Goal: Communication & Community: Answer question/provide support

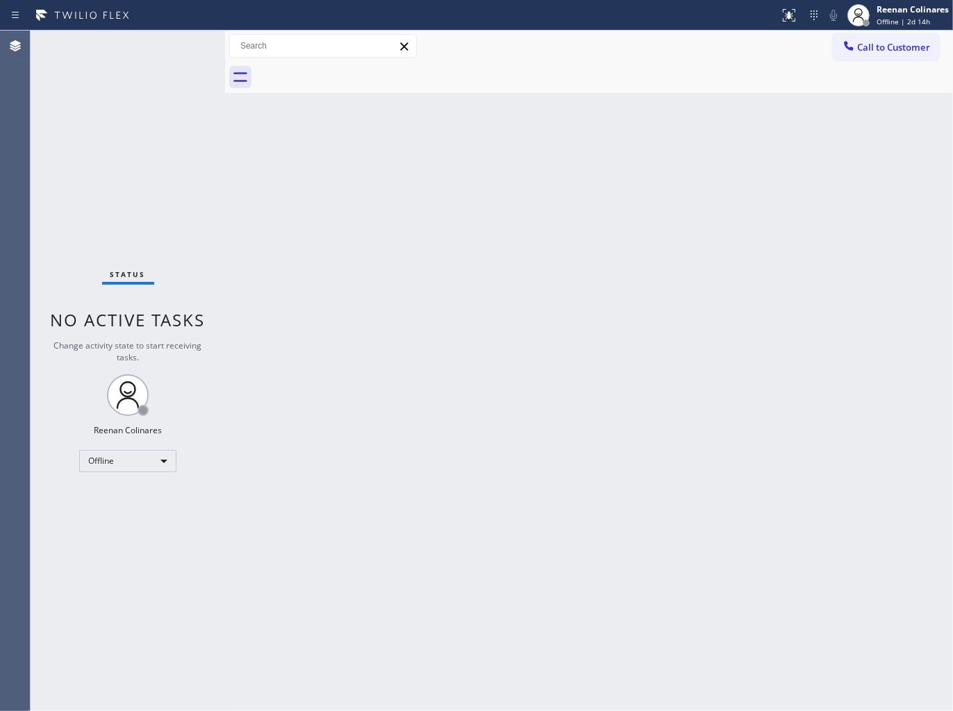
click at [433, 294] on div "Back to Dashboard Change Sender ID Customers Technicians Select a contact Outbo…" at bounding box center [589, 371] width 728 height 681
click at [372, 307] on div "Back to Dashboard Change Sender ID Customers Technicians Select a contact Outbo…" at bounding box center [589, 371] width 728 height 681
click at [563, 153] on div "Back to Dashboard Change Sender ID Customers Technicians Select a contact Outbo…" at bounding box center [589, 371] width 728 height 681
click at [119, 465] on div "Offline" at bounding box center [127, 461] width 97 height 22
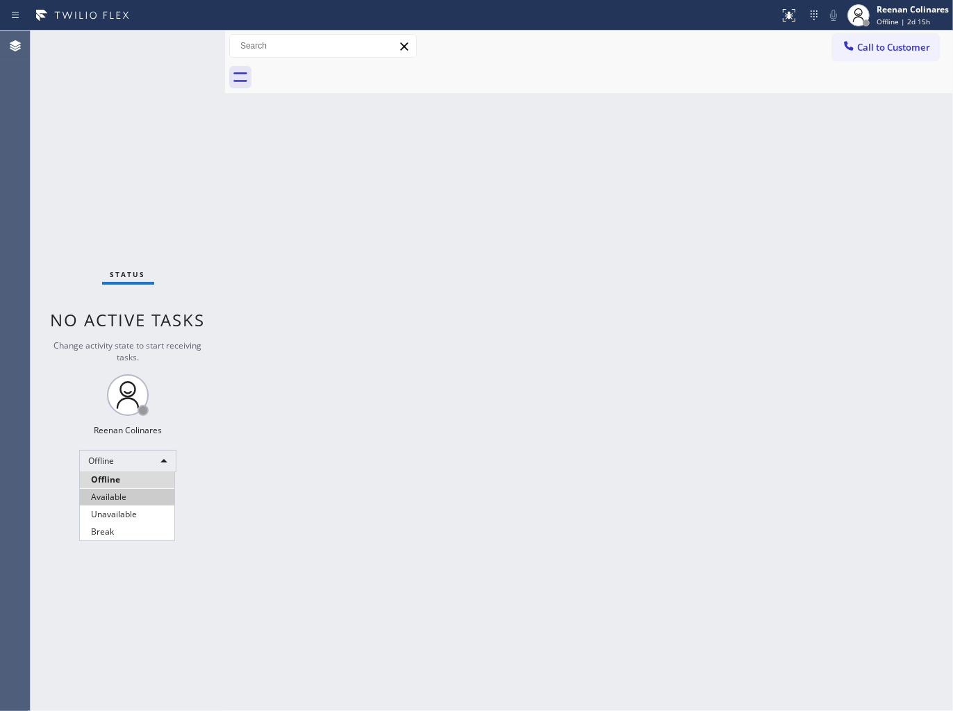
click at [126, 497] on li "Available" at bounding box center [127, 497] width 94 height 17
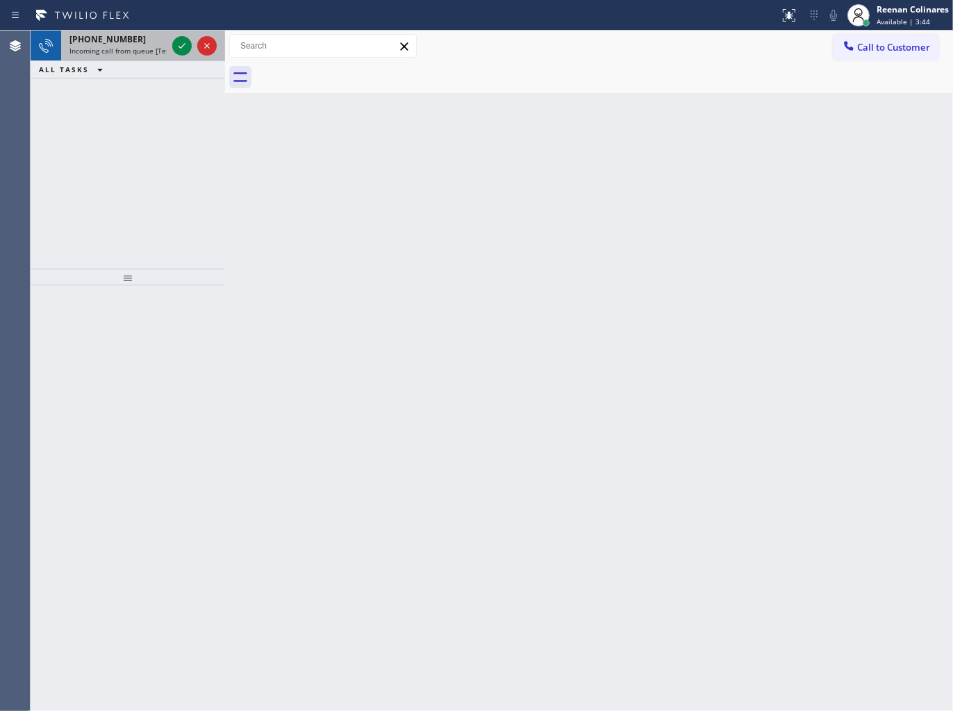
click at [110, 38] on span "+17863444579" at bounding box center [107, 39] width 76 height 12
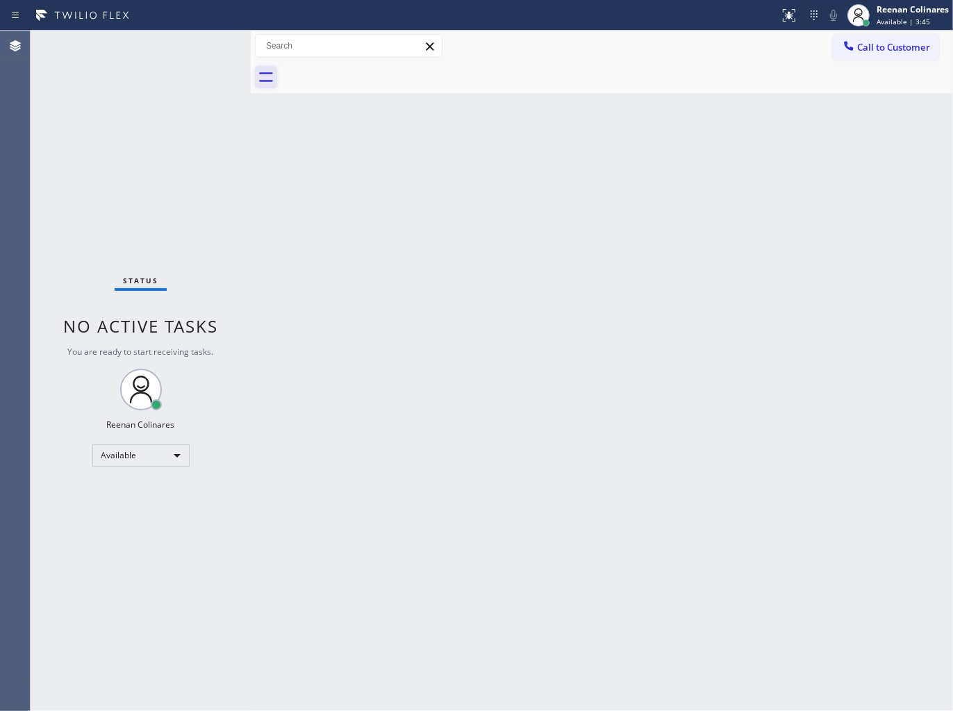
drag, startPoint x: 226, startPoint y: 71, endPoint x: 274, endPoint y: 67, distance: 48.1
click at [251, 71] on div at bounding box center [251, 371] width 0 height 681
click at [451, 318] on div "Back to Dashboard Change Sender ID Customers Technicians Select a contact Outbo…" at bounding box center [605, 371] width 695 height 681
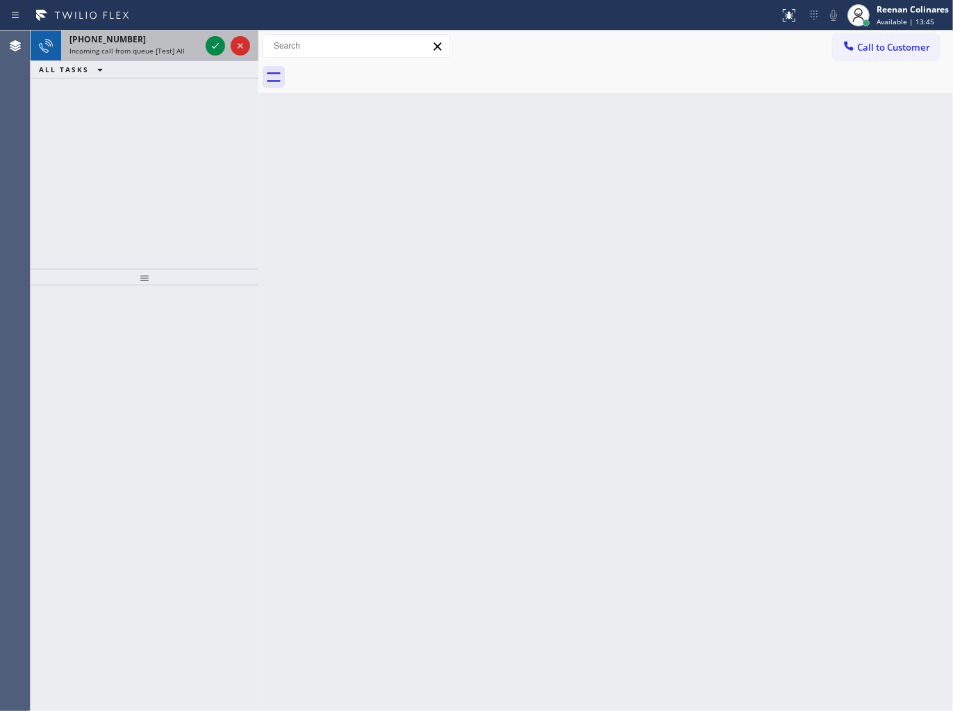
click at [162, 53] on span "Incoming call from queue [Test] All" at bounding box center [126, 51] width 115 height 10
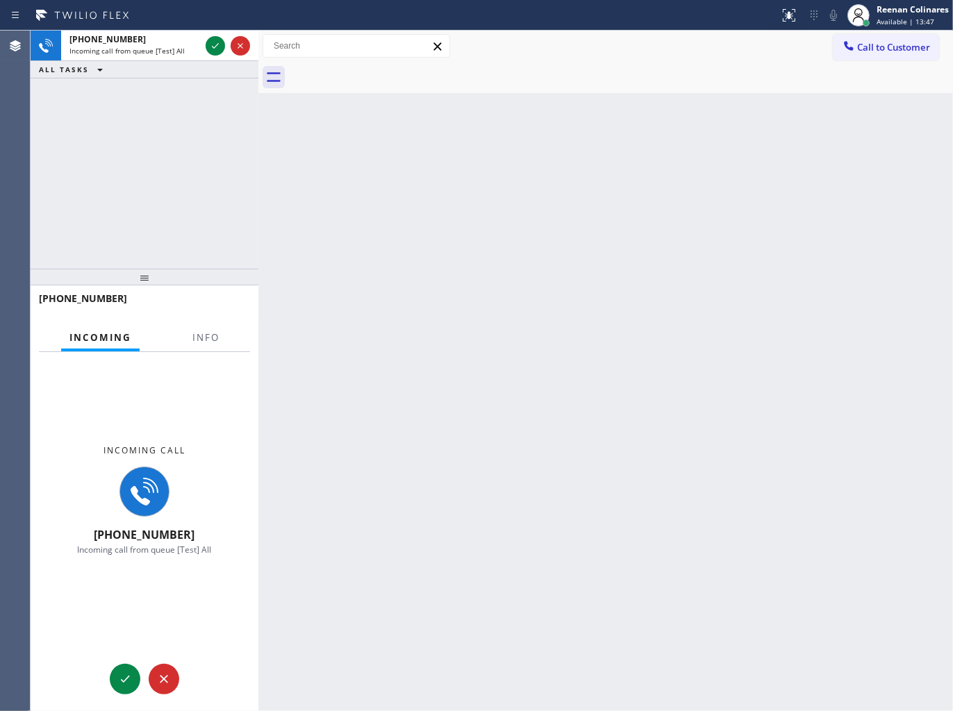
drag, startPoint x: 260, startPoint y: 52, endPoint x: 260, endPoint y: 265, distance: 212.5
click at [258, 58] on div at bounding box center [258, 371] width 0 height 681
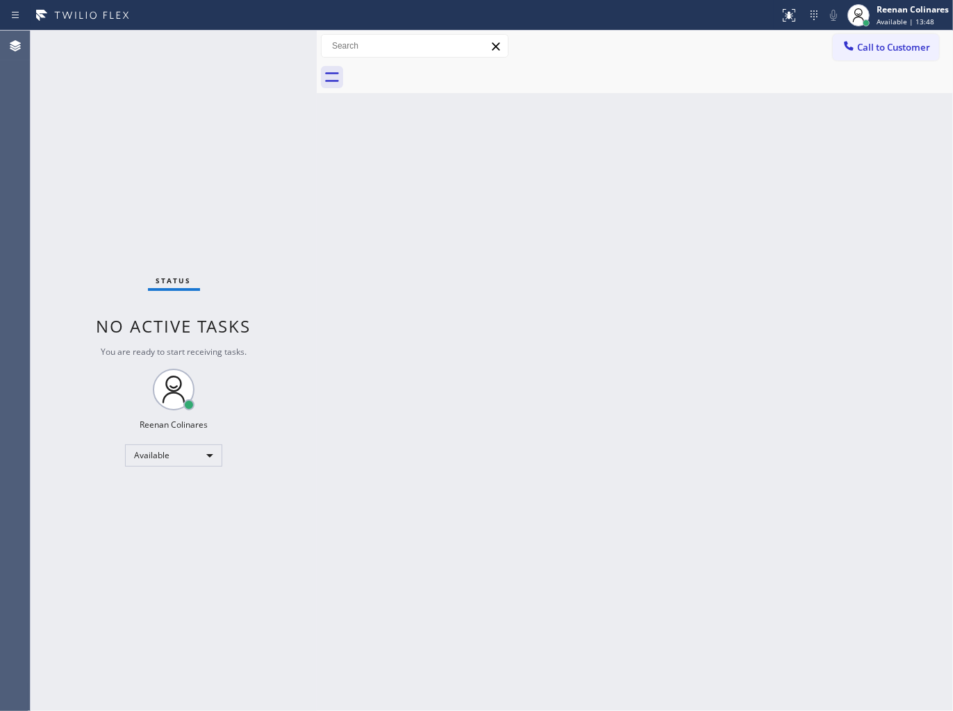
click at [250, 210] on div "Status No active tasks You are ready to start receiving tasks. Reenan Colinares…" at bounding box center [174, 371] width 286 height 681
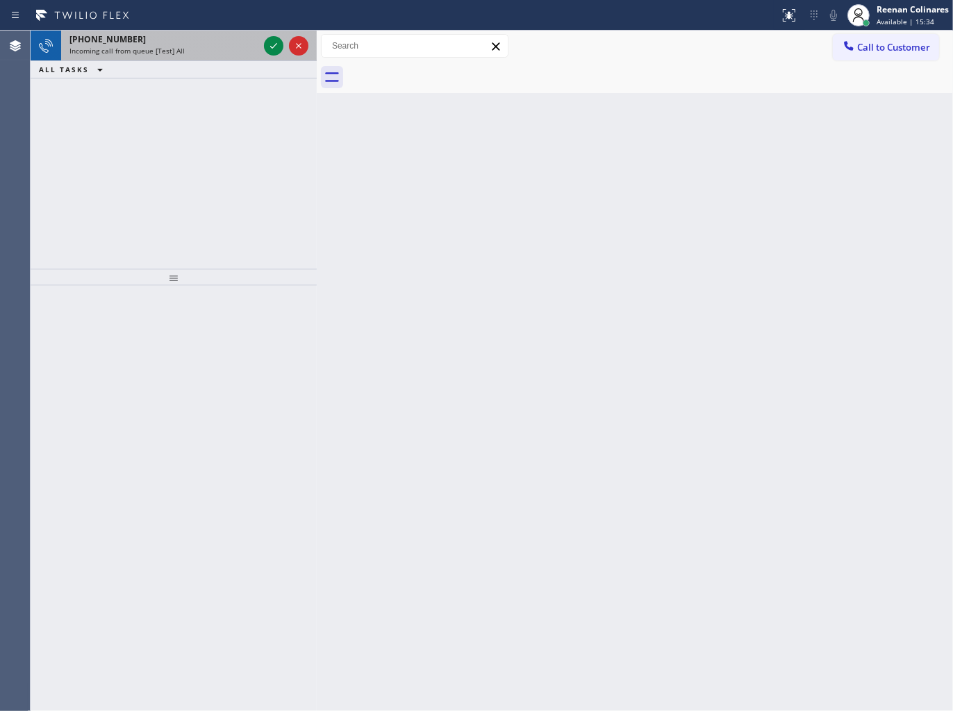
click at [228, 51] on div "Incoming call from queue [Test] All" at bounding box center [163, 51] width 189 height 10
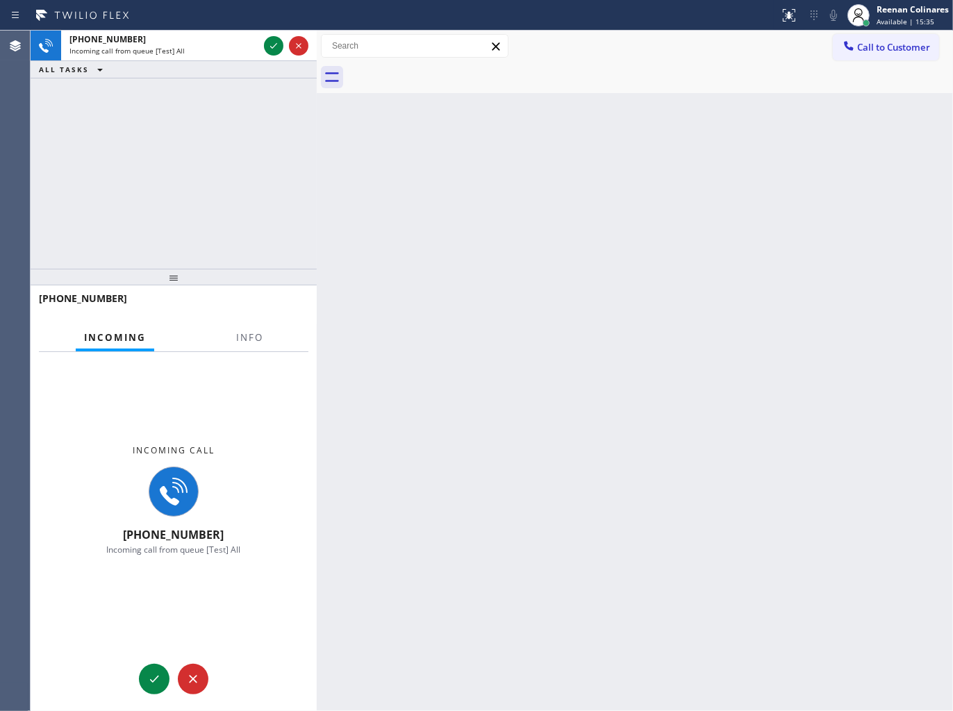
click at [254, 349] on div at bounding box center [250, 350] width 44 height 3
click at [251, 335] on span "Info" at bounding box center [249, 337] width 27 height 13
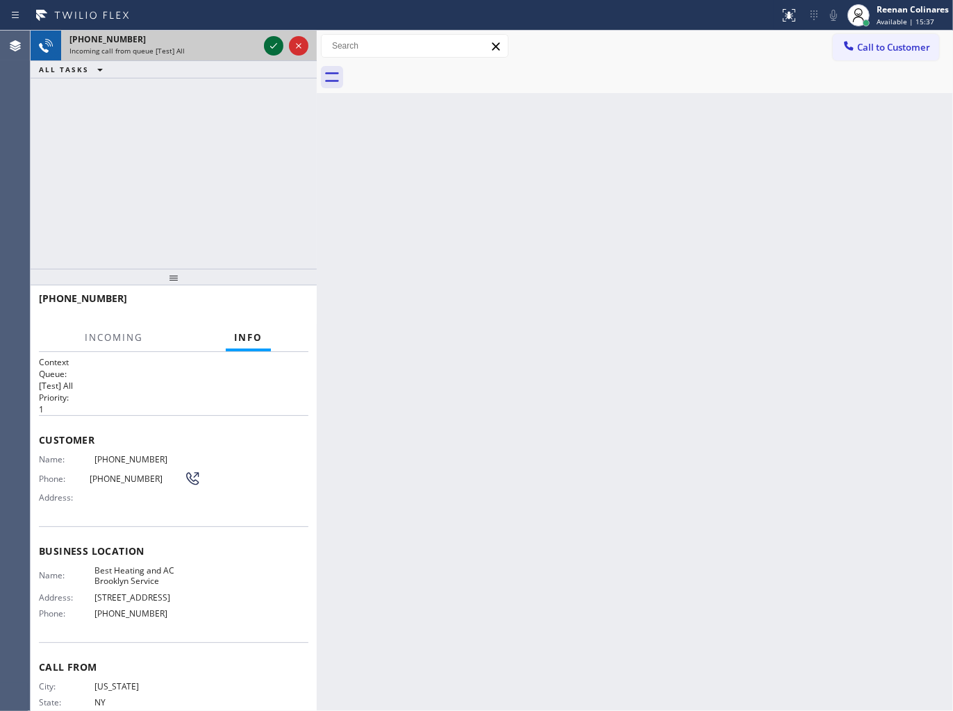
click at [274, 43] on icon at bounding box center [273, 46] width 17 height 17
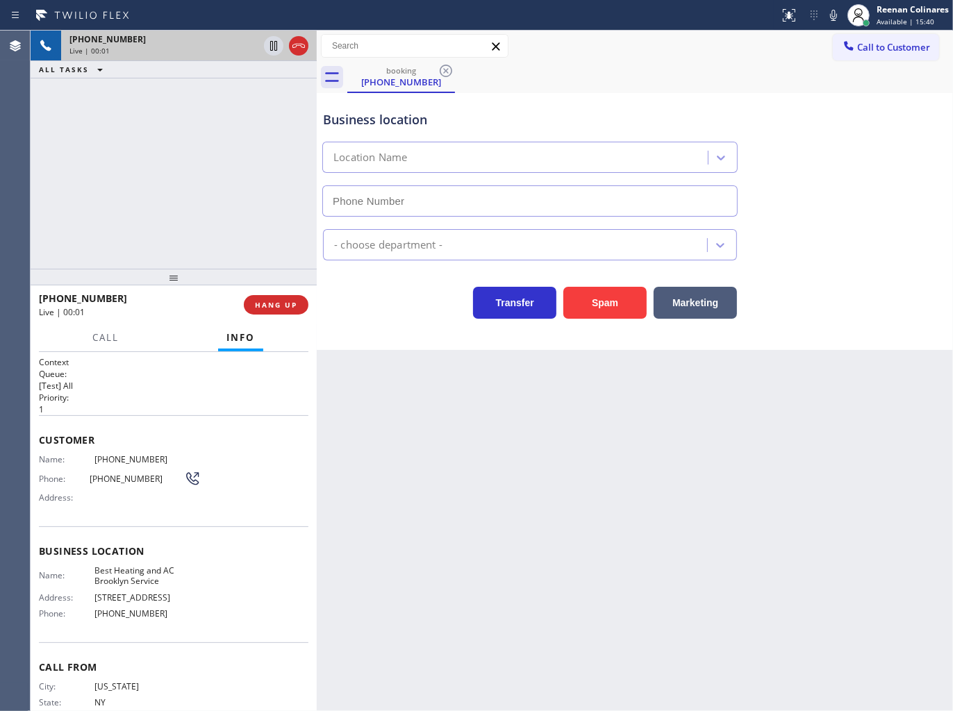
type input "(347) 851-1283"
click at [835, 19] on icon at bounding box center [833, 15] width 17 height 17
click at [831, 16] on rect at bounding box center [834, 14] width 10 height 10
click at [832, 15] on icon at bounding box center [833, 15] width 17 height 17
click at [830, 15] on icon at bounding box center [833, 15] width 7 height 11
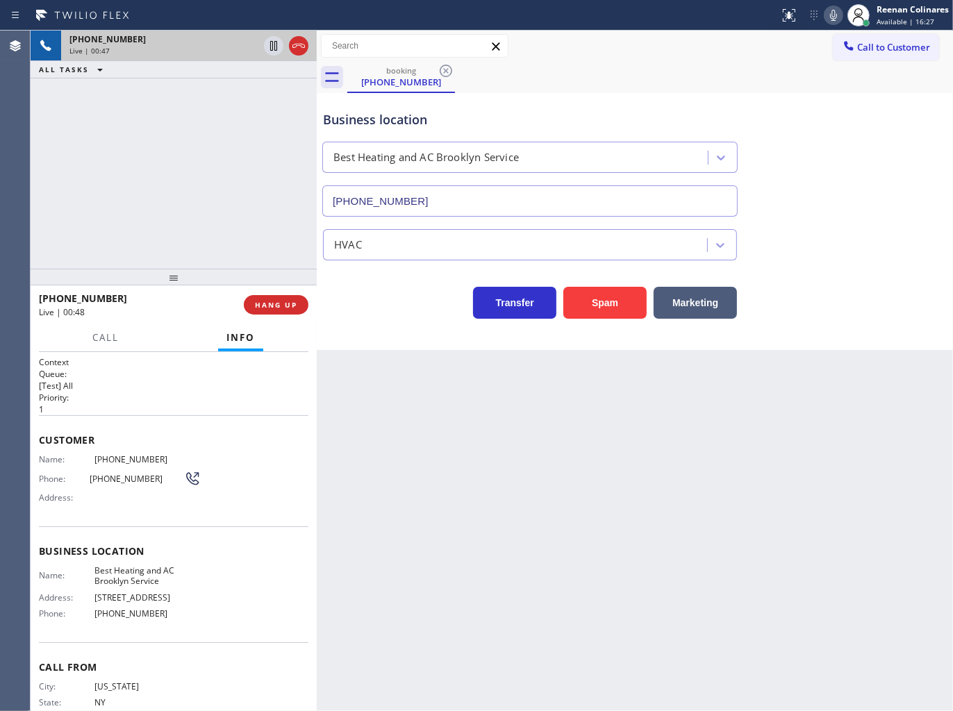
click at [831, 8] on icon at bounding box center [833, 15] width 17 height 17
click at [85, 335] on button "Call" at bounding box center [105, 337] width 43 height 27
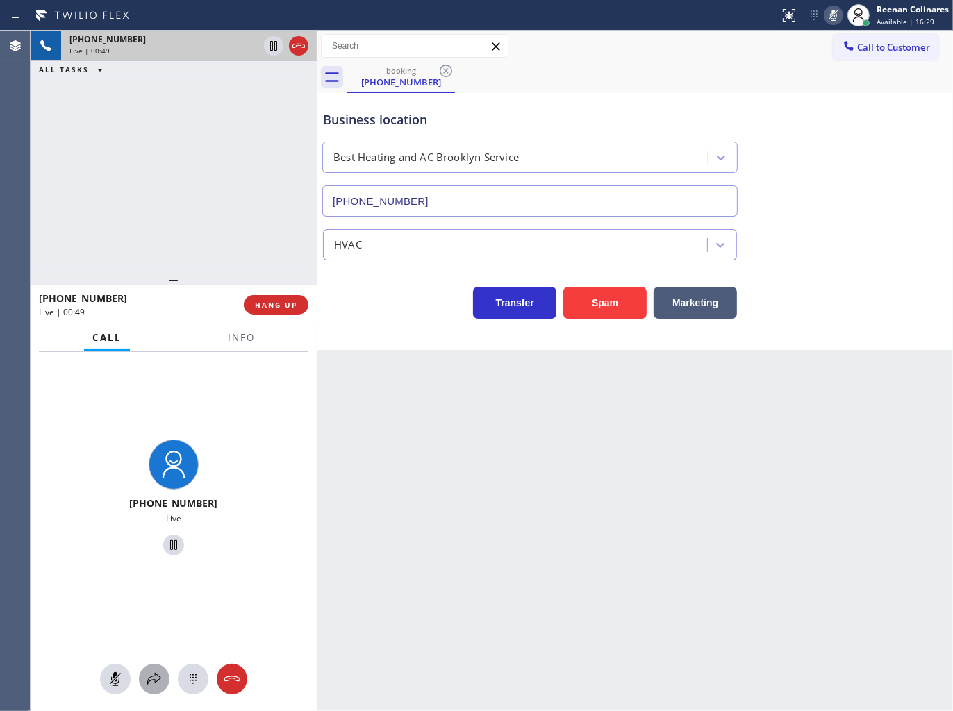
click at [148, 679] on icon at bounding box center [154, 679] width 17 height 17
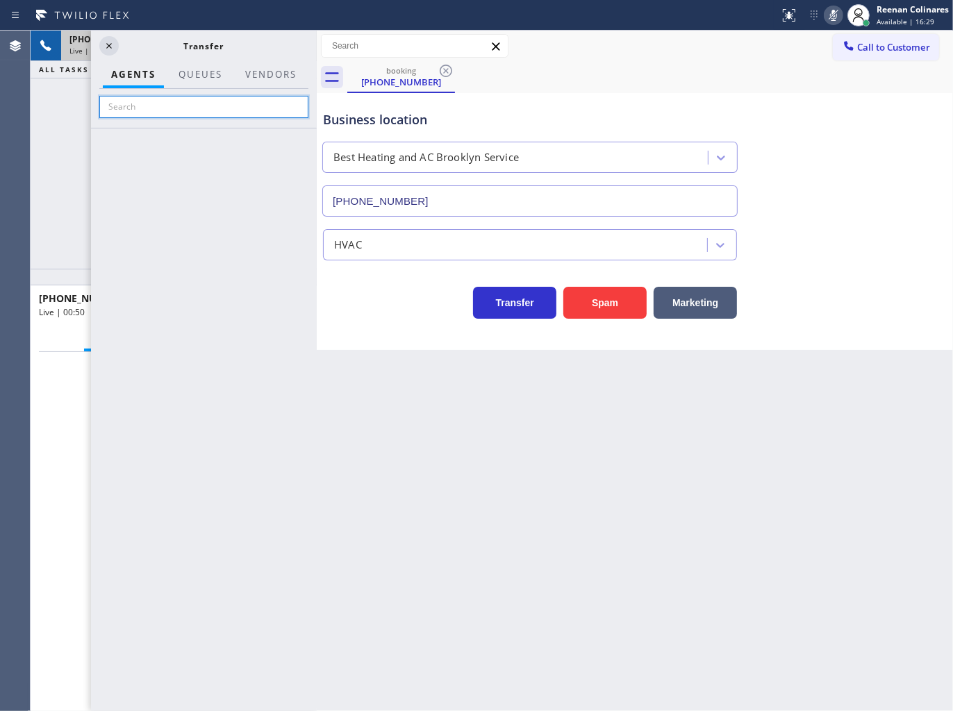
click at [144, 112] on input "text" at bounding box center [203, 107] width 209 height 22
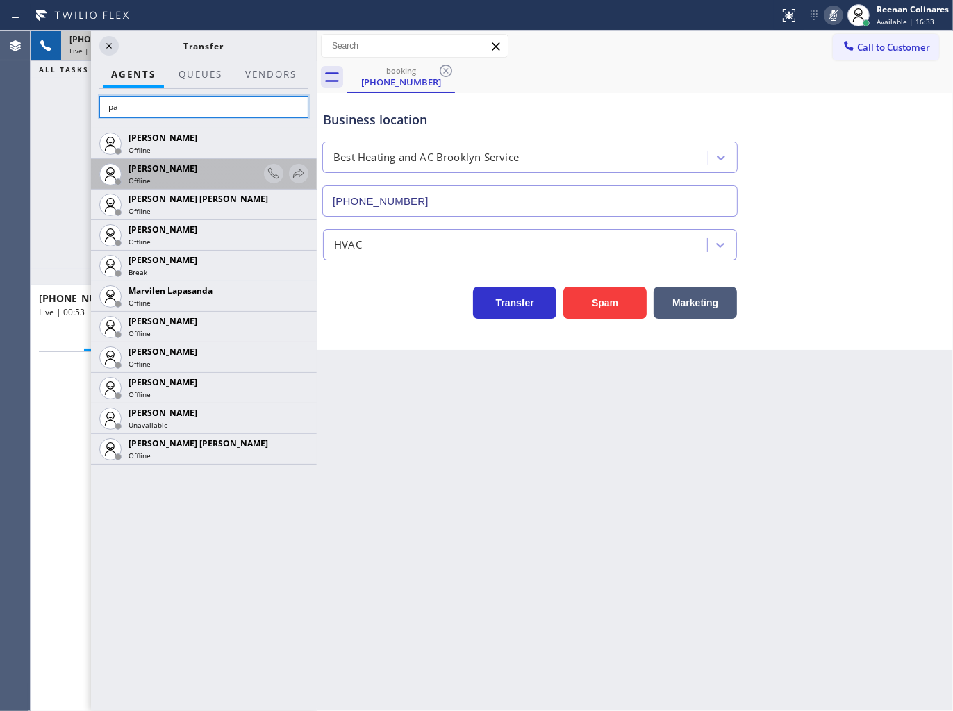
type input "p"
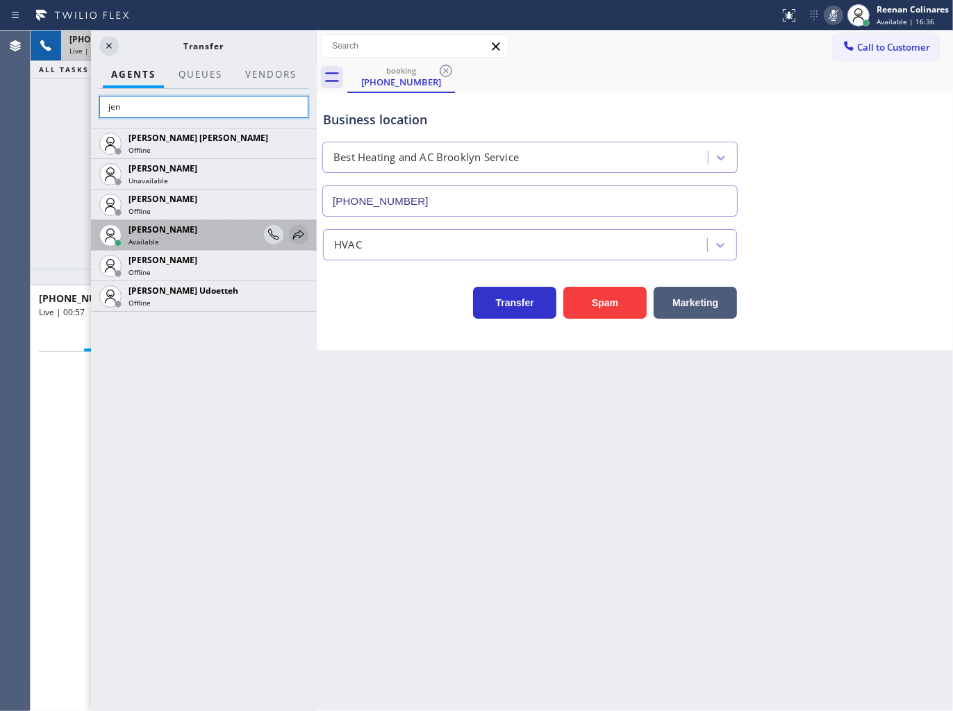
type input "jen"
click at [299, 238] on icon at bounding box center [298, 234] width 17 height 17
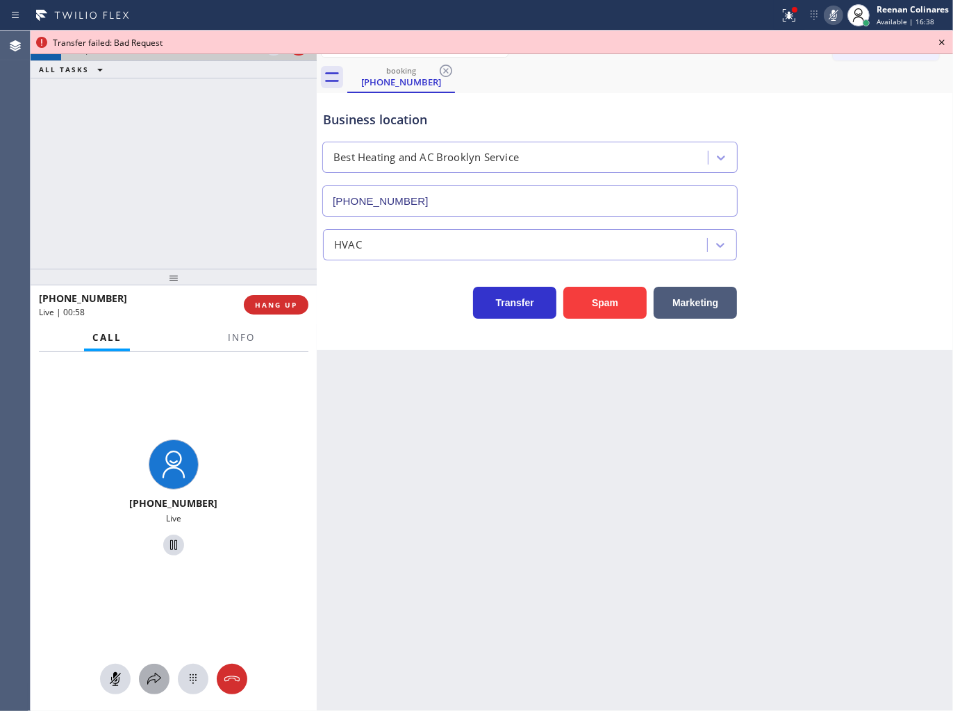
click at [158, 679] on icon at bounding box center [154, 679] width 17 height 17
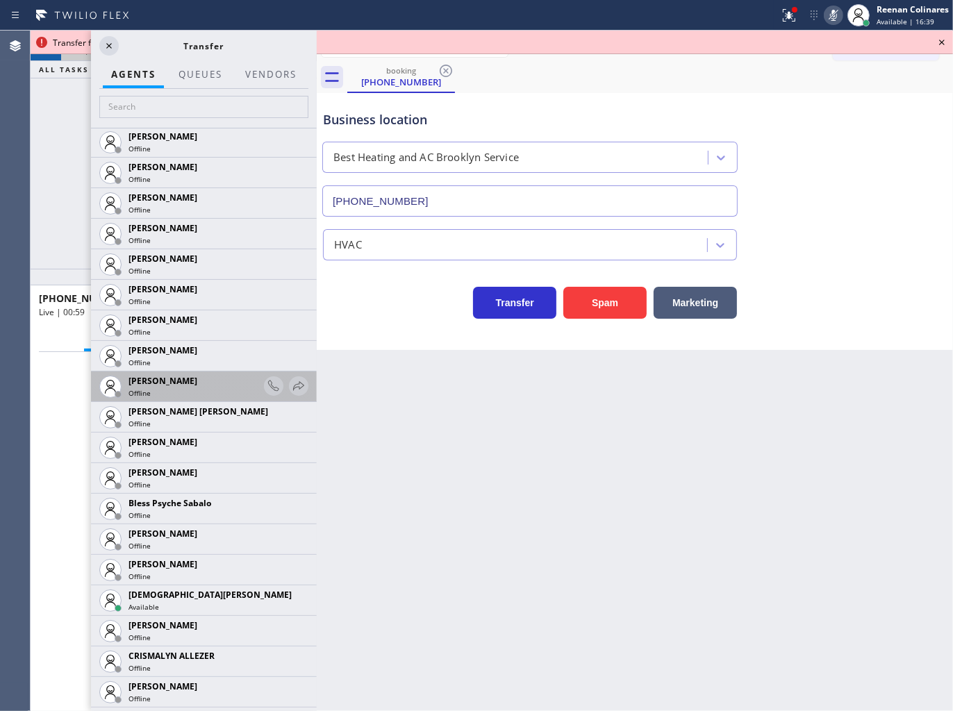
scroll to position [617, 0]
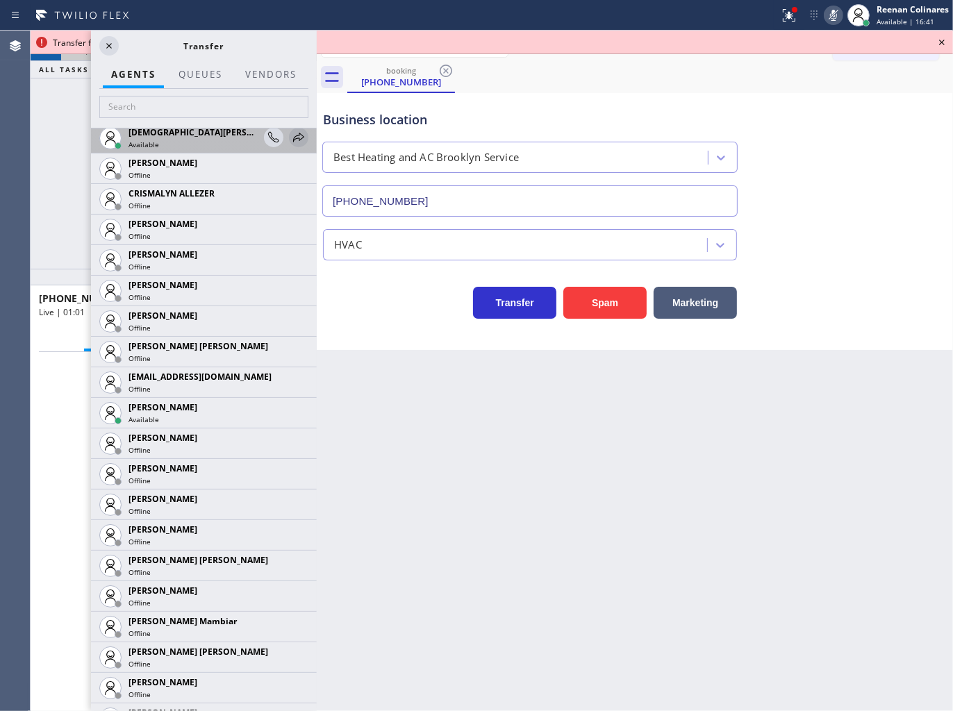
click at [290, 134] on icon at bounding box center [298, 137] width 17 height 17
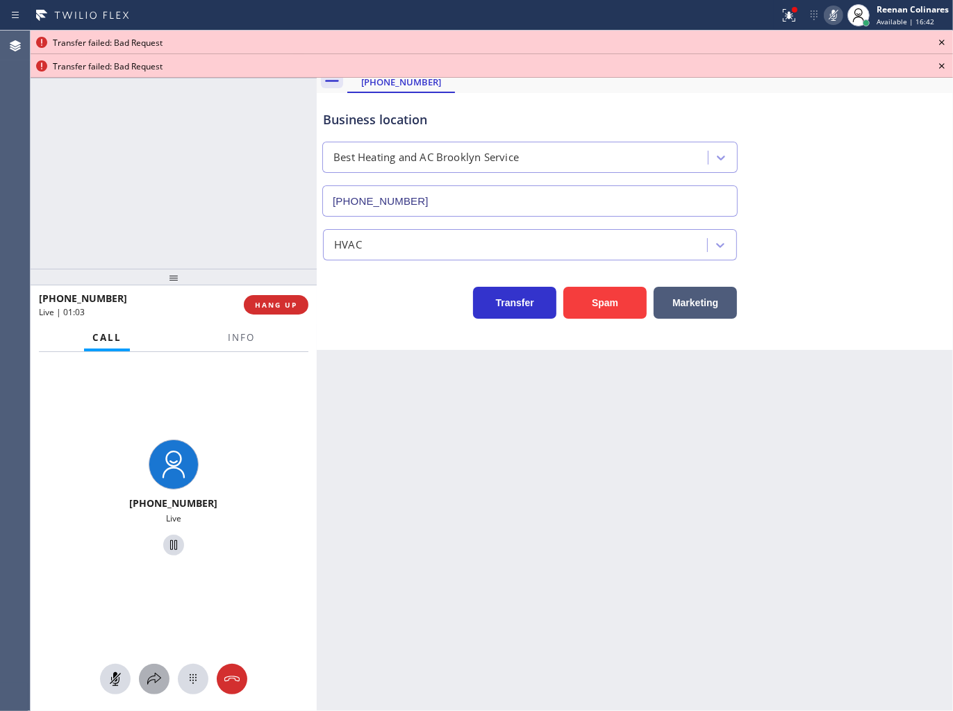
click at [147, 681] on icon at bounding box center [154, 679] width 17 height 17
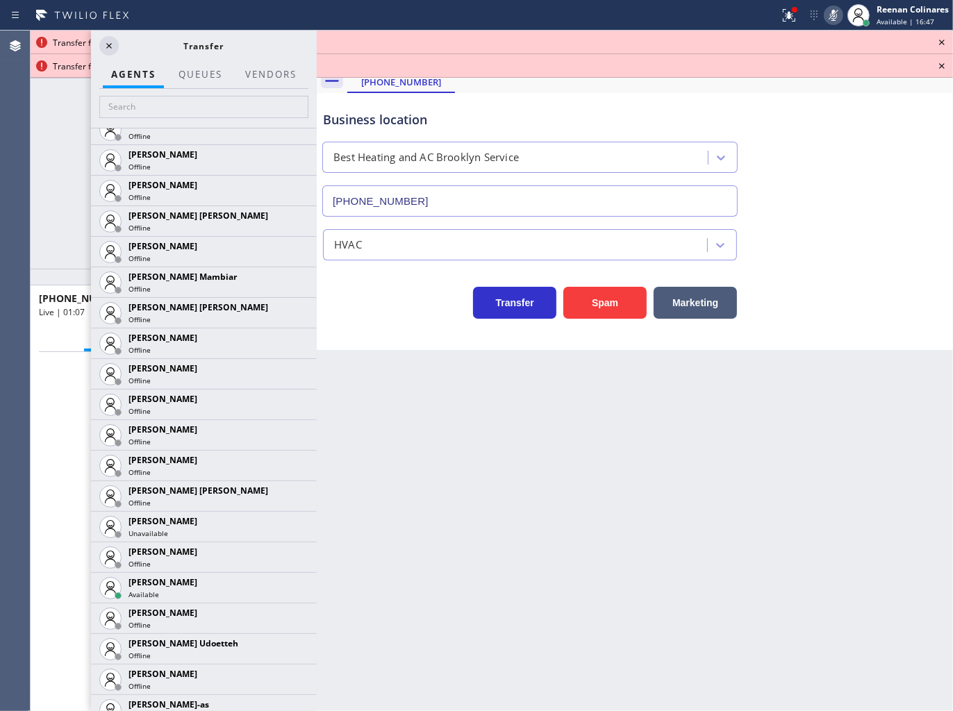
scroll to position [772, 0]
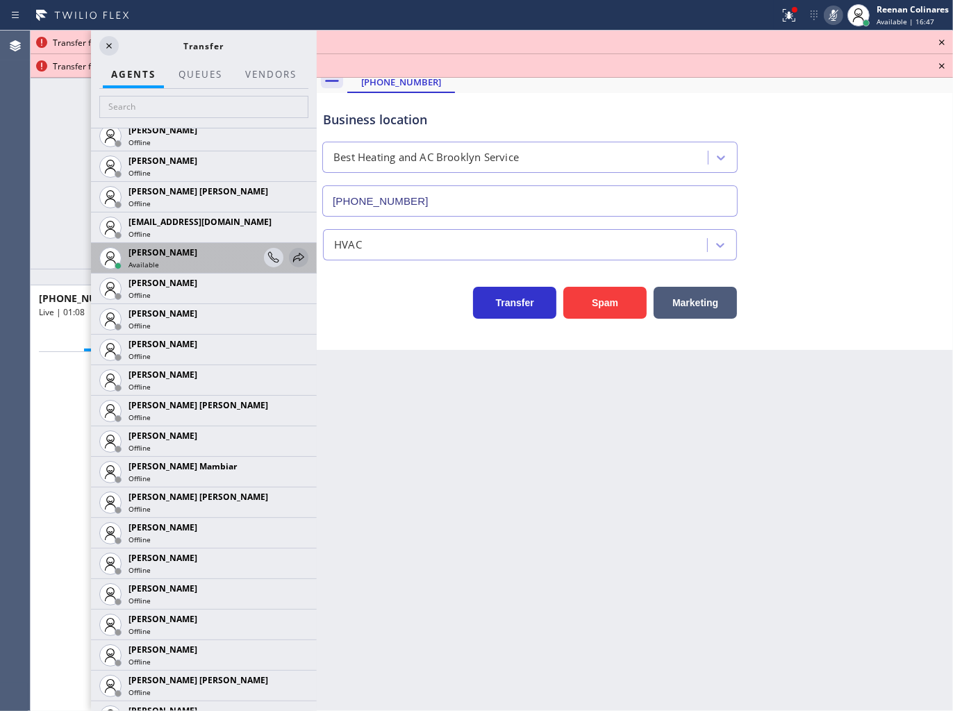
click at [290, 257] on icon at bounding box center [298, 257] width 17 height 17
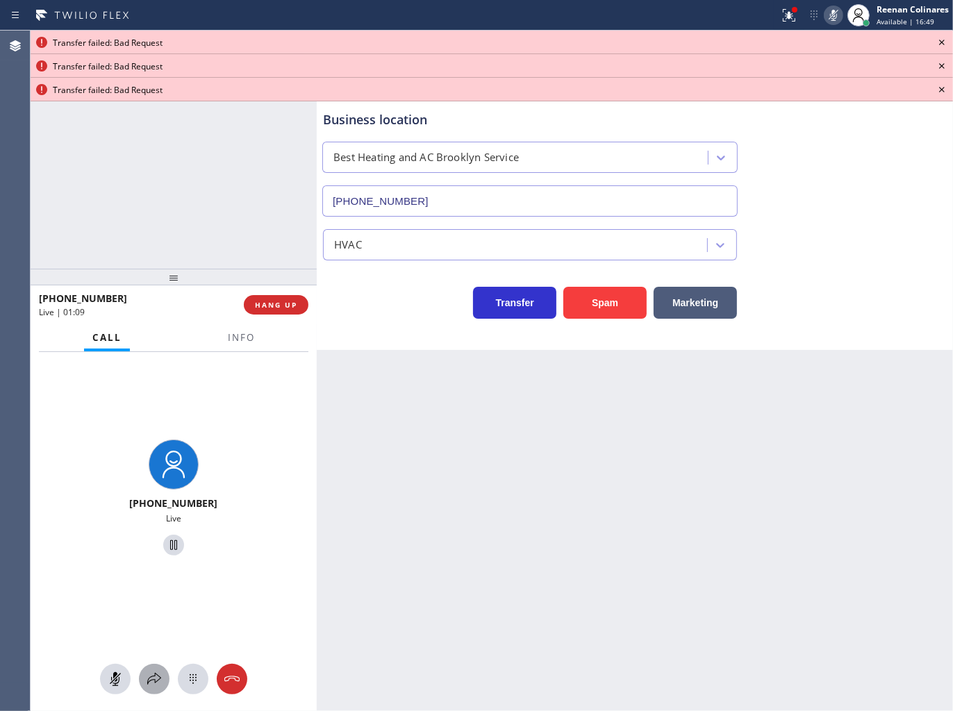
click at [154, 684] on icon at bounding box center [154, 679] width 17 height 17
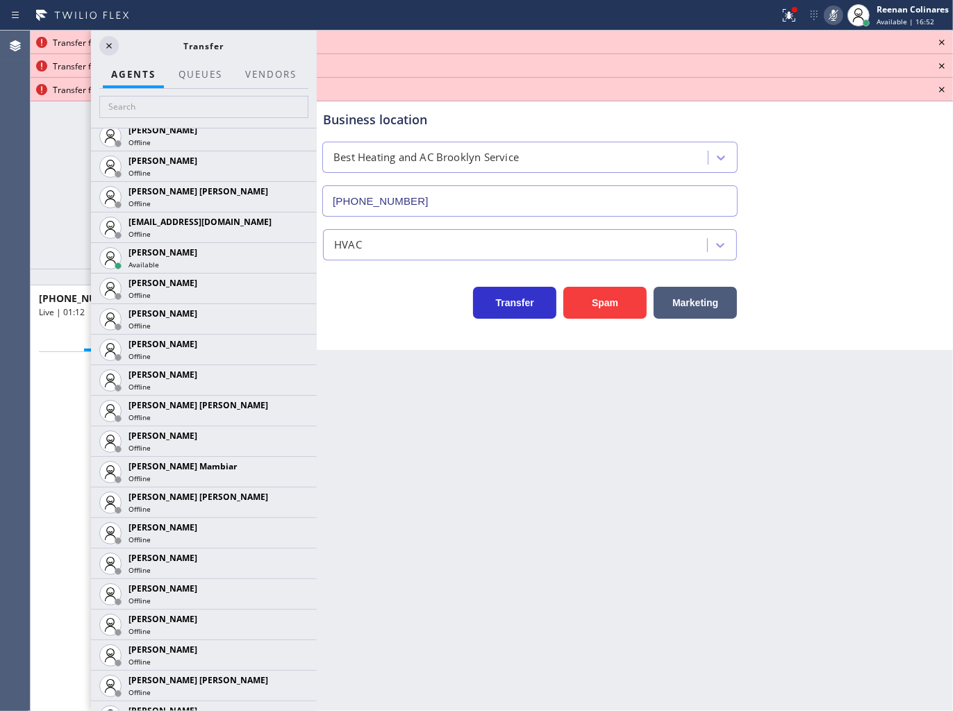
scroll to position [1080, 0]
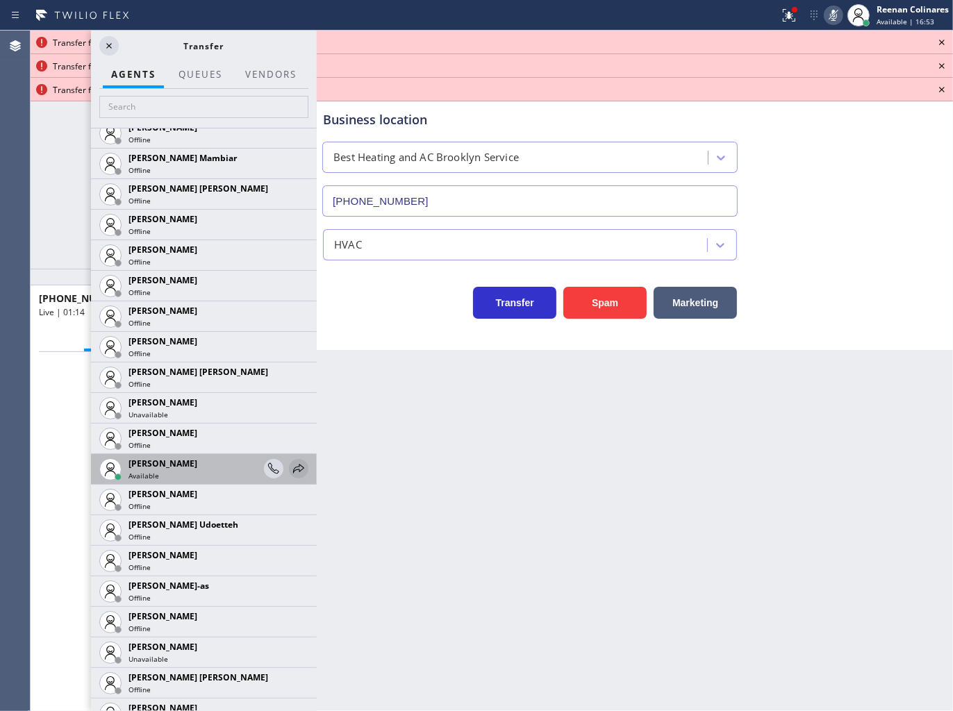
click at [290, 468] on icon at bounding box center [298, 468] width 17 height 17
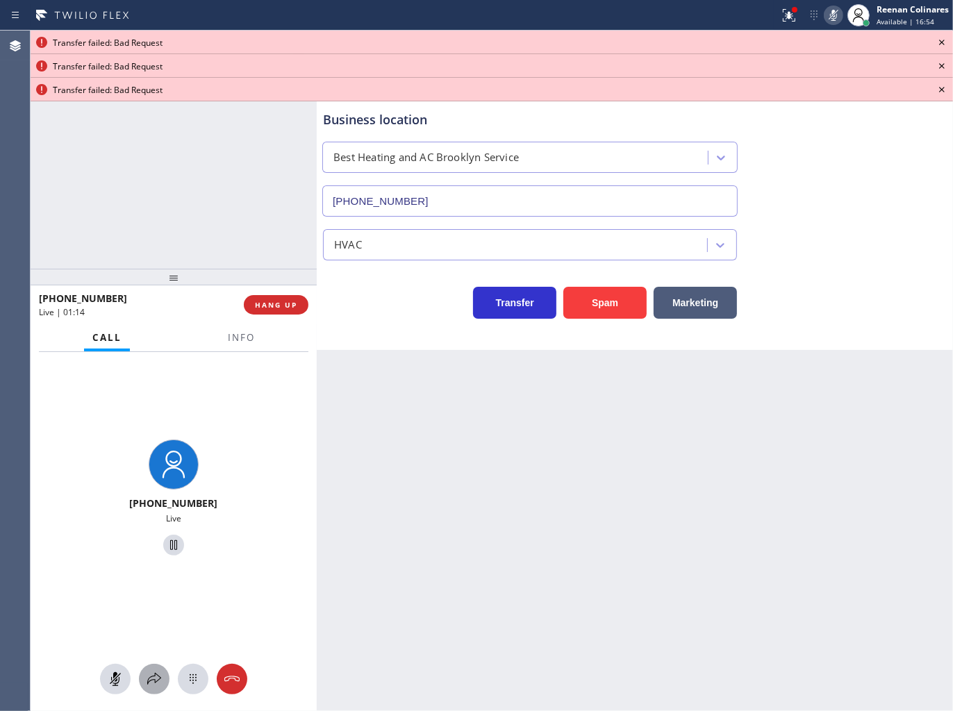
click at [161, 677] on icon at bounding box center [154, 679] width 17 height 17
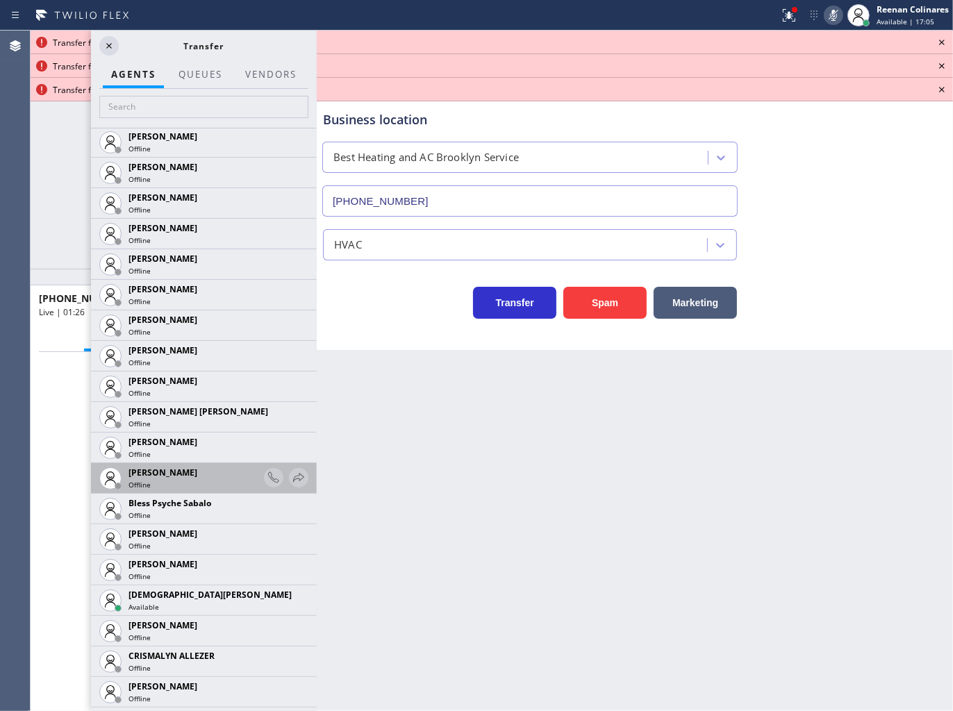
scroll to position [231, 0]
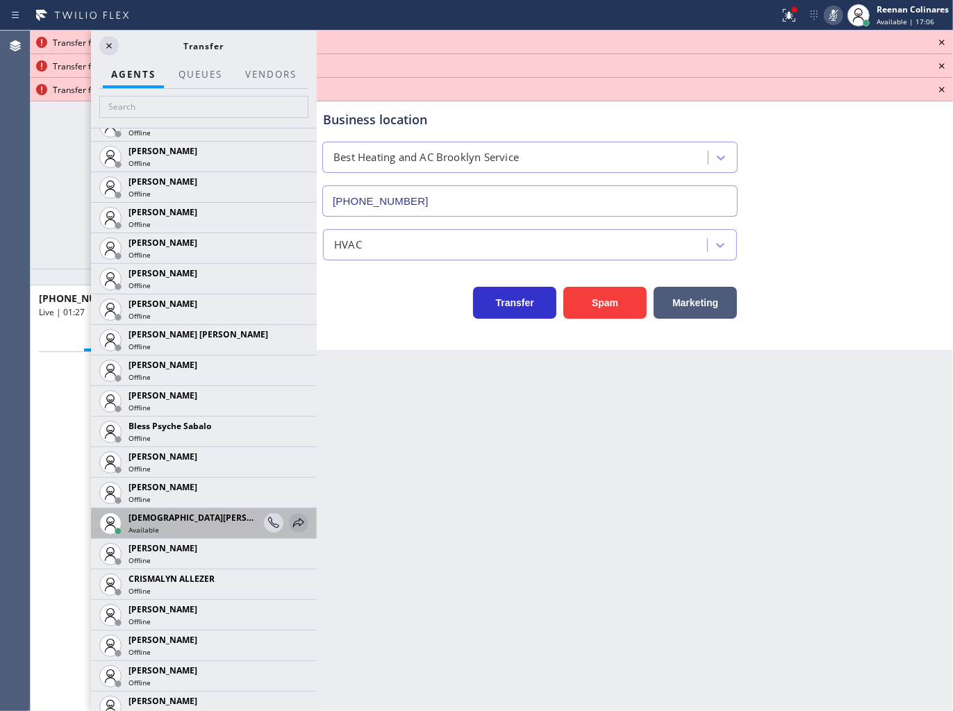
click at [290, 522] on icon at bounding box center [298, 523] width 17 height 17
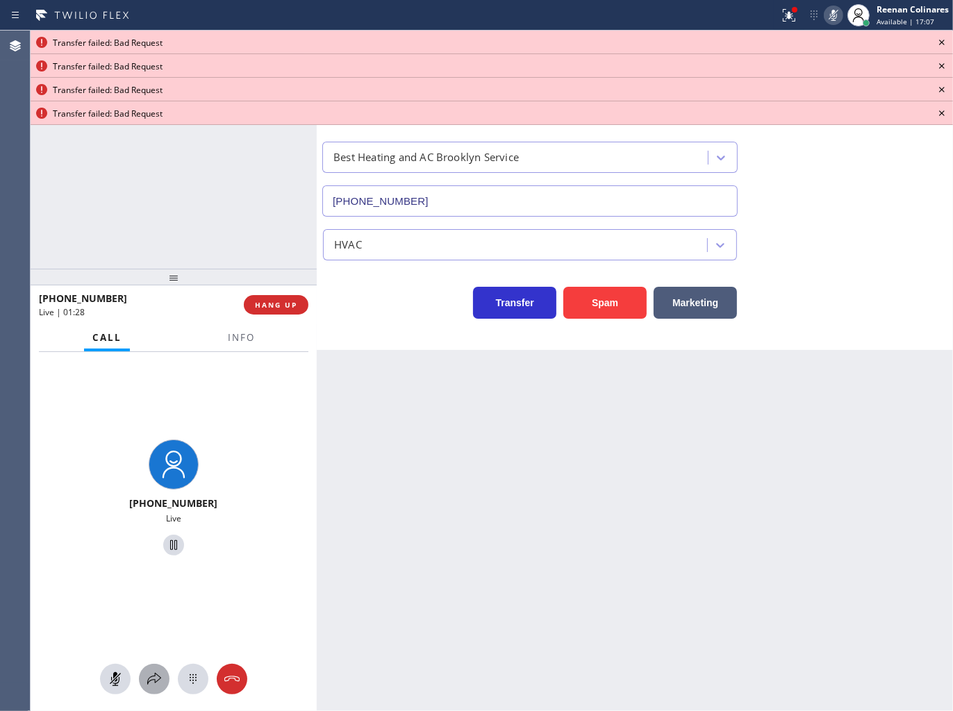
click at [153, 683] on icon at bounding box center [154, 679] width 17 height 17
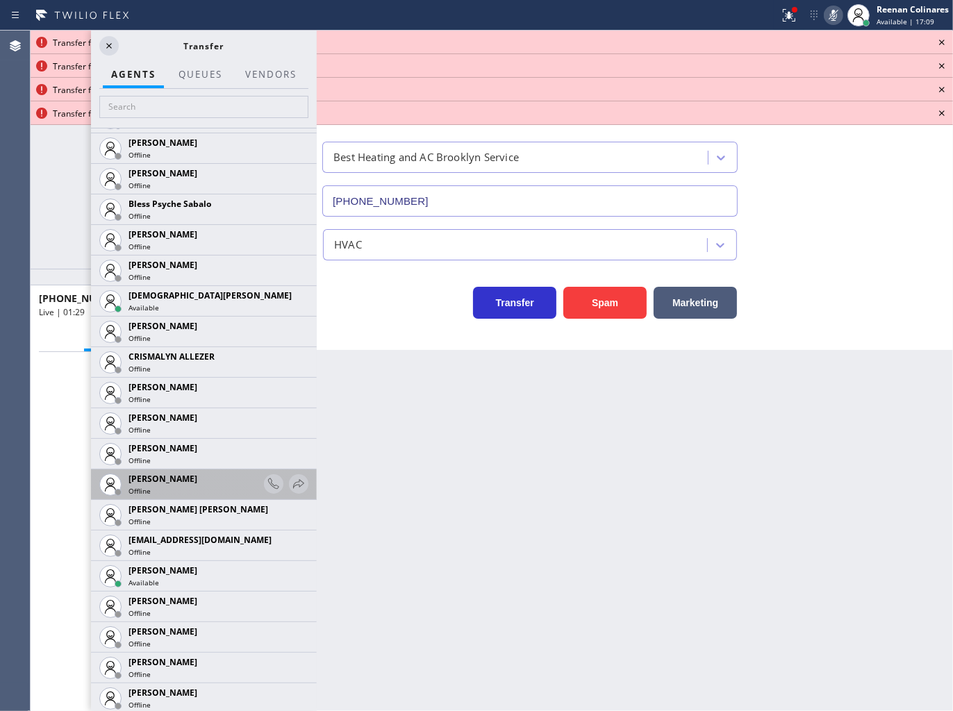
scroll to position [463, 0]
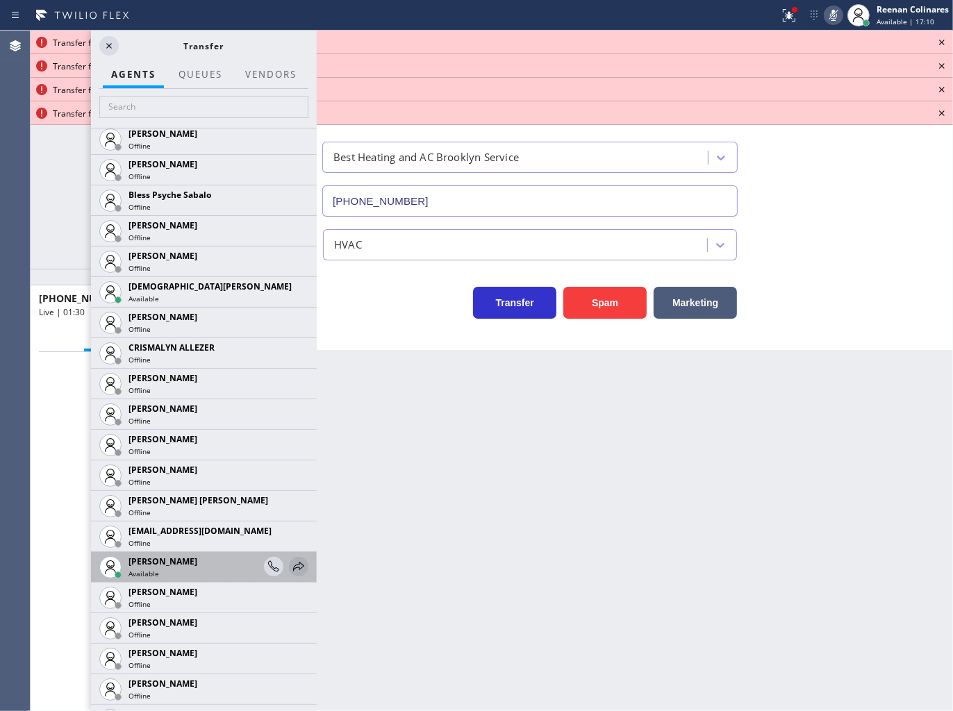
click at [293, 567] on icon at bounding box center [298, 566] width 11 height 9
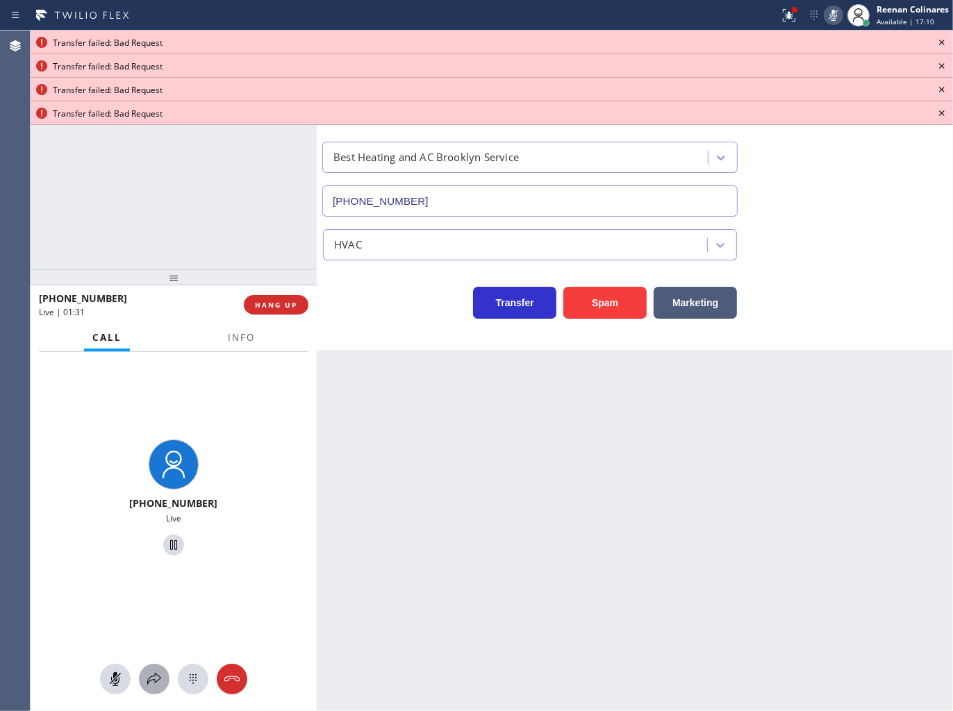
click at [158, 683] on icon at bounding box center [154, 679] width 17 height 17
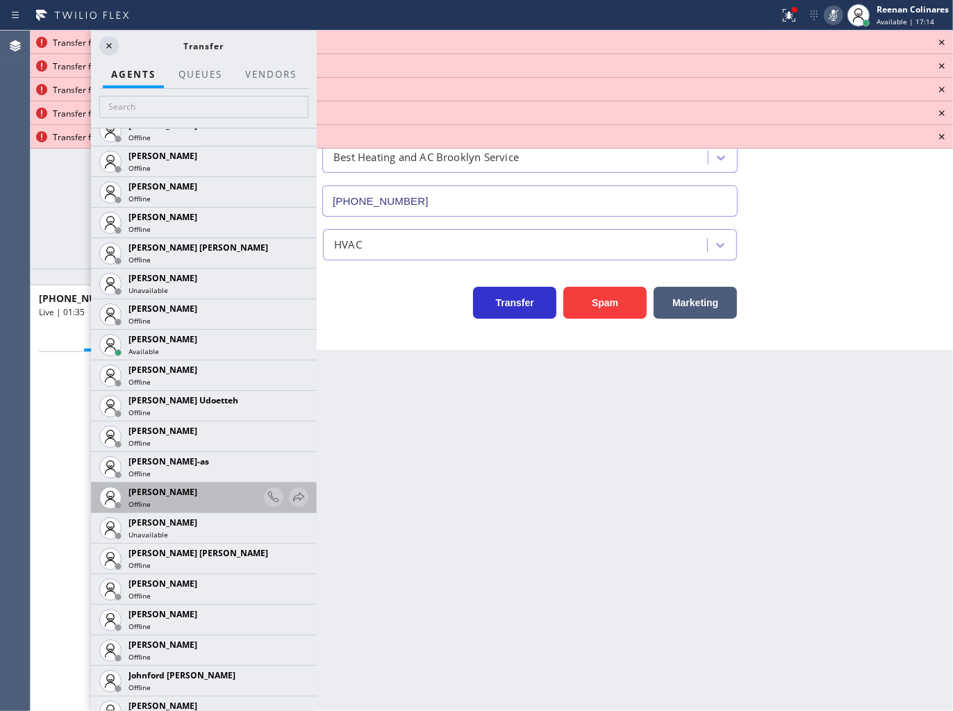
scroll to position [1311, 0]
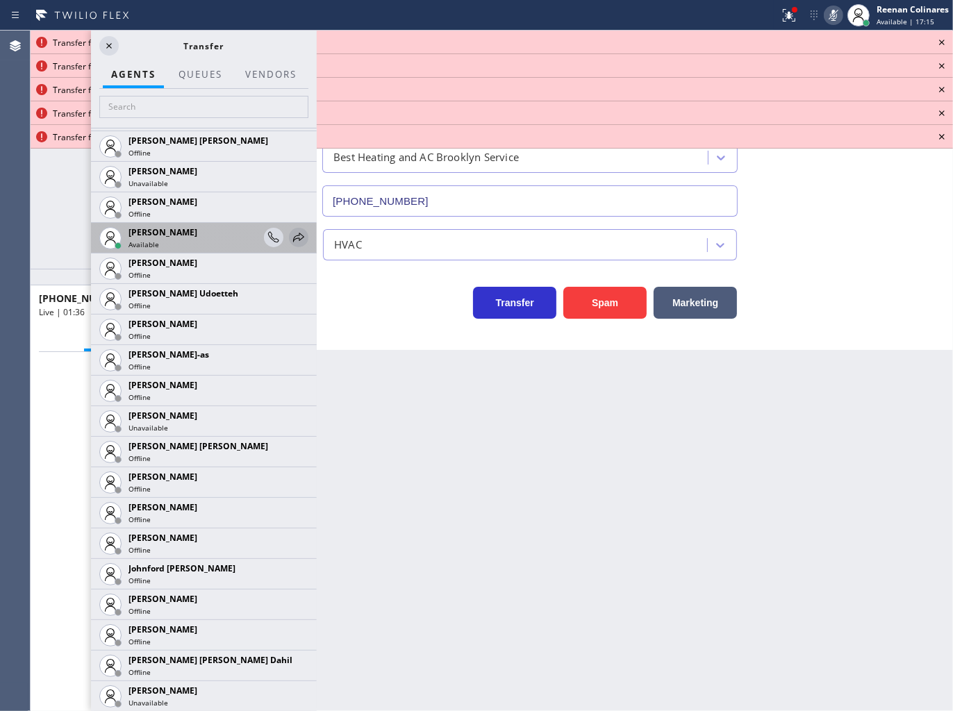
click at [290, 239] on icon at bounding box center [298, 237] width 17 height 17
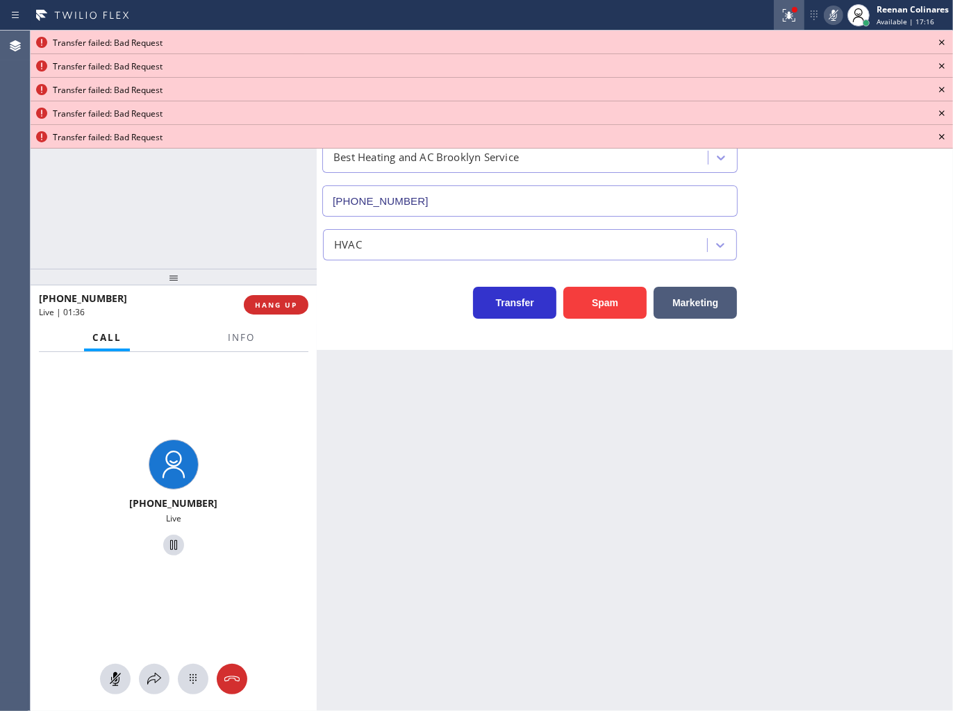
click at [788, 19] on icon at bounding box center [789, 15] width 17 height 17
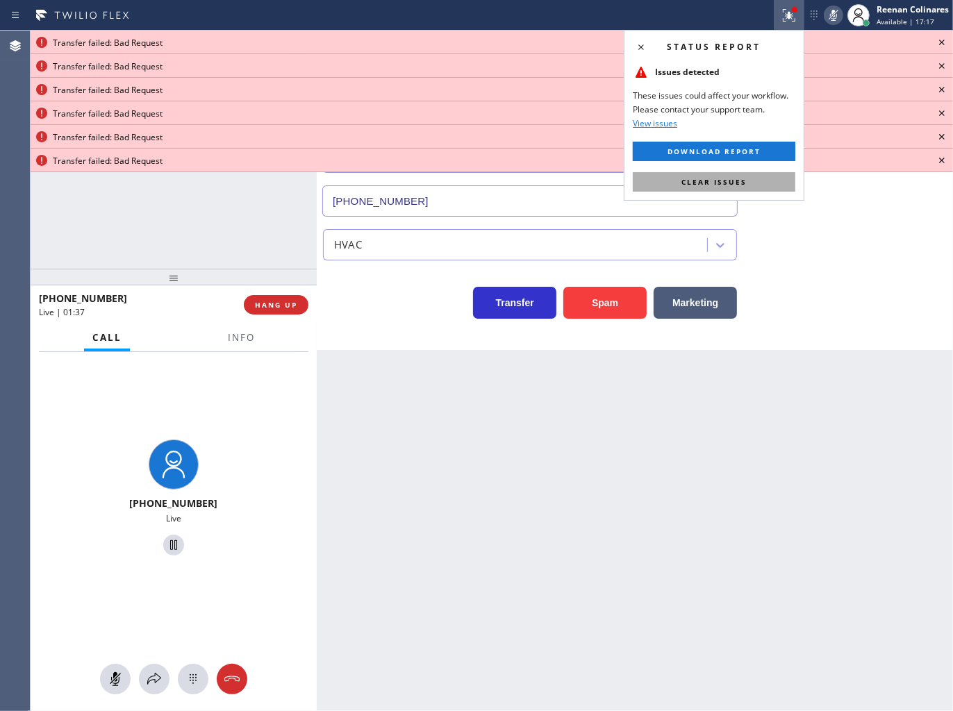
click at [758, 178] on button "Clear issues" at bounding box center [714, 181] width 163 height 19
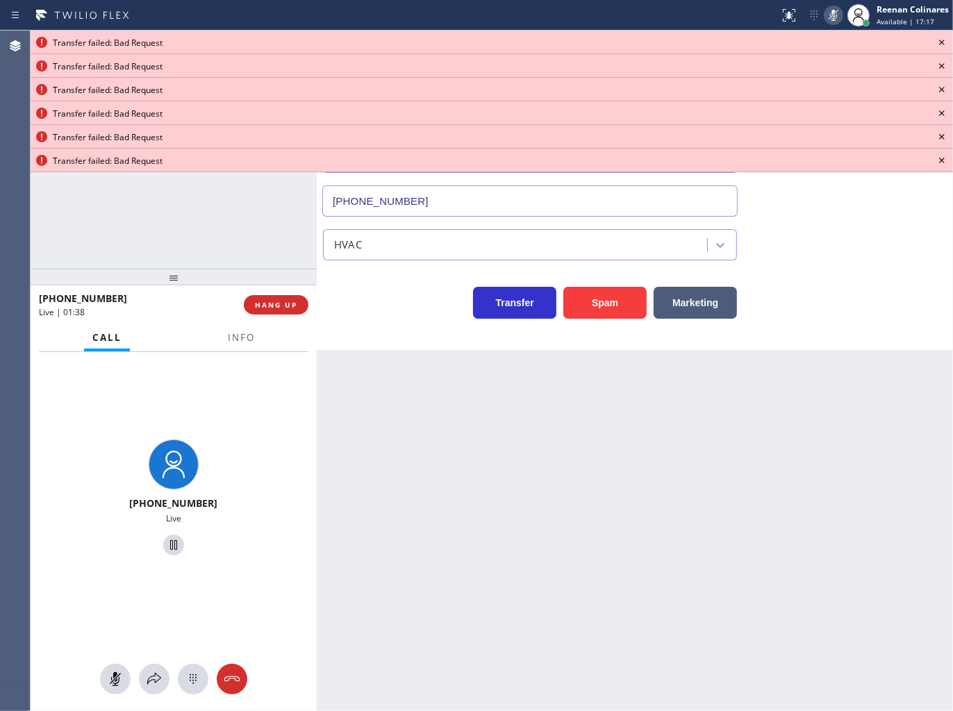
click at [940, 46] on icon at bounding box center [941, 42] width 17 height 17
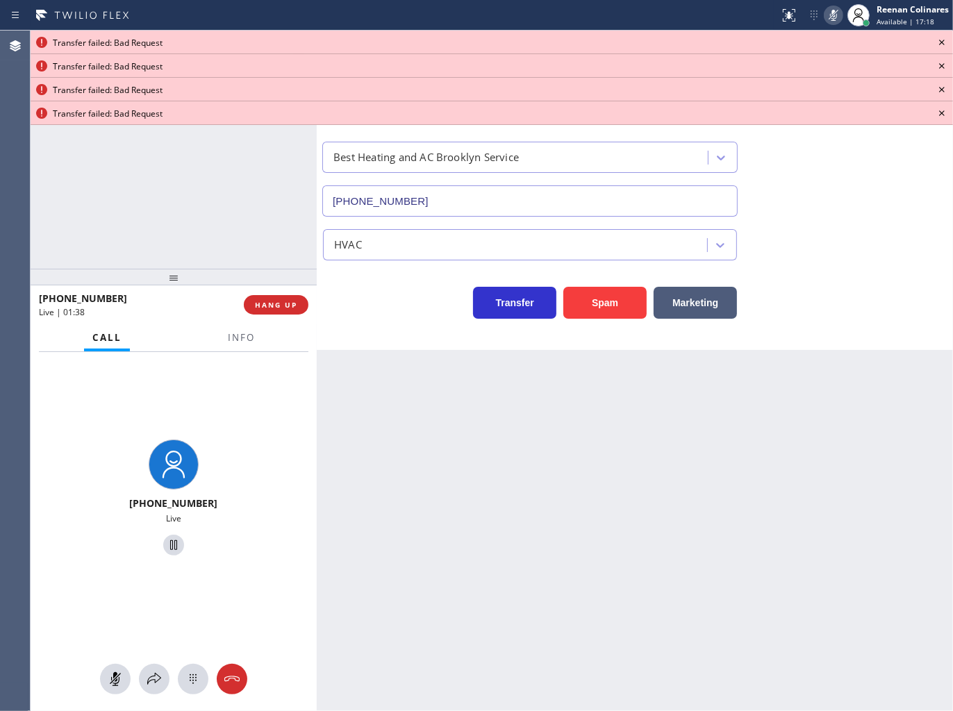
click at [940, 46] on icon at bounding box center [941, 42] width 17 height 17
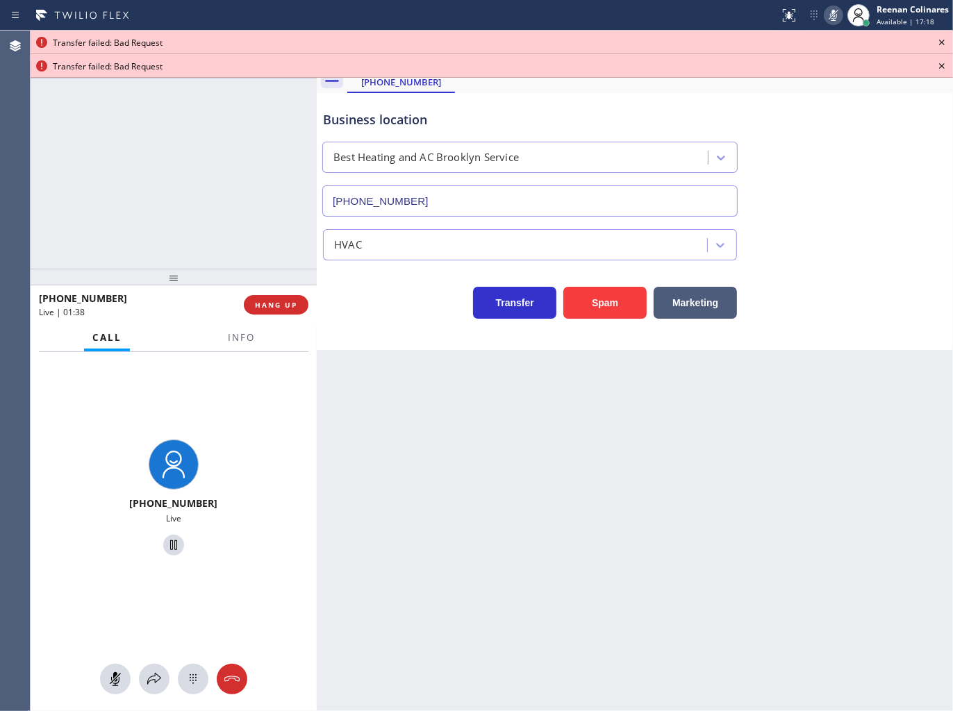
click at [940, 46] on icon at bounding box center [941, 42] width 17 height 17
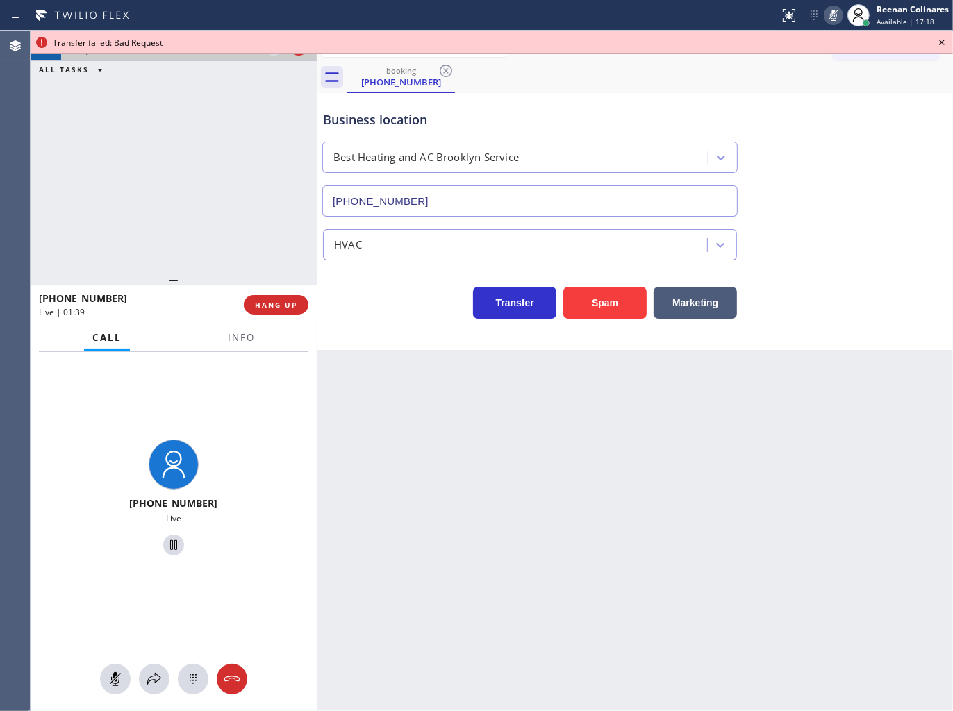
click at [940, 46] on icon at bounding box center [941, 42] width 17 height 17
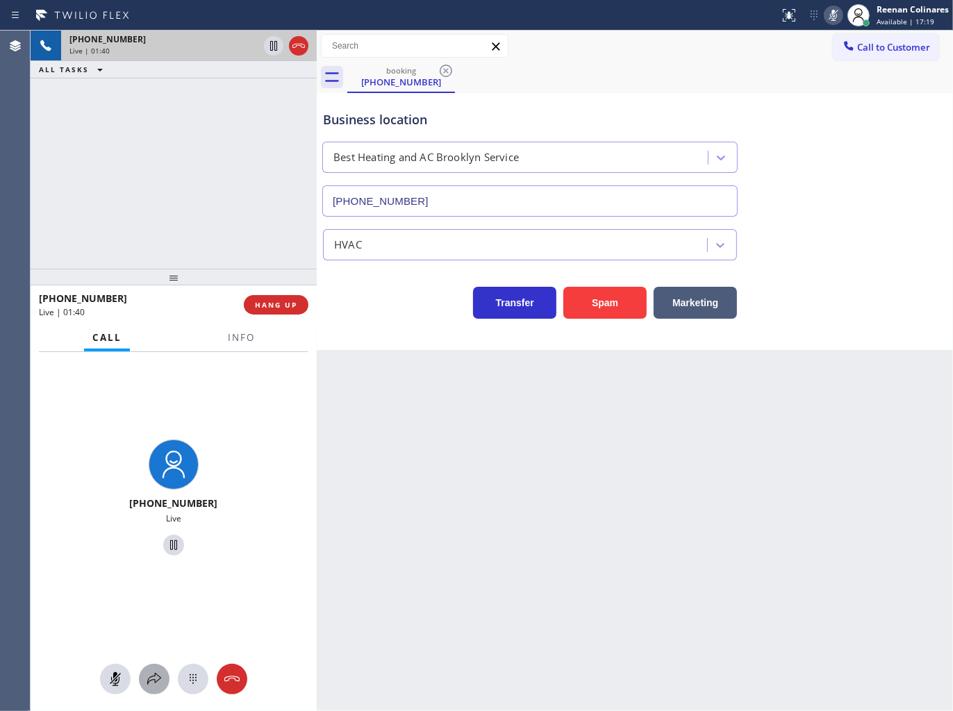
drag, startPoint x: 151, startPoint y: 672, endPoint x: 754, endPoint y: 83, distance: 842.3
click at [154, 672] on icon at bounding box center [154, 679] width 17 height 17
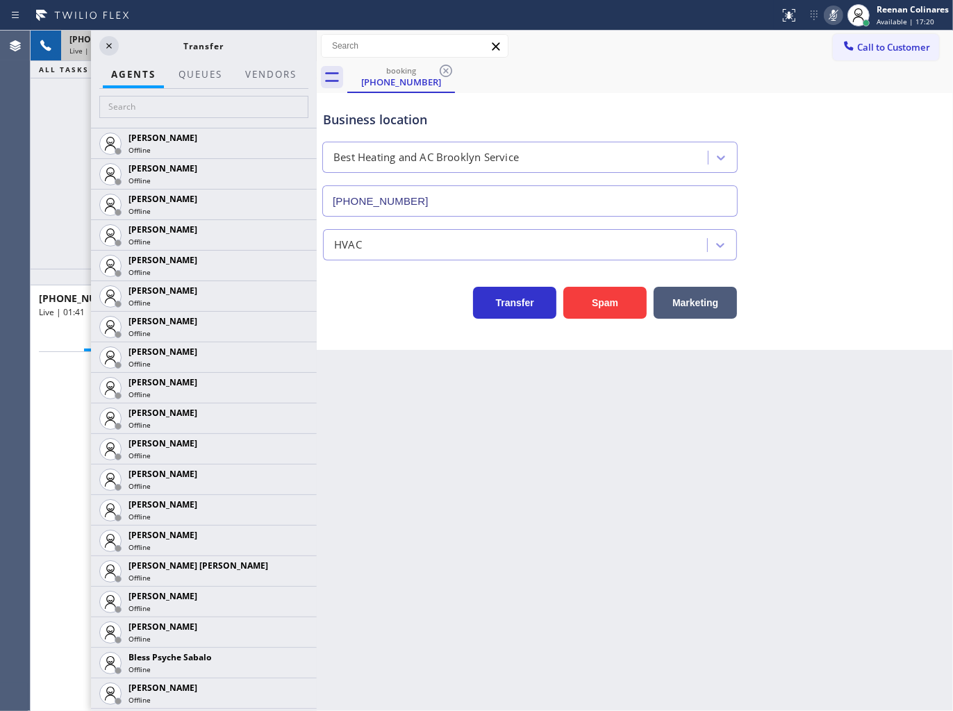
click at [832, 9] on icon at bounding box center [833, 15] width 17 height 17
click at [828, 15] on icon at bounding box center [833, 15] width 17 height 17
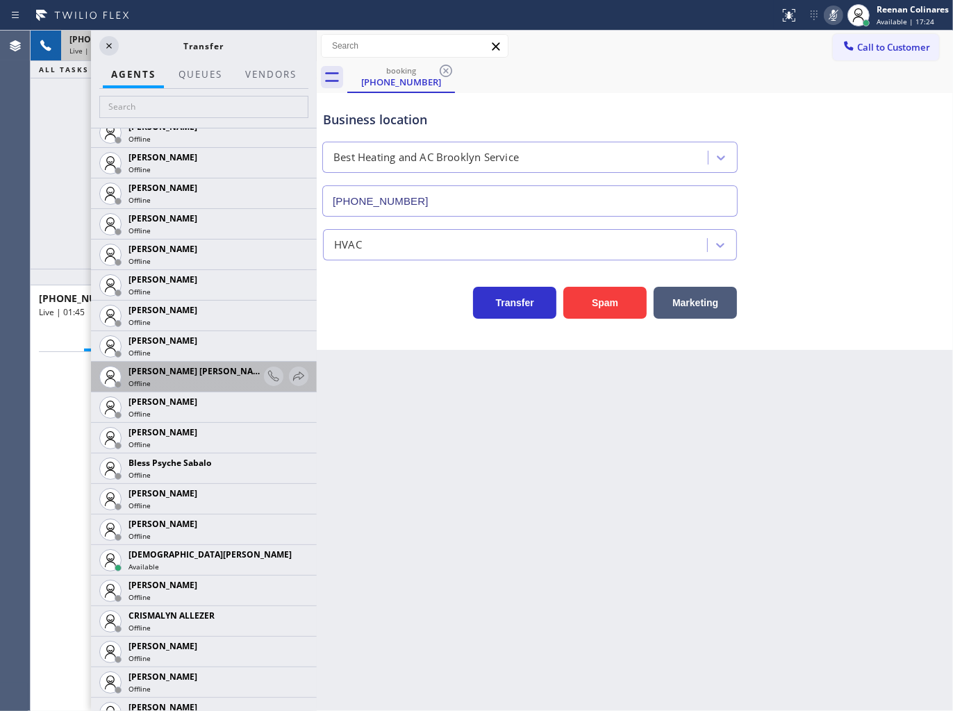
scroll to position [308, 0]
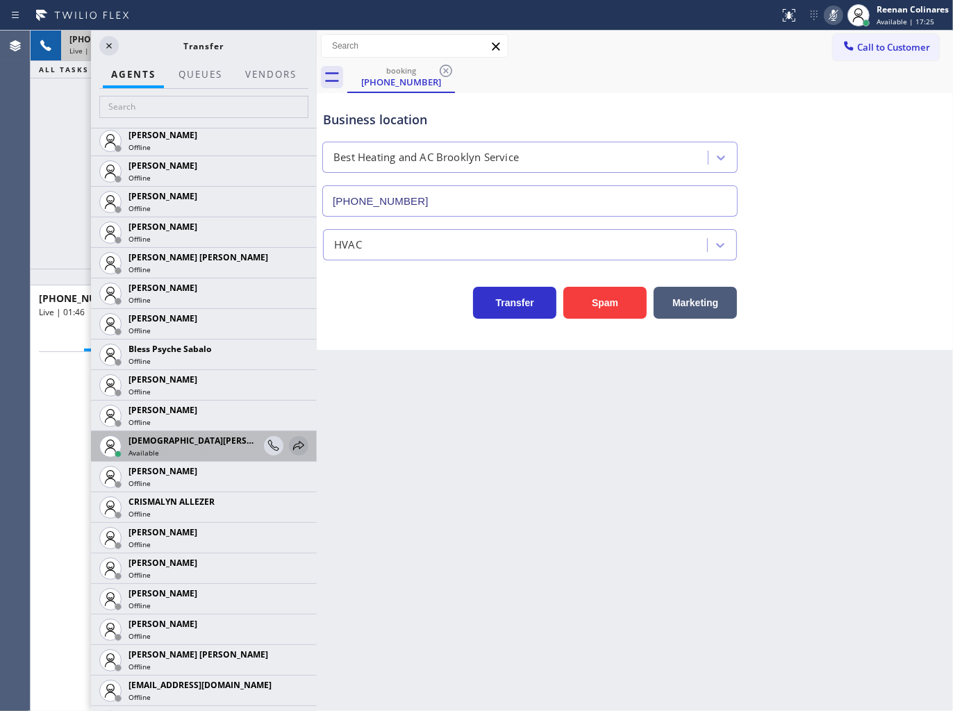
click at [290, 447] on icon at bounding box center [298, 446] width 17 height 17
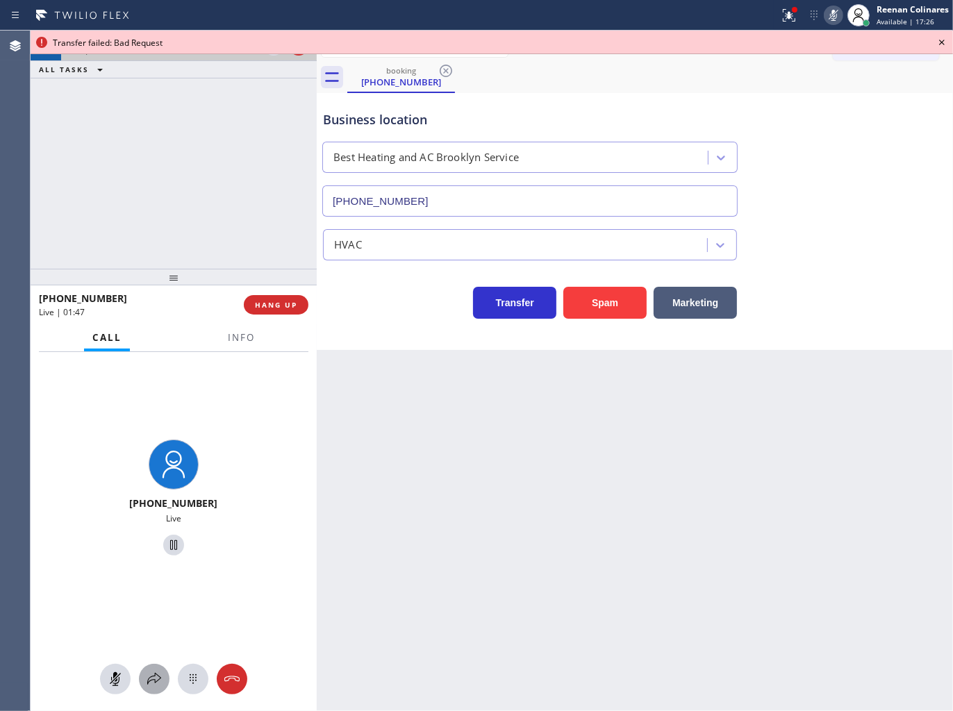
drag, startPoint x: 149, startPoint y: 675, endPoint x: 154, endPoint y: 670, distance: 7.4
click at [154, 670] on button at bounding box center [154, 679] width 31 height 31
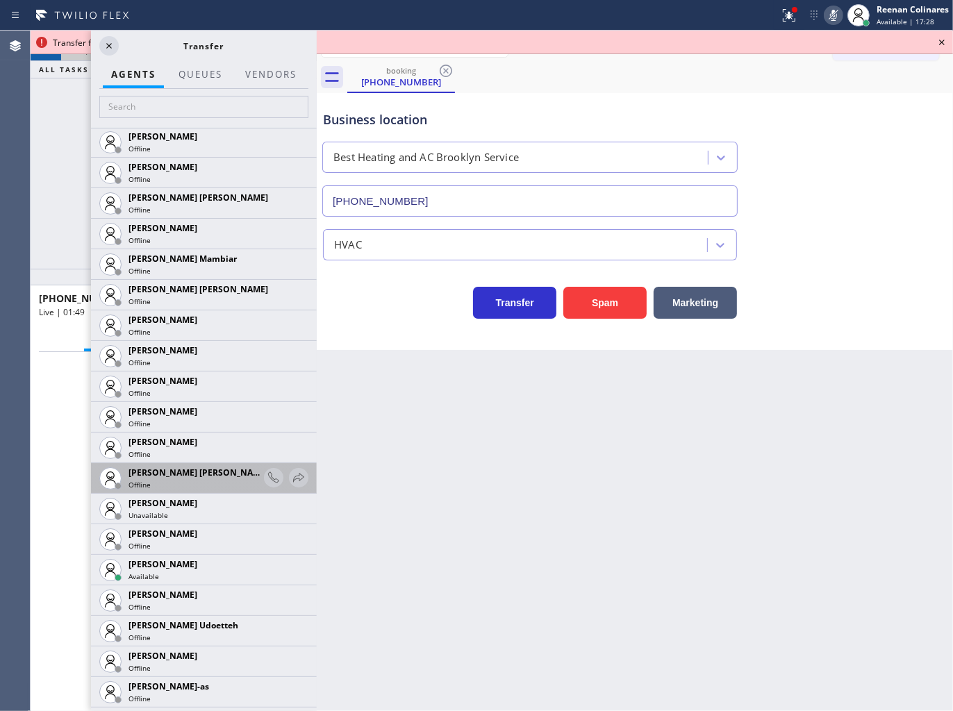
scroll to position [1003, 0]
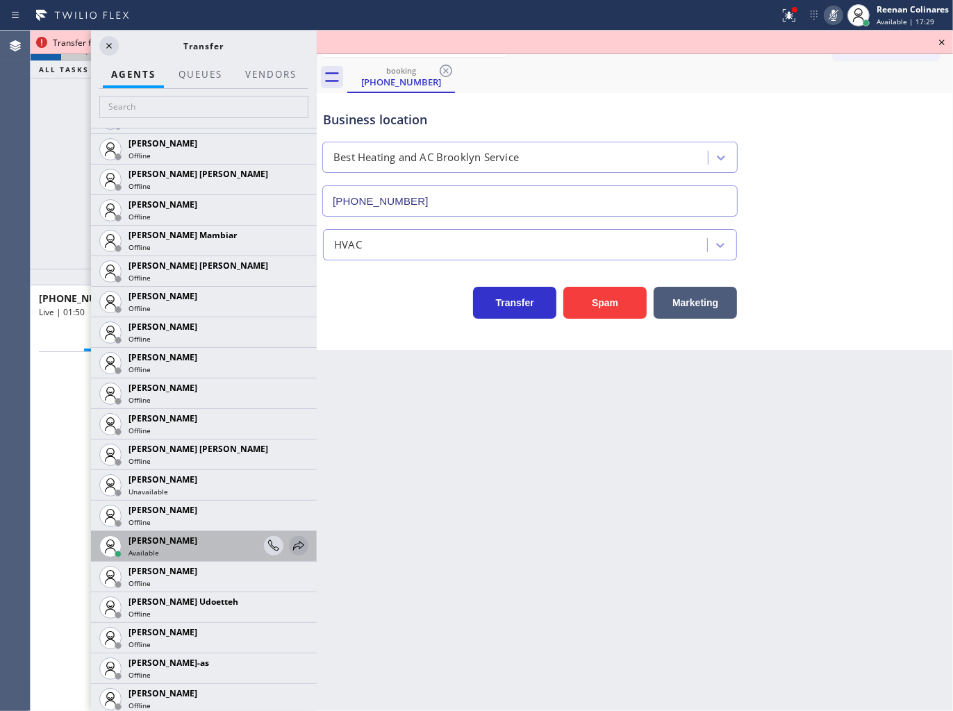
click at [293, 547] on icon at bounding box center [298, 546] width 17 height 17
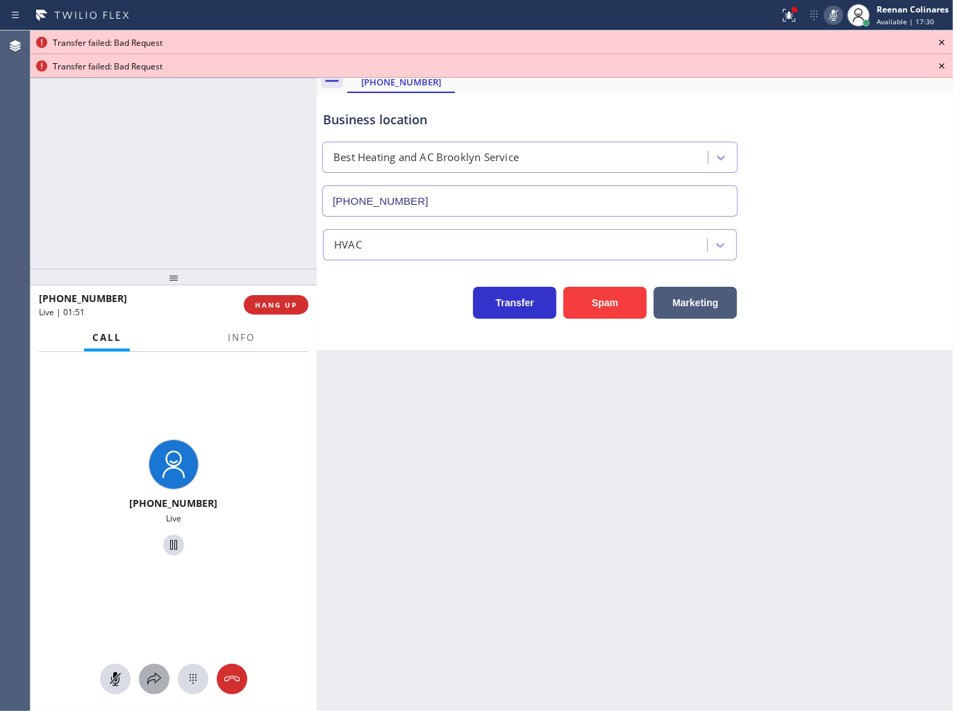
click at [153, 681] on icon at bounding box center [154, 679] width 17 height 17
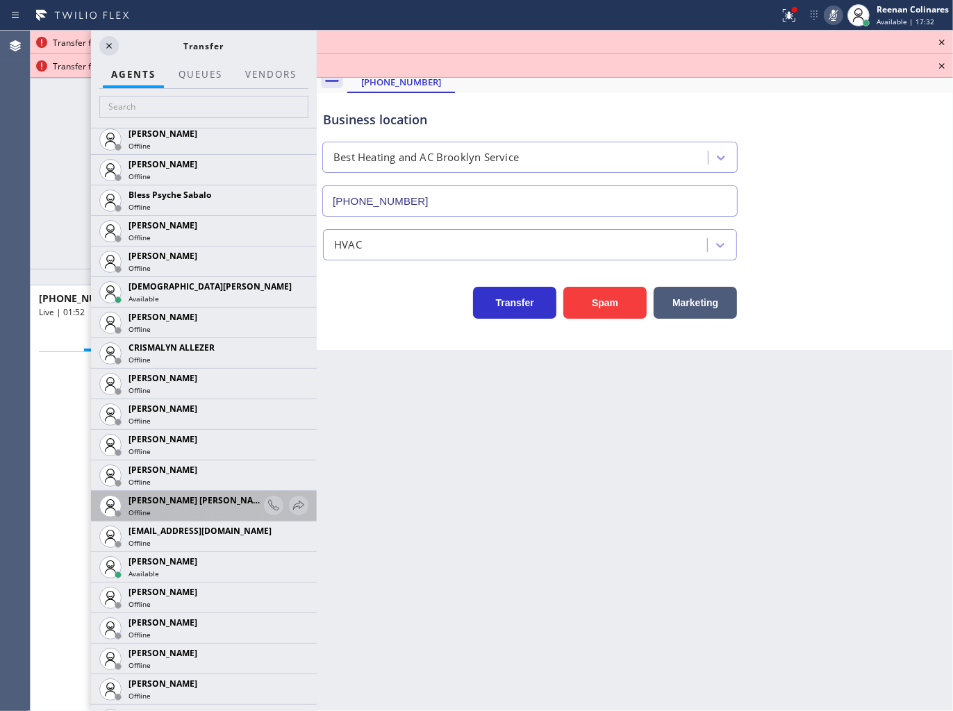
scroll to position [540, 0]
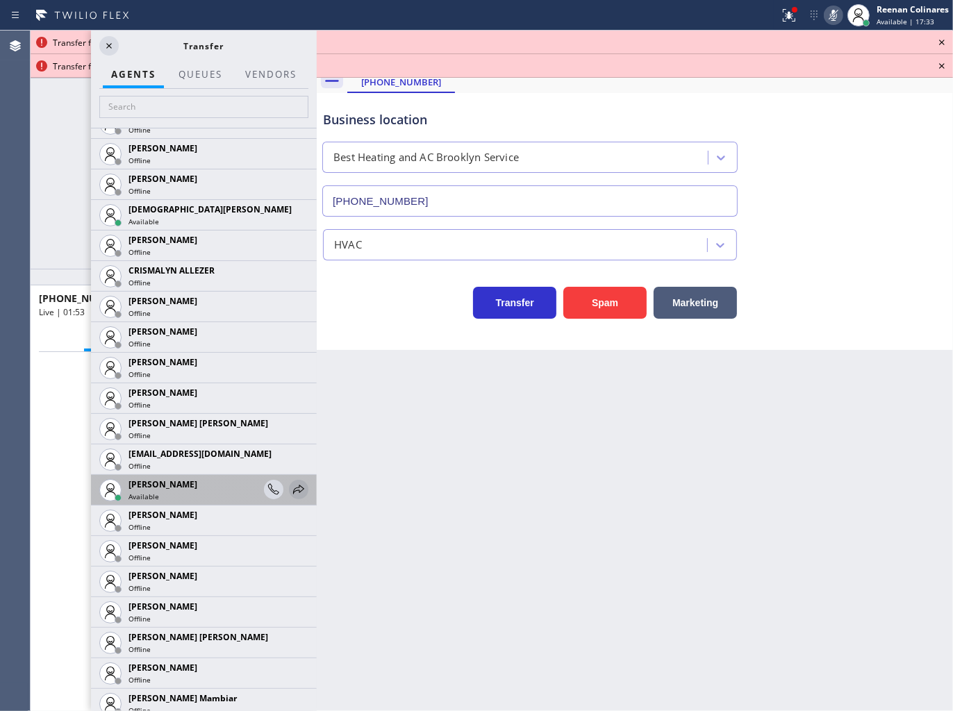
click at [290, 483] on icon at bounding box center [298, 489] width 17 height 17
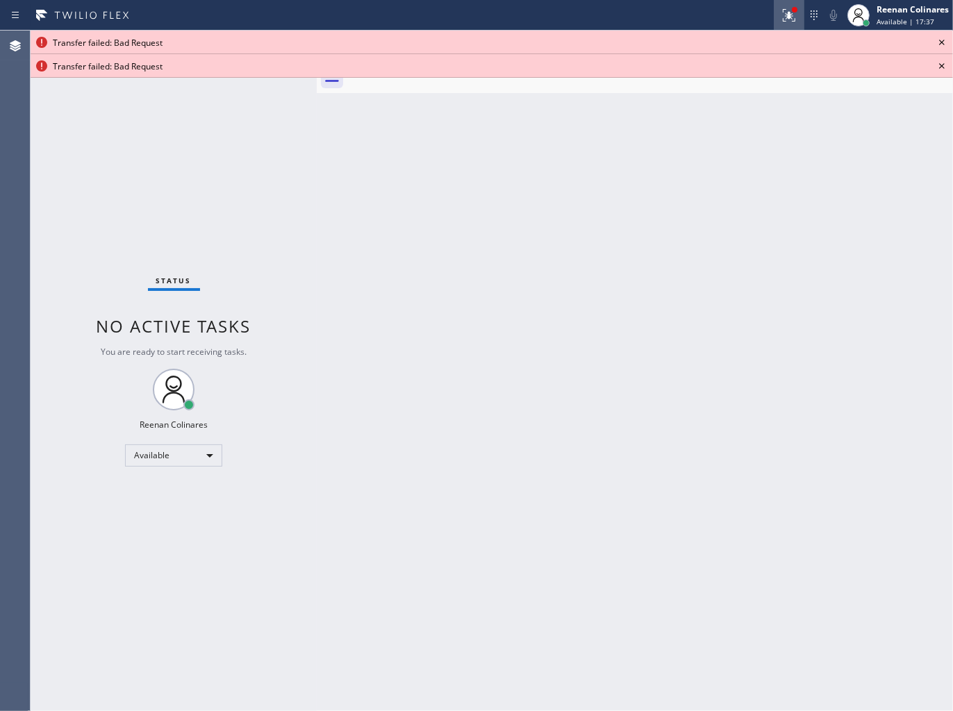
click at [789, 9] on div at bounding box center [789, 15] width 31 height 31
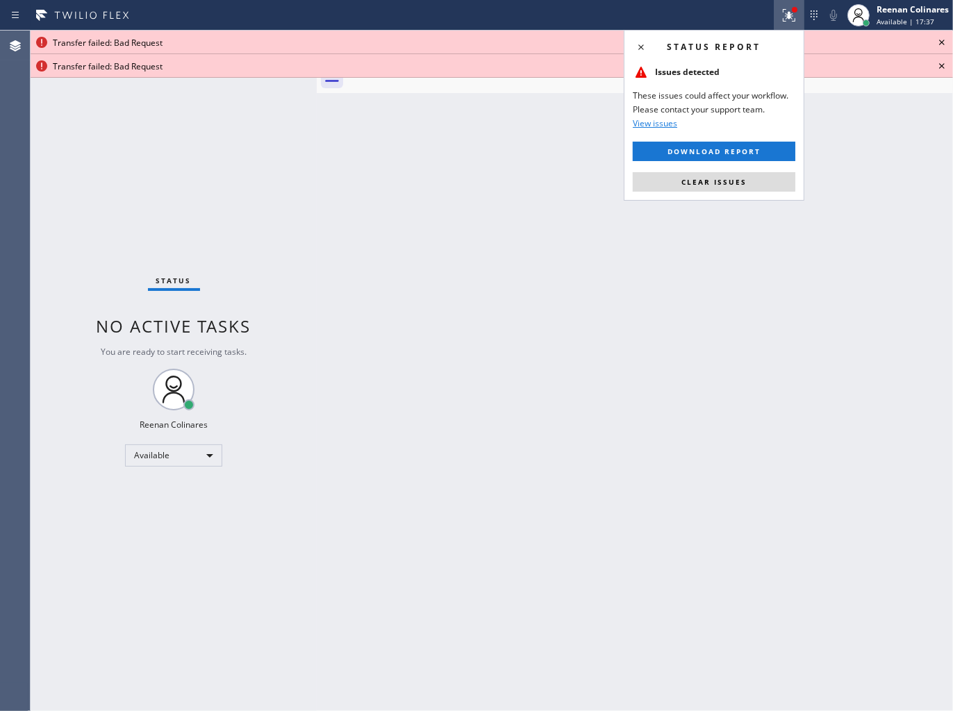
drag, startPoint x: 748, startPoint y: 188, endPoint x: 776, endPoint y: 175, distance: 31.1
click at [759, 185] on button "Clear issues" at bounding box center [714, 181] width 163 height 19
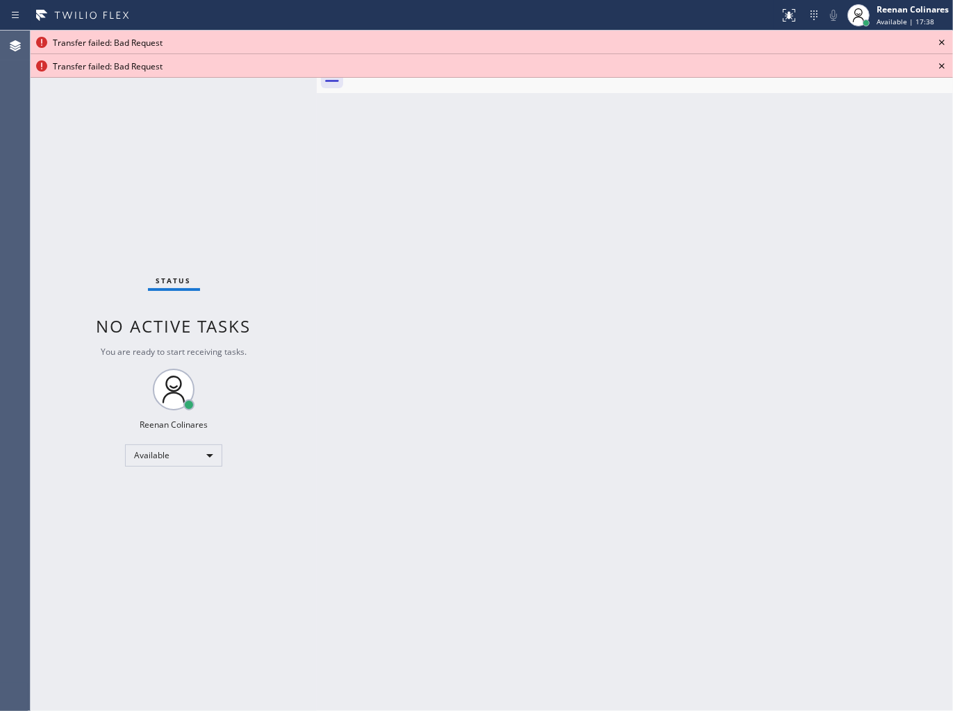
click at [938, 42] on icon at bounding box center [941, 42] width 17 height 17
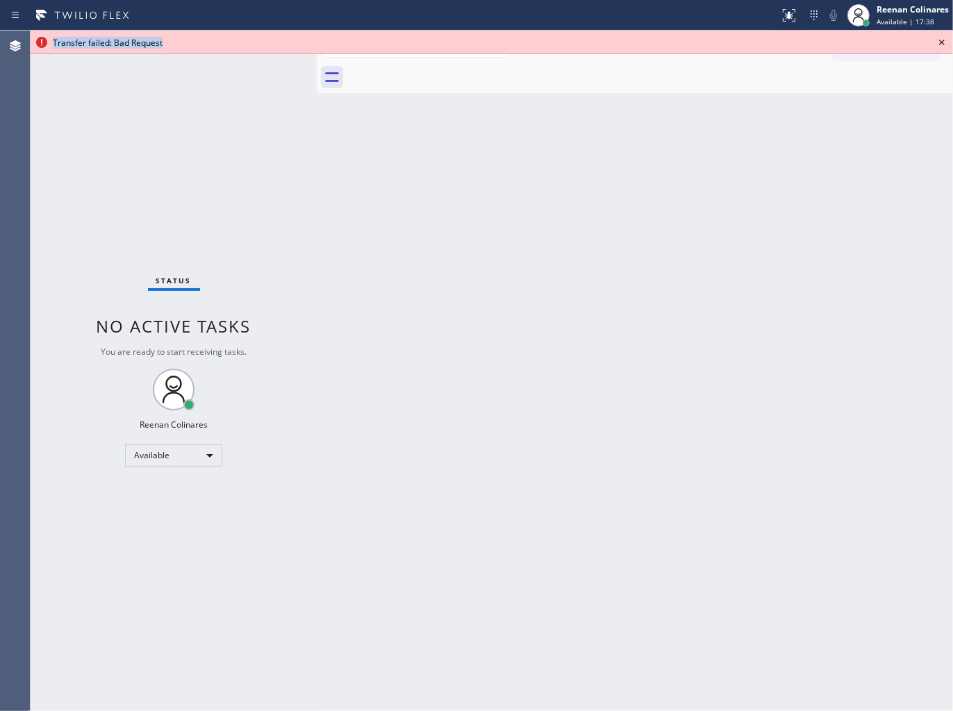
click at [938, 42] on icon at bounding box center [941, 42] width 17 height 17
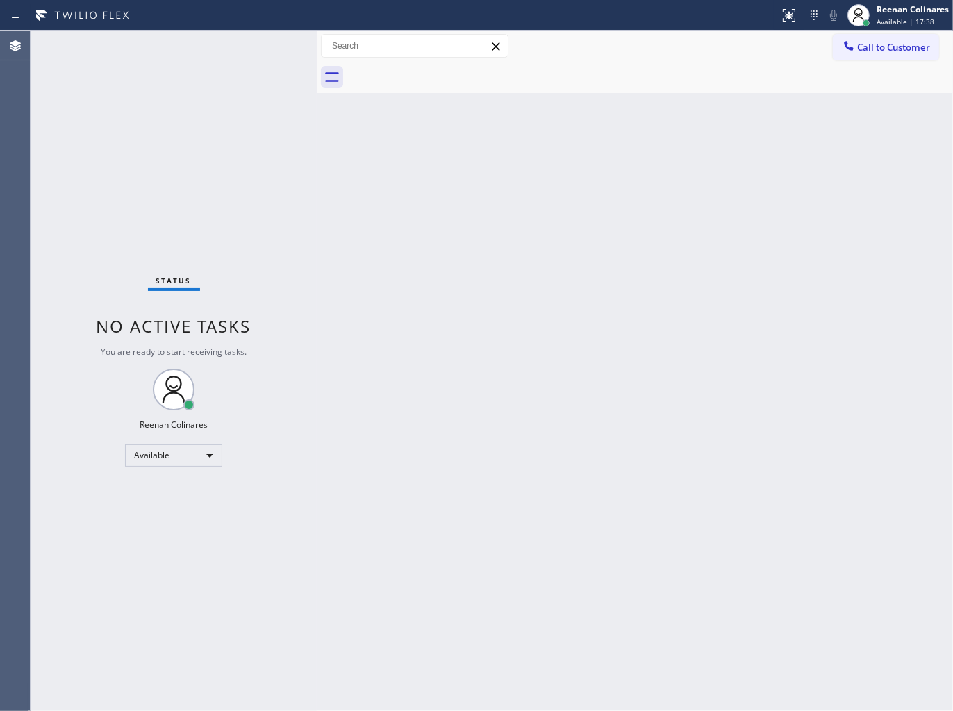
drag, startPoint x: 753, startPoint y: 215, endPoint x: 738, endPoint y: 233, distance: 23.7
click at [750, 221] on div "Back to Dashboard Change Sender ID Customers Technicians Select a contact Outbo…" at bounding box center [635, 371] width 636 height 681
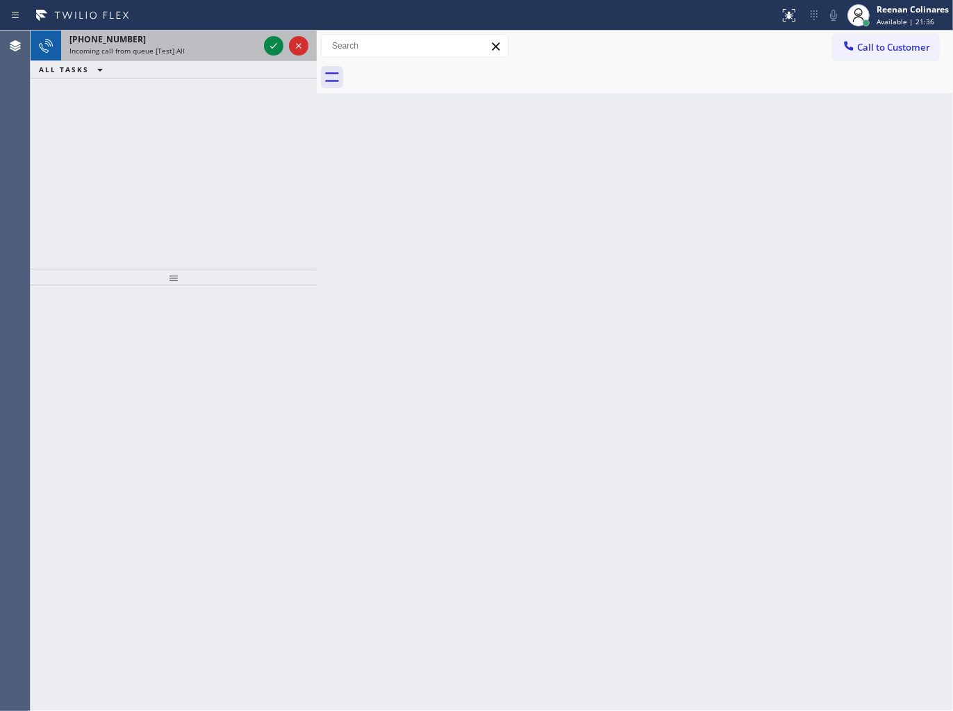
click at [190, 50] on div "Incoming call from queue [Test] All" at bounding box center [163, 51] width 189 height 10
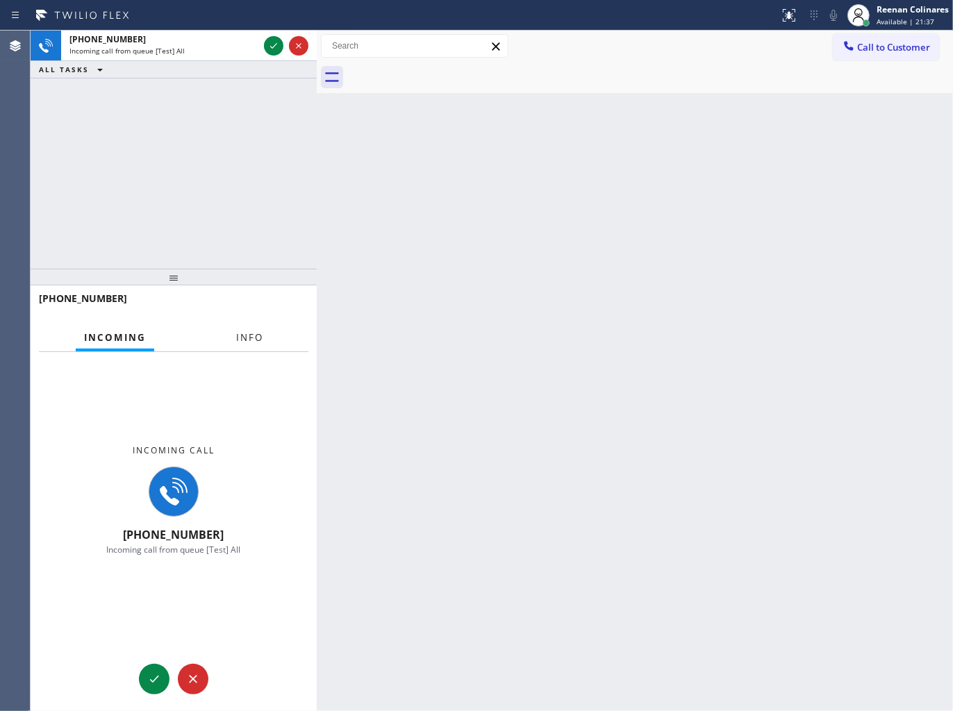
click at [248, 340] on span "Info" at bounding box center [249, 337] width 27 height 13
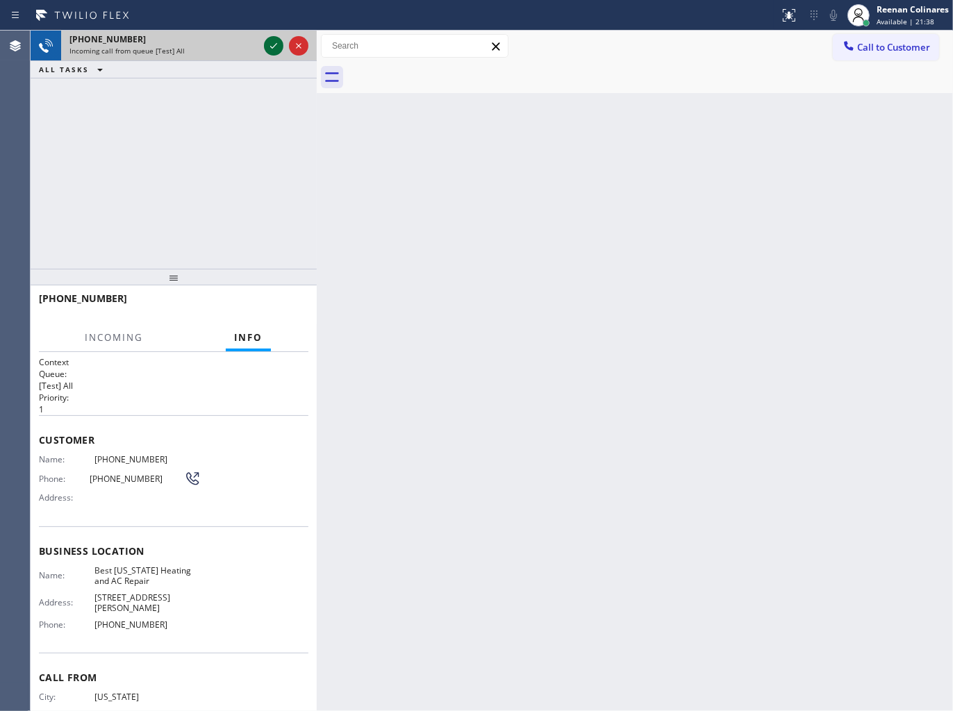
click at [269, 45] on icon at bounding box center [273, 46] width 17 height 17
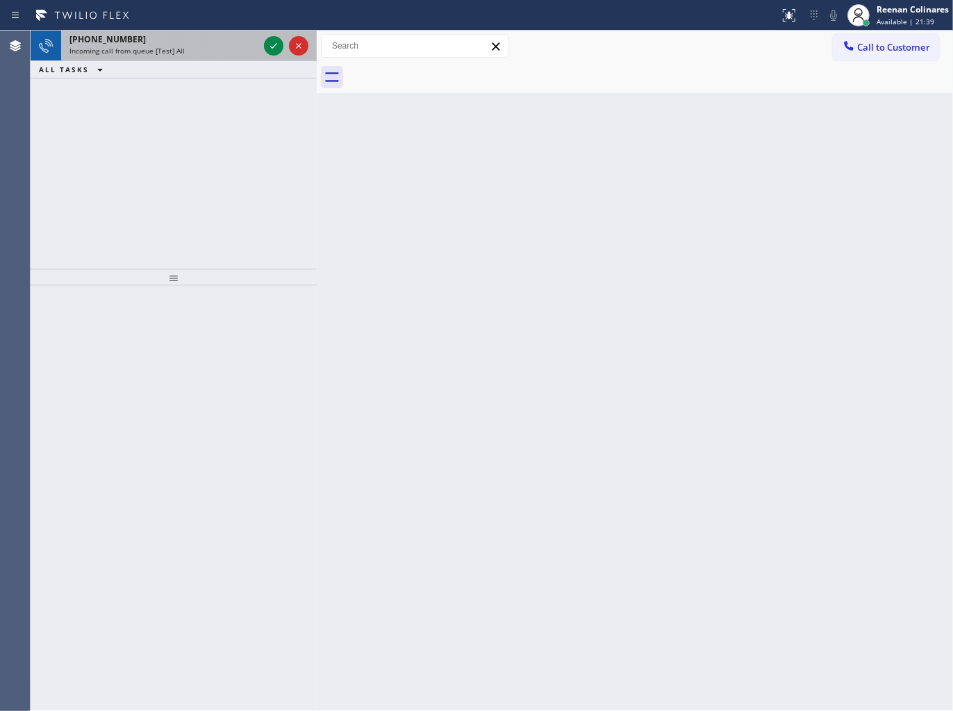
drag, startPoint x: 226, startPoint y: 33, endPoint x: 271, endPoint y: 33, distance: 45.1
click at [230, 35] on div "+19178808739" at bounding box center [163, 39] width 189 height 12
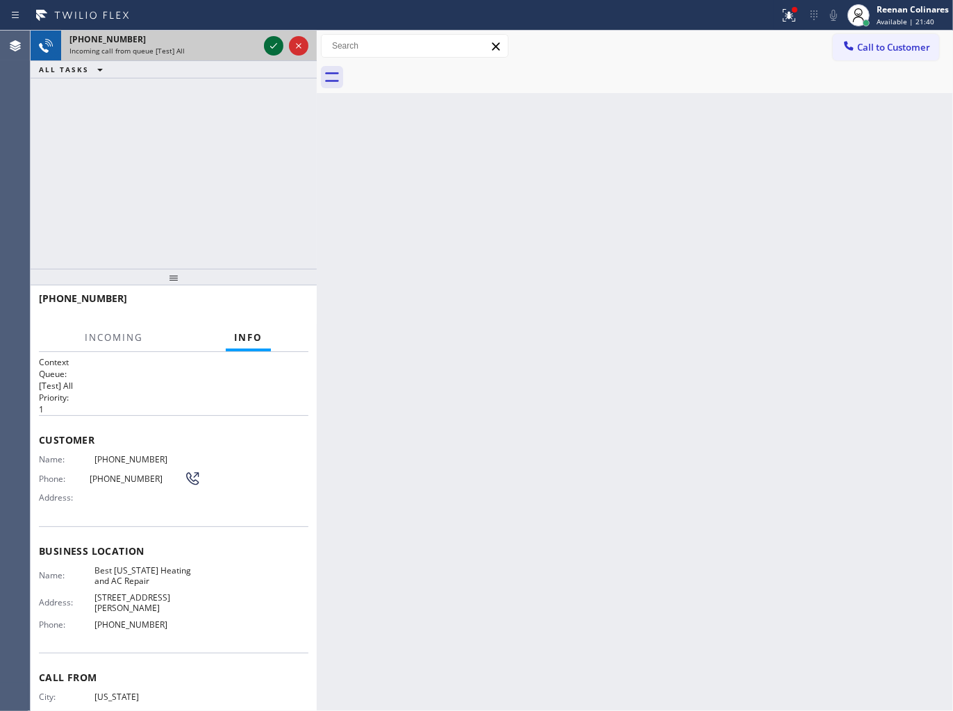
click at [267, 44] on icon at bounding box center [273, 46] width 17 height 17
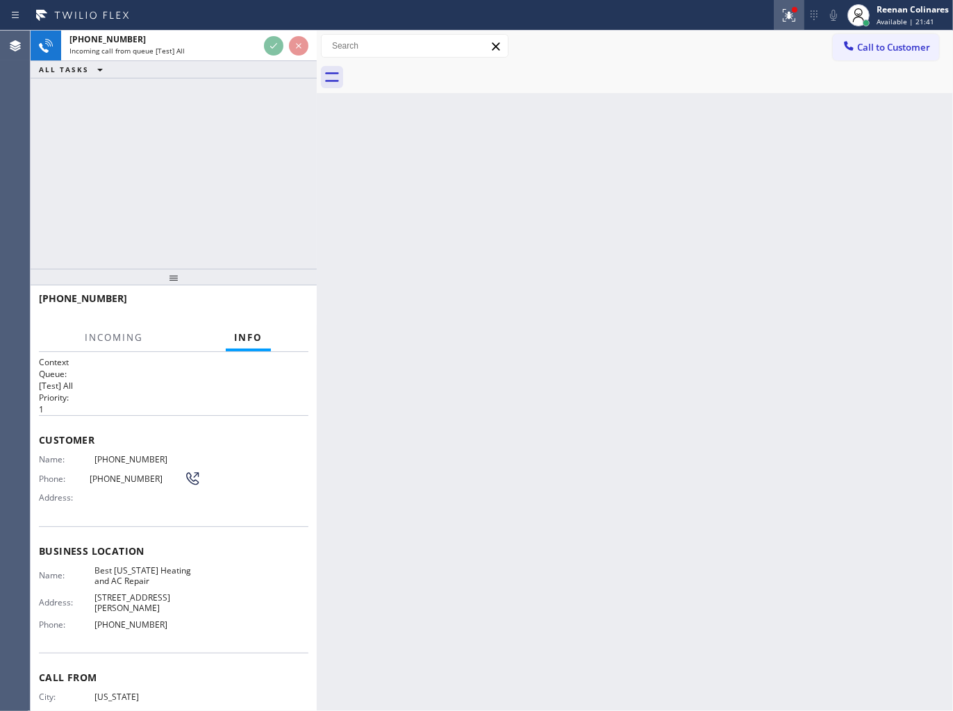
click at [781, 10] on icon at bounding box center [789, 15] width 17 height 17
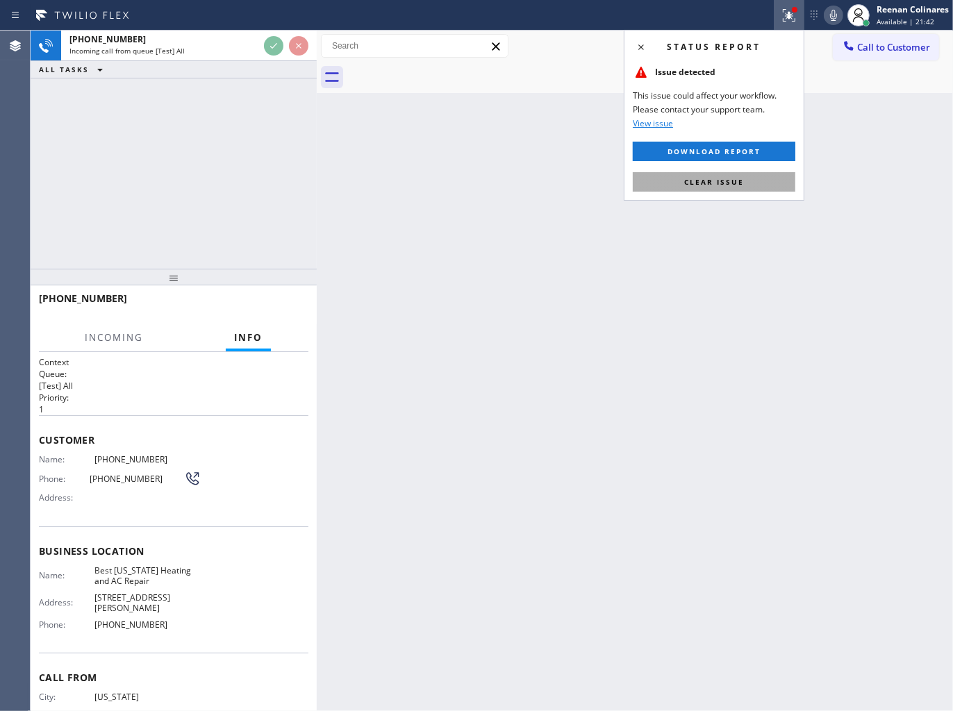
click at [734, 182] on span "Clear issue" at bounding box center [714, 182] width 60 height 10
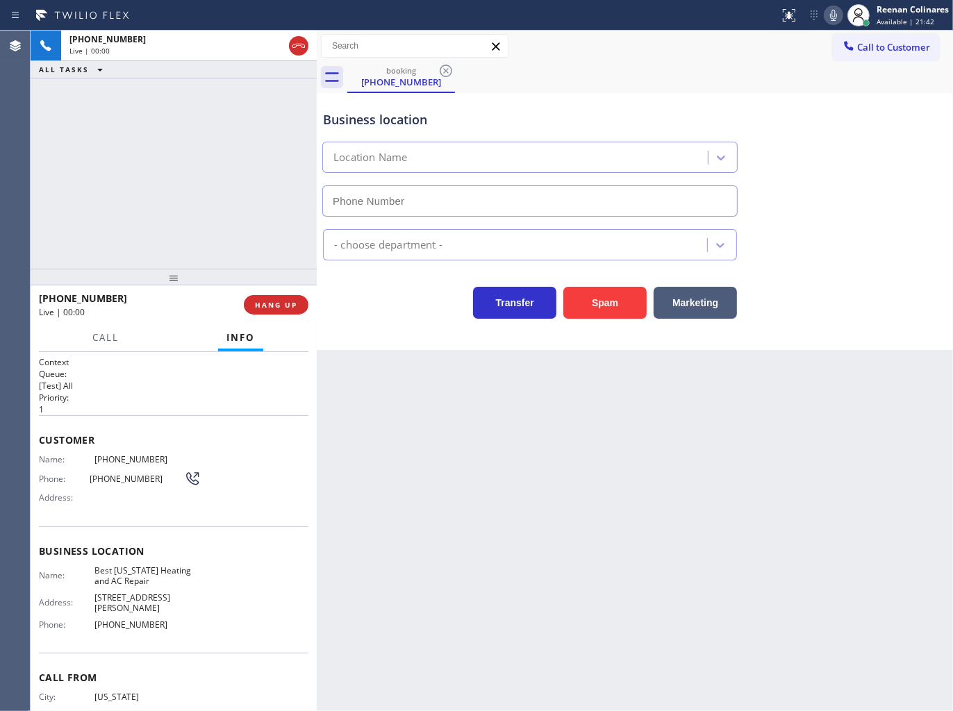
type input "(347) 404-5804"
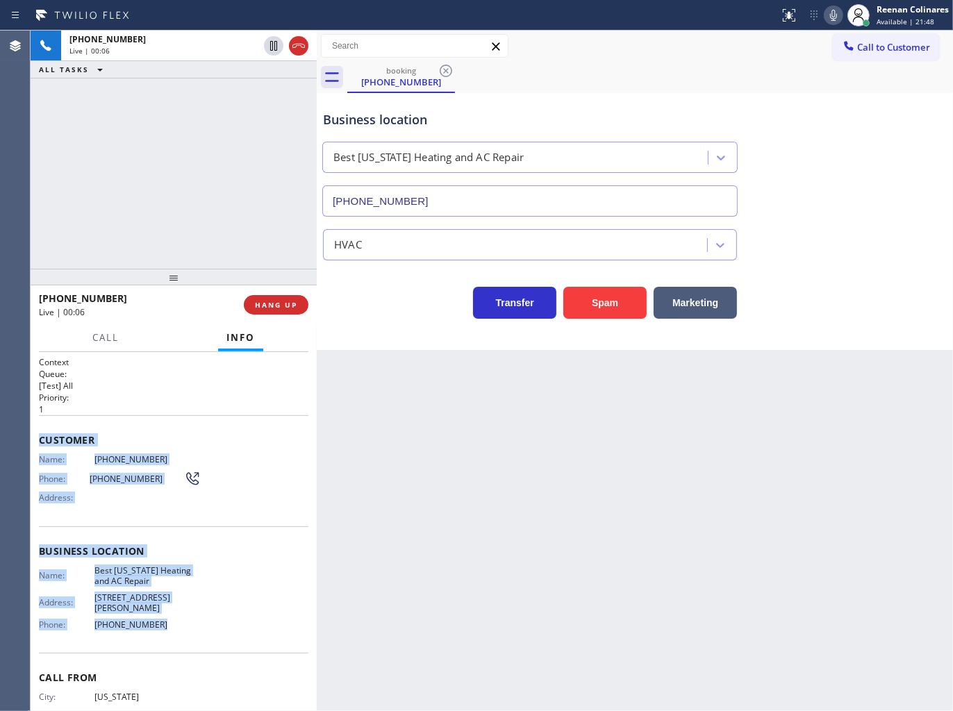
copy div "Customer Name: (917) 880-8739 Phone: (917) 880-8739 Address: Business location …"
drag, startPoint x: 36, startPoint y: 435, endPoint x: 685, endPoint y: 621, distance: 675.3
click at [250, 613] on div "Context Queue: [Test] All Priority: 1 Customer Name: (917) 880-8739 Phone: (917…" at bounding box center [174, 532] width 286 height 360
click at [833, 17] on icon at bounding box center [833, 15] width 17 height 17
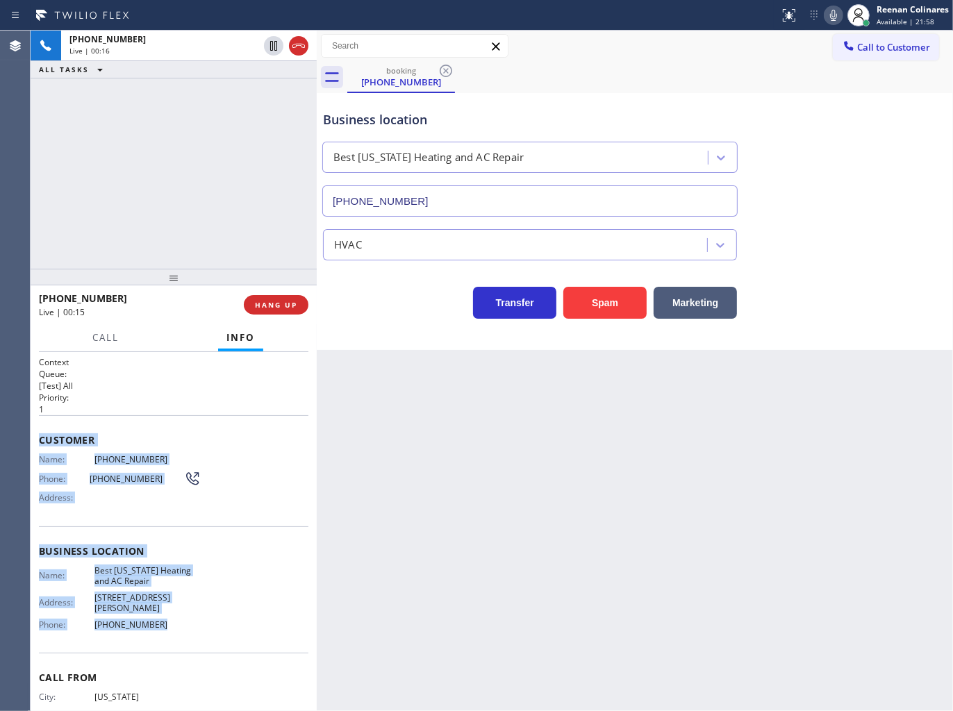
click at [829, 13] on icon at bounding box center [833, 15] width 17 height 17
click at [831, 13] on icon at bounding box center [833, 15] width 17 height 17
click at [831, 19] on icon at bounding box center [833, 15] width 17 height 17
click at [102, 340] on span "Call" at bounding box center [105, 337] width 26 height 13
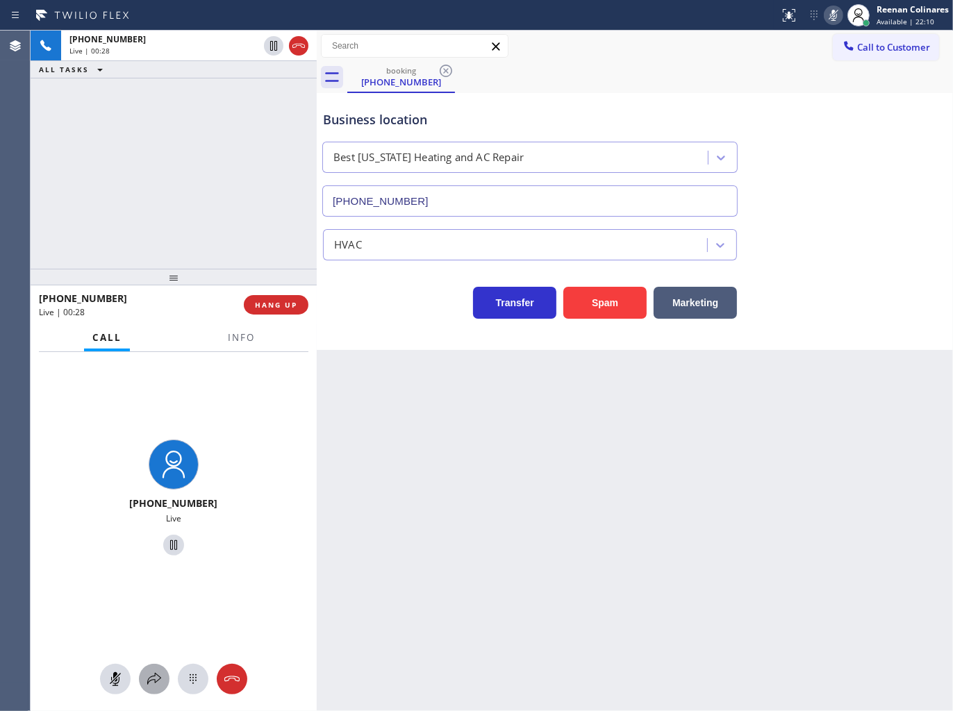
click at [156, 676] on icon at bounding box center [154, 679] width 17 height 17
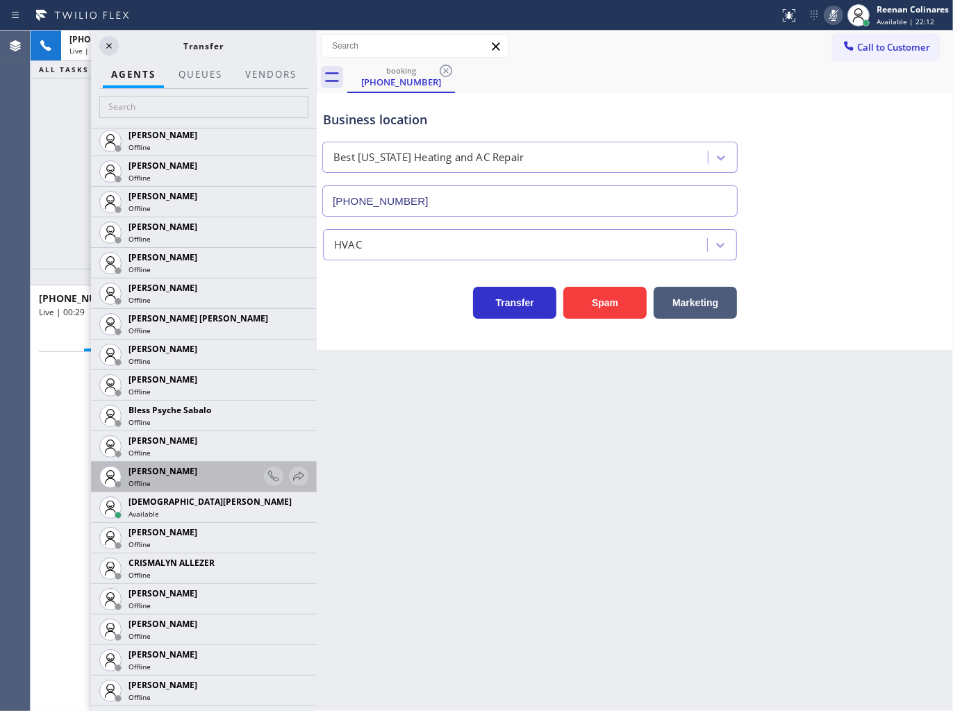
scroll to position [385, 0]
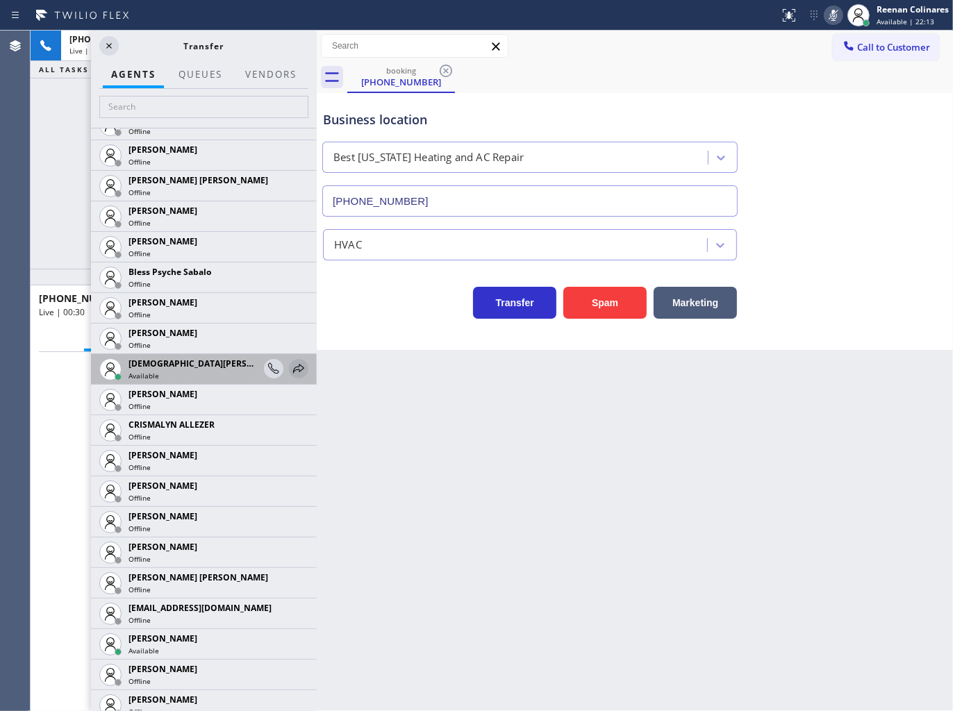
click at [290, 368] on icon at bounding box center [298, 368] width 17 height 17
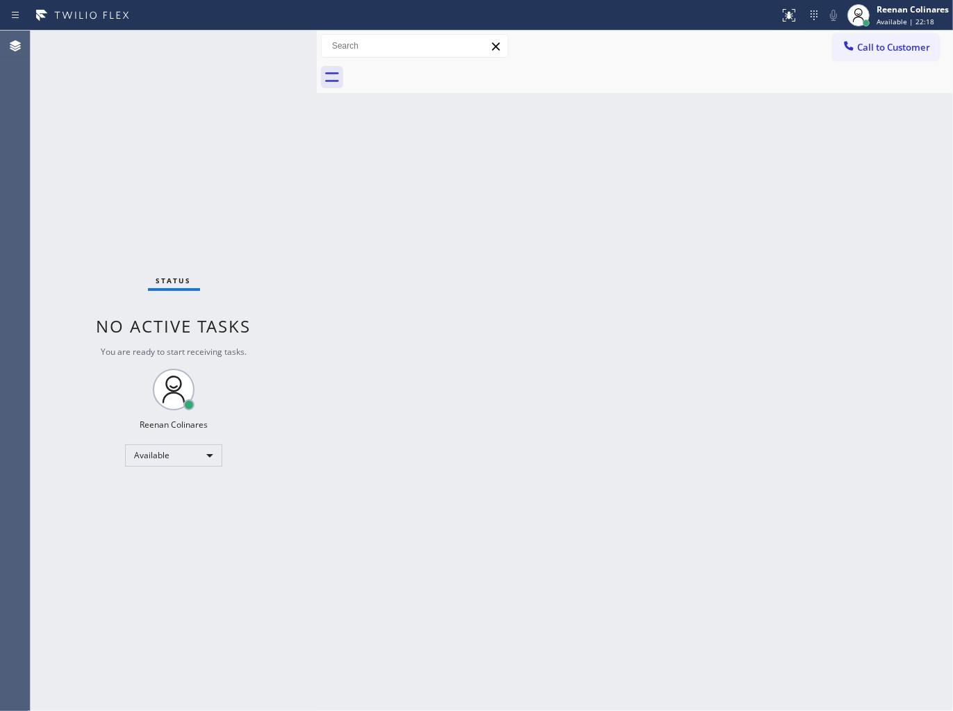
click at [843, 493] on div "Back to Dashboard Change Sender ID Customers Technicians Select a contact Outbo…" at bounding box center [635, 371] width 636 height 681
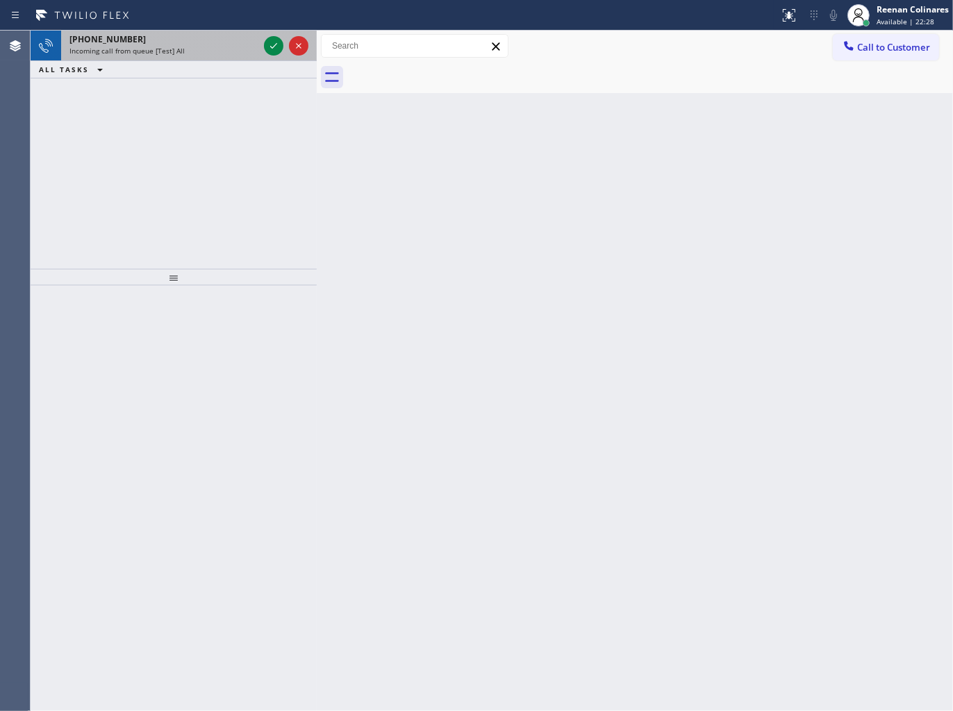
click at [206, 49] on div "Incoming call from queue [Test] All" at bounding box center [163, 51] width 189 height 10
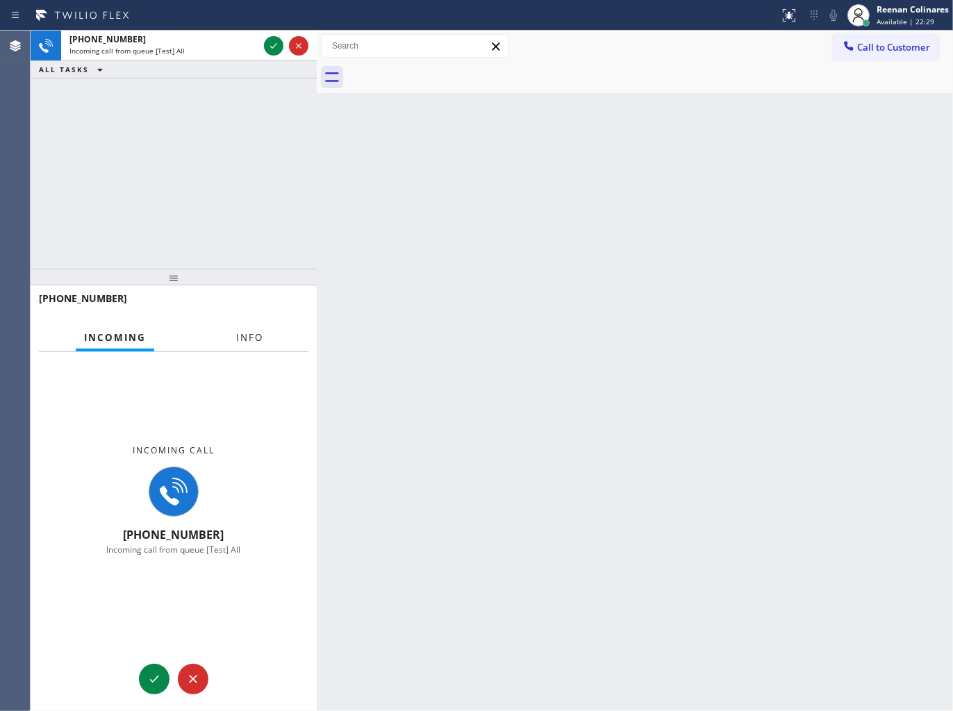
click at [245, 334] on span "Info" at bounding box center [249, 337] width 27 height 13
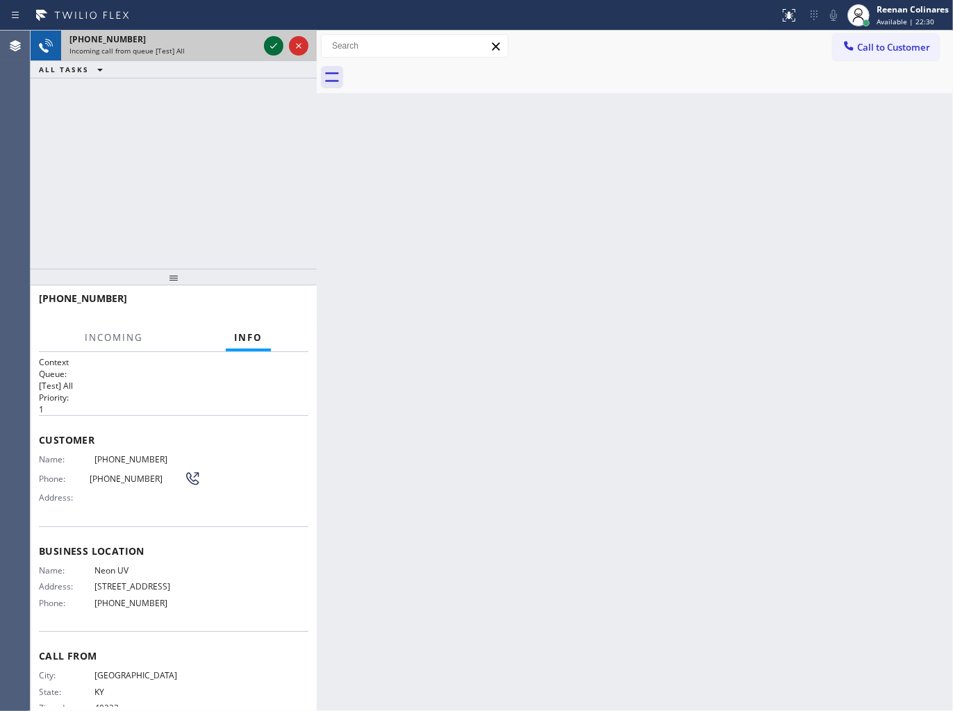
click at [268, 43] on icon at bounding box center [273, 46] width 17 height 17
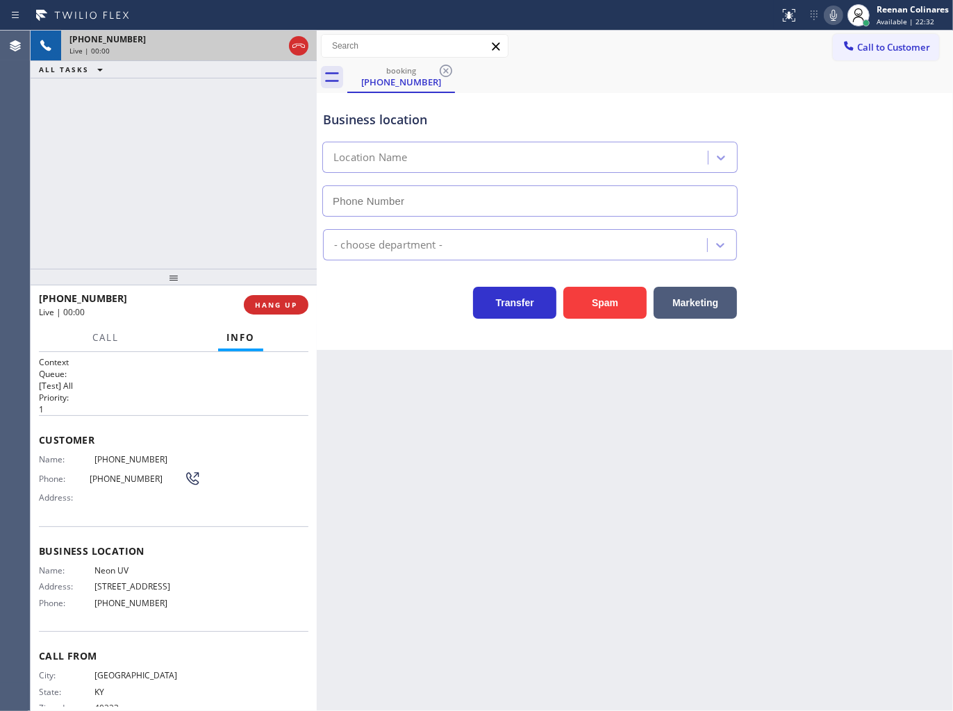
type input "(206) 309-5011"
click at [830, 11] on icon at bounding box center [833, 15] width 17 height 17
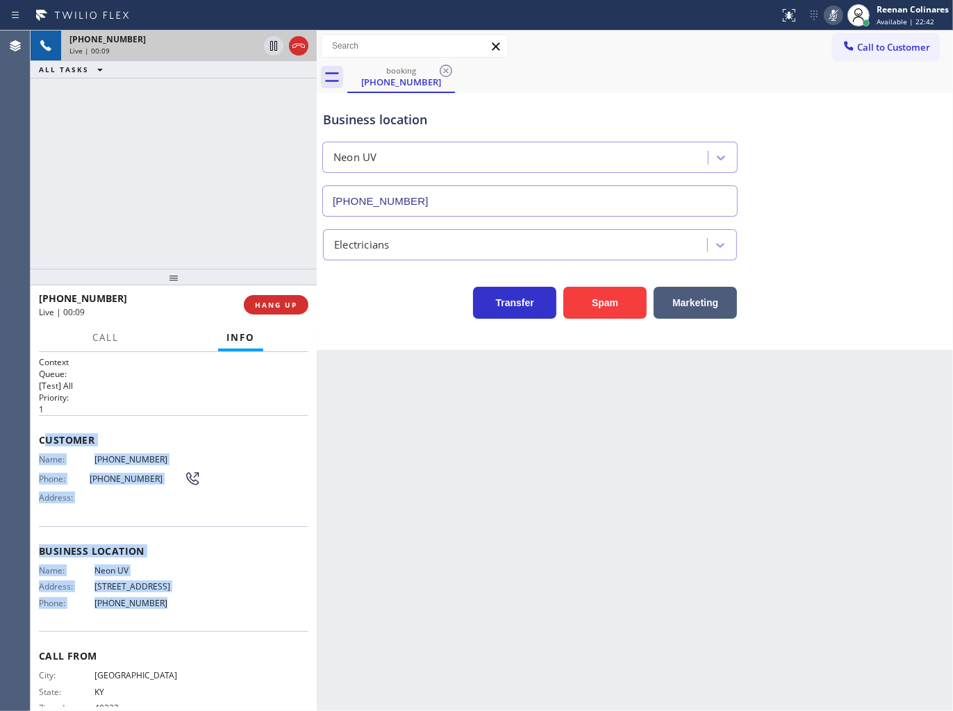
copy div "ustomer Name: (502) 235-4806 Phone: (502) 235-4806 Address: Business location N…"
drag, startPoint x: 42, startPoint y: 433, endPoint x: 581, endPoint y: 601, distance: 563.9
click at [226, 624] on div "Context Queue: [Test] All Priority: 1 Customer Name: (502) 235-4806 Phone: (502…" at bounding box center [173, 546] width 269 height 381
click at [830, 11] on icon at bounding box center [833, 15] width 17 height 17
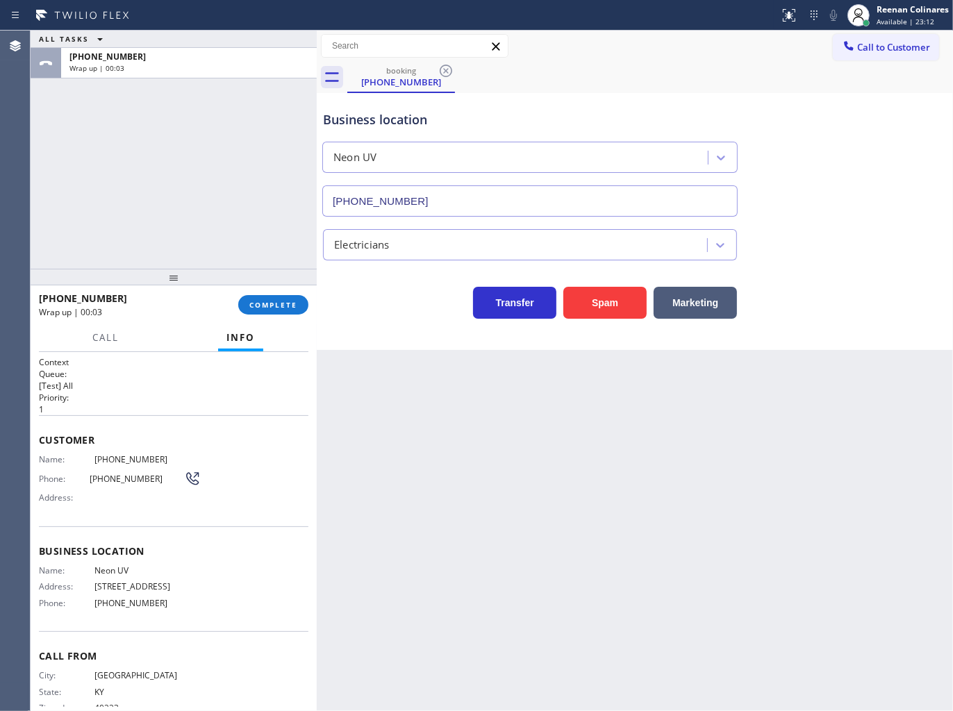
drag, startPoint x: 649, startPoint y: 447, endPoint x: 538, endPoint y: 411, distance: 116.6
click at [643, 447] on div "Back to Dashboard Change Sender ID Customers Technicians Select a contact Outbo…" at bounding box center [635, 371] width 636 height 681
click at [275, 310] on button "COMPLETE" at bounding box center [273, 304] width 70 height 19
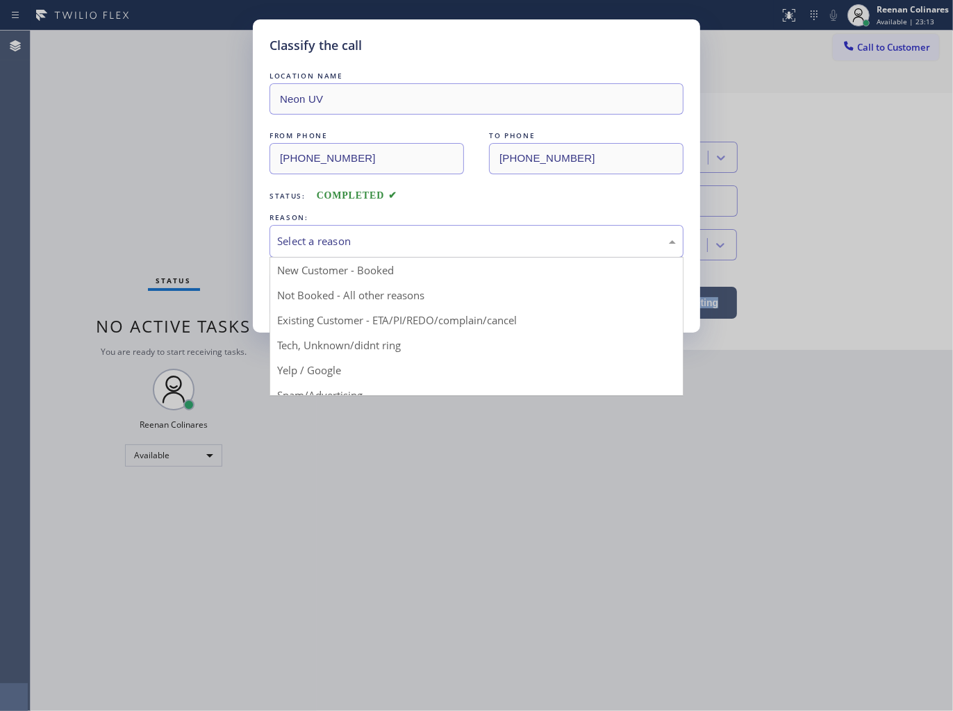
click at [345, 244] on div "Select a reason" at bounding box center [476, 241] width 399 height 16
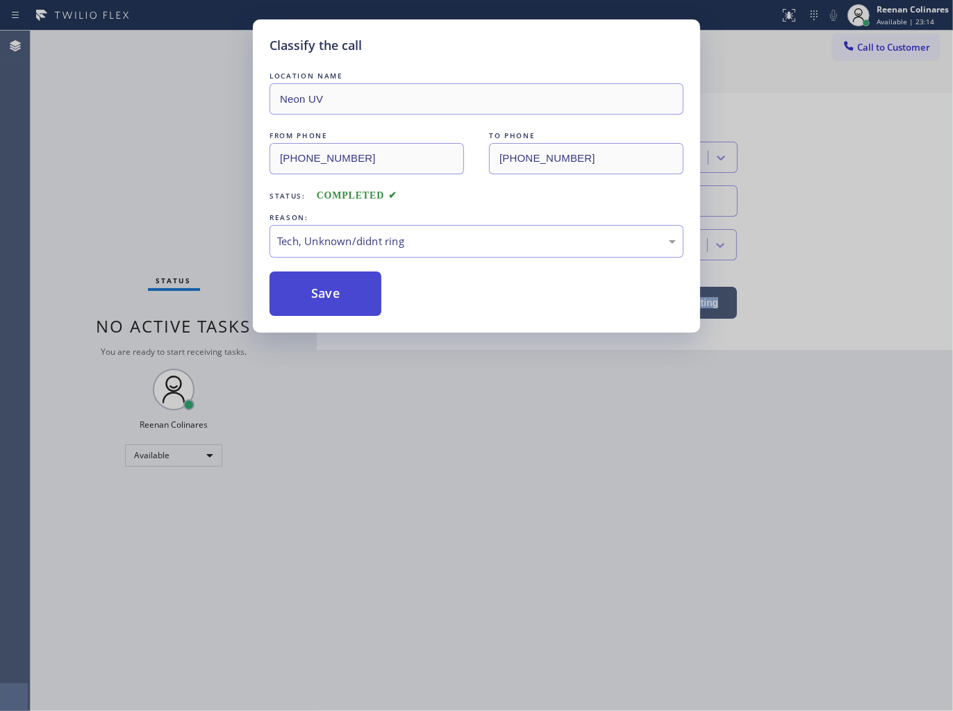
click at [325, 306] on button "Save" at bounding box center [325, 294] width 112 height 44
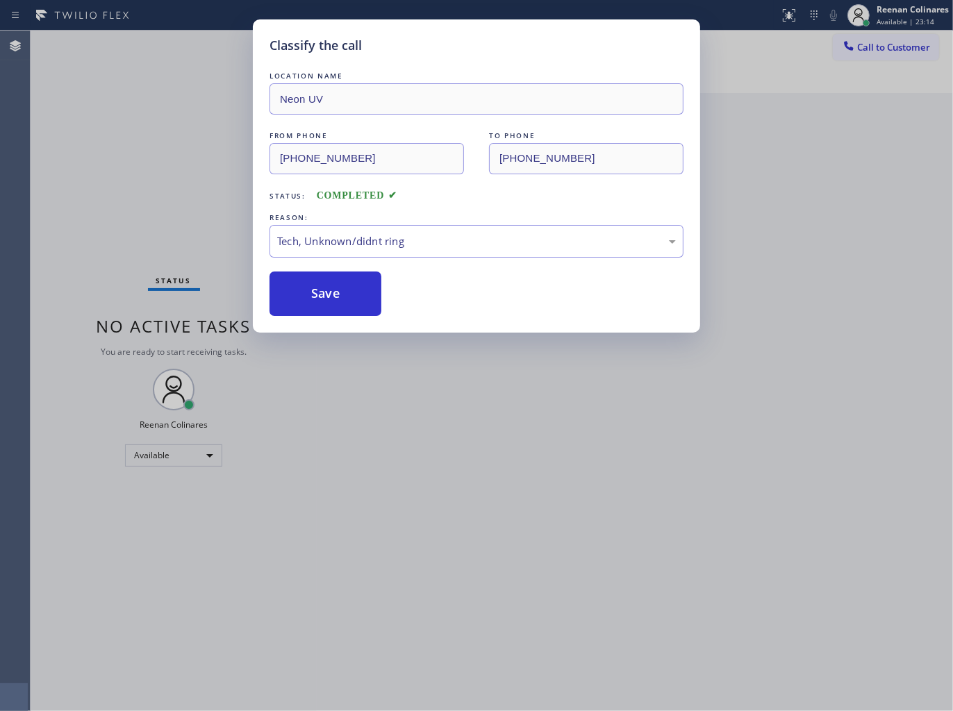
click at [99, 258] on div "Classify the call LOCATION NAME Neon UV FROM PHONE (502) 235-4806 TO PHONE (206…" at bounding box center [476, 355] width 953 height 711
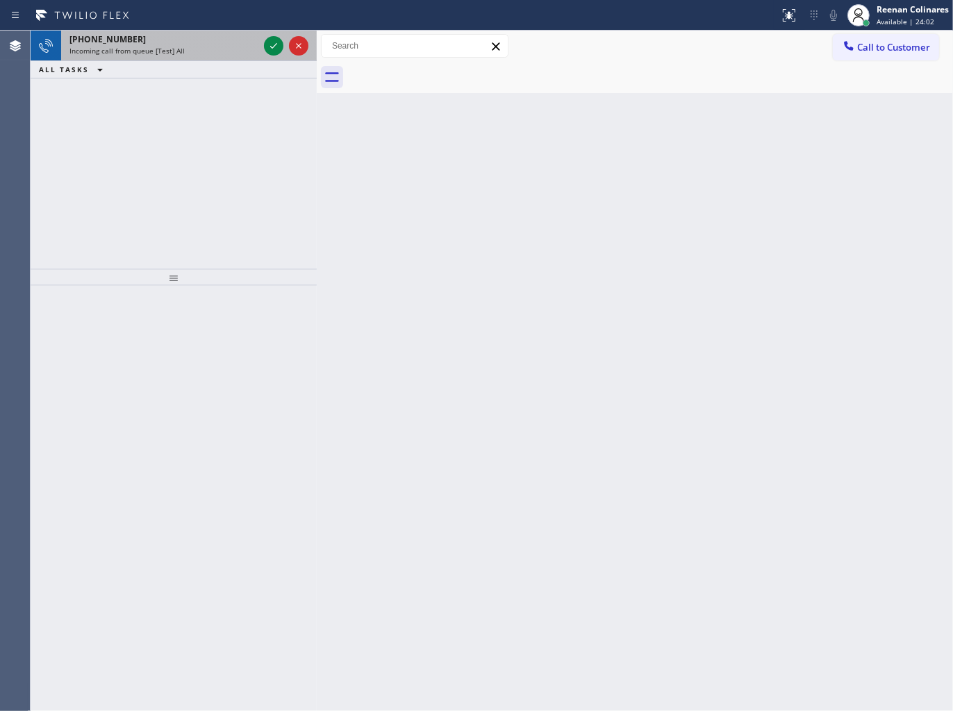
click at [182, 54] on div "Incoming call from queue [Test] All" at bounding box center [163, 51] width 189 height 10
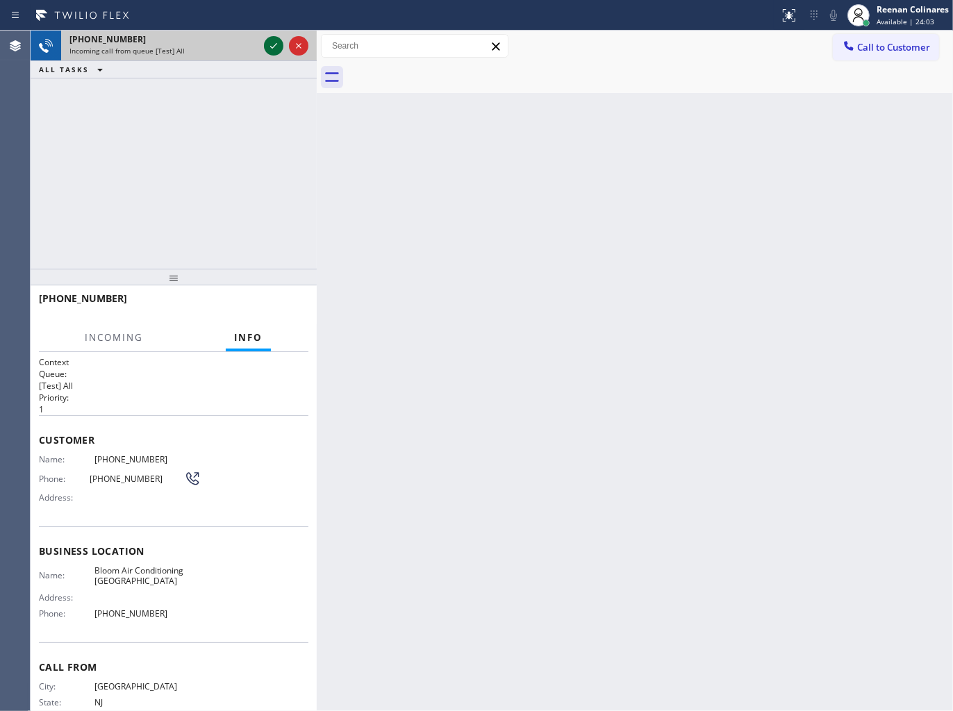
click at [278, 49] on icon at bounding box center [273, 46] width 17 height 17
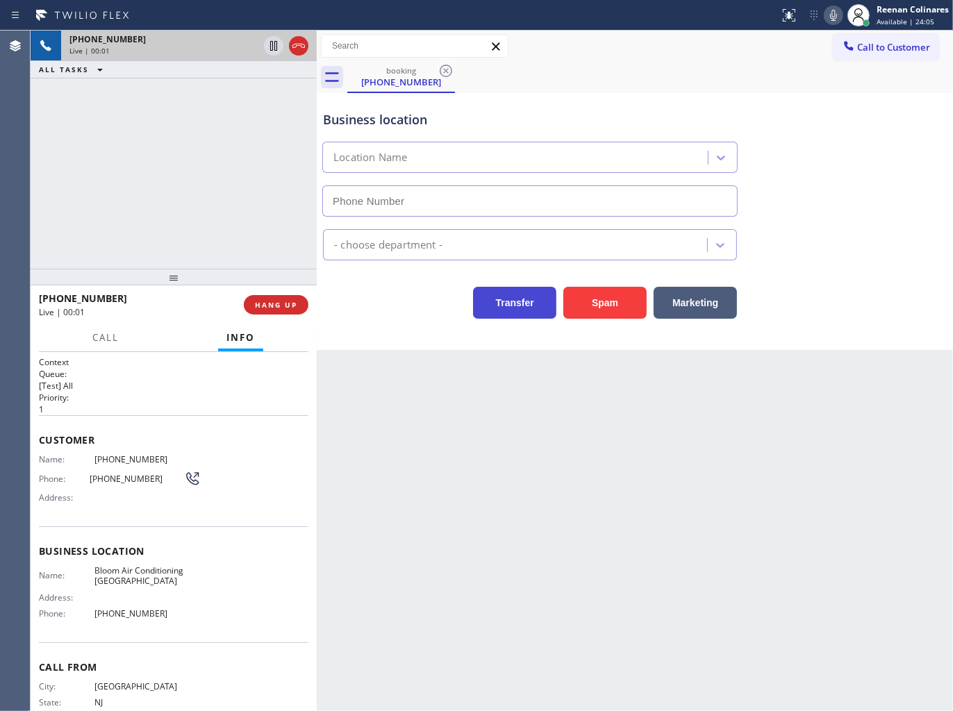
type input "(929) 605-4404"
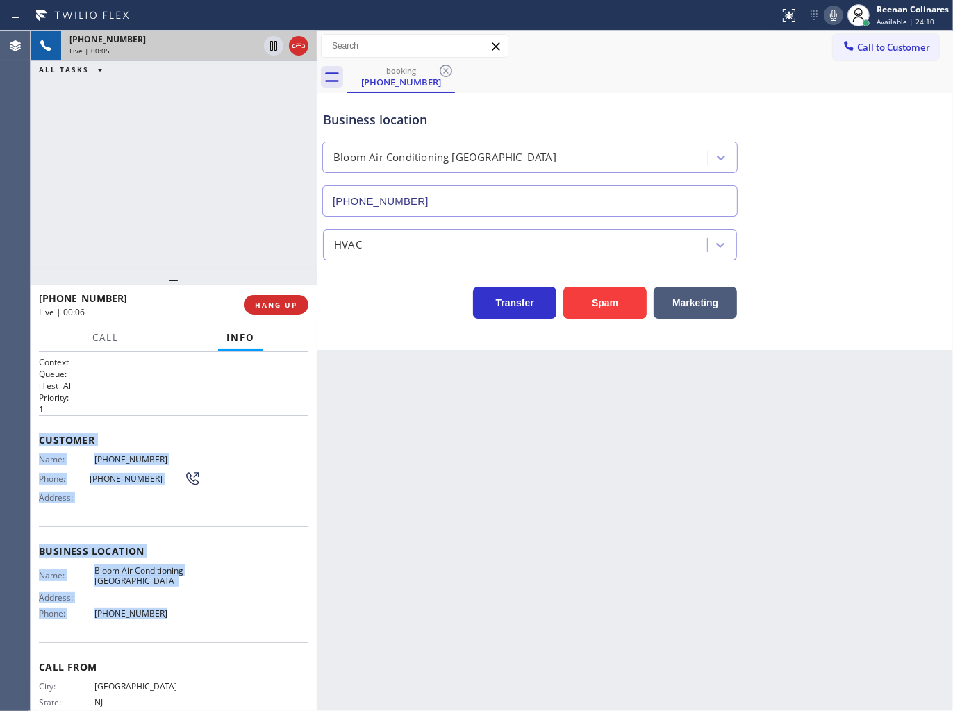
drag, startPoint x: 39, startPoint y: 435, endPoint x: 669, endPoint y: 611, distance: 654.0
click at [253, 611] on div "Context Queue: [Test] All Priority: 1 Customer Name: (201) 885-0358 Phone: (201…" at bounding box center [173, 551] width 269 height 391
copy div "Customer Name: (201) 885-0358 Phone: (201) 885-0358 Address: Business location …"
click at [831, 19] on icon at bounding box center [833, 15] width 17 height 17
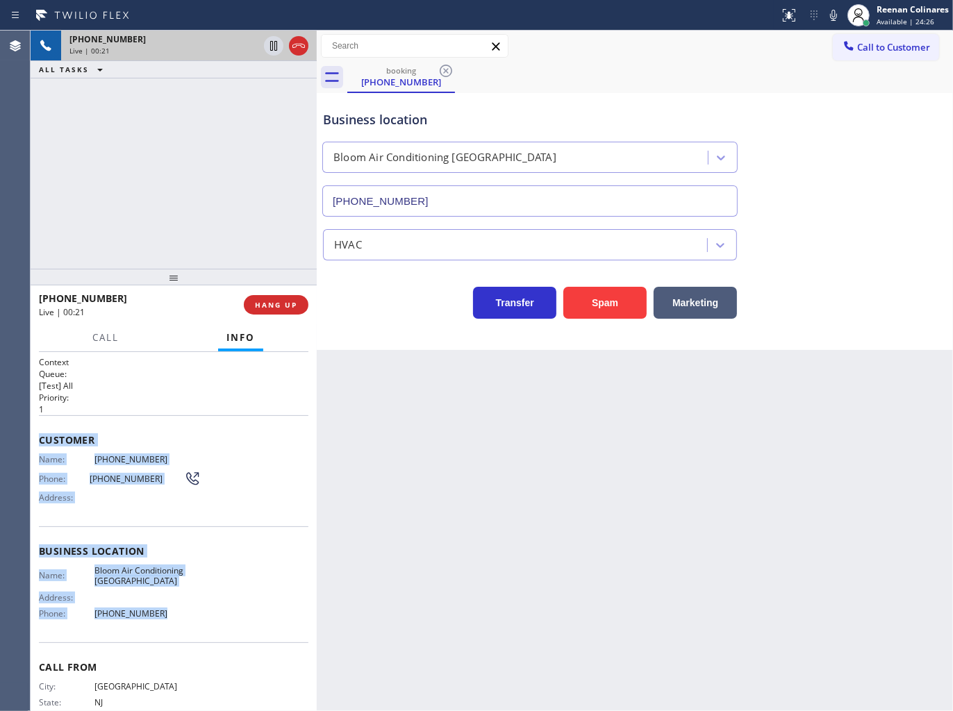
drag, startPoint x: 832, startPoint y: 16, endPoint x: 623, endPoint y: 104, distance: 226.9
click at [832, 16] on icon at bounding box center [833, 15] width 7 height 11
click at [115, 331] on span "Call" at bounding box center [105, 337] width 26 height 13
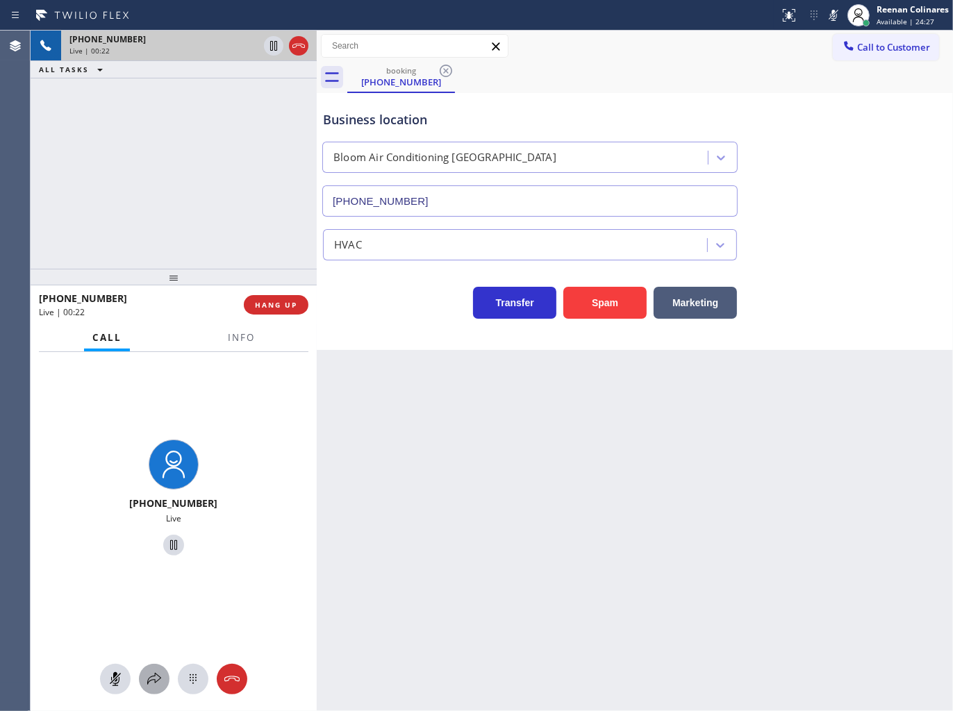
click at [157, 689] on button at bounding box center [154, 679] width 31 height 31
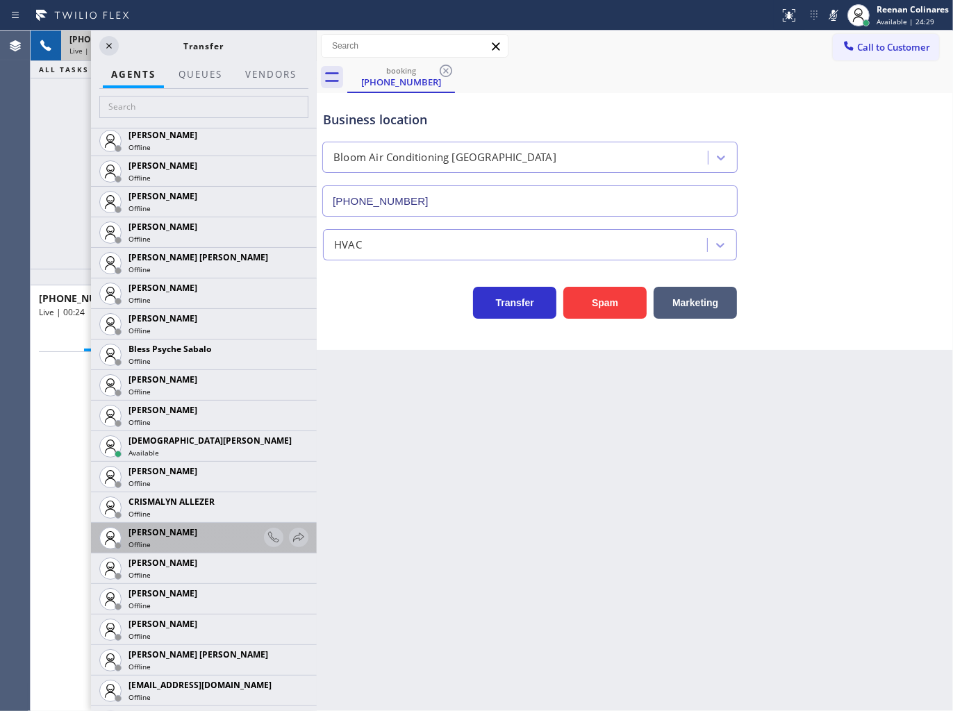
scroll to position [695, 0]
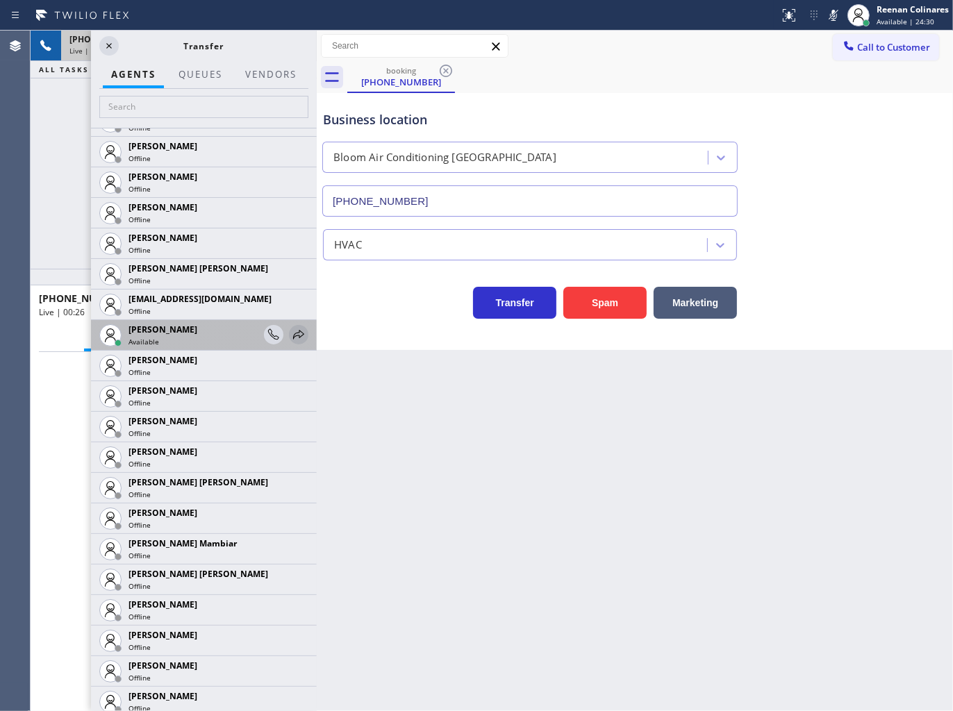
click at [290, 331] on icon at bounding box center [298, 334] width 17 height 17
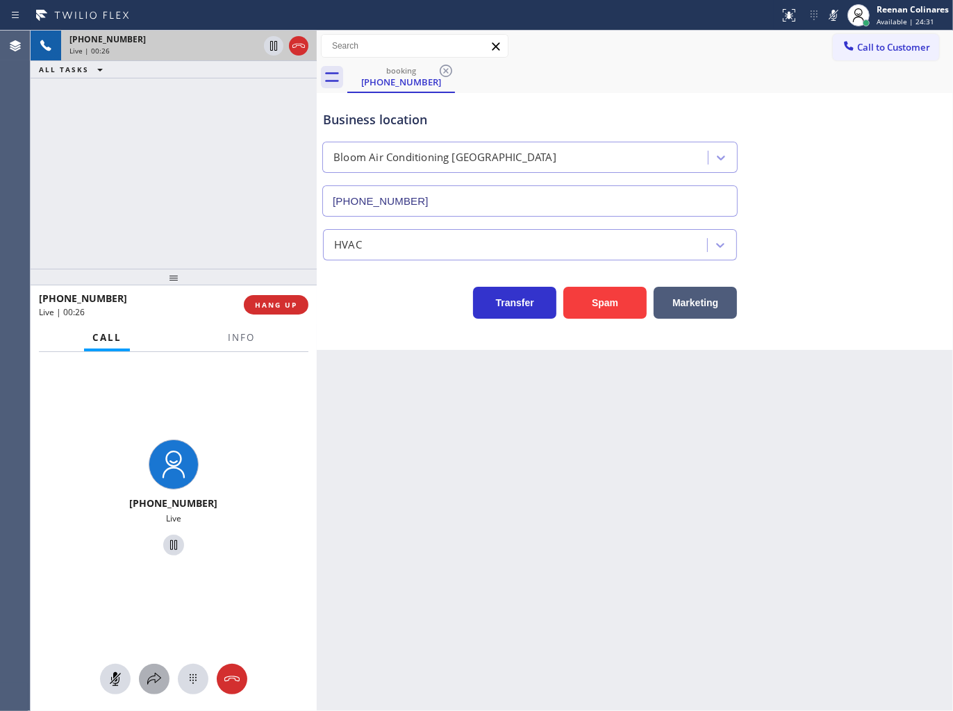
click at [157, 685] on icon at bounding box center [154, 679] width 17 height 17
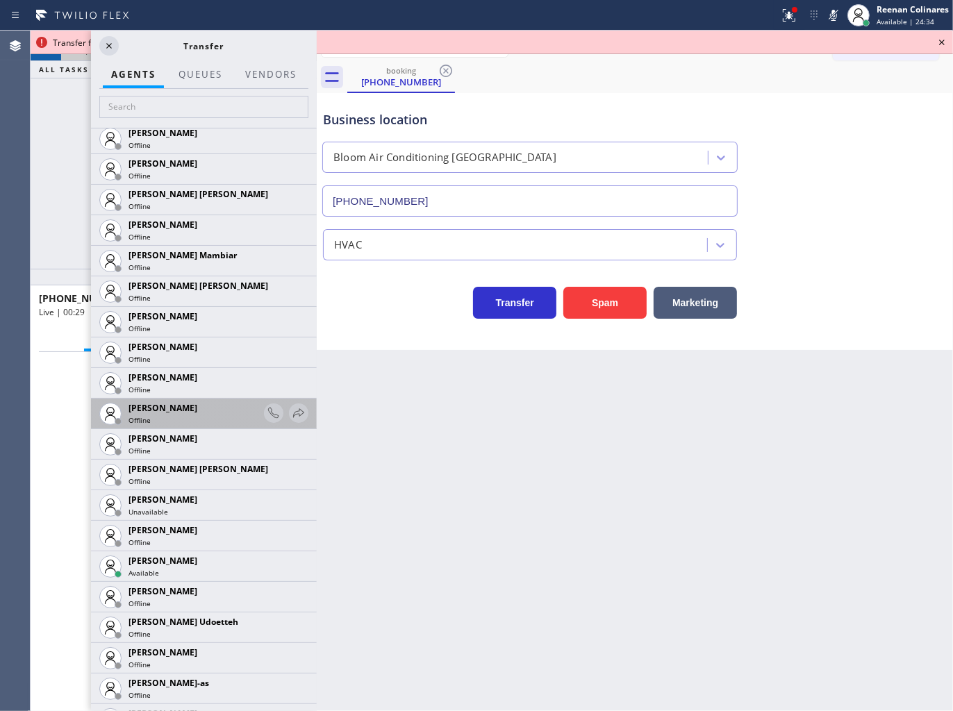
scroll to position [1003, 0]
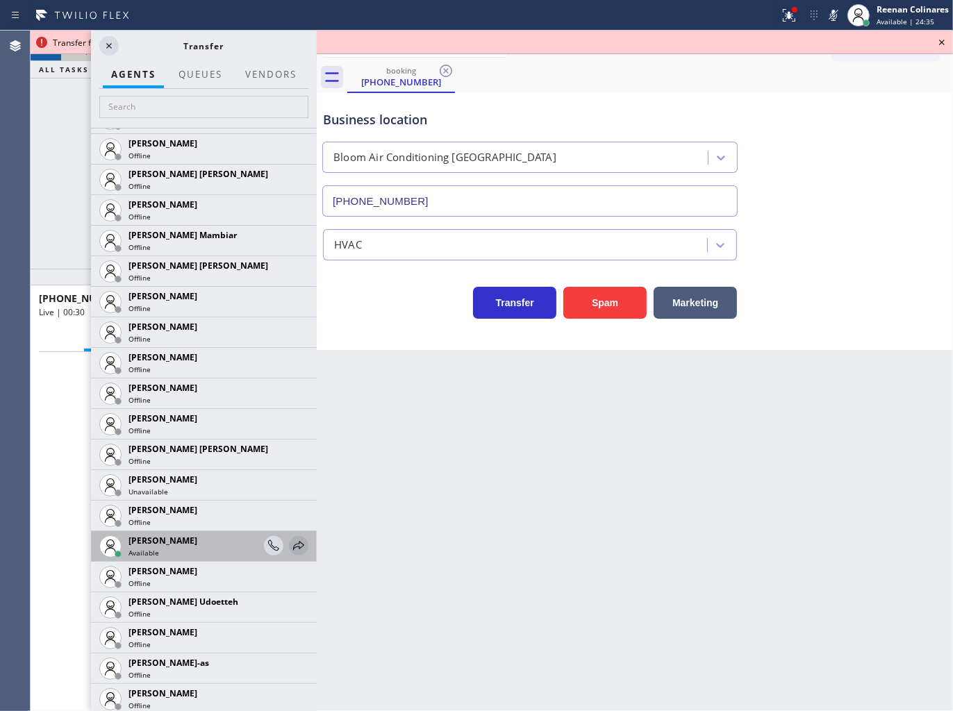
click at [290, 543] on icon at bounding box center [298, 546] width 17 height 17
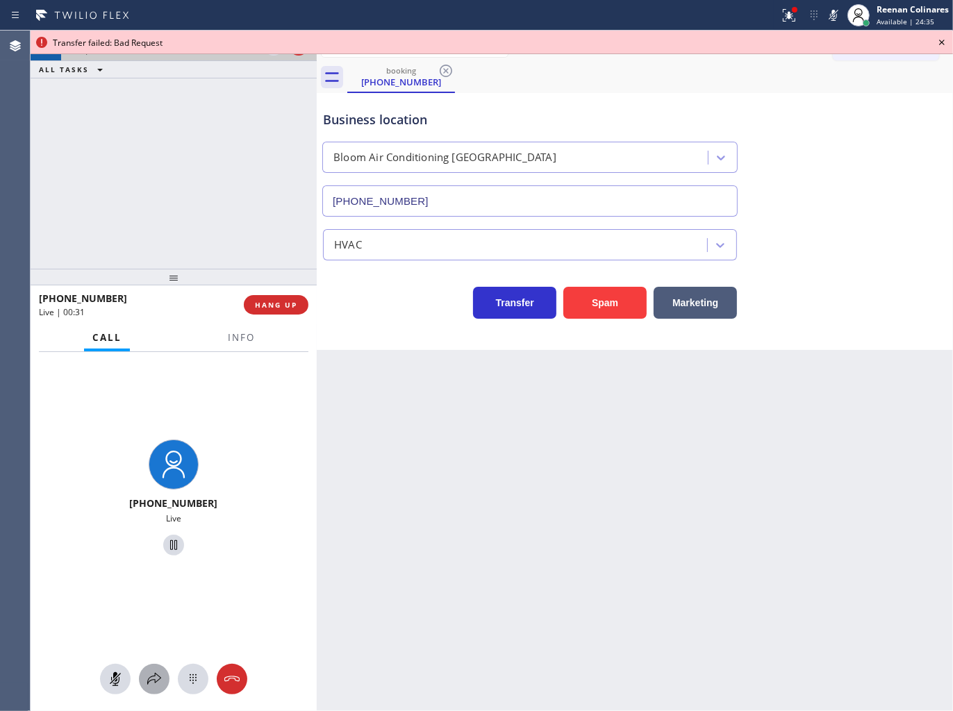
click at [157, 679] on icon at bounding box center [154, 679] width 17 height 17
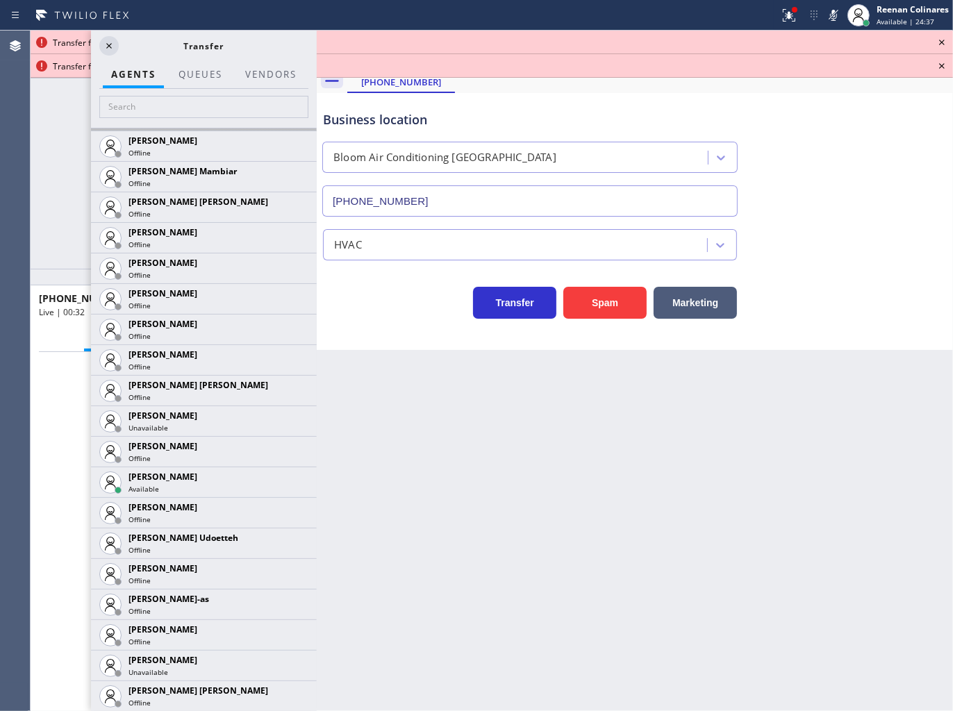
scroll to position [1311, 0]
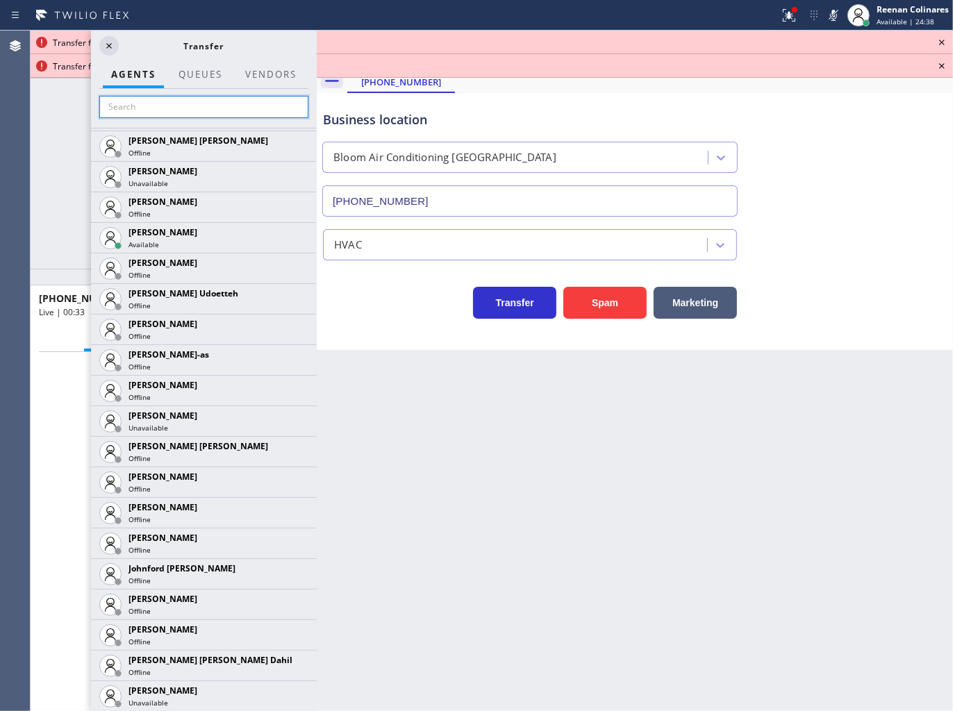
click at [123, 106] on input "text" at bounding box center [203, 107] width 209 height 22
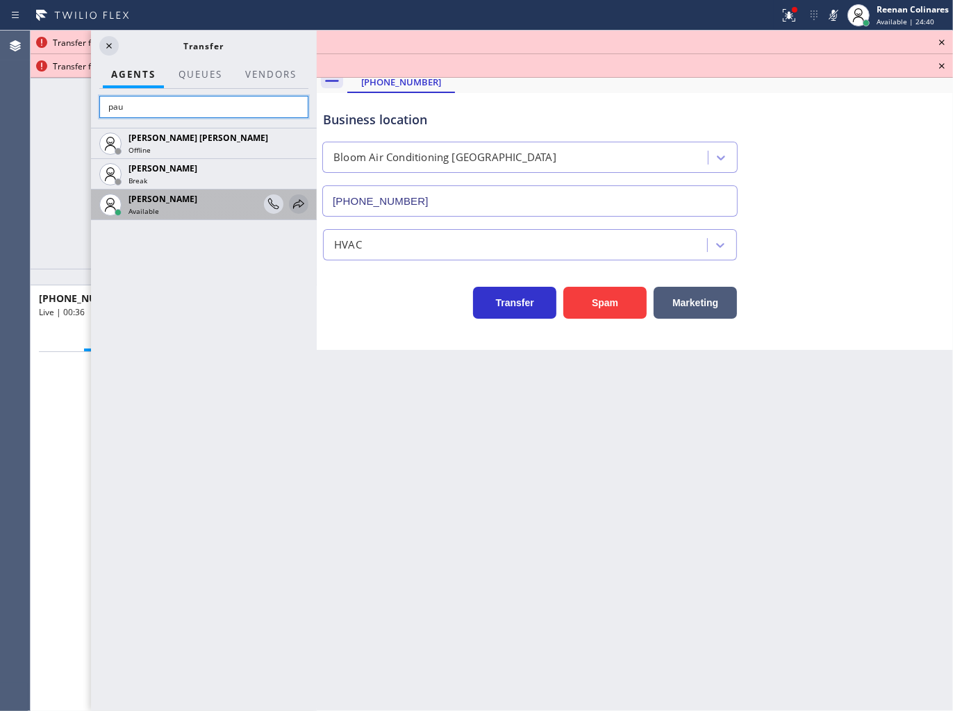
type input "pau"
click at [297, 204] on icon at bounding box center [298, 204] width 17 height 17
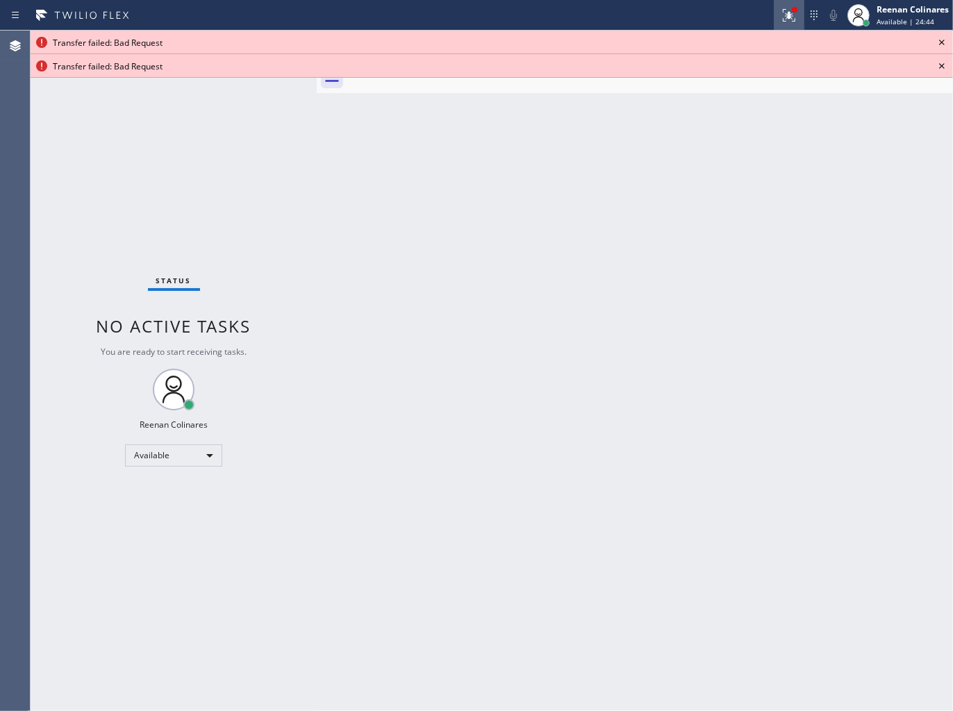
click at [788, 19] on icon at bounding box center [789, 15] width 17 height 17
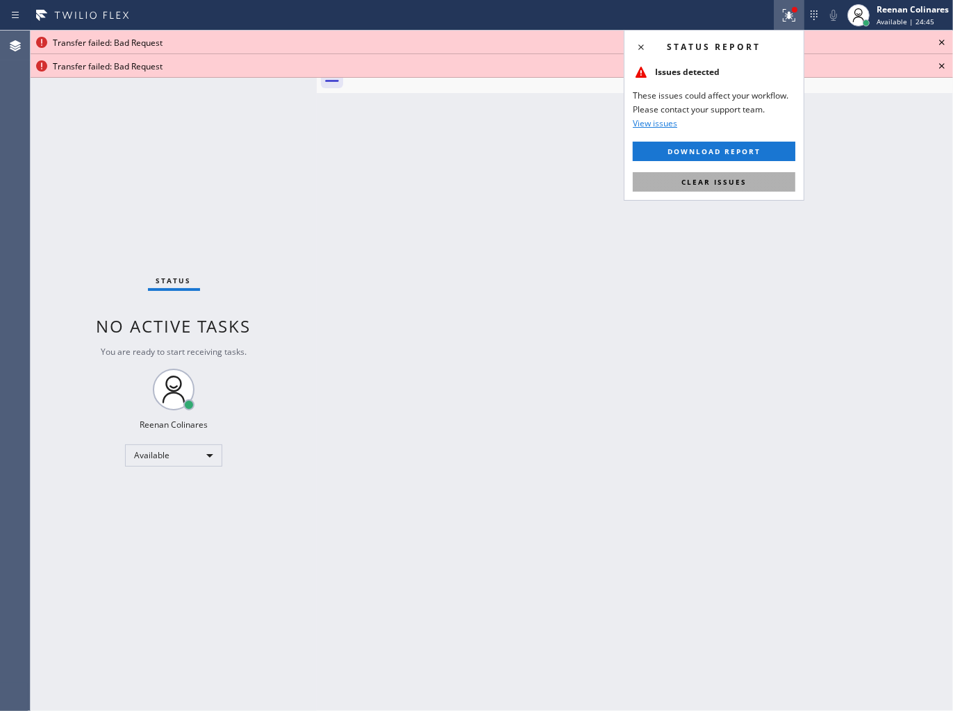
drag, startPoint x: 766, startPoint y: 185, endPoint x: 865, endPoint y: 105, distance: 126.9
click at [770, 185] on button "Clear issues" at bounding box center [714, 181] width 163 height 19
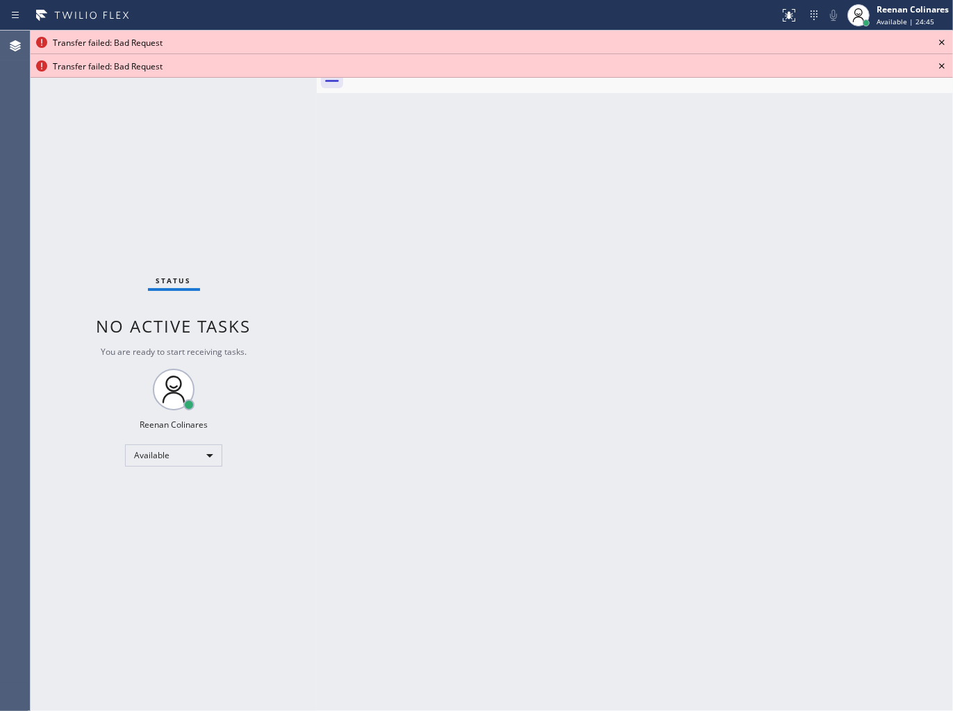
click at [940, 44] on icon at bounding box center [942, 43] width 6 height 6
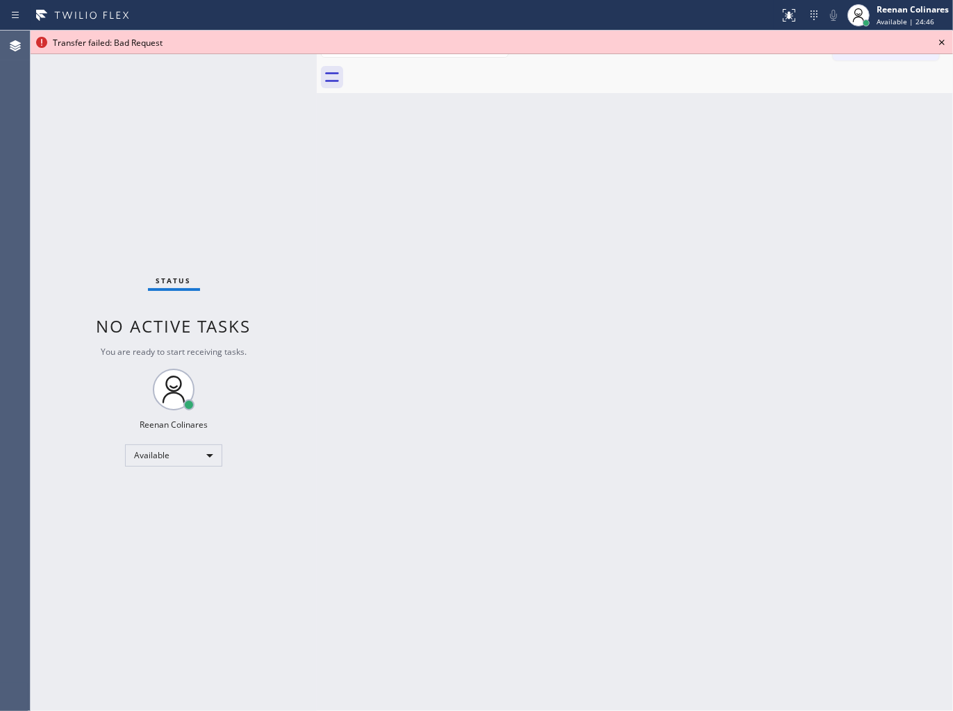
click at [940, 44] on icon at bounding box center [942, 43] width 6 height 6
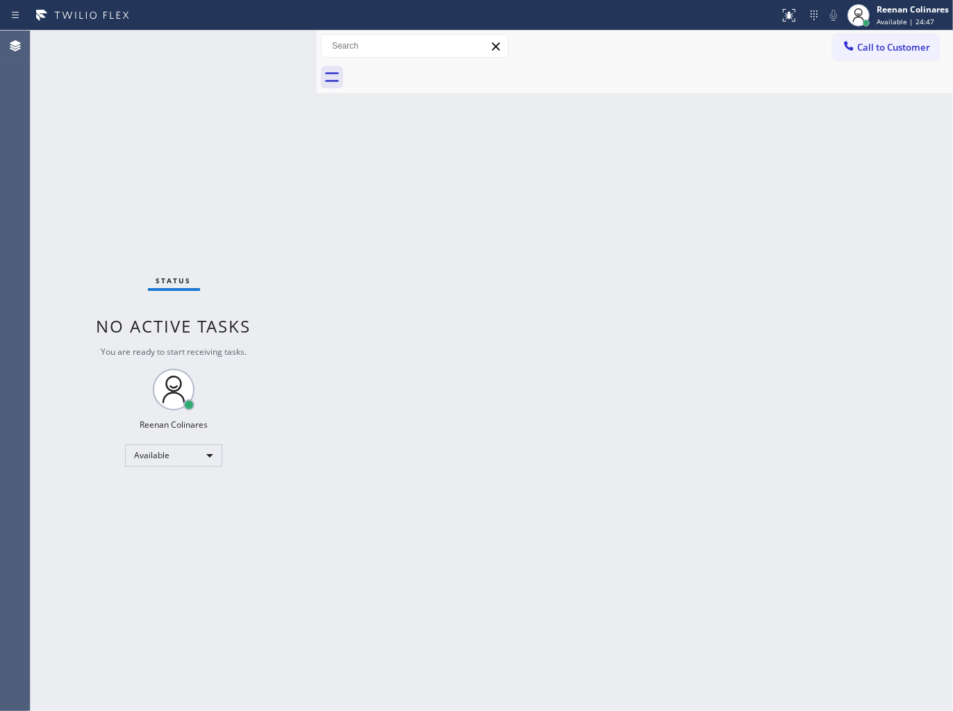
click at [731, 429] on div "Back to Dashboard Change Sender ID Customers Technicians Select a contact Outbo…" at bounding box center [635, 371] width 636 height 681
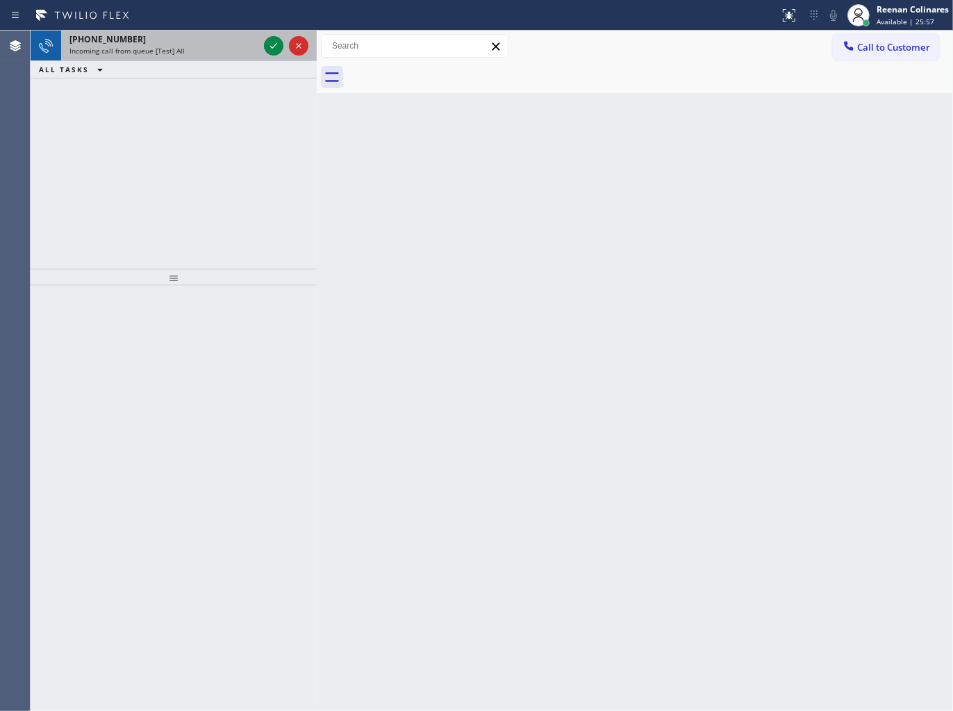
drag, startPoint x: 136, startPoint y: 47, endPoint x: 165, endPoint y: 38, distance: 30.3
click at [136, 46] on span "Incoming call from queue [Test] All" at bounding box center [126, 51] width 115 height 10
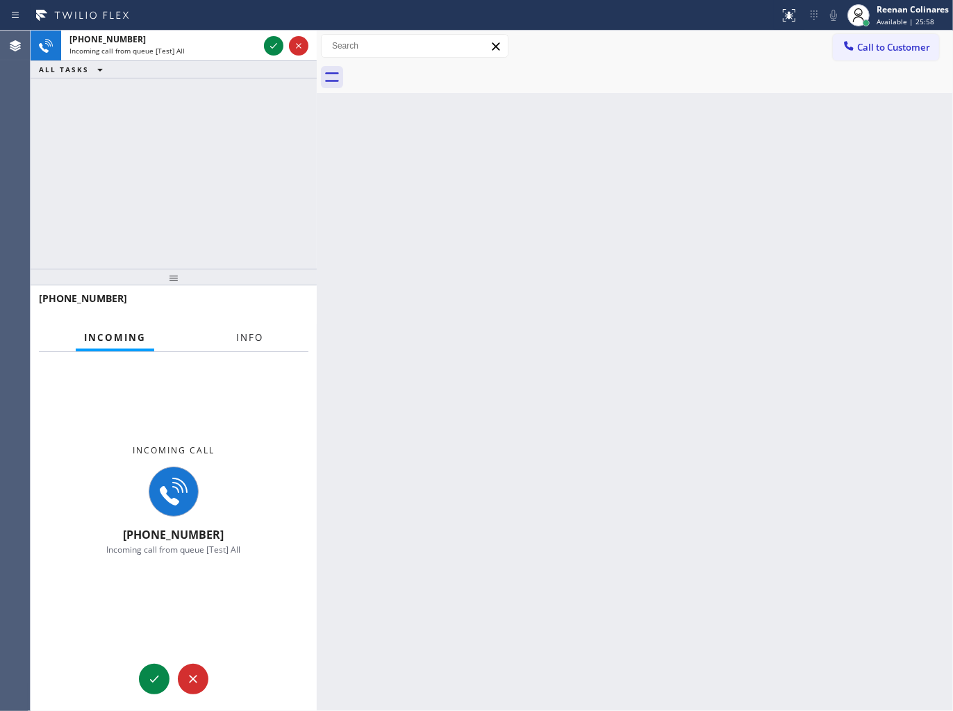
click at [260, 334] on span "Info" at bounding box center [249, 337] width 27 height 13
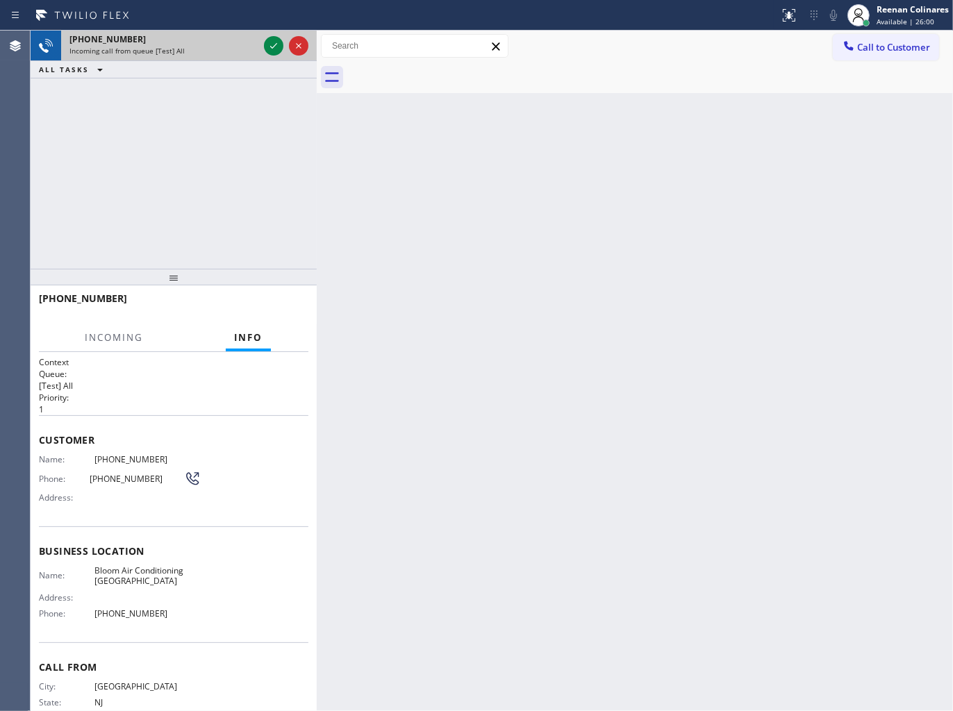
click at [203, 35] on div "+12018850358" at bounding box center [163, 39] width 189 height 12
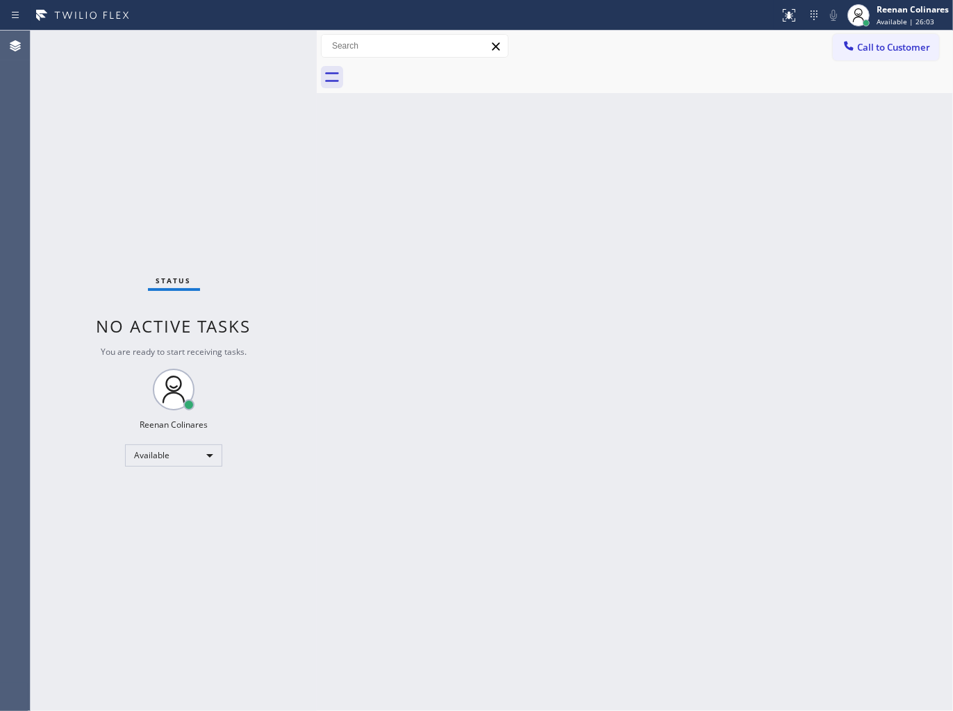
click at [222, 58] on div "Status No active tasks You are ready to start receiving tasks. Reenan Colinares…" at bounding box center [174, 371] width 286 height 681
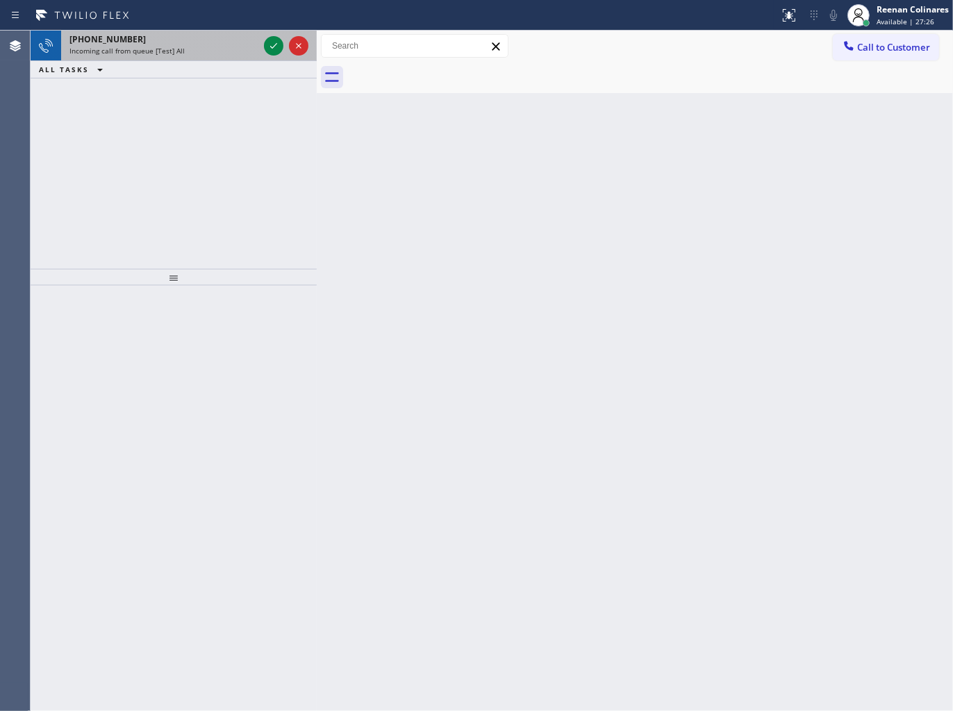
click at [181, 43] on div "+12018850358" at bounding box center [163, 39] width 189 height 12
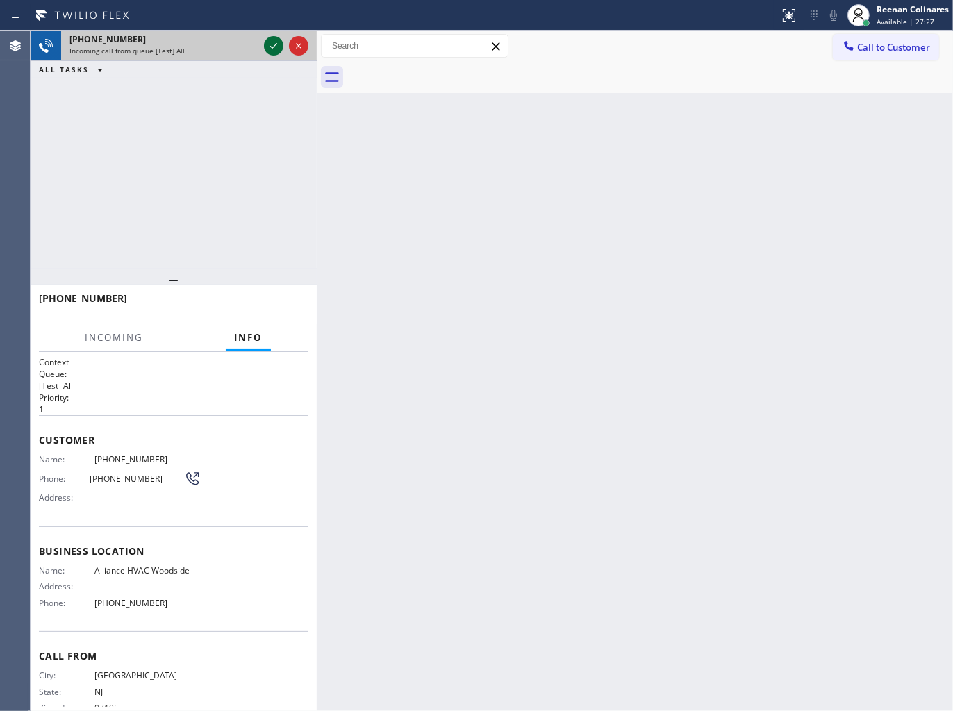
click at [272, 43] on icon at bounding box center [273, 46] width 17 height 17
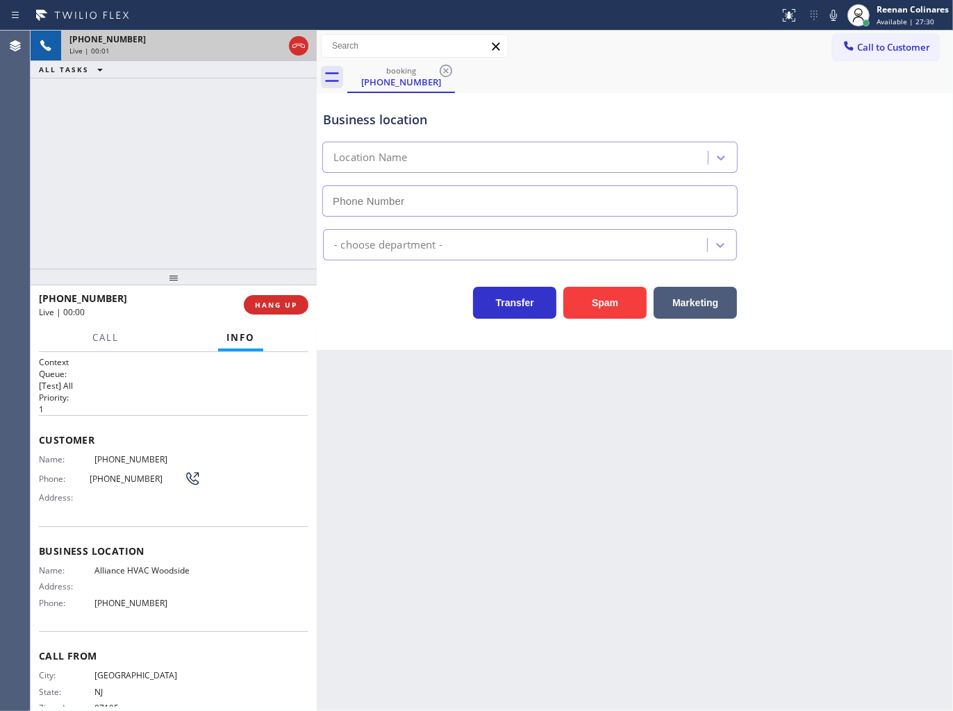
type input "(718) 550-2824"
click at [837, 17] on icon at bounding box center [833, 15] width 17 height 17
click at [835, 13] on icon at bounding box center [833, 15] width 17 height 17
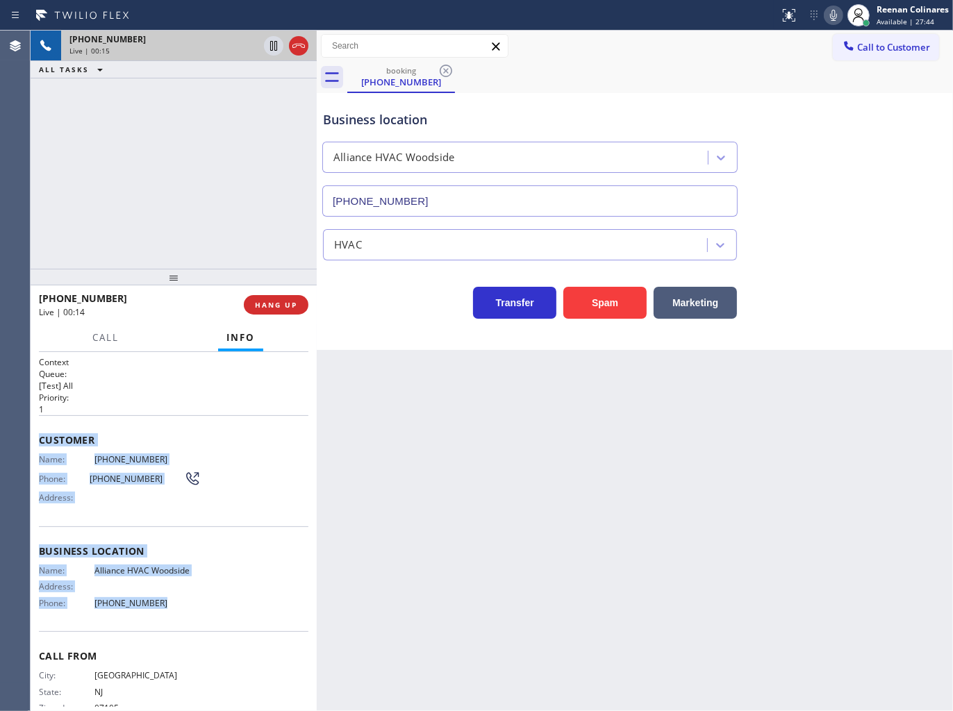
copy div "Customer Name: (201) 885-0358 Phone: (201) 885-0358 Address: Business location …"
drag, startPoint x: 36, startPoint y: 436, endPoint x: 347, endPoint y: 614, distance: 358.4
click at [334, 618] on div "+12018850358 Live | 00:15 ALL TASKS ALL TASKS ACTIVE TASKS TASKS IN WRAP UP +12…" at bounding box center [492, 371] width 922 height 681
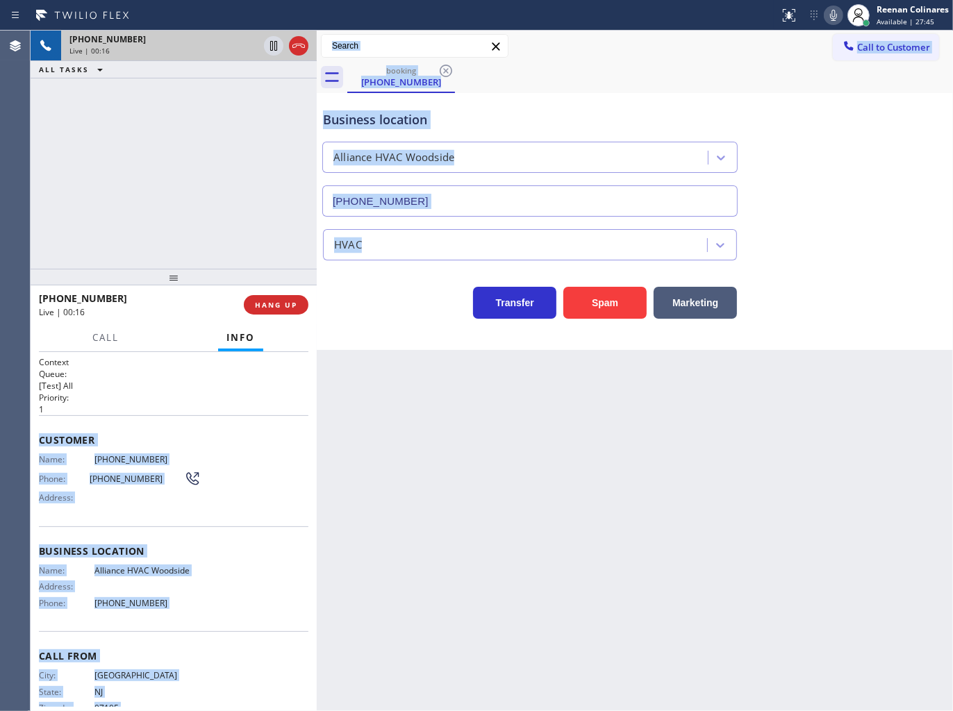
click at [154, 433] on span "Customer" at bounding box center [173, 439] width 269 height 13
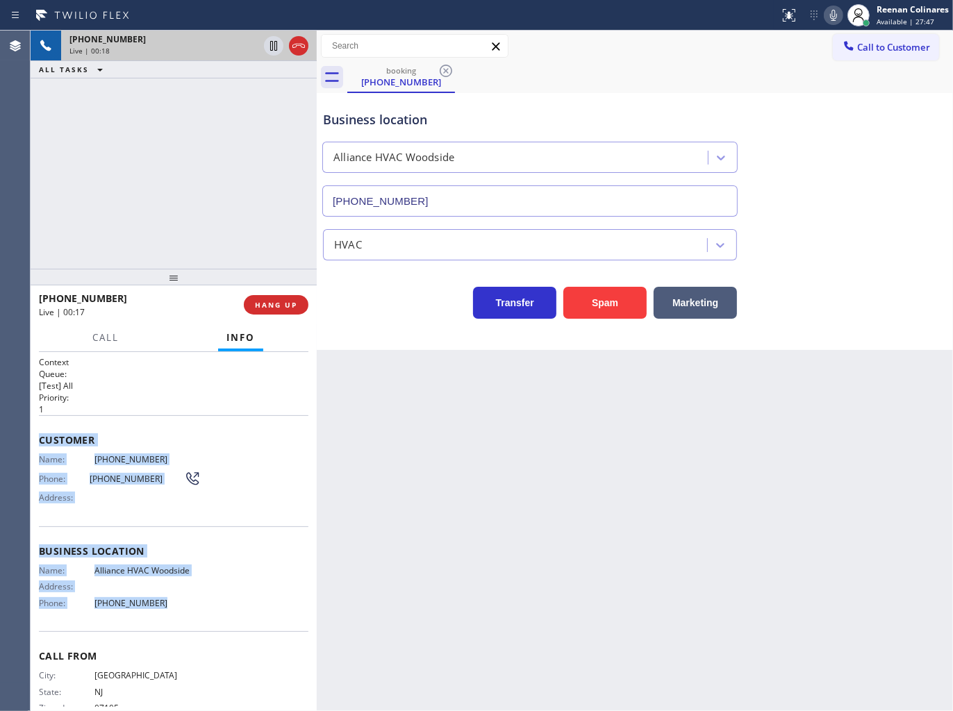
drag, startPoint x: 37, startPoint y: 429, endPoint x: 247, endPoint y: 606, distance: 275.0
click at [240, 606] on div "Context Queue: [Test] All Priority: 1 Customer Name: (201) 885-0358 Phone: (201…" at bounding box center [174, 532] width 286 height 360
copy div "Customer Name: (201) 885-0358 Phone: (201) 885-0358 Address: Business location …"
click at [835, 19] on icon at bounding box center [833, 15] width 7 height 11
click at [95, 331] on span "Call" at bounding box center [105, 337] width 26 height 13
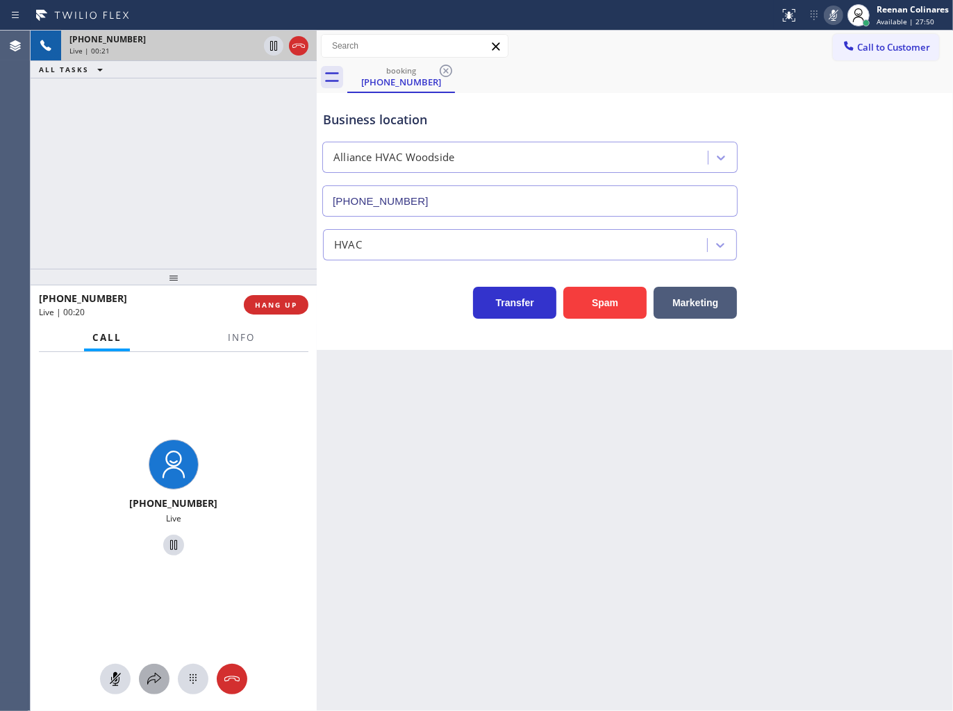
click at [156, 683] on icon at bounding box center [154, 679] width 17 height 17
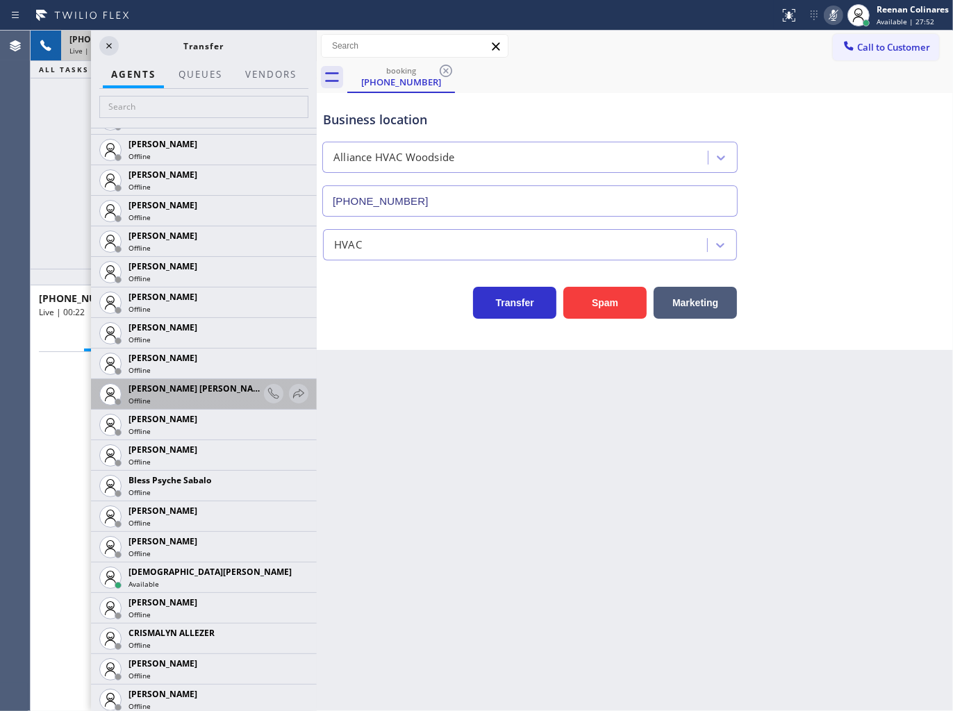
scroll to position [308, 0]
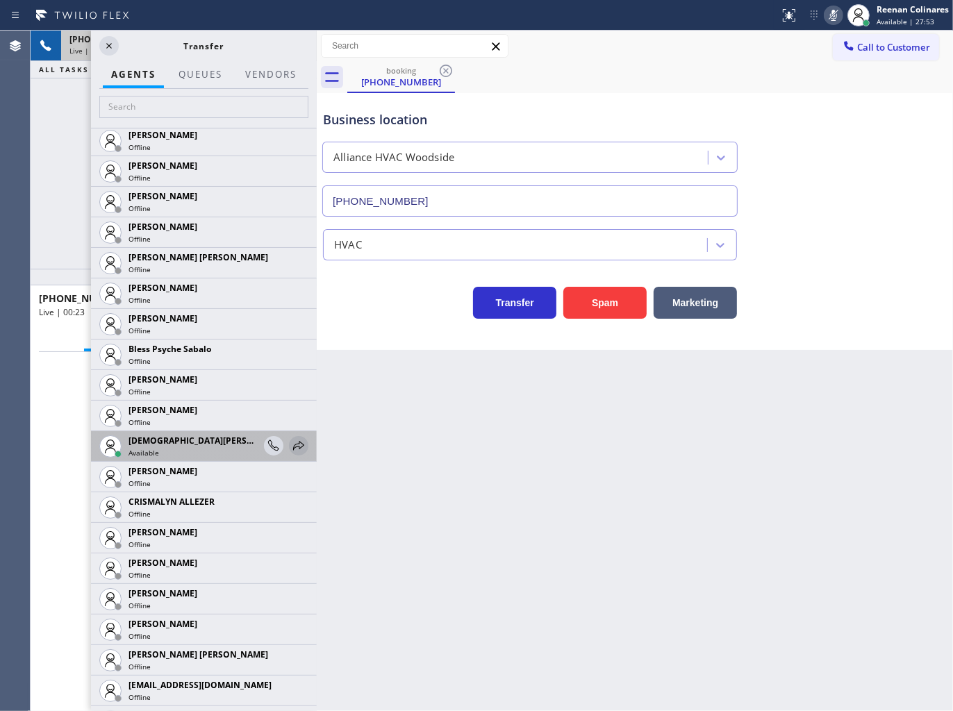
click at [290, 449] on icon at bounding box center [298, 446] width 17 height 17
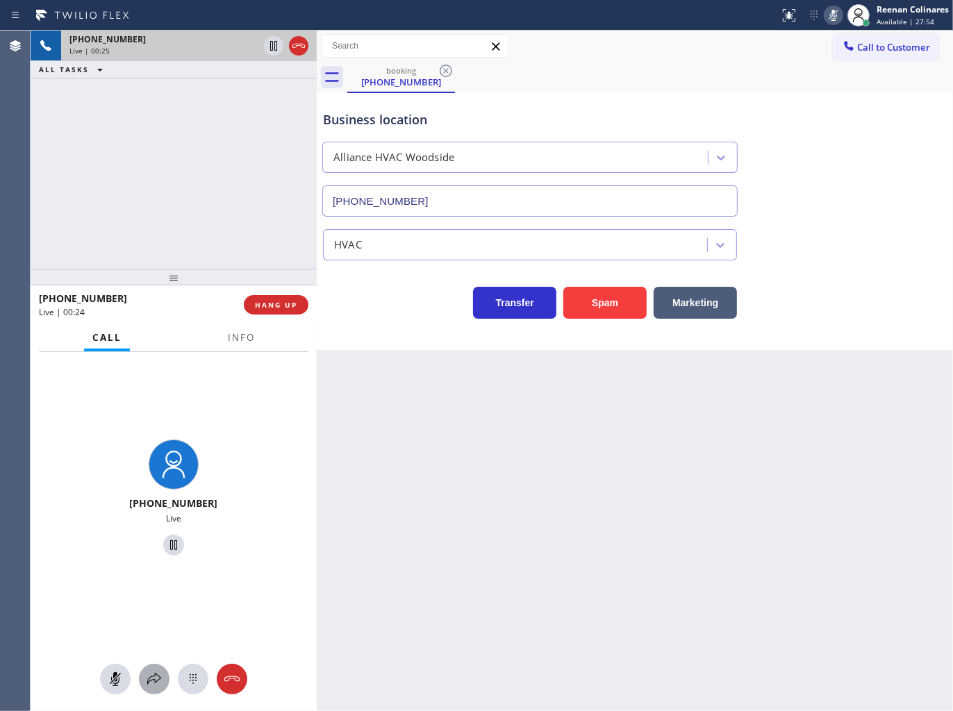
click at [150, 684] on icon at bounding box center [154, 679] width 17 height 17
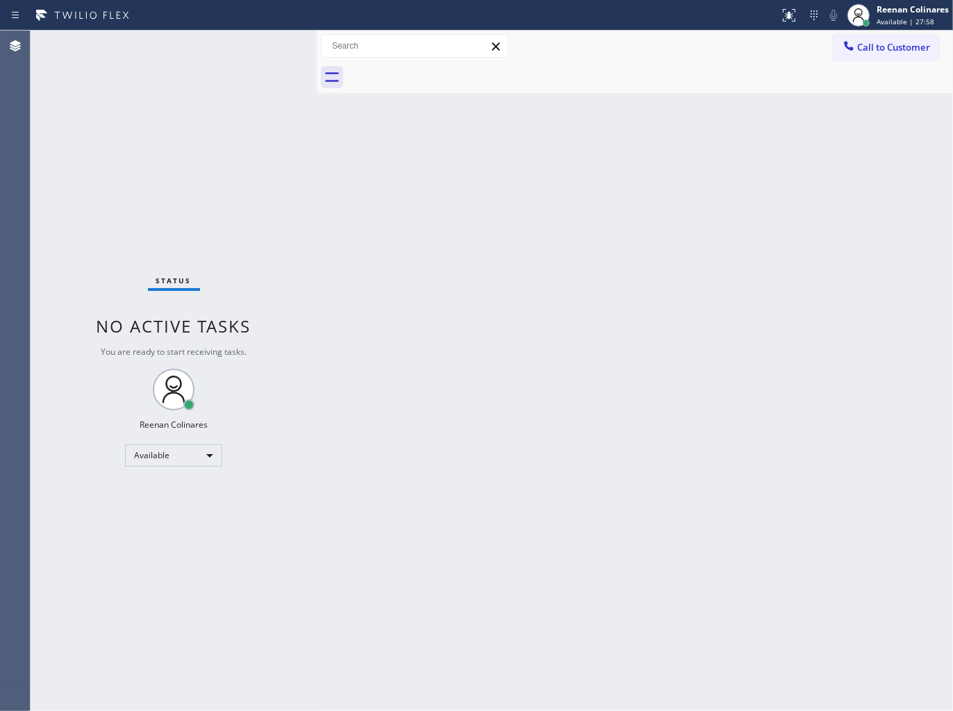
click at [883, 593] on div "Back to Dashboard Change Sender ID Customers Technicians Select a contact Outbo…" at bounding box center [635, 371] width 636 height 681
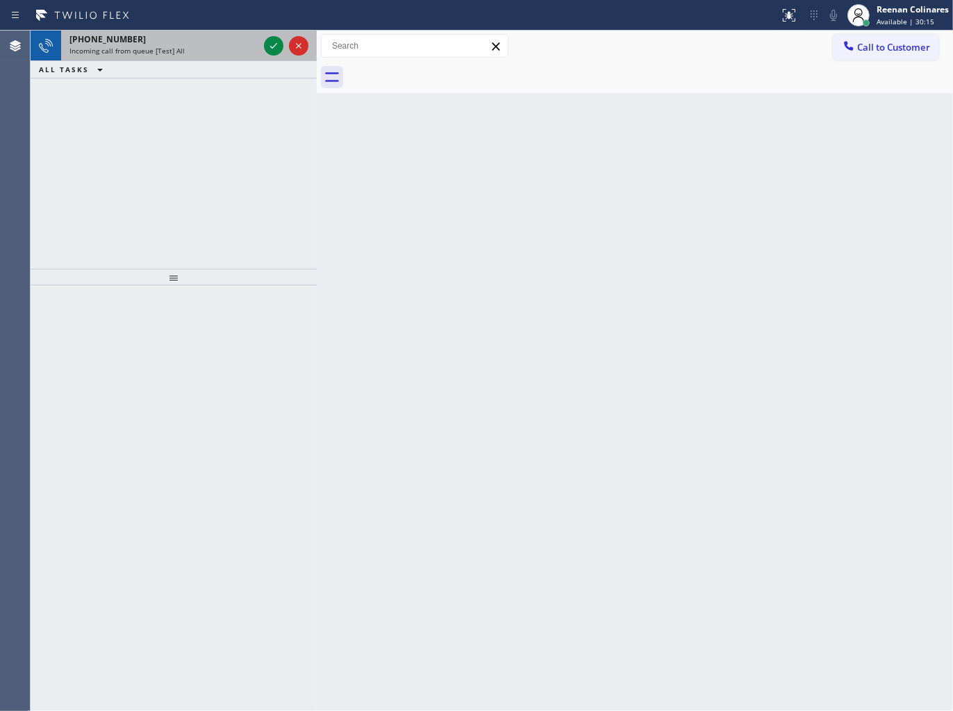
click at [205, 53] on div "Incoming call from queue [Test] All" at bounding box center [163, 51] width 189 height 10
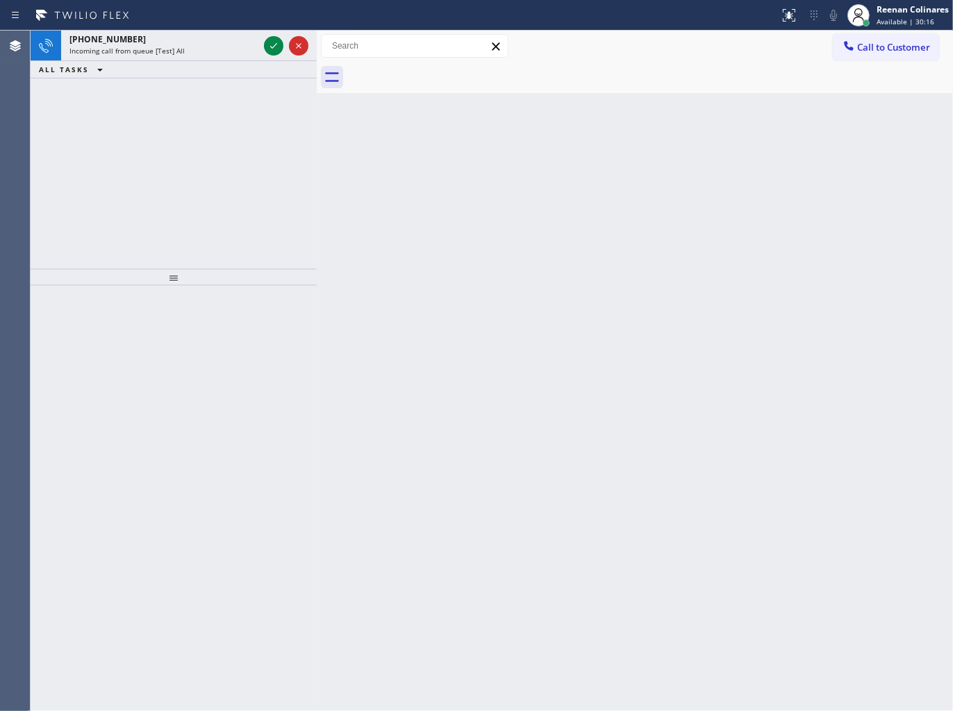
click at [201, 46] on div "Incoming call from queue [Test] All" at bounding box center [163, 51] width 189 height 10
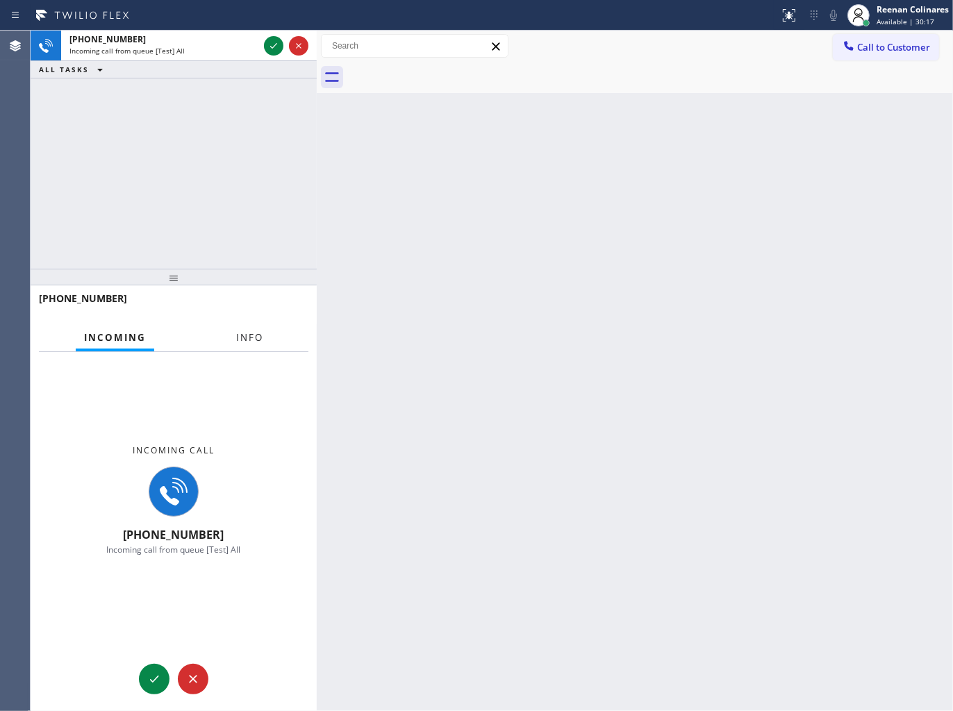
click at [257, 336] on span "Info" at bounding box center [249, 337] width 27 height 13
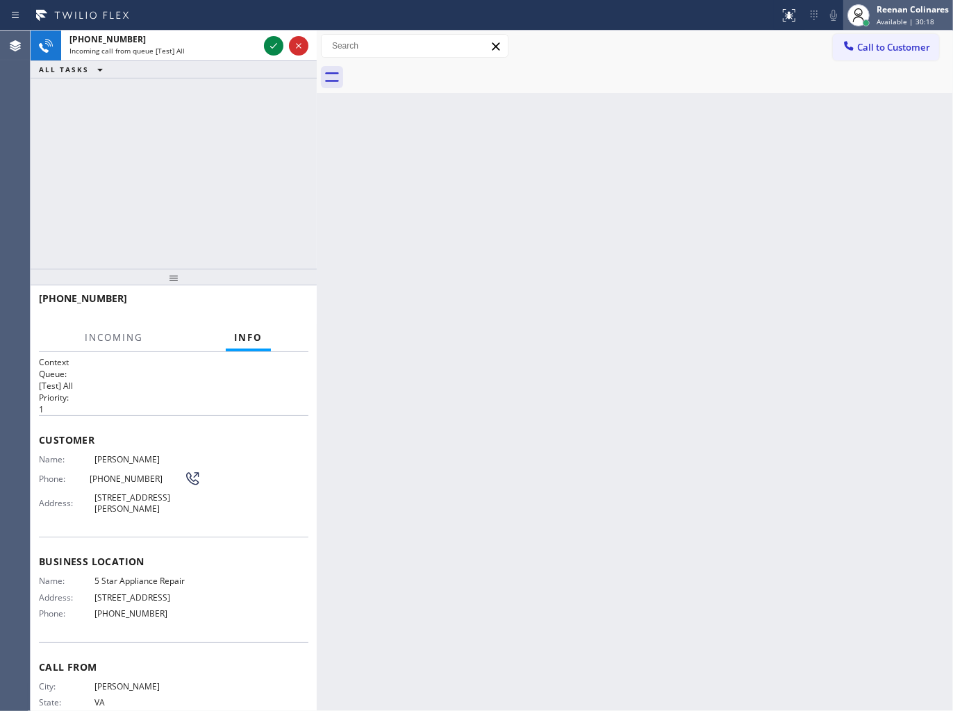
click at [895, 24] on span "Available | 30:18" at bounding box center [905, 22] width 58 height 10
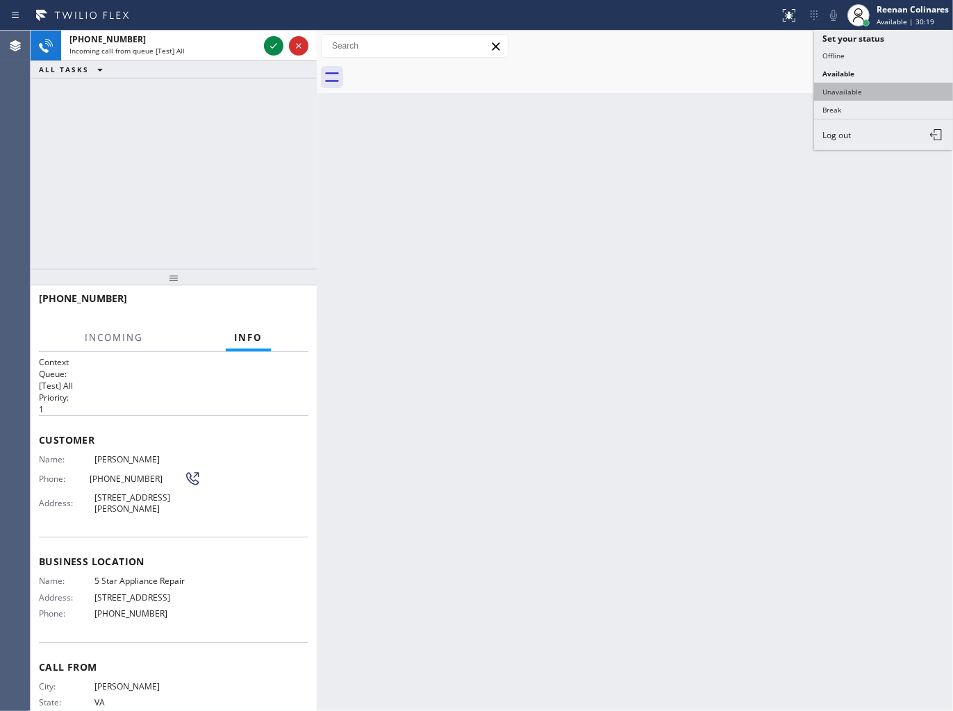
click at [852, 85] on button "Unavailable" at bounding box center [883, 92] width 139 height 18
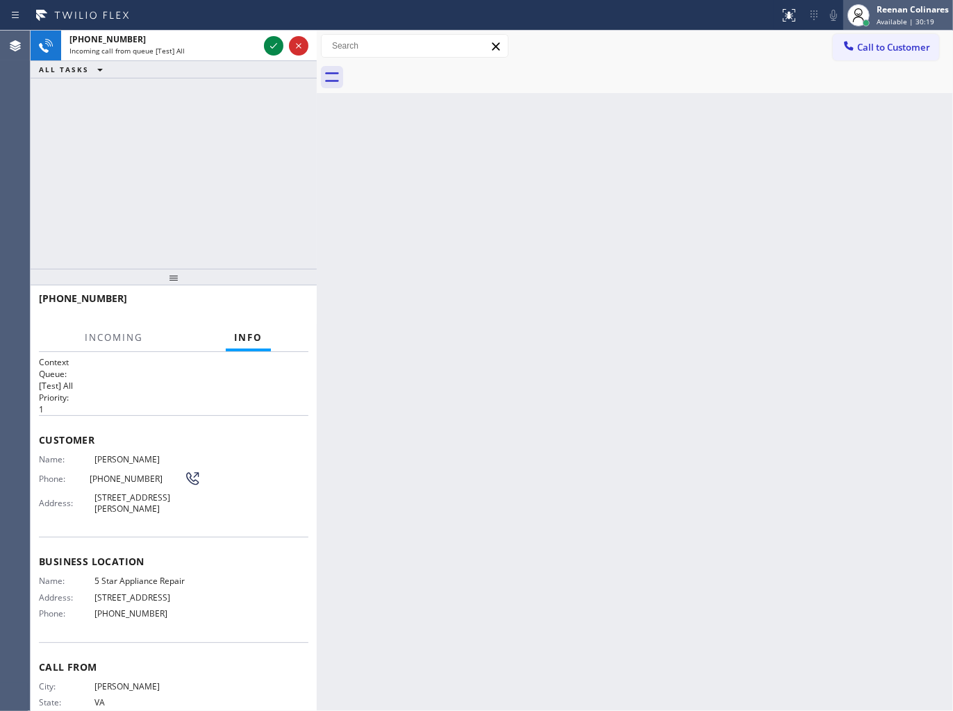
click at [904, 18] on span "Available | 30:19" at bounding box center [905, 22] width 58 height 10
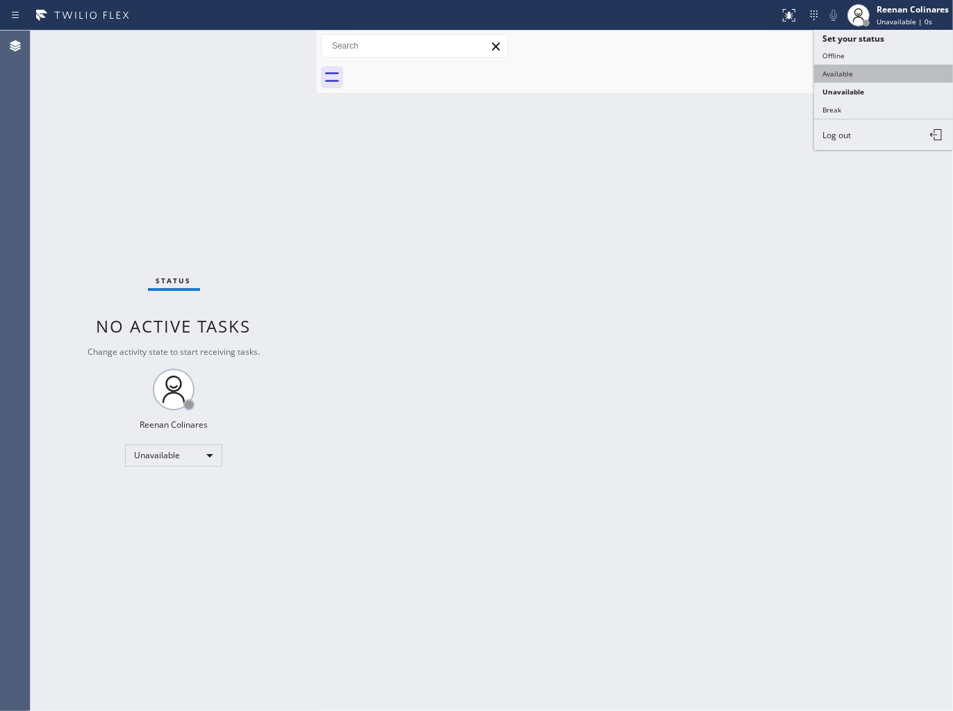
click at [835, 65] on button "Available" at bounding box center [883, 74] width 139 height 18
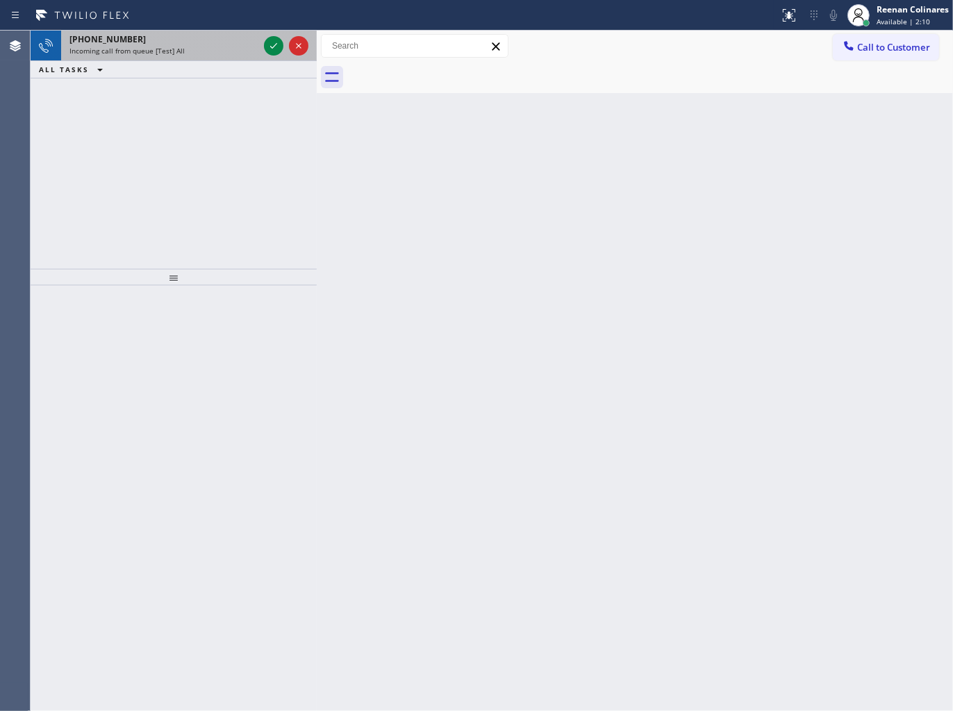
click at [214, 58] on div "+17544228859 Incoming call from queue [Test] All" at bounding box center [161, 46] width 200 height 31
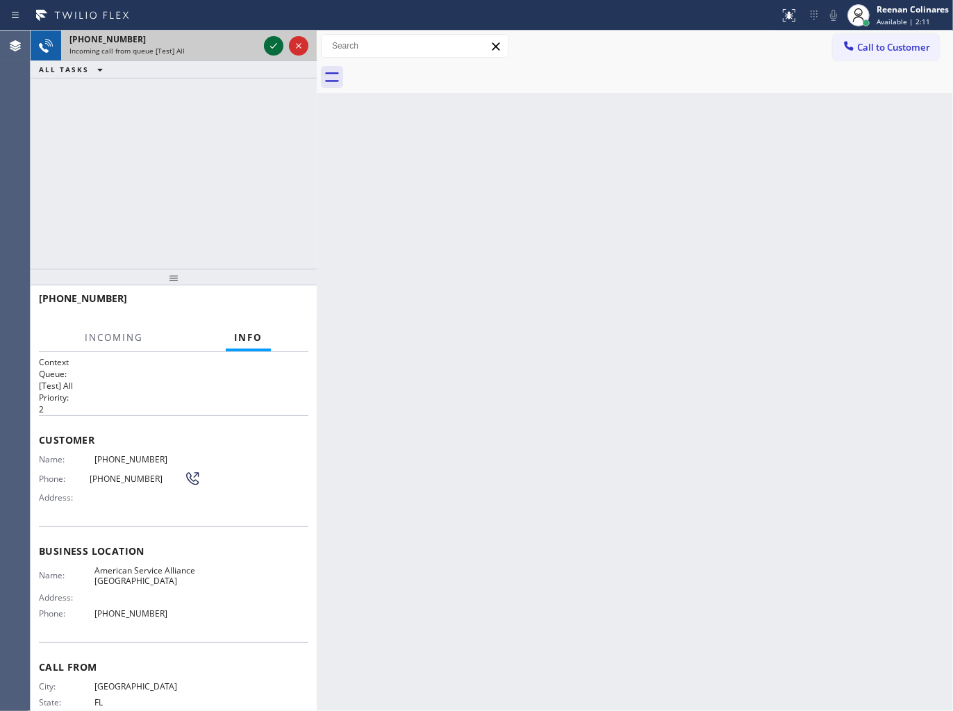
click at [272, 46] on icon at bounding box center [273, 46] width 17 height 17
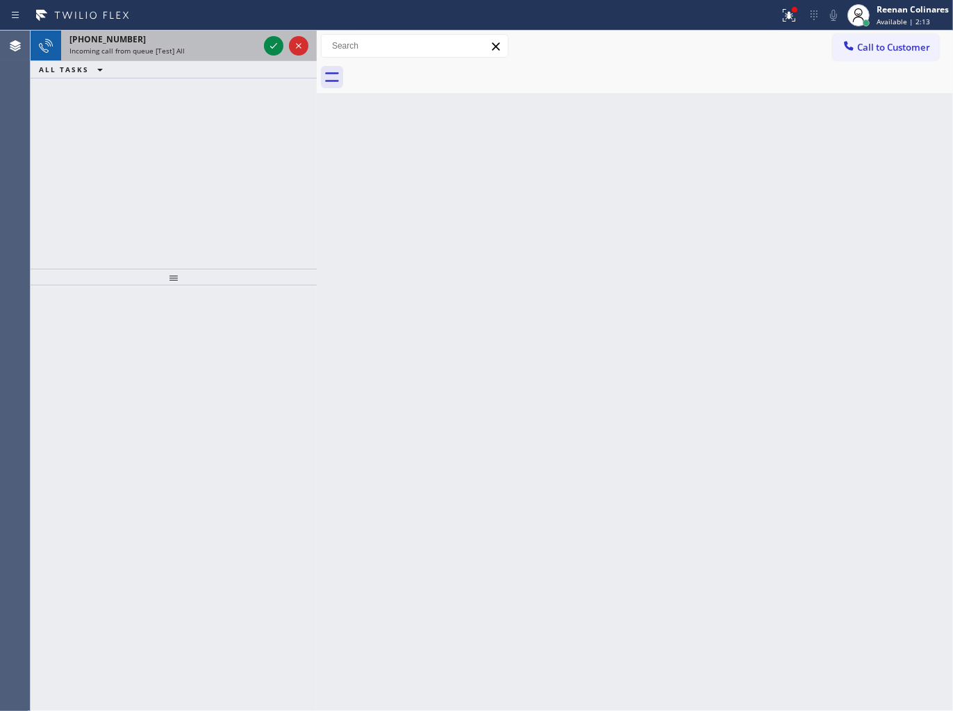
click at [188, 40] on div "+17544228859" at bounding box center [163, 39] width 189 height 12
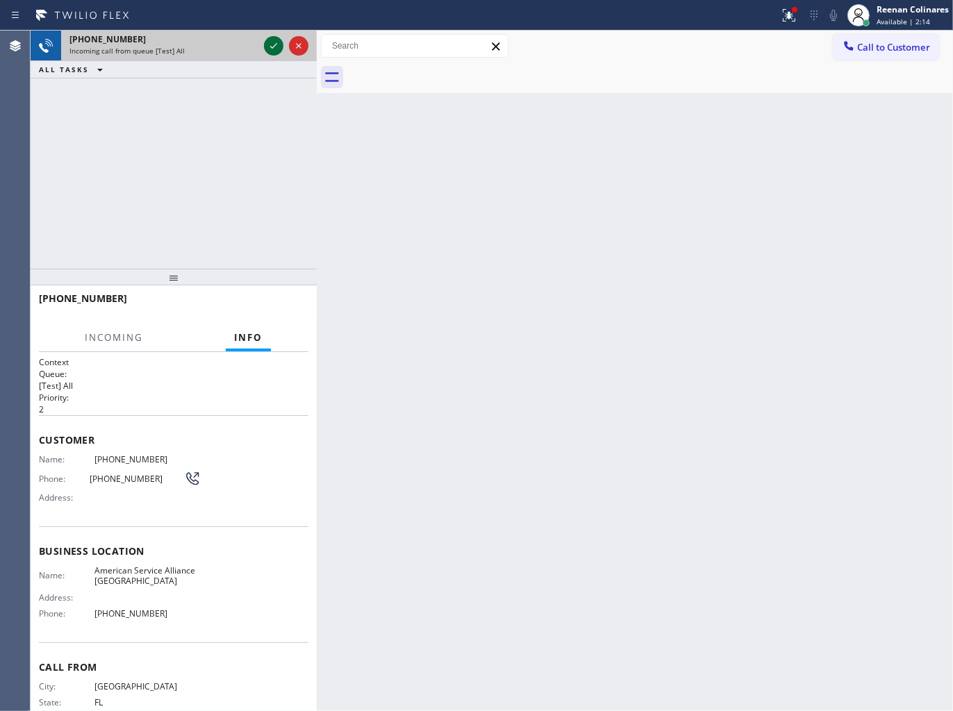
click at [278, 43] on icon at bounding box center [273, 46] width 17 height 17
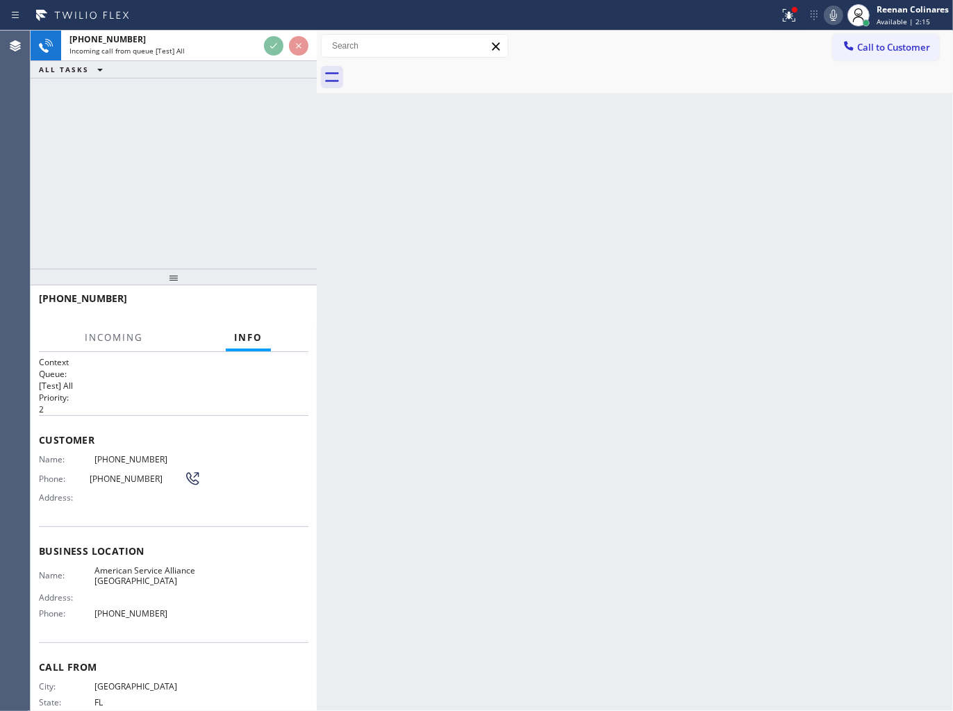
drag, startPoint x: 786, startPoint y: 19, endPoint x: 783, endPoint y: 32, distance: 12.8
click at [787, 19] on icon at bounding box center [789, 15] width 17 height 17
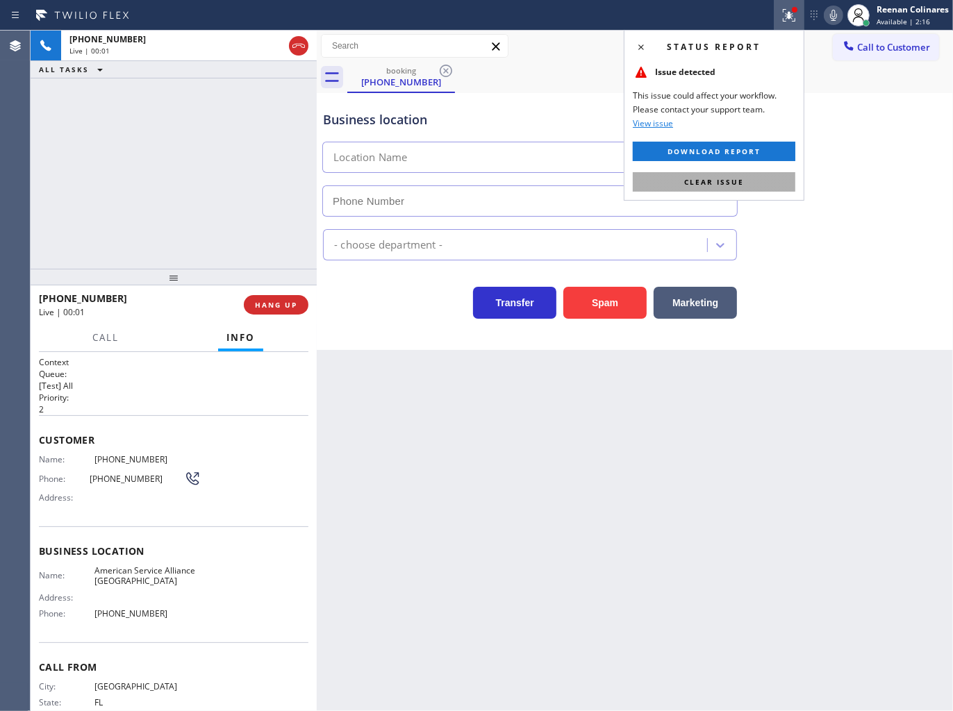
click at [716, 184] on span "Clear issue" at bounding box center [714, 182] width 60 height 10
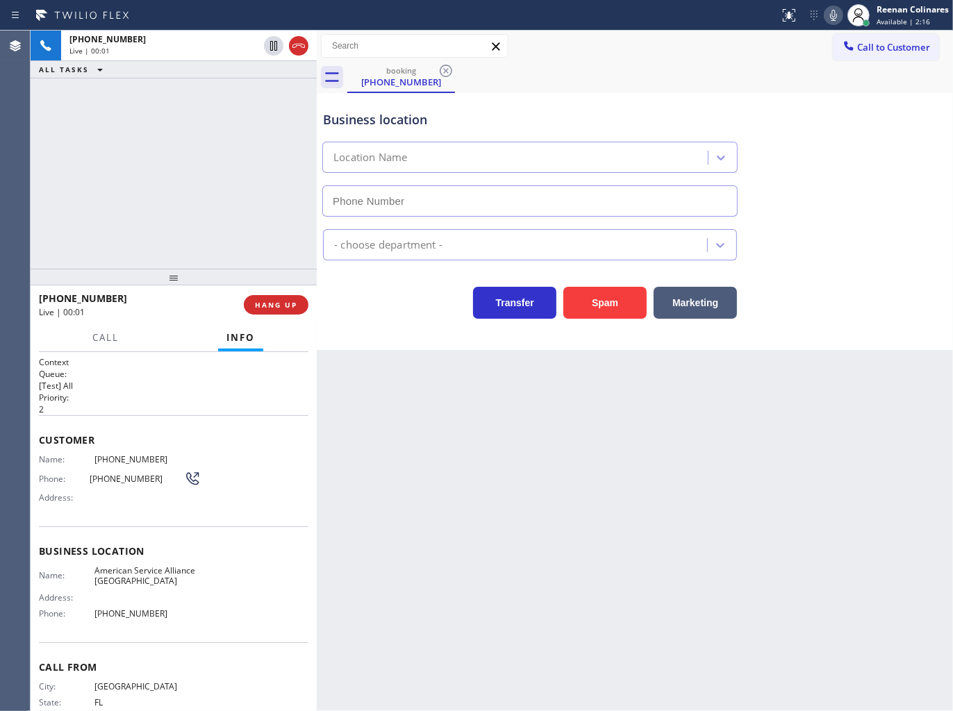
type input "(954) 835-4464"
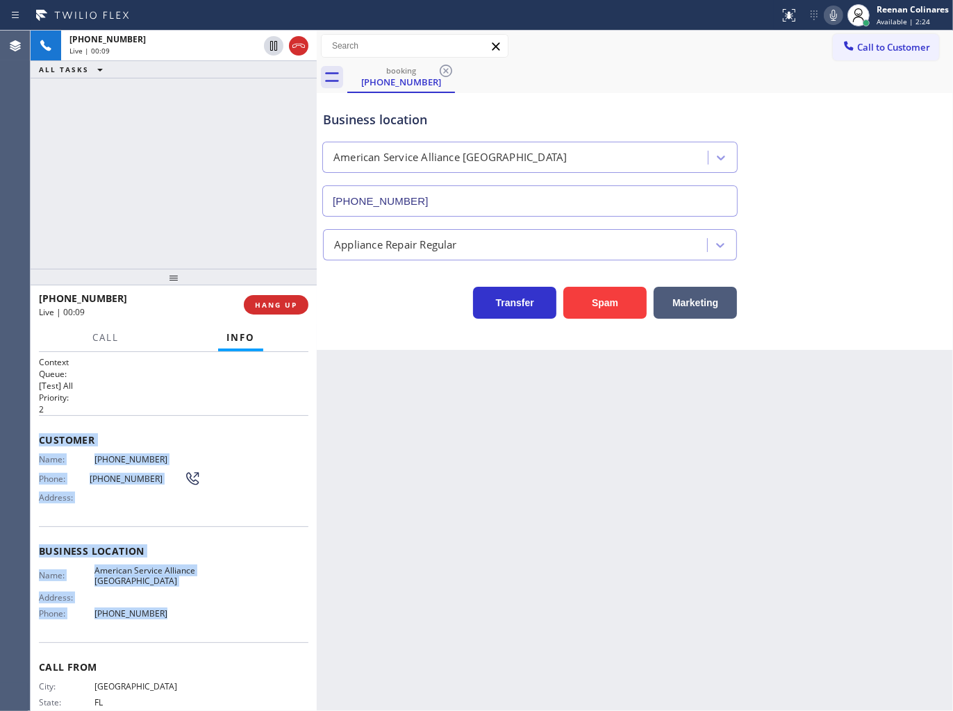
drag, startPoint x: 38, startPoint y: 440, endPoint x: 776, endPoint y: 674, distance: 774.0
click at [263, 615] on div "Context Queue: [Test] All Priority: 2 Customer Name: (754) 422-8859 Phone: (754…" at bounding box center [173, 551] width 269 height 391
copy div "Customer Name: (754) 422-8859 Phone: (754) 422-8859 Address: Business location …"
drag, startPoint x: 832, startPoint y: 23, endPoint x: 564, endPoint y: 142, distance: 293.5
click at [832, 23] on icon at bounding box center [833, 15] width 17 height 17
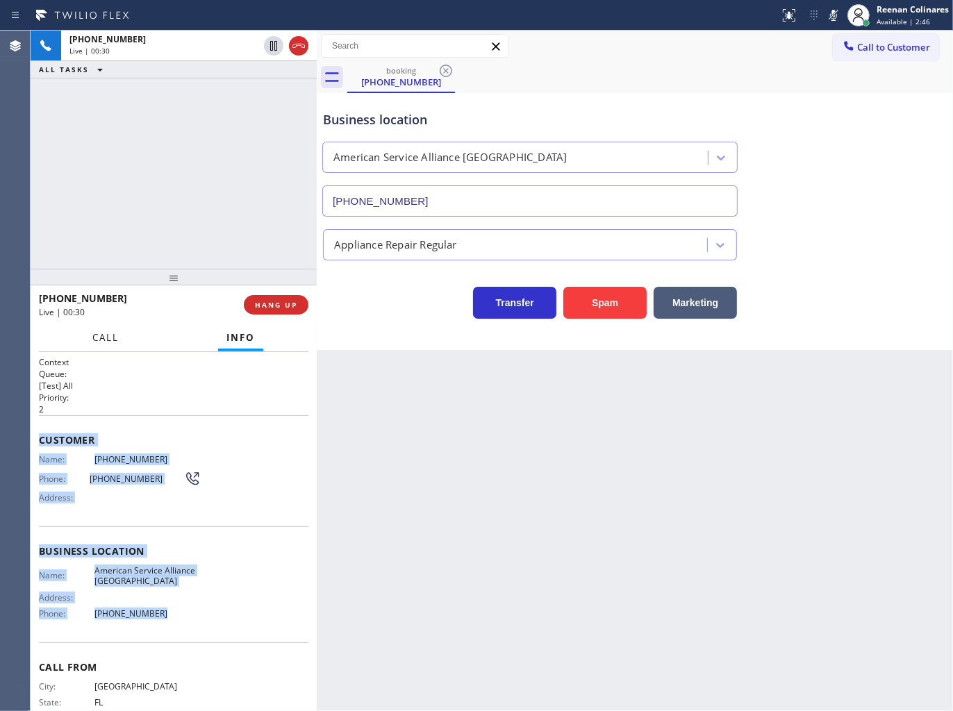
click at [99, 335] on span "Call" at bounding box center [105, 337] width 26 height 13
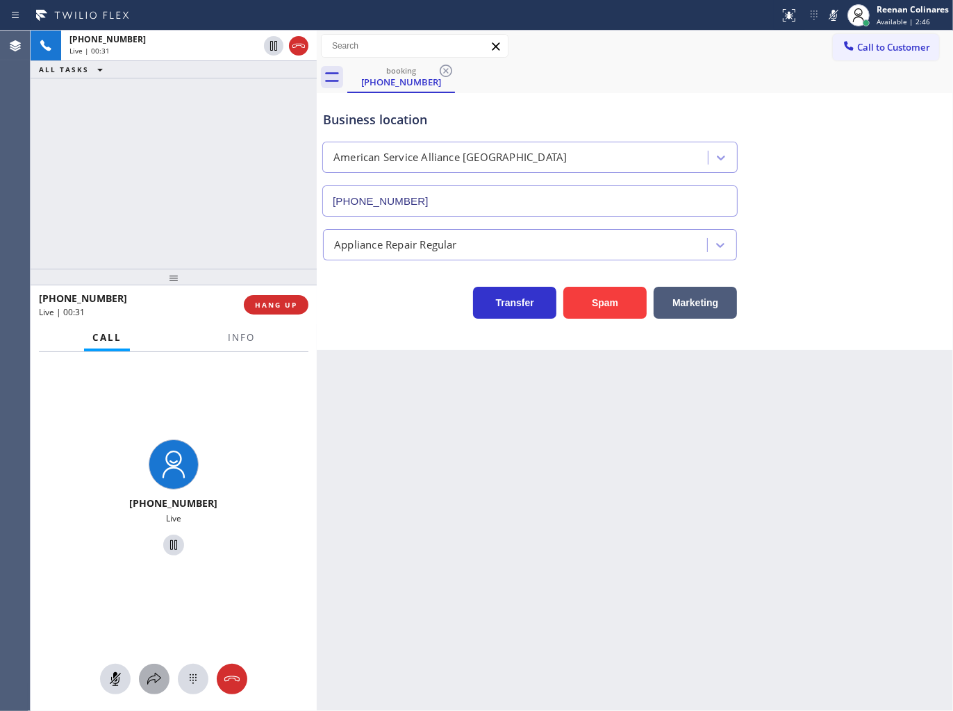
click at [158, 676] on icon at bounding box center [154, 679] width 17 height 17
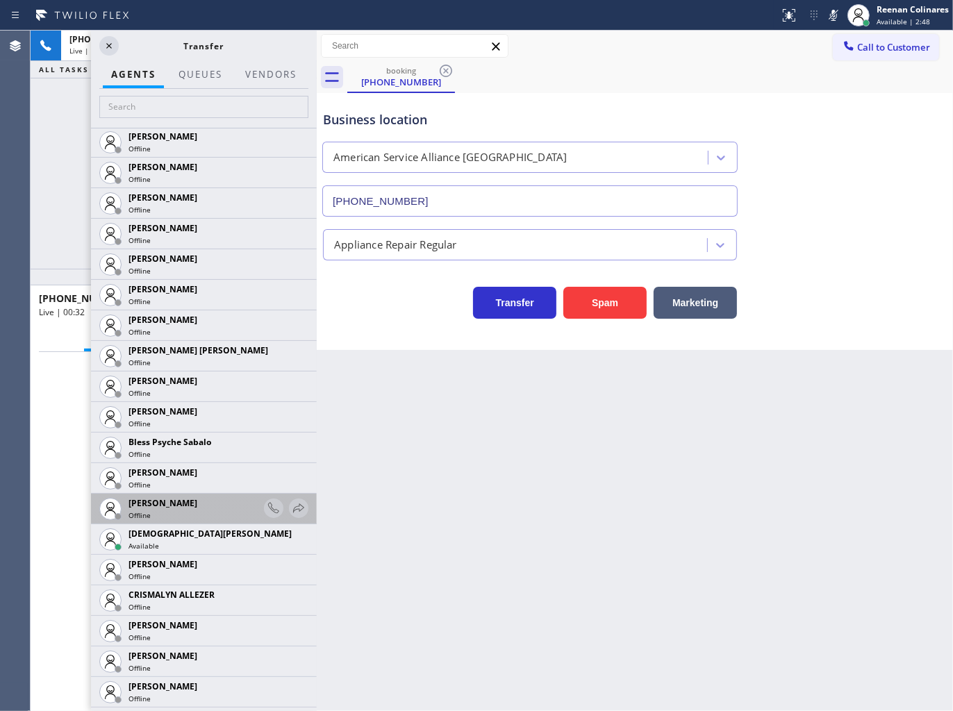
scroll to position [308, 0]
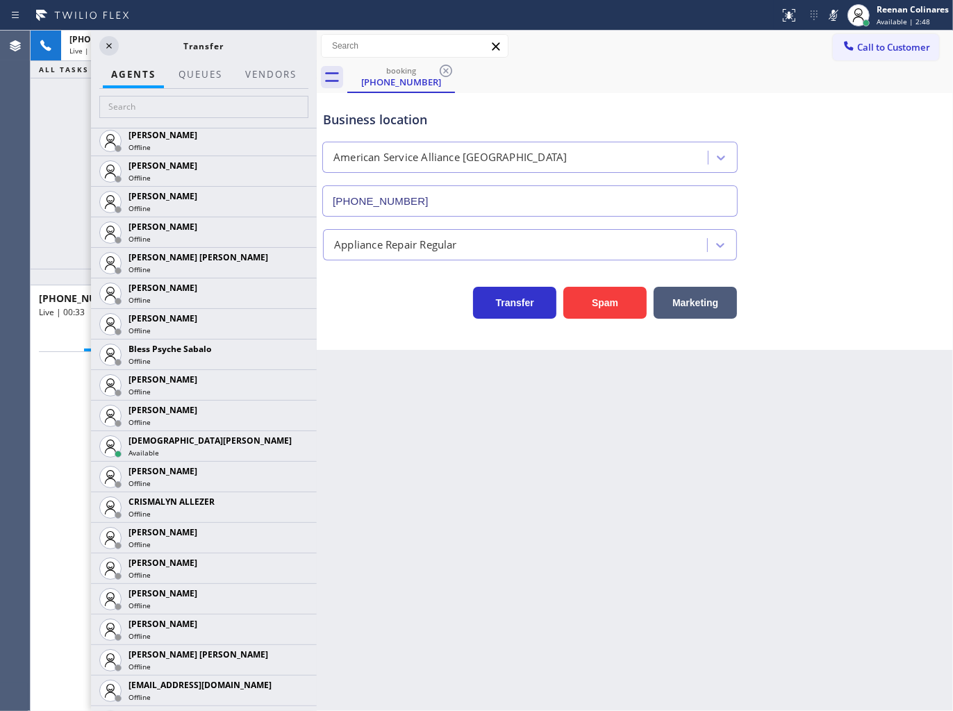
drag, startPoint x: 288, startPoint y: 447, endPoint x: 260, endPoint y: 483, distance: 46.1
click at [0, 0] on icon at bounding box center [0, 0] width 0 height 0
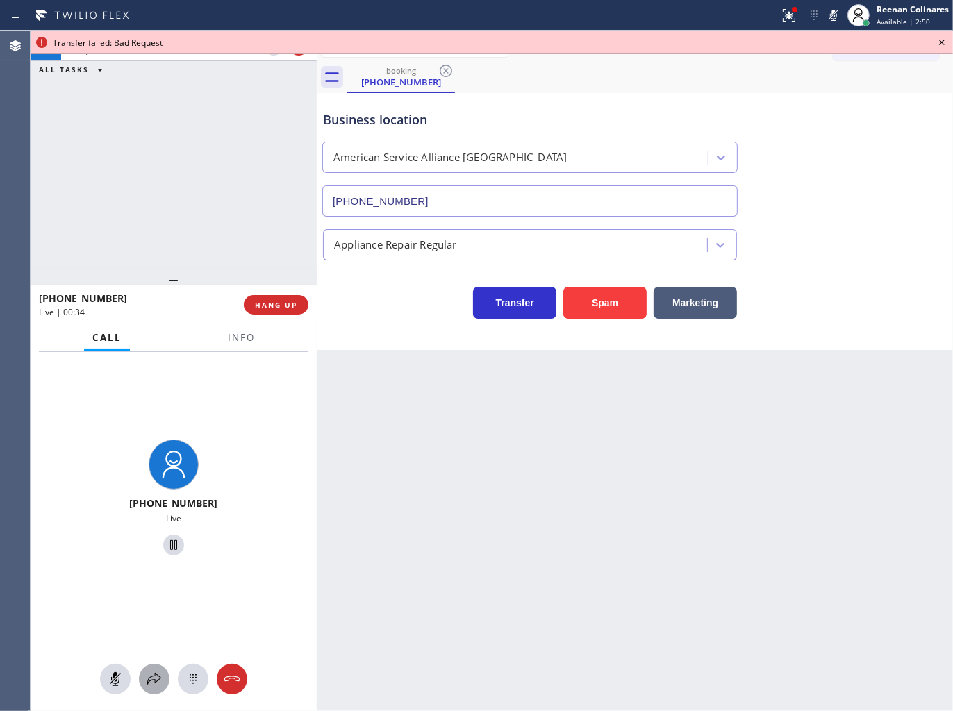
click at [153, 677] on icon at bounding box center [154, 679] width 17 height 17
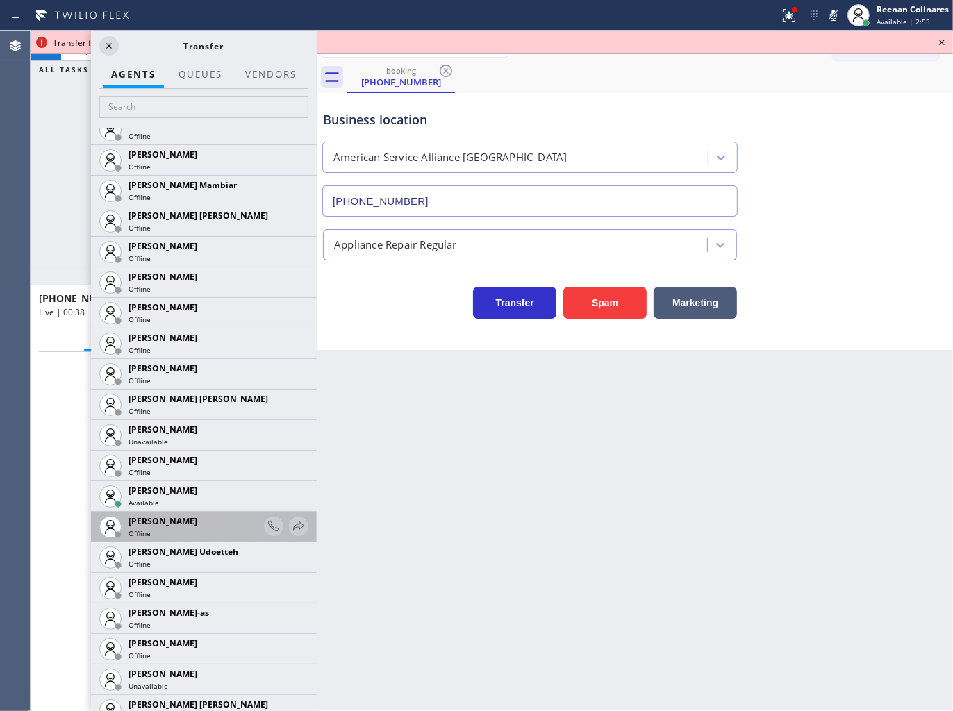
scroll to position [1080, 0]
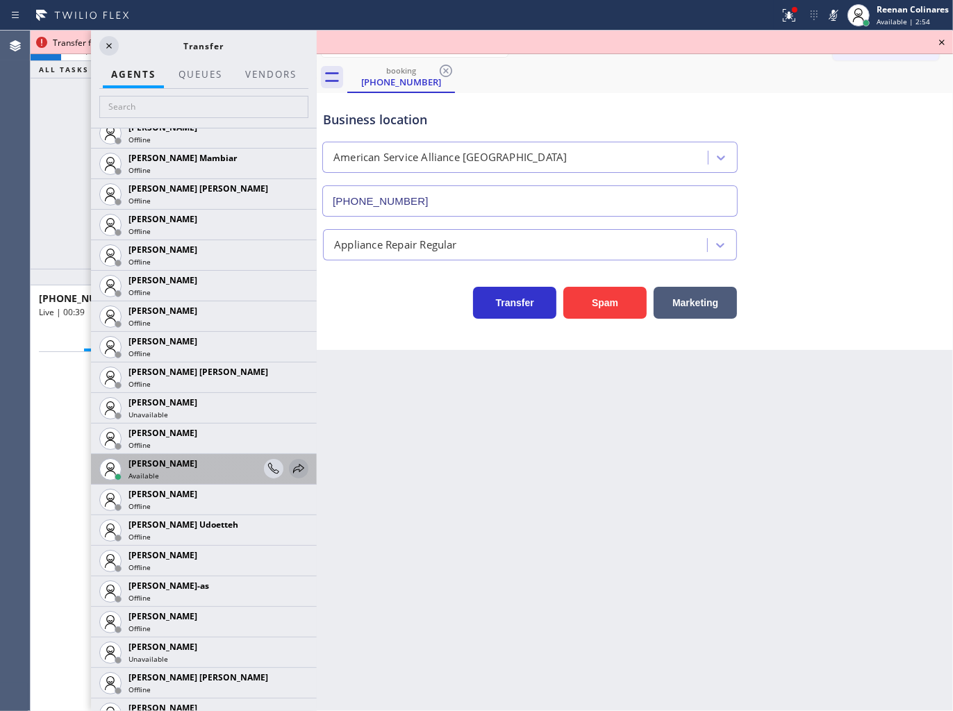
click at [290, 468] on icon at bounding box center [298, 468] width 17 height 17
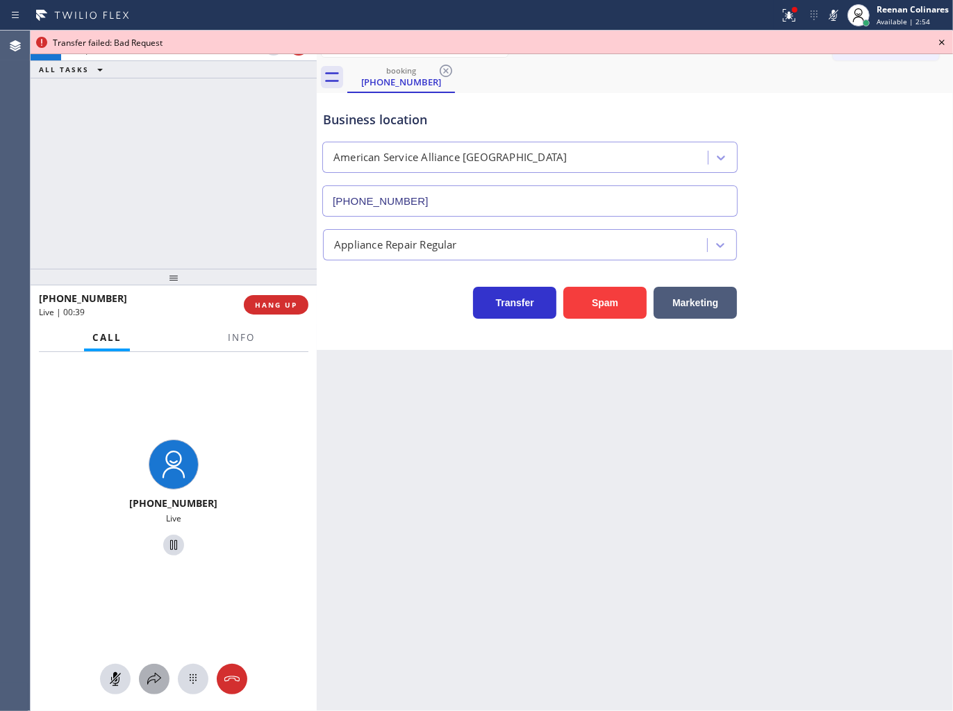
click at [153, 692] on button at bounding box center [154, 679] width 31 height 31
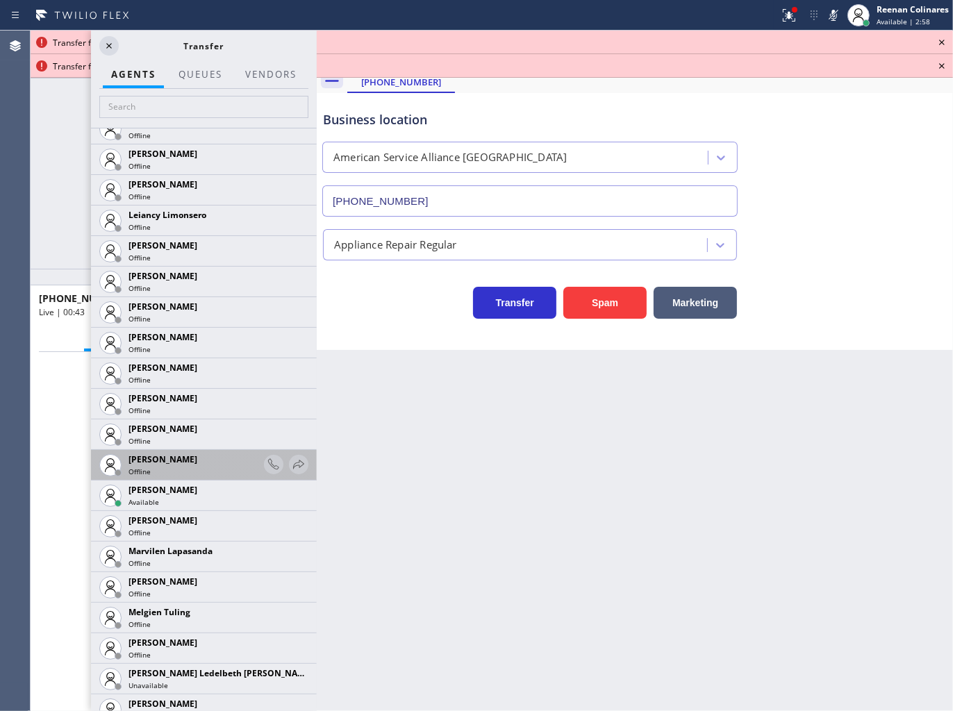
scroll to position [2161, 0]
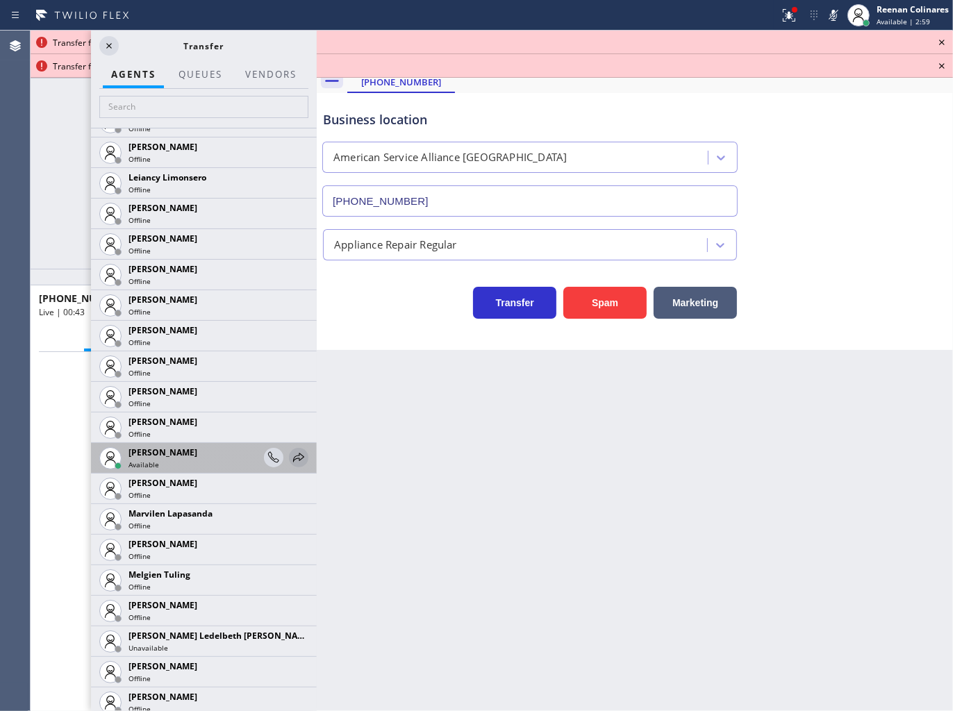
click at [290, 457] on icon at bounding box center [298, 457] width 17 height 17
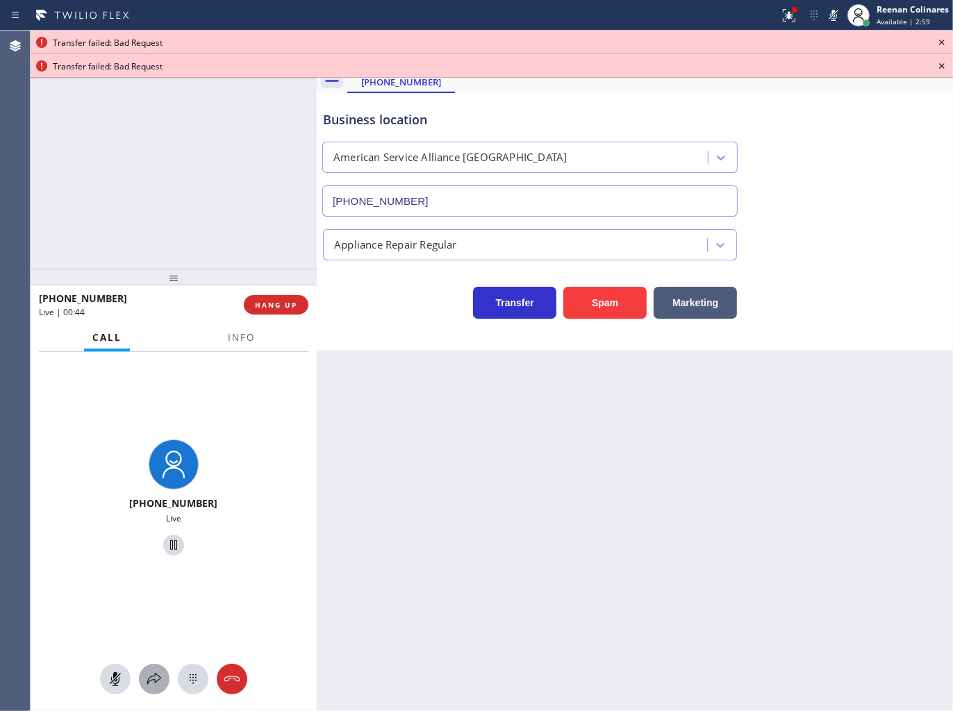
click at [149, 681] on icon at bounding box center [154, 679] width 17 height 17
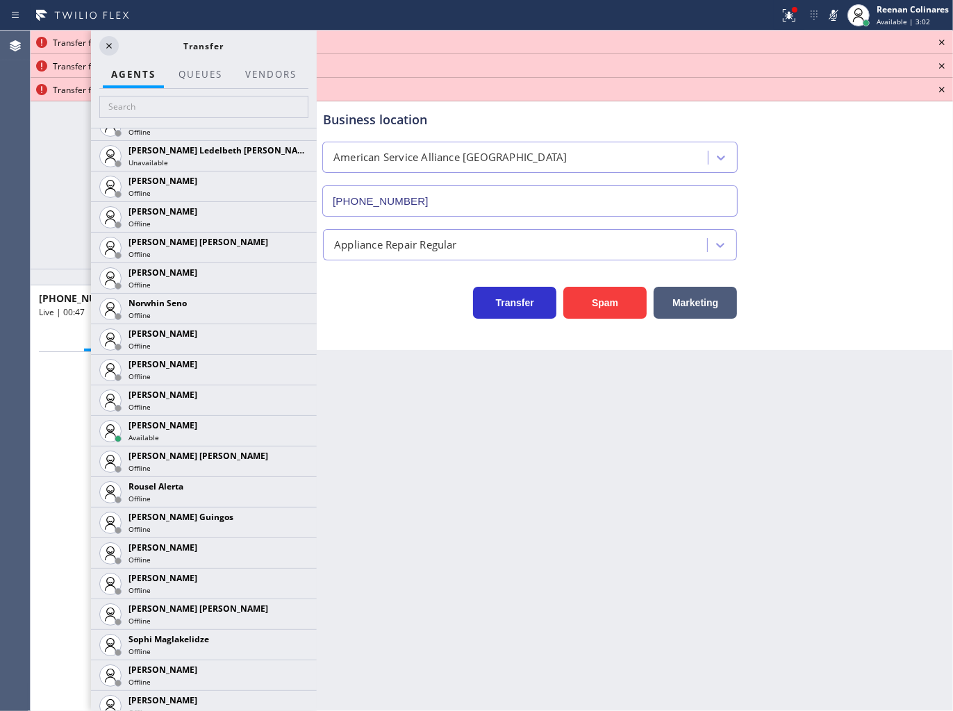
scroll to position [2700, 0]
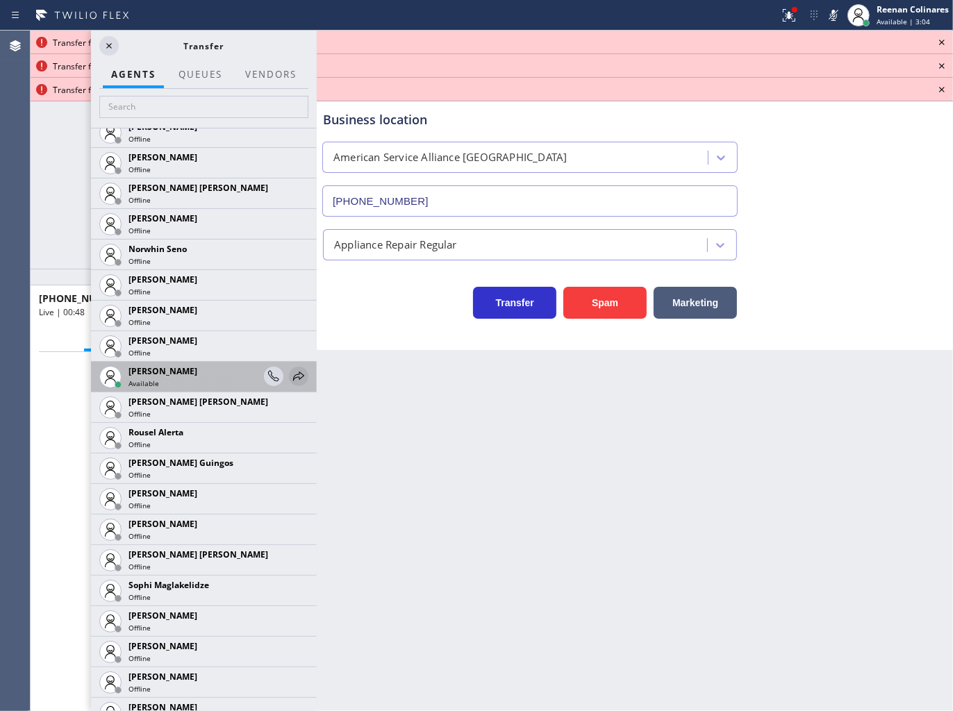
click at [290, 379] on icon at bounding box center [298, 376] width 17 height 17
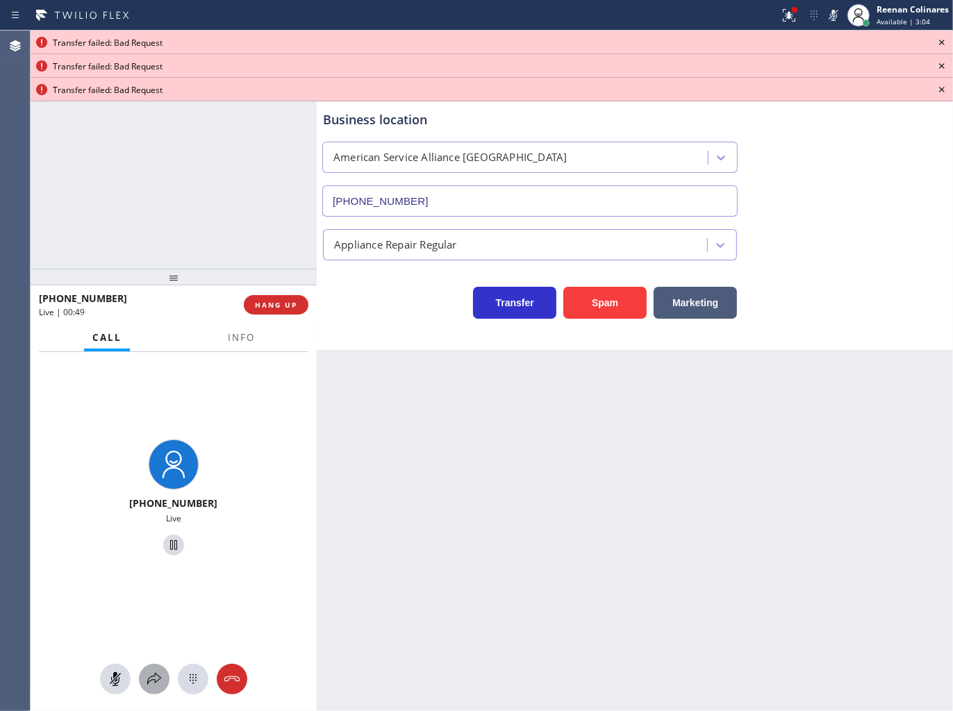
click at [149, 689] on button at bounding box center [154, 679] width 31 height 31
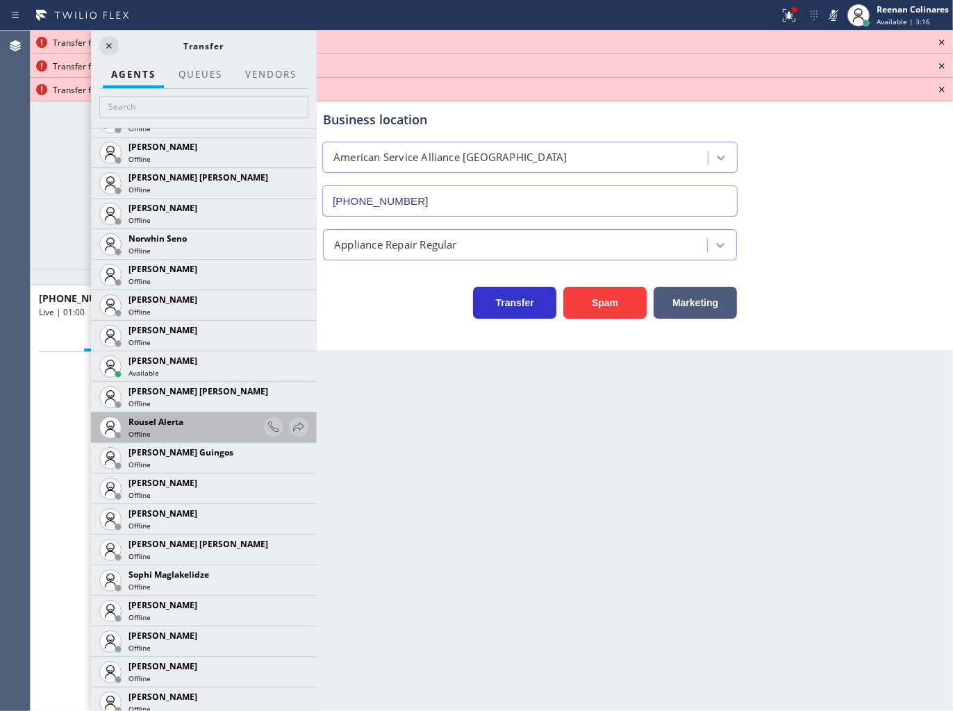
scroll to position [2838, 0]
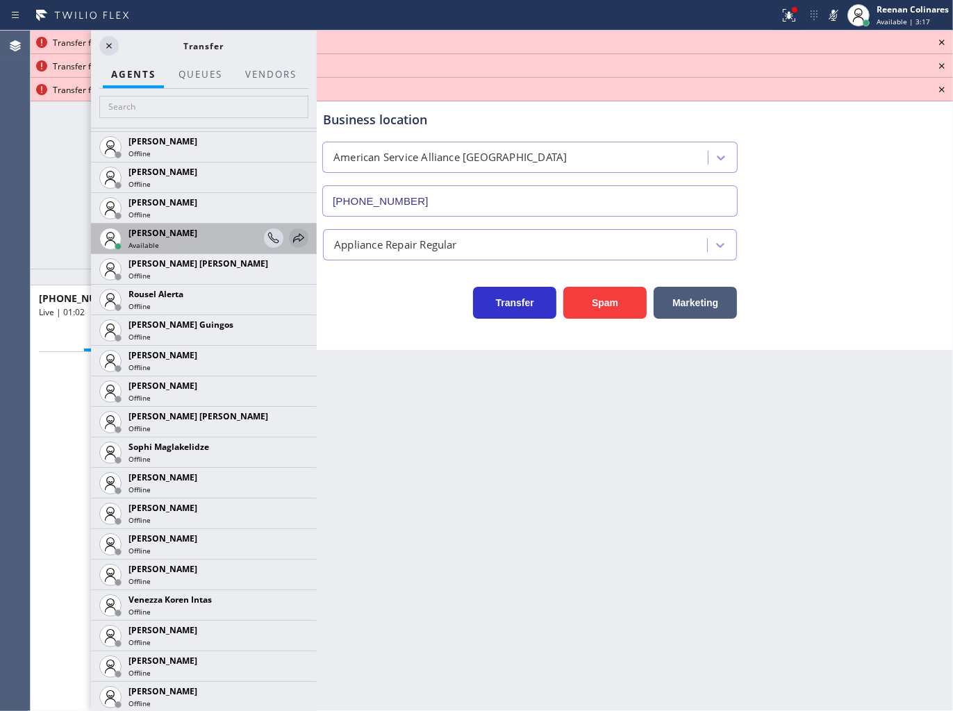
click at [293, 240] on icon at bounding box center [298, 238] width 17 height 17
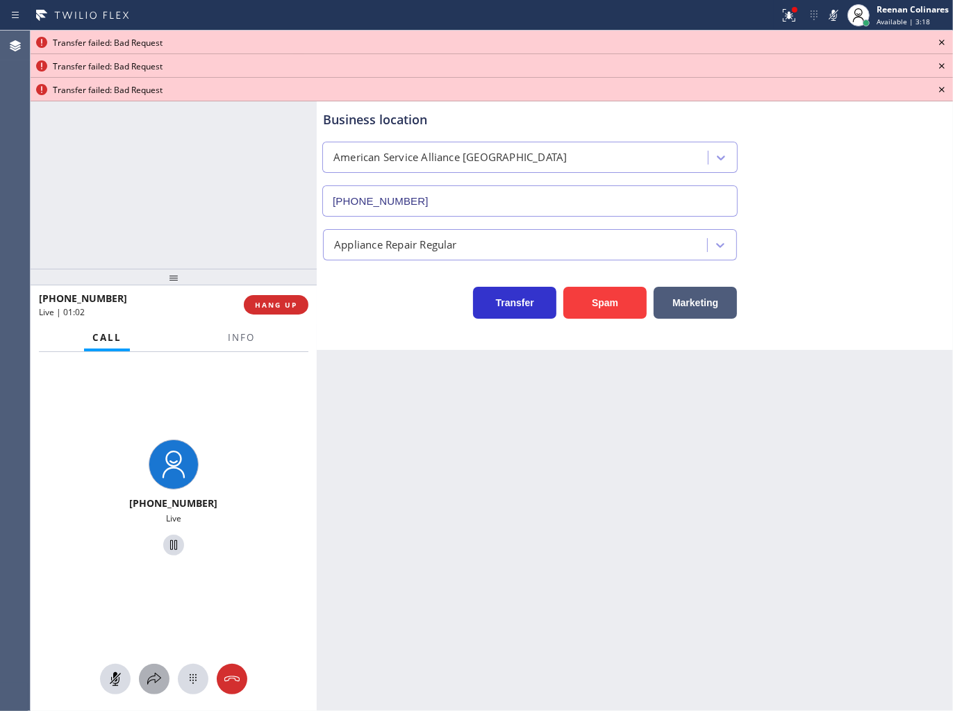
click at [151, 674] on icon at bounding box center [154, 679] width 17 height 17
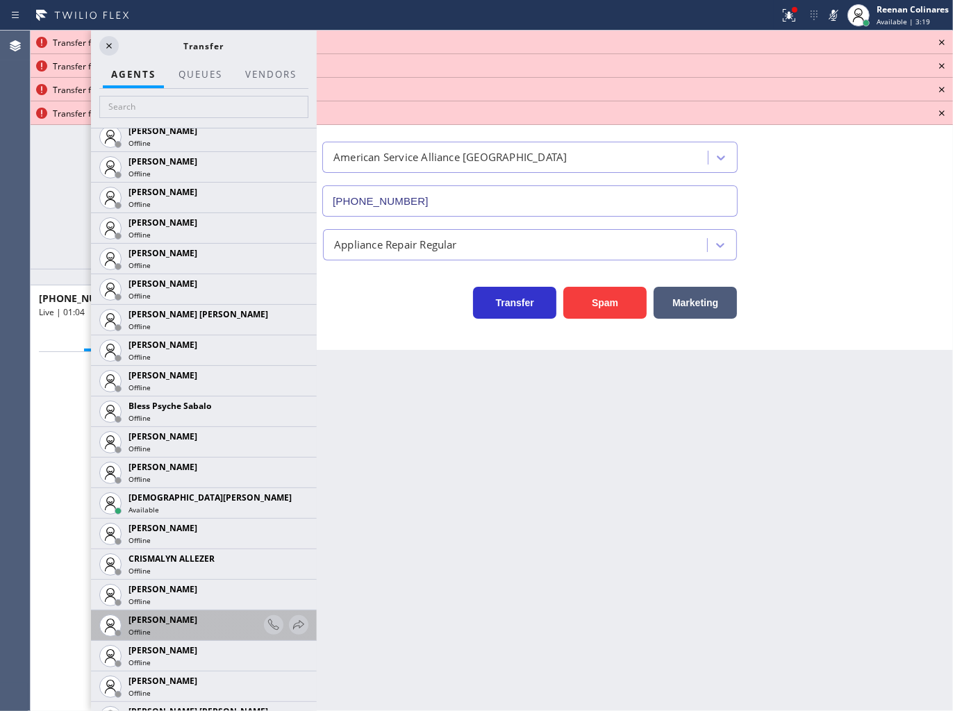
scroll to position [308, 0]
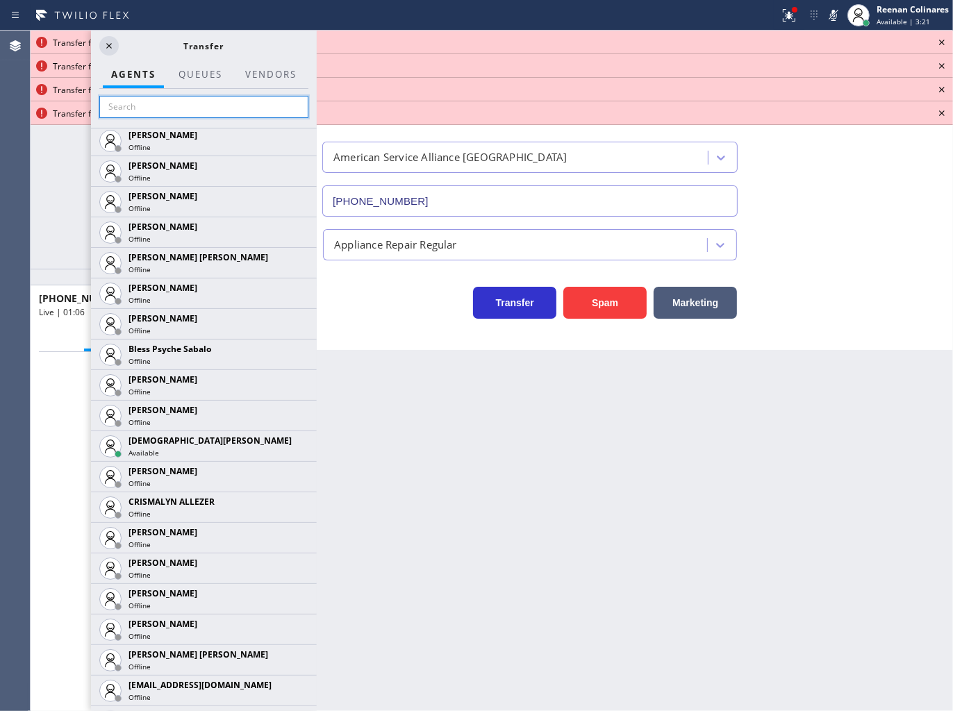
click at [135, 103] on input "text" at bounding box center [203, 107] width 209 height 22
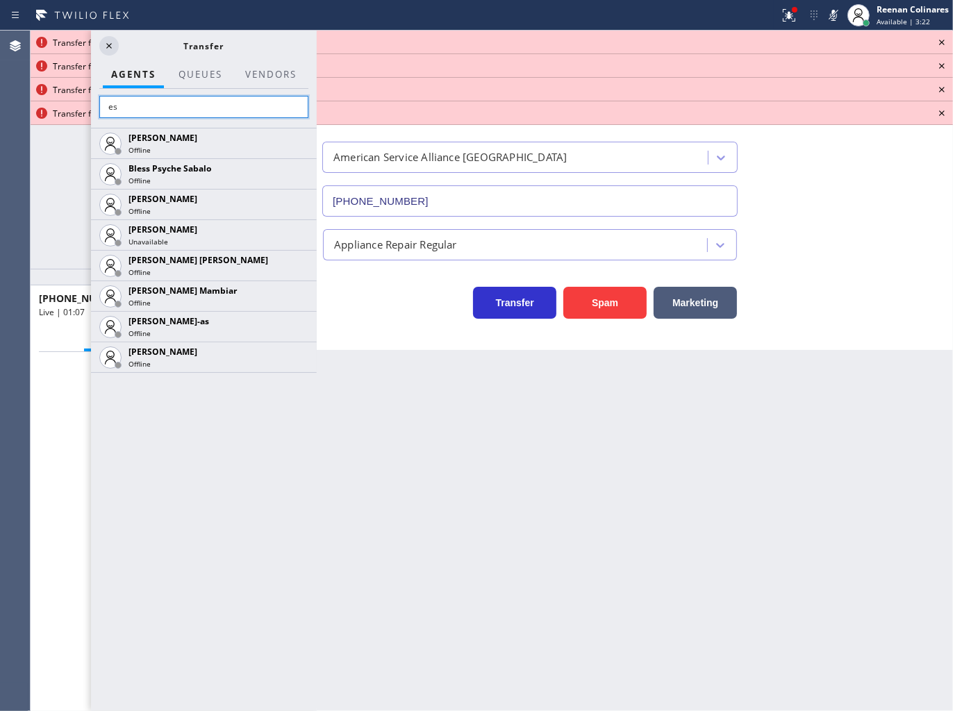
scroll to position [0, 0]
type input "e"
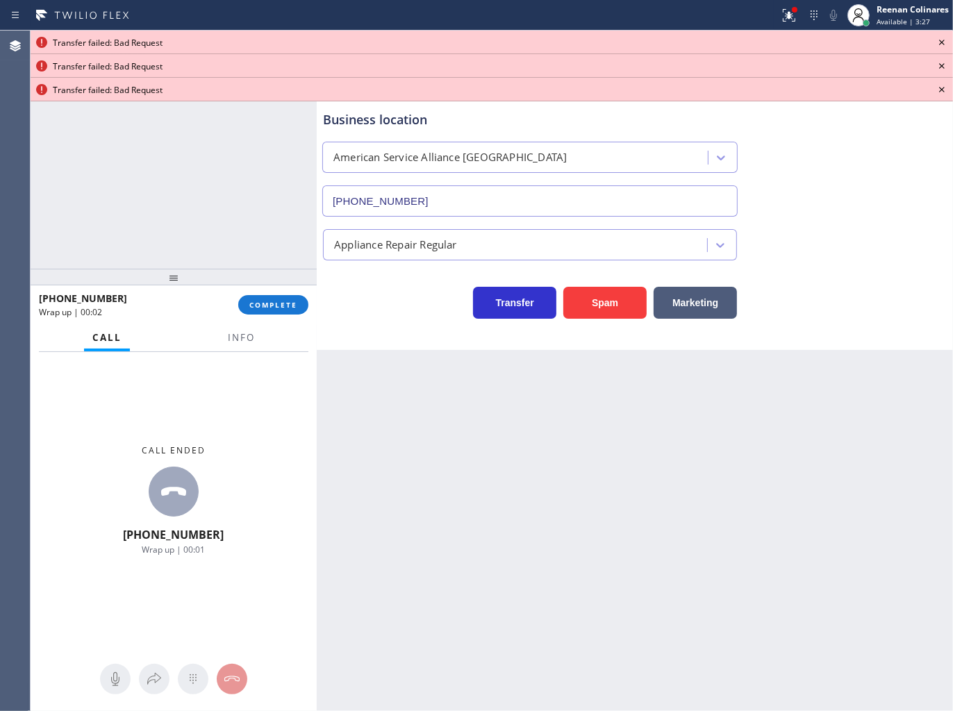
click at [943, 43] on icon at bounding box center [941, 42] width 17 height 17
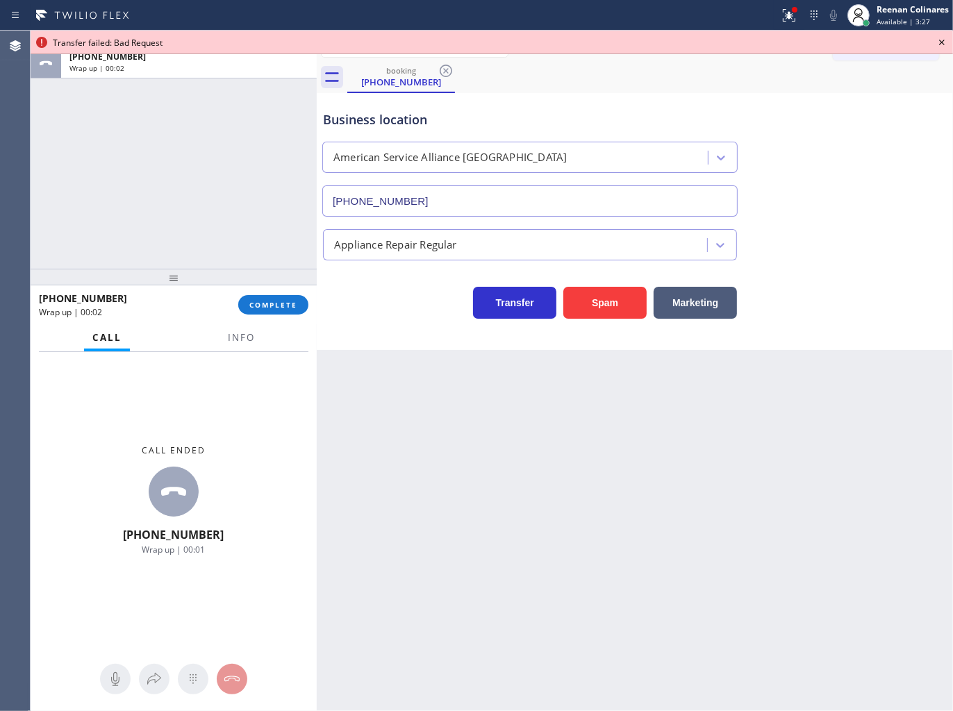
click at [943, 43] on icon at bounding box center [941, 42] width 17 height 17
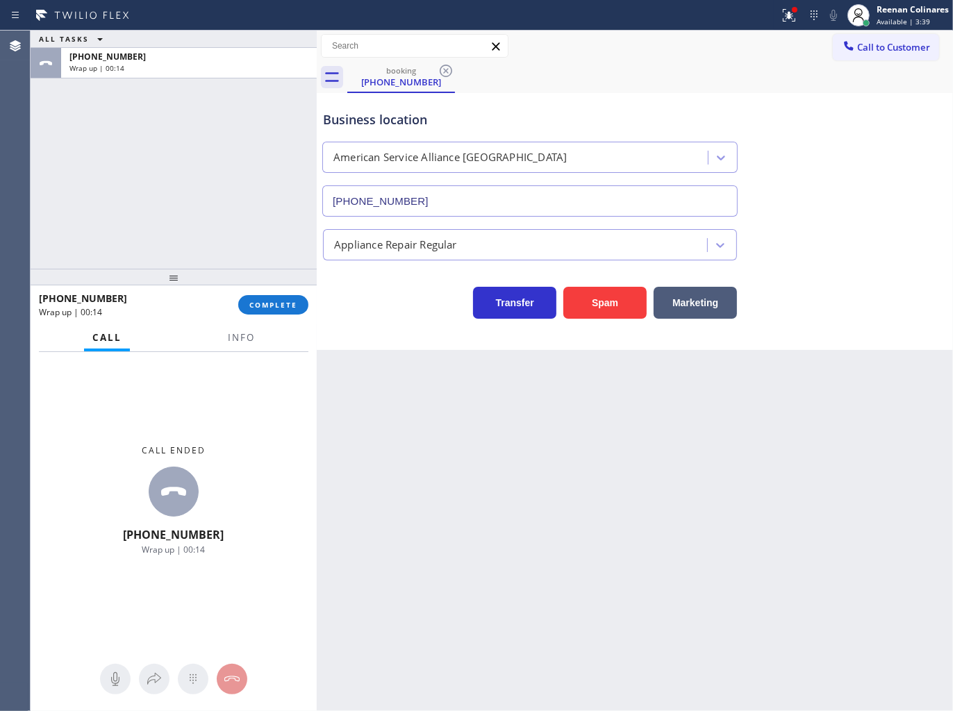
drag, startPoint x: 788, startPoint y: 16, endPoint x: 788, endPoint y: 31, distance: 15.3
click at [788, 17] on icon at bounding box center [787, 14] width 8 height 10
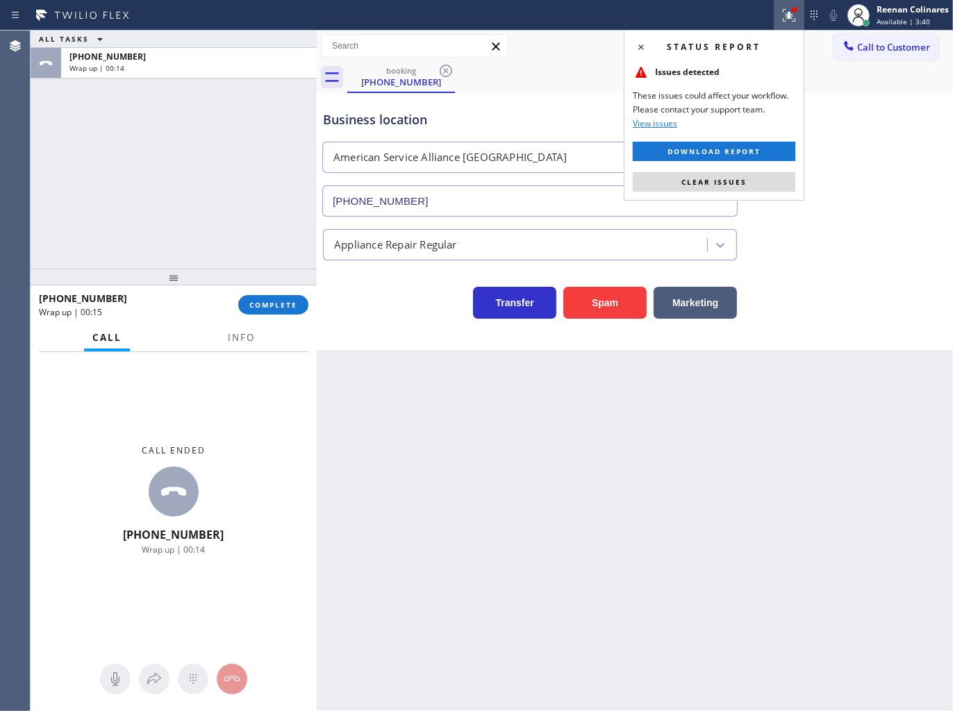
drag, startPoint x: 768, startPoint y: 183, endPoint x: 754, endPoint y: 185, distance: 14.7
click at [764, 184] on button "Clear issues" at bounding box center [714, 181] width 163 height 19
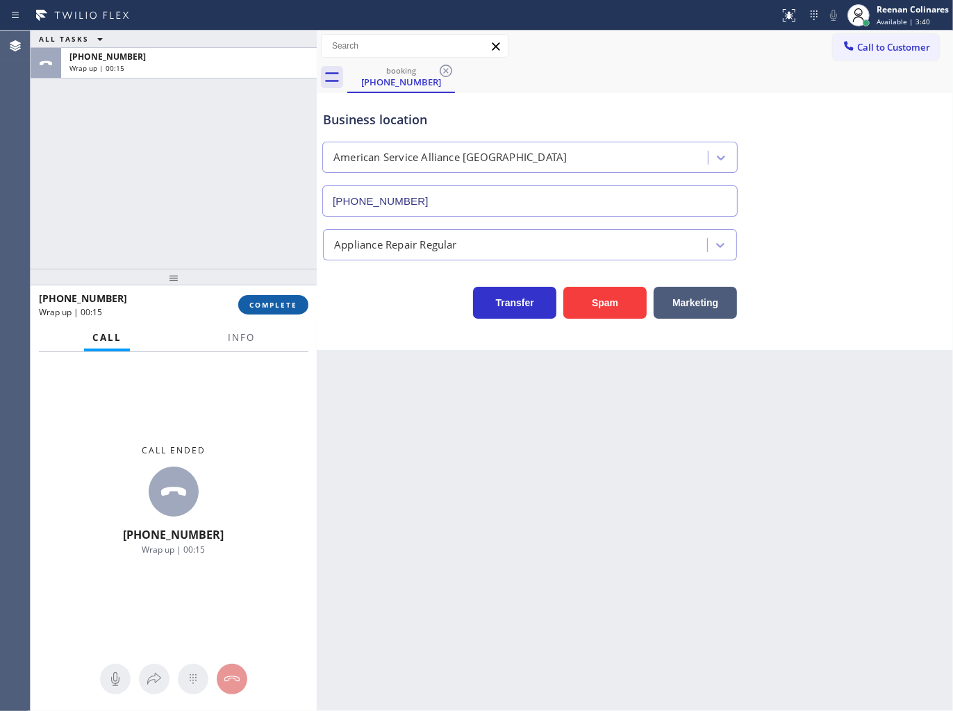
click at [278, 304] on span "COMPLETE" at bounding box center [273, 305] width 48 height 10
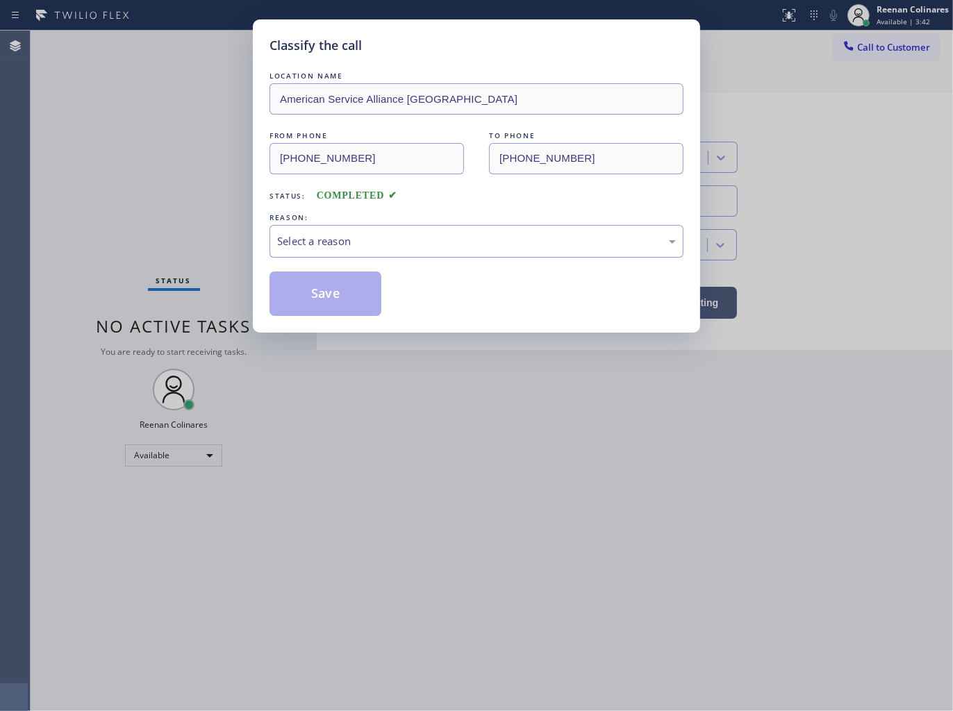
click at [323, 240] on div "Select a reason" at bounding box center [476, 241] width 399 height 16
click at [293, 295] on button "Save" at bounding box center [325, 294] width 112 height 44
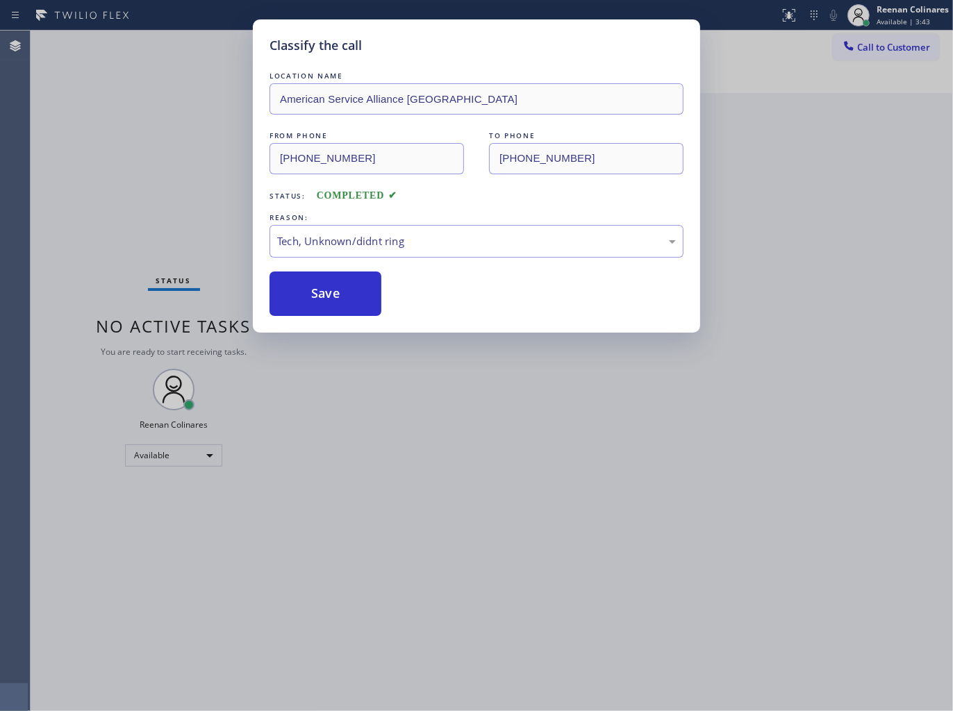
click at [155, 223] on div "Classify the call LOCATION NAME American Service Alliance Fort Lauderdale FROM …" at bounding box center [476, 355] width 953 height 711
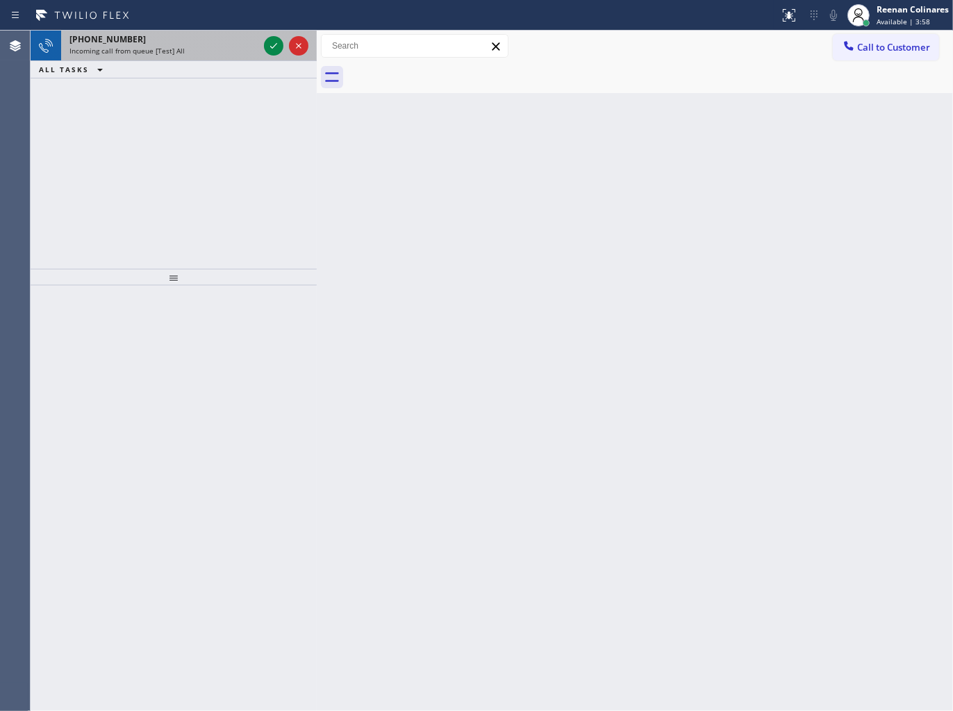
click at [191, 42] on div "+18185850104" at bounding box center [163, 39] width 189 height 12
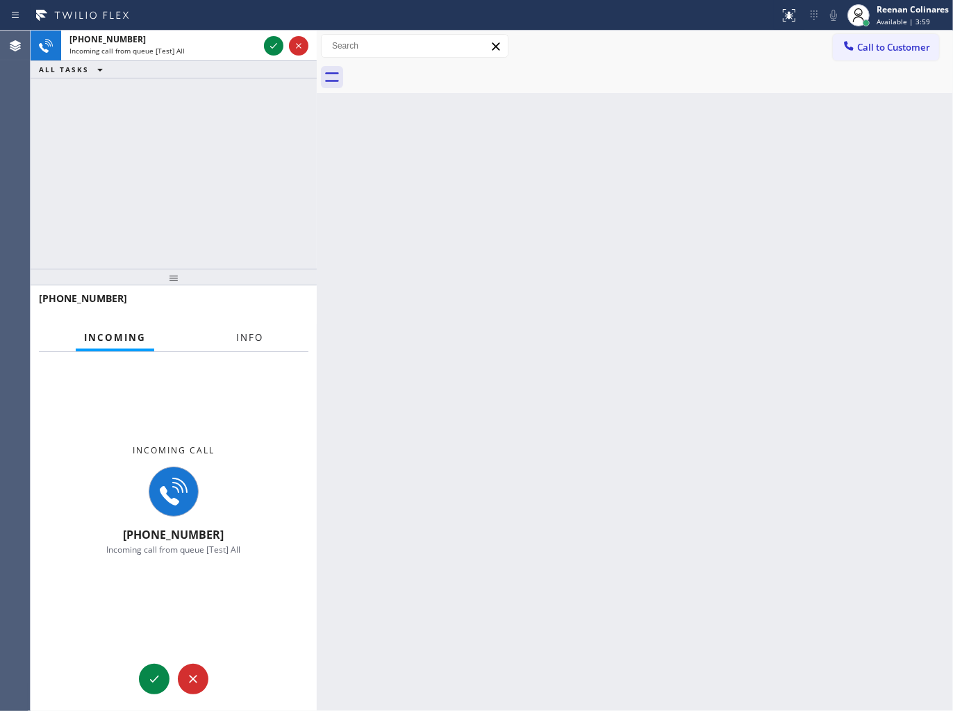
click at [248, 332] on span "Info" at bounding box center [249, 337] width 27 height 13
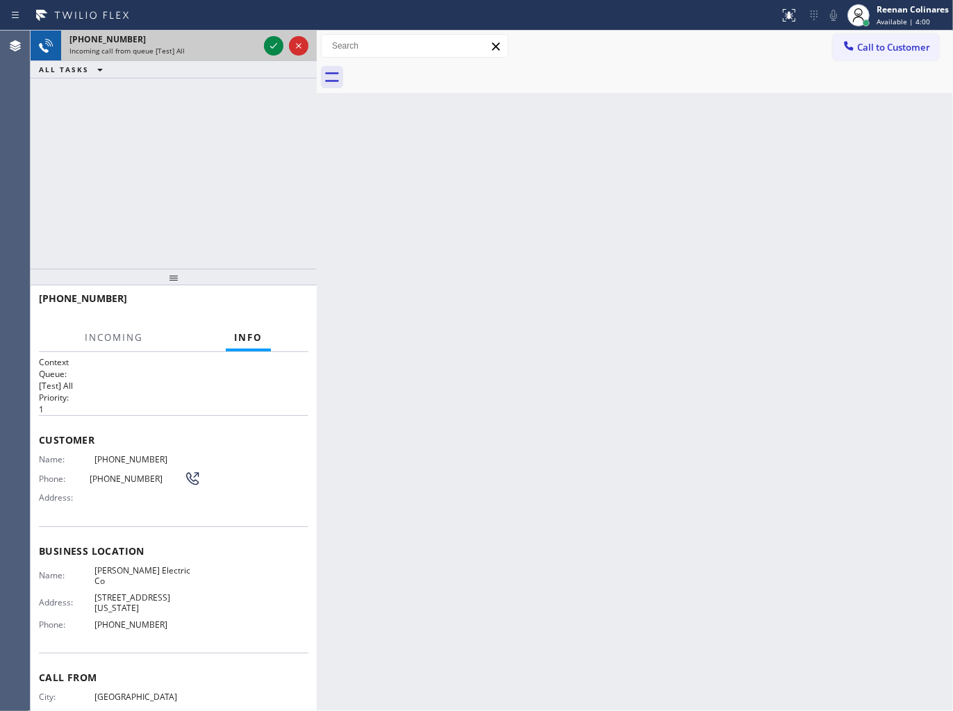
click at [261, 47] on div at bounding box center [286, 46] width 50 height 31
click at [272, 51] on icon at bounding box center [273, 46] width 17 height 17
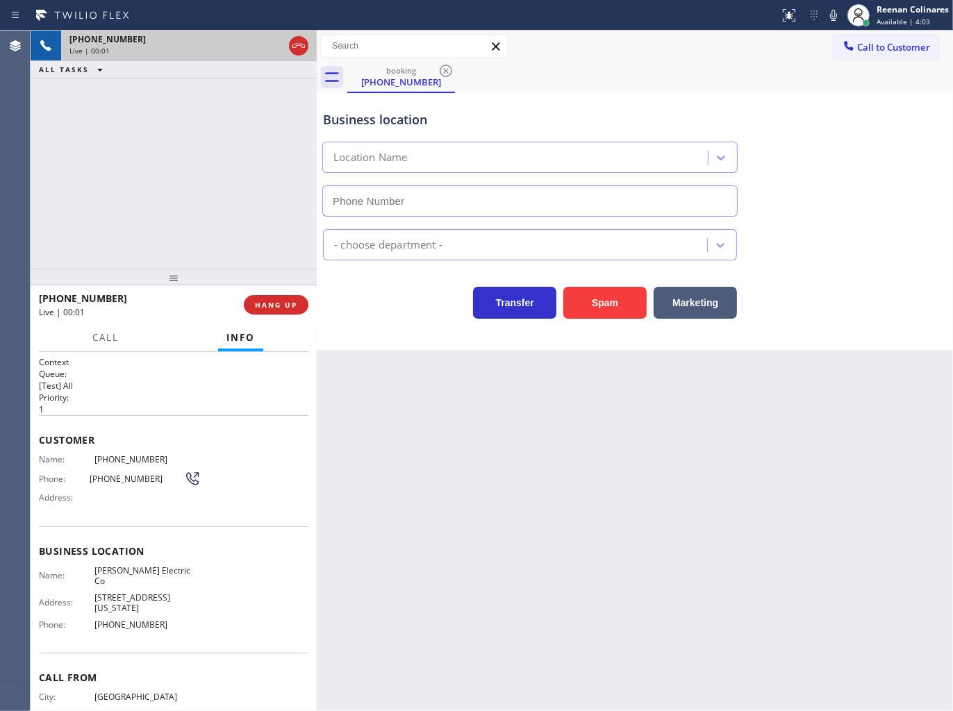
type input "(551) 354-0944"
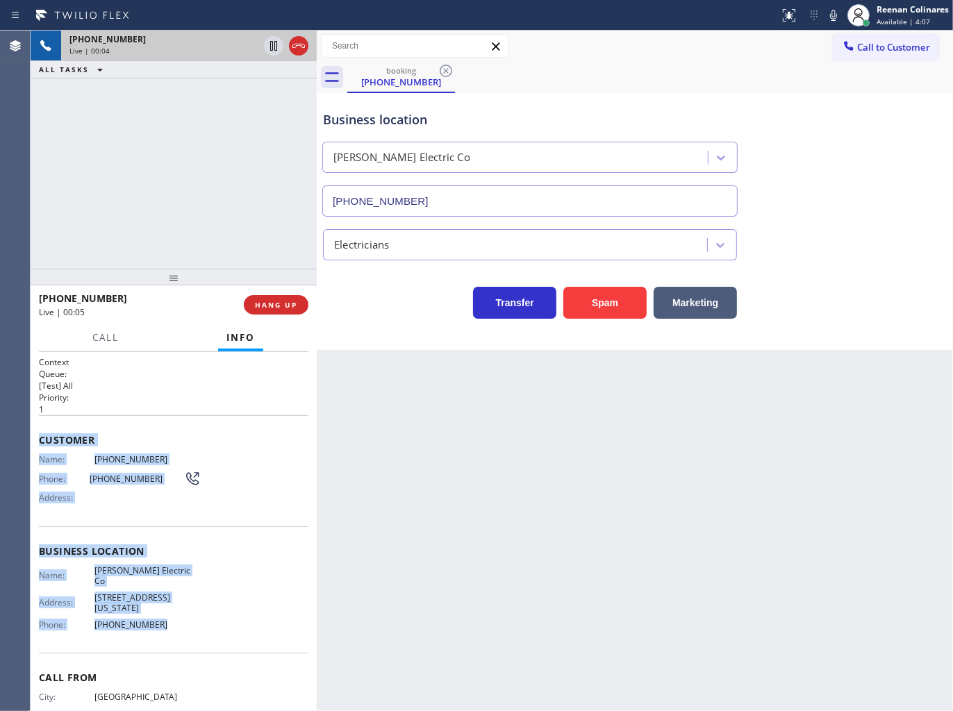
drag, startPoint x: 42, startPoint y: 433, endPoint x: 295, endPoint y: 619, distance: 314.5
click at [231, 619] on div "Context Queue: [Test] All Priority: 1 Customer Name: (818) 585-0104 Phone: (818…" at bounding box center [173, 557] width 269 height 402
click at [834, 7] on icon at bounding box center [833, 15] width 17 height 17
click at [834, 8] on icon at bounding box center [833, 15] width 17 height 17
click at [833, 17] on icon at bounding box center [833, 15] width 17 height 17
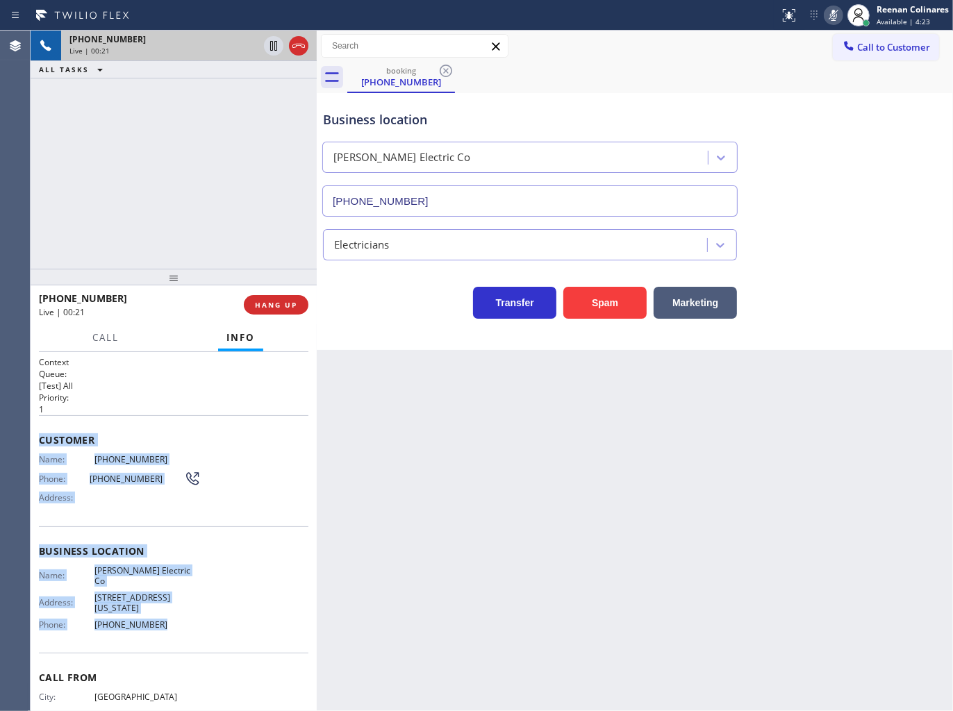
click at [833, 17] on icon at bounding box center [833, 15] width 17 height 17
click at [832, 17] on icon at bounding box center [833, 15] width 17 height 17
click at [832, 19] on icon at bounding box center [833, 15] width 17 height 17
click at [829, 10] on icon at bounding box center [833, 15] width 17 height 17
drag, startPoint x: 120, startPoint y: 330, endPoint x: 122, endPoint y: 348, distance: 18.2
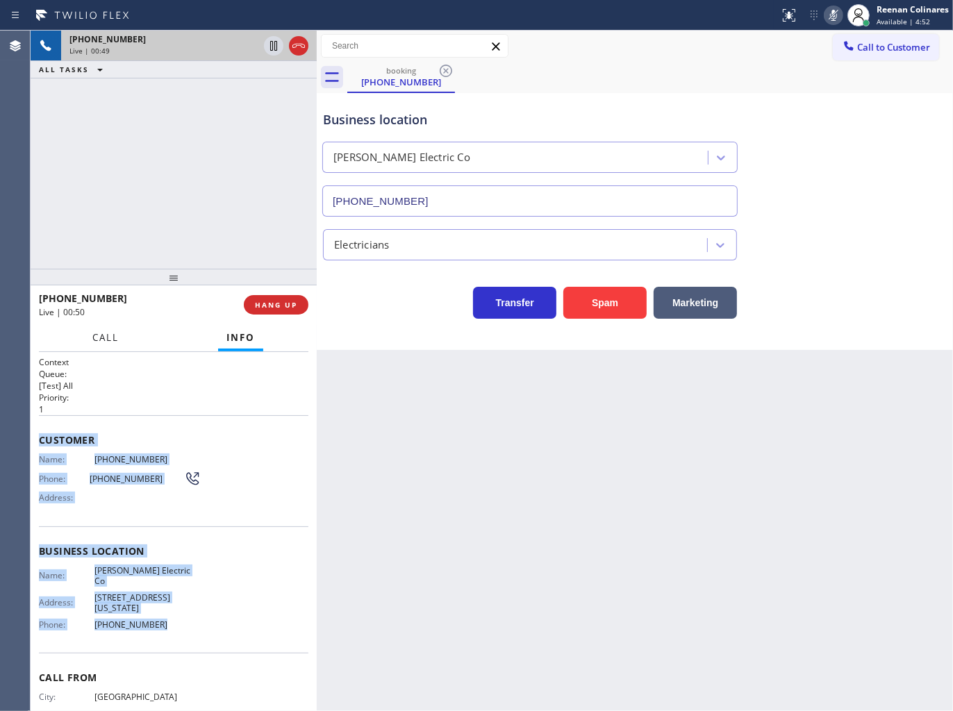
click at [119, 332] on button "Call" at bounding box center [105, 337] width 43 height 27
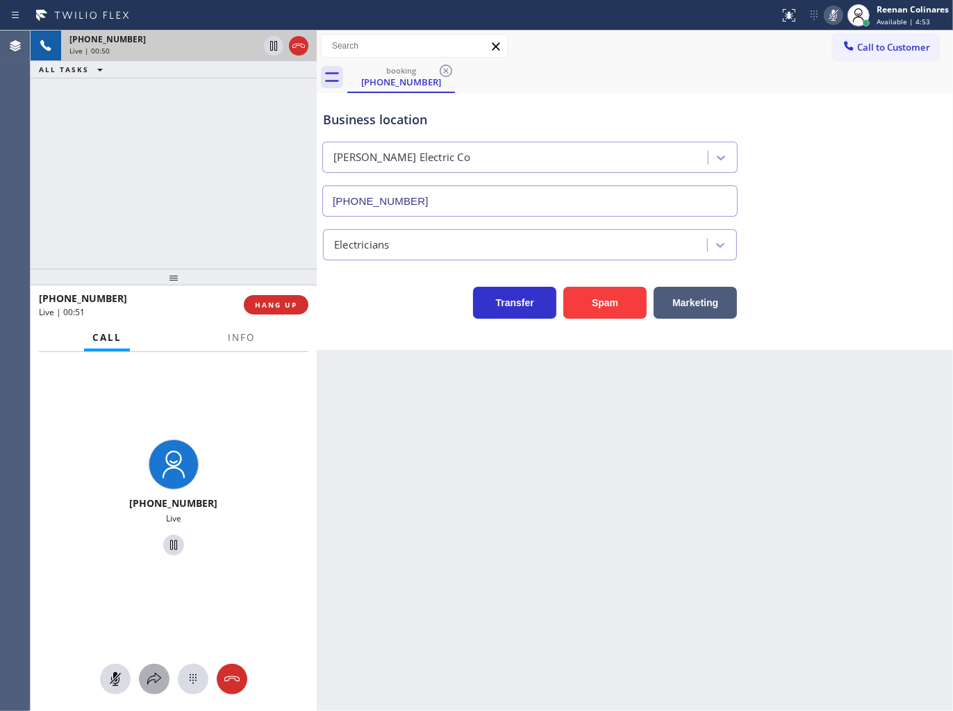
click at [147, 689] on button at bounding box center [154, 679] width 31 height 31
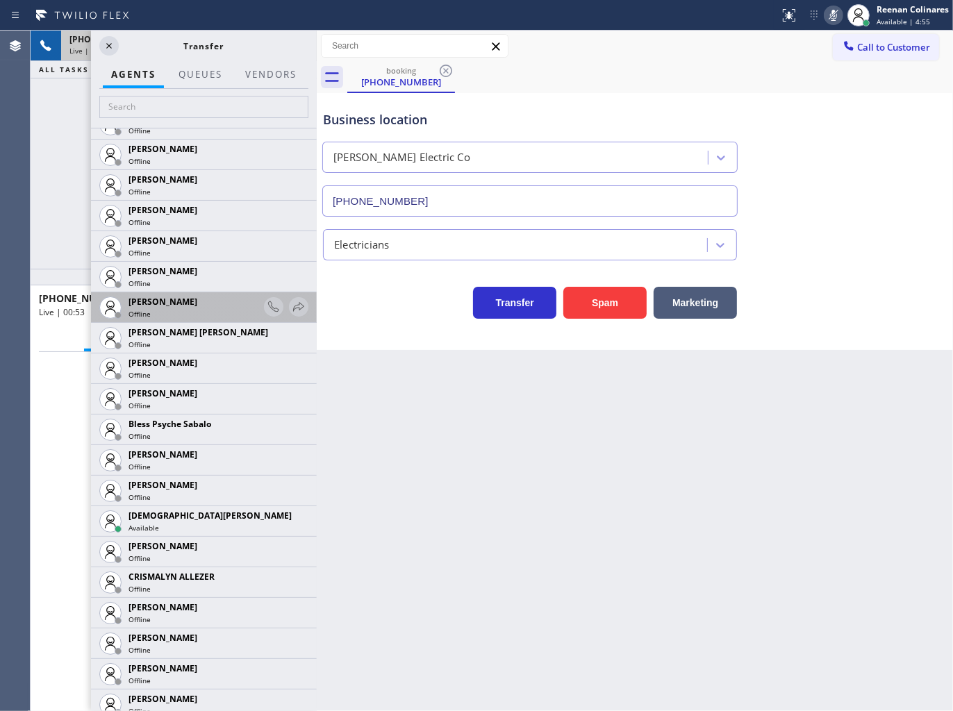
scroll to position [308, 0]
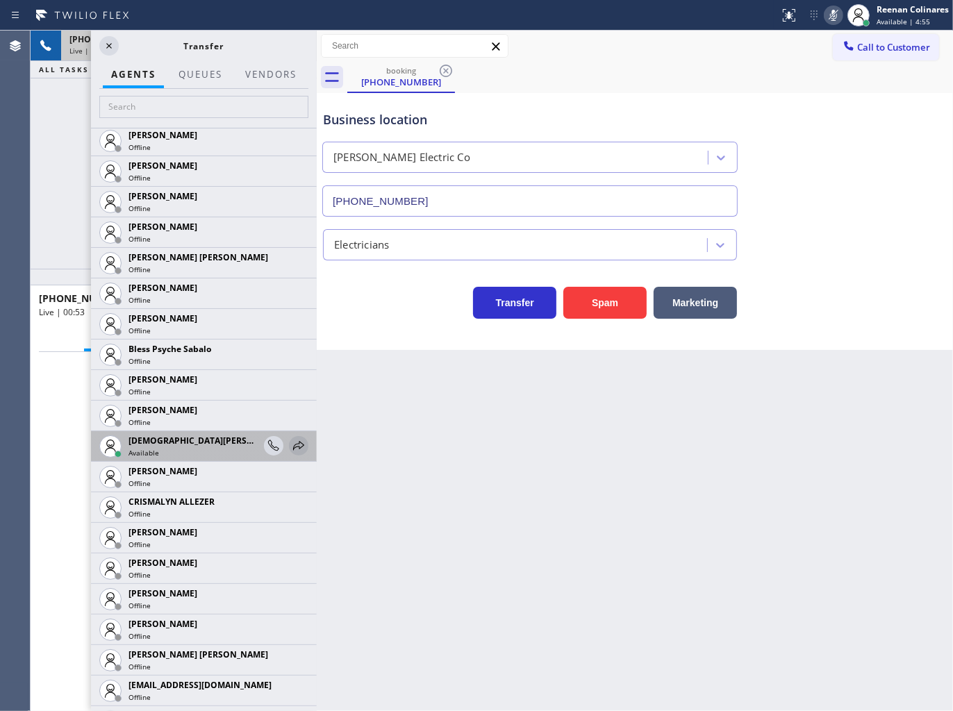
click at [290, 441] on icon at bounding box center [298, 446] width 17 height 17
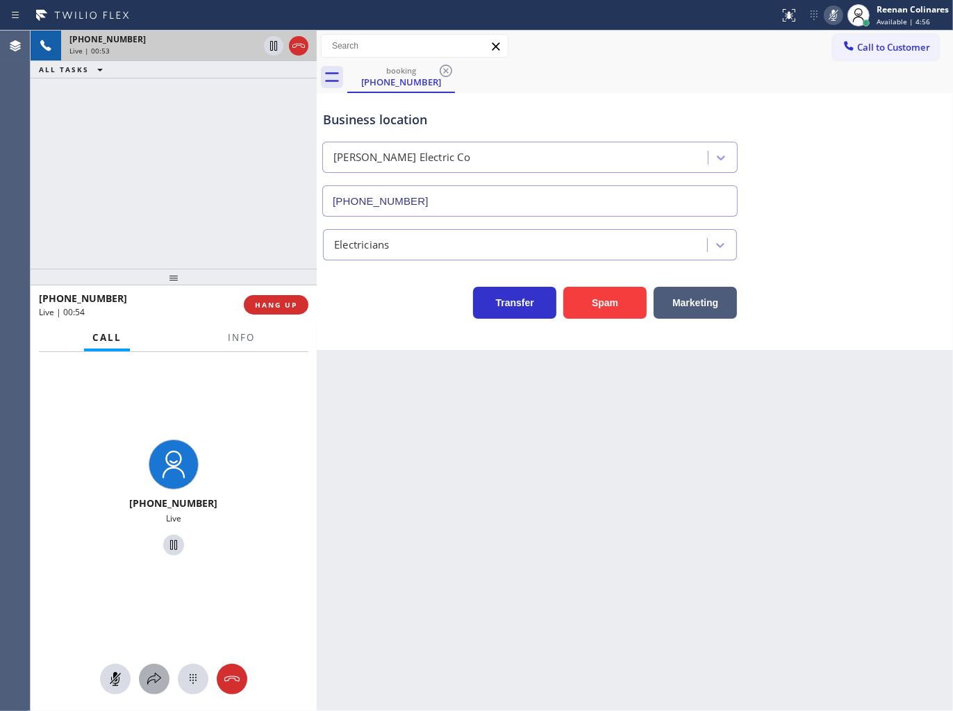
click at [153, 681] on icon at bounding box center [154, 679] width 14 height 12
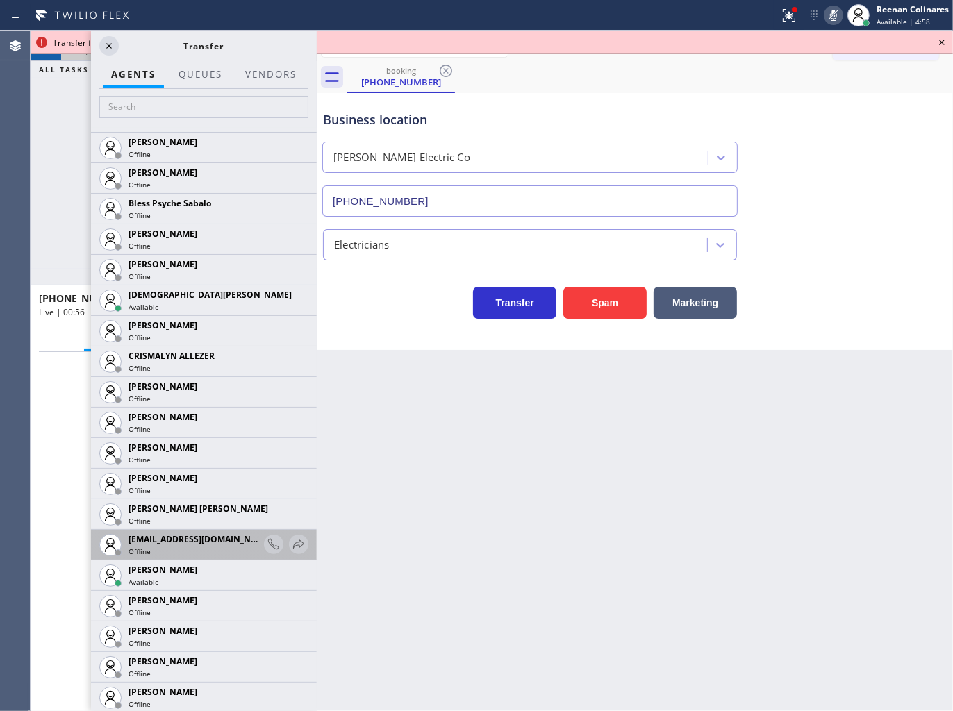
scroll to position [463, 0]
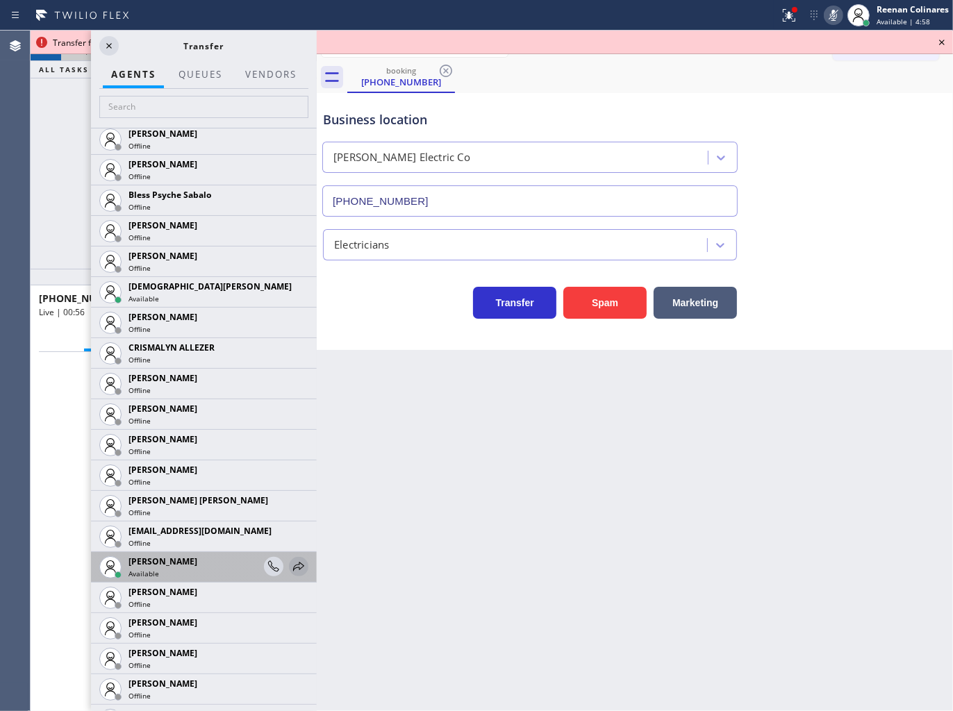
click at [290, 568] on icon at bounding box center [298, 566] width 17 height 17
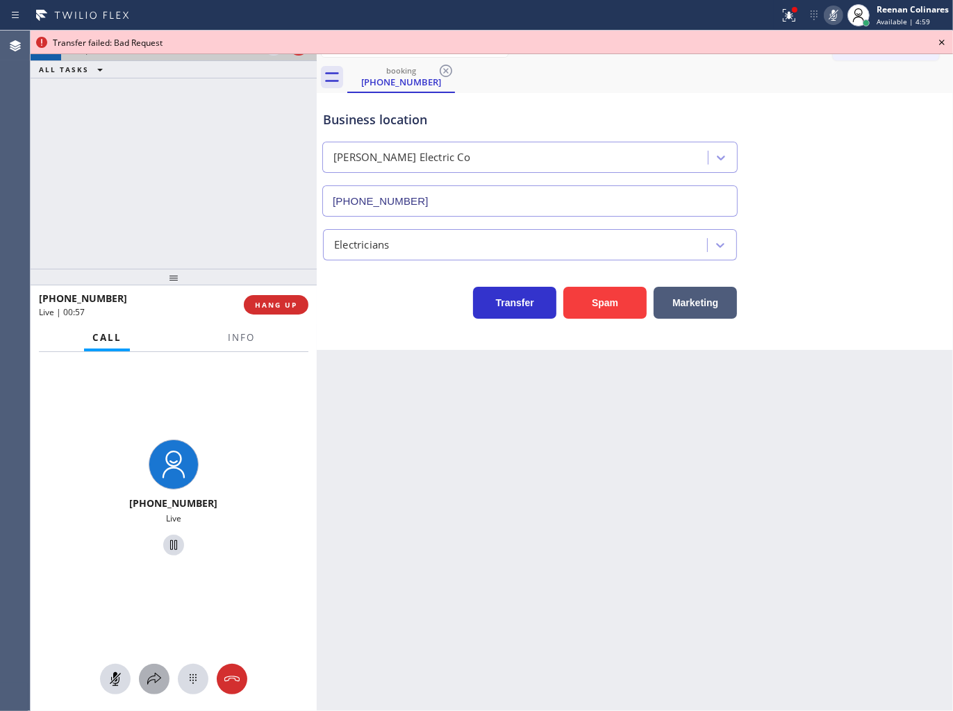
click at [158, 682] on icon at bounding box center [154, 679] width 17 height 17
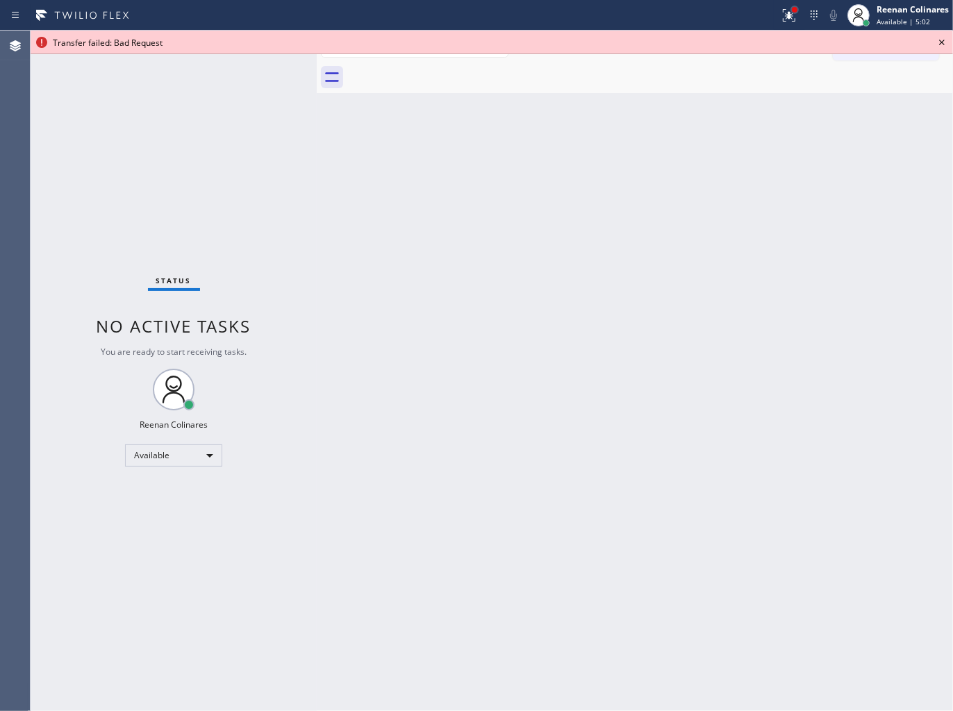
click at [794, 10] on div at bounding box center [795, 10] width 6 height 6
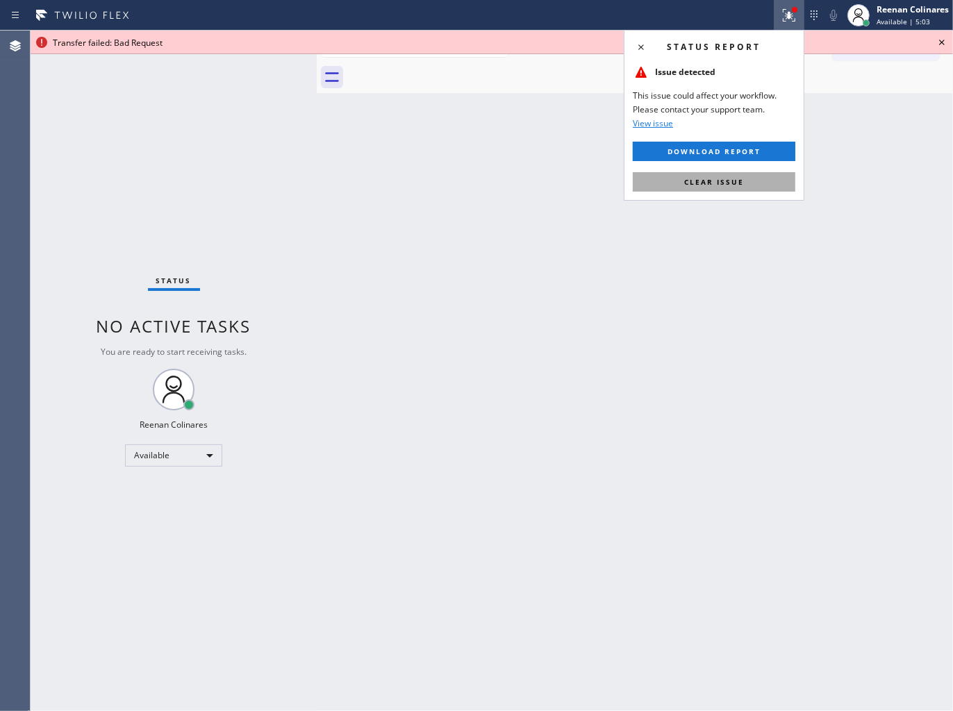
click at [738, 172] on button "Clear issue" at bounding box center [714, 181] width 163 height 19
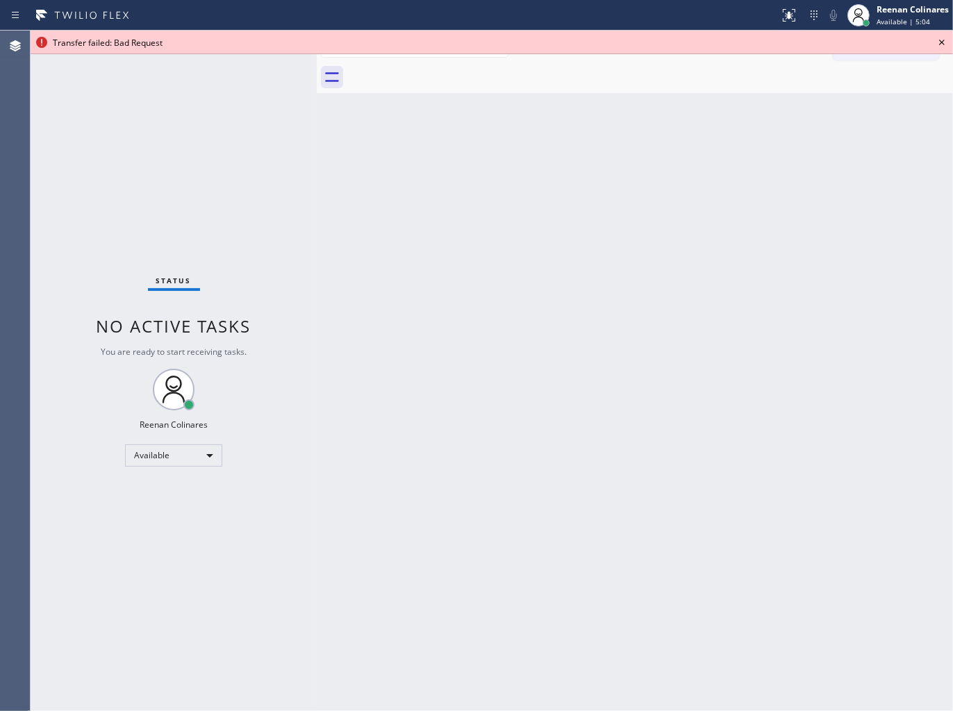
click at [943, 40] on icon at bounding box center [942, 43] width 6 height 6
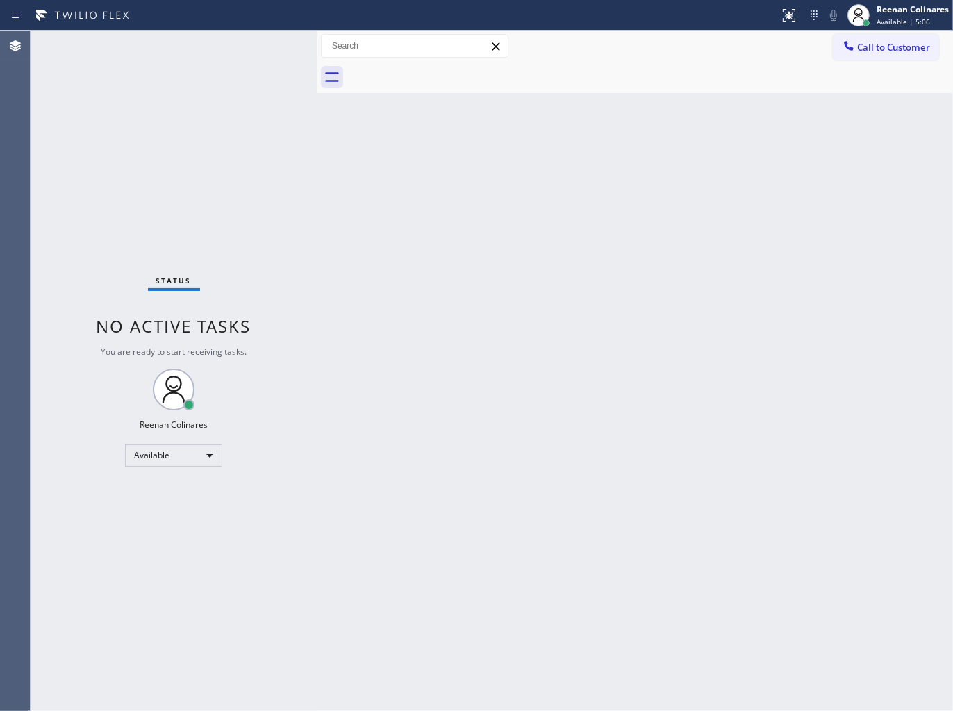
drag, startPoint x: 633, startPoint y: 363, endPoint x: 627, endPoint y: 368, distance: 8.4
click at [630, 365] on div "Back to Dashboard Change Sender ID Customers Technicians Select a contact Outbo…" at bounding box center [635, 371] width 636 height 681
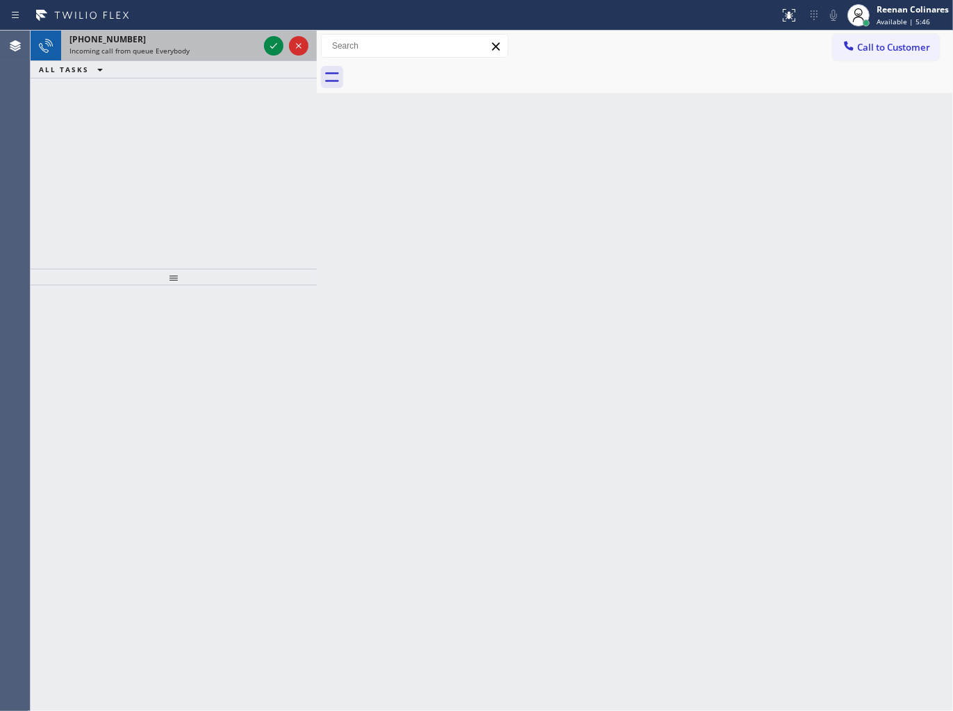
click at [214, 44] on div "+12022763098" at bounding box center [163, 39] width 189 height 12
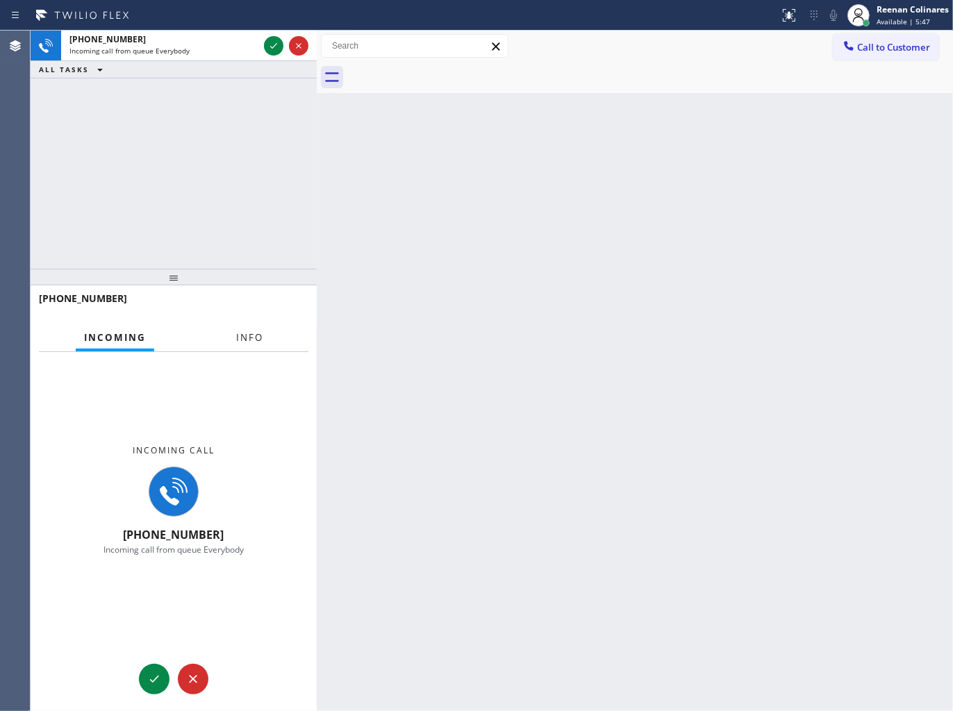
click at [239, 344] on span "Info" at bounding box center [249, 337] width 27 height 13
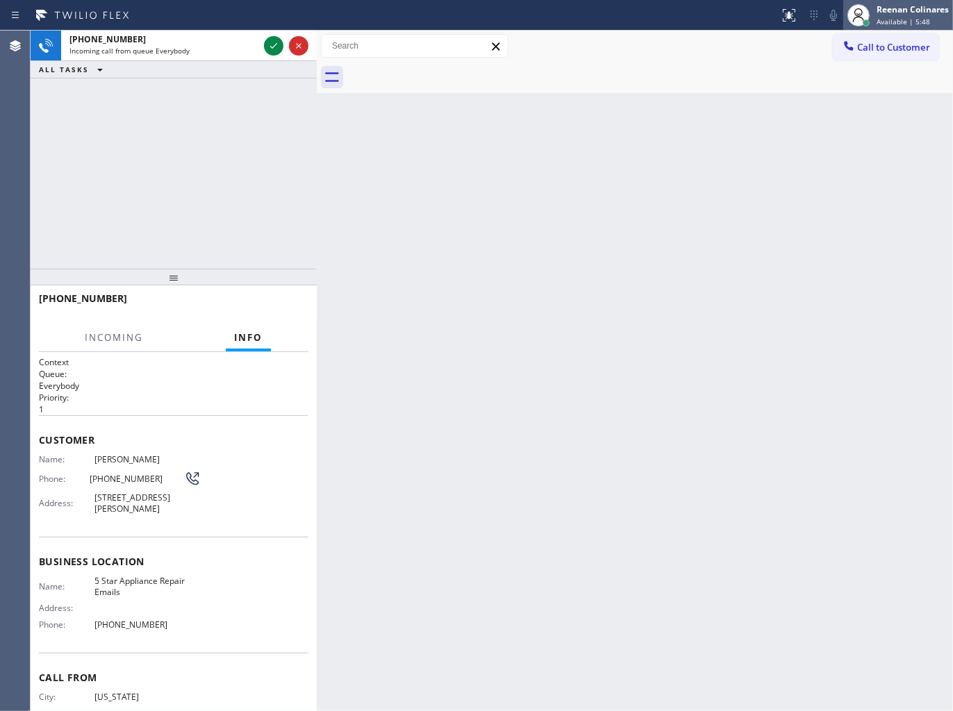
click at [913, 3] on div "Reenan Colinares" at bounding box center [912, 9] width 72 height 12
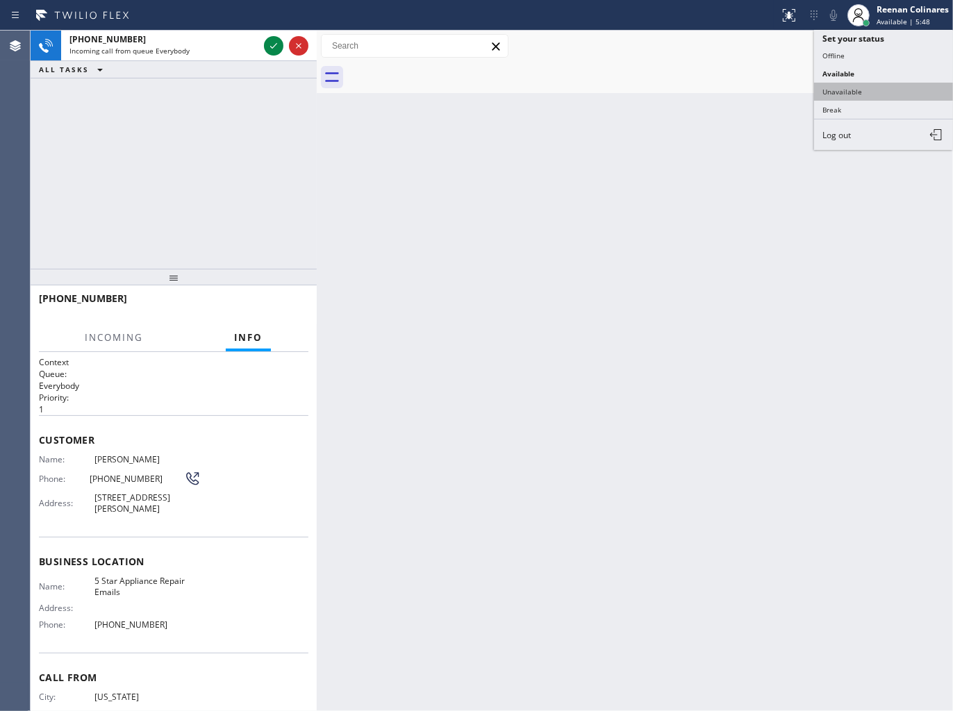
click at [845, 92] on button "Unavailable" at bounding box center [883, 92] width 139 height 18
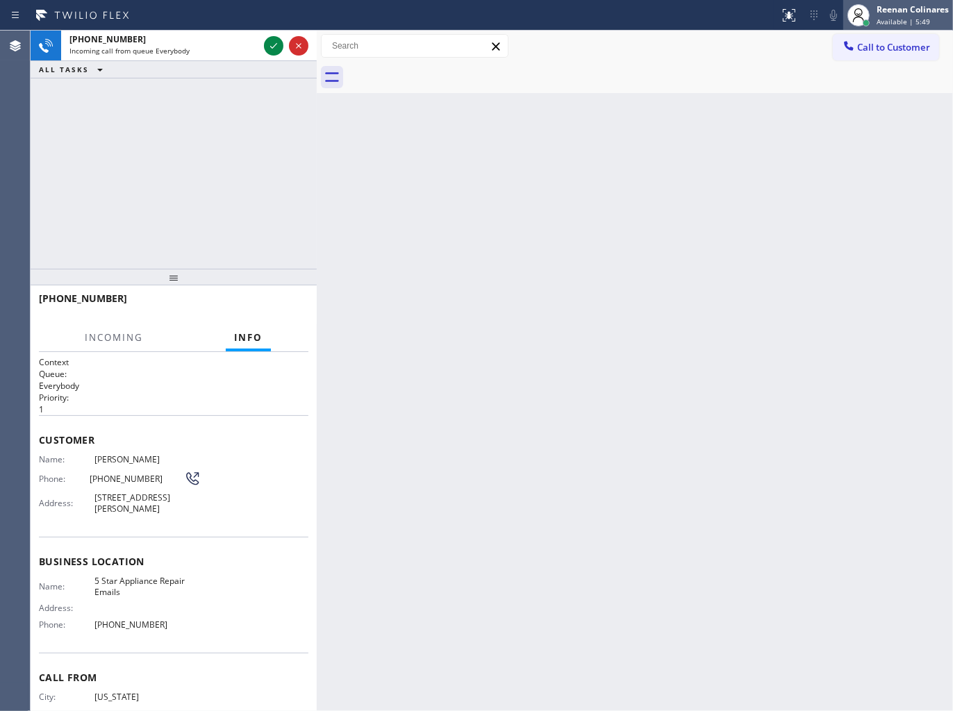
click at [914, 6] on div "Reenan Colinares" at bounding box center [912, 9] width 72 height 12
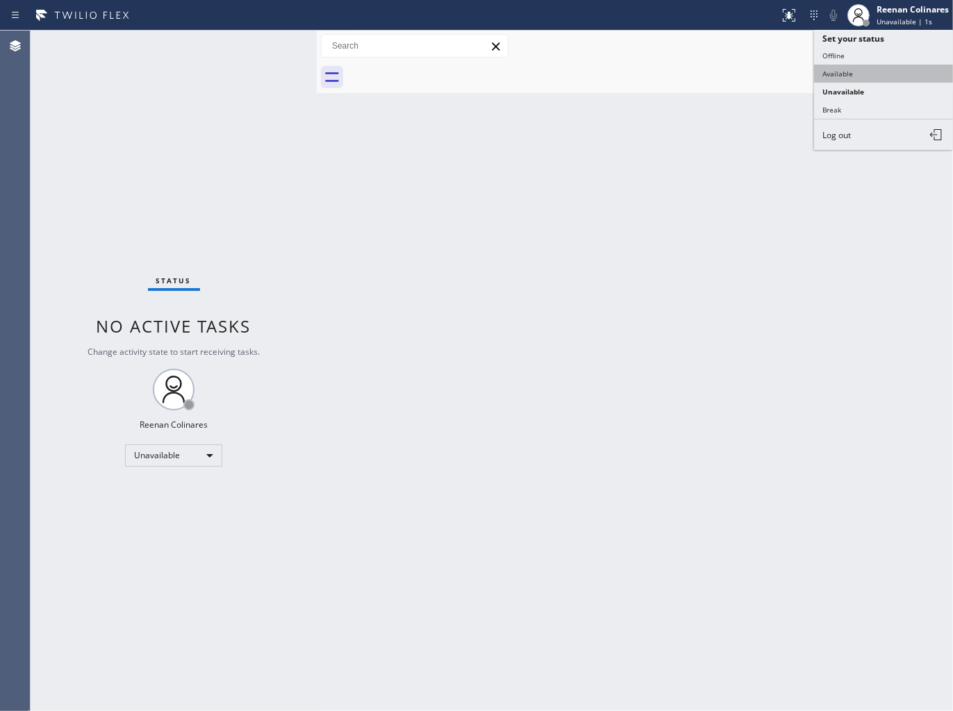
click at [837, 72] on button "Available" at bounding box center [883, 74] width 139 height 18
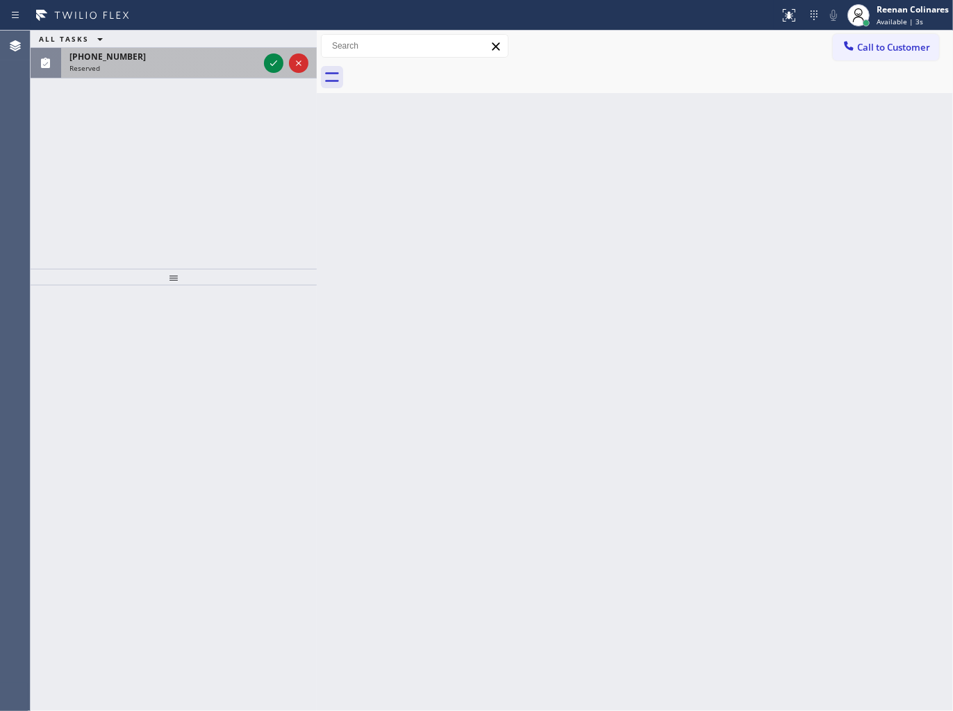
click at [146, 53] on div "ALL TASKS ALL TASKS ACTIVE TASKS TASKS IN WRAP UP (202) 276-3098 Reserved" at bounding box center [174, 55] width 286 height 48
click at [147, 53] on div "(202) 276-3098" at bounding box center [163, 57] width 189 height 12
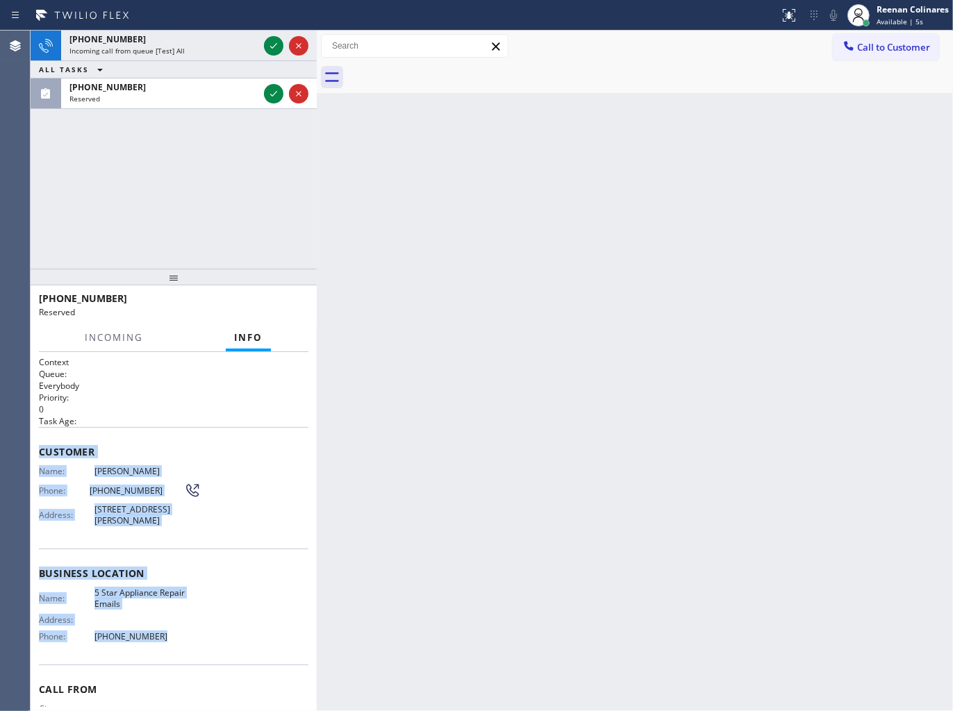
drag, startPoint x: 144, startPoint y: 556, endPoint x: 240, endPoint y: 637, distance: 125.7
click at [225, 641] on div "Context Queue: Everybody Priority: 0 Task Age: Customer Name: Lewis Shea Phone:…" at bounding box center [173, 563] width 269 height 414
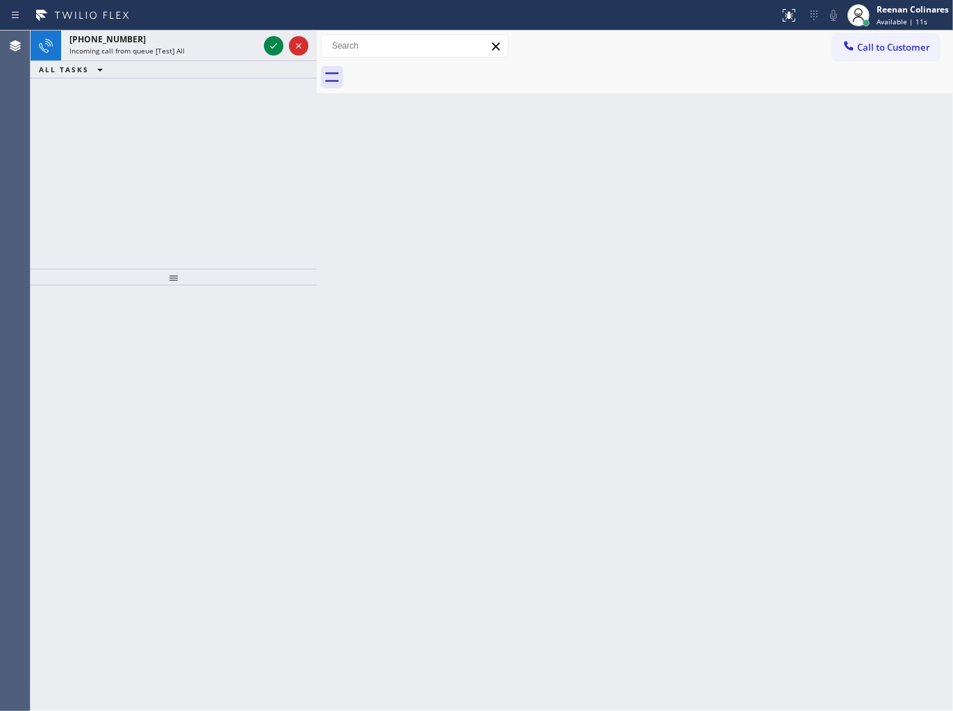
click at [244, 82] on div "+17185599495 Incoming call from queue [Test] All ALL TASKS ALL TASKS ACTIVE TAS…" at bounding box center [174, 150] width 286 height 238
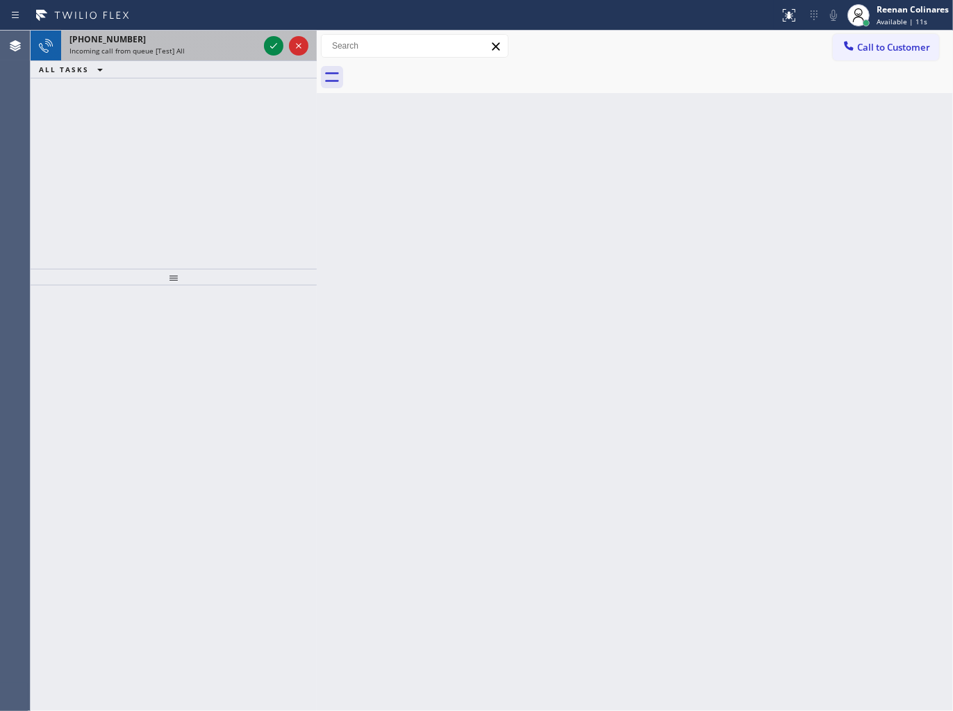
click at [215, 40] on div "+17185599495" at bounding box center [163, 39] width 189 height 12
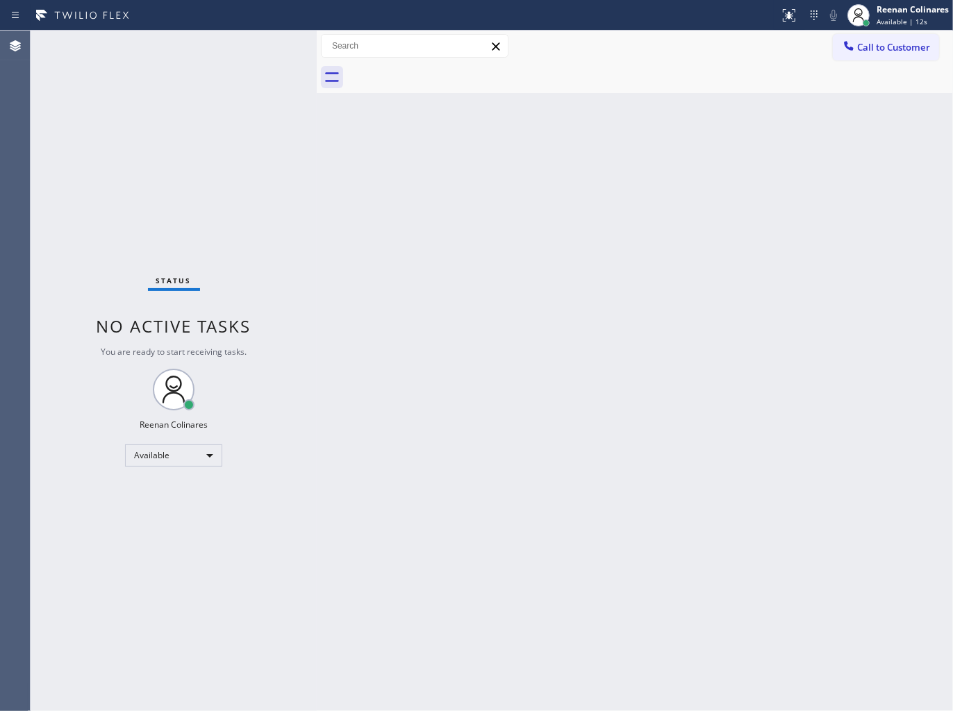
drag, startPoint x: 219, startPoint y: 51, endPoint x: 260, endPoint y: 72, distance: 45.7
click at [224, 53] on div "Status No active tasks You are ready to start receiving tasks. Reenan Colinares…" at bounding box center [174, 371] width 286 height 681
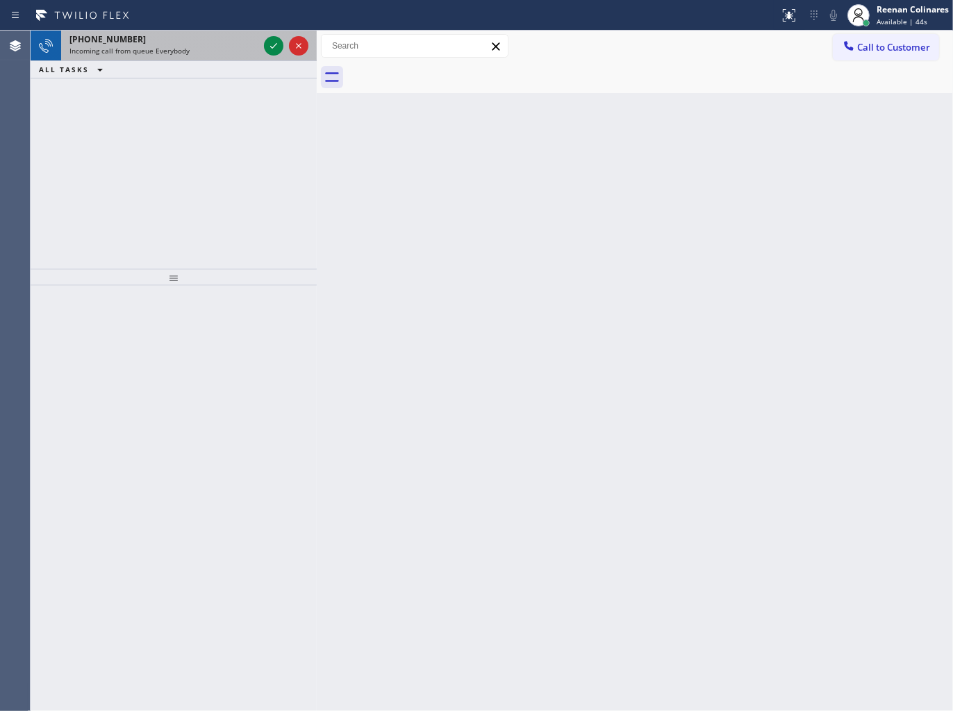
click at [191, 46] on div "Incoming call from queue Everybody" at bounding box center [163, 51] width 189 height 10
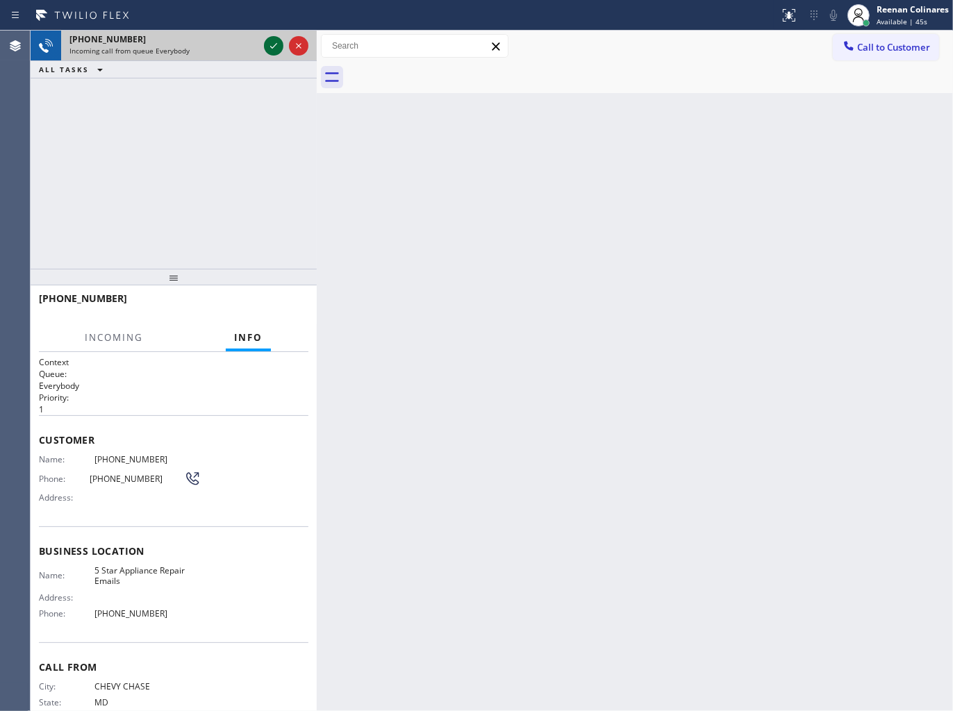
click at [268, 49] on icon at bounding box center [273, 46] width 17 height 17
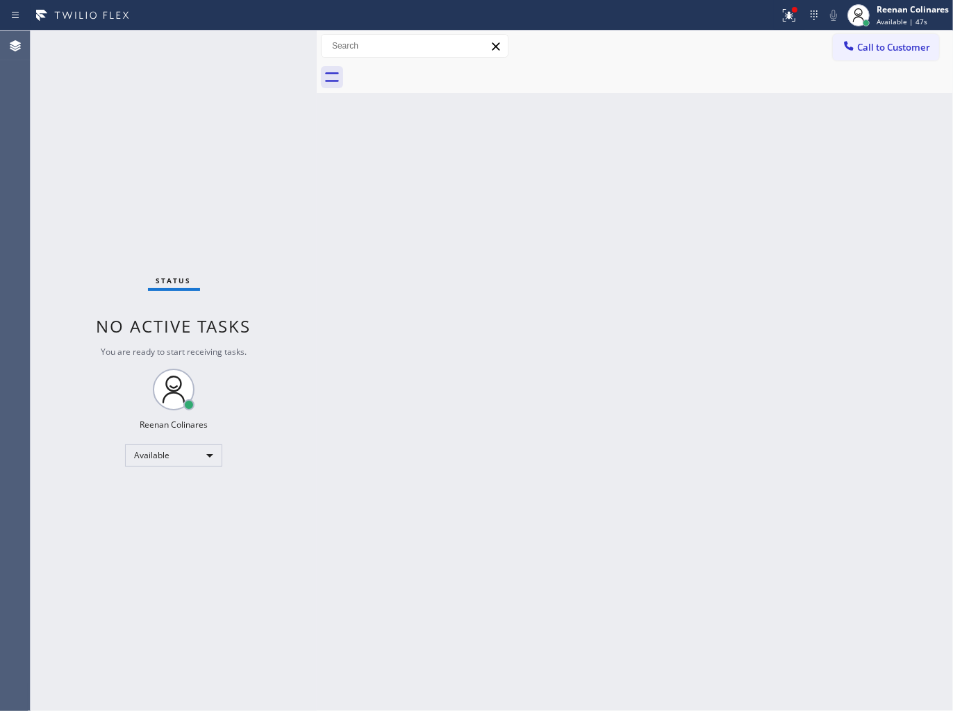
drag, startPoint x: 781, startPoint y: 17, endPoint x: 767, endPoint y: 58, distance: 42.4
click at [781, 17] on icon at bounding box center [789, 15] width 17 height 17
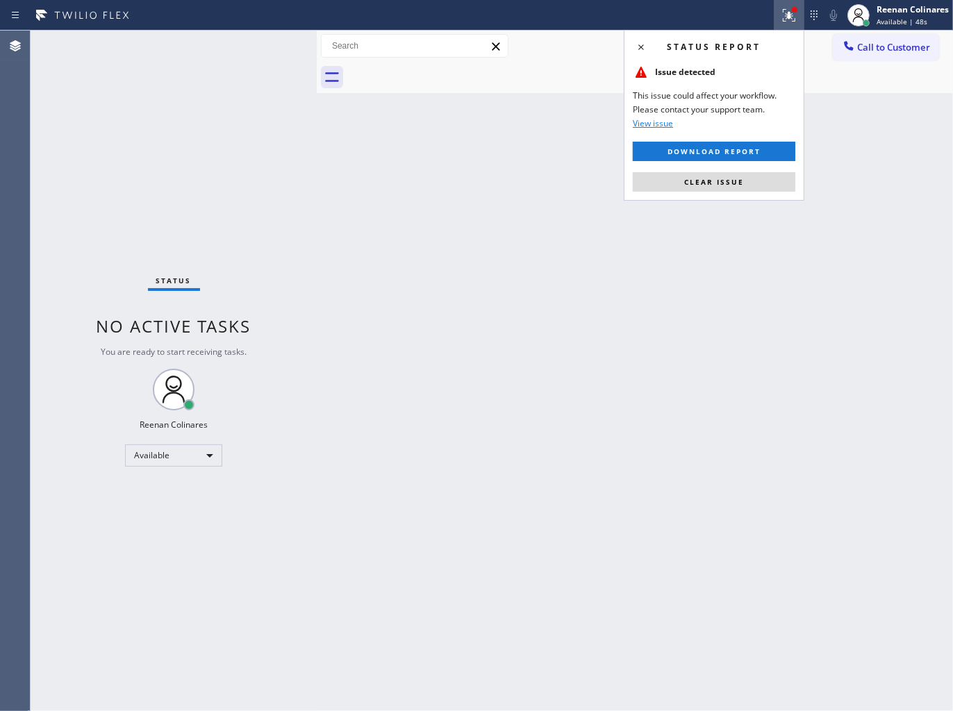
drag, startPoint x: 726, startPoint y: 184, endPoint x: 717, endPoint y: 184, distance: 9.0
click at [726, 185] on span "Clear issue" at bounding box center [714, 182] width 60 height 10
click at [563, 214] on div "Back to Dashboard Change Sender ID Customers Technicians Select a contact Outbo…" at bounding box center [635, 371] width 636 height 681
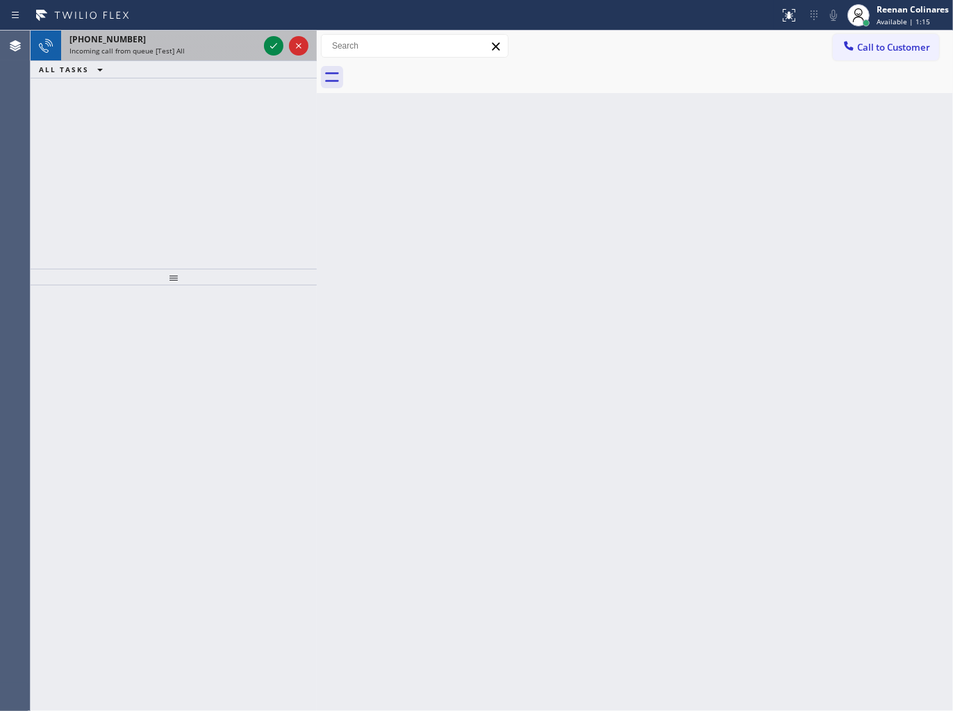
click at [171, 53] on span "Incoming call from queue [Test] All" at bounding box center [126, 51] width 115 height 10
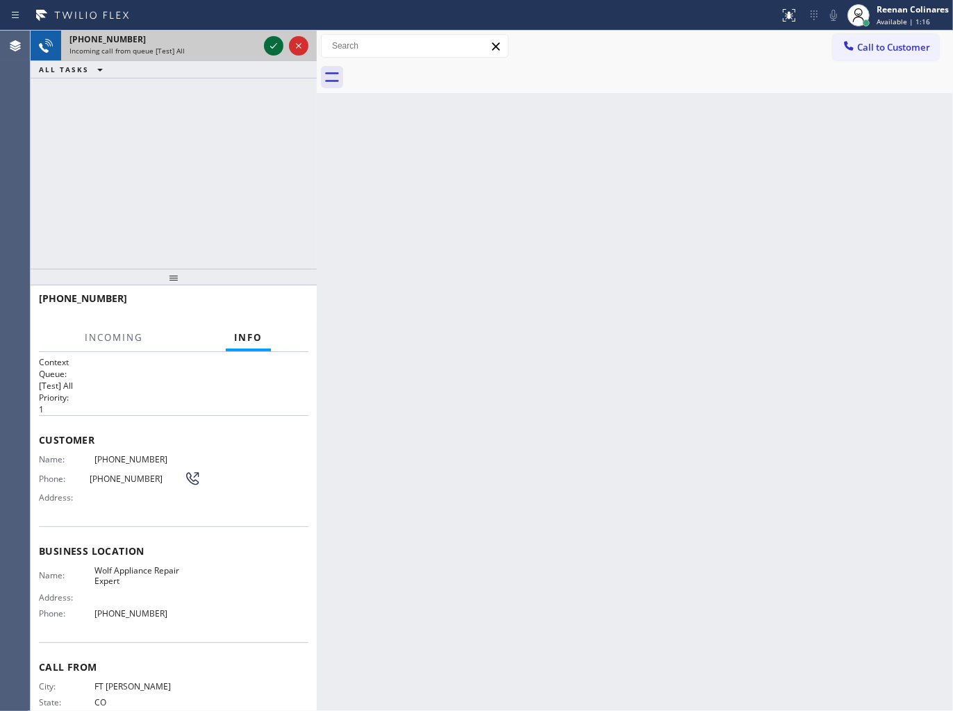
click at [272, 46] on icon at bounding box center [273, 46] width 17 height 17
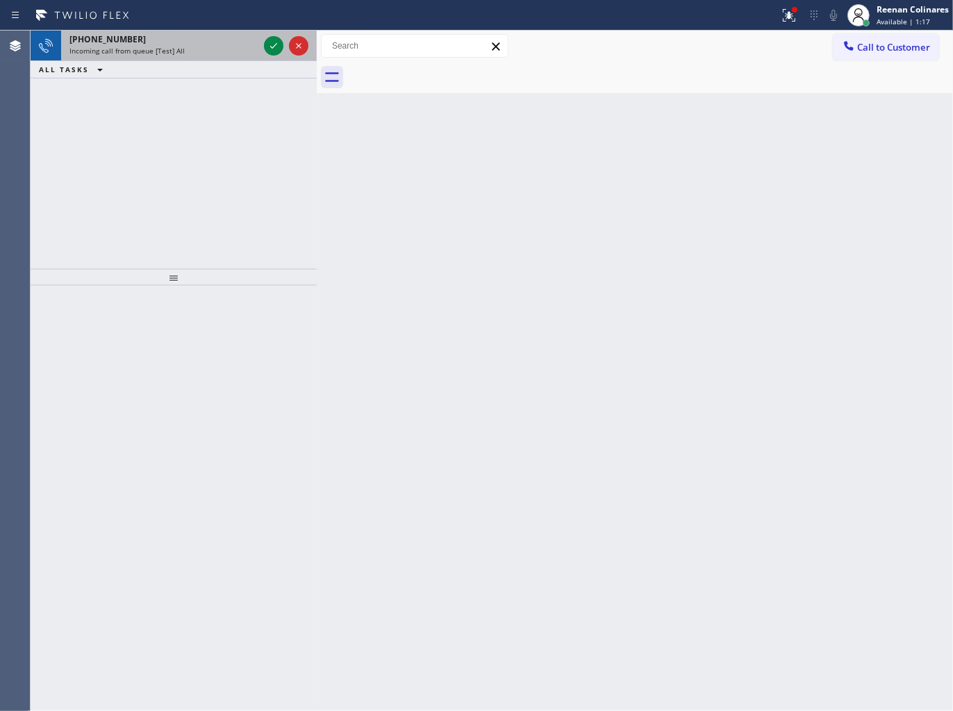
click at [232, 37] on div "+19704938780" at bounding box center [163, 39] width 189 height 12
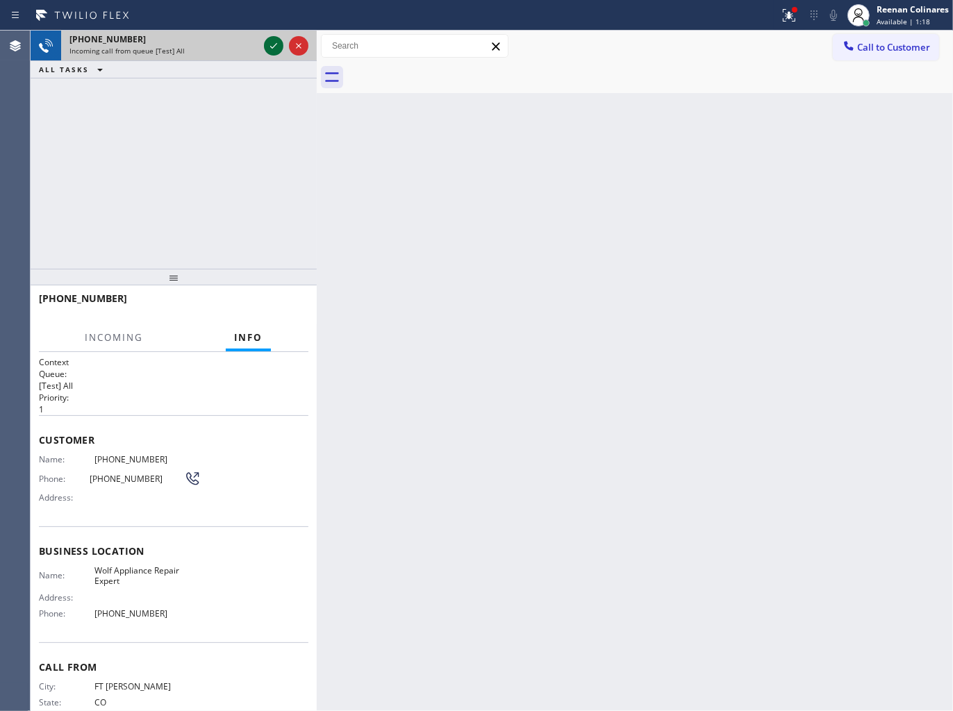
click at [272, 44] on icon at bounding box center [273, 46] width 17 height 17
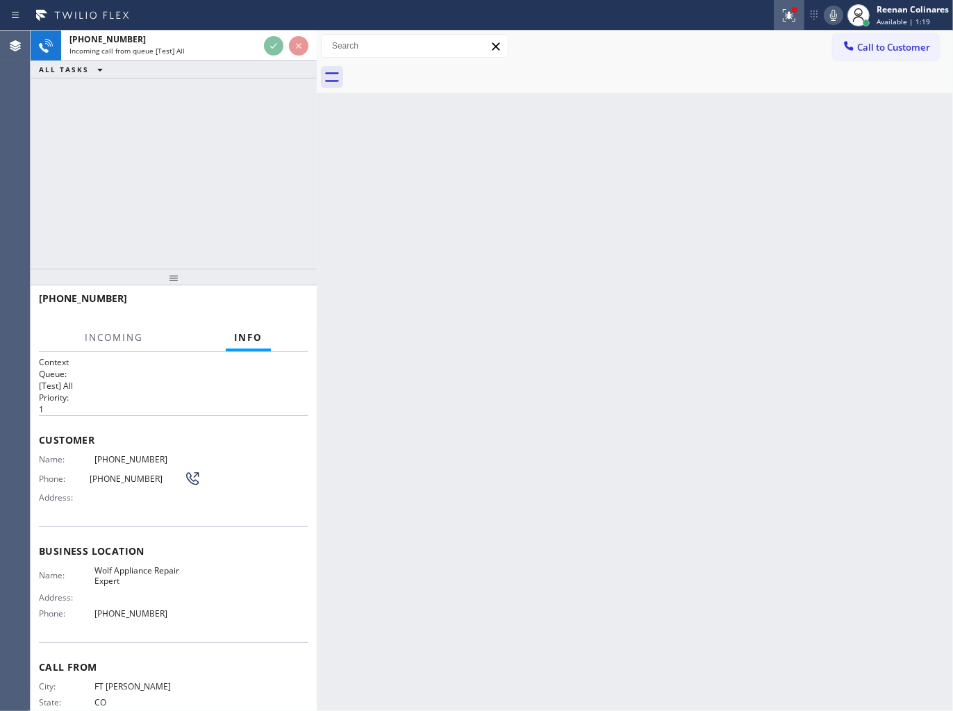
click at [788, 10] on icon at bounding box center [789, 15] width 17 height 17
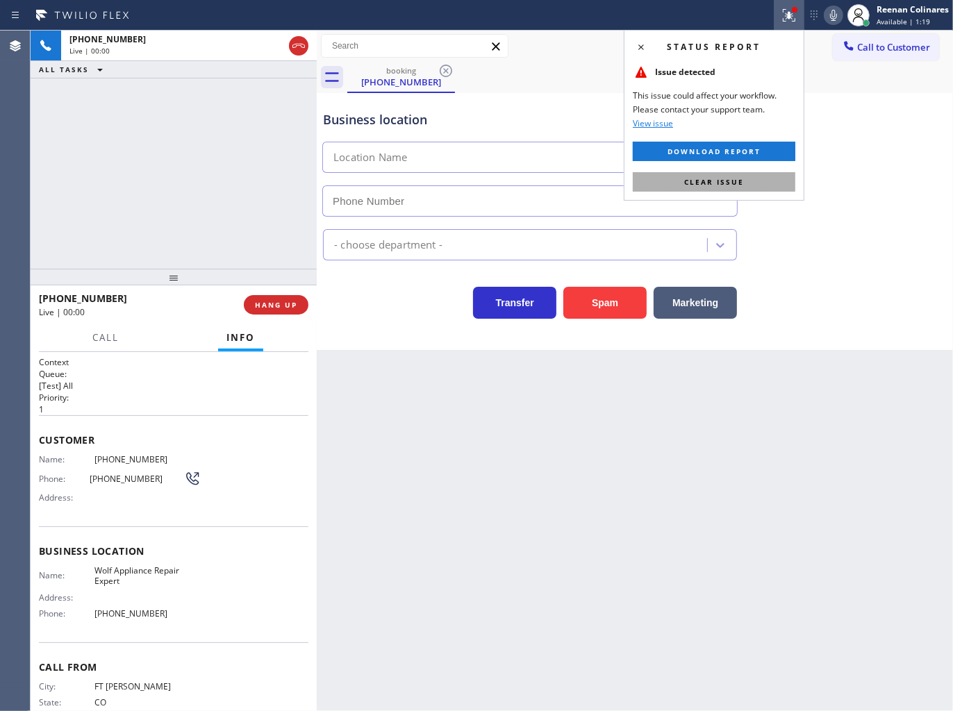
click at [689, 182] on span "Clear issue" at bounding box center [714, 182] width 60 height 10
type input "(877) 661-5446"
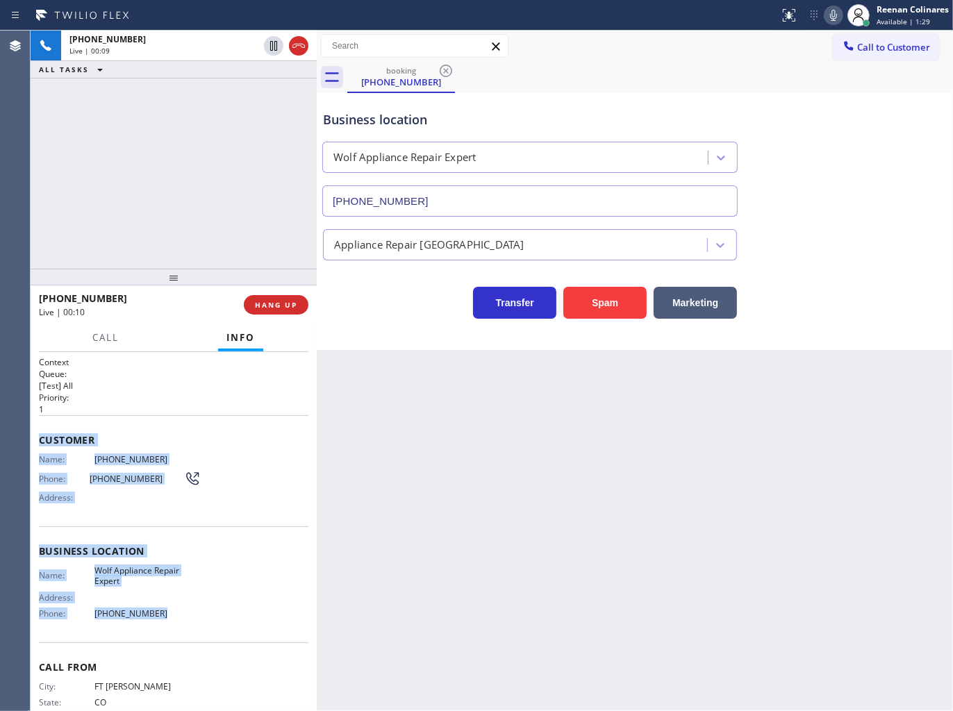
drag, startPoint x: 38, startPoint y: 431, endPoint x: 281, endPoint y: 620, distance: 307.9
click at [272, 617] on div "Context Queue: [Test] All Priority: 1 Customer Name: (970) 493-8780 Phone: (970…" at bounding box center [173, 551] width 269 height 391
click at [829, 15] on icon at bounding box center [833, 15] width 17 height 17
click at [834, 24] on button at bounding box center [833, 15] width 19 height 19
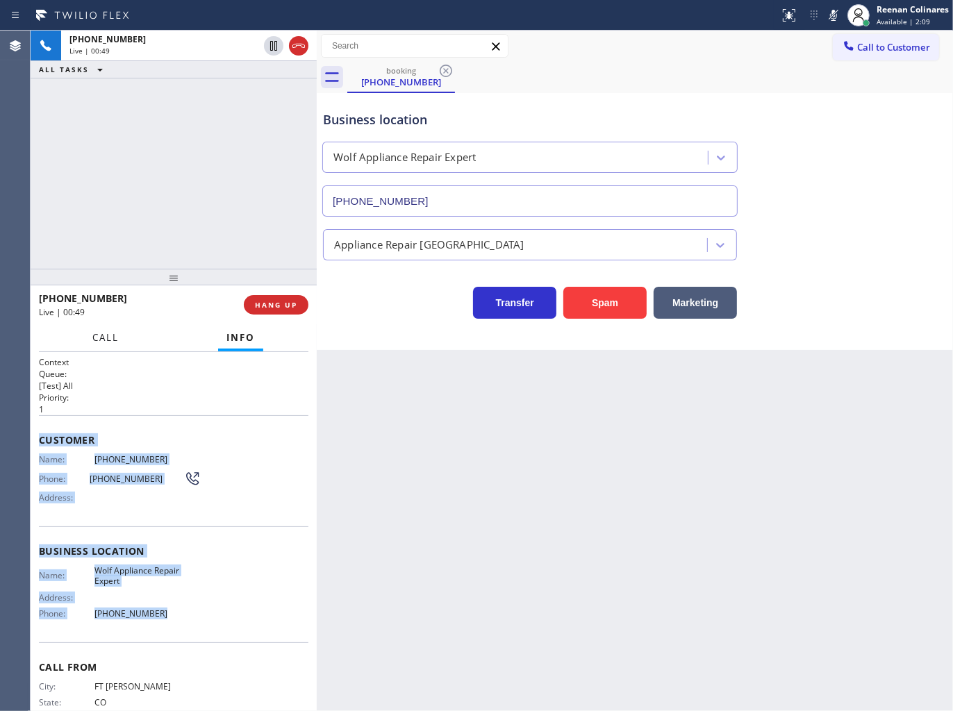
click at [109, 335] on span "Call" at bounding box center [105, 337] width 26 height 13
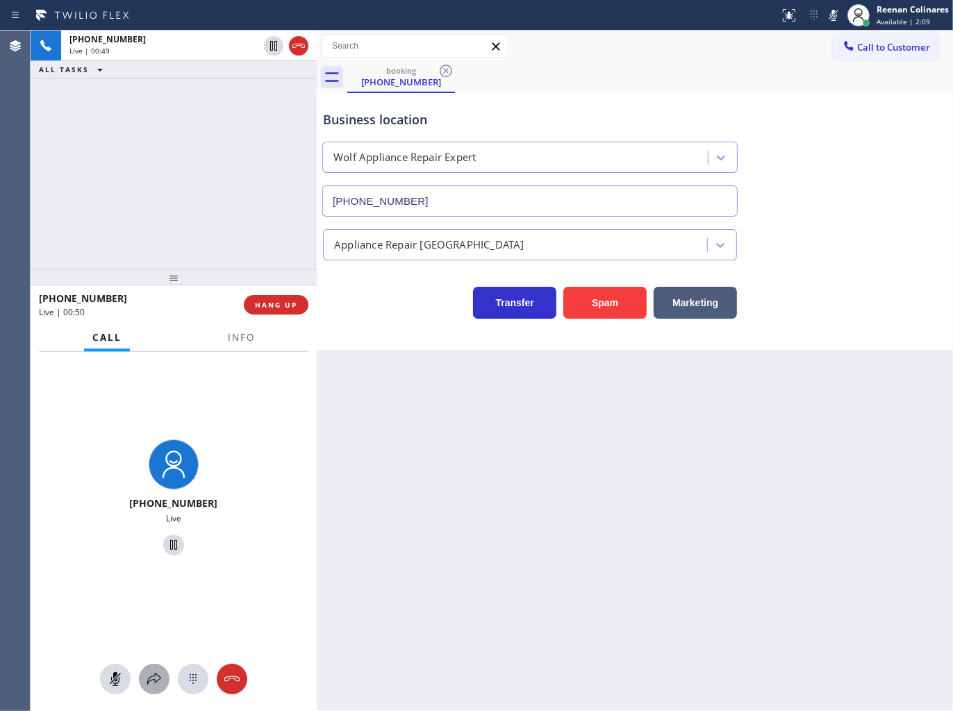
click at [153, 670] on button at bounding box center [154, 679] width 31 height 31
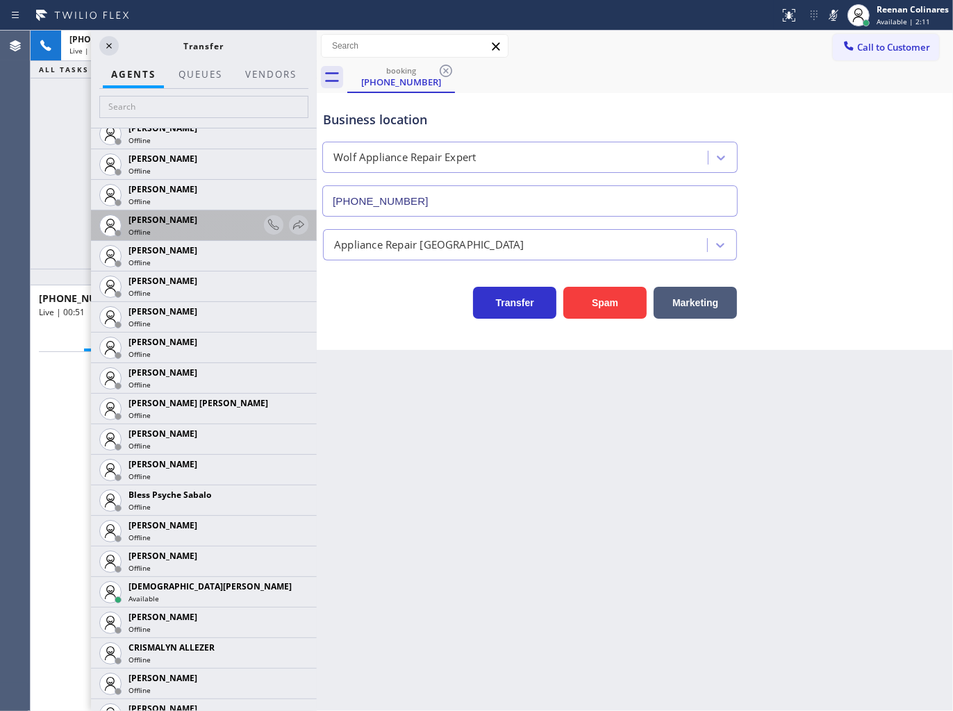
scroll to position [308, 0]
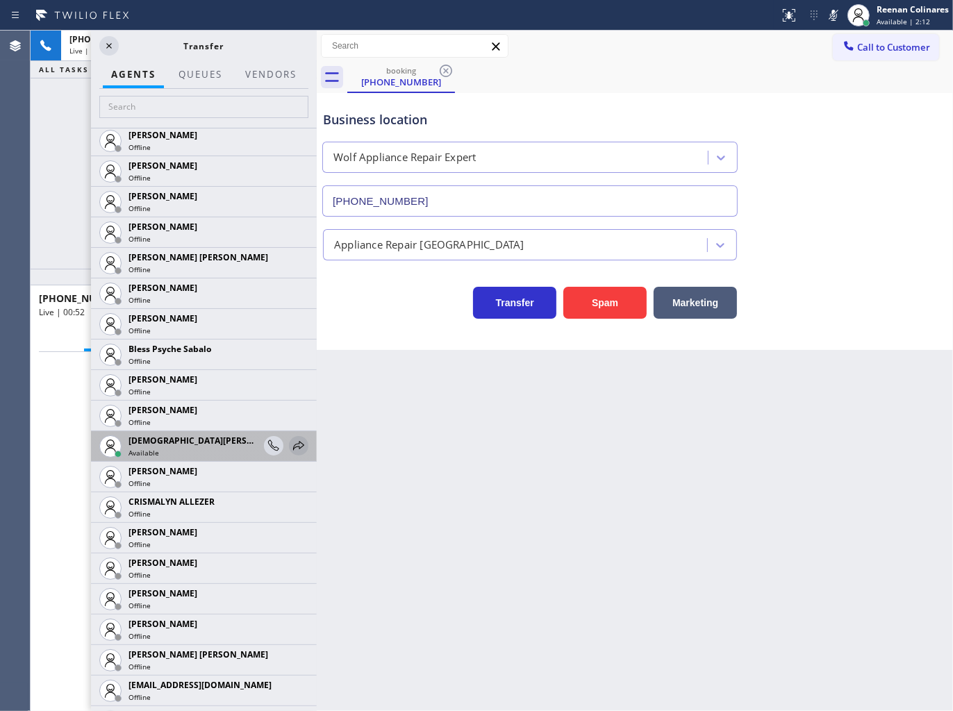
click at [290, 451] on icon at bounding box center [298, 446] width 17 height 17
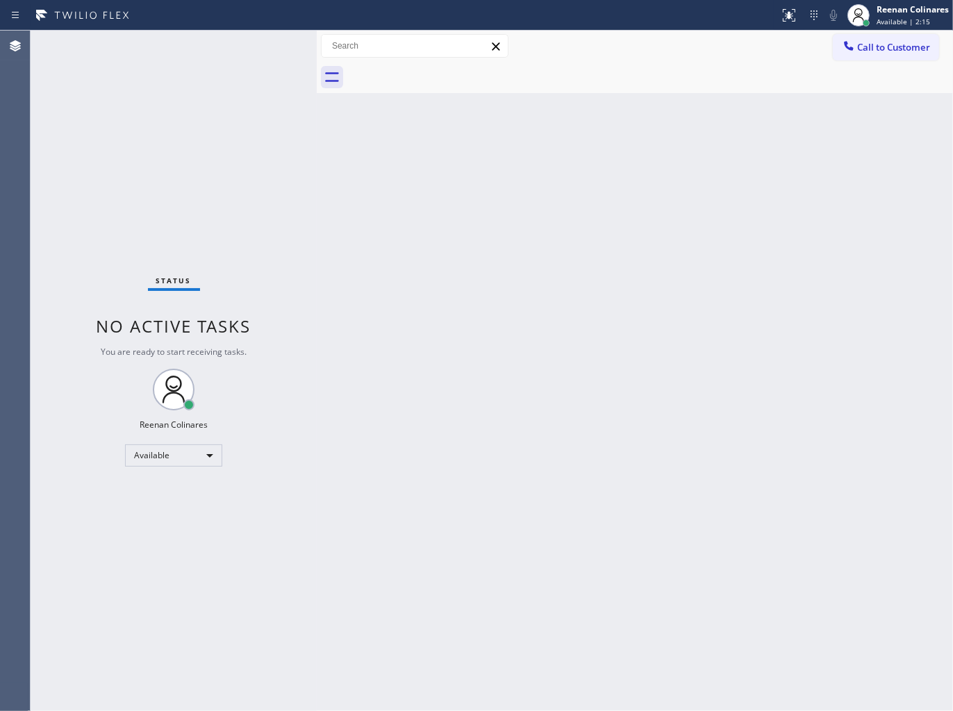
click at [733, 370] on div "Back to Dashboard Change Sender ID Customers Technicians Select a contact Outbo…" at bounding box center [635, 371] width 636 height 681
click at [707, 449] on div "Back to Dashboard Change Sender ID Customers Technicians Select a contact Outbo…" at bounding box center [635, 371] width 636 height 681
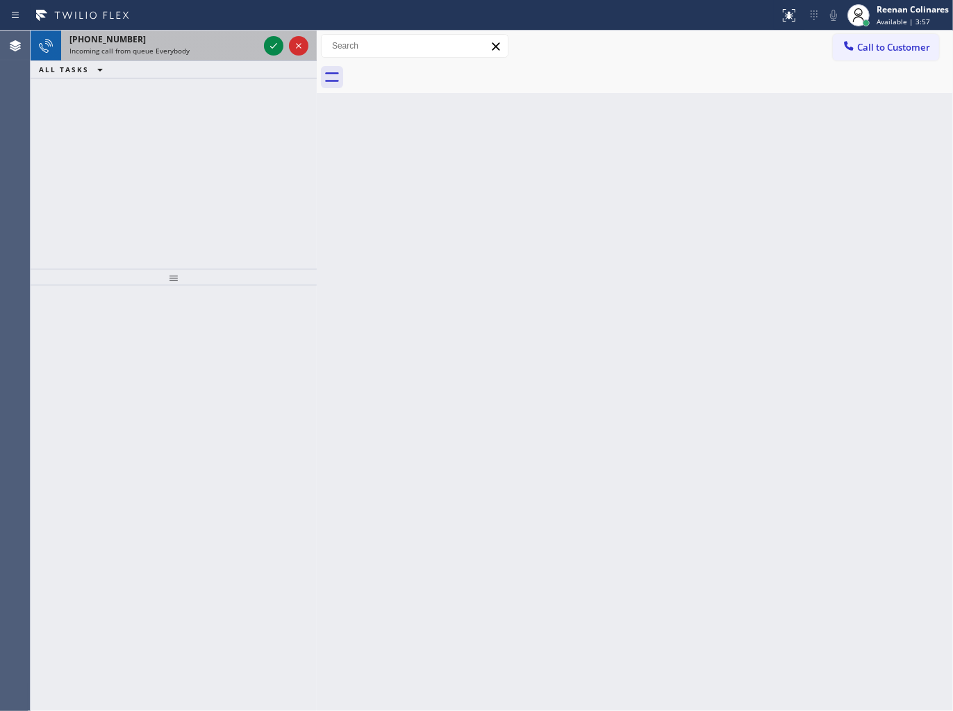
click at [199, 50] on div "Incoming call from queue Everybody" at bounding box center [163, 51] width 189 height 10
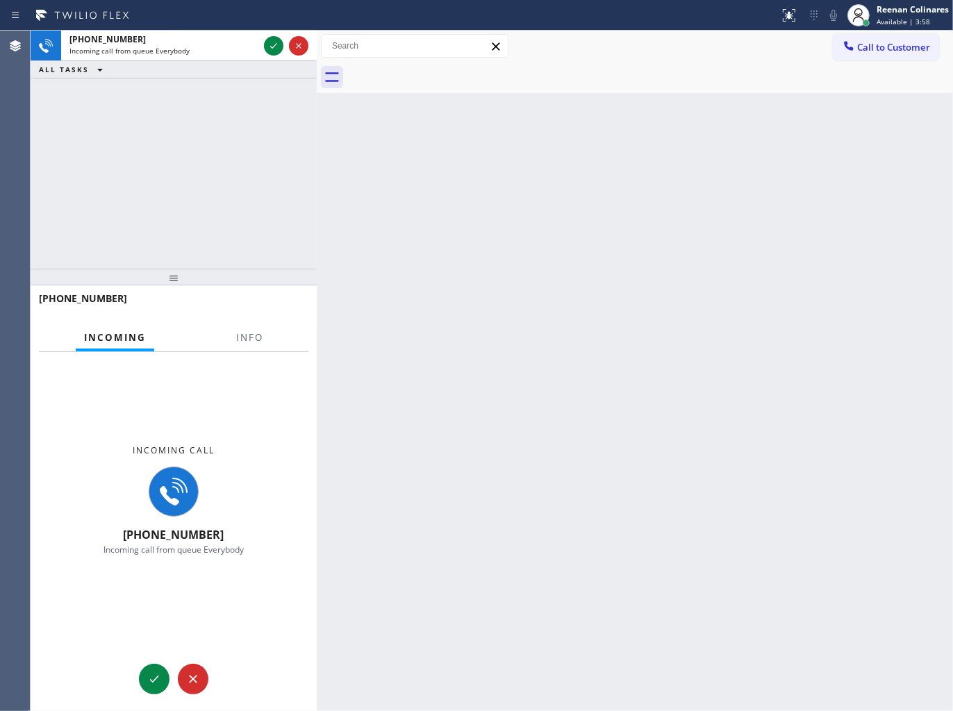
click at [276, 331] on div "Incoming Info" at bounding box center [173, 338] width 269 height 28
click at [259, 335] on span "Info" at bounding box center [249, 337] width 27 height 13
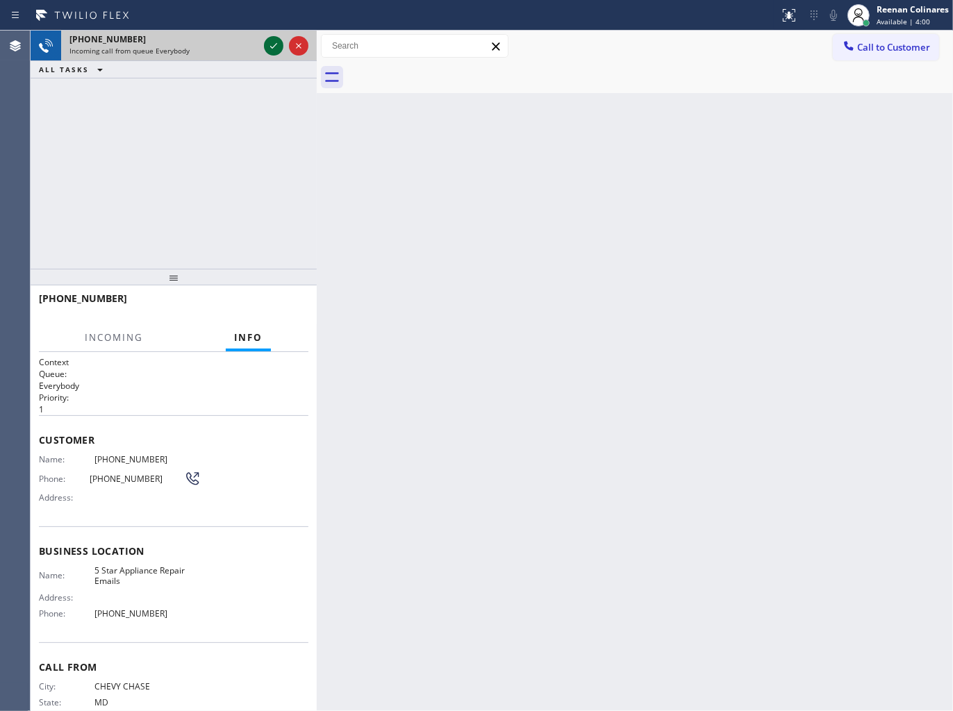
click at [273, 43] on icon at bounding box center [273, 46] width 17 height 17
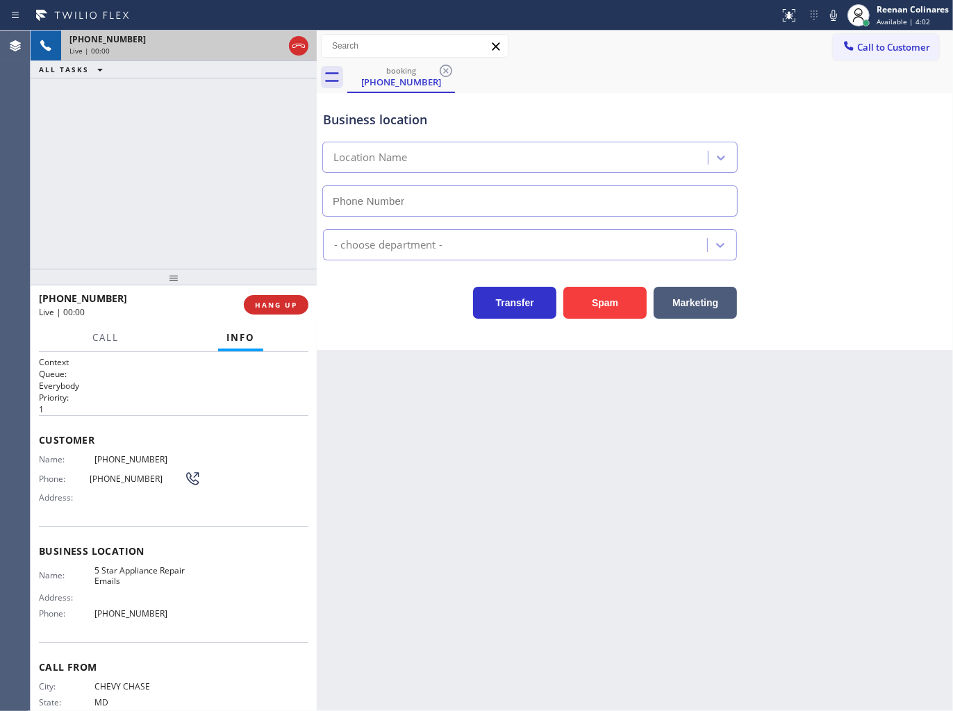
type input "(844) 735-4685"
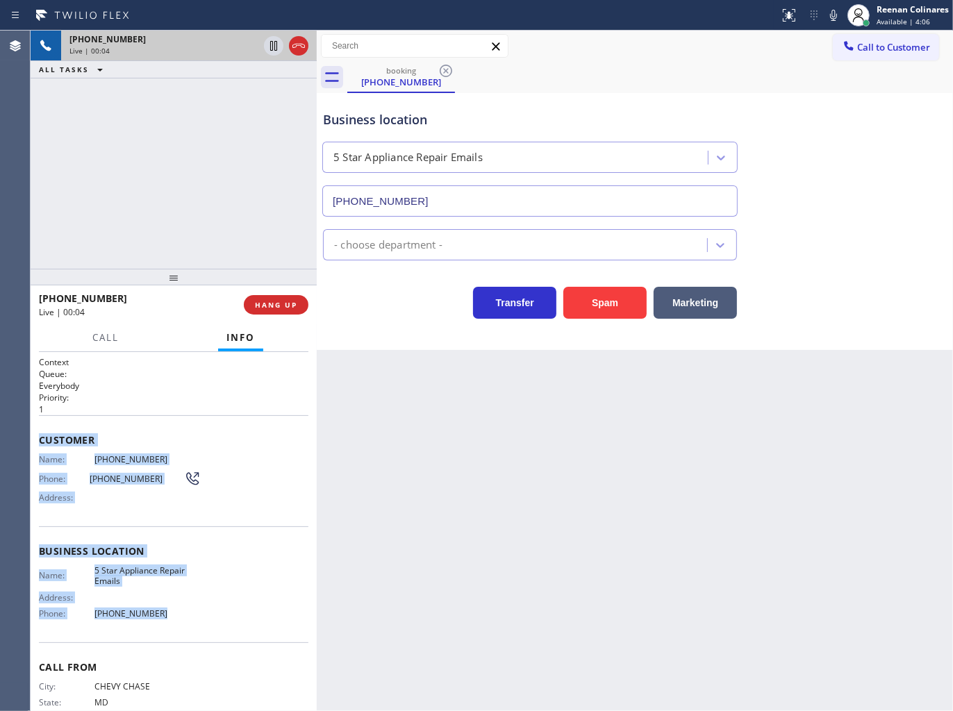
drag, startPoint x: 36, startPoint y: 427, endPoint x: 892, endPoint y: 631, distance: 879.5
click at [248, 633] on div "Context Queue: Everybody Priority: 1 Customer Name: (301) 215-8351 Phone: (301)…" at bounding box center [174, 532] width 286 height 360
copy div "Customer Name: (301) 215-8351 Phone: (301) 215-8351 Address: Business location …"
click at [835, 17] on icon at bounding box center [833, 15] width 17 height 17
click at [833, 17] on icon at bounding box center [833, 15] width 17 height 17
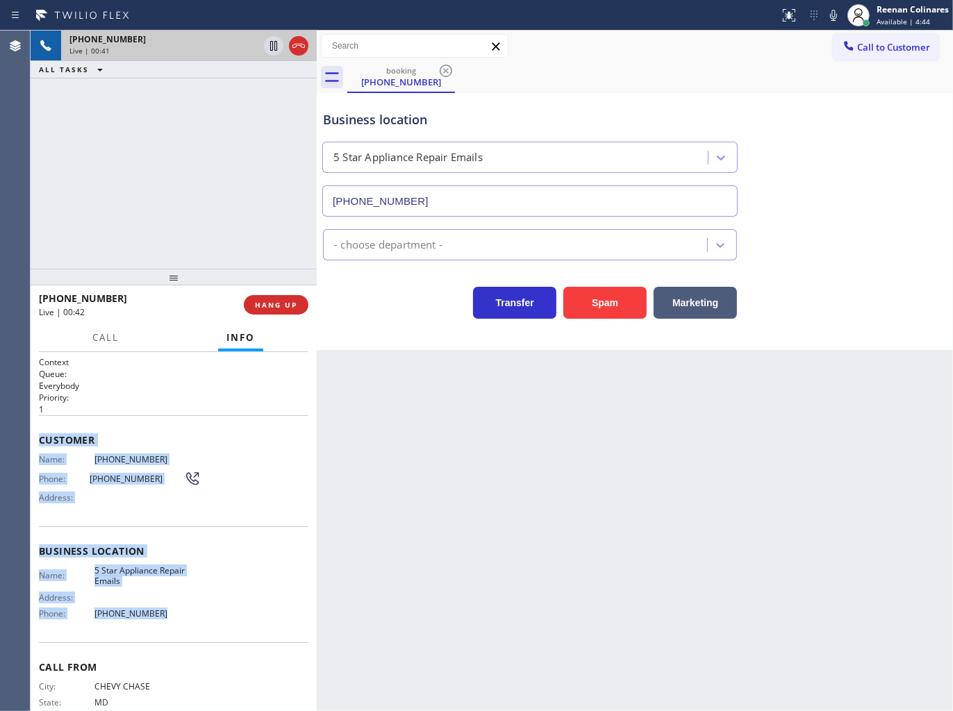
click at [831, 19] on icon at bounding box center [833, 15] width 17 height 17
click at [113, 330] on button "Call" at bounding box center [105, 337] width 43 height 27
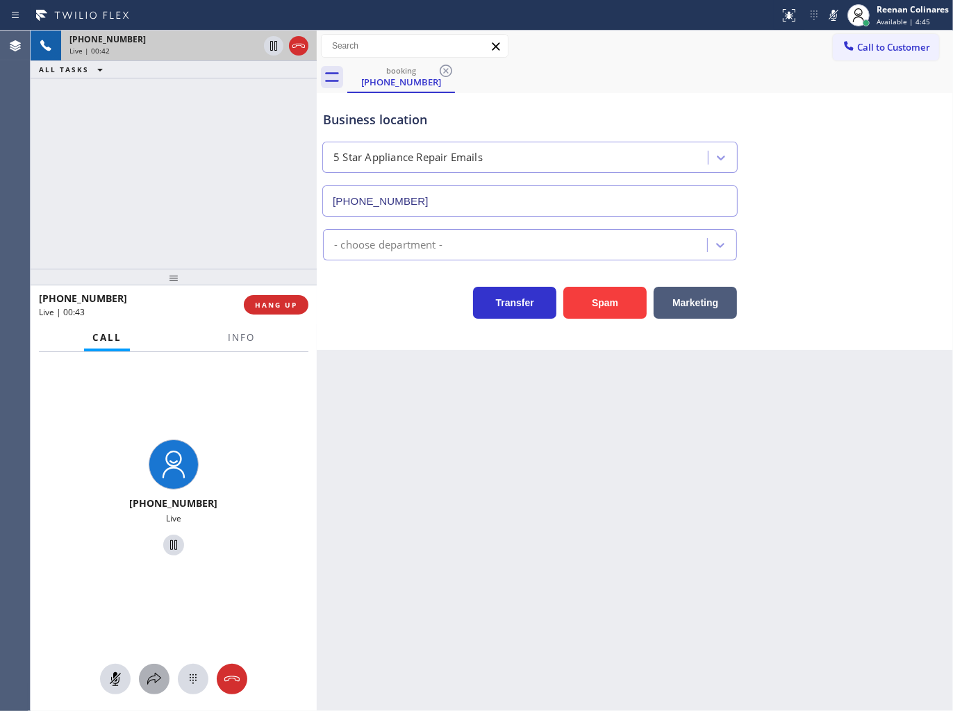
click at [158, 681] on icon at bounding box center [154, 679] width 17 height 17
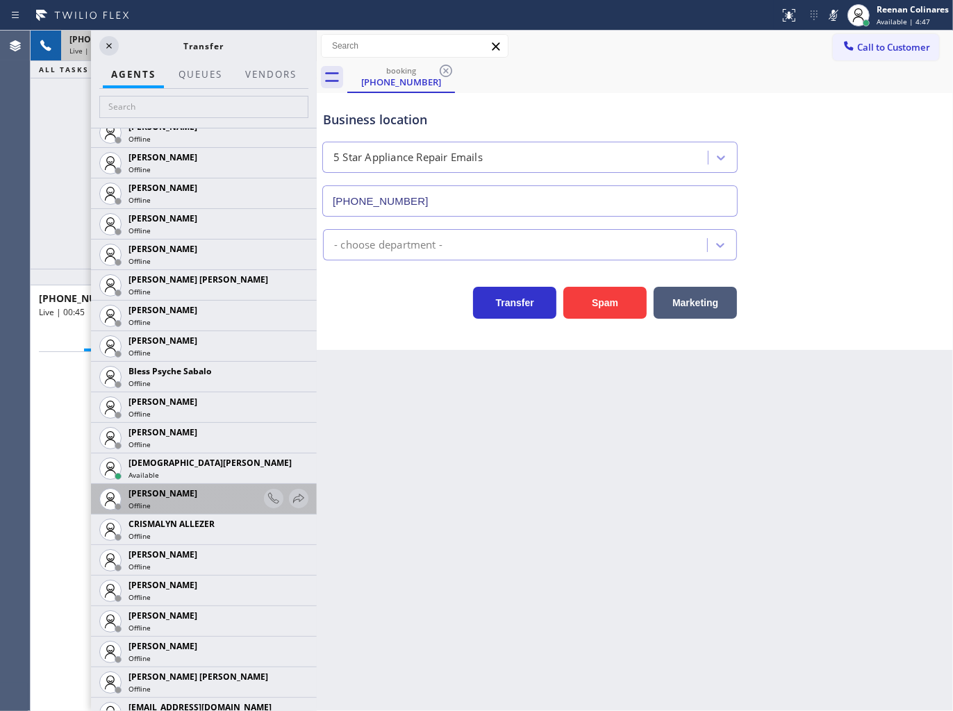
scroll to position [308, 0]
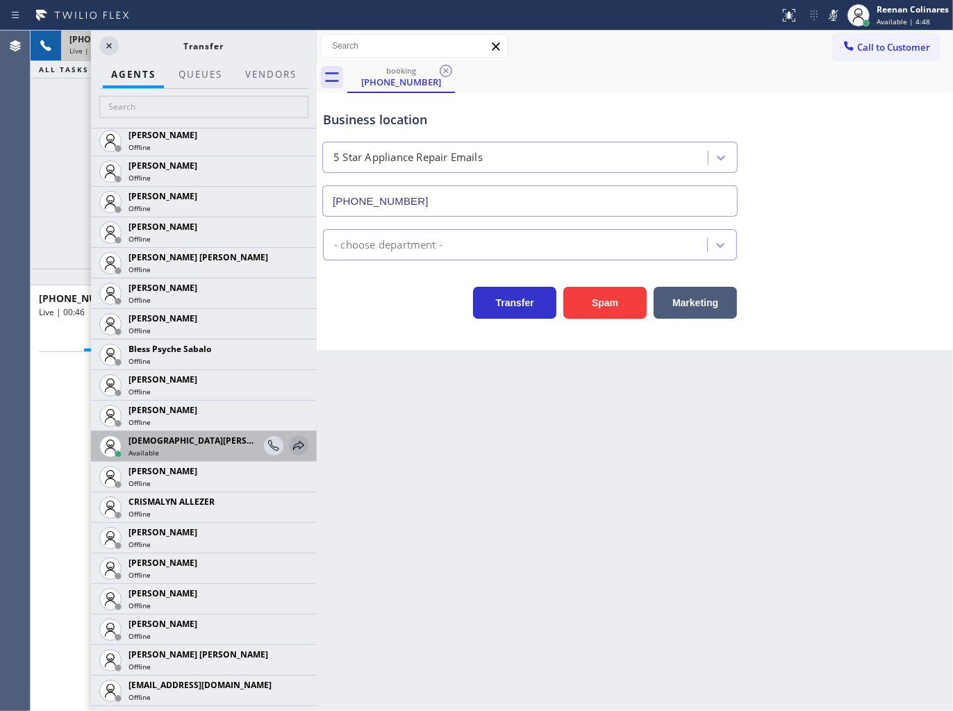
click at [290, 438] on icon at bounding box center [298, 446] width 17 height 17
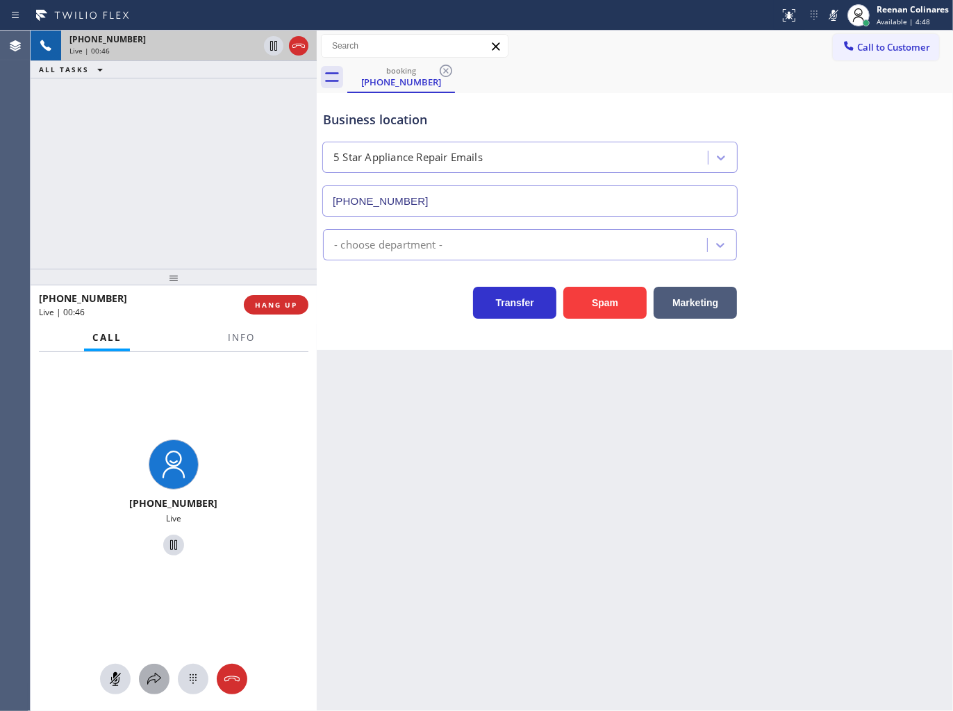
click at [163, 677] on div at bounding box center [154, 679] width 31 height 17
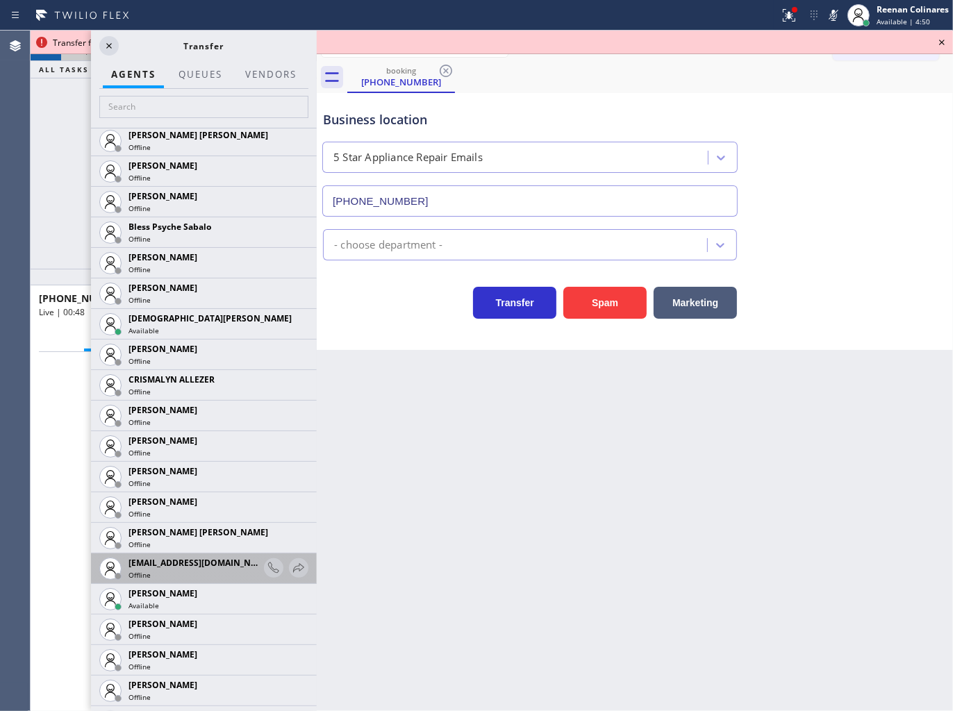
scroll to position [463, 0]
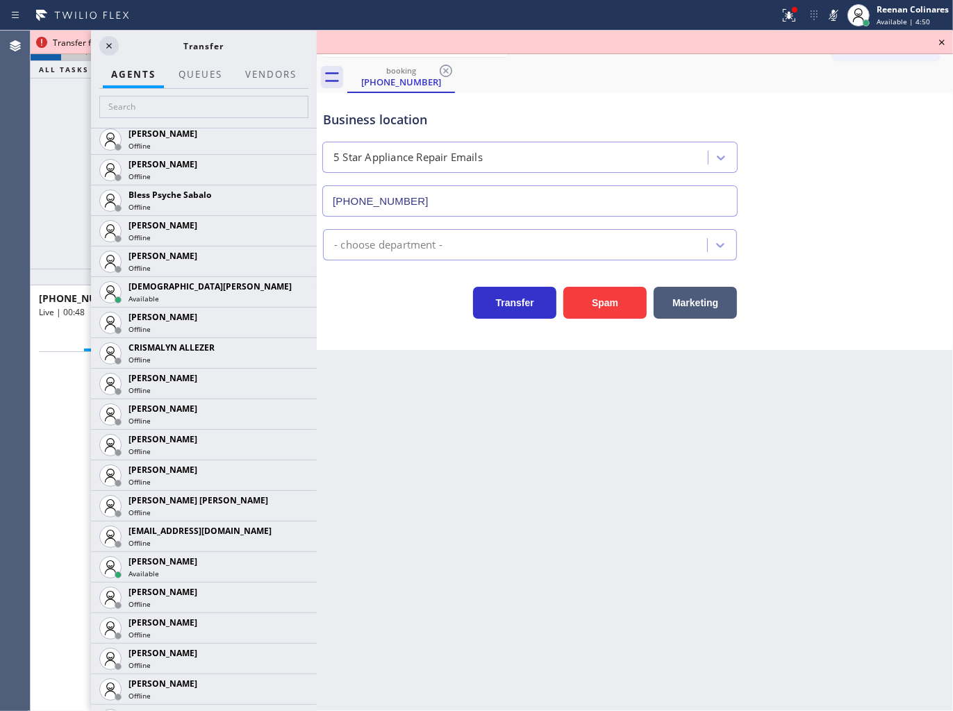
click at [0, 0] on icon at bounding box center [0, 0] width 0 height 0
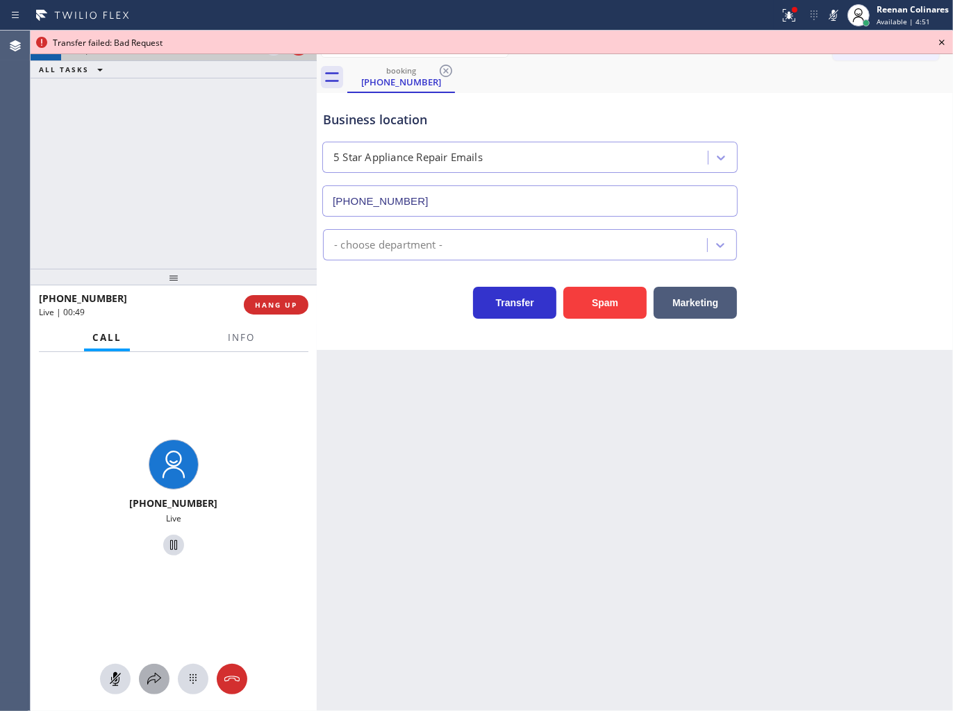
click at [151, 674] on icon at bounding box center [154, 679] width 17 height 17
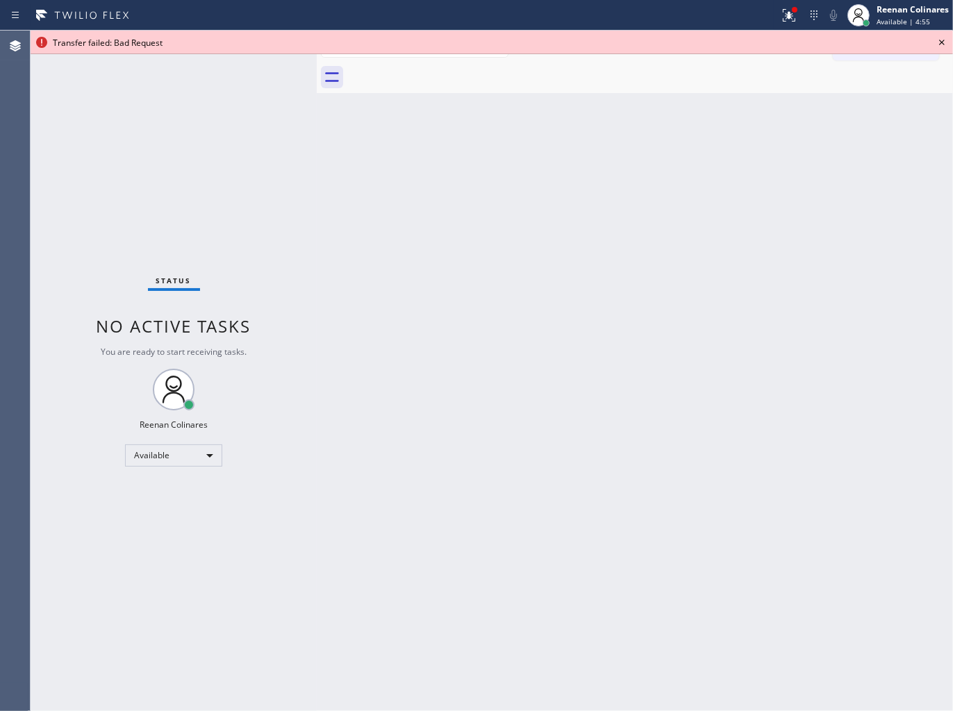
click at [765, 6] on div at bounding box center [390, 15] width 768 height 22
click at [788, 23] on icon at bounding box center [789, 15] width 17 height 17
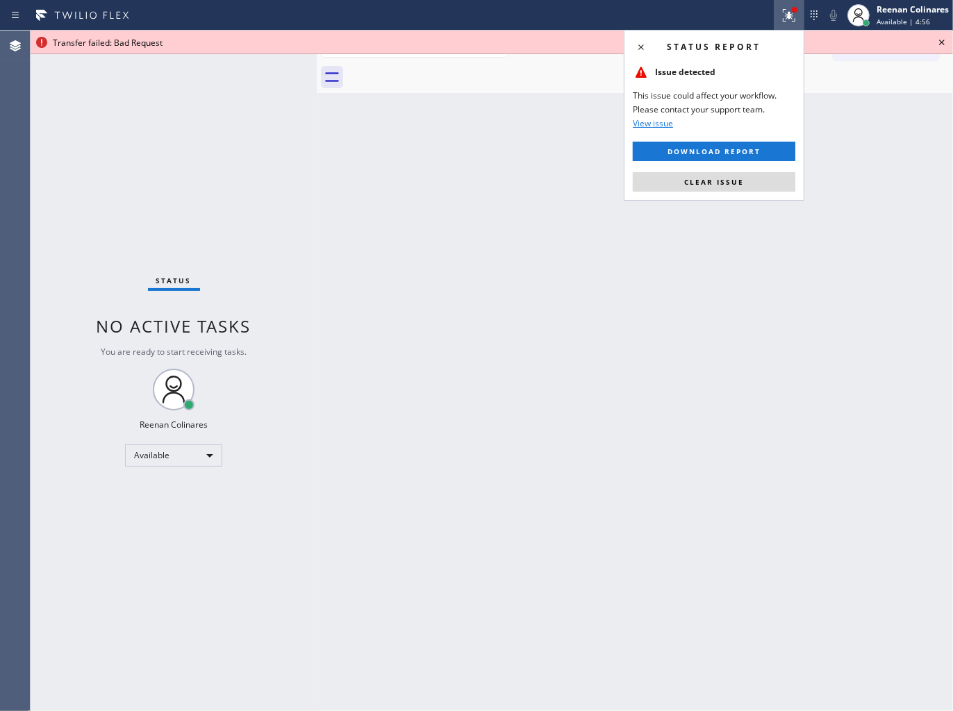
drag, startPoint x: 765, startPoint y: 191, endPoint x: 865, endPoint y: 84, distance: 146.4
click at [766, 190] on button "Clear issue" at bounding box center [714, 181] width 163 height 19
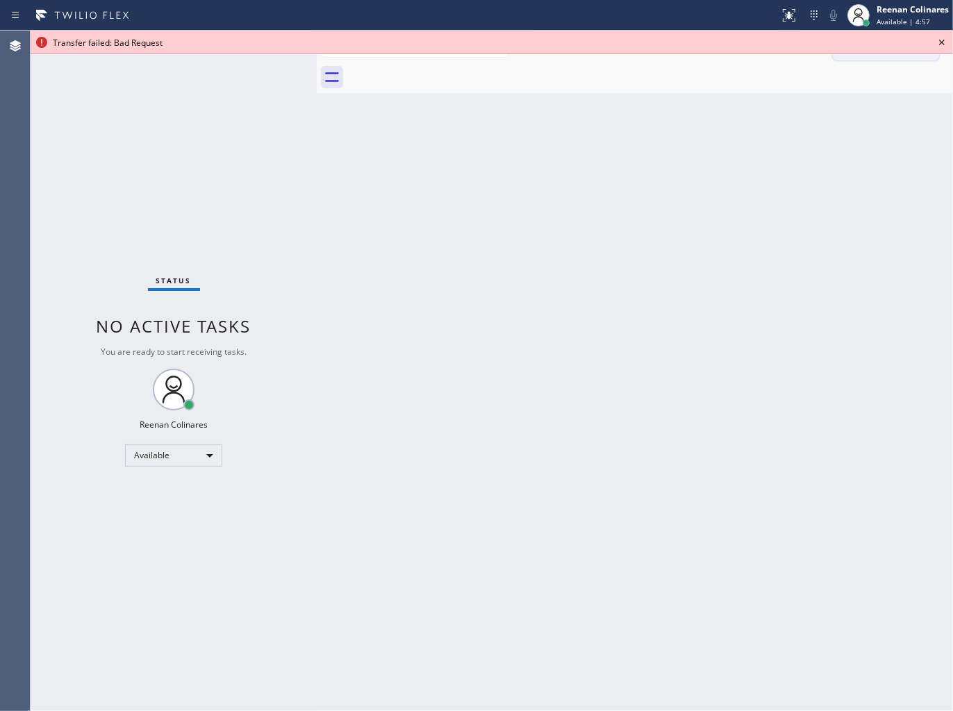
click at [933, 42] on icon at bounding box center [941, 42] width 17 height 17
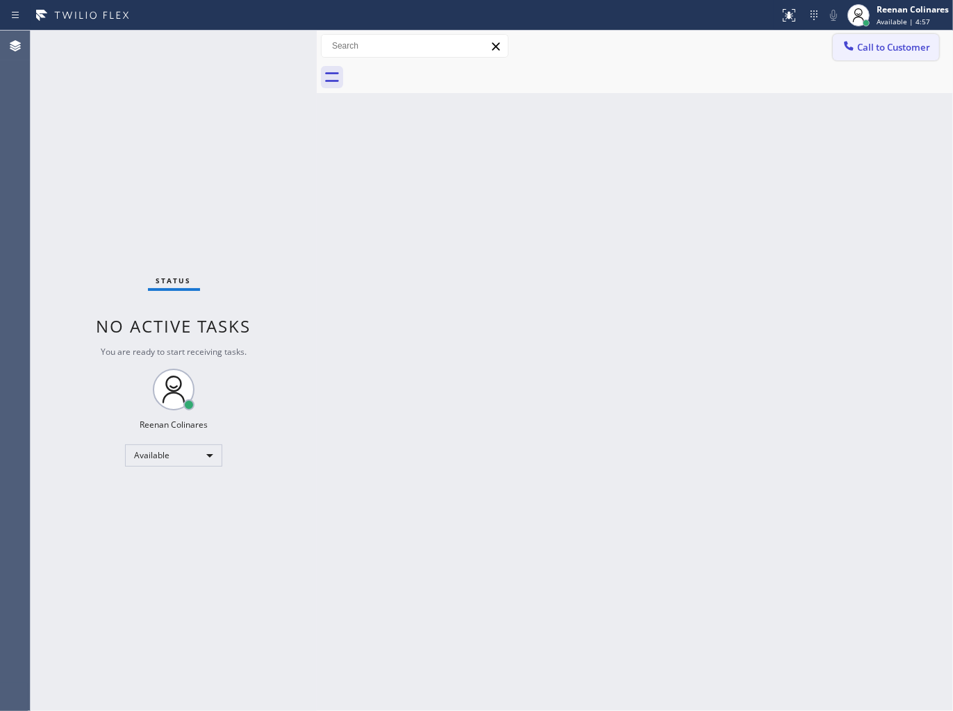
click at [936, 42] on button "Call to Customer" at bounding box center [886, 47] width 106 height 26
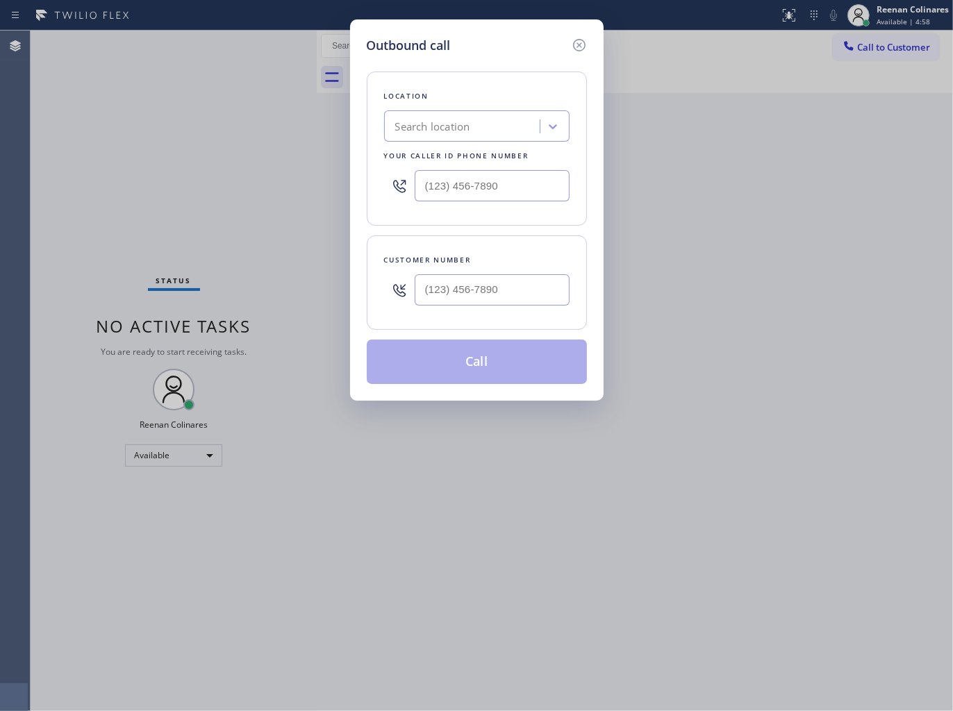
drag, startPoint x: 581, startPoint y: 44, endPoint x: 646, endPoint y: 135, distance: 112.0
click at [581, 47] on icon at bounding box center [579, 45] width 17 height 17
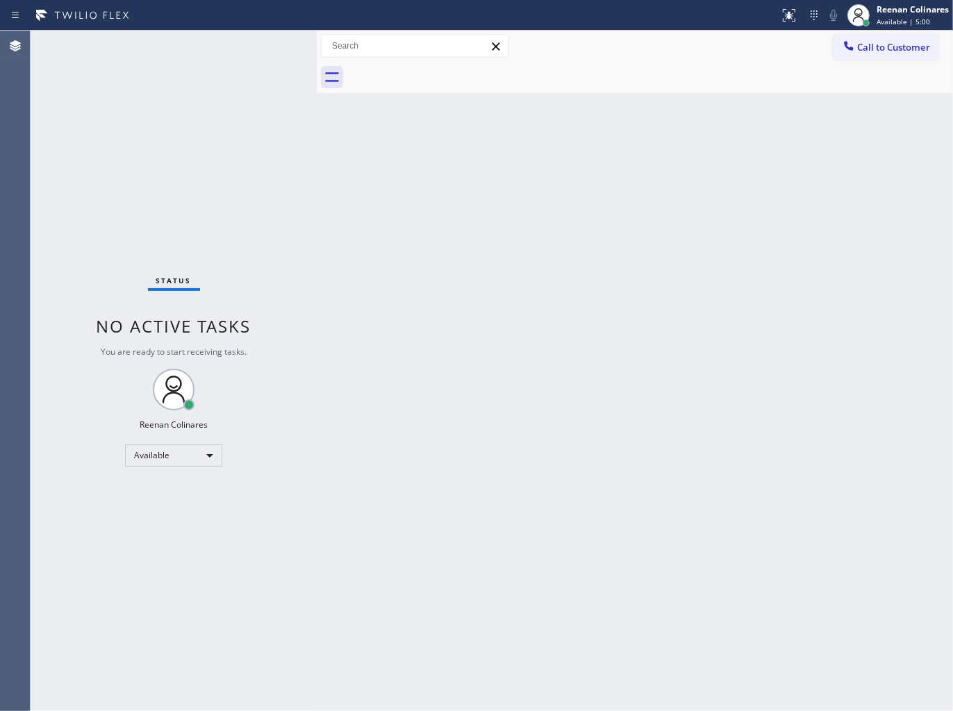
click at [767, 506] on div "Back to Dashboard Change Sender ID Customers Technicians Select a contact Outbo…" at bounding box center [635, 371] width 636 height 681
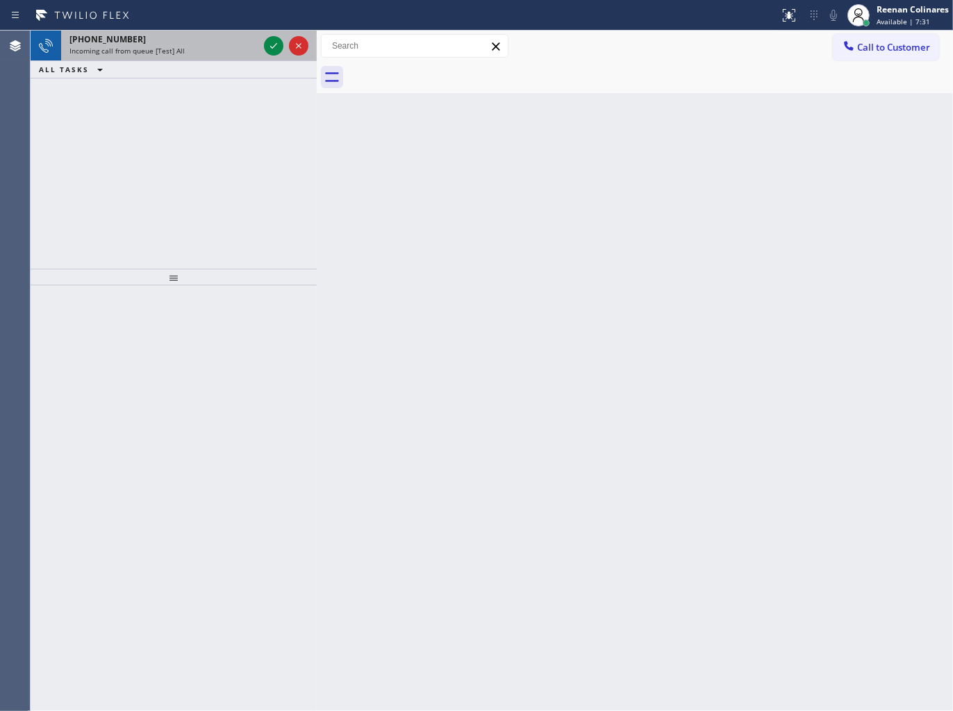
click at [193, 42] on div "+14244225067" at bounding box center [163, 39] width 189 height 12
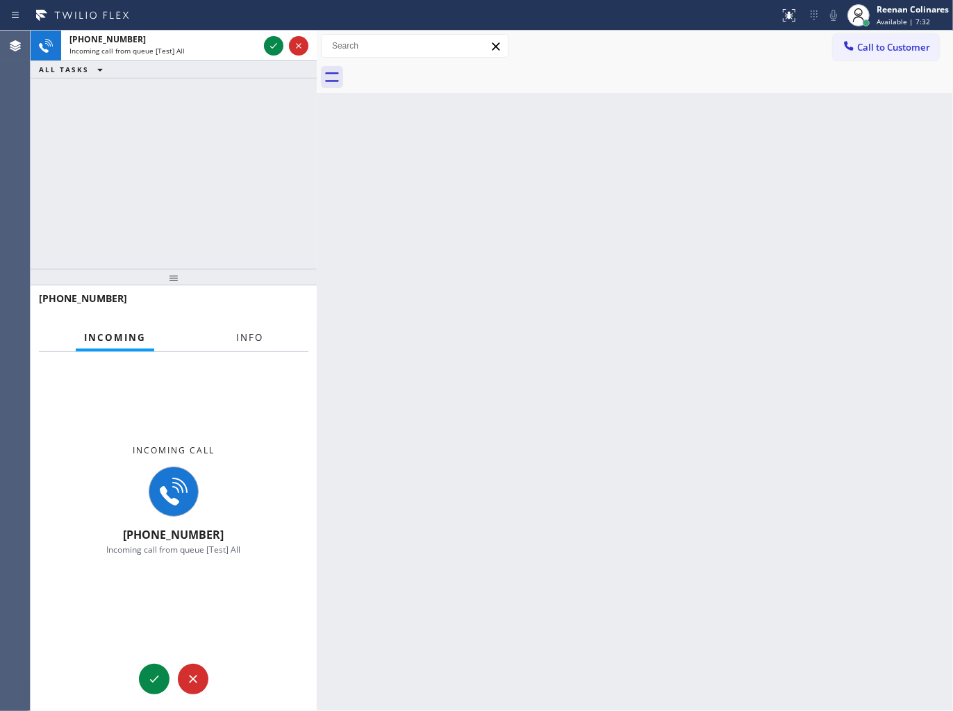
click at [260, 331] on button "Info" at bounding box center [250, 337] width 44 height 27
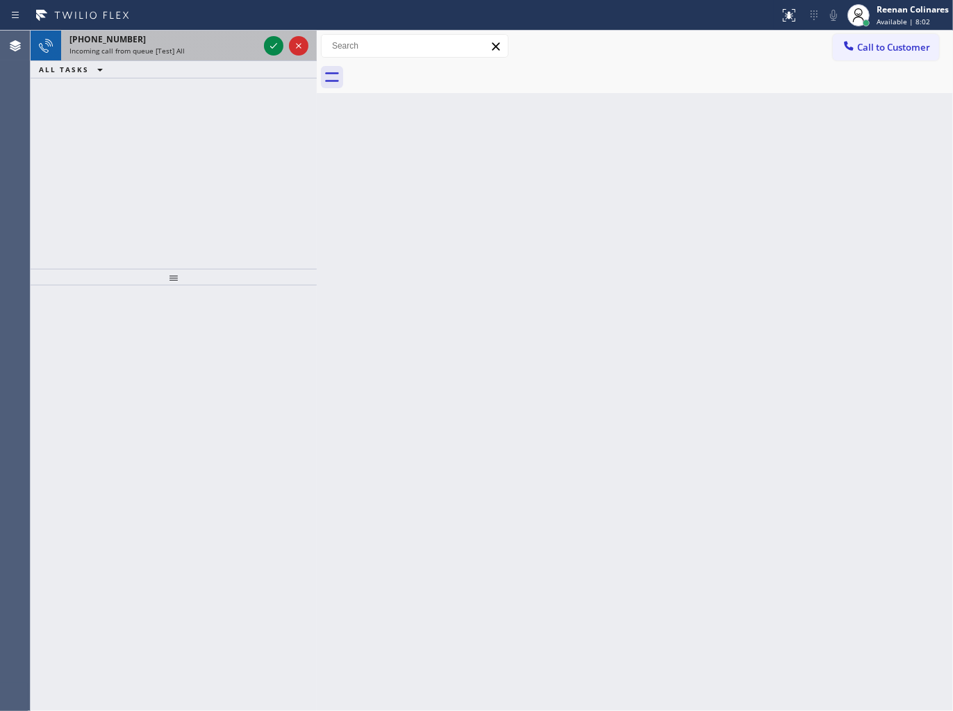
click at [204, 53] on div "Incoming call from queue [Test] All" at bounding box center [163, 51] width 189 height 10
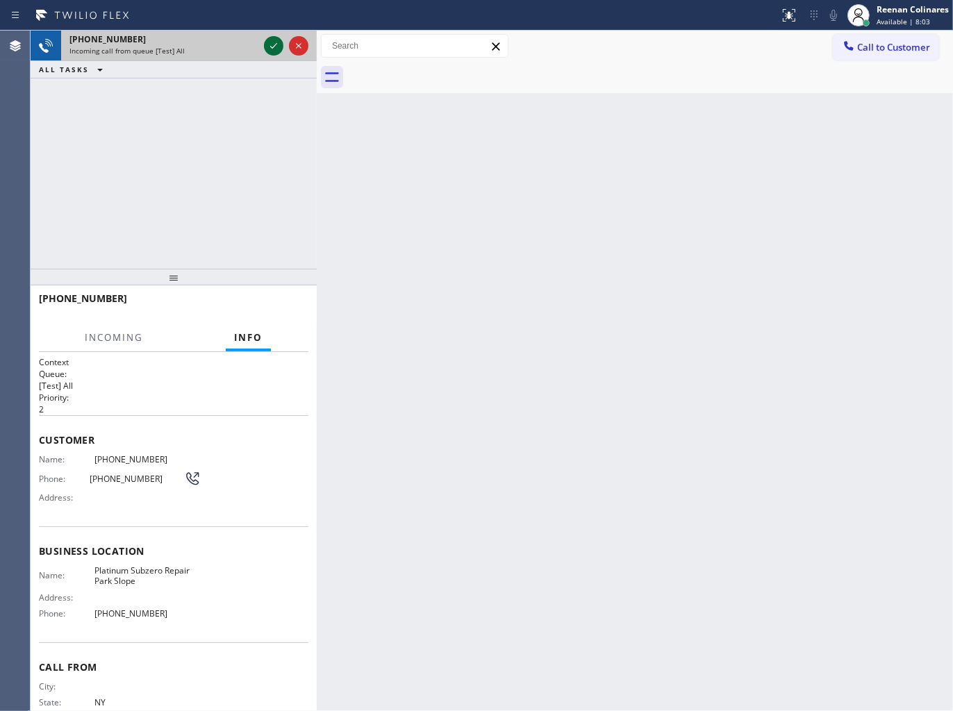
click at [272, 47] on icon at bounding box center [273, 46] width 7 height 6
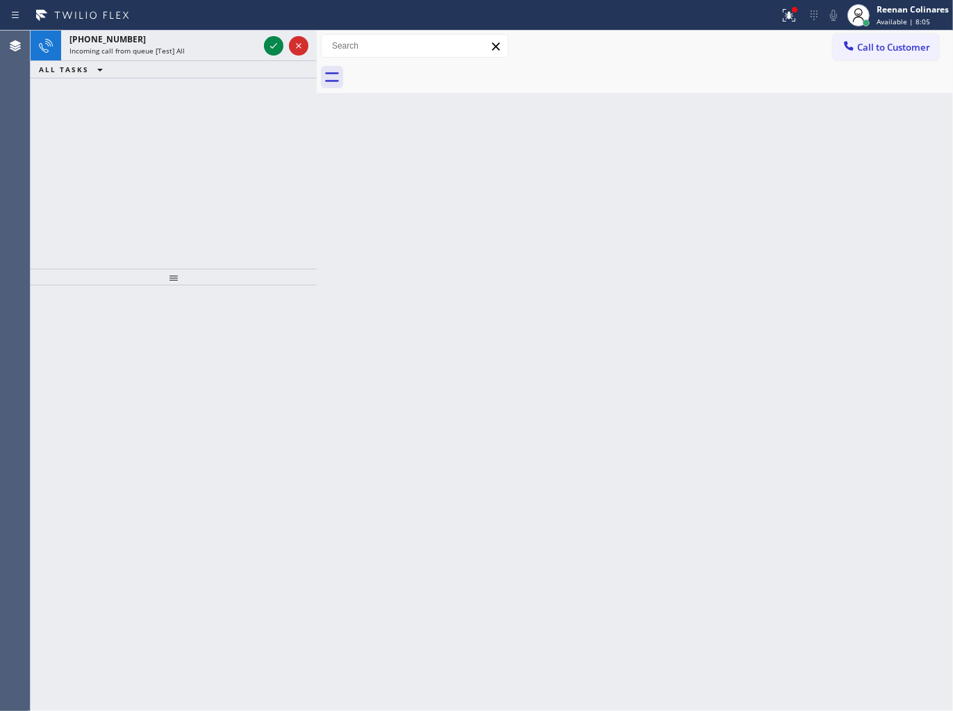
click at [208, 28] on div "Status report Issue detected This issue could affect your workflow. Please cont…" at bounding box center [476, 15] width 953 height 31
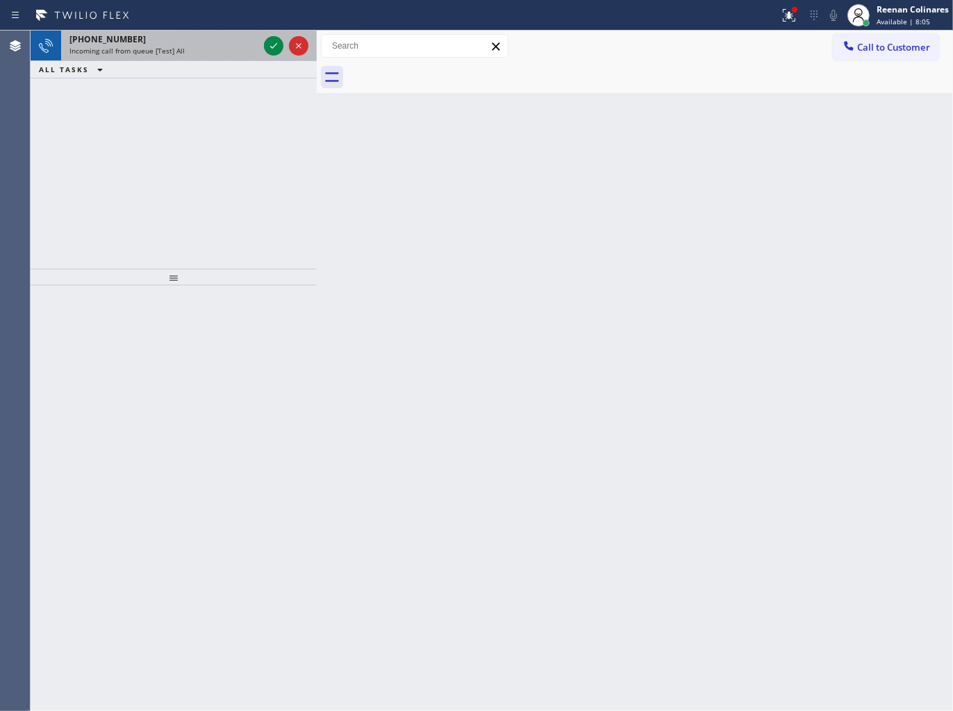
click at [225, 49] on div "Incoming call from queue [Test] All" at bounding box center [163, 51] width 189 height 10
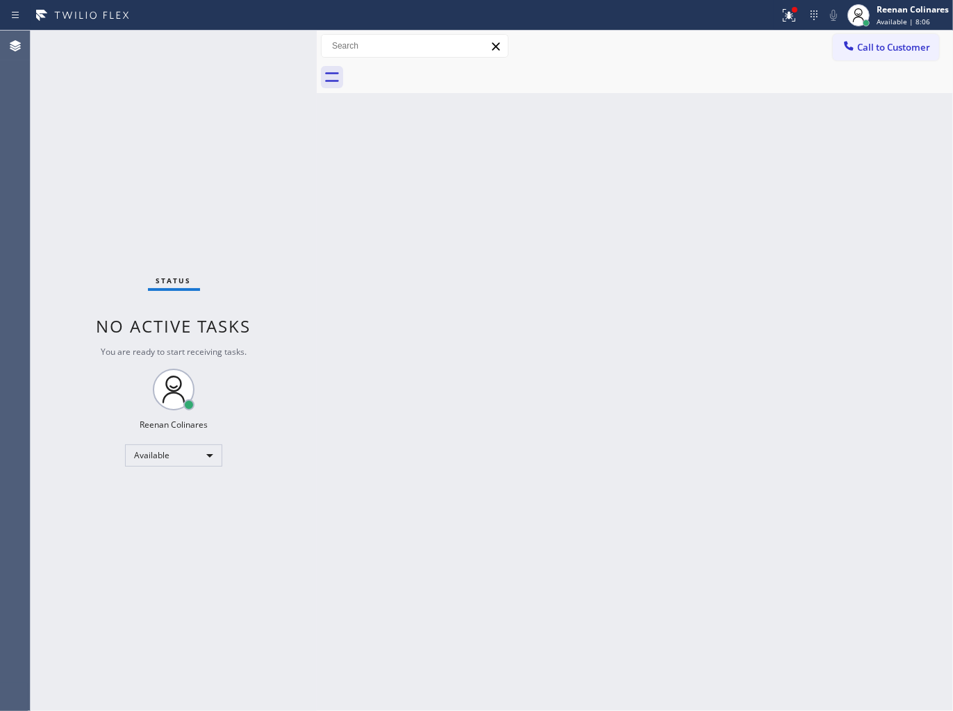
click at [257, 42] on div "Status No active tasks You are ready to start receiving tasks. Reenan Colinares…" at bounding box center [174, 371] width 286 height 681
click at [785, 17] on icon at bounding box center [789, 15] width 17 height 17
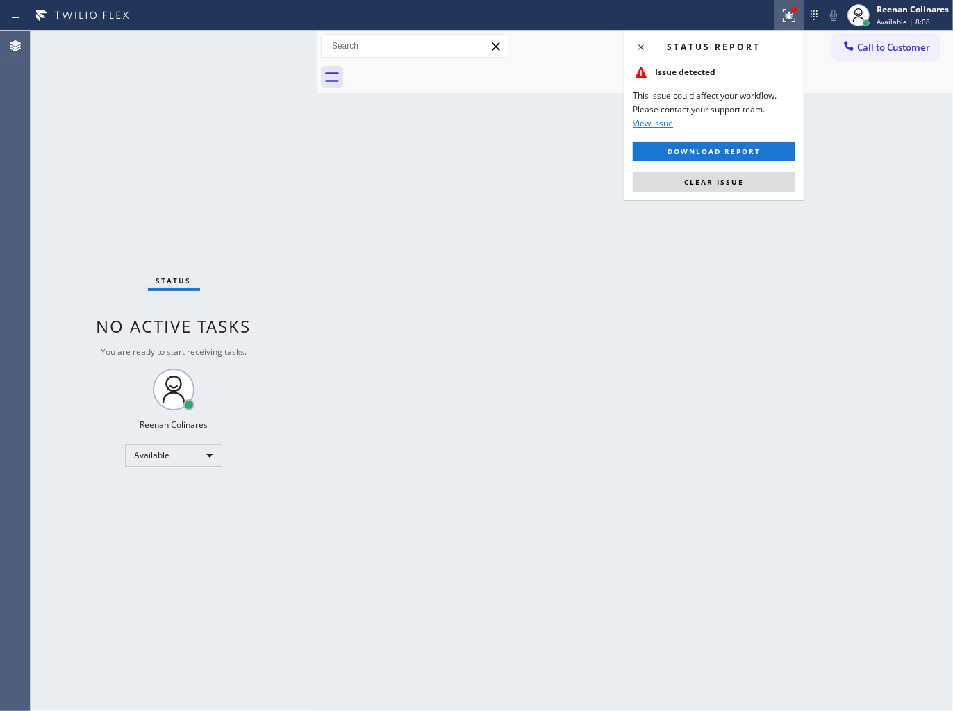
click at [733, 179] on span "Clear issue" at bounding box center [714, 182] width 60 height 10
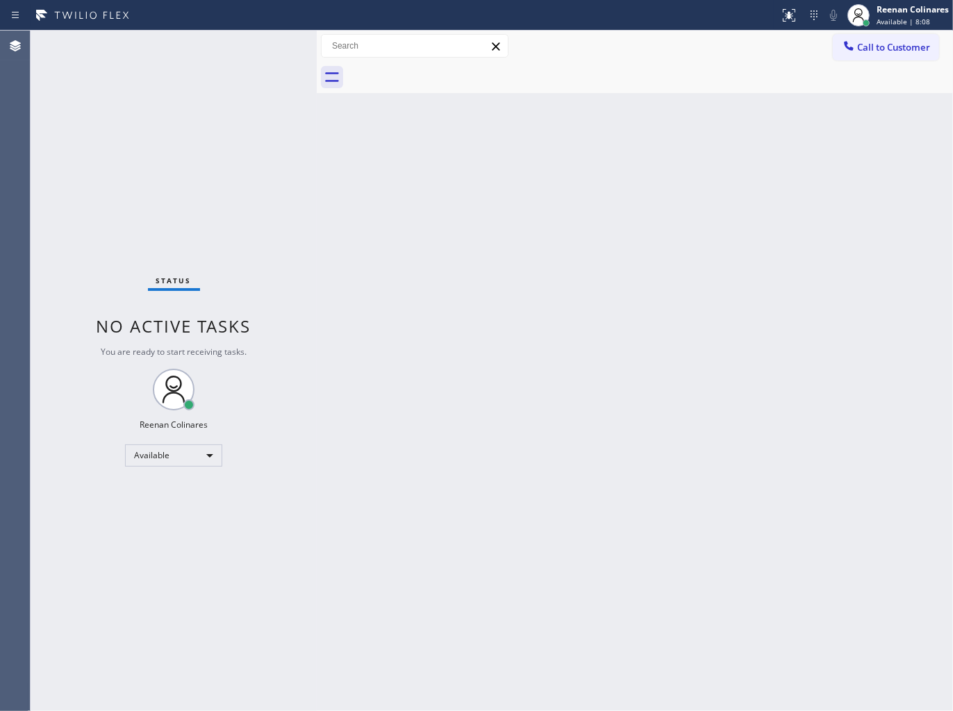
click at [577, 216] on div "Back to Dashboard Change Sender ID Customers Technicians Select a contact Outbo…" at bounding box center [635, 371] width 636 height 681
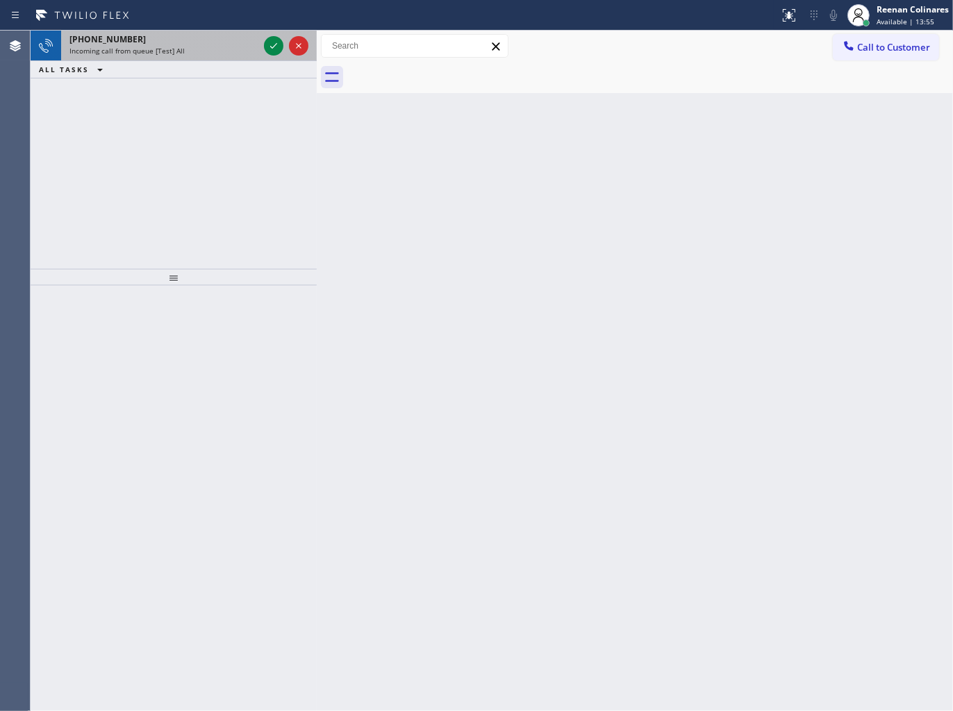
click at [174, 43] on div "+19739023000" at bounding box center [163, 39] width 189 height 12
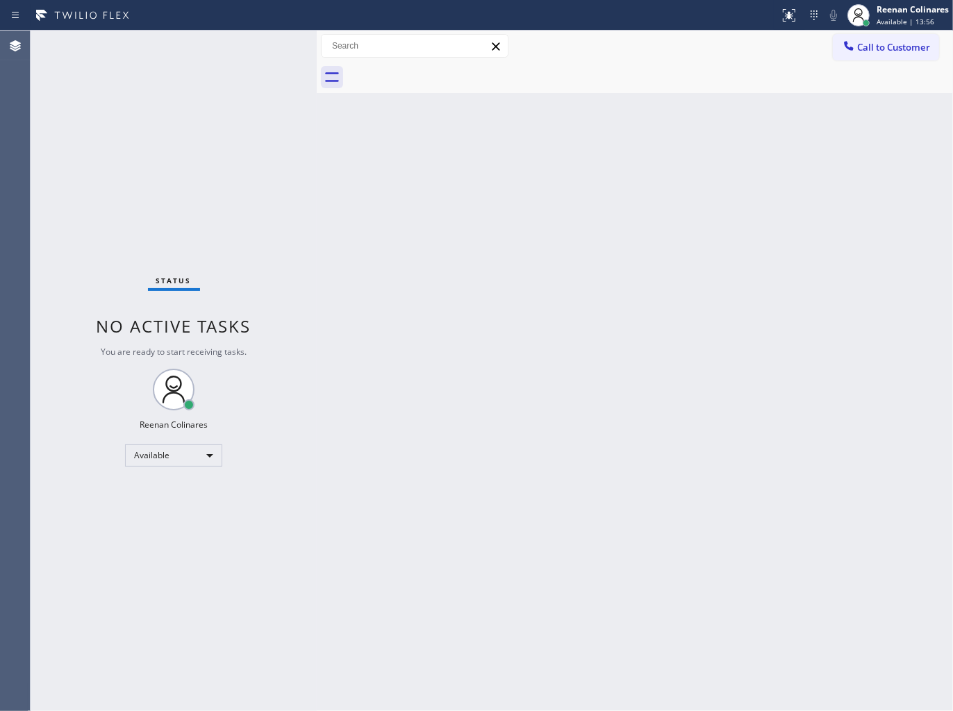
click at [219, 53] on div "Status No active tasks You are ready to start receiving tasks. Reenan Colinares…" at bounding box center [174, 371] width 286 height 681
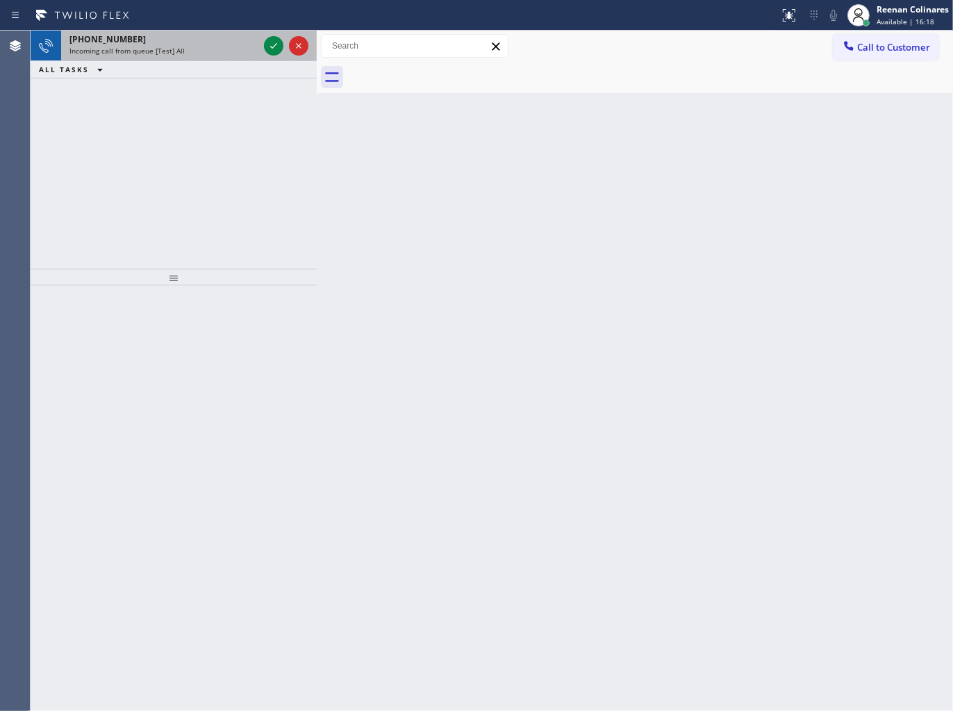
click at [192, 40] on div "+14244225067" at bounding box center [163, 39] width 189 height 12
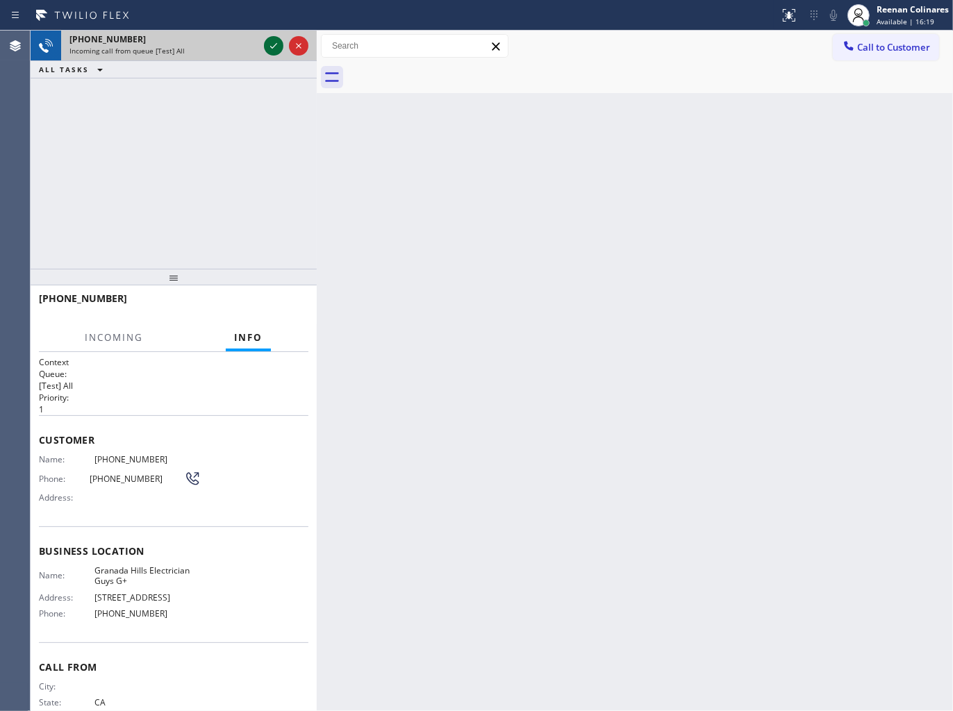
click at [269, 50] on icon at bounding box center [273, 46] width 17 height 17
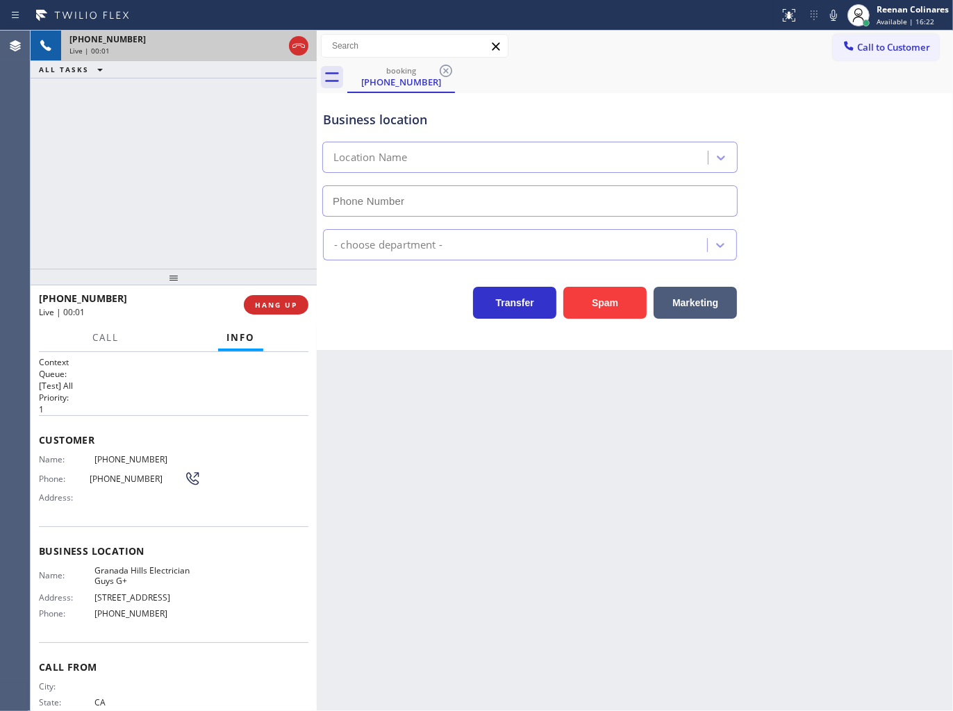
type input "(818) 217-8551"
click at [726, 92] on div "Business location Granada Hills Electrician Guys G+ (818) 217-8551" at bounding box center [634, 154] width 629 height 126
click at [94, 336] on span "Call" at bounding box center [105, 337] width 26 height 13
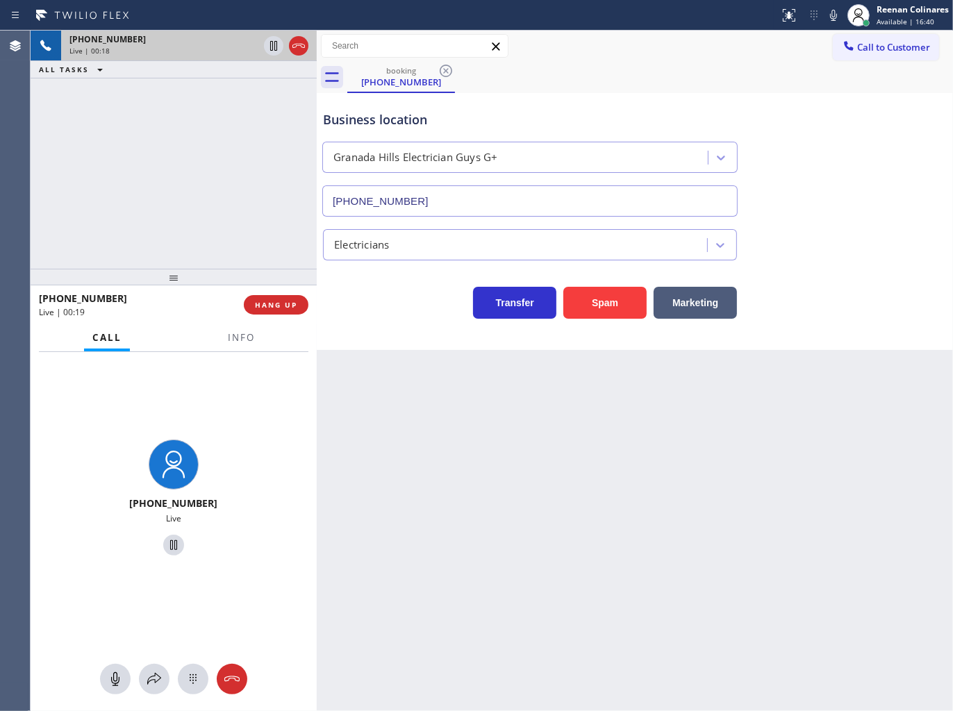
click at [825, 17] on icon at bounding box center [833, 15] width 17 height 17
click at [153, 678] on icon at bounding box center [154, 679] width 17 height 17
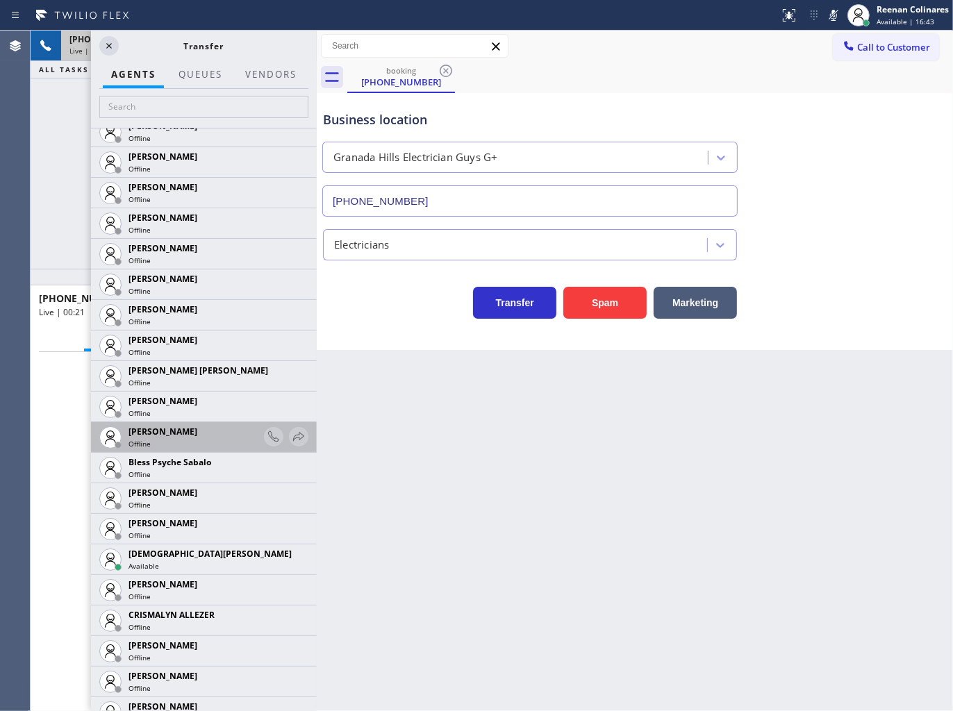
scroll to position [231, 0]
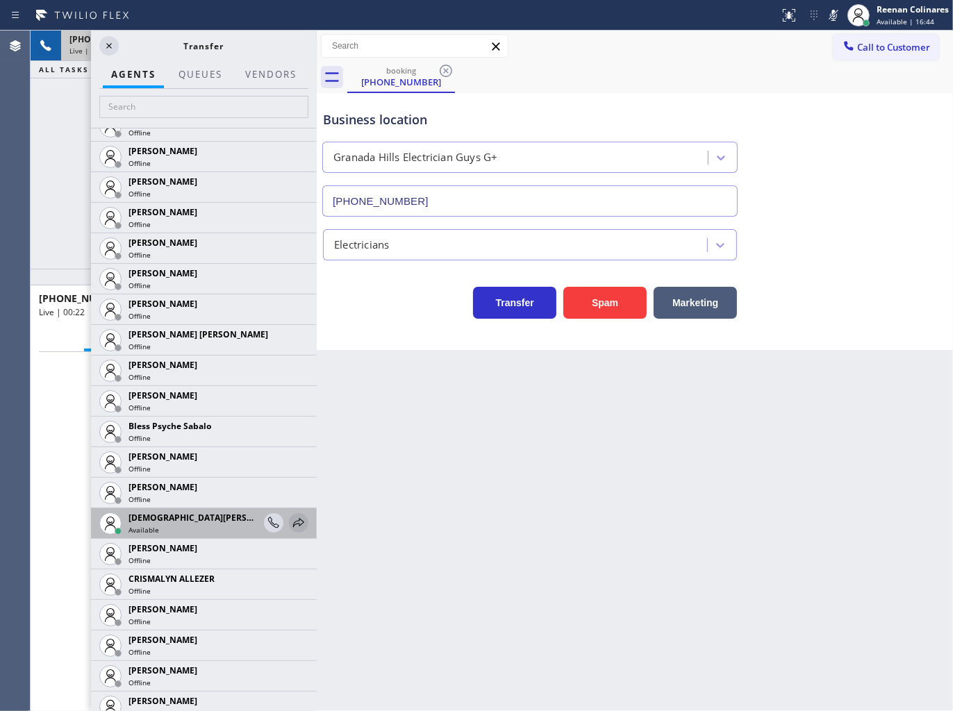
click at [292, 517] on icon at bounding box center [298, 523] width 17 height 17
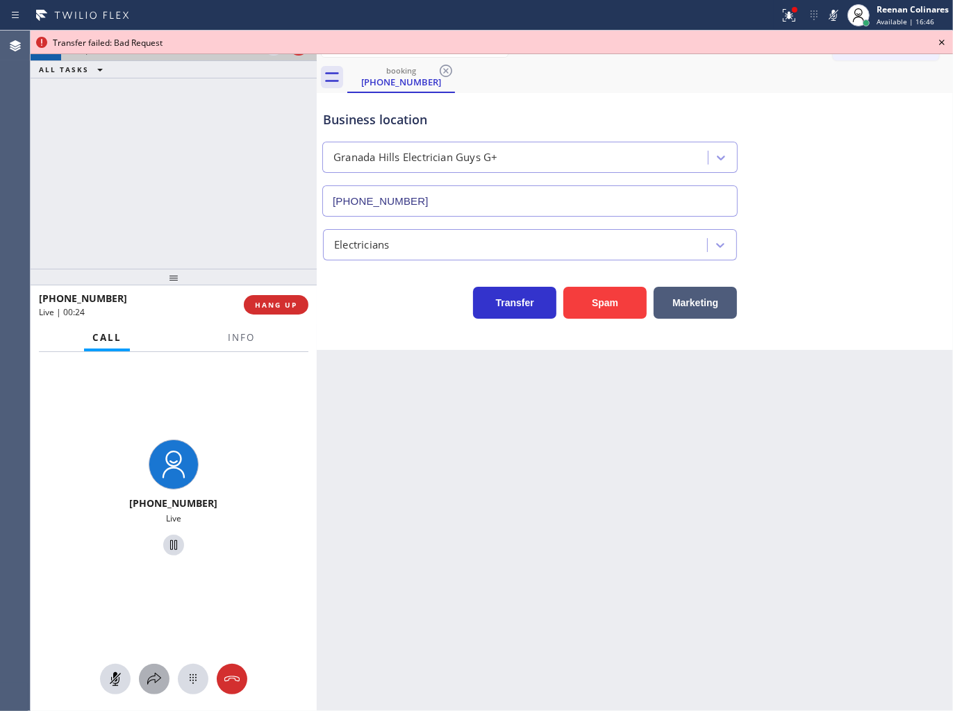
click at [155, 676] on icon at bounding box center [154, 679] width 14 height 12
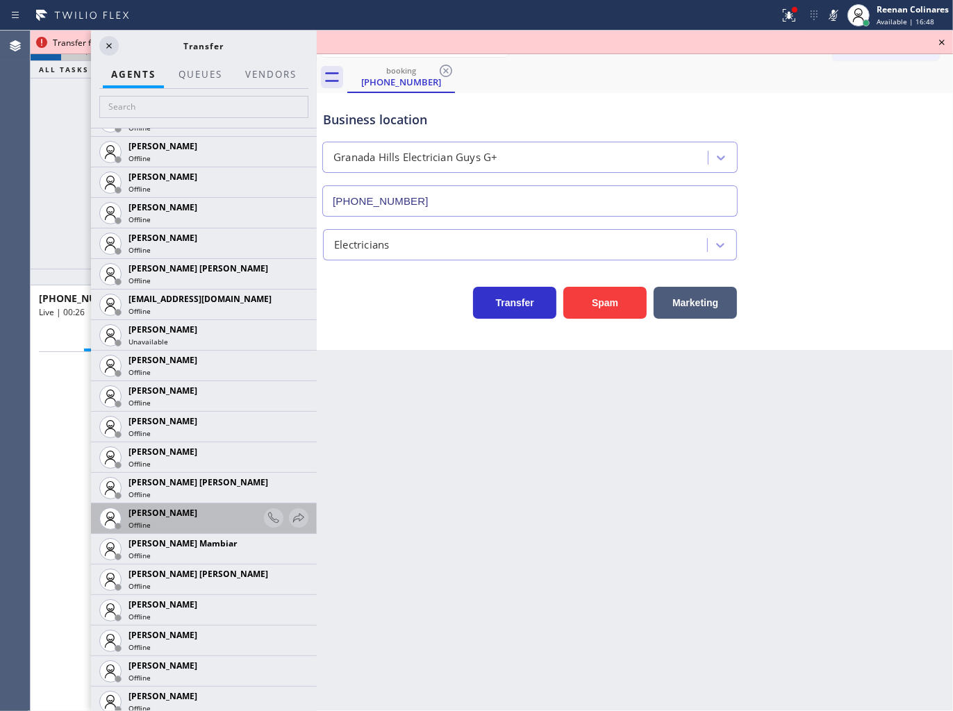
scroll to position [926, 0]
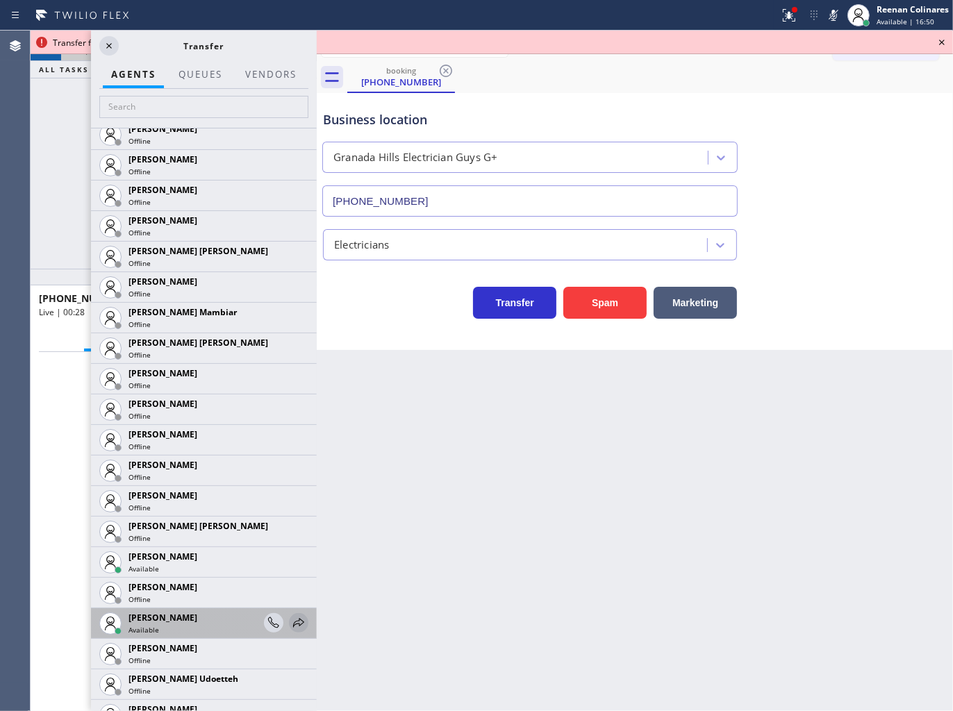
click at [293, 620] on icon at bounding box center [298, 622] width 11 height 9
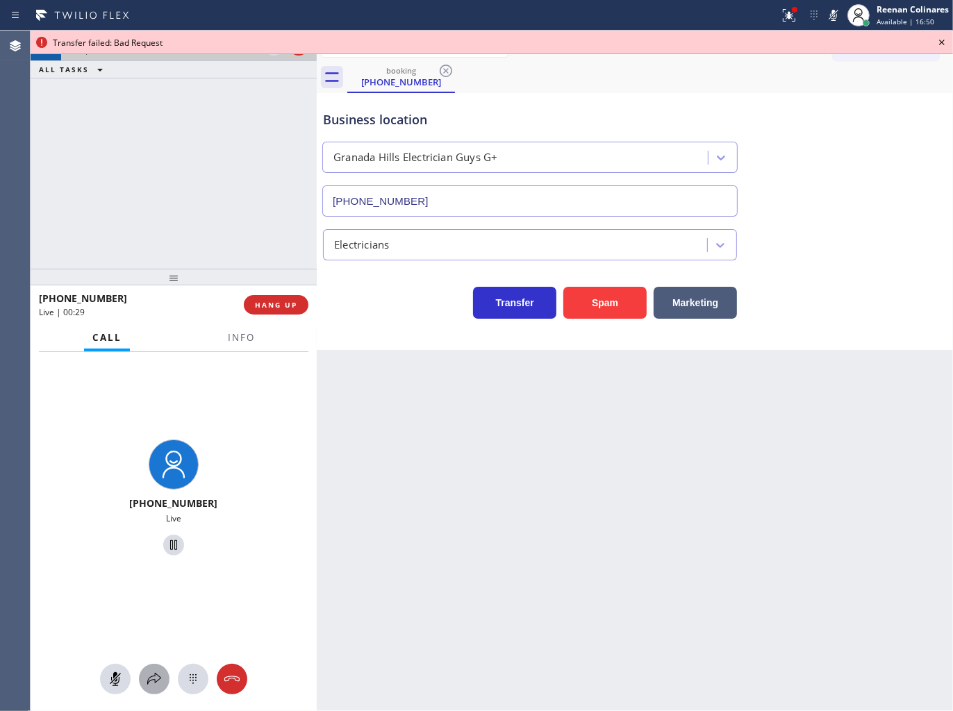
click at [163, 674] on div at bounding box center [154, 679] width 31 height 17
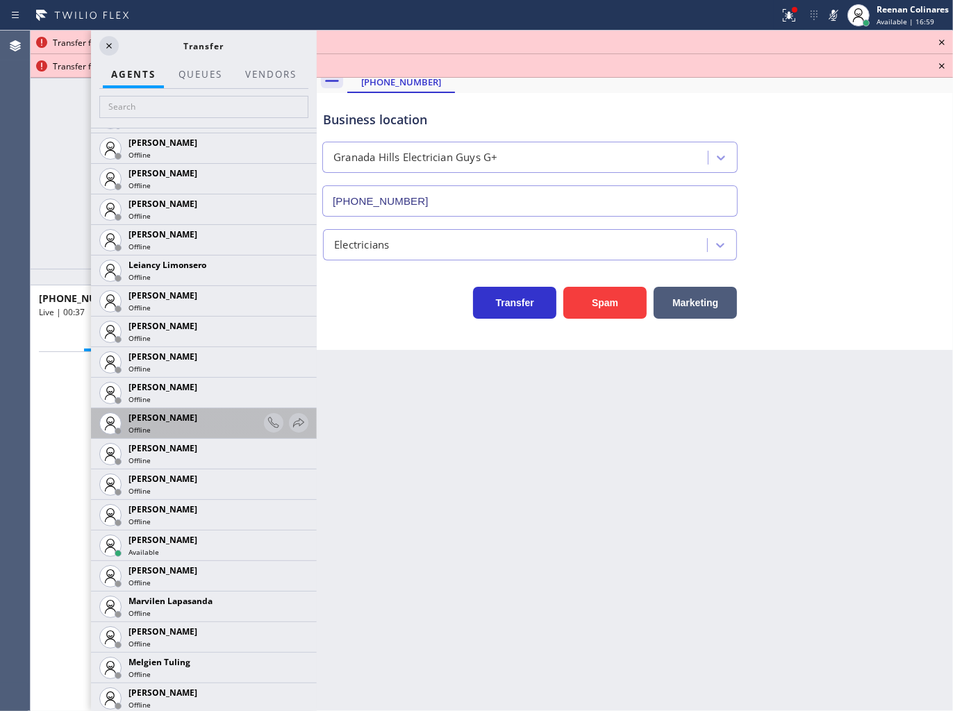
scroll to position [2084, 0]
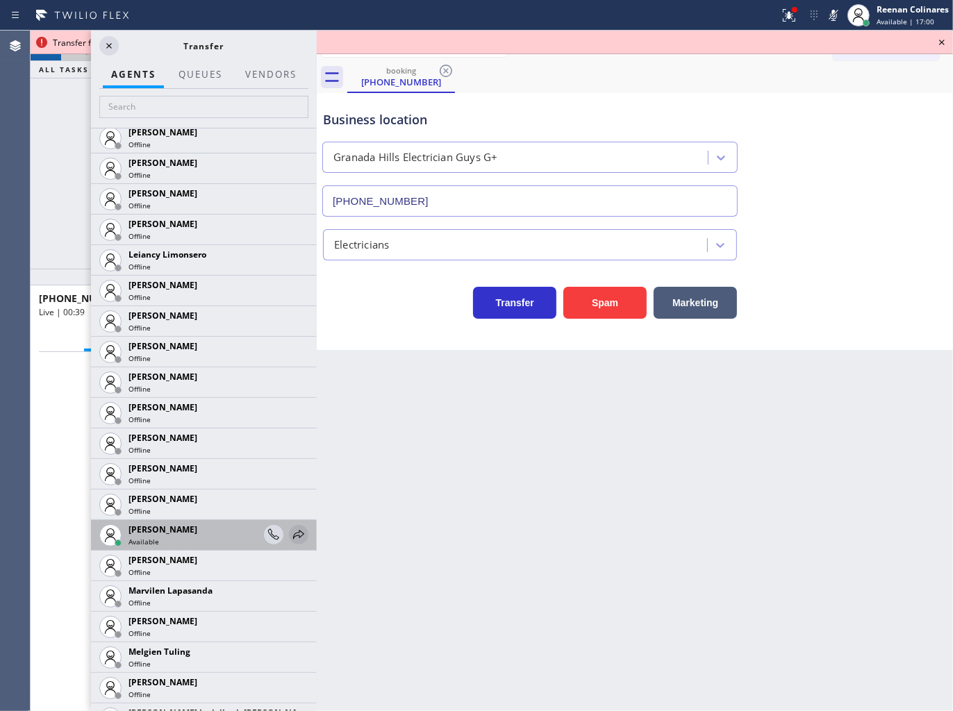
click at [290, 531] on icon at bounding box center [298, 534] width 17 height 17
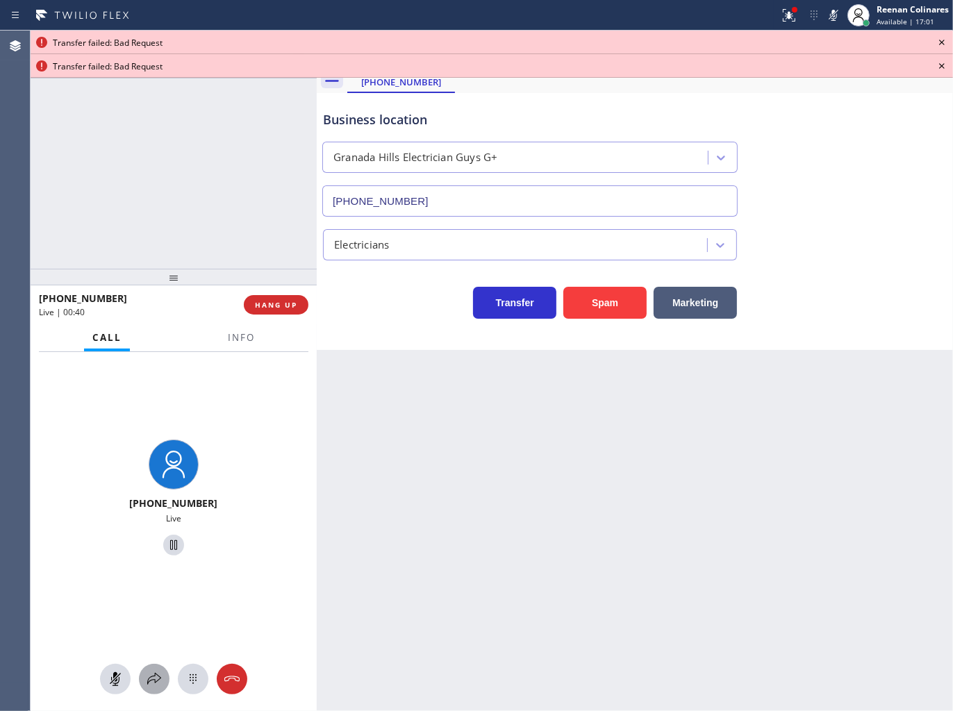
click at [156, 683] on icon at bounding box center [154, 679] width 14 height 12
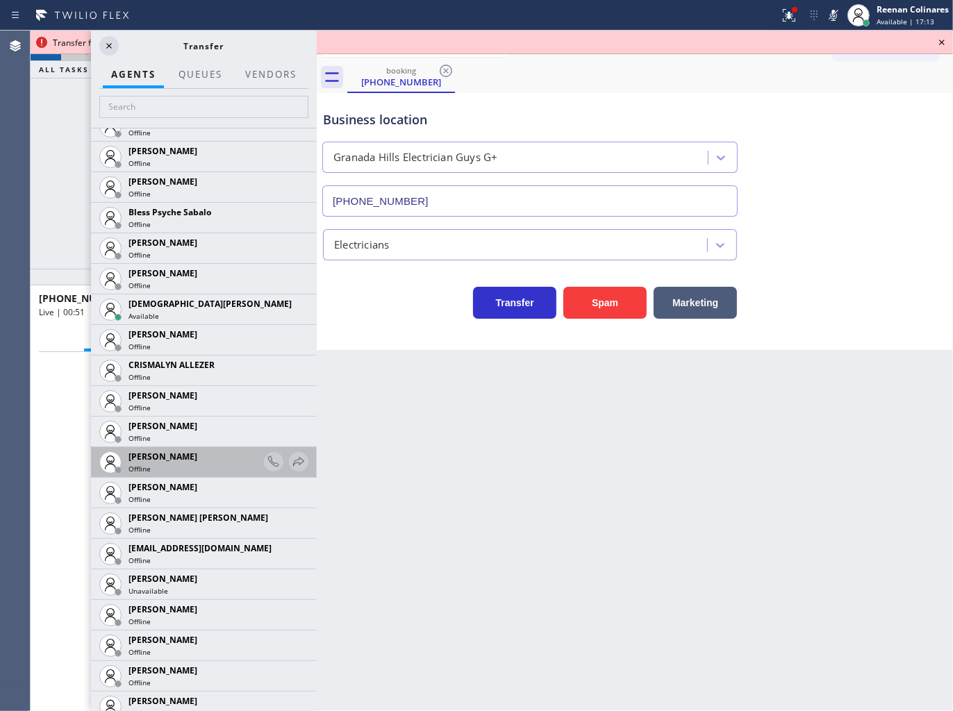
scroll to position [447, 0]
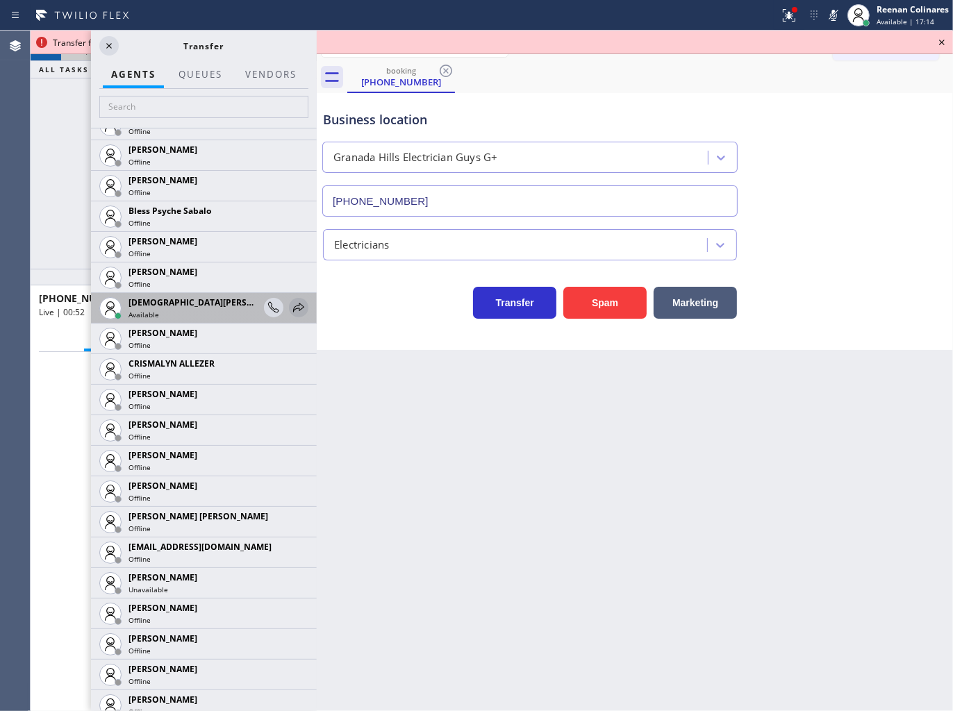
click at [292, 306] on icon at bounding box center [298, 307] width 17 height 17
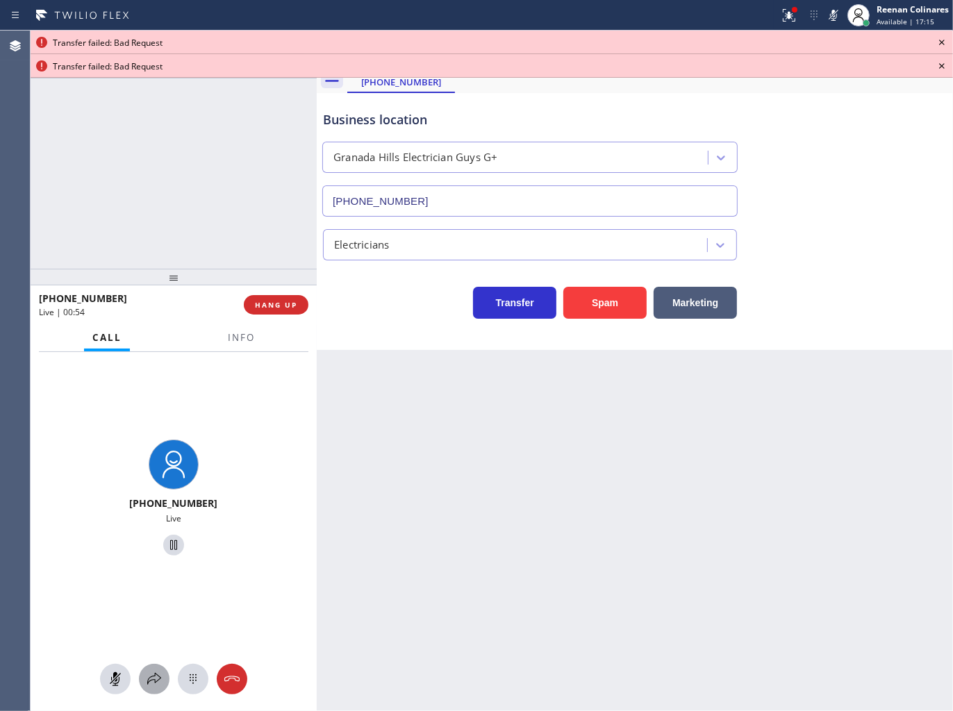
click at [154, 683] on icon at bounding box center [154, 679] width 17 height 17
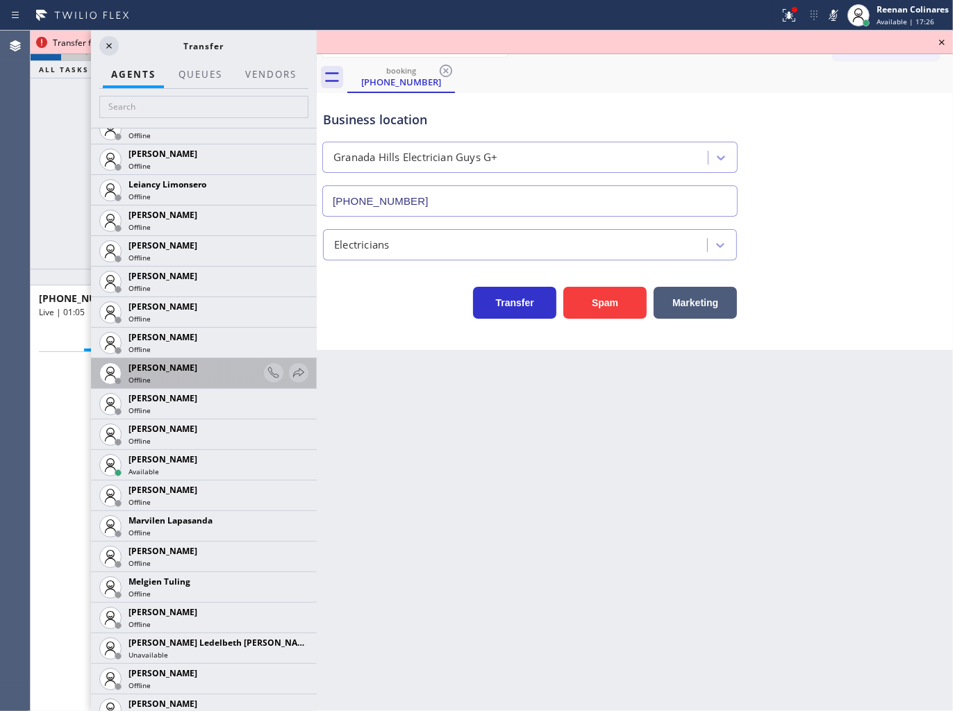
scroll to position [2161, 0]
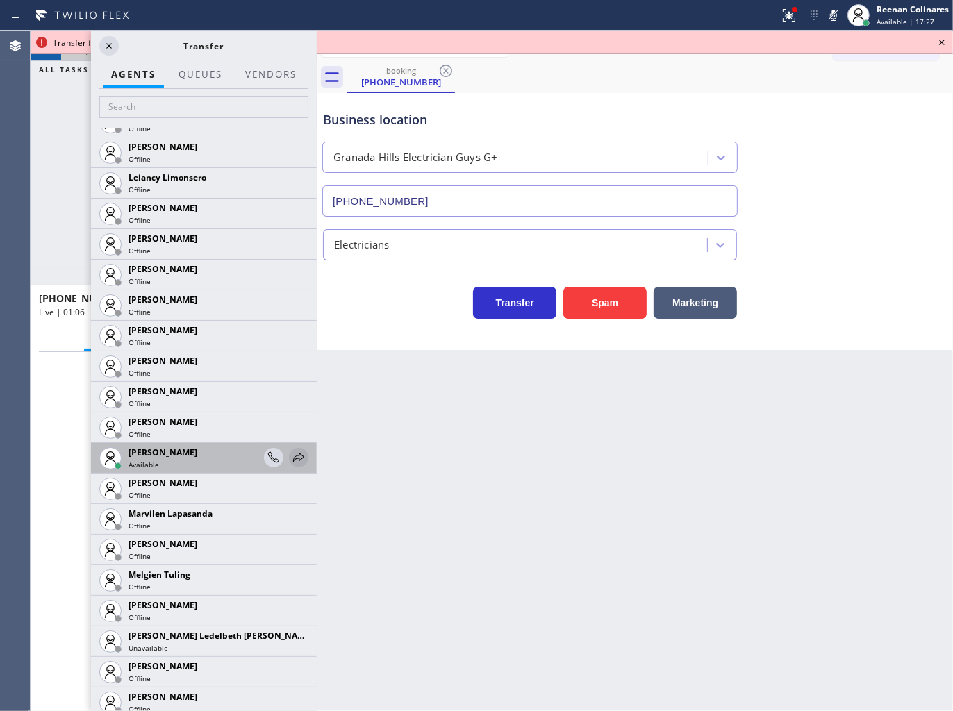
click at [293, 458] on icon at bounding box center [298, 457] width 11 height 9
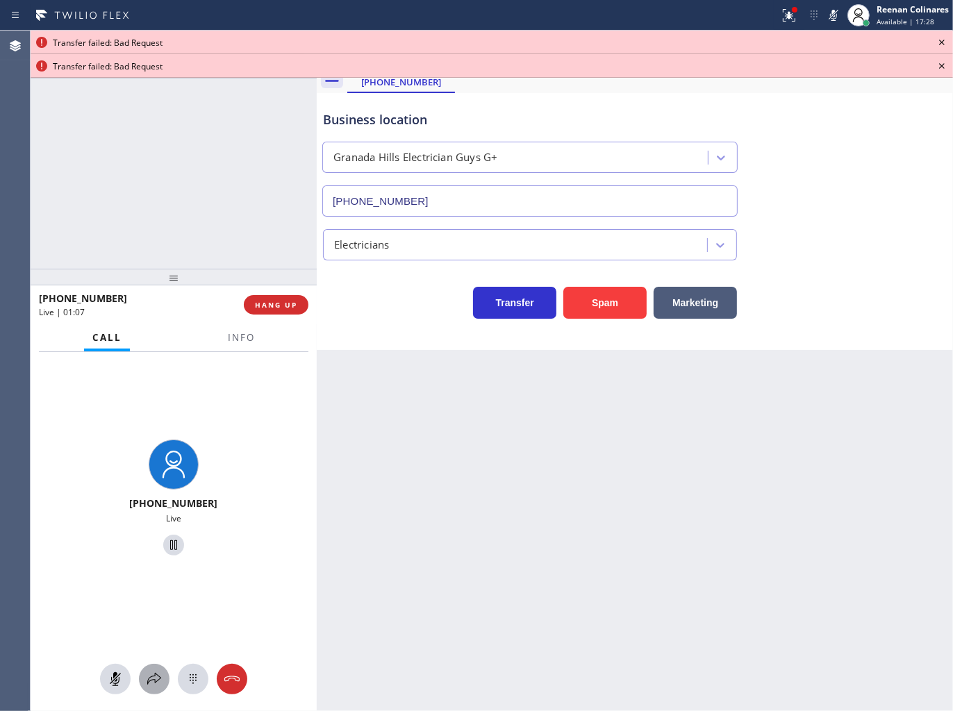
click at [160, 674] on icon at bounding box center [154, 679] width 17 height 17
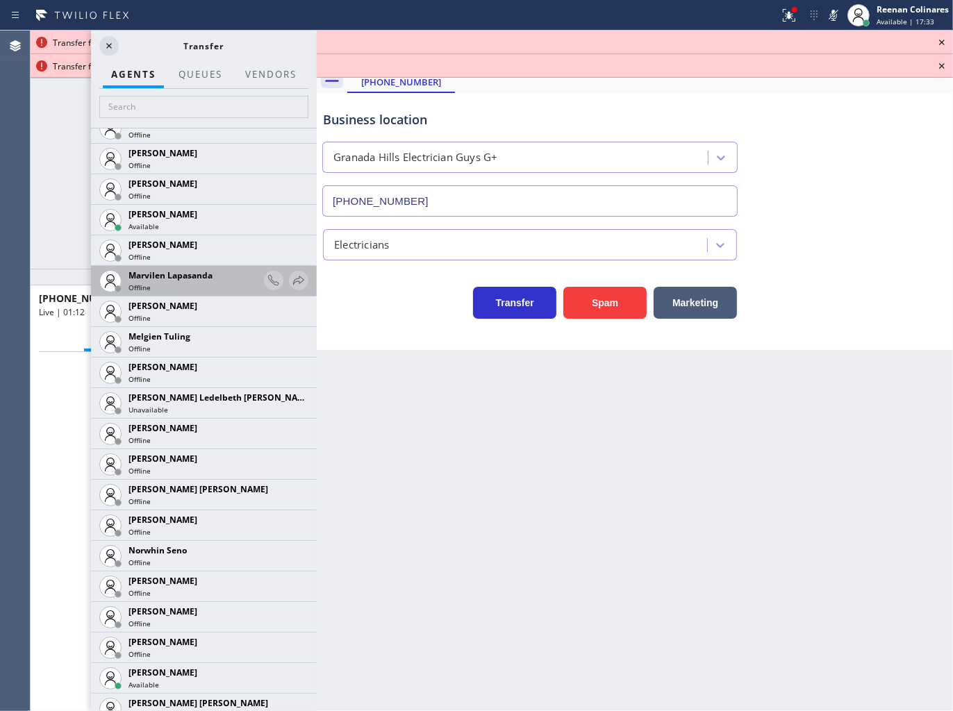
scroll to position [2469, 0]
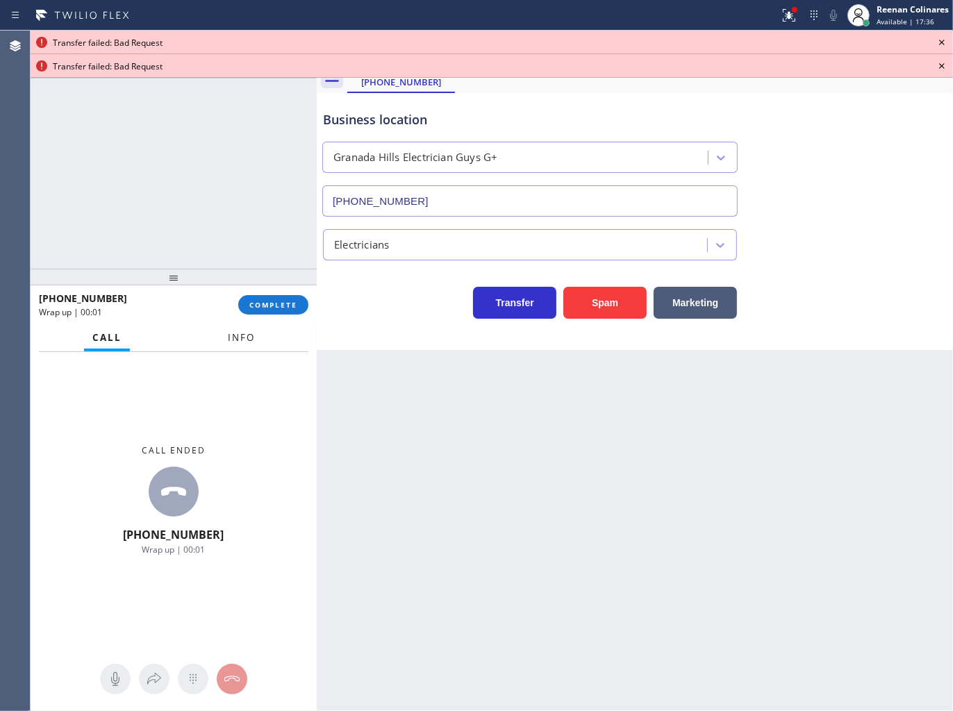
click at [237, 341] on span "Info" at bounding box center [241, 337] width 27 height 13
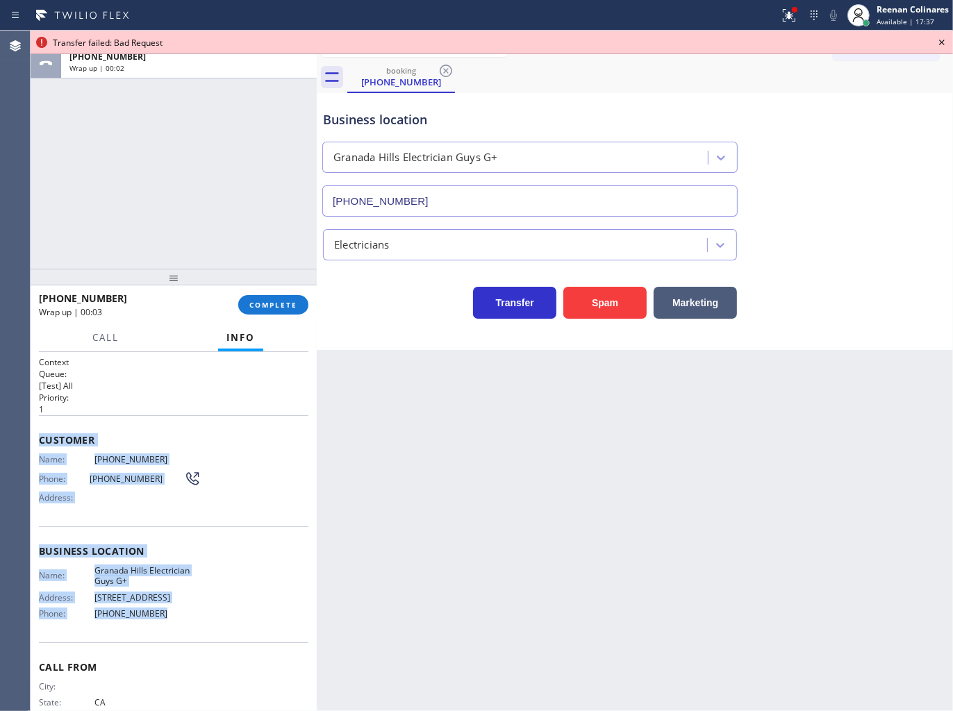
drag, startPoint x: 49, startPoint y: 453, endPoint x: 300, endPoint y: 633, distance: 309.0
click at [208, 625] on div "Context Queue: [Test] All Priority: 1 Customer Name: (424) 422-5067 Phone: (424…" at bounding box center [174, 532] width 286 height 360
copy div "Customer Name: (424) 422-5067 Phone: (424) 422-5067 Address: Business location …"
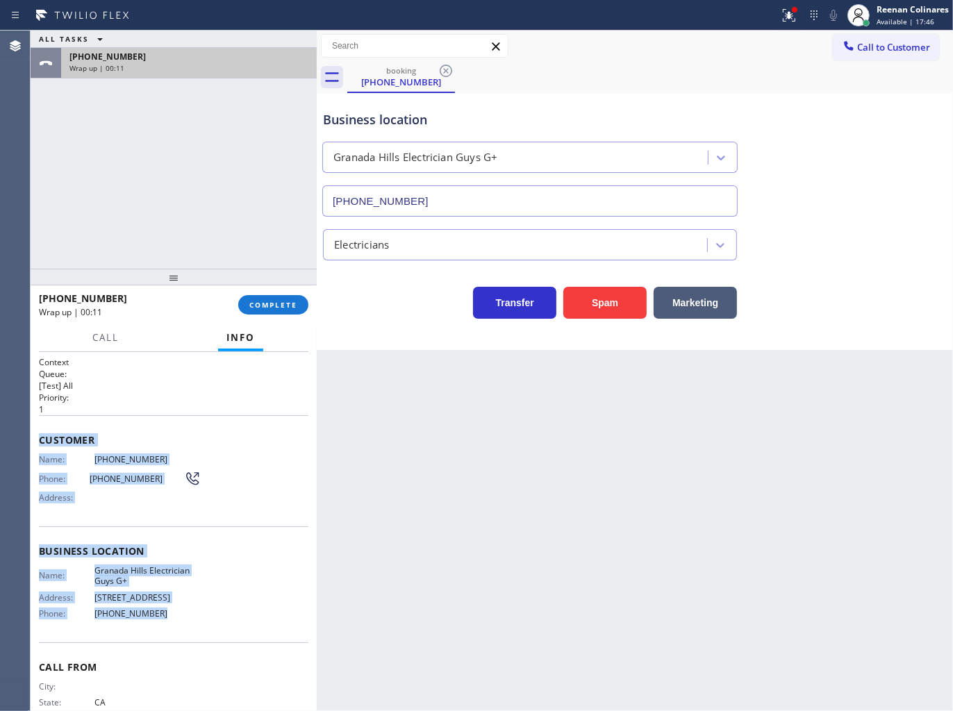
click at [240, 72] on div "Wrap up | 00:11" at bounding box center [188, 68] width 239 height 10
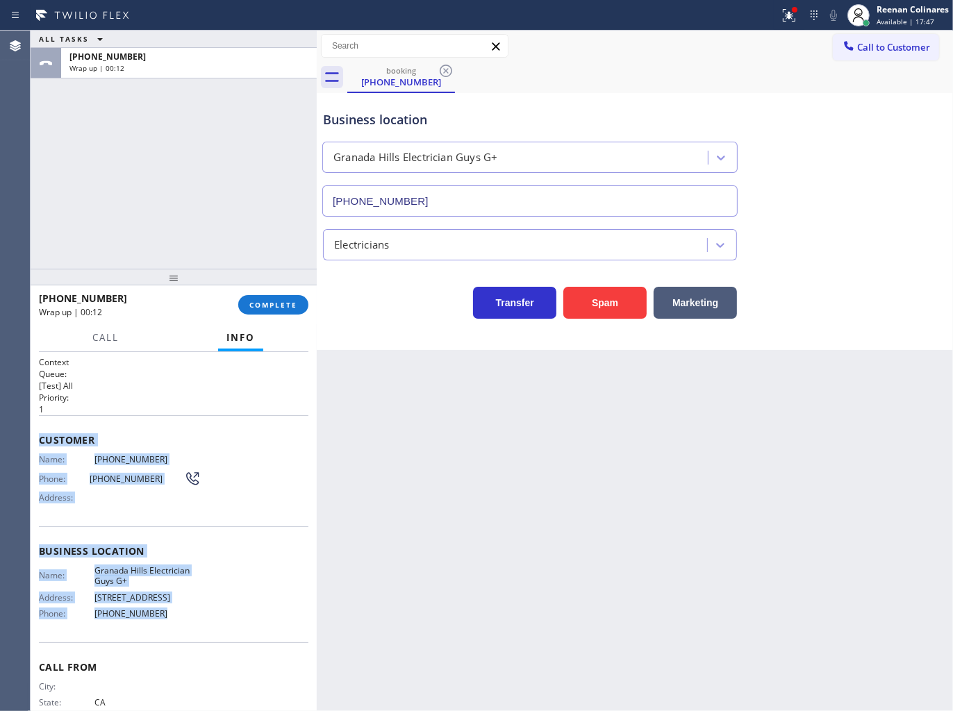
click at [287, 313] on button "COMPLETE" at bounding box center [273, 304] width 70 height 19
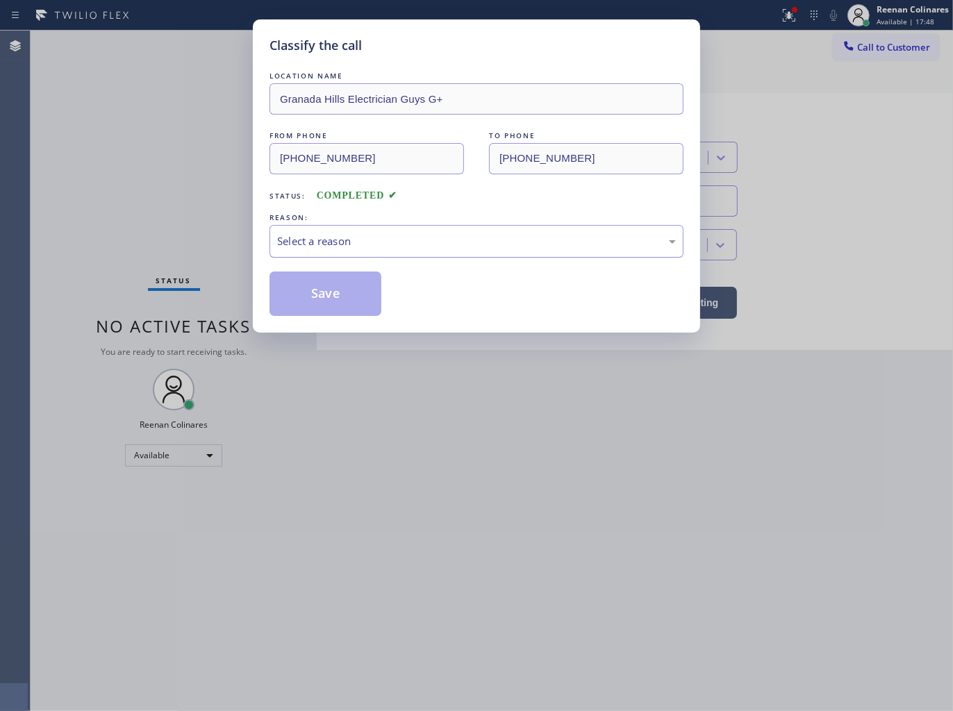
click at [346, 243] on div "Select a reason" at bounding box center [476, 241] width 399 height 16
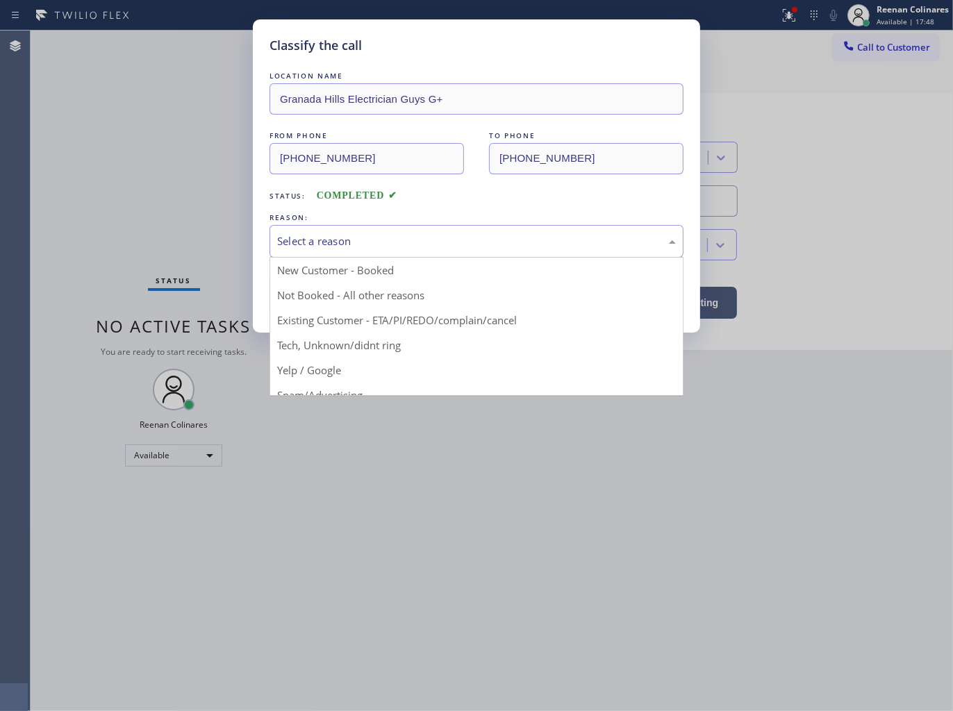
drag, startPoint x: 301, startPoint y: 342, endPoint x: 315, endPoint y: 296, distance: 47.9
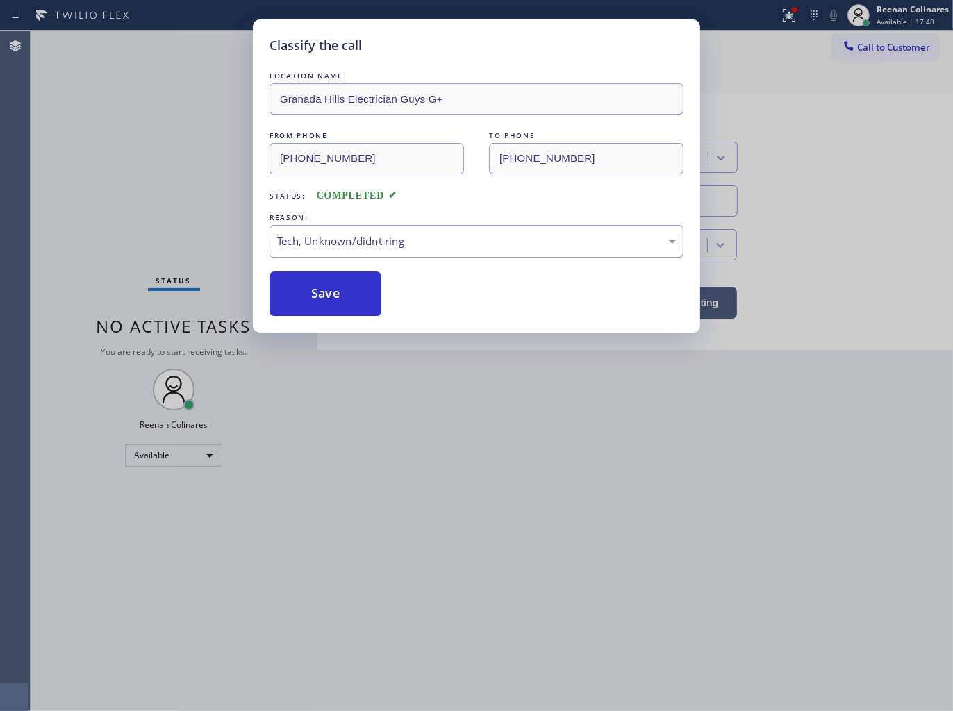
drag, startPoint x: 316, startPoint y: 292, endPoint x: 656, endPoint y: 86, distance: 397.9
click at [317, 292] on button "Save" at bounding box center [325, 294] width 112 height 44
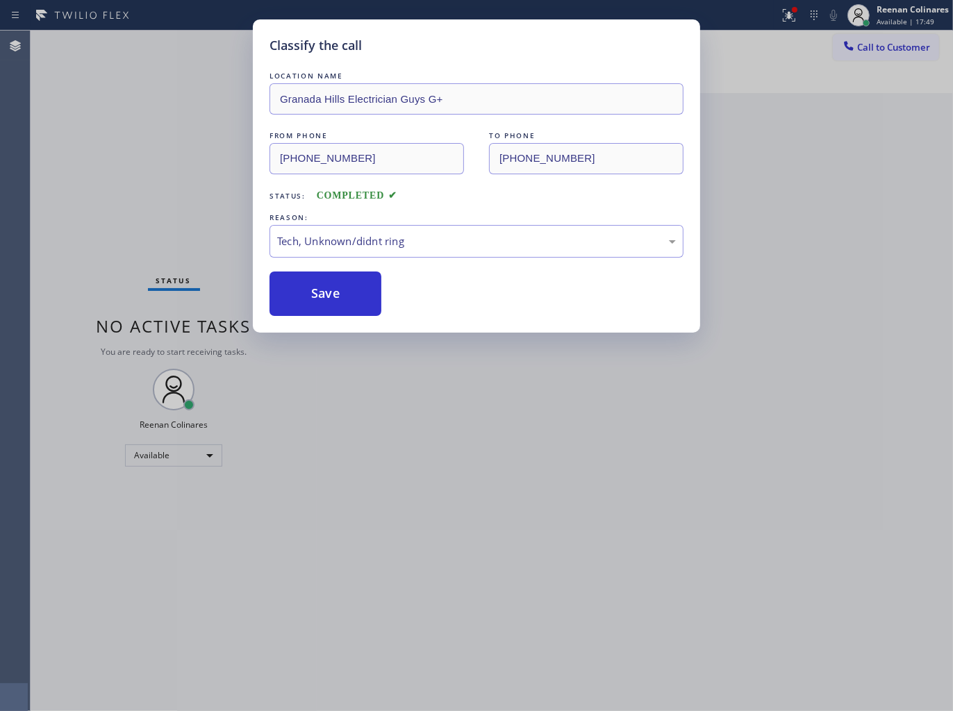
click at [788, 16] on div "Classify the call LOCATION NAME Granada Hills Electrician Guys G+ FROM PHONE (4…" at bounding box center [476, 355] width 953 height 711
click at [788, 16] on div "Status report Issues detected These issues could affect your workflow. Please c…" at bounding box center [476, 355] width 953 height 711
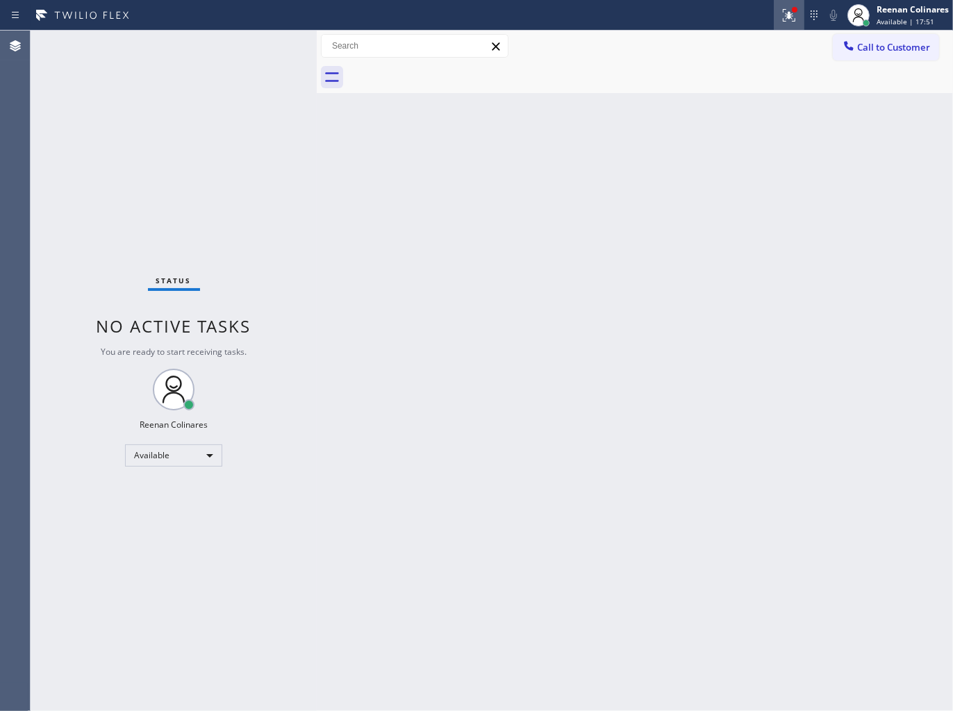
click at [782, 17] on icon at bounding box center [789, 15] width 17 height 17
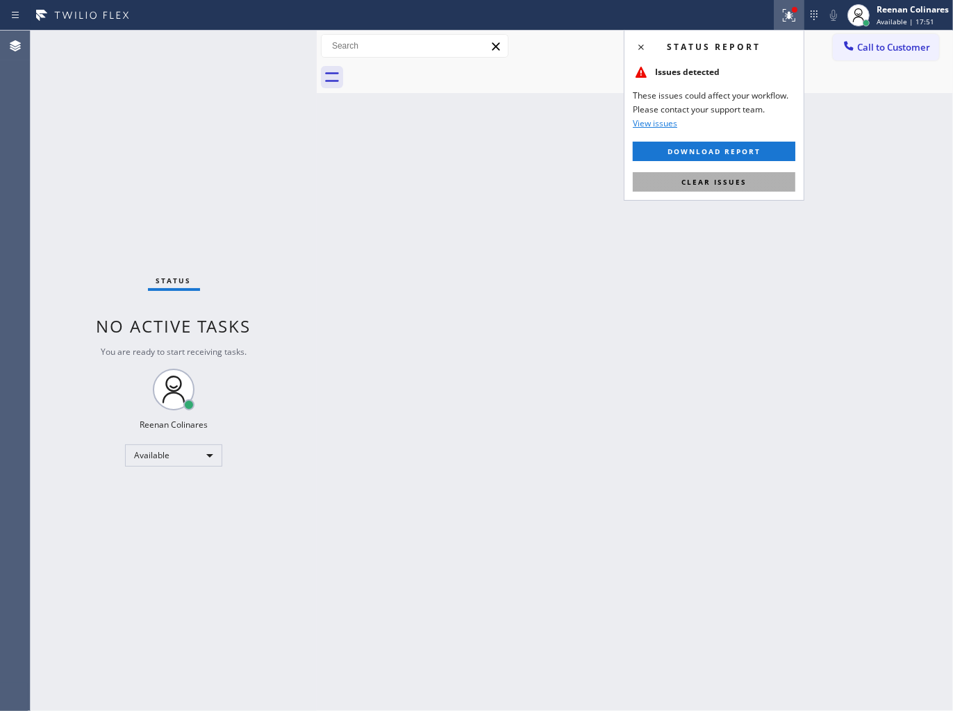
click at [716, 178] on span "Clear issues" at bounding box center [713, 182] width 65 height 10
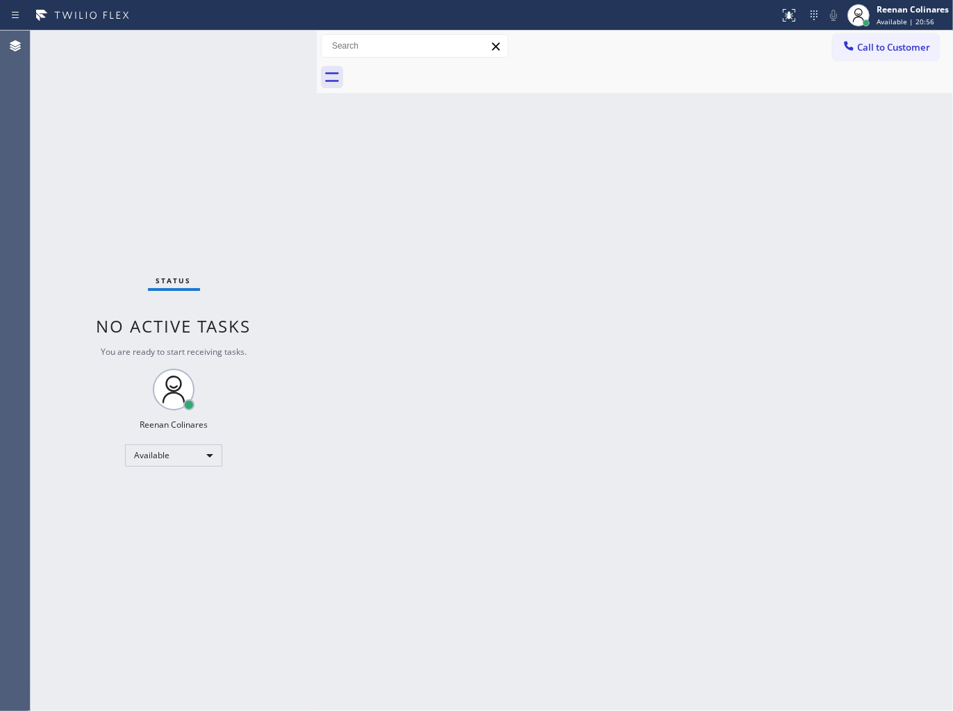
click at [213, 44] on div "Status No active tasks You are ready to start receiving tasks. Reenan Colinares…" at bounding box center [174, 371] width 286 height 681
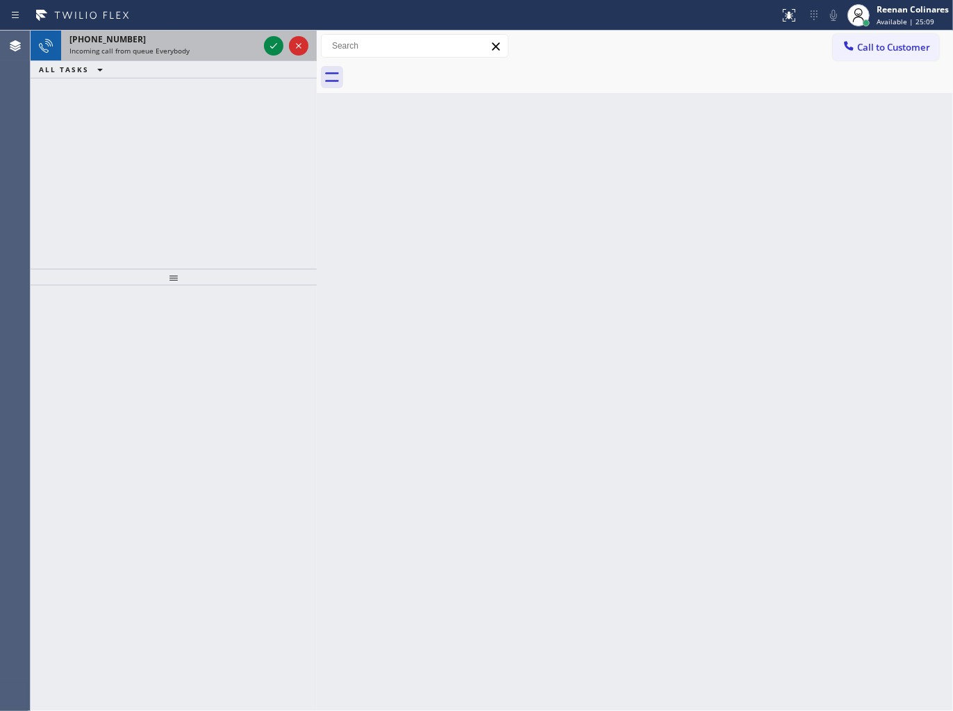
click at [219, 46] on div "Incoming call from queue Everybody" at bounding box center [163, 51] width 189 height 10
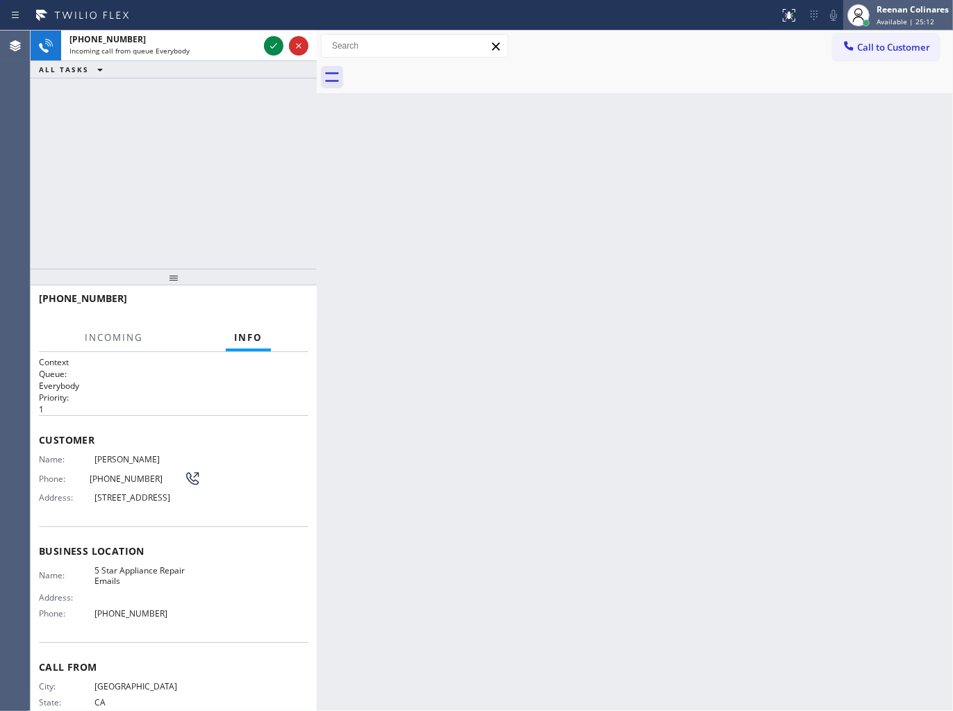
click at [914, 17] on span "Available | 25:12" at bounding box center [905, 22] width 58 height 10
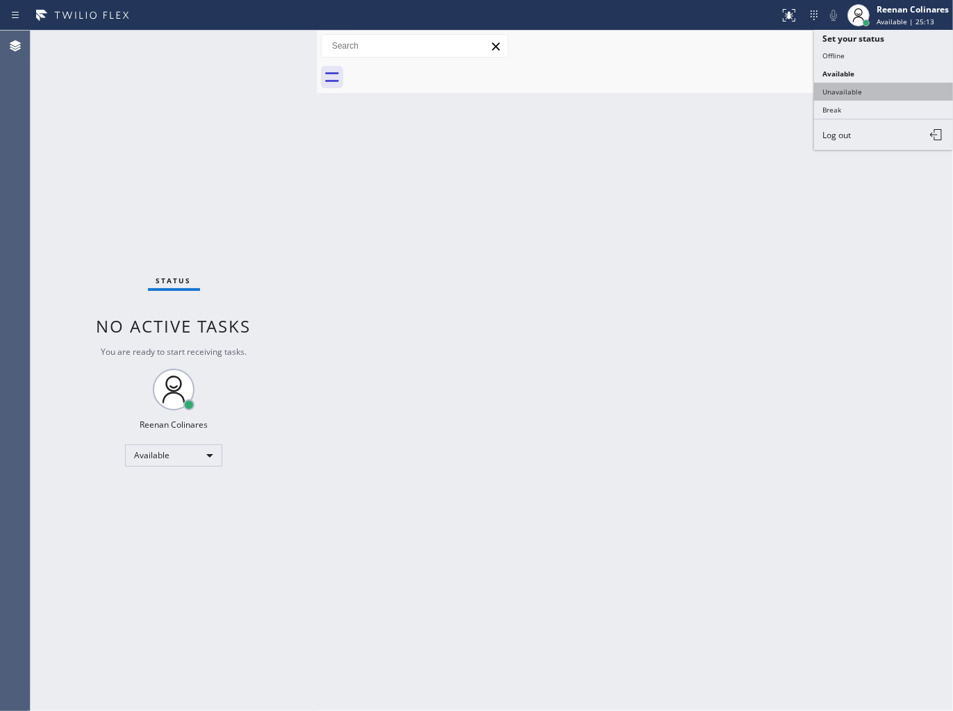
click at [838, 92] on button "Unavailable" at bounding box center [883, 92] width 139 height 18
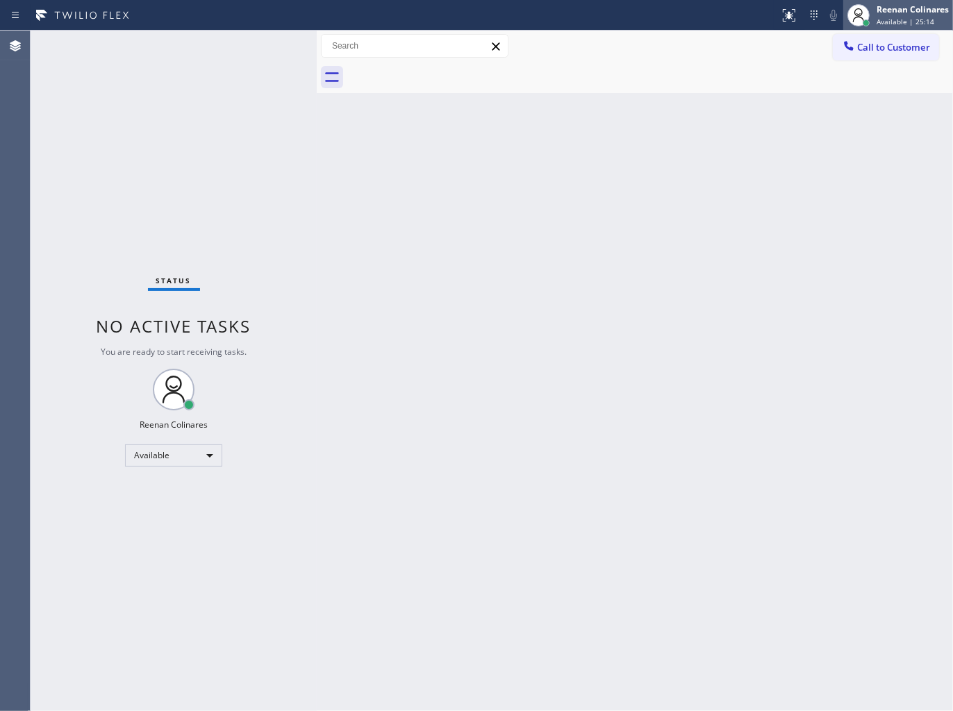
click at [865, 3] on div at bounding box center [858, 15] width 31 height 31
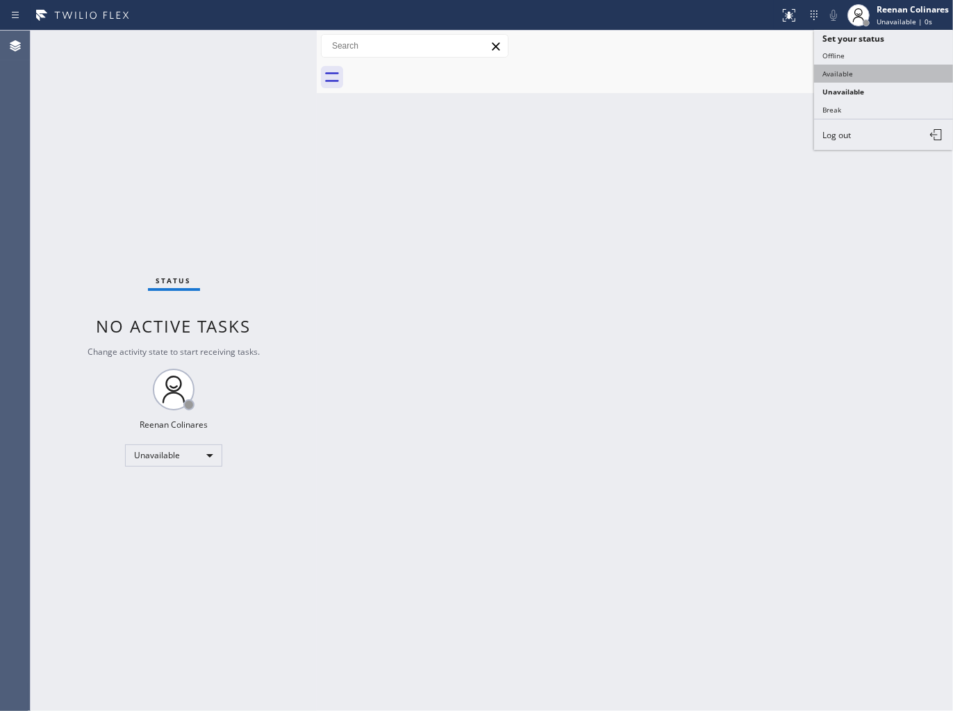
click at [852, 66] on button "Available" at bounding box center [883, 74] width 139 height 18
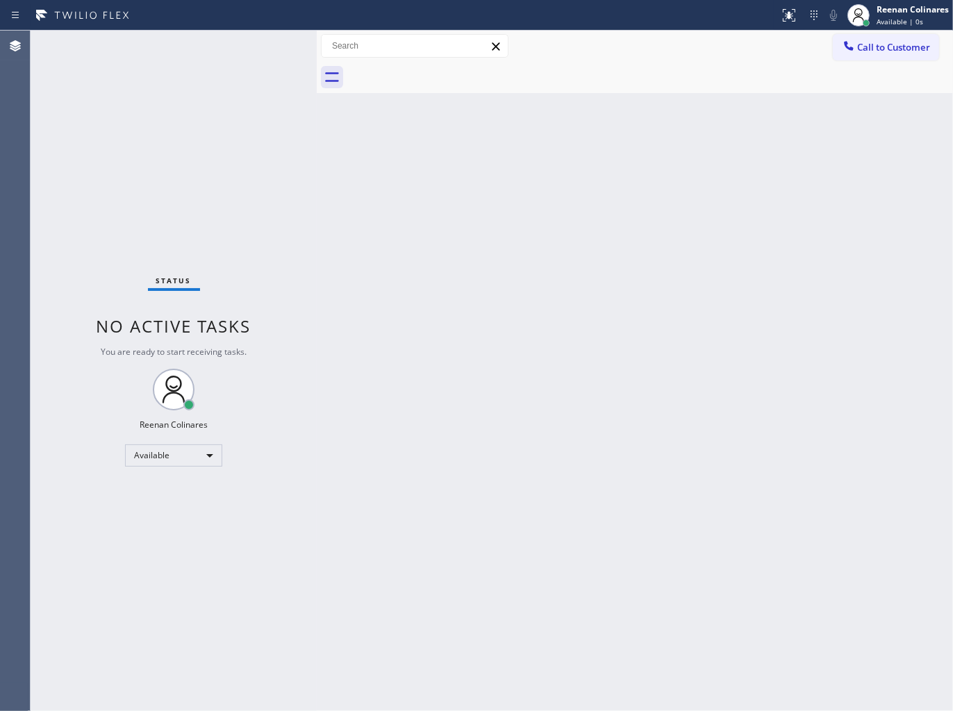
click at [531, 126] on div "Back to Dashboard Change Sender ID Customers Technicians Select a contact Outbo…" at bounding box center [635, 371] width 636 height 681
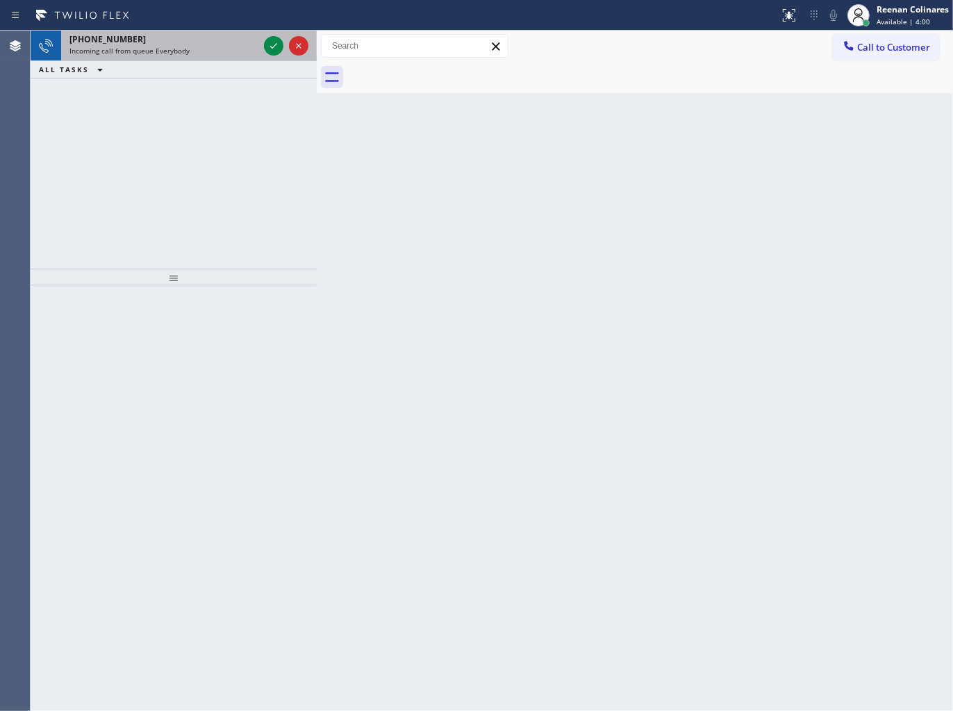
click at [201, 51] on div "Incoming call from queue Everybody" at bounding box center [163, 51] width 189 height 10
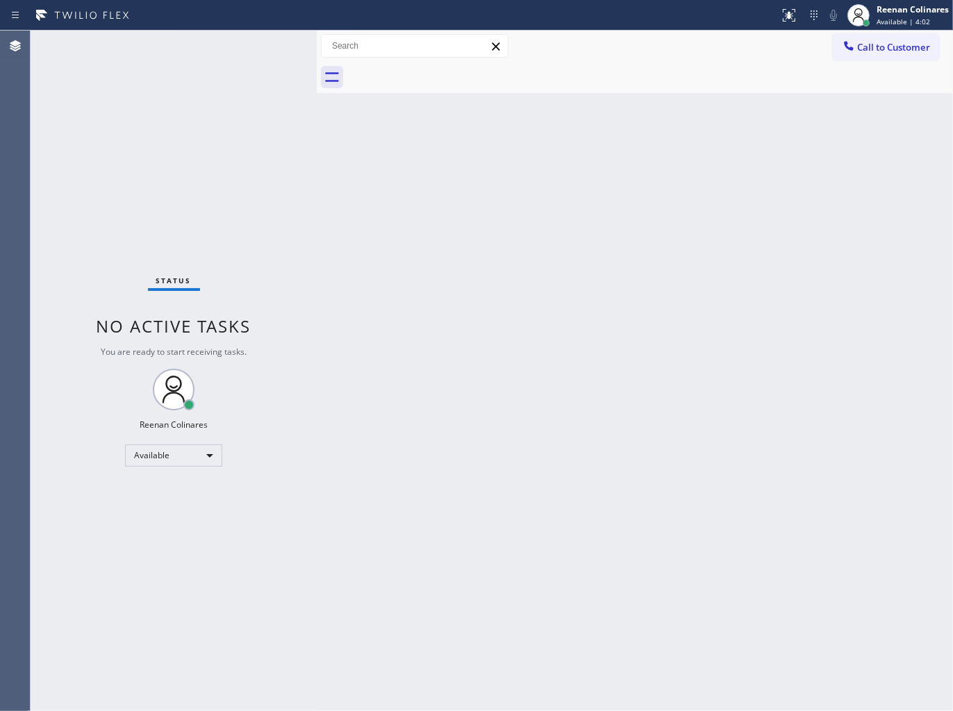
click at [207, 42] on div "Status No active tasks You are ready to start receiving tasks. Reenan Colinares…" at bounding box center [174, 371] width 286 height 681
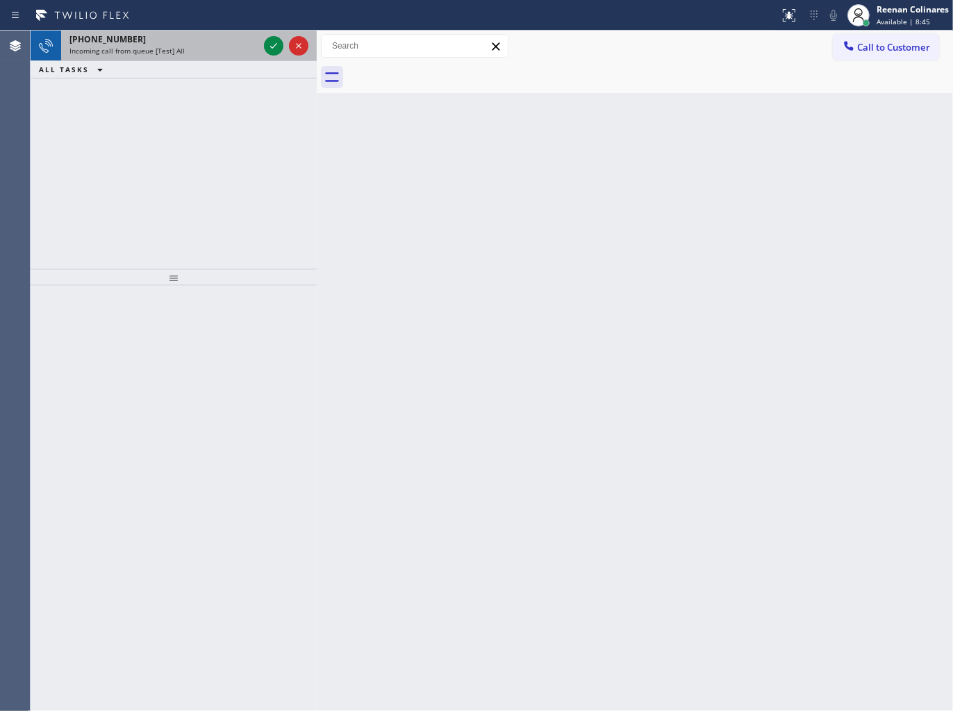
drag, startPoint x: 165, startPoint y: 33, endPoint x: 177, endPoint y: 53, distance: 22.7
click at [167, 33] on div "+18178487745" at bounding box center [163, 39] width 189 height 12
click at [191, 54] on div "Incoming call from queue [Test] All" at bounding box center [163, 51] width 189 height 10
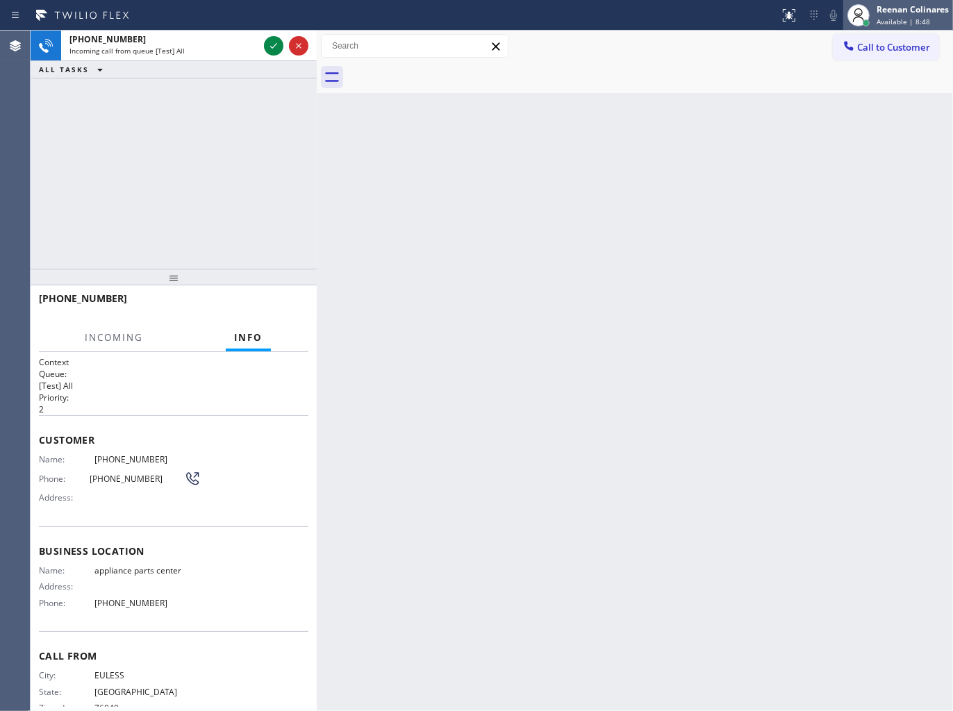
click at [899, 21] on span "Available | 8:48" at bounding box center [902, 22] width 53 height 10
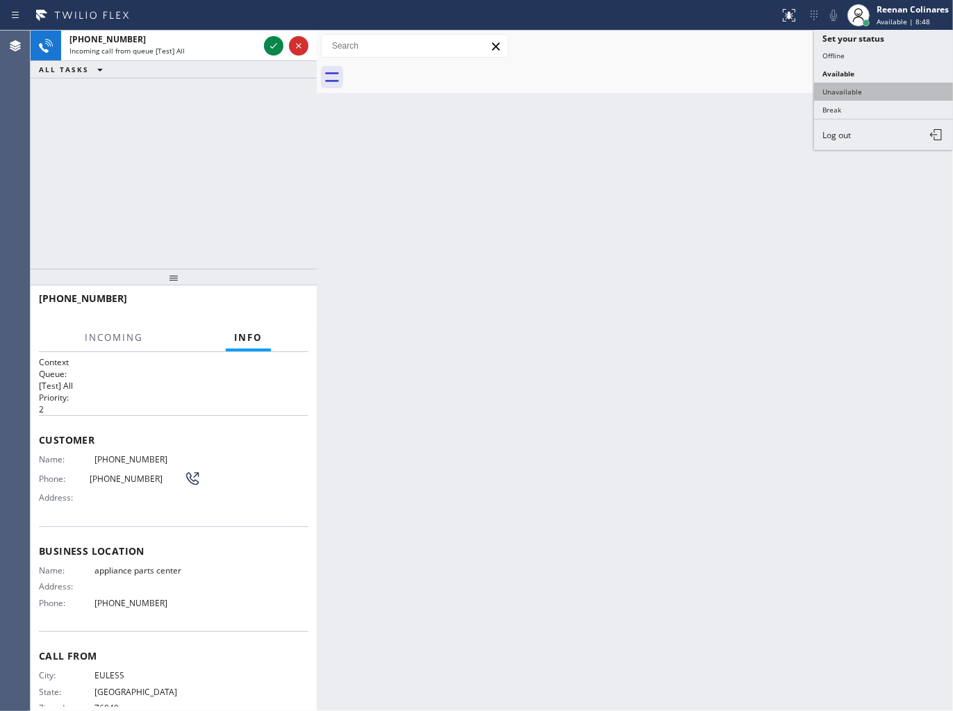
click at [861, 88] on button "Unavailable" at bounding box center [883, 92] width 139 height 18
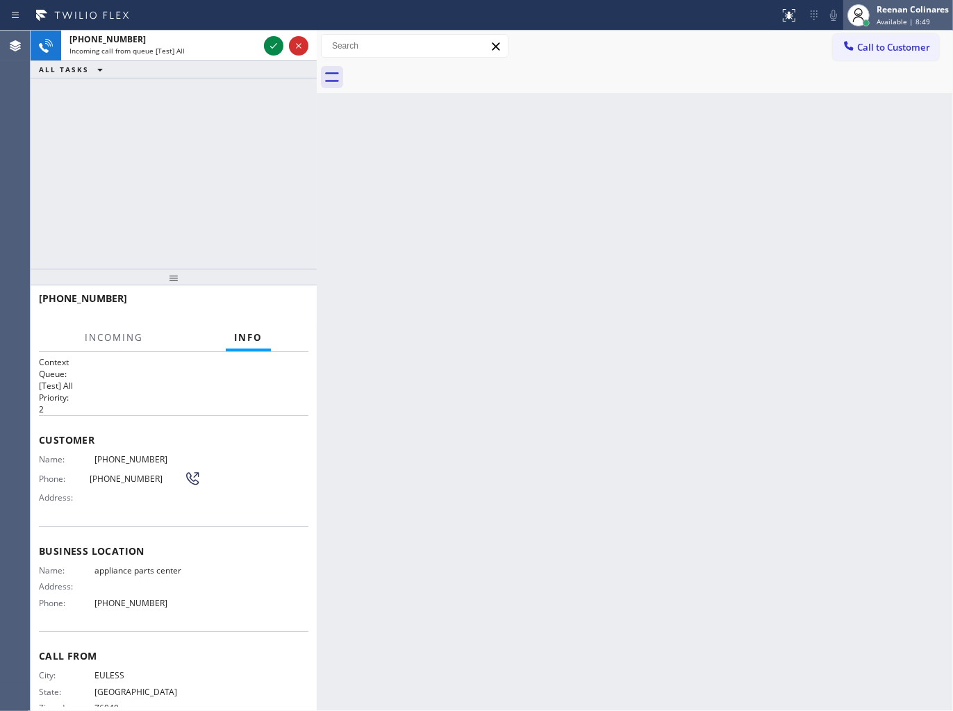
click at [894, 14] on div "Reenan Colinares" at bounding box center [912, 9] width 72 height 12
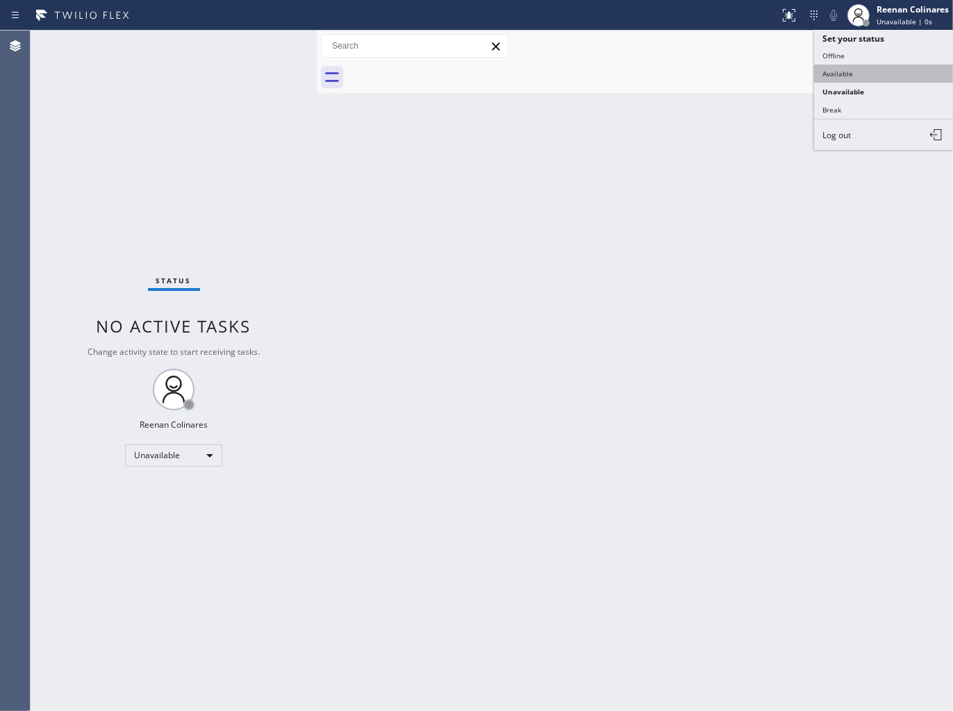
click at [850, 70] on button "Available" at bounding box center [883, 74] width 139 height 18
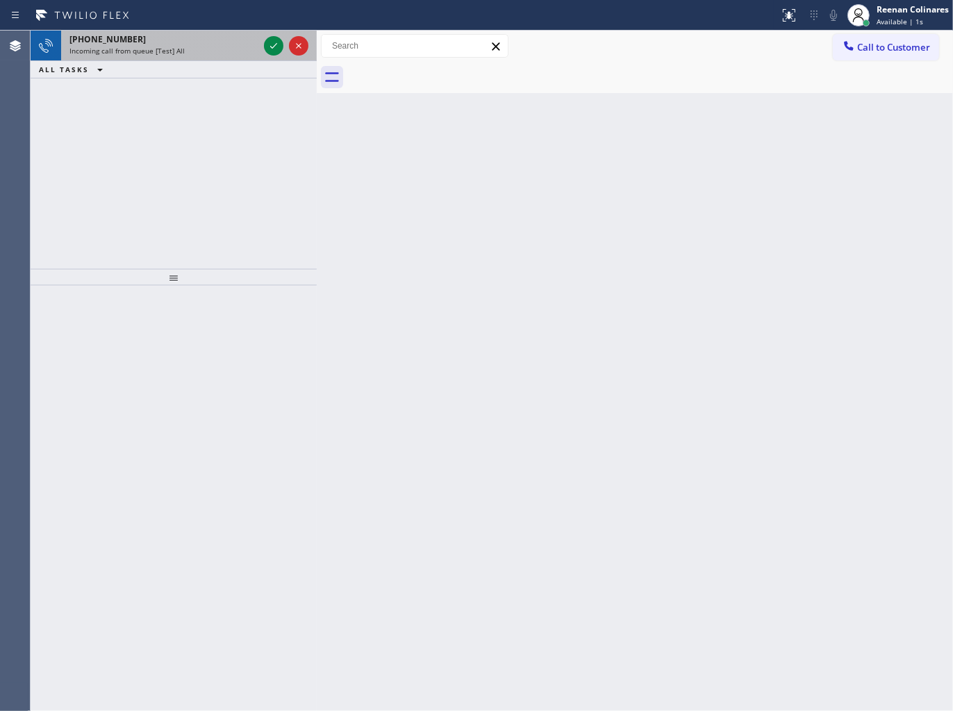
click at [202, 59] on div "+18178487745 Incoming call from queue [Test] All" at bounding box center [161, 46] width 200 height 31
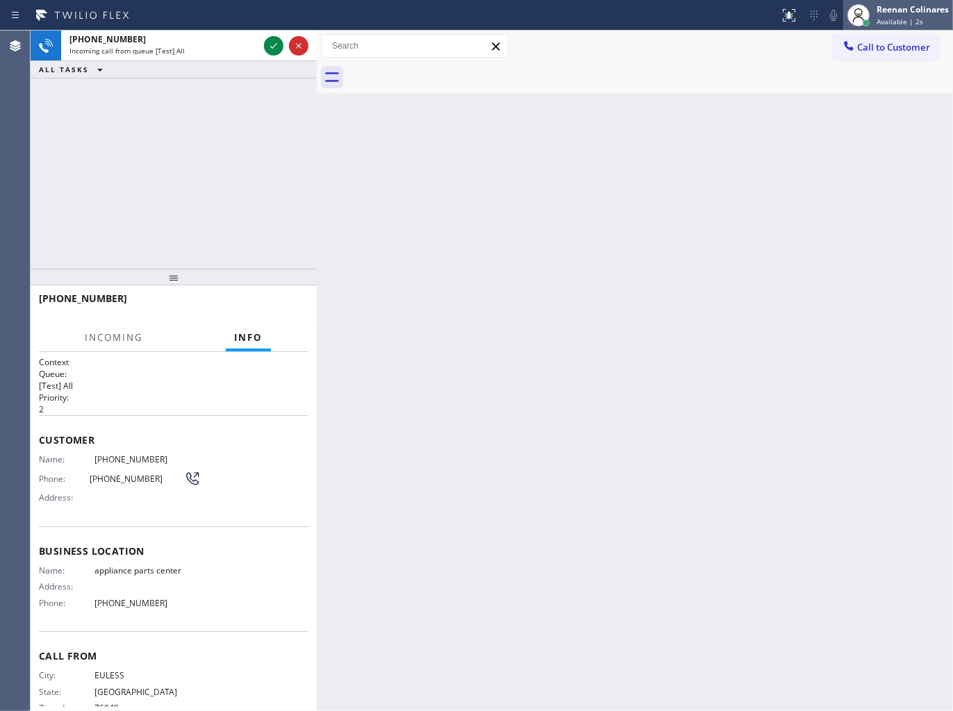
click at [879, 17] on span "Available | 2s" at bounding box center [899, 22] width 47 height 10
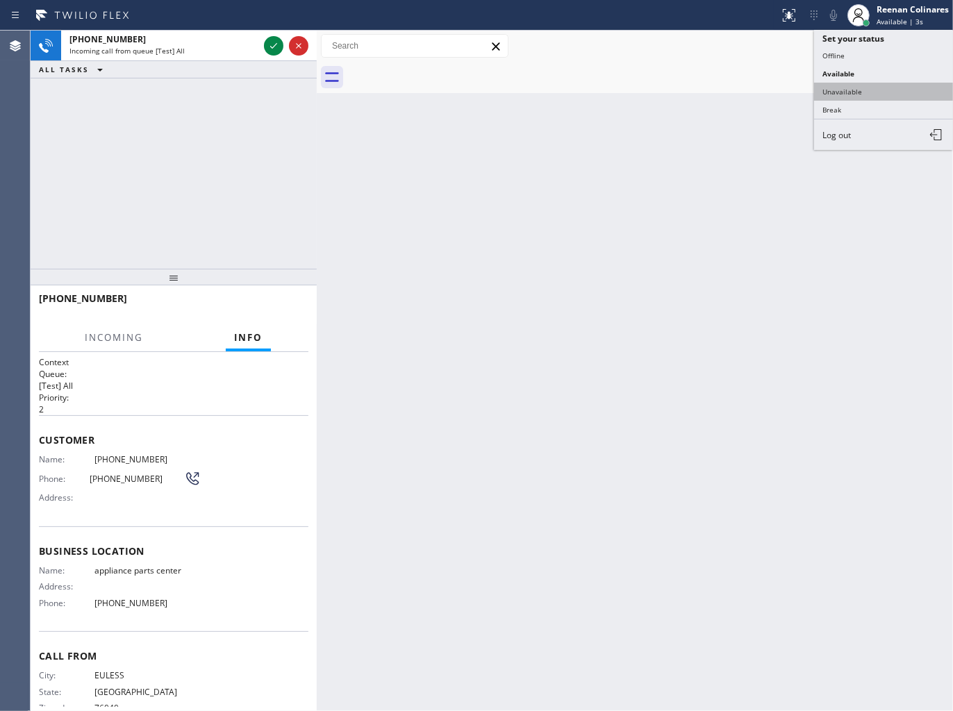
click at [831, 85] on button "Unavailable" at bounding box center [883, 92] width 139 height 18
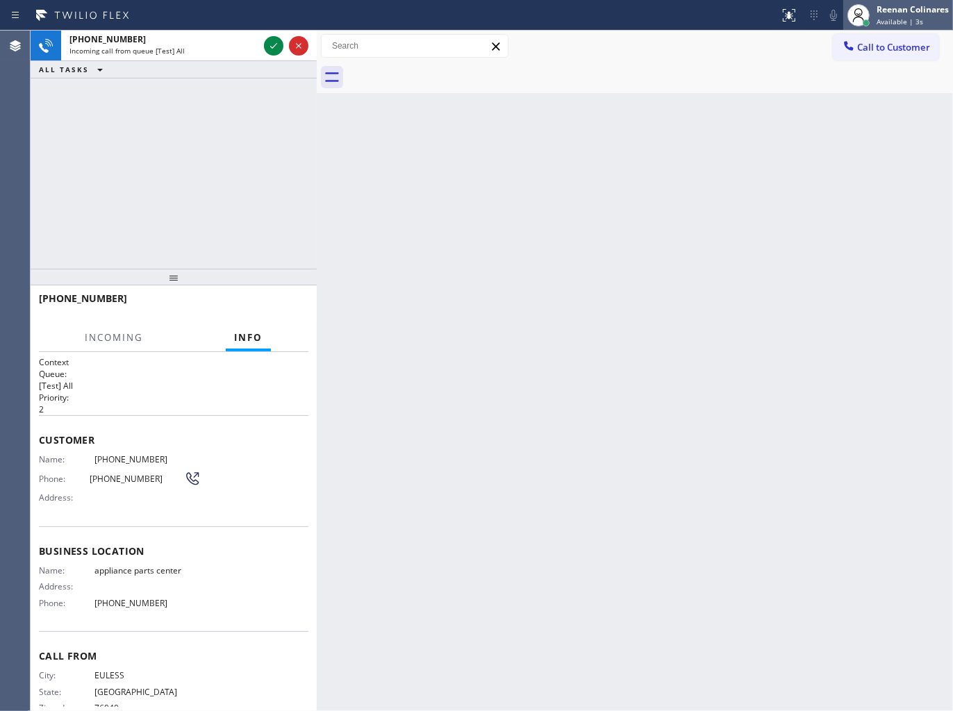
click at [897, 17] on span "Available | 3s" at bounding box center [899, 22] width 47 height 10
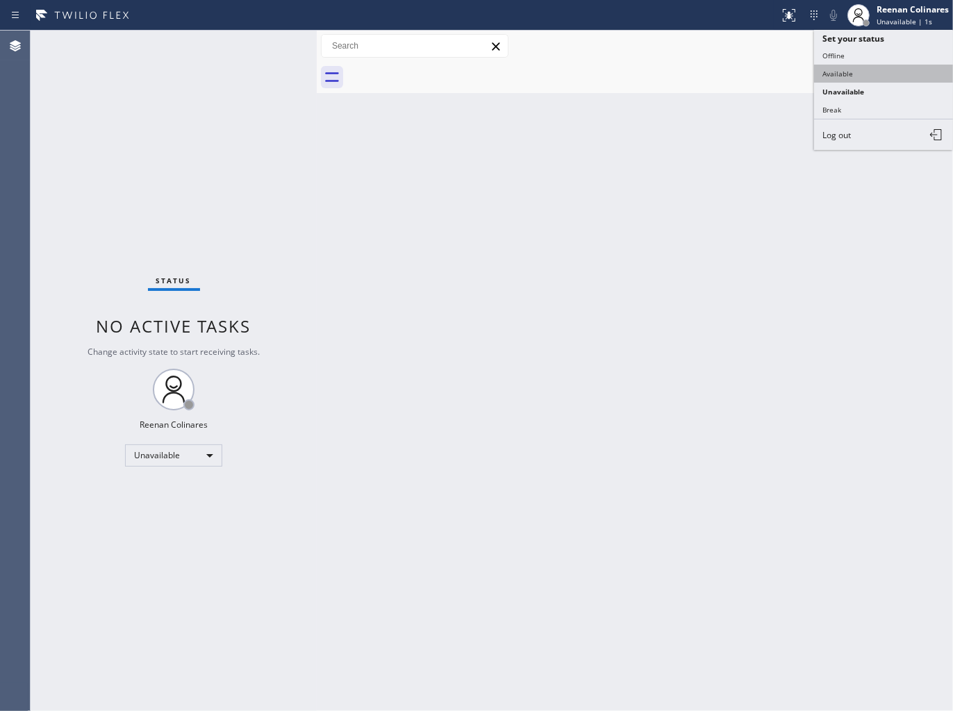
click at [842, 65] on button "Available" at bounding box center [883, 74] width 139 height 18
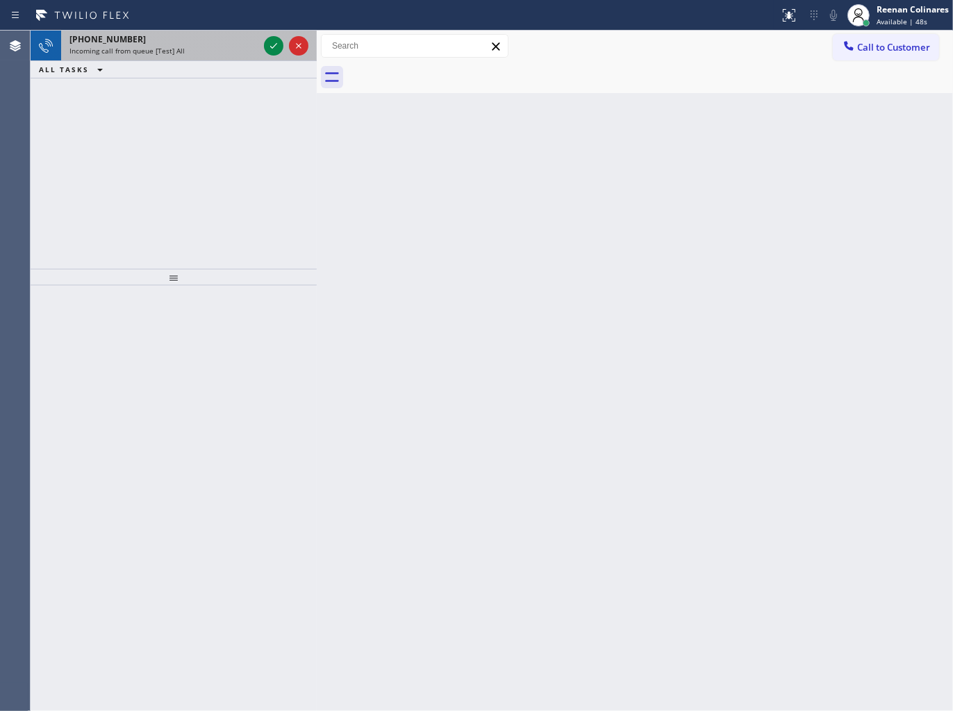
click at [229, 44] on div "+18584054529" at bounding box center [163, 39] width 189 height 12
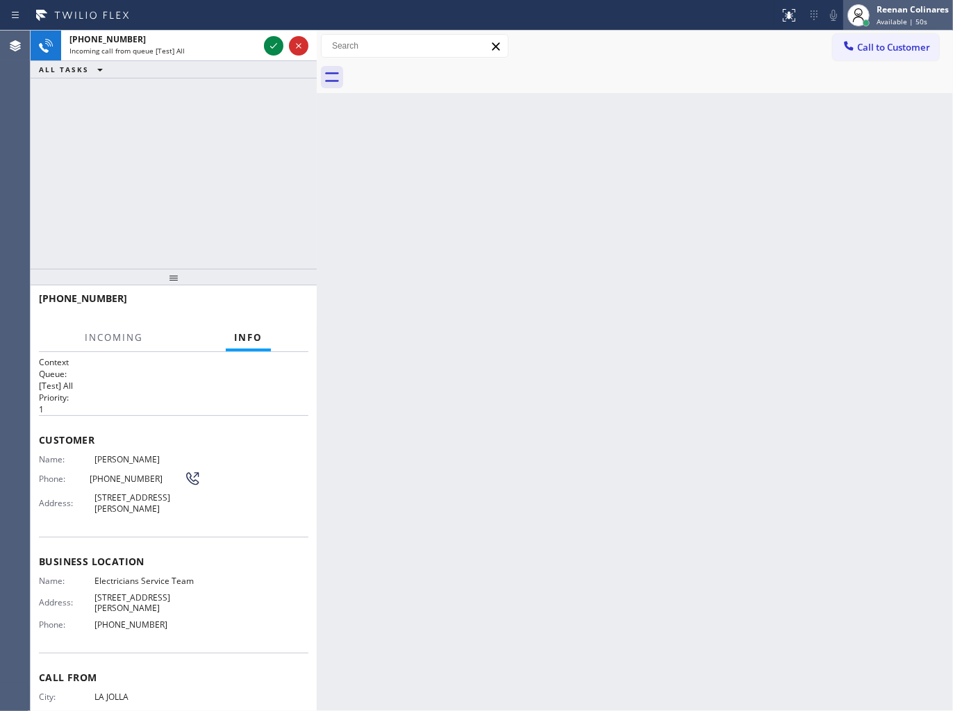
click at [932, 12] on div "Reenan Colinares" at bounding box center [912, 9] width 72 height 12
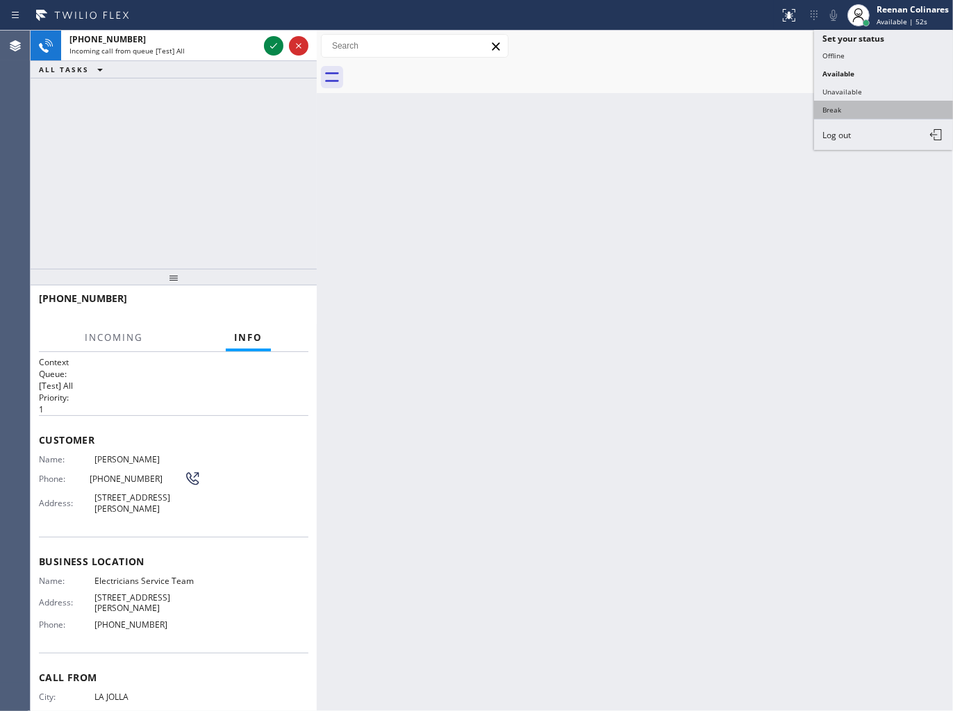
click at [830, 113] on button "Break" at bounding box center [883, 110] width 139 height 18
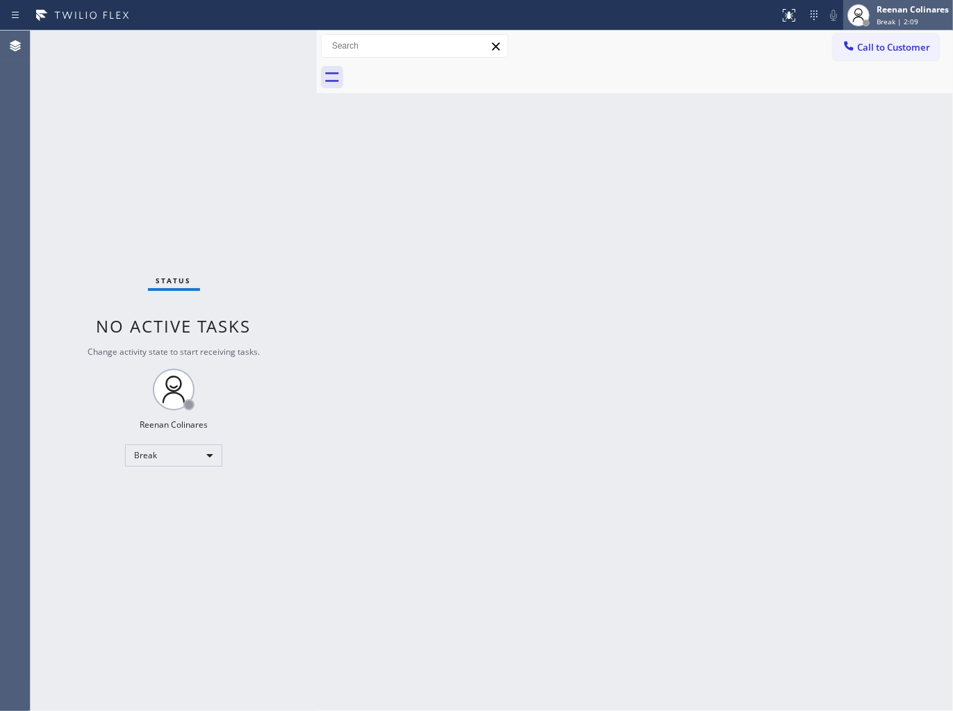
click at [893, 15] on div "Reenan Colinares Break | 2:09" at bounding box center [913, 15] width 79 height 24
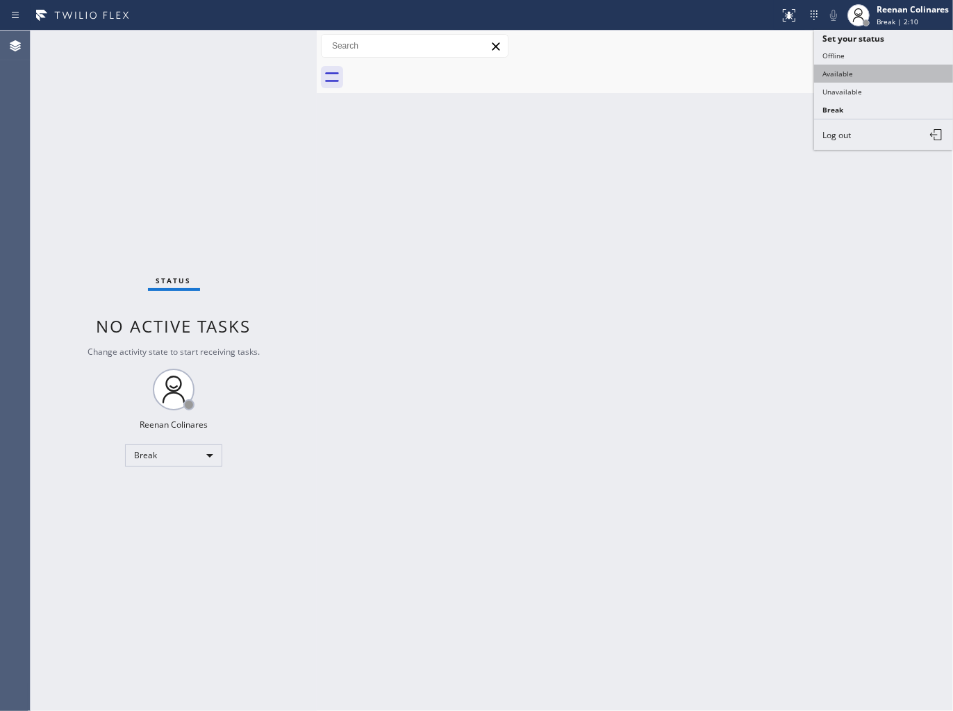
click at [865, 70] on button "Available" at bounding box center [883, 74] width 139 height 18
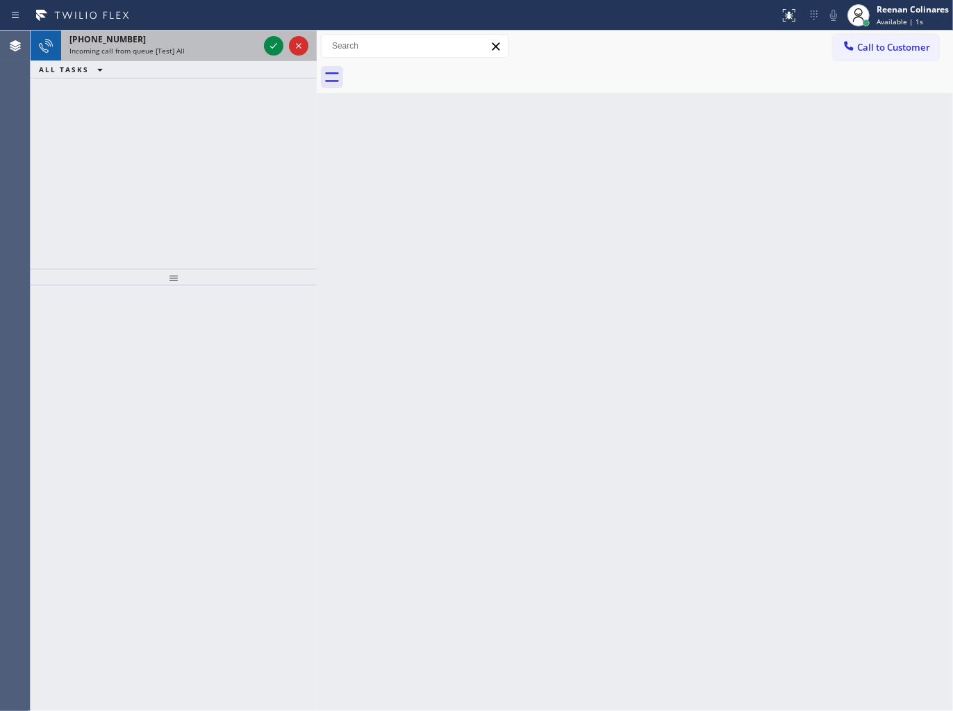
click at [184, 46] on div "Incoming call from queue [Test] All" at bounding box center [163, 51] width 189 height 10
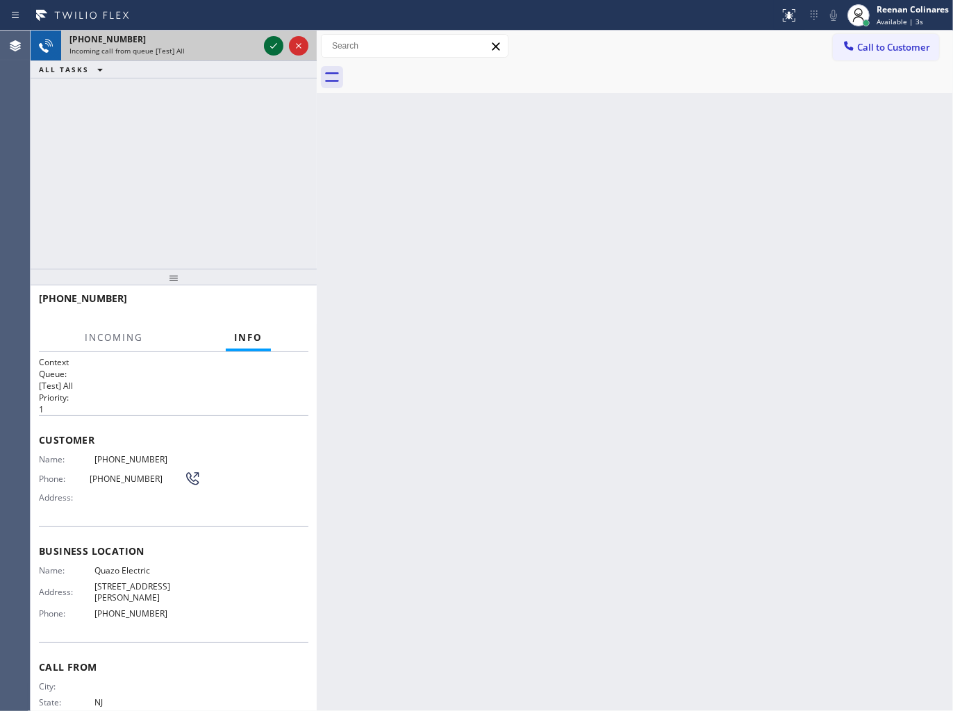
click at [276, 43] on icon at bounding box center [273, 46] width 17 height 17
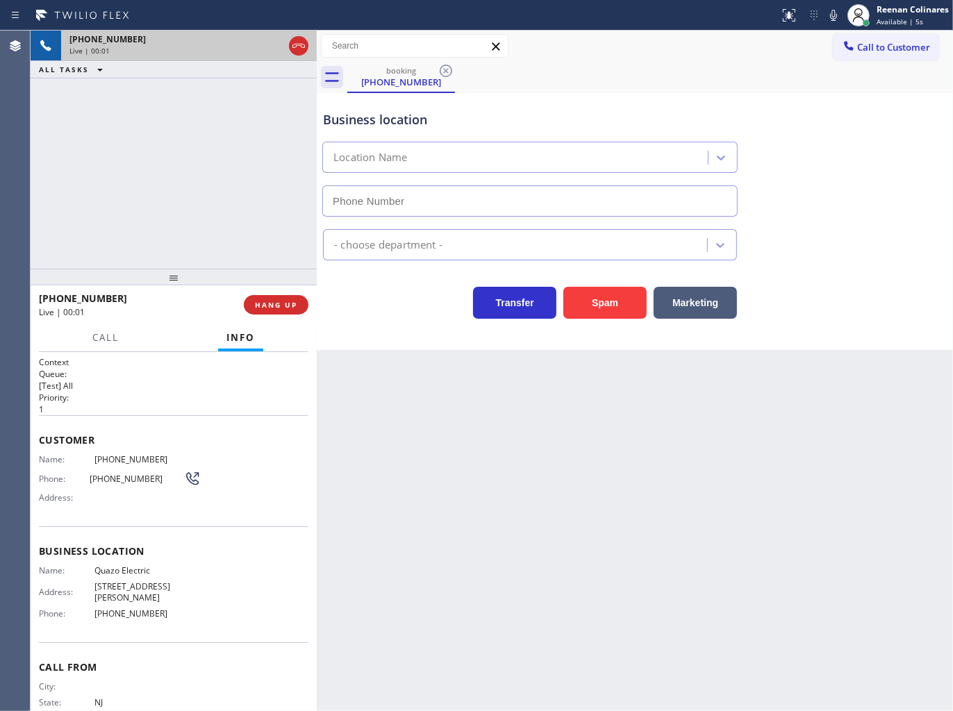
type input "(908) 895-5331"
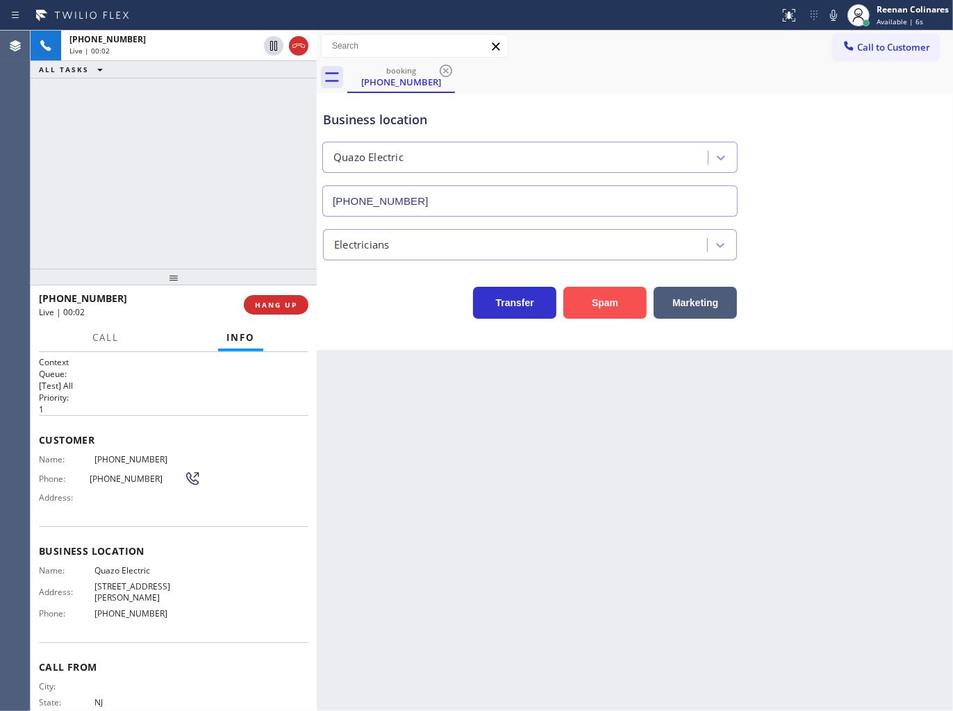
click at [606, 313] on button "Spam" at bounding box center [604, 303] width 83 height 32
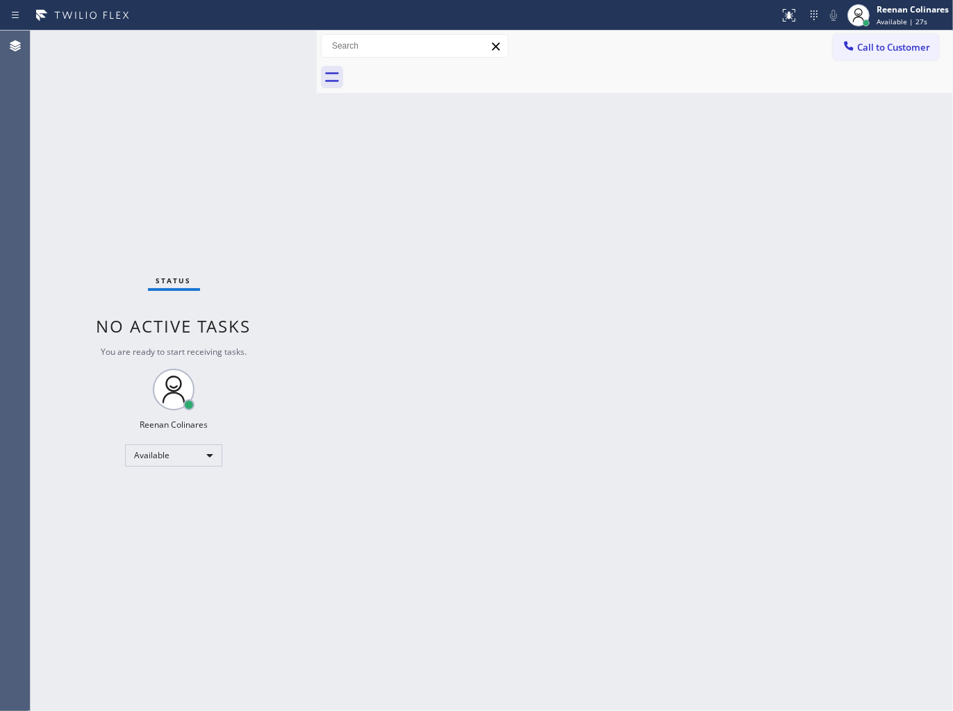
click at [519, 215] on div "Back to Dashboard Change Sender ID Customers Technicians Select a contact Outbo…" at bounding box center [635, 371] width 636 height 681
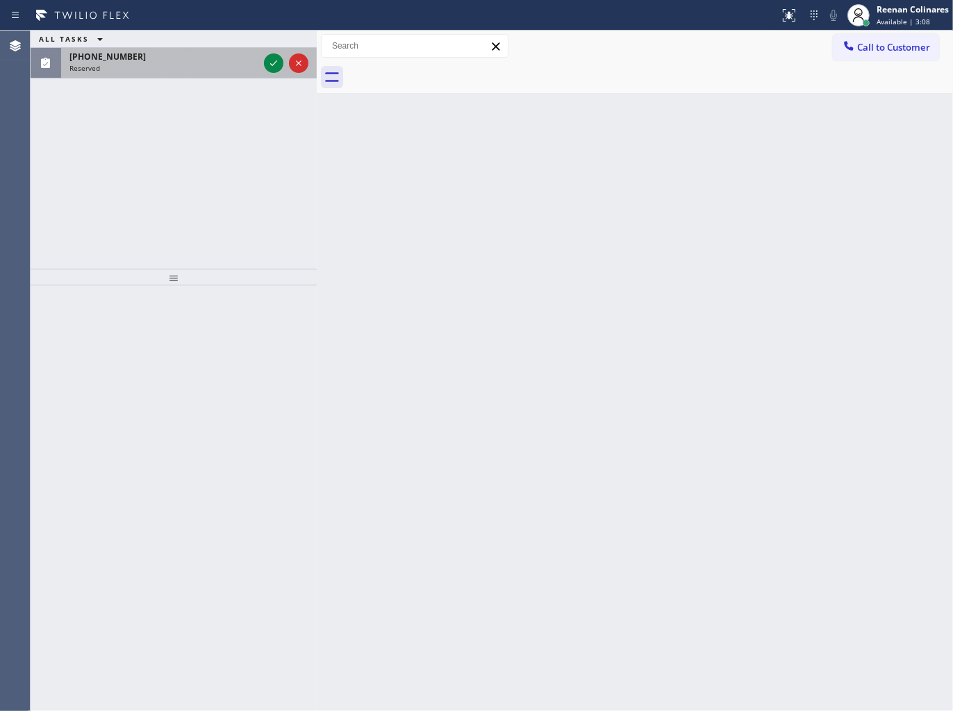
click at [211, 60] on div "(817) 848-7745" at bounding box center [163, 57] width 189 height 12
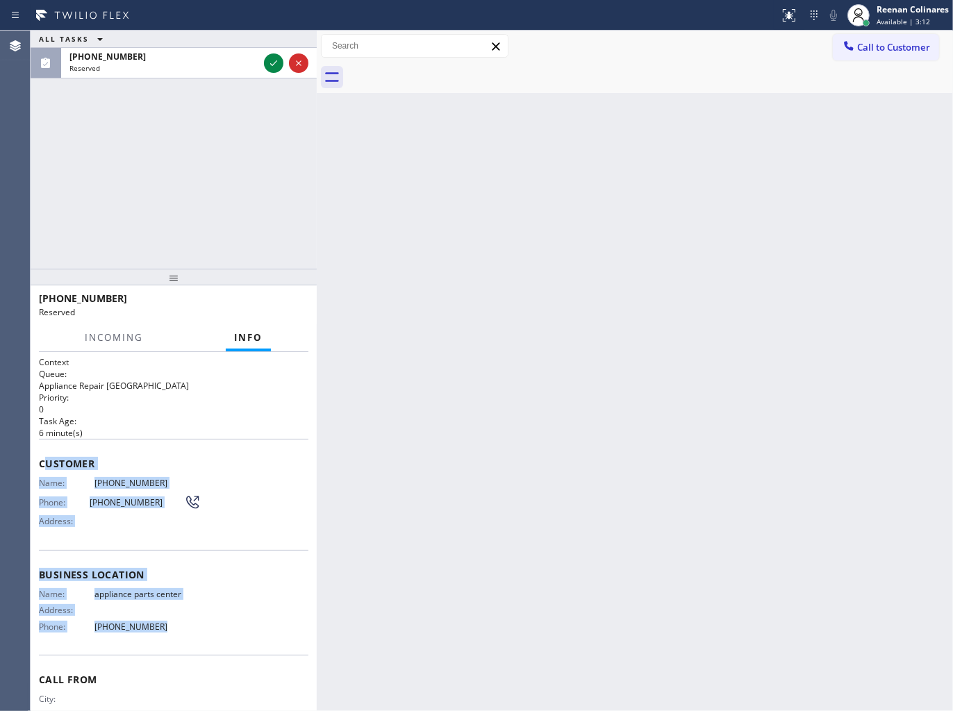
drag, startPoint x: 163, startPoint y: 578, endPoint x: 217, endPoint y: 633, distance: 77.6
click at [216, 633] on div "Context Queue: Appliance Repair High End Priority: 0 Task Age: 6 minute(s) Cust…" at bounding box center [173, 558] width 269 height 404
copy div "ustomer Name: (817) 848-7745 Phone: (817) 848-7745 Address: Business location N…"
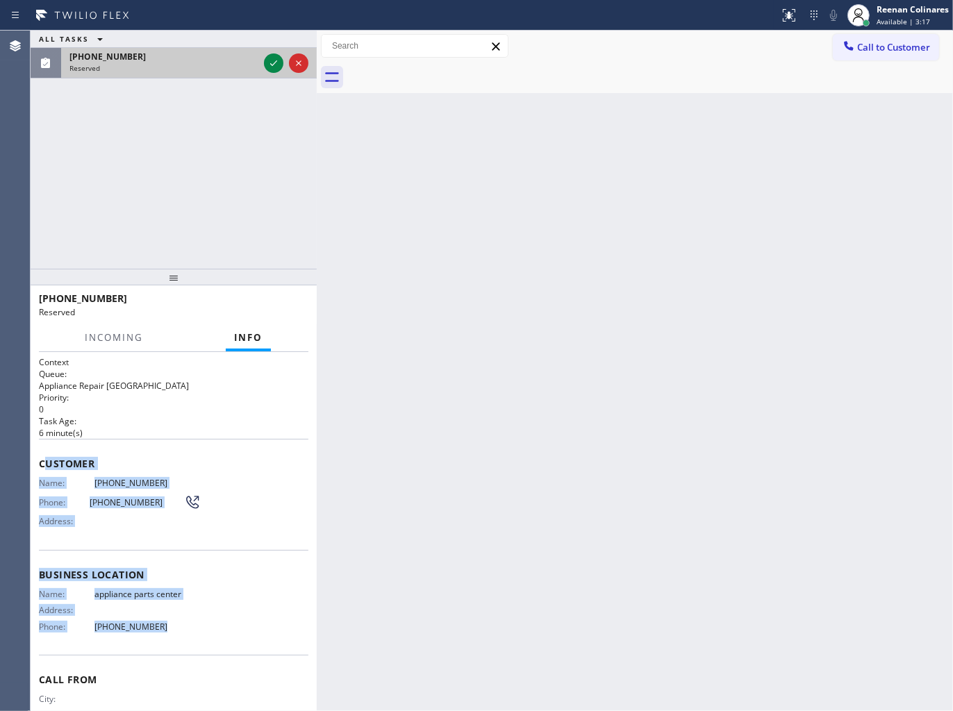
click at [280, 74] on div at bounding box center [286, 63] width 50 height 31
click at [269, 65] on icon at bounding box center [273, 63] width 17 height 17
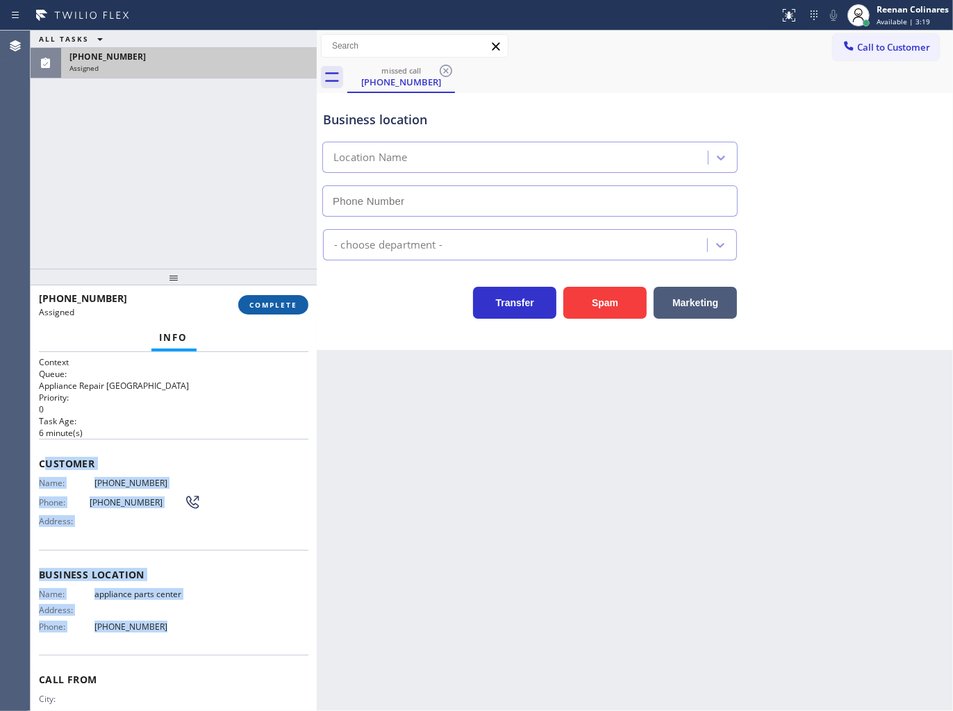
type input "(817) 482-5346"
drag, startPoint x: 287, startPoint y: 304, endPoint x: 292, endPoint y: 313, distance: 10.3
click at [288, 306] on span "COMPLETE" at bounding box center [273, 305] width 48 height 10
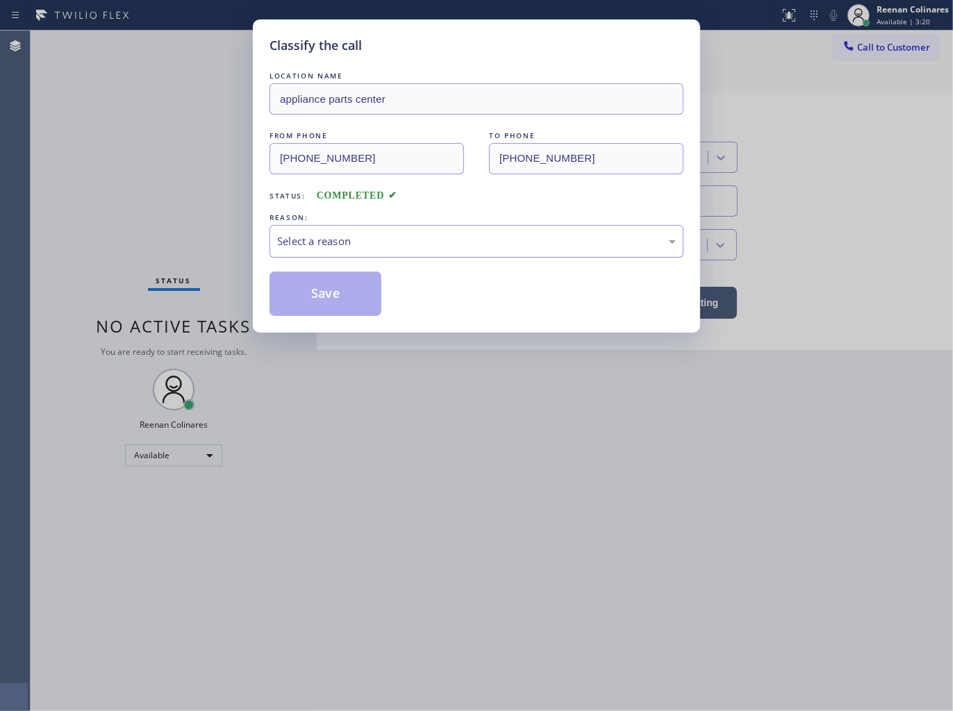
click at [346, 240] on div "Select a reason" at bounding box center [476, 241] width 399 height 16
drag, startPoint x: 317, startPoint y: 317, endPoint x: 310, endPoint y: 294, distance: 24.4
click at [317, 317] on div "Classify the call LOCATION NAME appliance parts center FROM PHONE (817) 848-774…" at bounding box center [476, 175] width 447 height 313
click at [310, 294] on button "Save" at bounding box center [325, 294] width 112 height 44
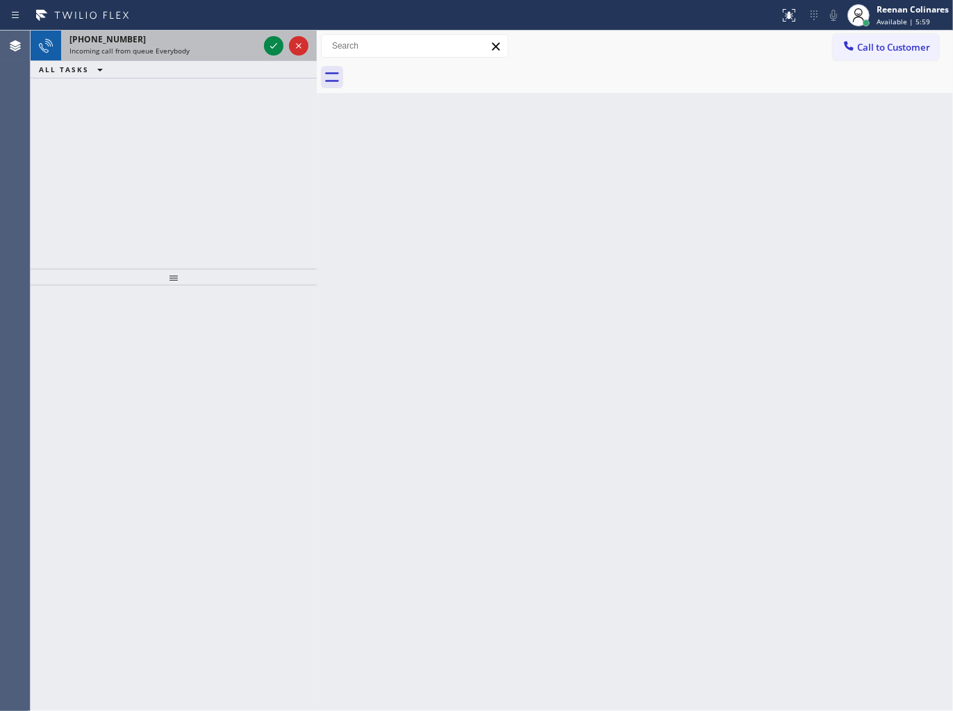
click at [217, 46] on div "Incoming call from queue Everybody" at bounding box center [163, 51] width 189 height 10
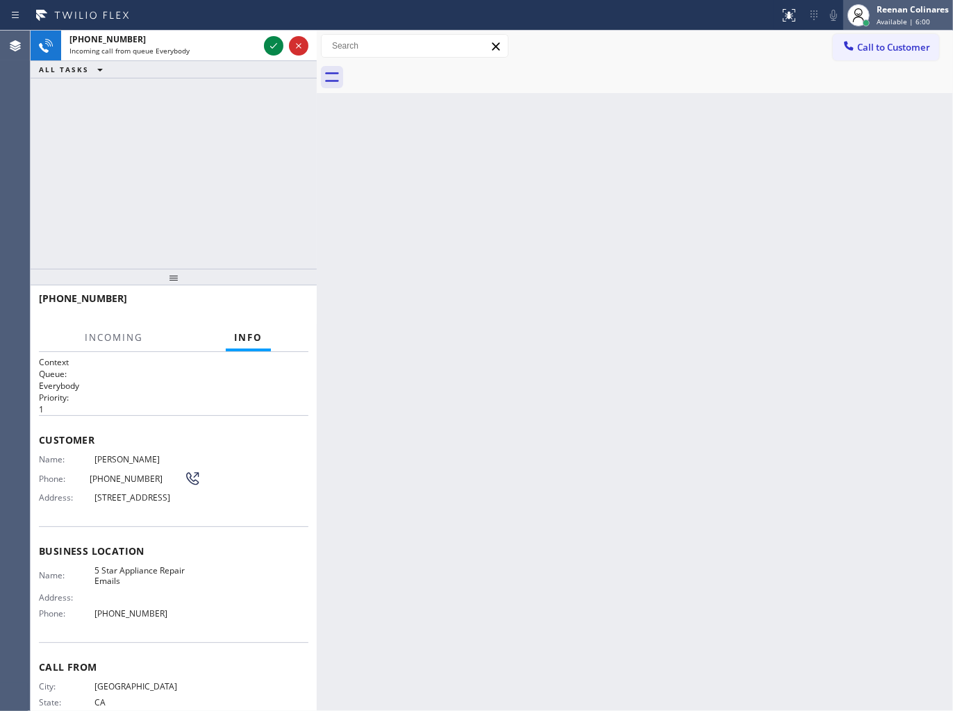
click at [946, 28] on div "Reenan Colinares Available | 6:00" at bounding box center [898, 15] width 110 height 31
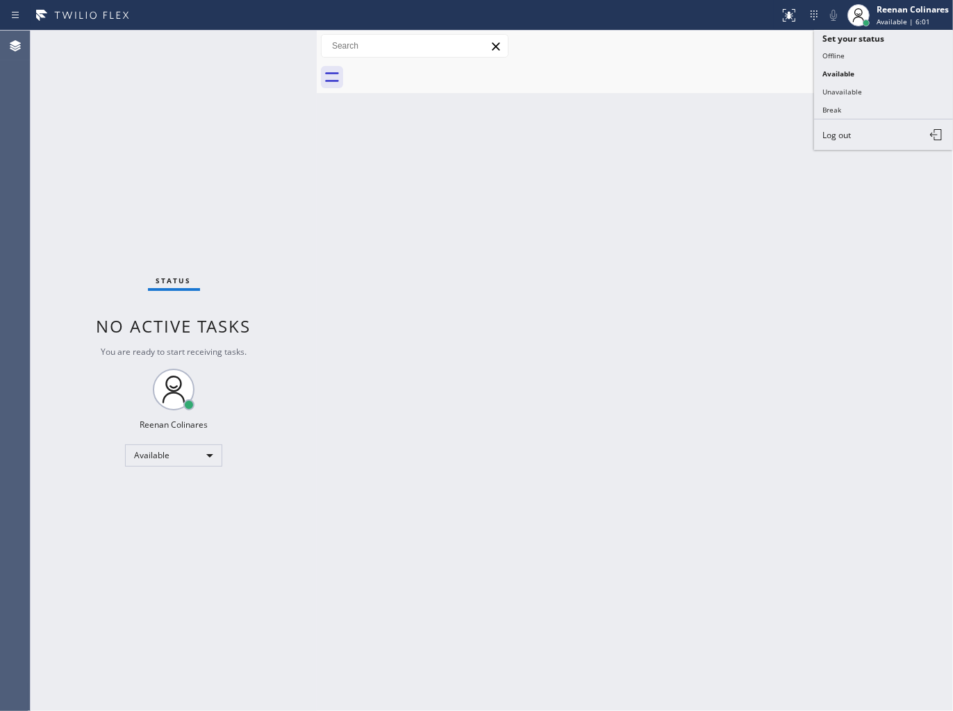
click at [508, 147] on div "Back to Dashboard Change Sender ID Customers Technicians Select a contact Outbo…" at bounding box center [635, 371] width 636 height 681
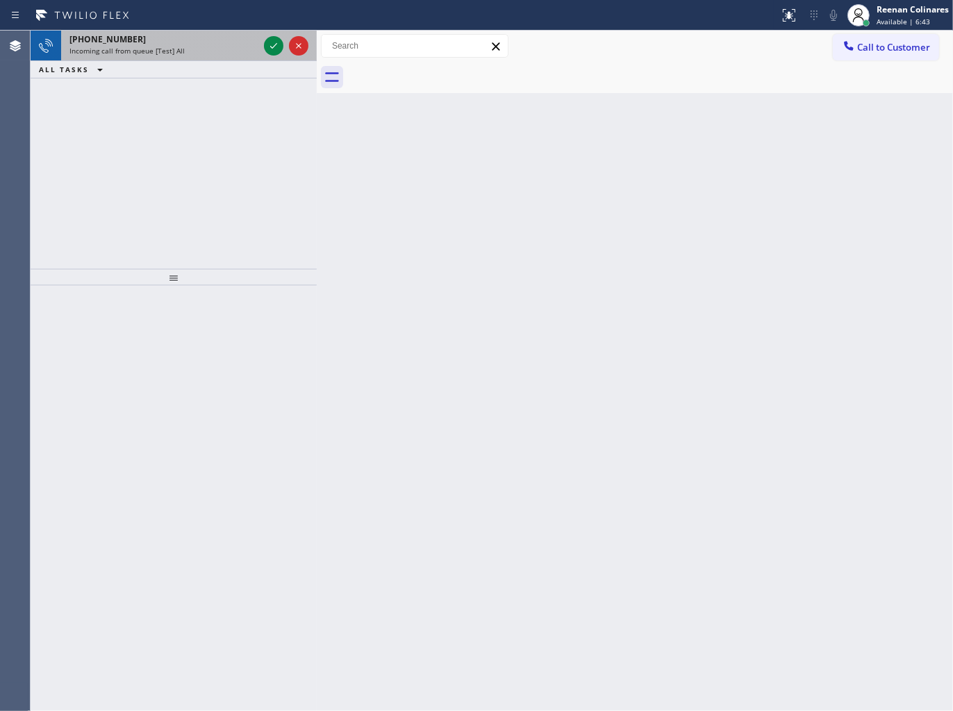
click at [256, 53] on div "Incoming call from queue [Test] All" at bounding box center [163, 51] width 189 height 10
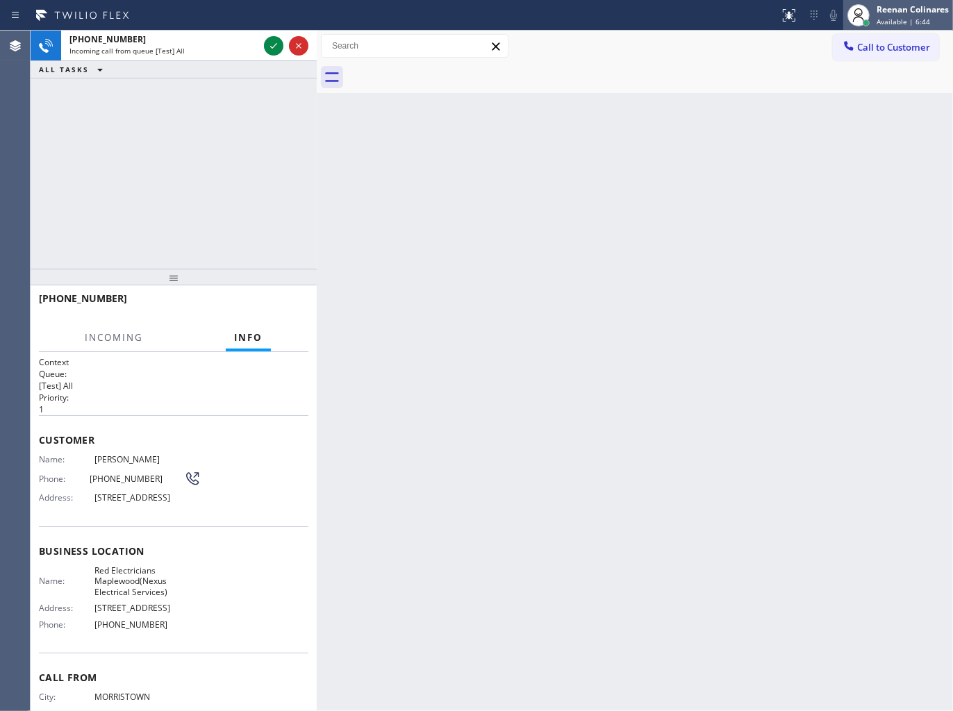
click at [898, 17] on span "Available | 6:44" at bounding box center [902, 22] width 53 height 10
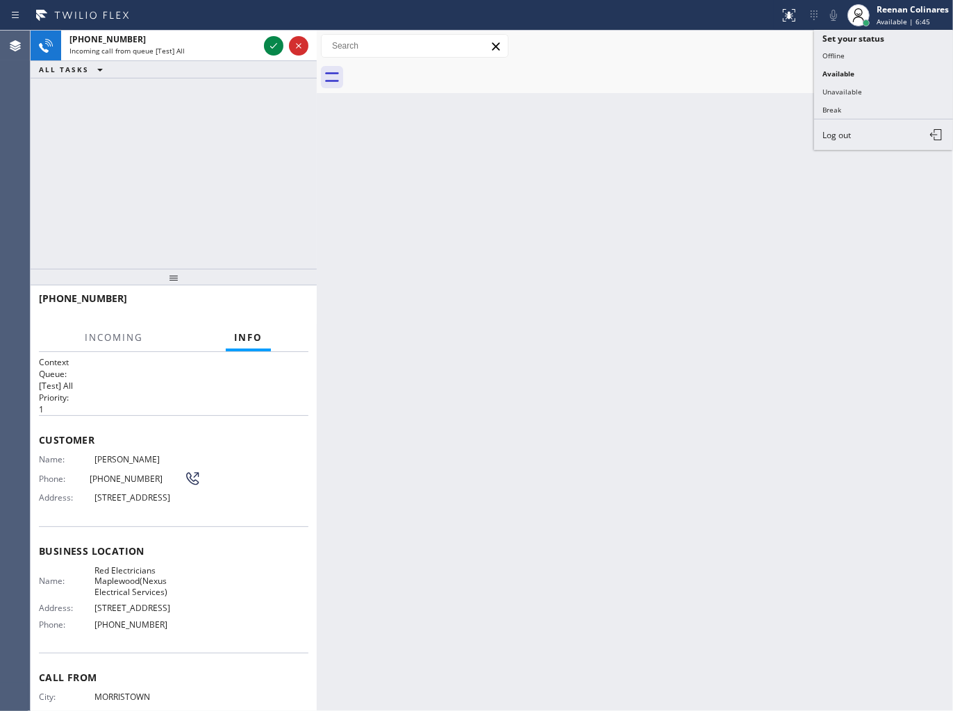
drag, startPoint x: 861, startPoint y: 85, endPoint x: 885, endPoint y: 50, distance: 43.0
click at [861, 86] on button "Unavailable" at bounding box center [883, 92] width 139 height 18
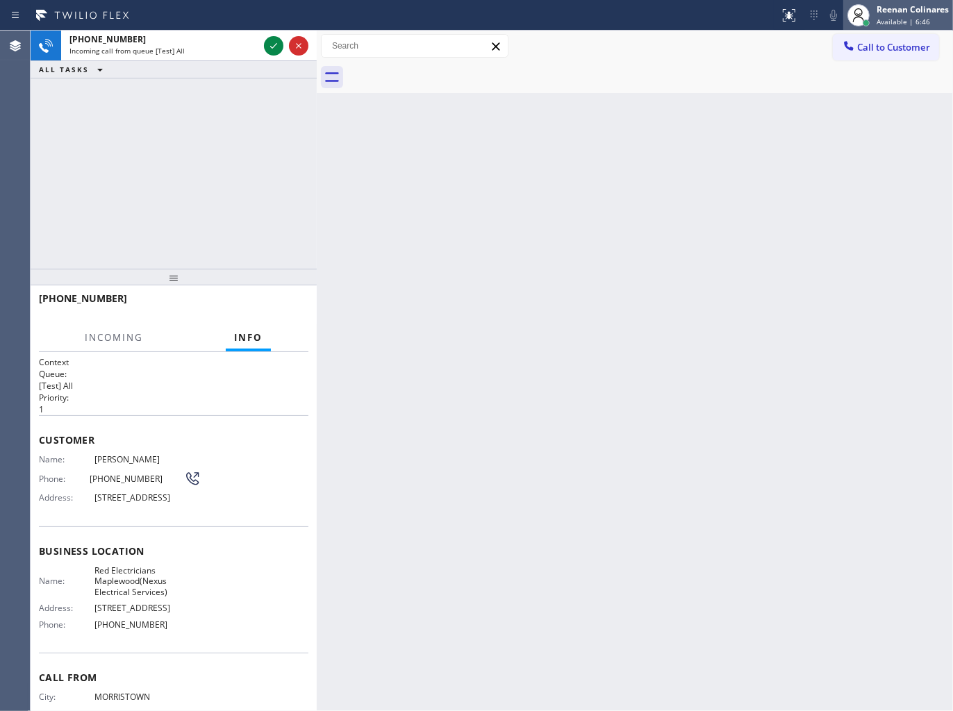
click at [904, 21] on span "Available | 6:46" at bounding box center [902, 22] width 53 height 10
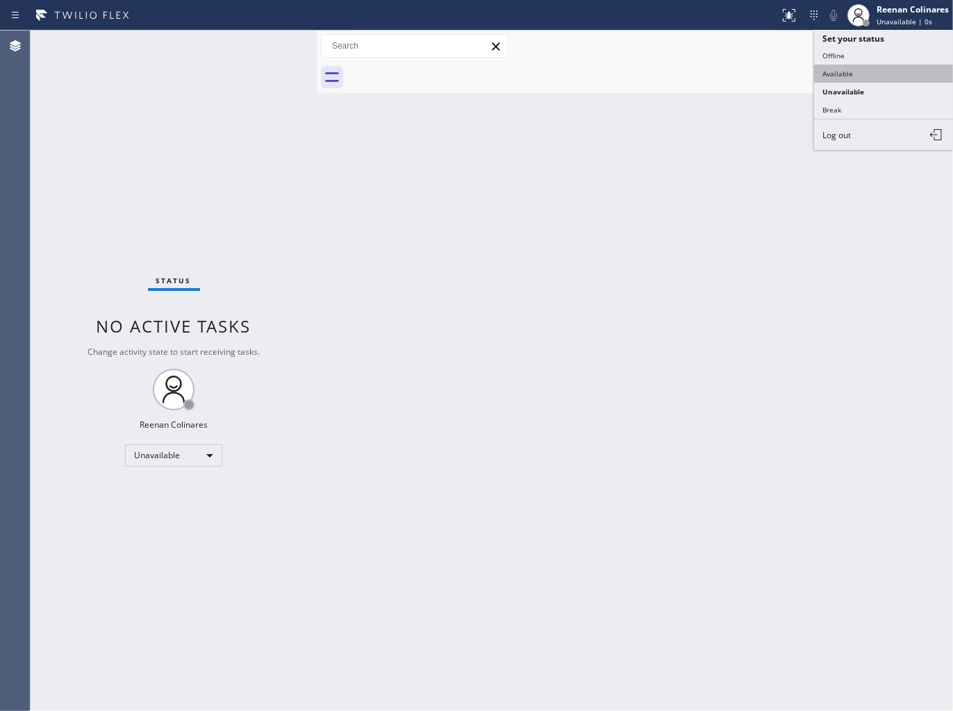
click at [848, 75] on button "Available" at bounding box center [883, 74] width 139 height 18
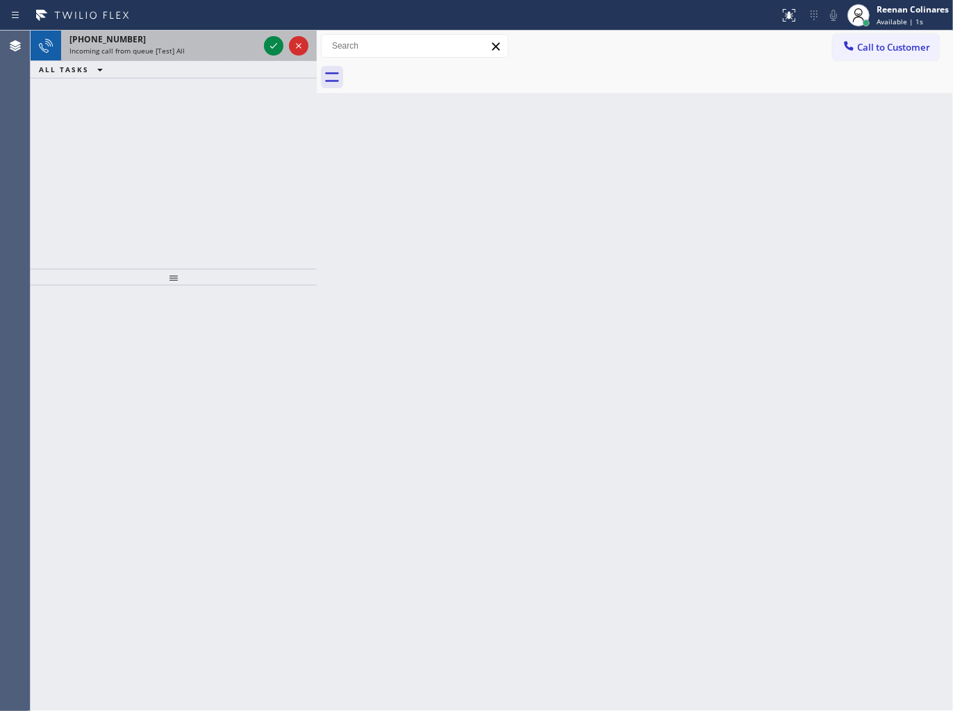
click at [213, 56] on div "+12014009160 Incoming call from queue [Test] All" at bounding box center [161, 46] width 200 height 31
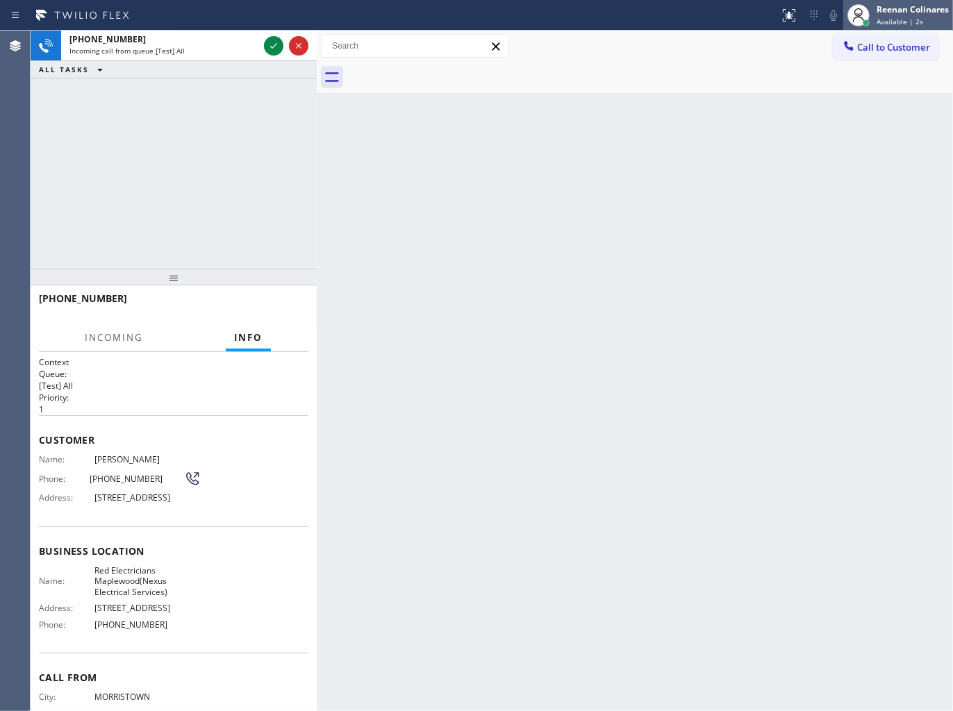
click at [865, 19] on div at bounding box center [866, 22] width 7 height 7
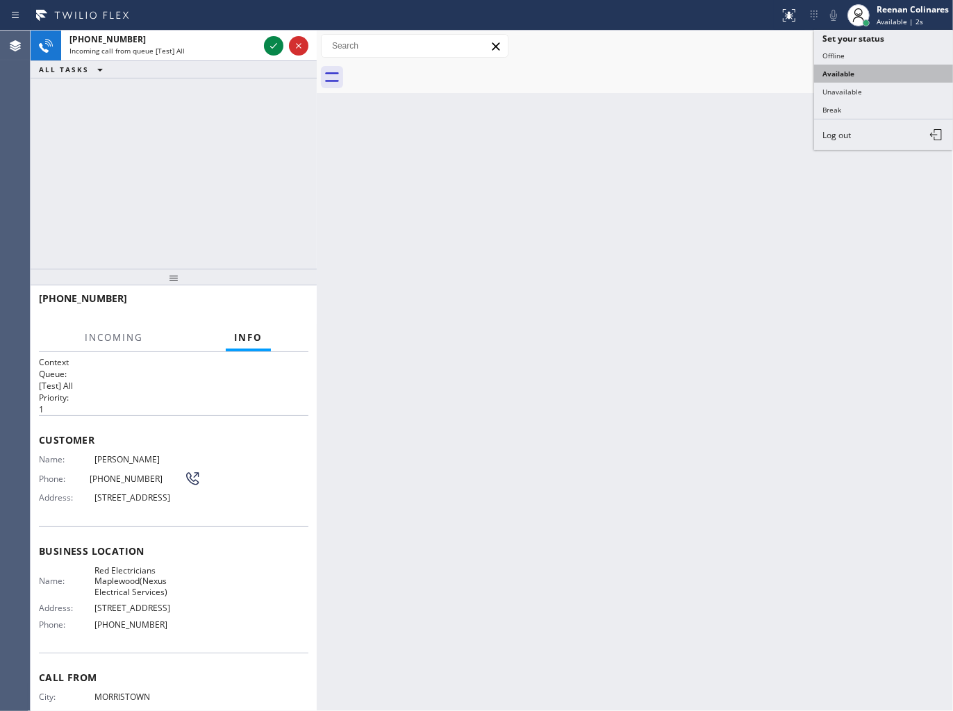
click at [842, 78] on button "Available" at bounding box center [883, 74] width 139 height 18
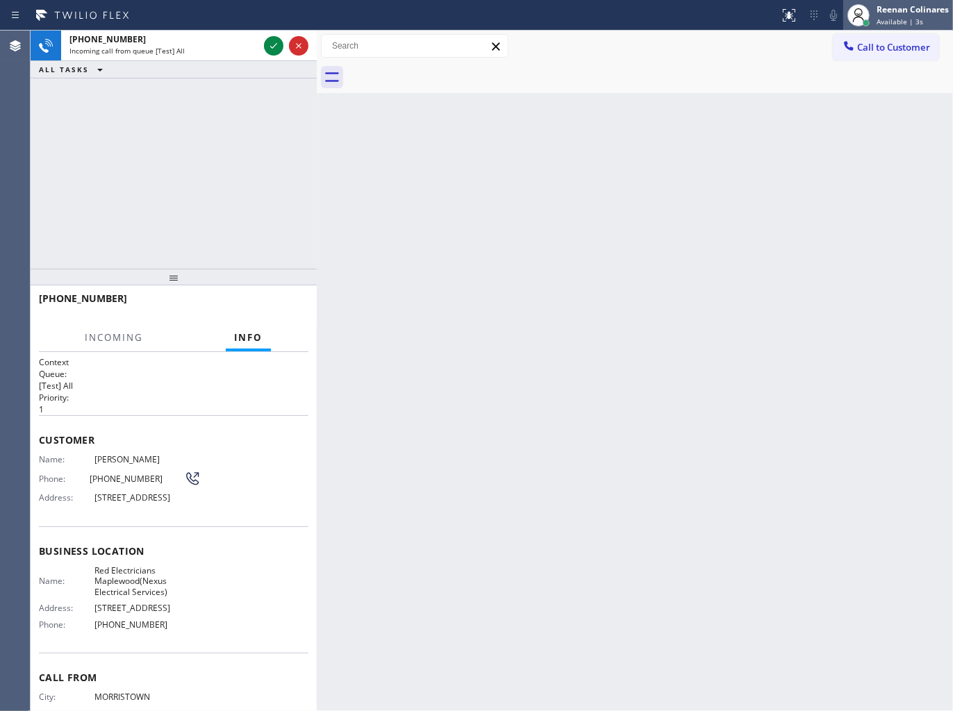
click at [911, 13] on div "Reenan Colinares" at bounding box center [912, 9] width 72 height 12
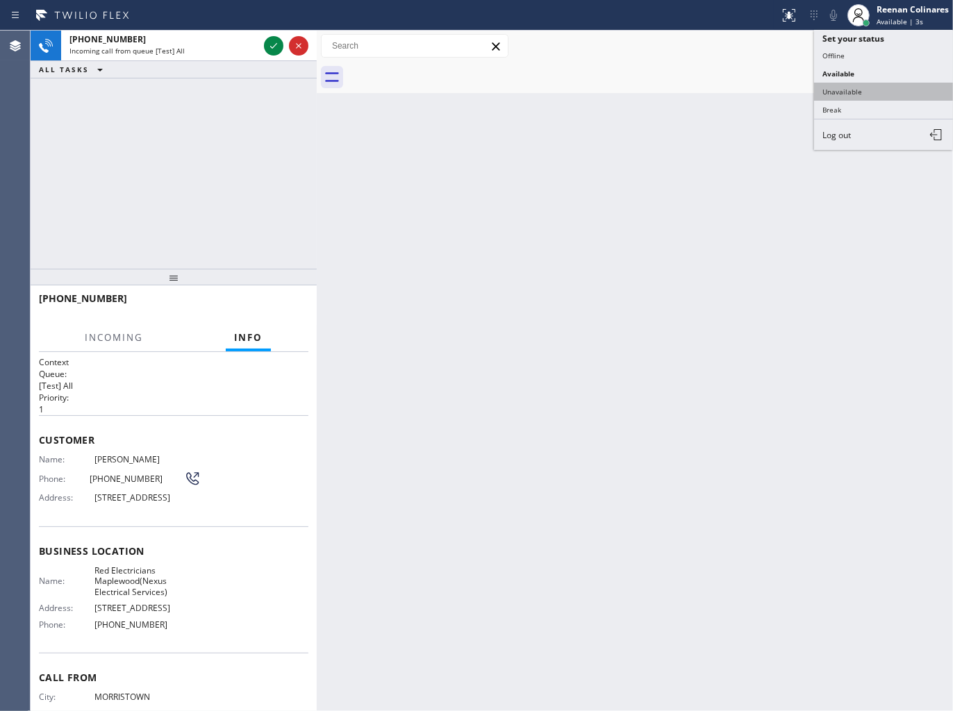
click at [852, 85] on button "Unavailable" at bounding box center [883, 92] width 139 height 18
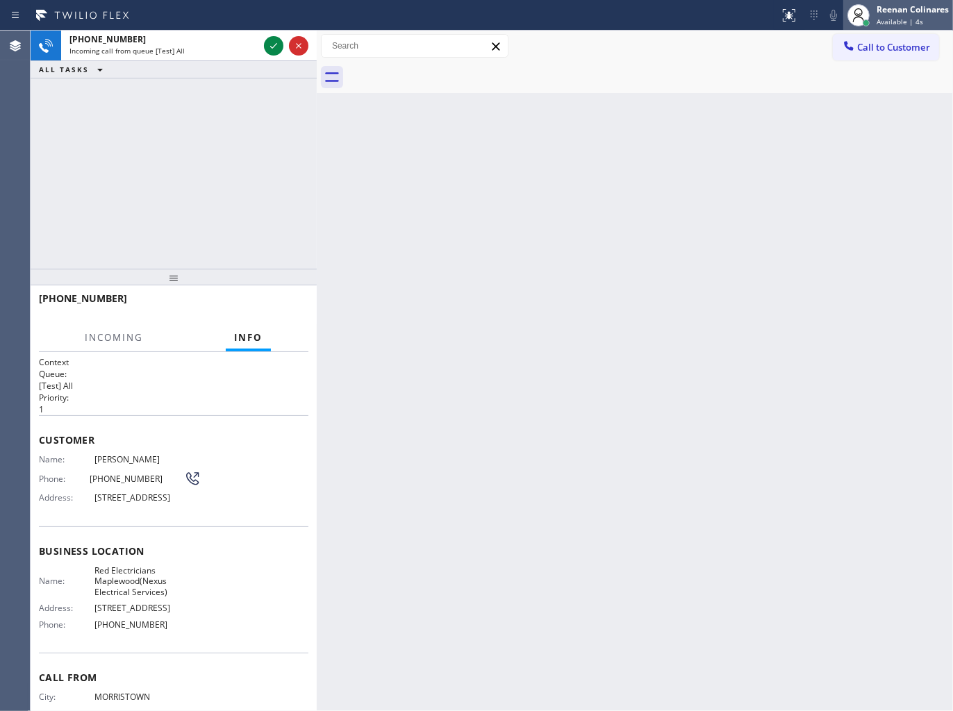
click at [890, 13] on div "Reenan Colinares" at bounding box center [912, 9] width 72 height 12
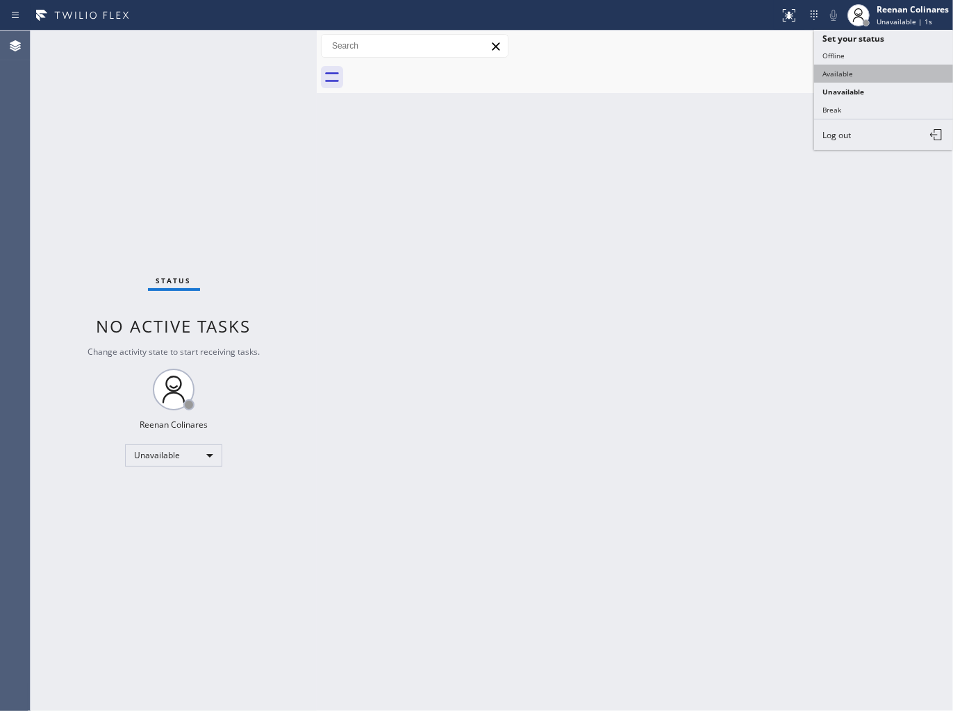
click at [835, 74] on button "Available" at bounding box center [883, 74] width 139 height 18
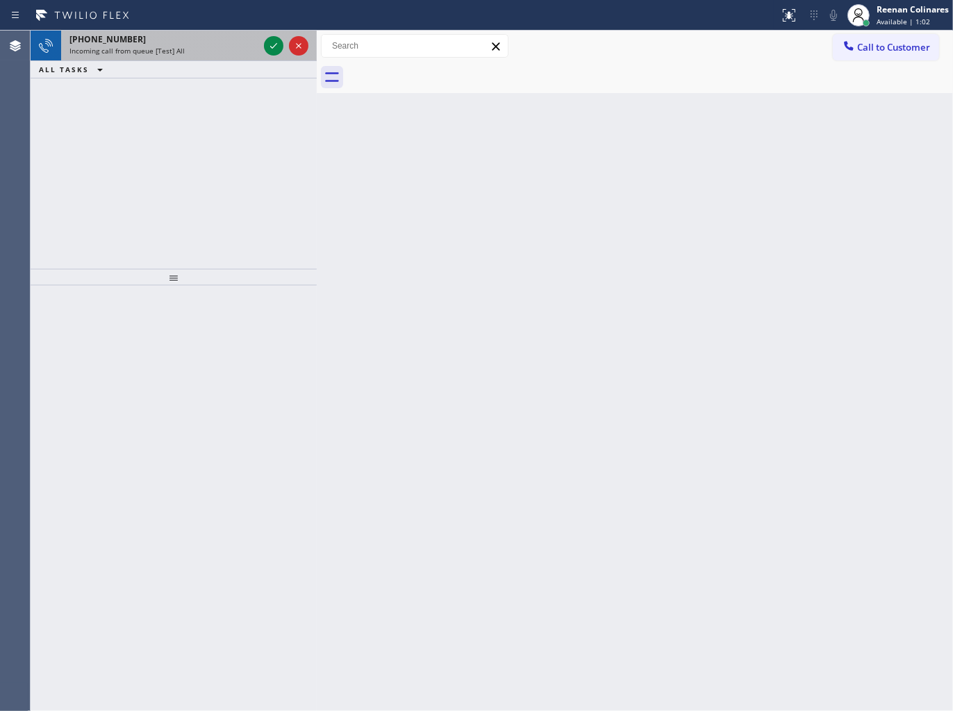
click at [197, 36] on div "+12014009160" at bounding box center [163, 39] width 189 height 12
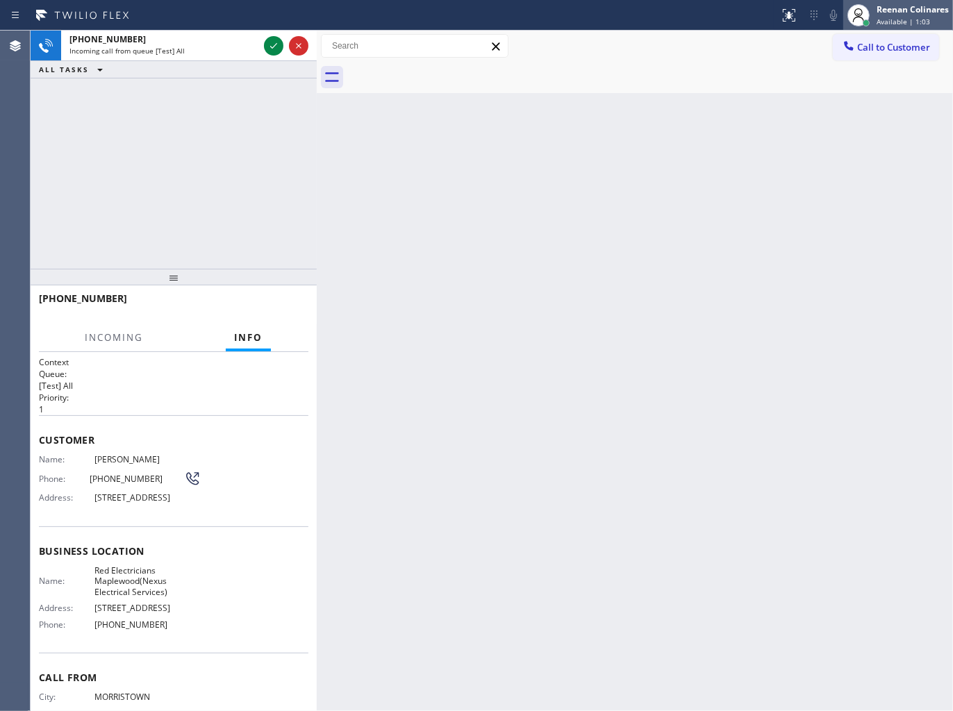
click at [913, 17] on span "Available | 1:03" at bounding box center [902, 22] width 53 height 10
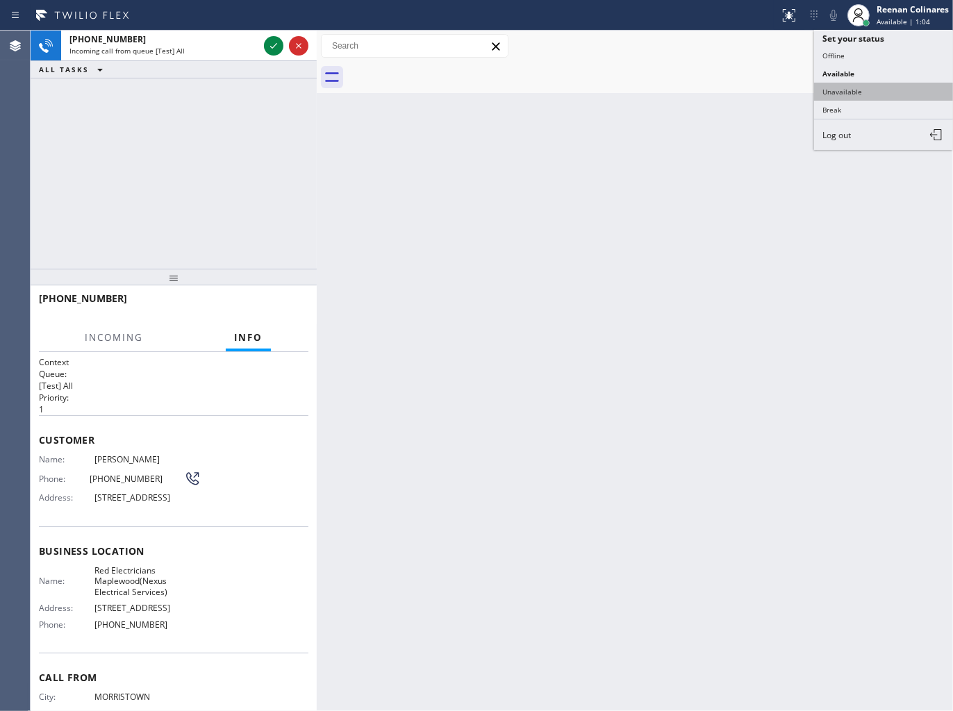
click at [856, 90] on button "Unavailable" at bounding box center [883, 92] width 139 height 18
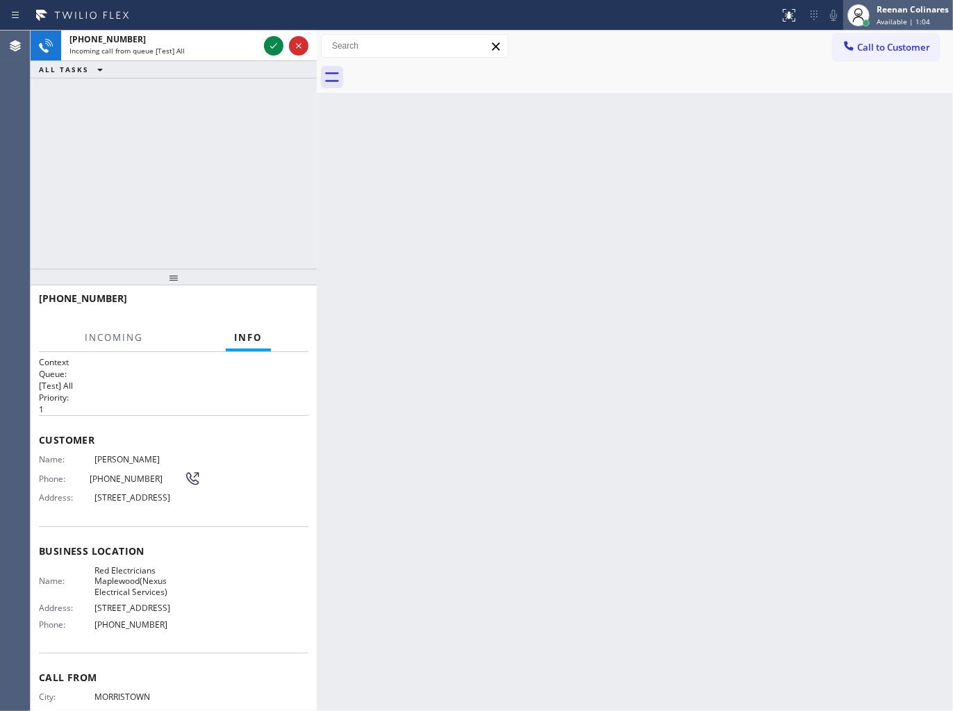
click at [904, 10] on div "Reenan Colinares" at bounding box center [912, 9] width 72 height 12
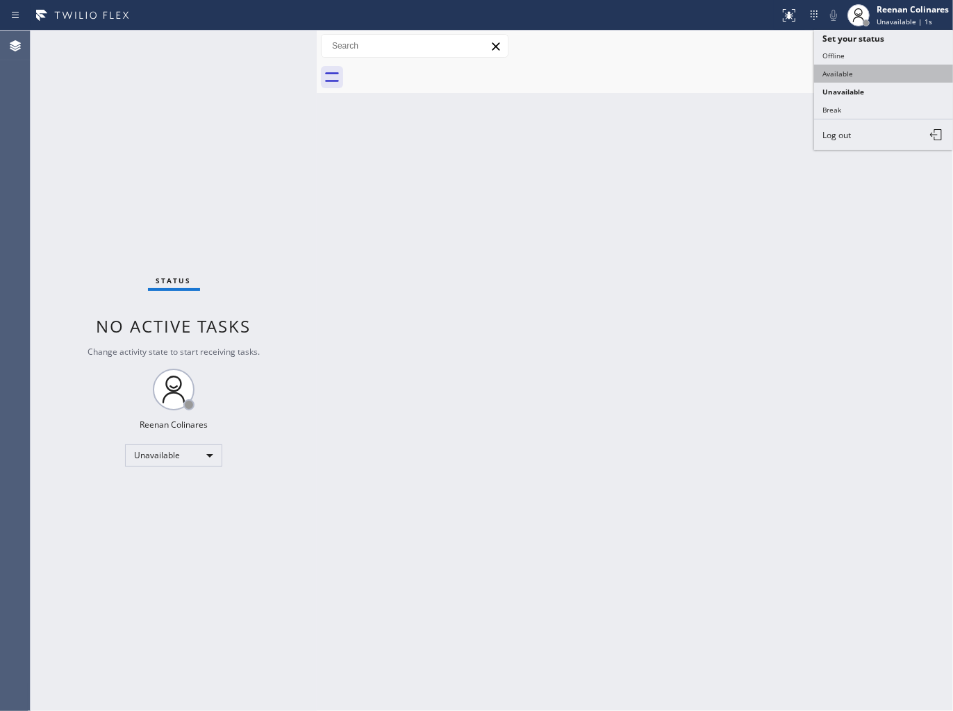
click at [844, 70] on button "Available" at bounding box center [883, 74] width 139 height 18
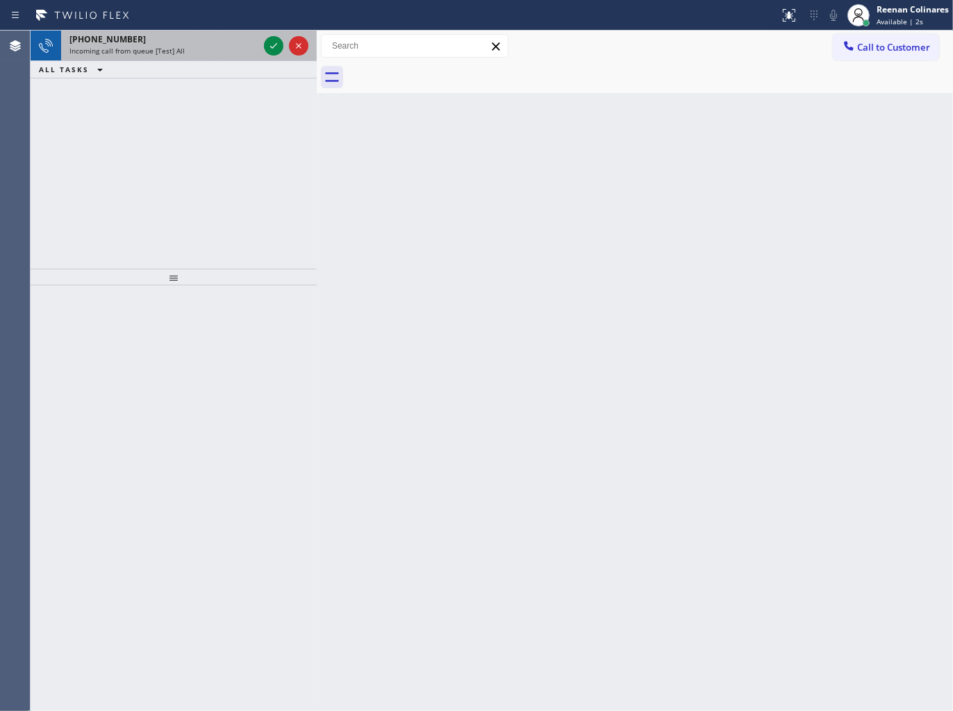
click at [215, 36] on div "+12014009160" at bounding box center [163, 39] width 189 height 12
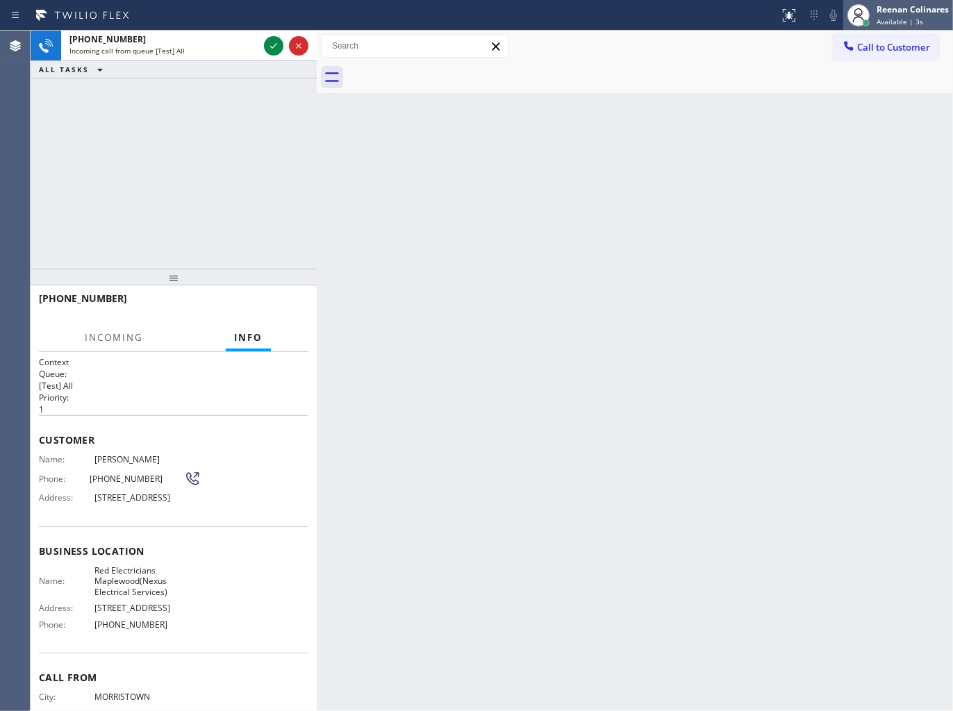
click at [896, 15] on div "Reenan Colinares" at bounding box center [912, 9] width 72 height 12
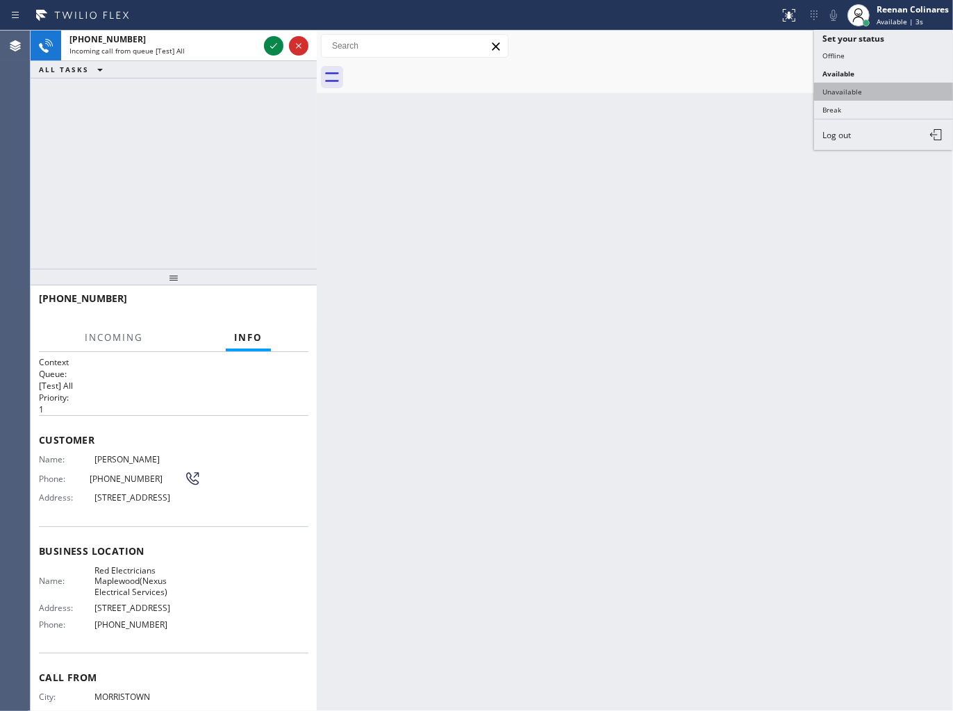
click at [843, 87] on button "Unavailable" at bounding box center [883, 92] width 139 height 18
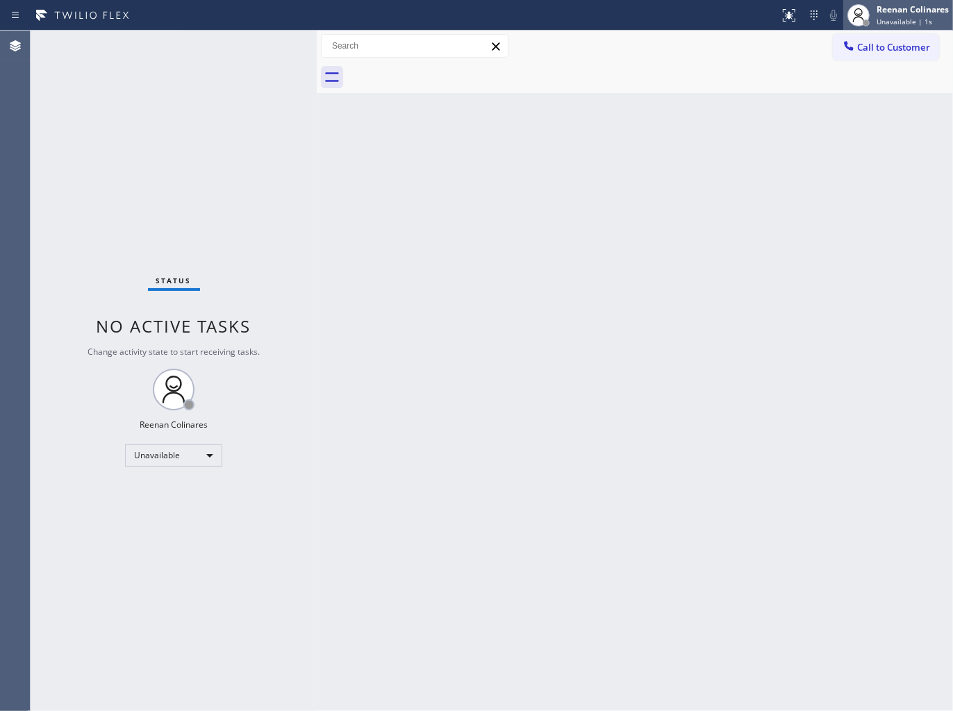
click at [903, 19] on span "Unavailable | 1s" at bounding box center [904, 22] width 56 height 10
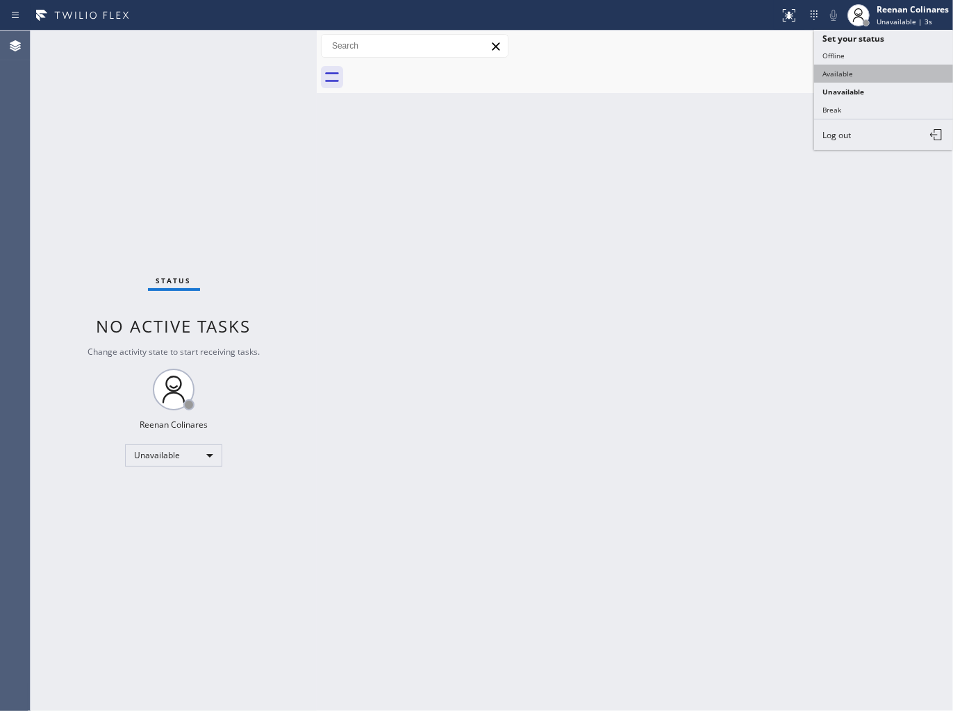
click at [857, 72] on button "Available" at bounding box center [883, 74] width 139 height 18
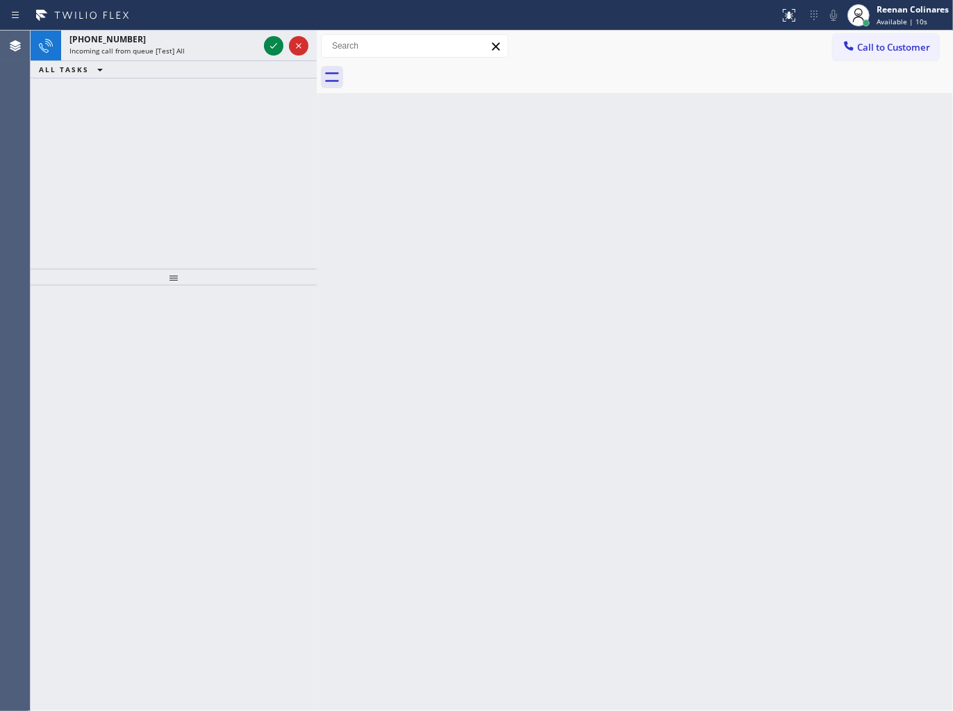
drag, startPoint x: 116, startPoint y: 73, endPoint x: 160, endPoint y: 52, distance: 49.1
click at [121, 72] on div "ALL TASKS ALL TASKS ACTIVE TASKS TASKS IN WRAP UP" at bounding box center [174, 69] width 286 height 17
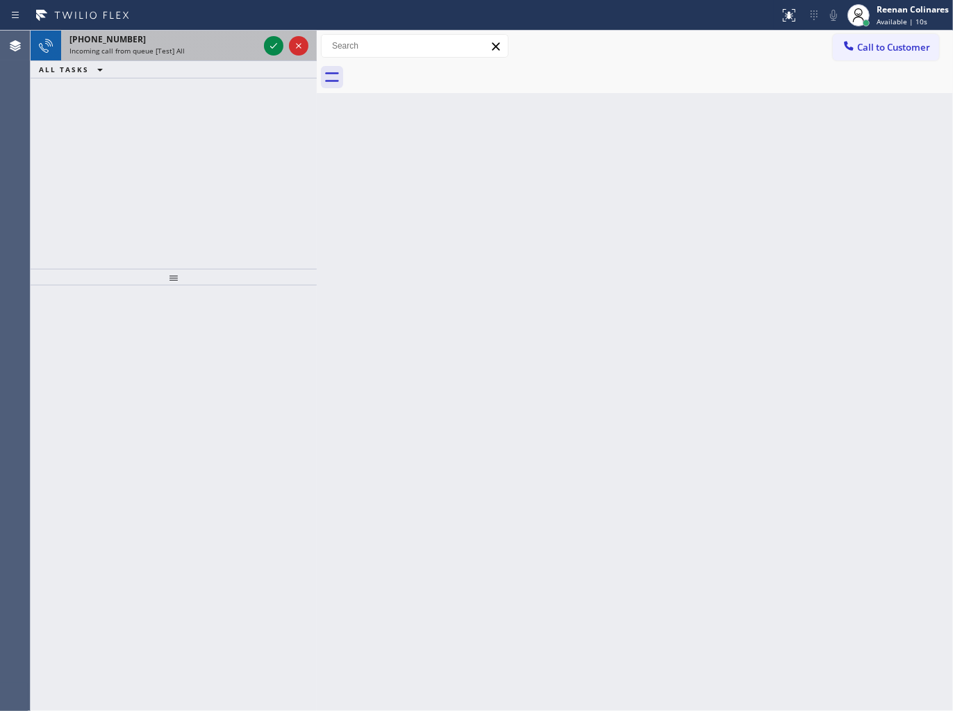
click at [163, 50] on span "Incoming call from queue [Test] All" at bounding box center [126, 51] width 115 height 10
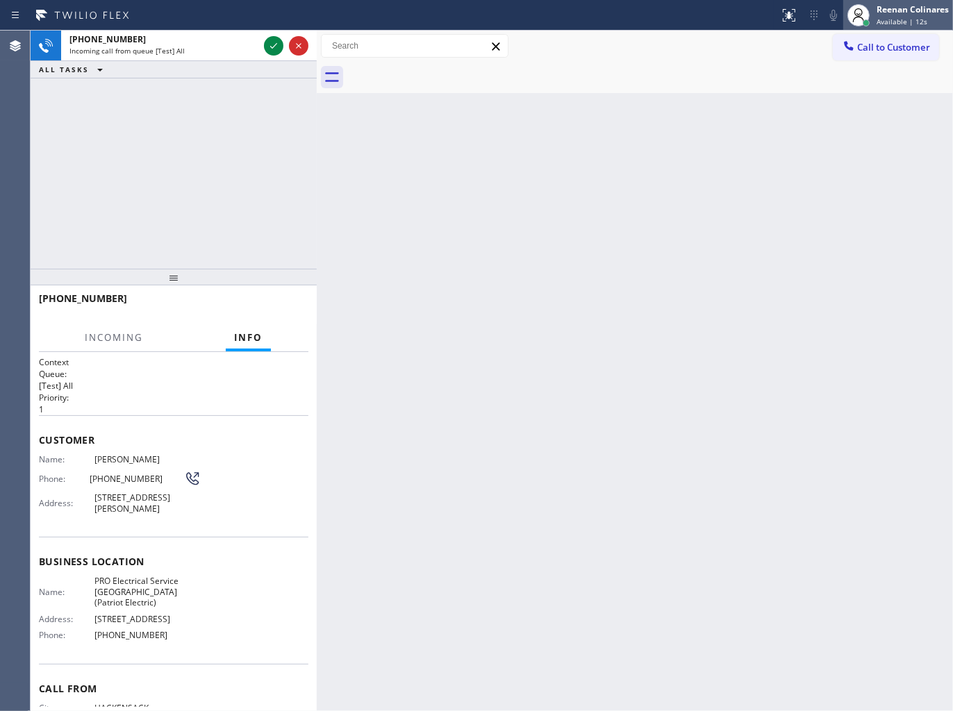
click at [897, 15] on div "Reenan Colinares" at bounding box center [912, 9] width 72 height 12
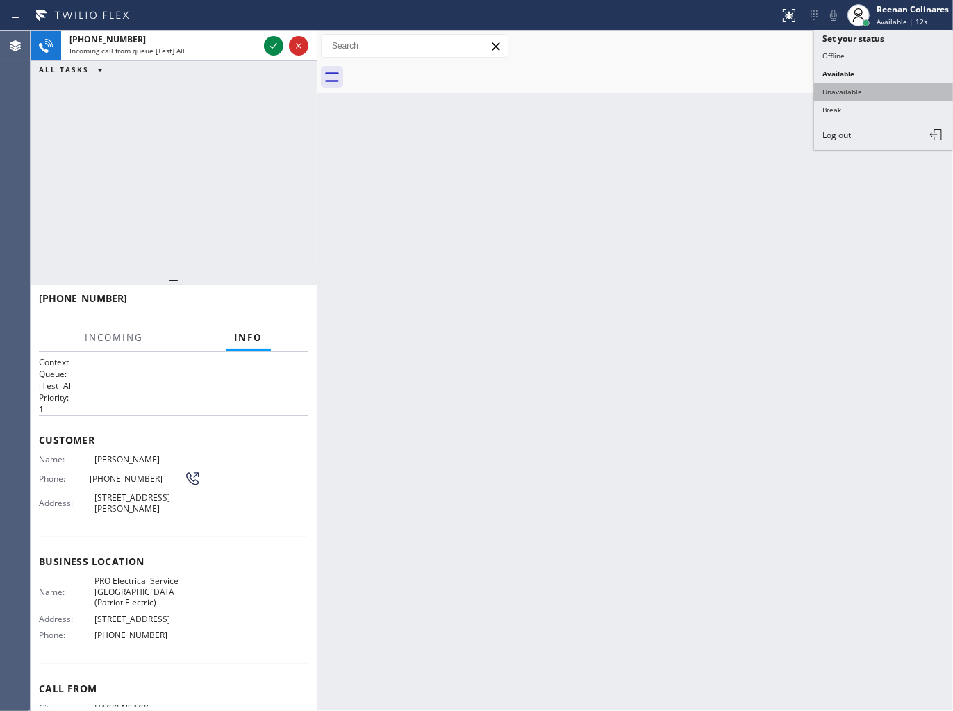
click at [840, 87] on button "Unavailable" at bounding box center [883, 92] width 139 height 18
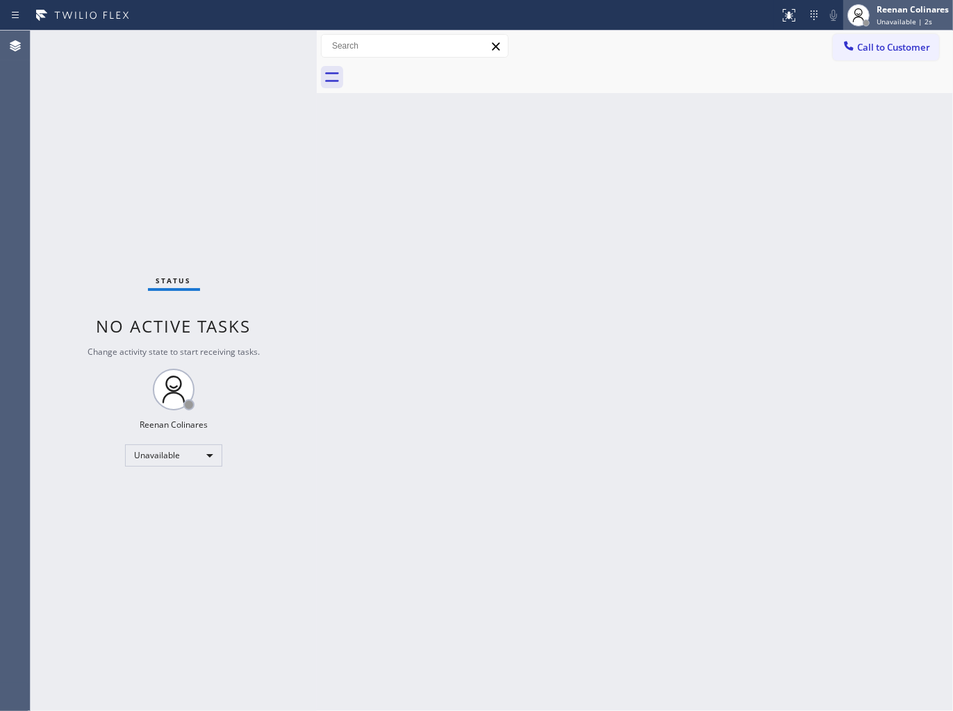
click at [896, 10] on div "Reenan Colinares" at bounding box center [912, 9] width 72 height 12
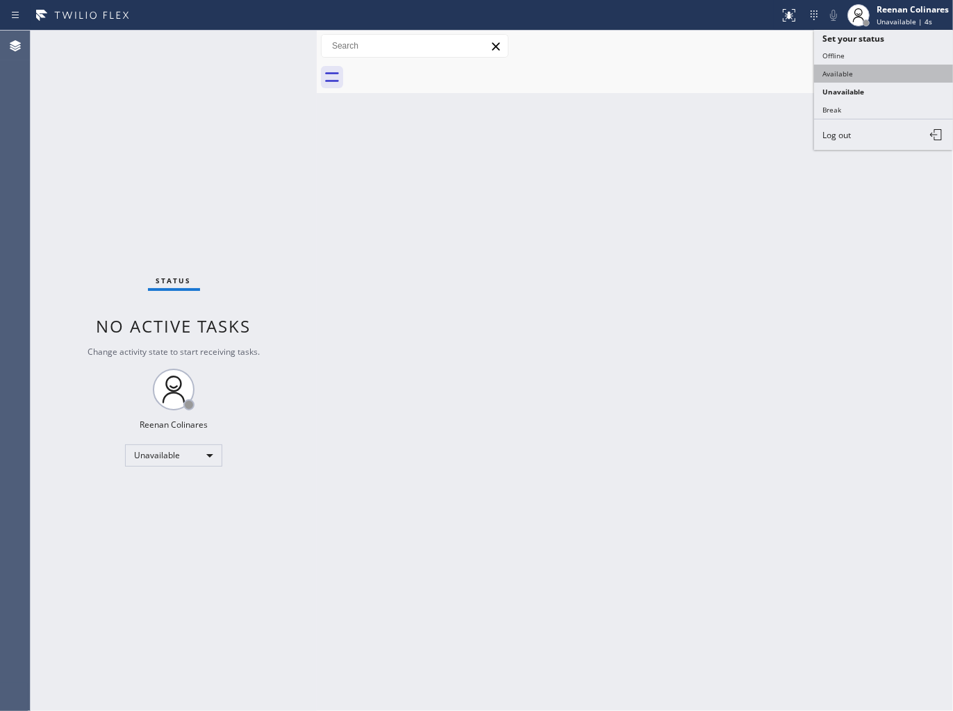
click at [838, 71] on button "Available" at bounding box center [883, 74] width 139 height 18
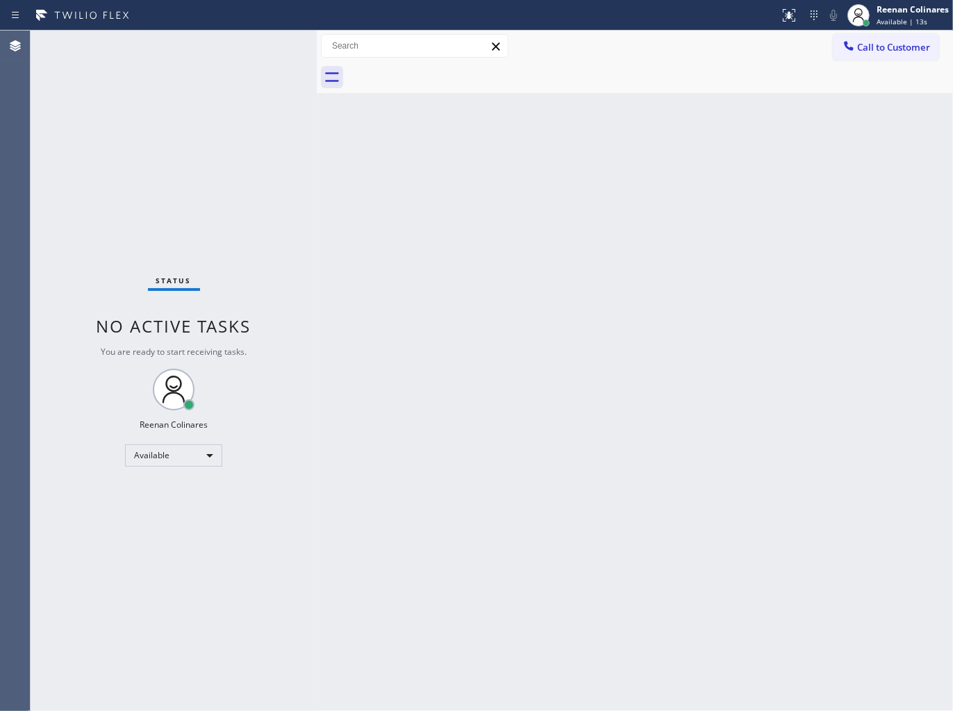
click at [690, 165] on div "Back to Dashboard Change Sender ID Customers Technicians Select a contact Outbo…" at bounding box center [635, 371] width 636 height 681
click at [197, 31] on div "Status No active tasks You are ready to start receiving tasks. Reenan Colinares…" at bounding box center [174, 371] width 286 height 681
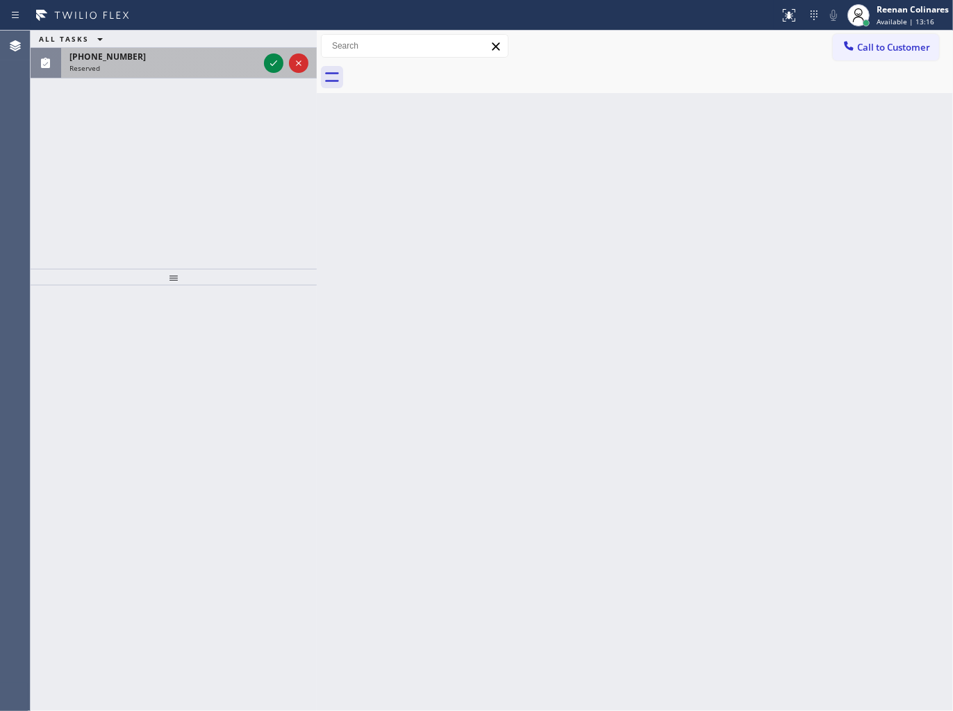
click at [156, 64] on div "Reserved" at bounding box center [163, 68] width 189 height 10
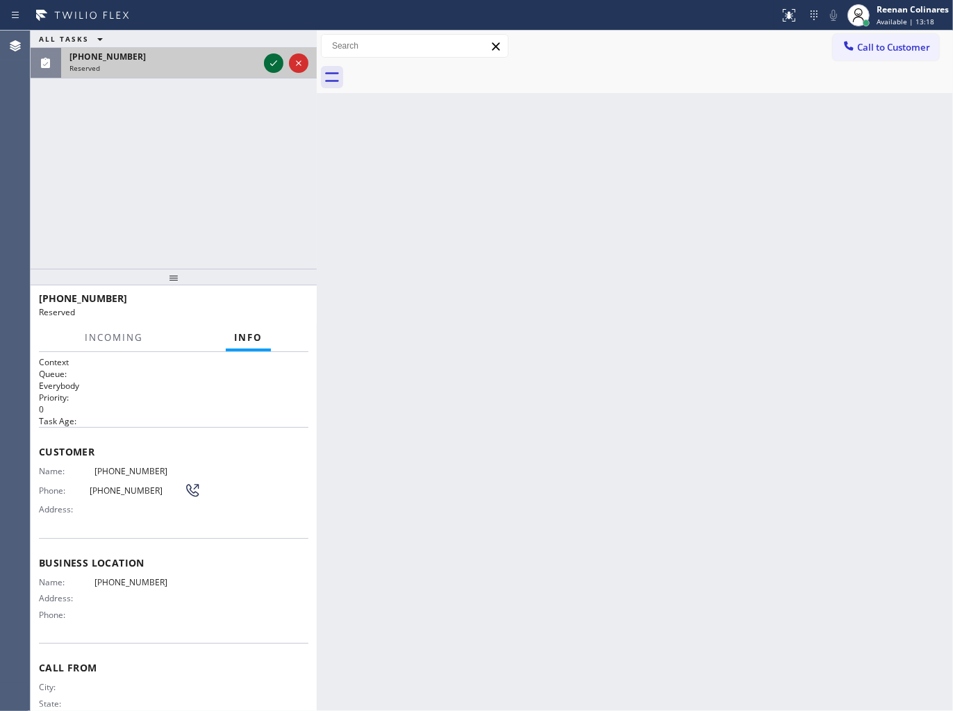
click at [269, 65] on icon at bounding box center [273, 63] width 17 height 17
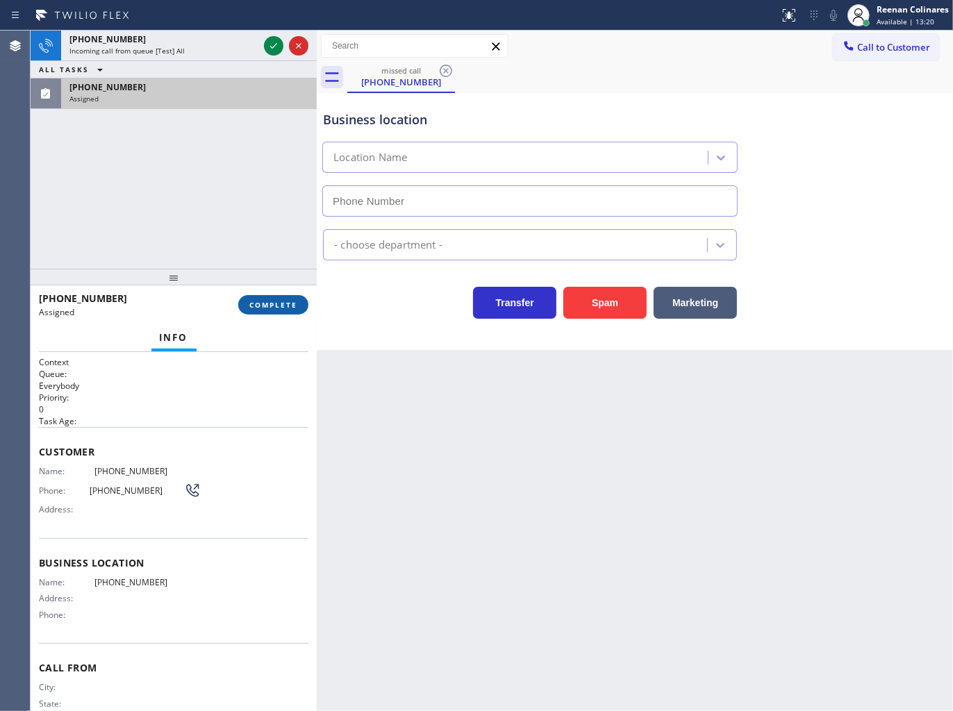
click at [262, 308] on span "COMPLETE" at bounding box center [273, 305] width 48 height 10
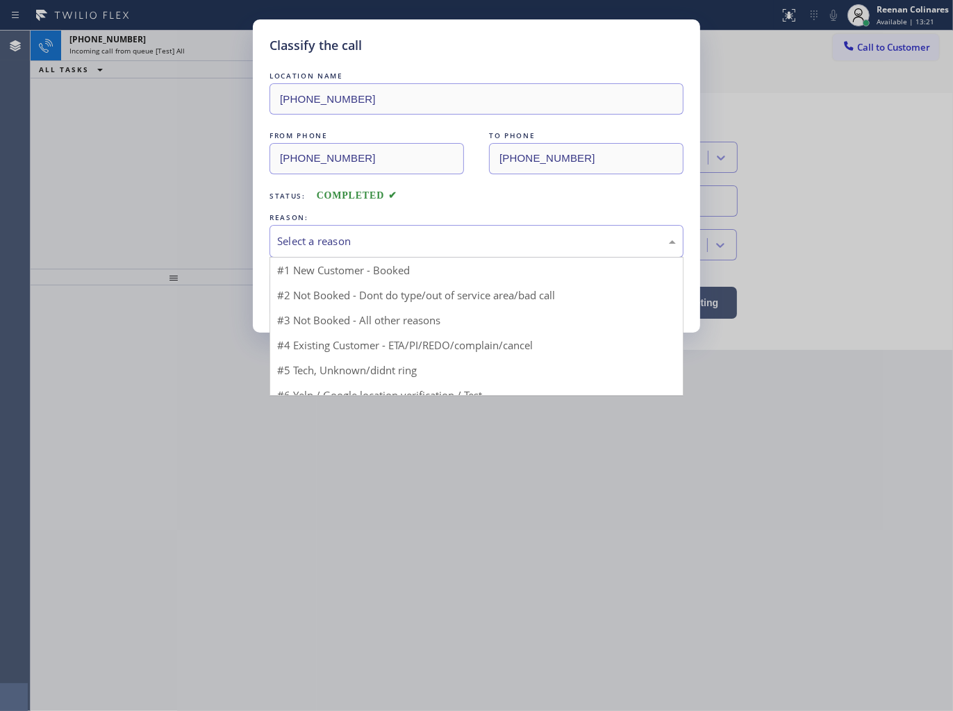
click at [351, 239] on div "Select a reason" at bounding box center [476, 241] width 399 height 16
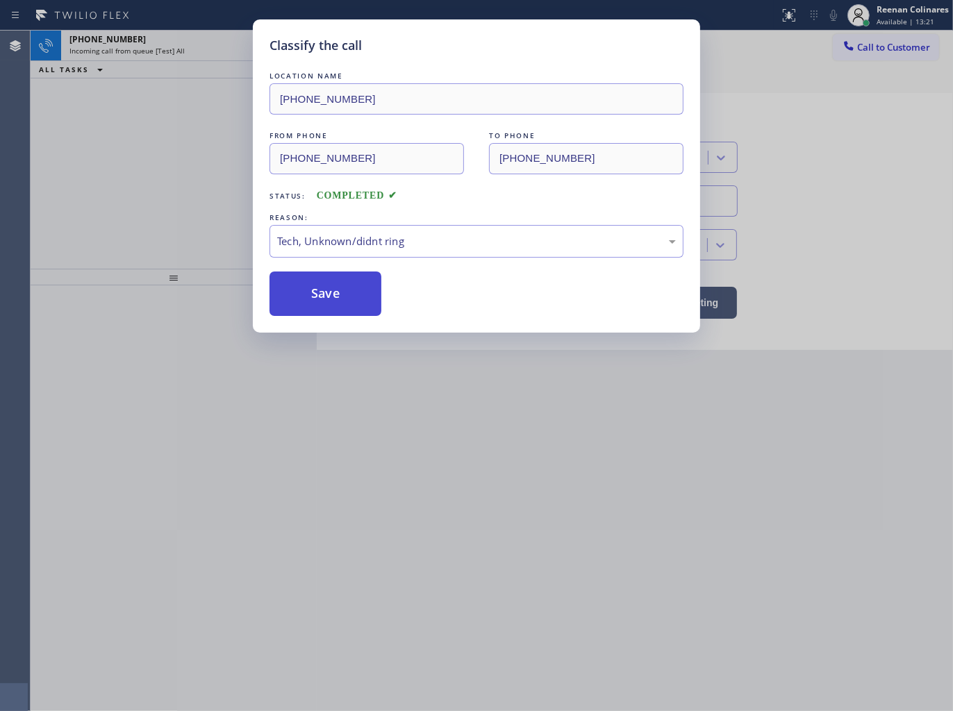
click at [318, 294] on button "Save" at bounding box center [325, 294] width 112 height 44
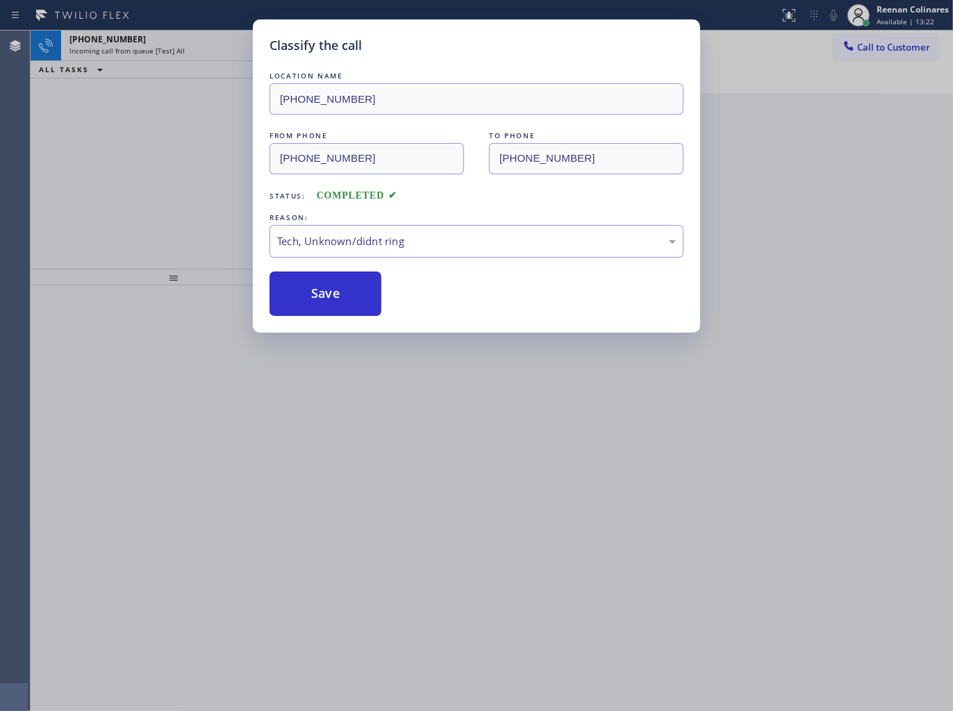
click at [140, 156] on div "Classify the call LOCATION NAME (347) 475-1596 FROM PHONE (267) 444-2841 TO PHO…" at bounding box center [476, 355] width 953 height 711
click at [178, 46] on div "Classify the call LOCATION NAME Neon UV FROM PHONE (502) 235-4806 TO PHONE (206…" at bounding box center [492, 371] width 922 height 681
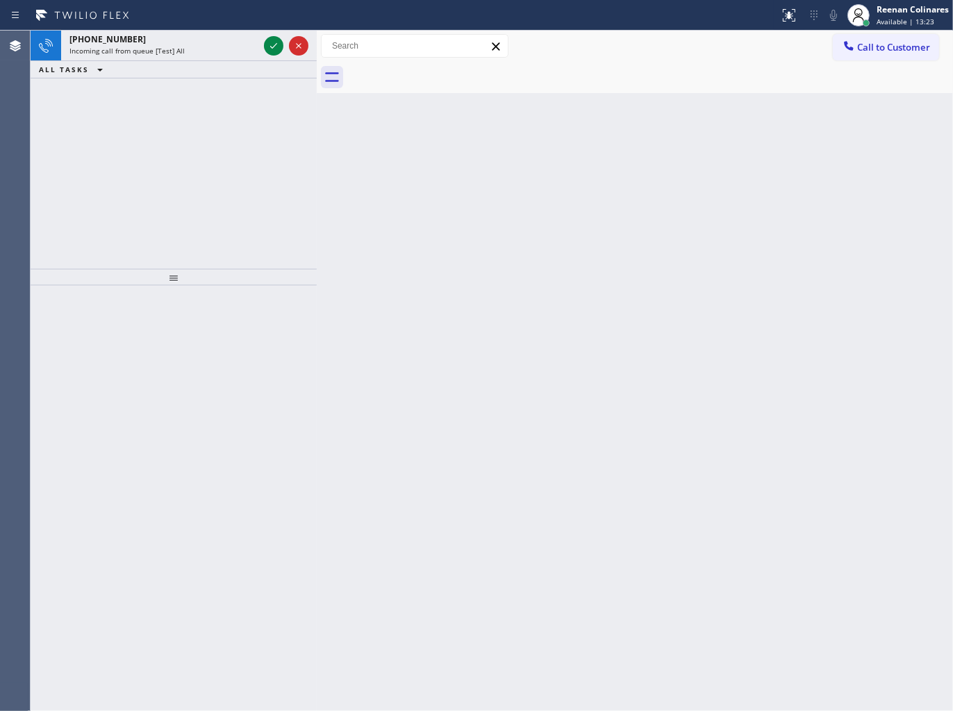
click at [178, 46] on span "Incoming call from queue [Test] All" at bounding box center [126, 51] width 115 height 10
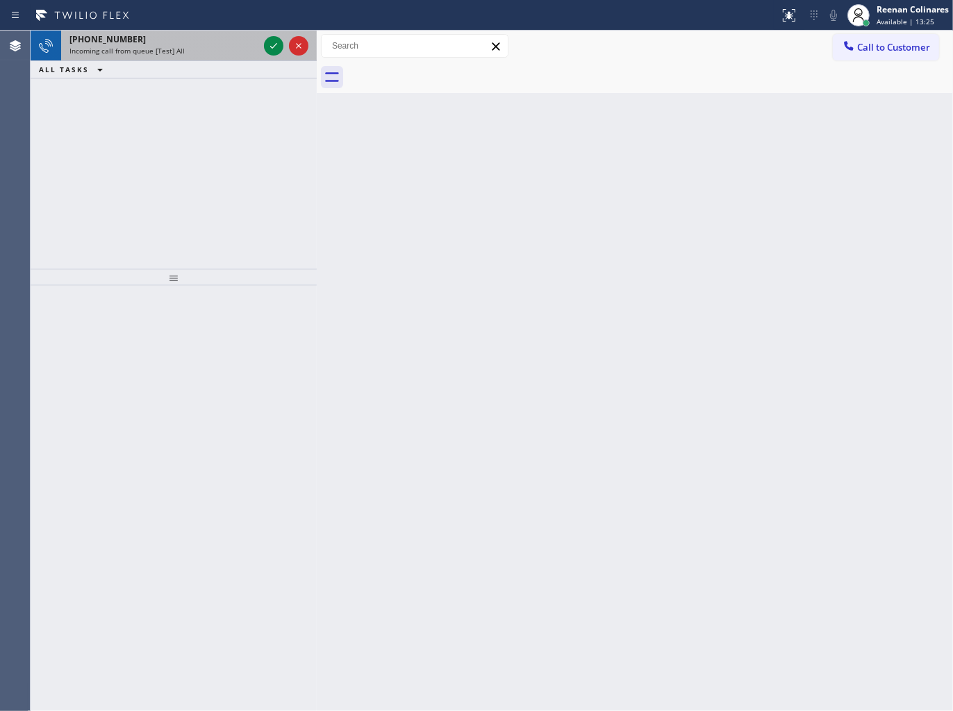
drag, startPoint x: 185, startPoint y: 51, endPoint x: 262, endPoint y: 42, distance: 76.9
click at [192, 51] on div "Incoming call from queue [Test] All" at bounding box center [163, 51] width 189 height 10
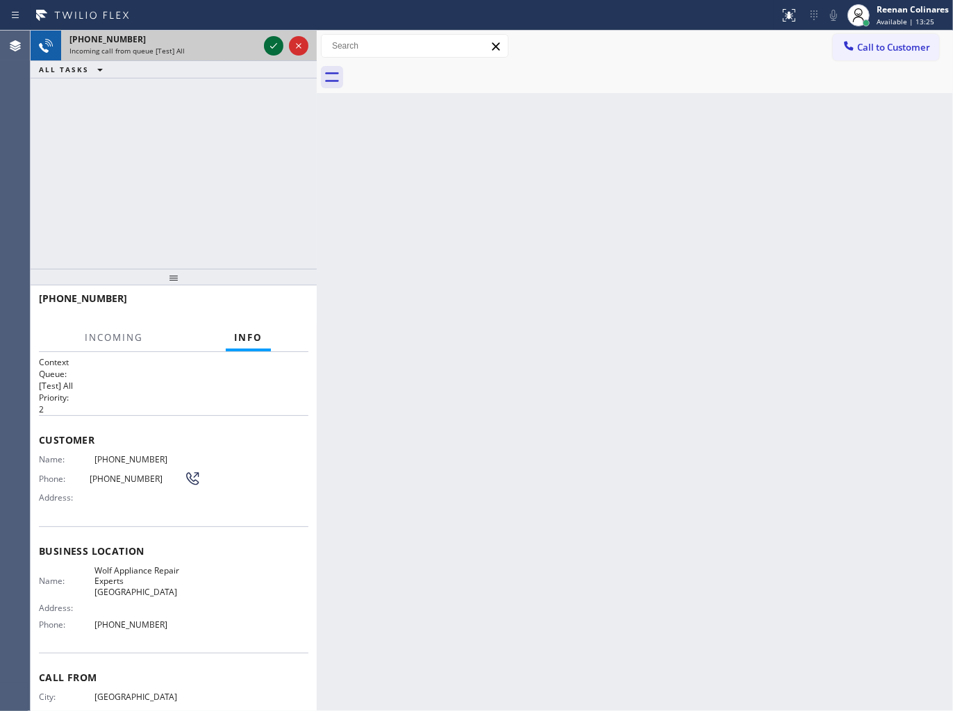
click at [272, 44] on icon at bounding box center [273, 46] width 17 height 17
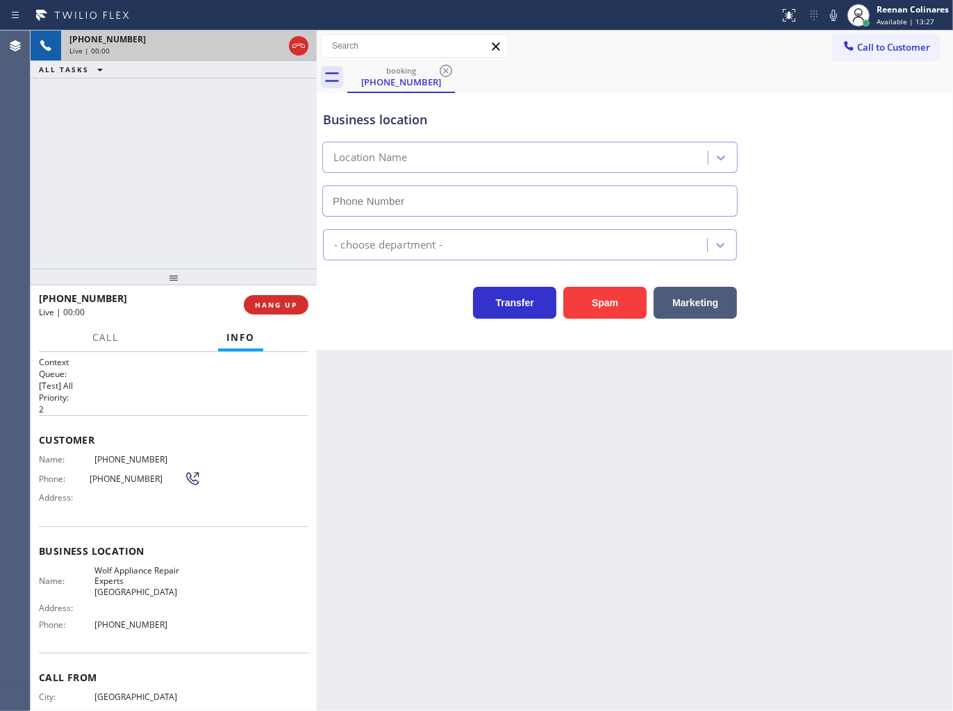
type input "(267) 656-7482"
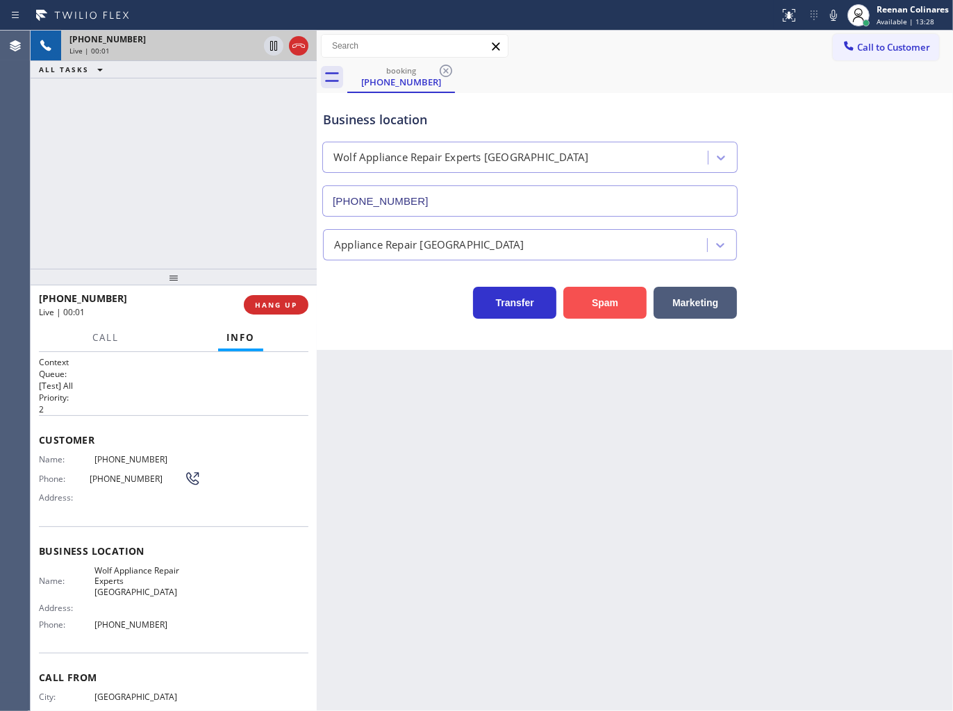
drag, startPoint x: 582, startPoint y: 308, endPoint x: 940, endPoint y: 38, distance: 448.8
click at [589, 306] on button "Spam" at bounding box center [604, 303] width 83 height 32
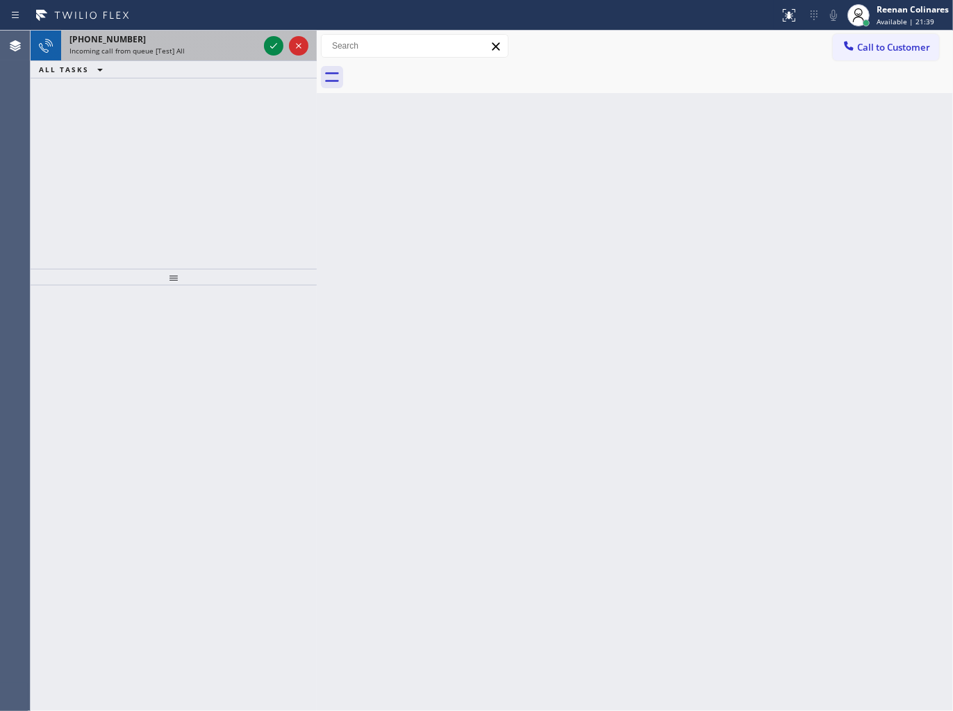
click at [164, 44] on div "+13125341642" at bounding box center [163, 39] width 189 height 12
click at [223, 44] on div "+13125341642" at bounding box center [163, 39] width 189 height 12
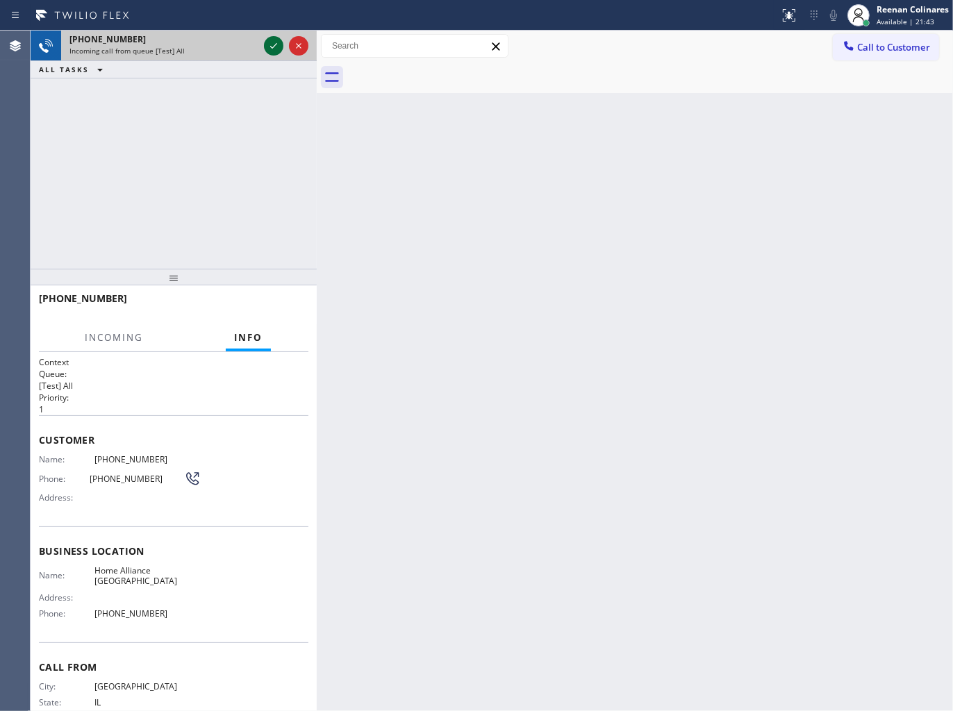
click at [269, 42] on icon at bounding box center [273, 46] width 17 height 17
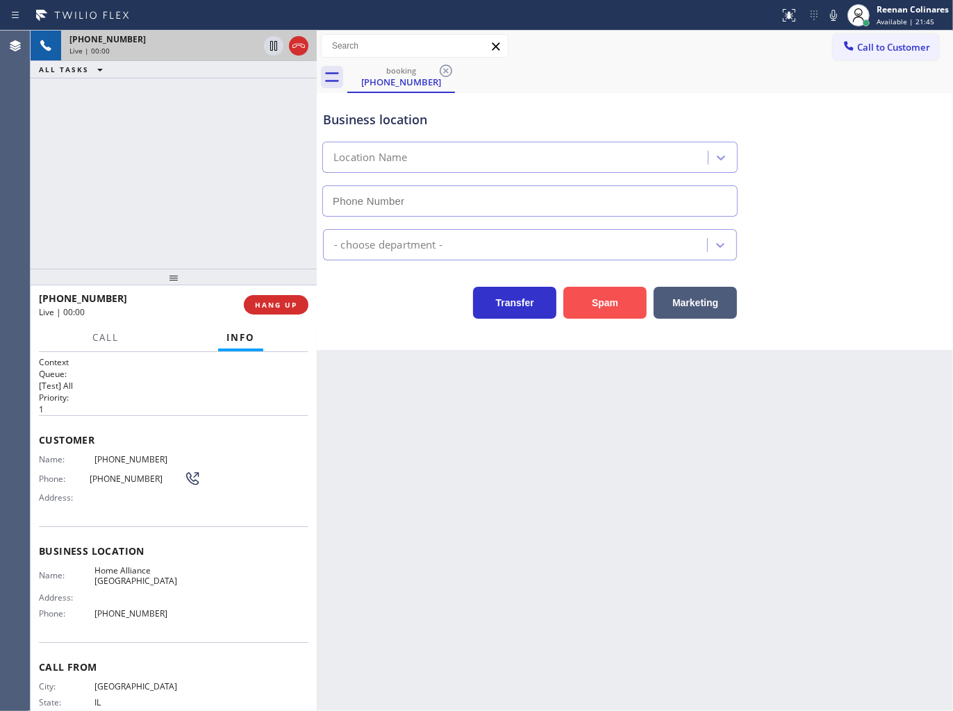
type input "(708) 381-1833"
drag, startPoint x: 609, startPoint y: 302, endPoint x: 892, endPoint y: 81, distance: 359.3
click at [613, 301] on button "Spam" at bounding box center [604, 303] width 83 height 32
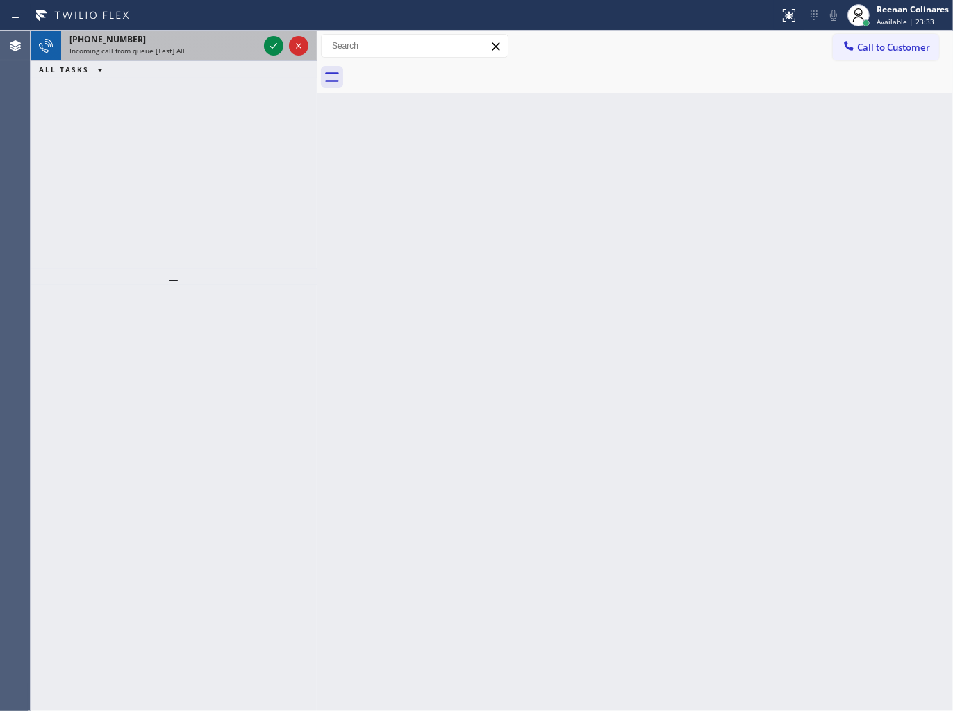
drag, startPoint x: 192, startPoint y: 72, endPoint x: 199, endPoint y: 54, distance: 19.0
click at [192, 72] on div "ALL TASKS ALL TASKS ACTIVE TASKS TASKS IN WRAP UP" at bounding box center [174, 69] width 286 height 17
click at [199, 53] on div "Incoming call from queue [Test] All" at bounding box center [163, 51] width 189 height 10
click at [241, 42] on div "+19543387612" at bounding box center [163, 39] width 189 height 12
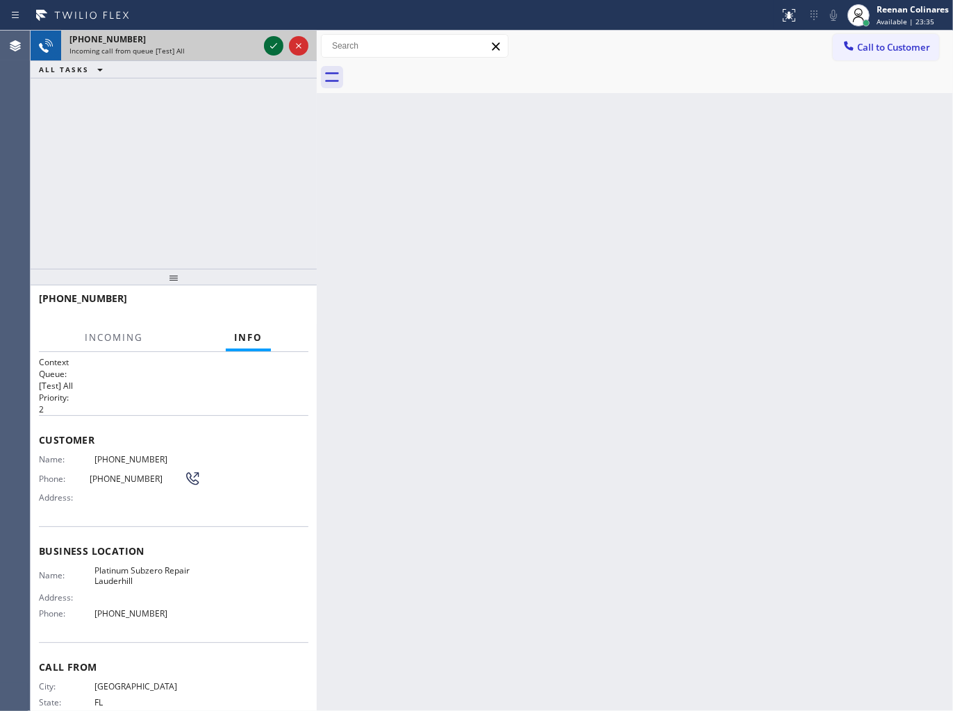
click at [267, 47] on icon at bounding box center [273, 46] width 17 height 17
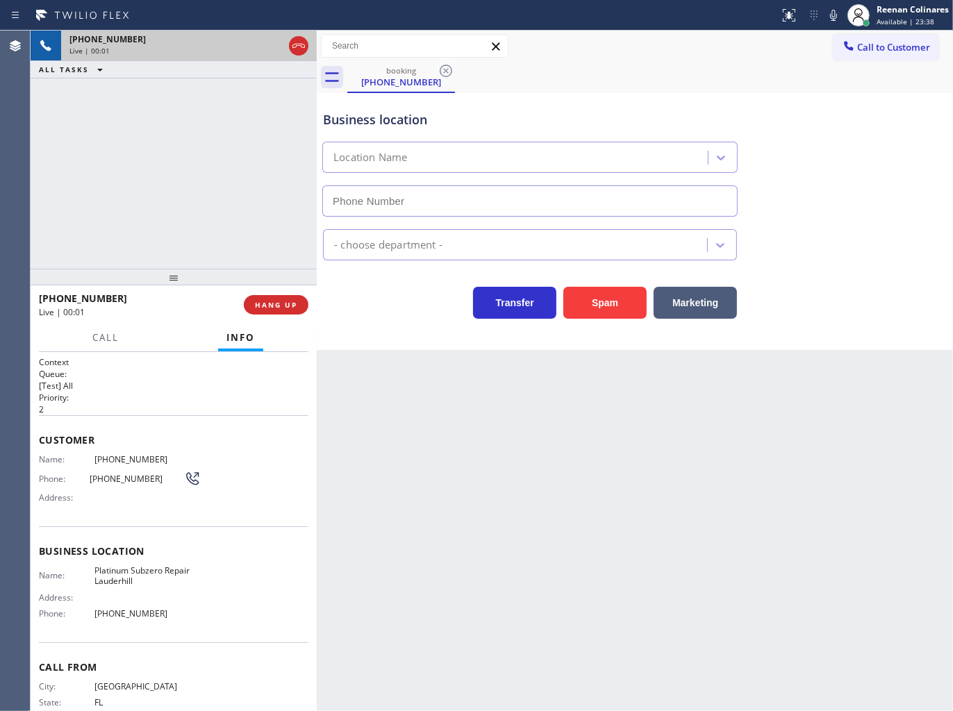
type input "(954) 807-2227"
drag, startPoint x: 628, startPoint y: 308, endPoint x: 758, endPoint y: 185, distance: 178.8
click at [631, 306] on button "Spam" at bounding box center [604, 303] width 83 height 32
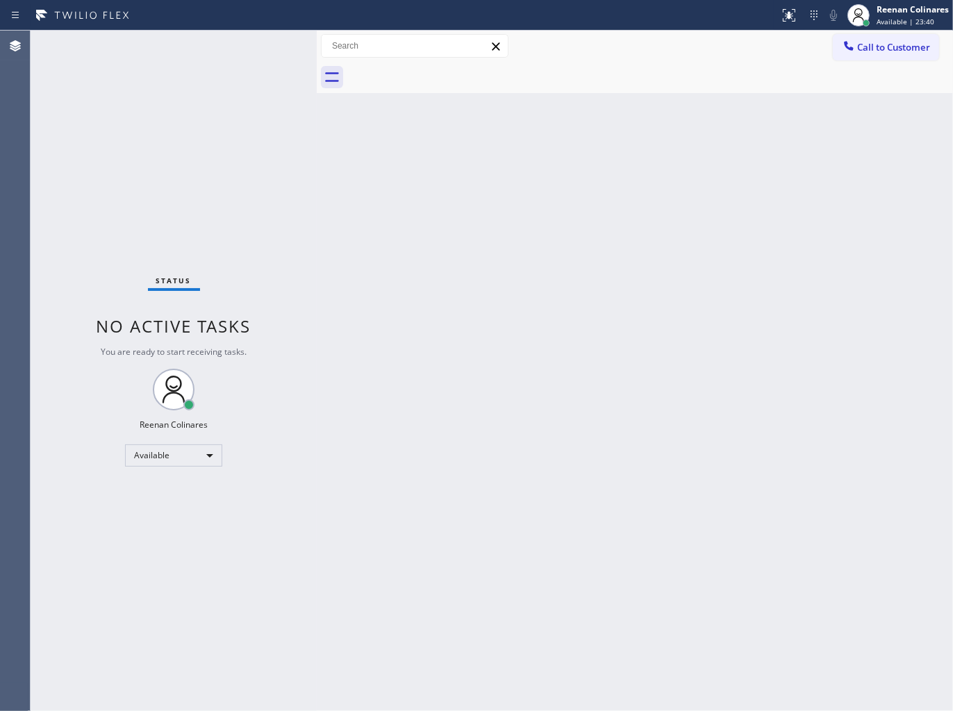
click at [672, 336] on div "Back to Dashboard Change Sender ID Customers Technicians Select a contact Outbo…" at bounding box center [635, 371] width 636 height 681
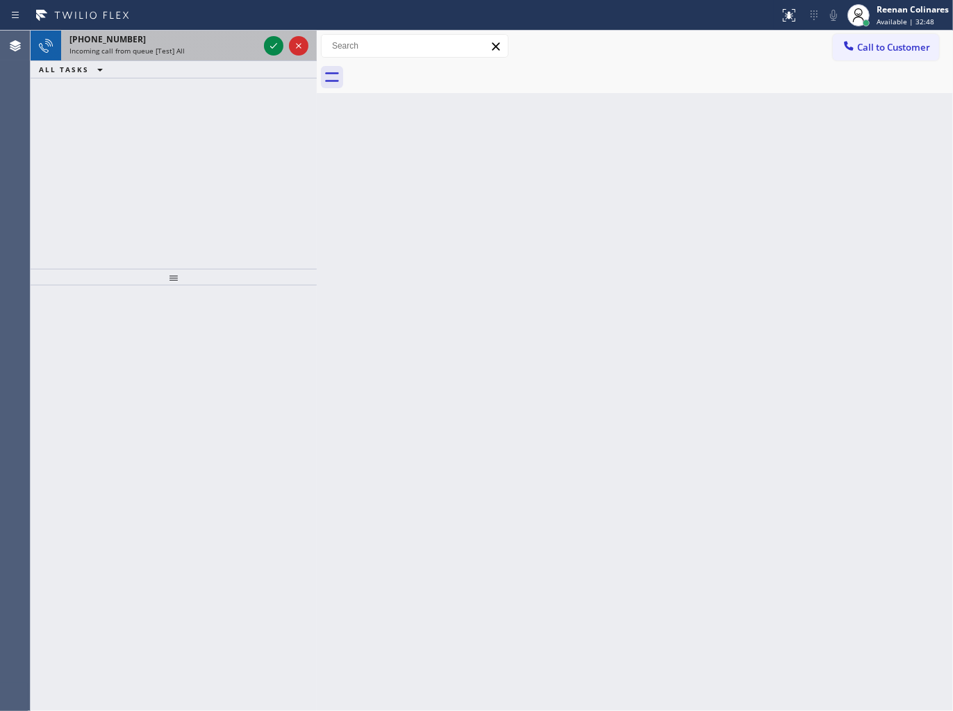
click at [182, 44] on div "+15082235681" at bounding box center [163, 39] width 189 height 12
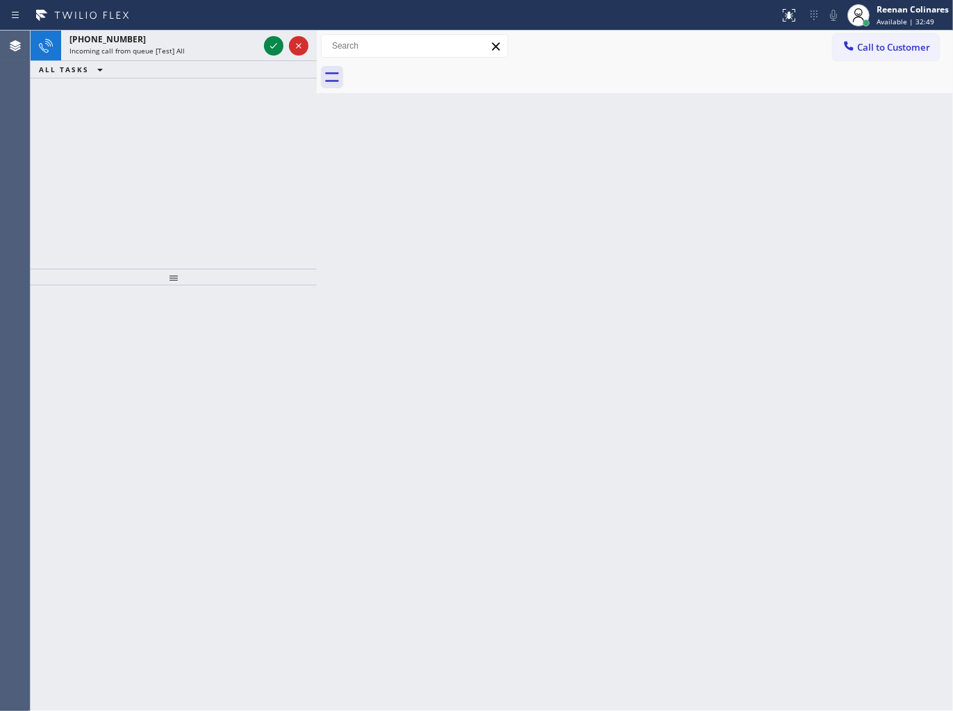
click at [215, 61] on div "ALL TASKS ALL TASKS ACTIVE TASKS TASKS IN WRAP UP" at bounding box center [174, 69] width 286 height 17
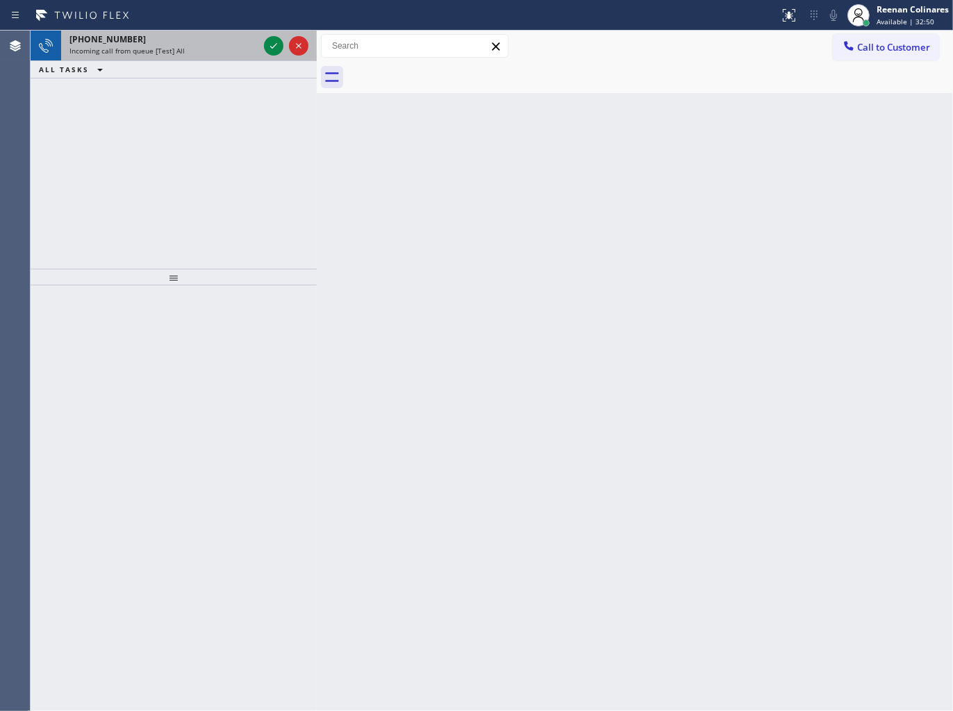
click at [224, 51] on div "Incoming call from queue [Test] All" at bounding box center [163, 51] width 189 height 10
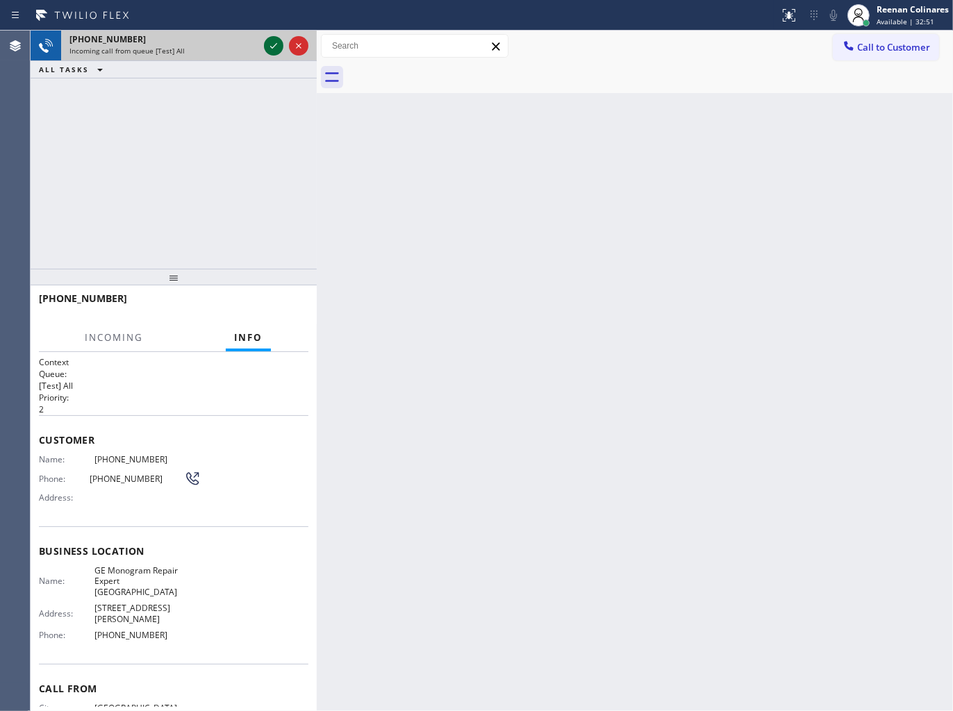
click at [269, 46] on icon at bounding box center [273, 46] width 17 height 17
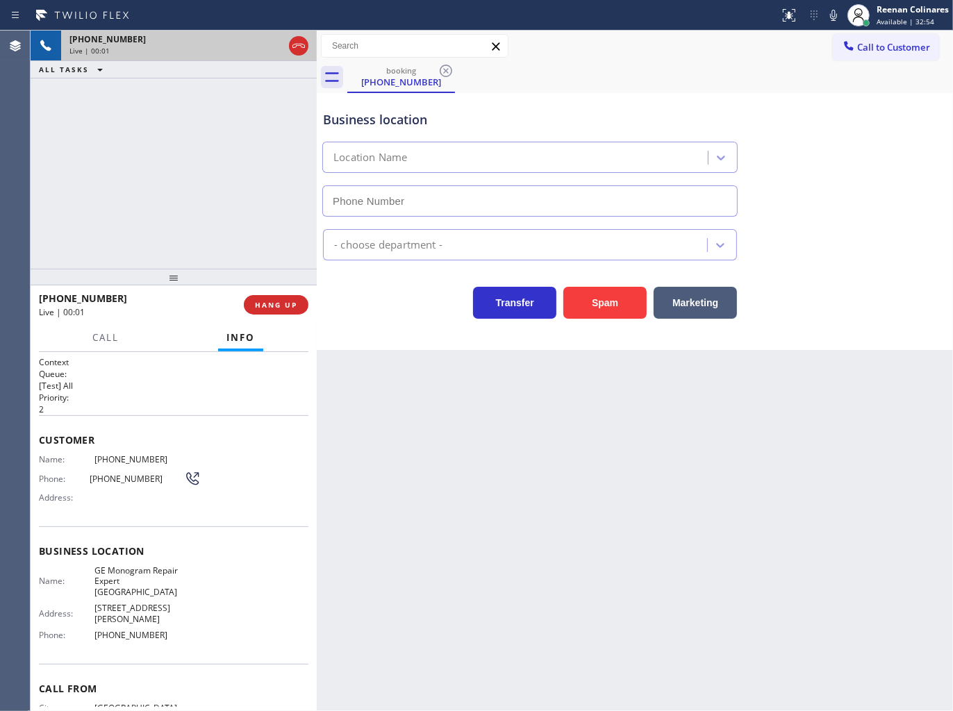
type input "(720) 307-7285"
click at [832, 9] on icon at bounding box center [833, 15] width 17 height 17
click at [830, 19] on icon at bounding box center [833, 15] width 17 height 17
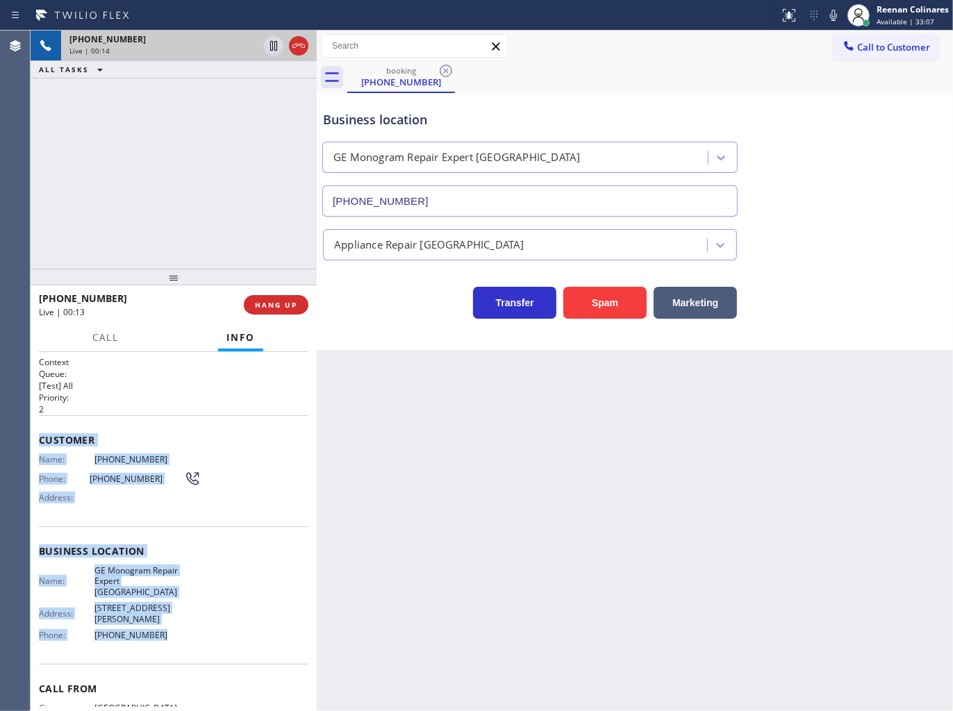
drag, startPoint x: 40, startPoint y: 433, endPoint x: 279, endPoint y: 601, distance: 292.7
click at [247, 627] on div "Context Queue: [Test] All Priority: 2 Customer Name: (720) 201-0187 Phone: (720…" at bounding box center [173, 562] width 269 height 413
copy div "Customer Name: (720) 201-0187 Phone: (720) 201-0187 Address: Business location …"
click at [834, 14] on icon at bounding box center [833, 15] width 17 height 17
click at [96, 344] on button "Call" at bounding box center [105, 337] width 43 height 27
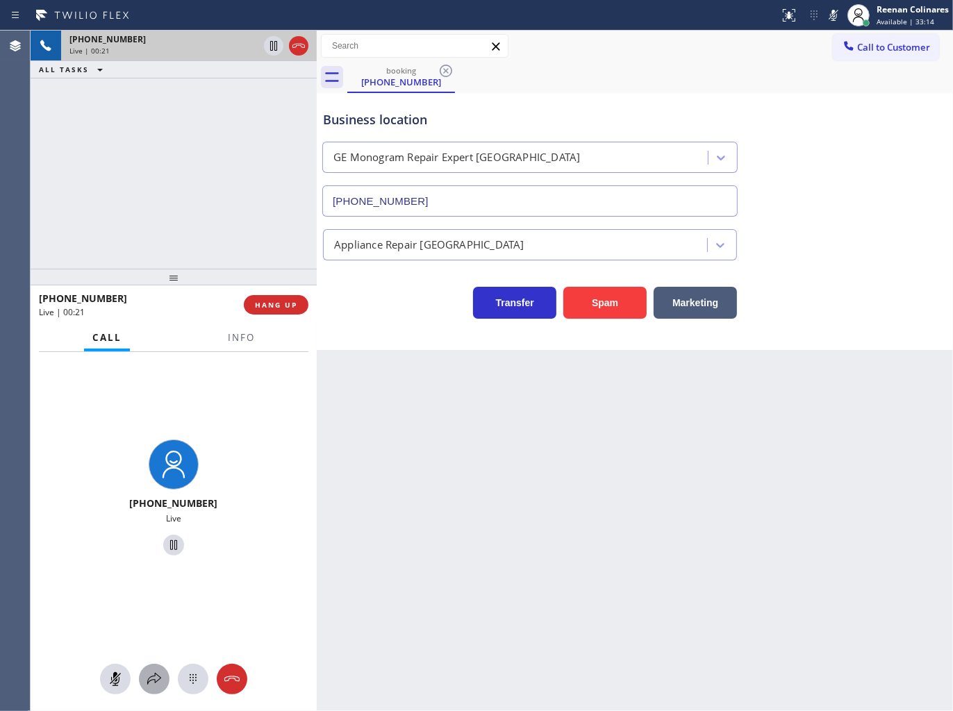
click at [153, 674] on icon at bounding box center [154, 679] width 17 height 17
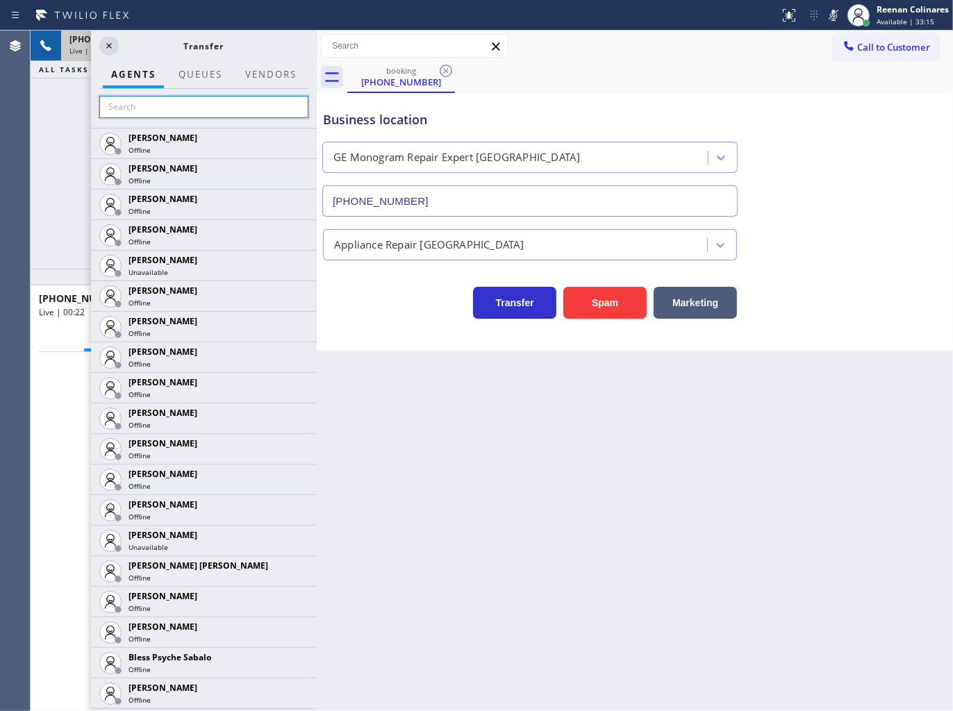
click at [140, 112] on input "text" at bounding box center [203, 107] width 209 height 22
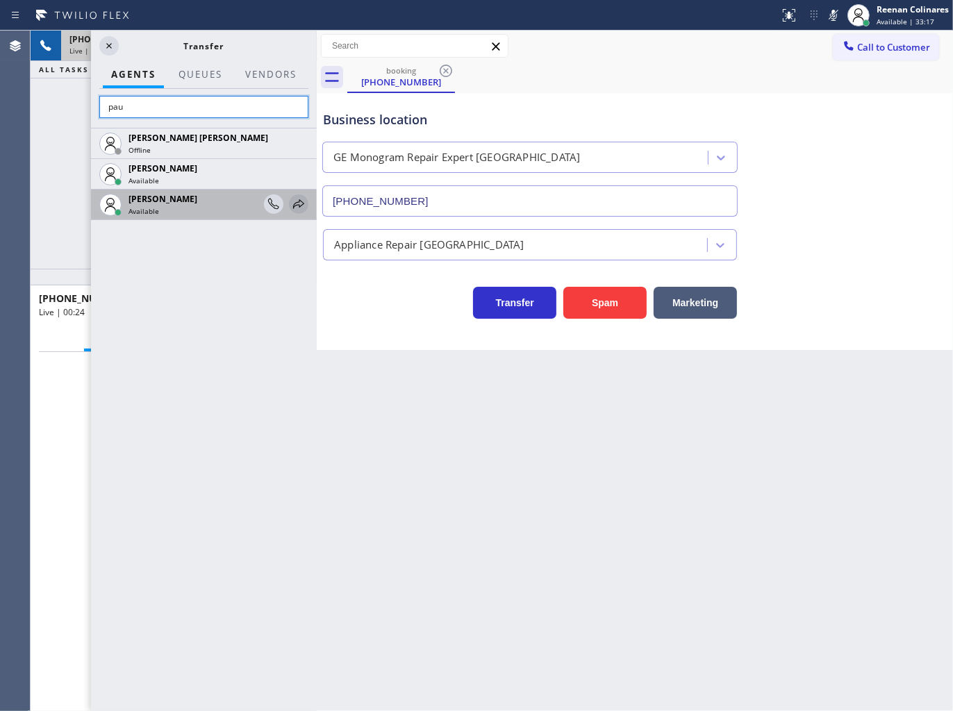
type input "pau"
click at [301, 205] on icon at bounding box center [298, 204] width 17 height 17
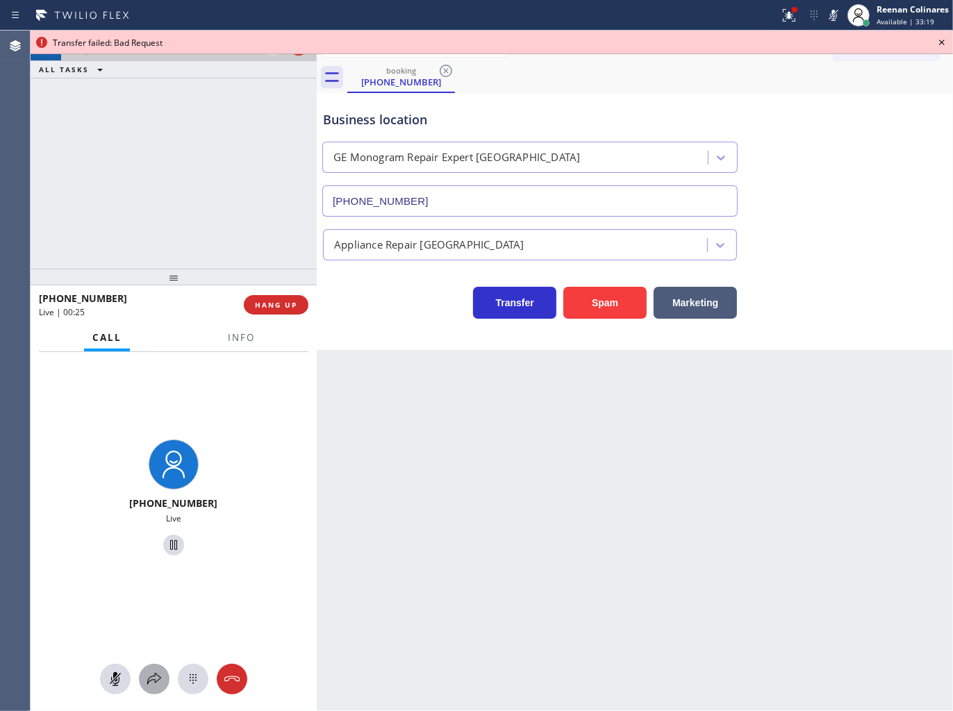
click at [153, 675] on icon at bounding box center [154, 679] width 17 height 17
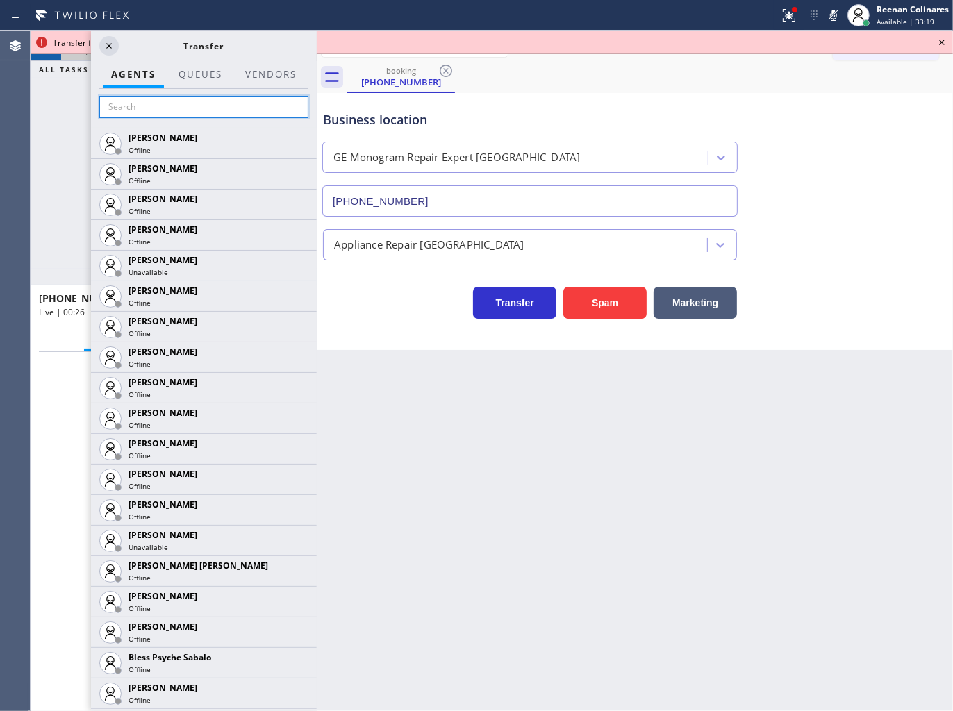
click at [168, 106] on input "text" at bounding box center [203, 107] width 209 height 22
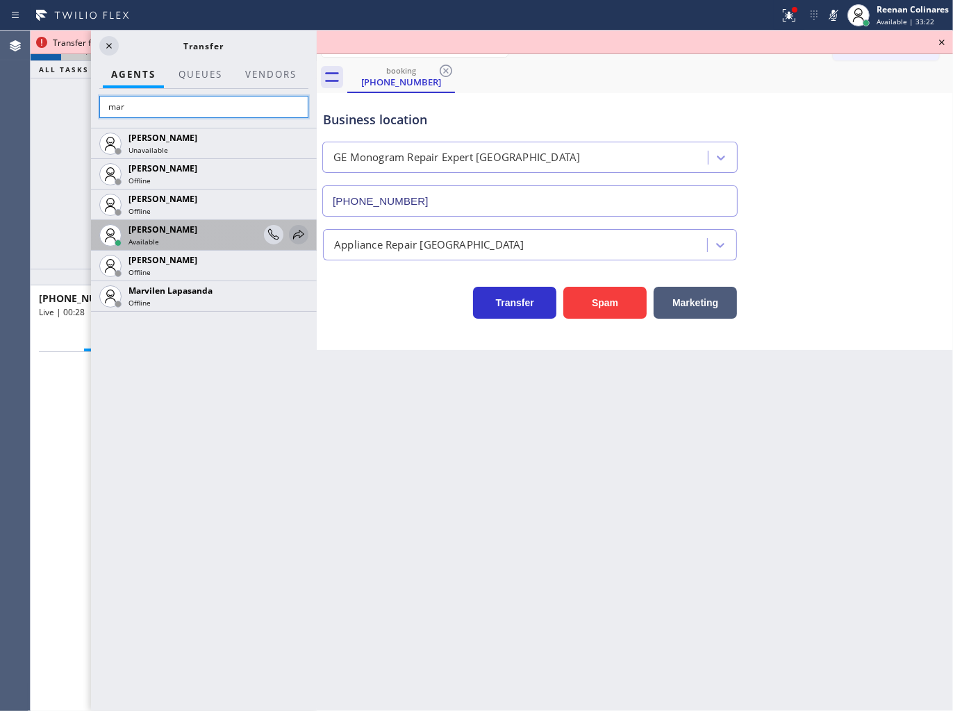
type input "mar"
click at [296, 231] on icon at bounding box center [298, 234] width 17 height 17
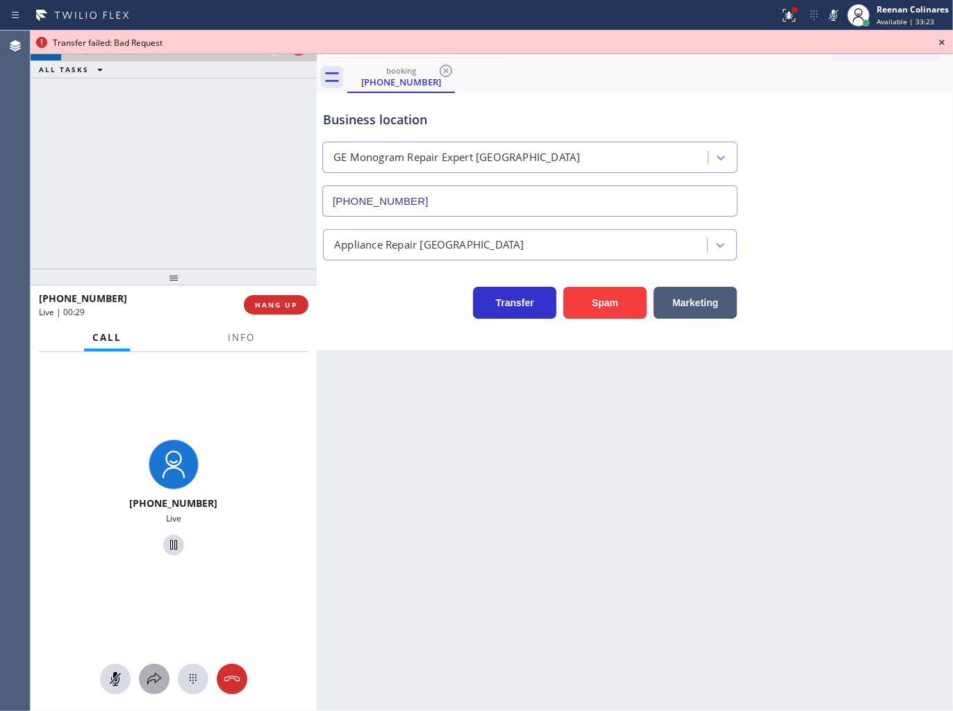
click at [153, 683] on icon at bounding box center [154, 679] width 17 height 17
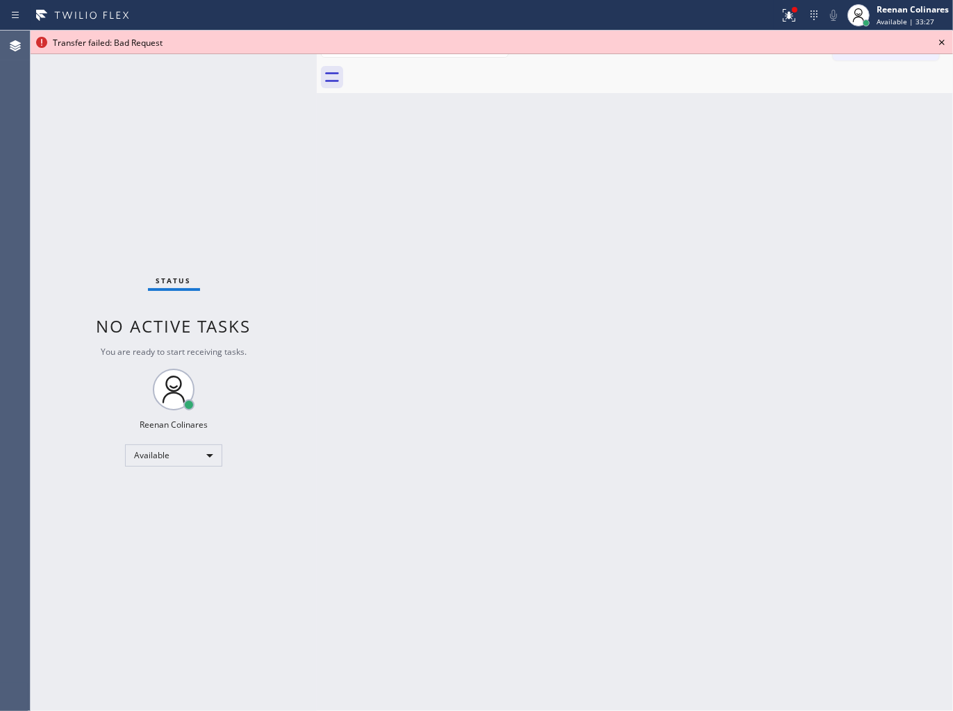
drag, startPoint x: 648, startPoint y: 408, endPoint x: 754, endPoint y: 124, distance: 303.0
click at [653, 391] on div "Back to Dashboard Change Sender ID Customers Technicians Select a contact Outbo…" at bounding box center [635, 371] width 636 height 681
click at [792, 14] on icon at bounding box center [789, 15] width 17 height 17
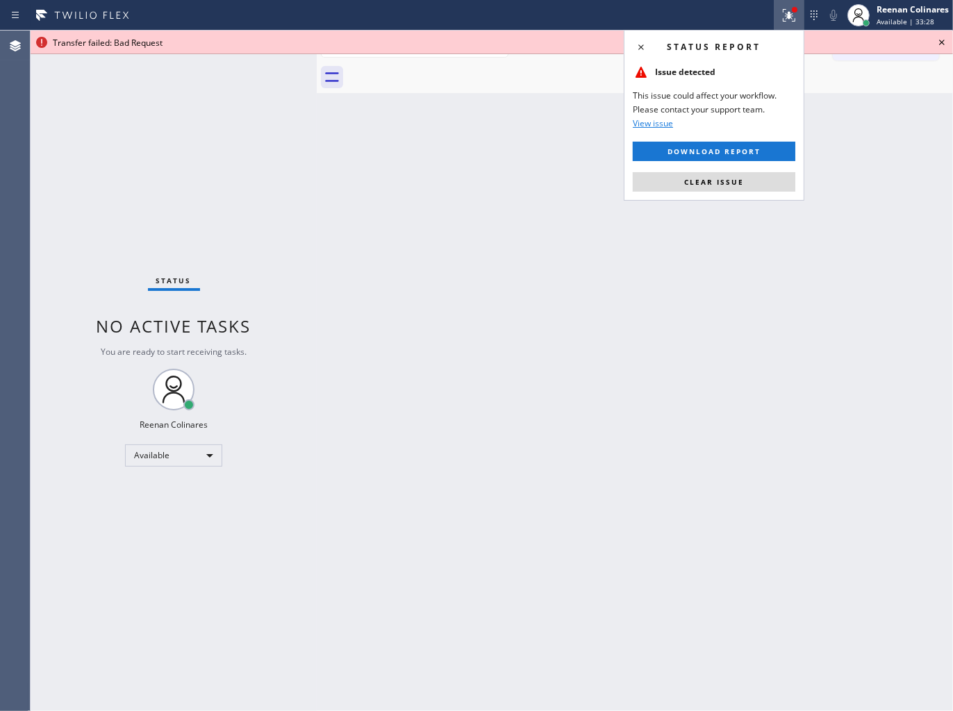
drag, startPoint x: 749, startPoint y: 185, endPoint x: 872, endPoint y: 86, distance: 158.6
click at [760, 182] on button "Clear issue" at bounding box center [714, 181] width 163 height 19
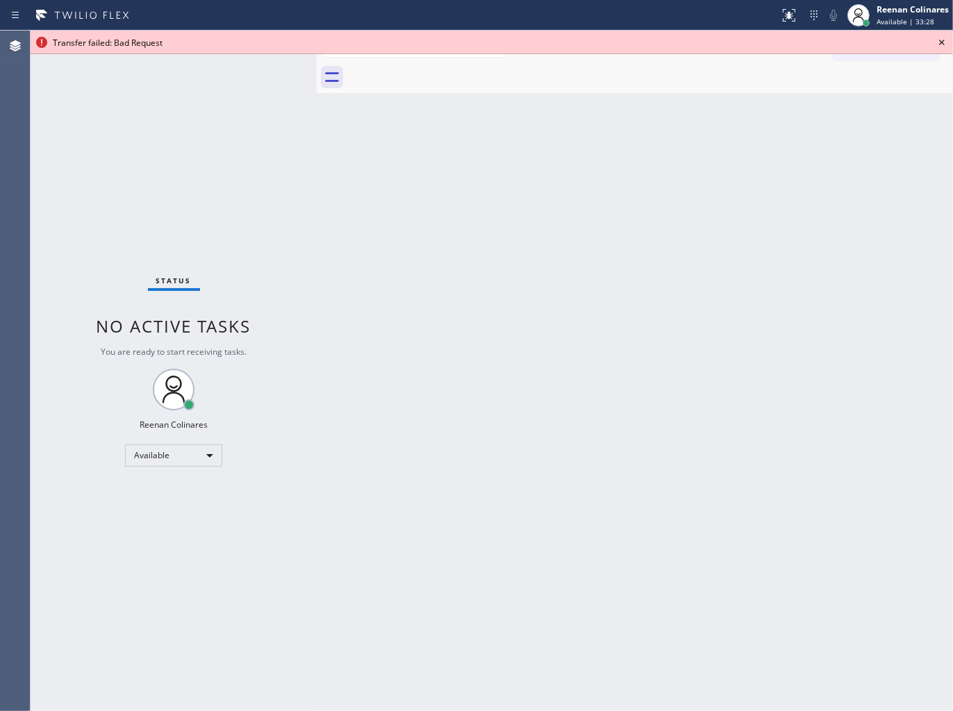
click at [939, 44] on icon at bounding box center [941, 42] width 17 height 17
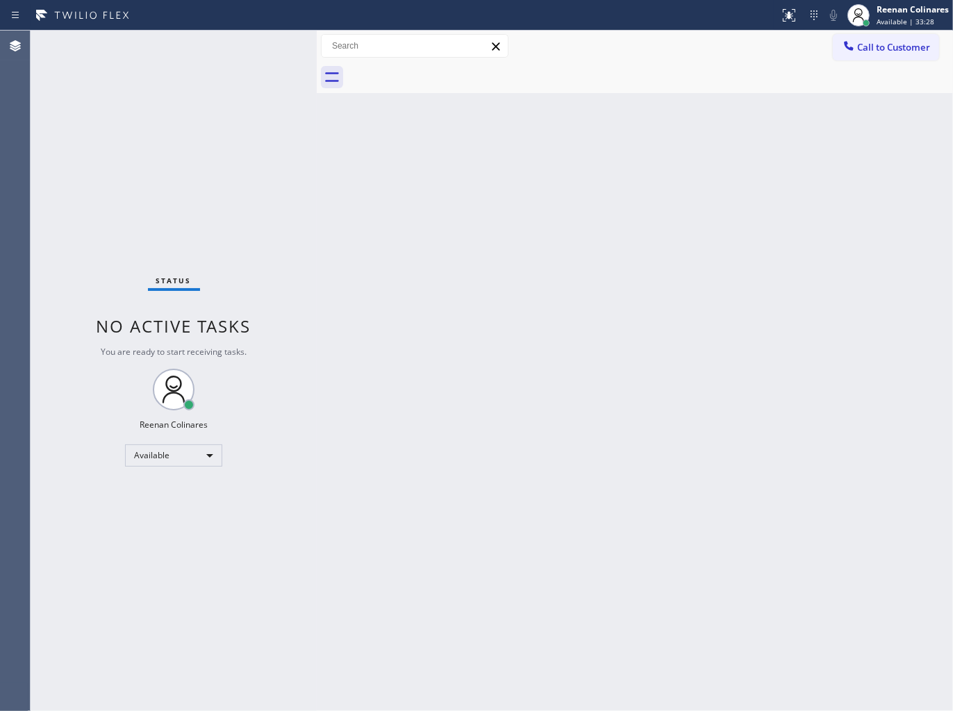
click at [651, 214] on div "Back to Dashboard Change Sender ID Customers Technicians Select a contact Outbo…" at bounding box center [635, 371] width 636 height 681
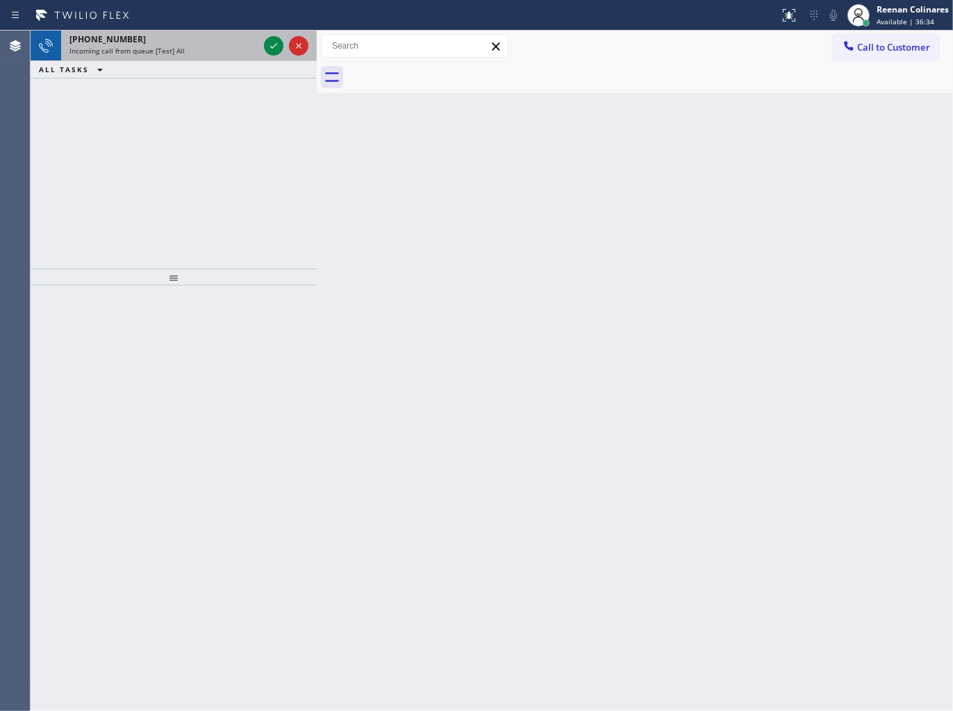
click at [217, 39] on div "+13862304540" at bounding box center [163, 39] width 189 height 12
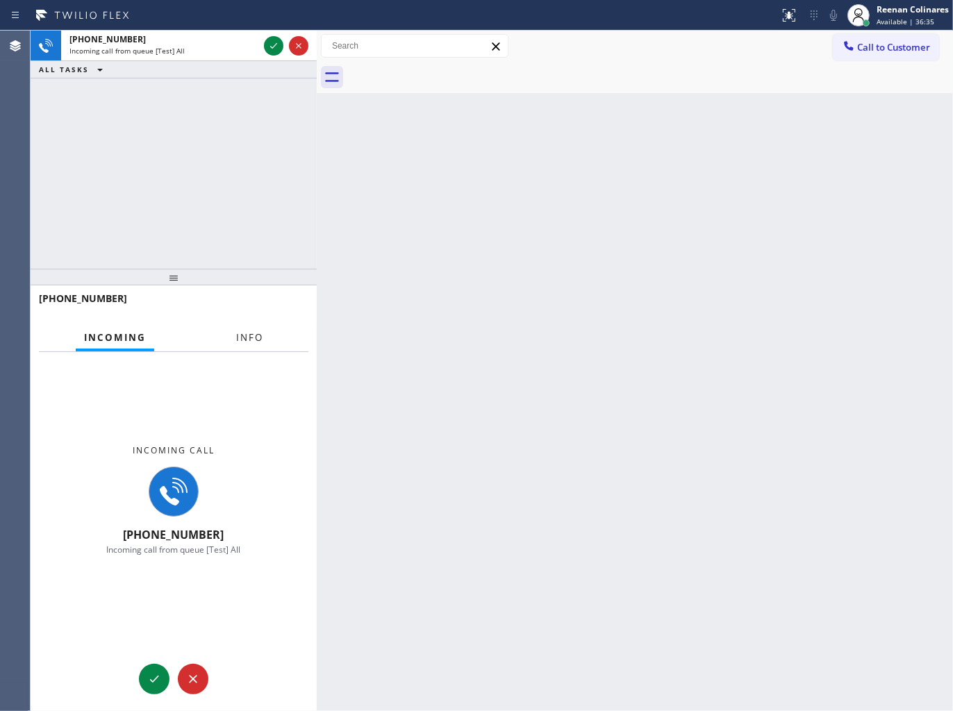
click at [251, 338] on span "Info" at bounding box center [249, 337] width 27 height 13
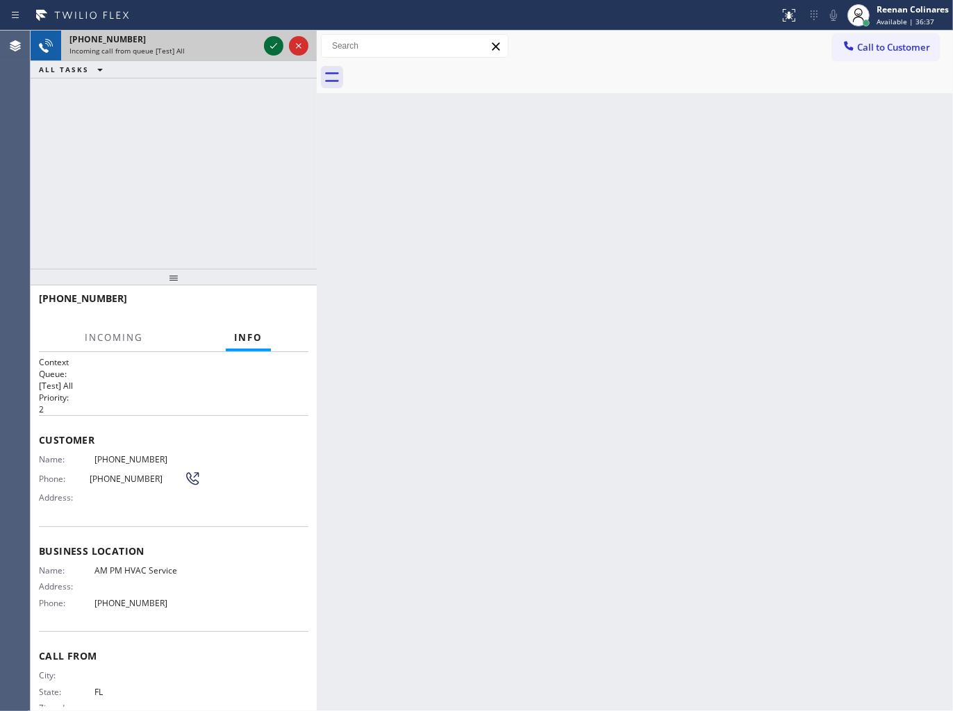
click at [267, 50] on icon at bounding box center [273, 46] width 17 height 17
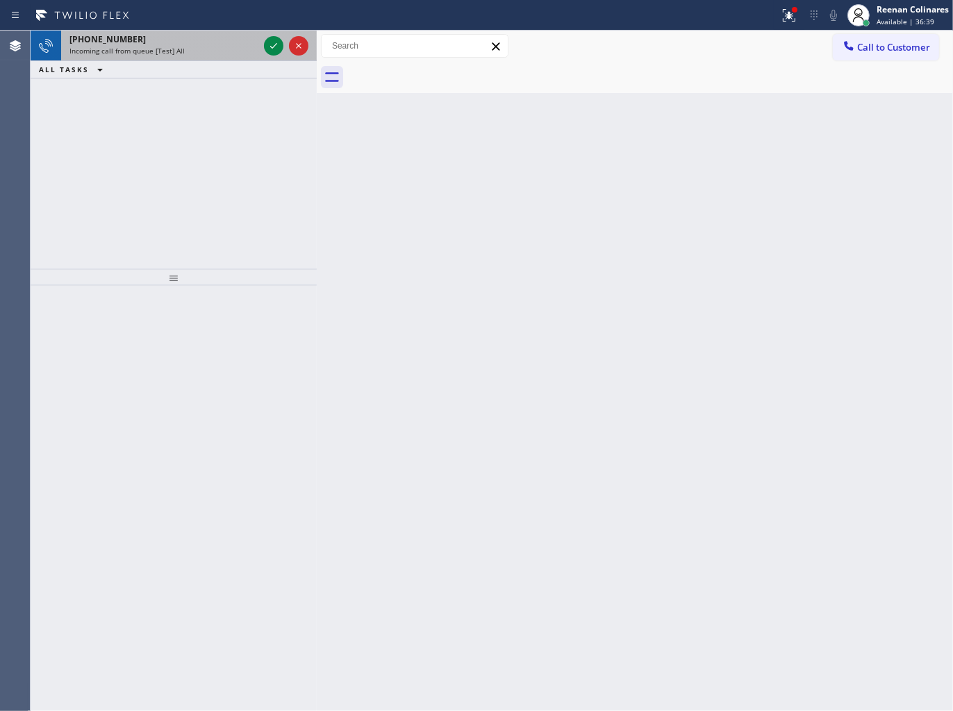
click at [199, 43] on div "+13862304540" at bounding box center [163, 39] width 189 height 12
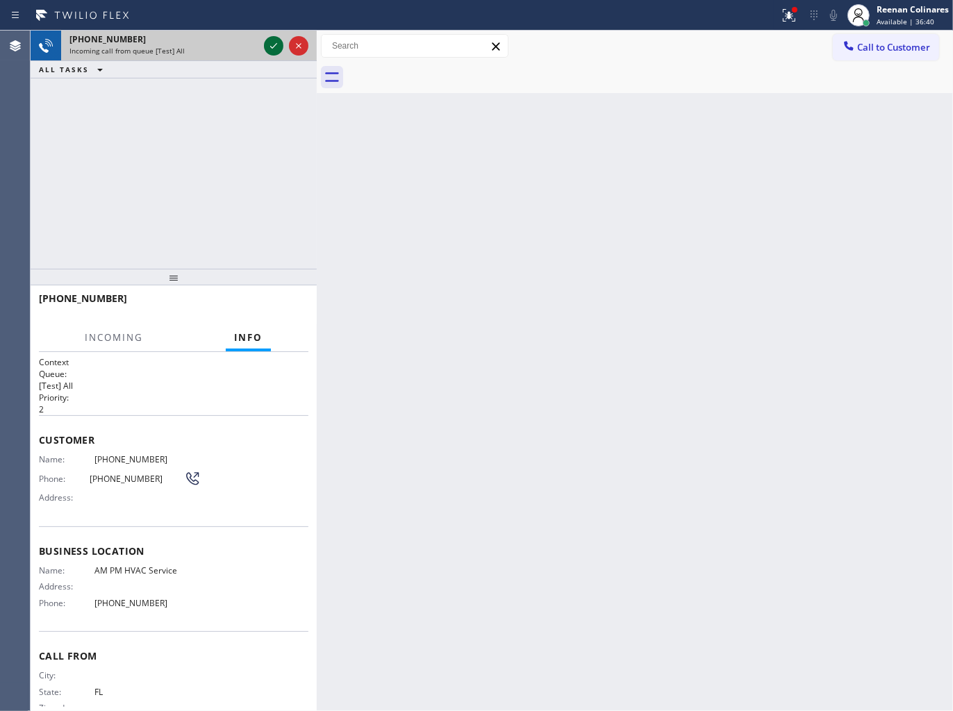
click at [268, 44] on icon at bounding box center [273, 46] width 17 height 17
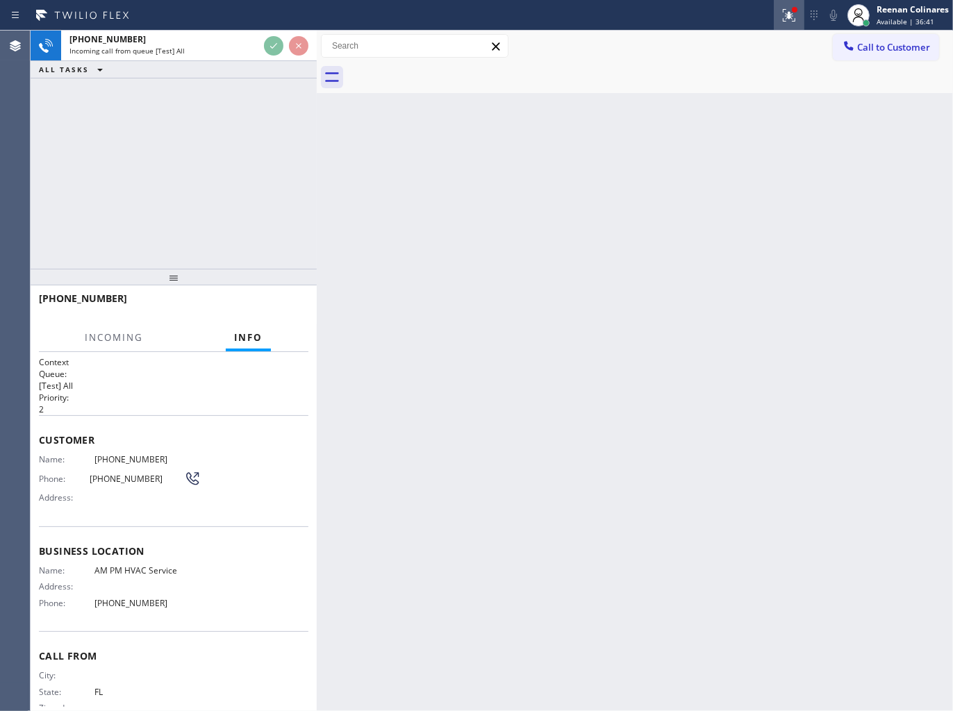
click at [783, 15] on icon at bounding box center [789, 15] width 17 height 17
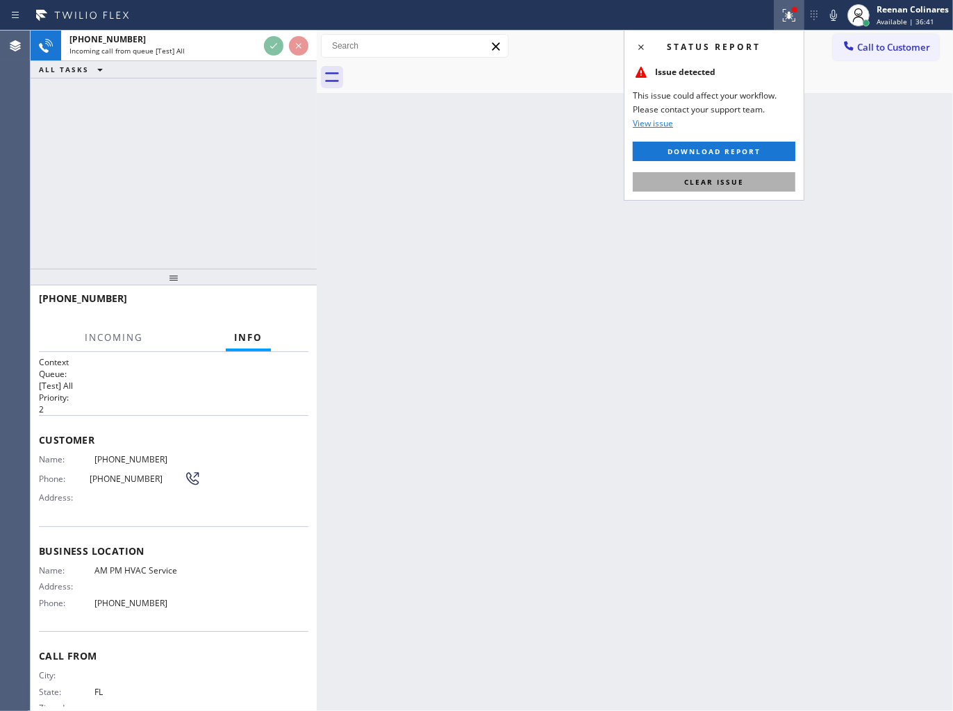
click at [742, 185] on span "Clear issue" at bounding box center [714, 182] width 60 height 10
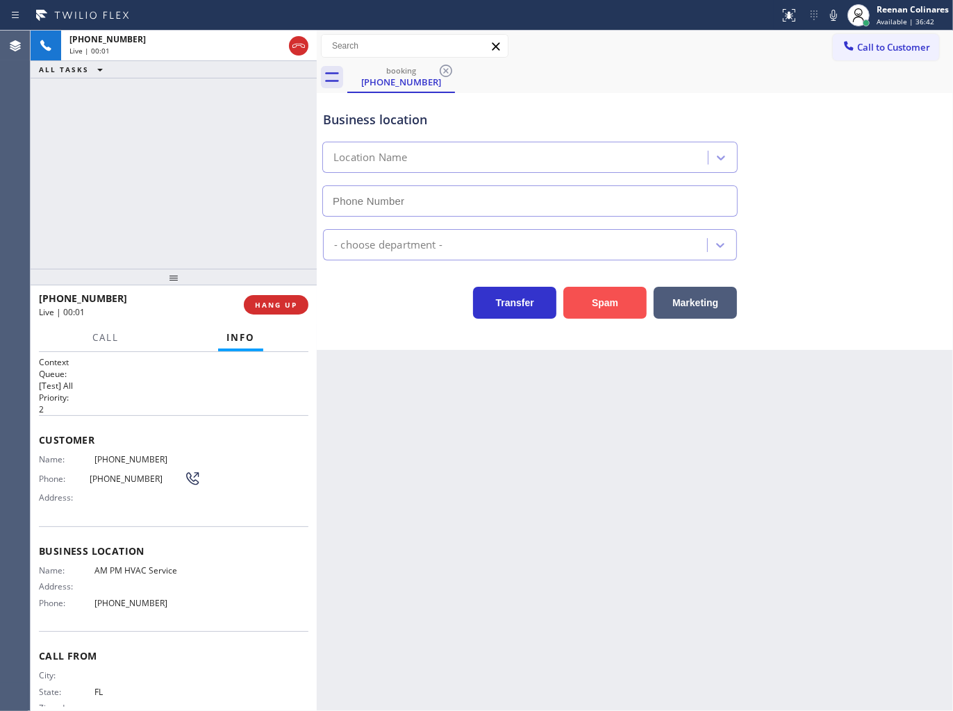
type input "(844) 410-1125"
drag, startPoint x: 606, startPoint y: 306, endPoint x: 733, endPoint y: 206, distance: 161.7
click at [620, 295] on button "Spam" at bounding box center [604, 303] width 83 height 32
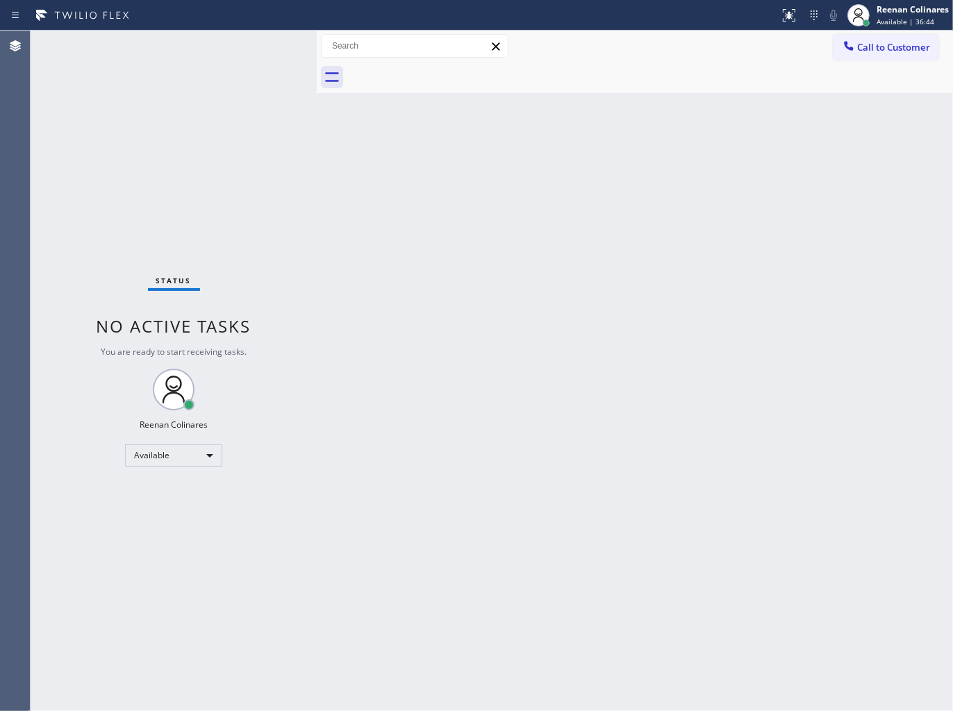
click at [690, 199] on div "Back to Dashboard Change Sender ID Customers Technicians Select a contact Outbo…" at bounding box center [635, 371] width 636 height 681
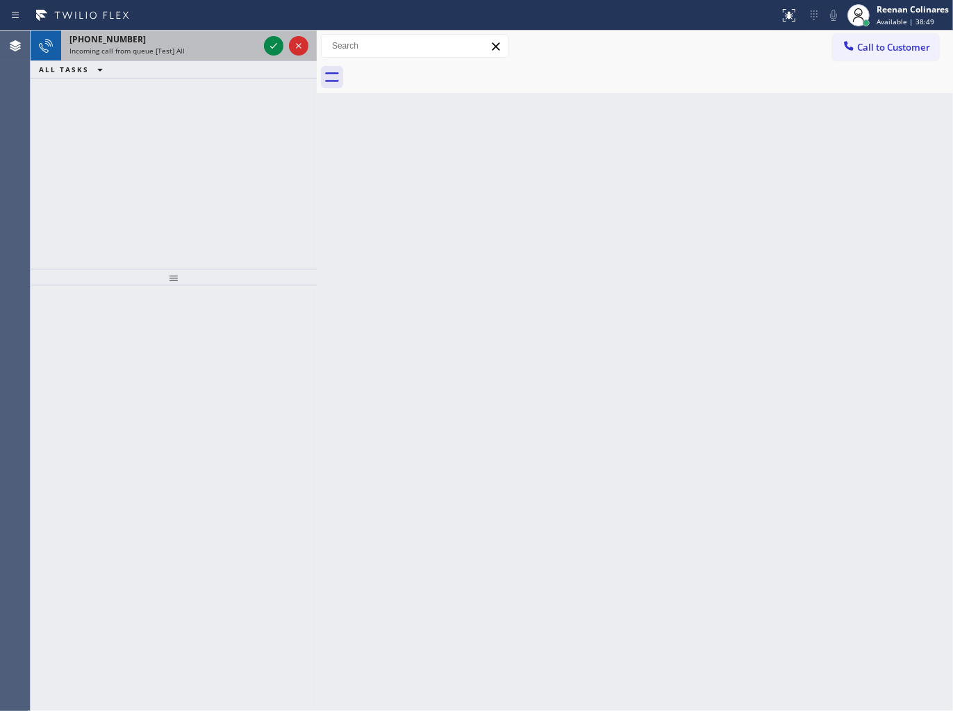
click at [210, 42] on div "+19293946945" at bounding box center [163, 39] width 189 height 12
click at [219, 58] on div "+19293946945 Incoming call from queue [Test] All" at bounding box center [161, 46] width 200 height 31
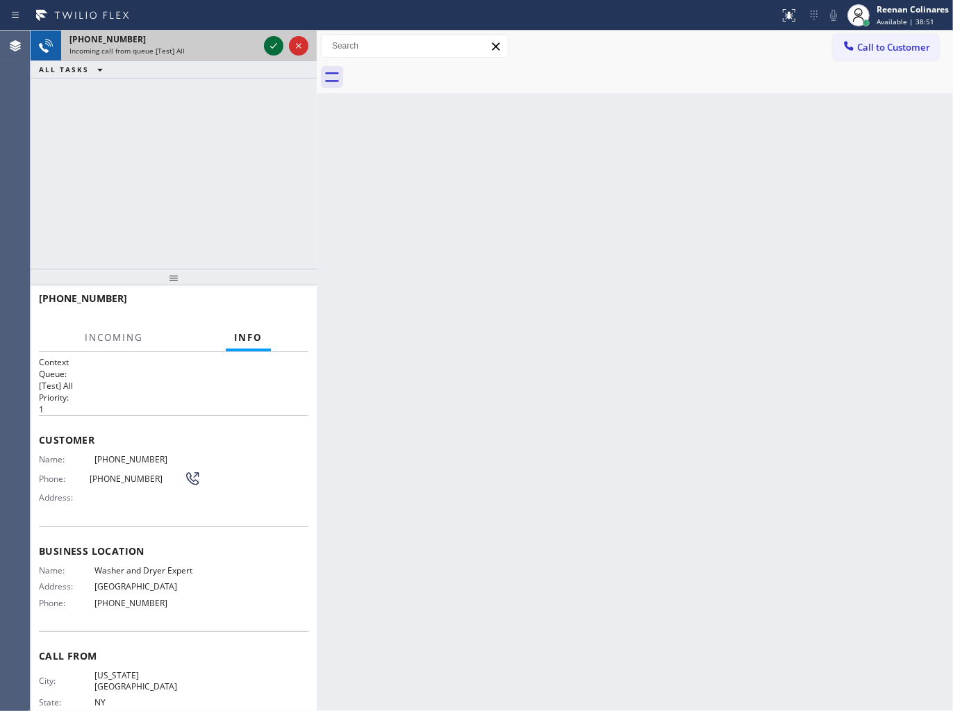
click at [265, 49] on icon at bounding box center [273, 46] width 17 height 17
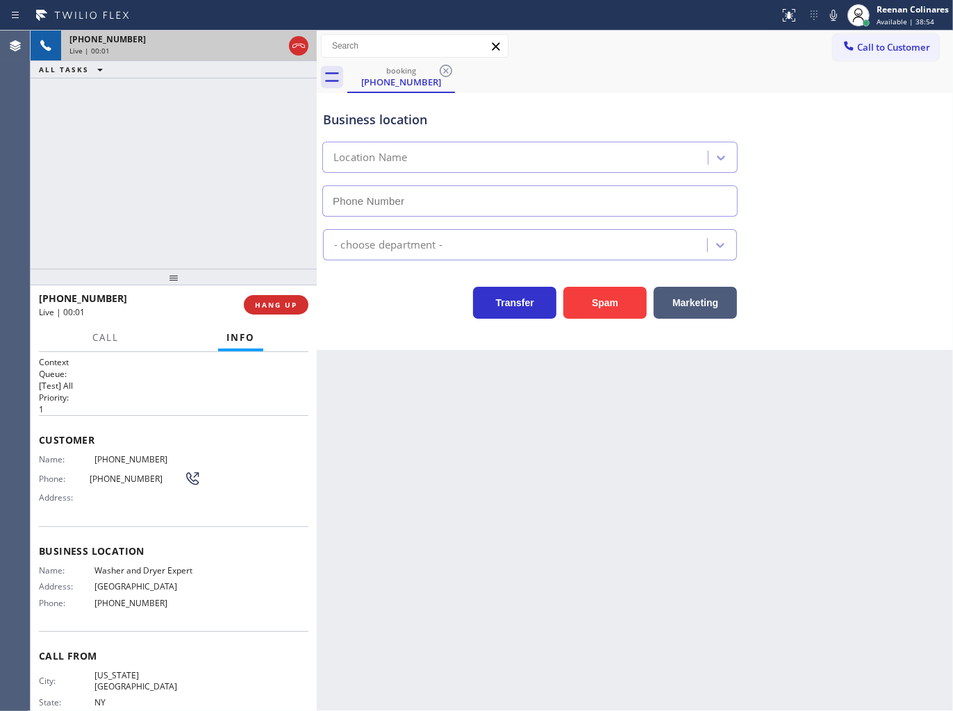
type input "(347) 836-5354"
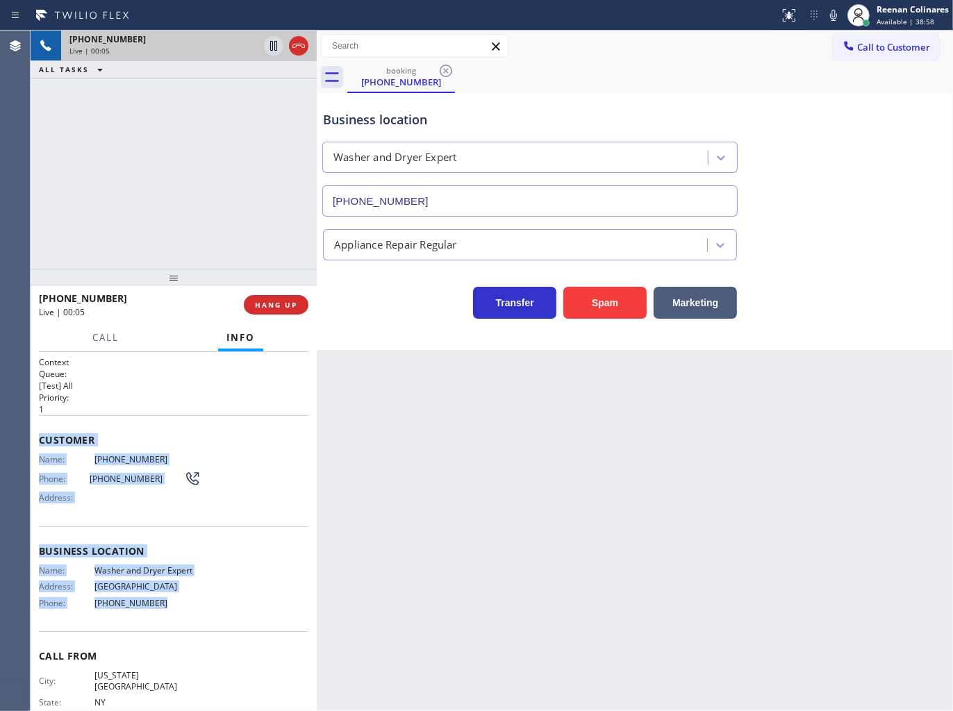
drag, startPoint x: 38, startPoint y: 438, endPoint x: 269, endPoint y: 609, distance: 288.1
click at [229, 611] on div "Context Queue: [Test] All Priority: 1 Customer Name: (929) 394-6945 Phone: (929…" at bounding box center [174, 532] width 286 height 360
click at [273, 306] on span "HANG UP" at bounding box center [276, 305] width 42 height 10
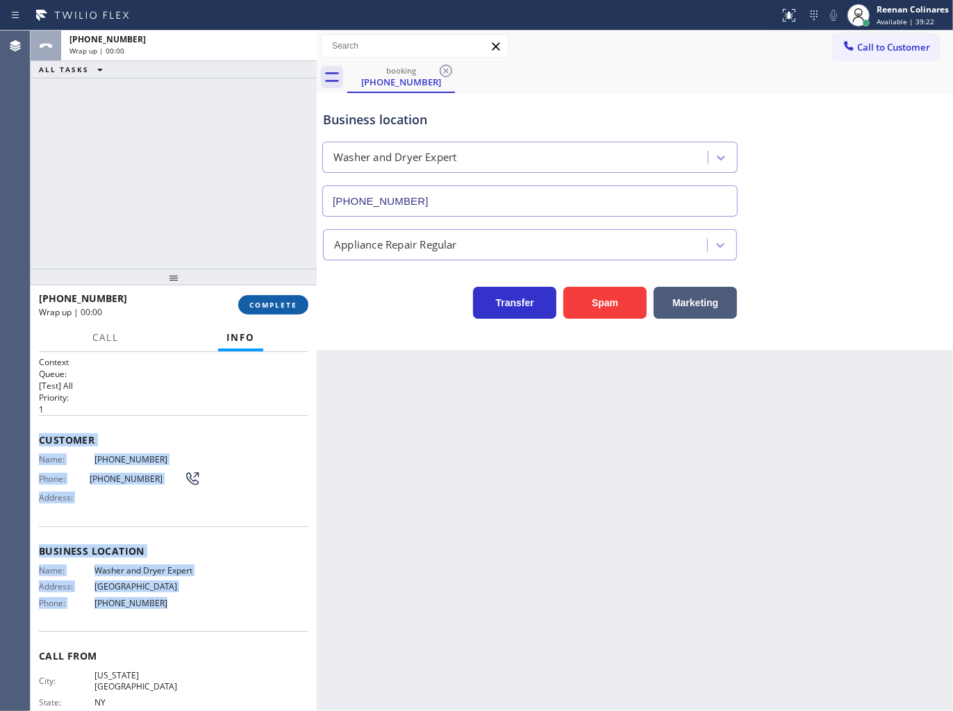
click at [274, 304] on span "COMPLETE" at bounding box center [273, 305] width 48 height 10
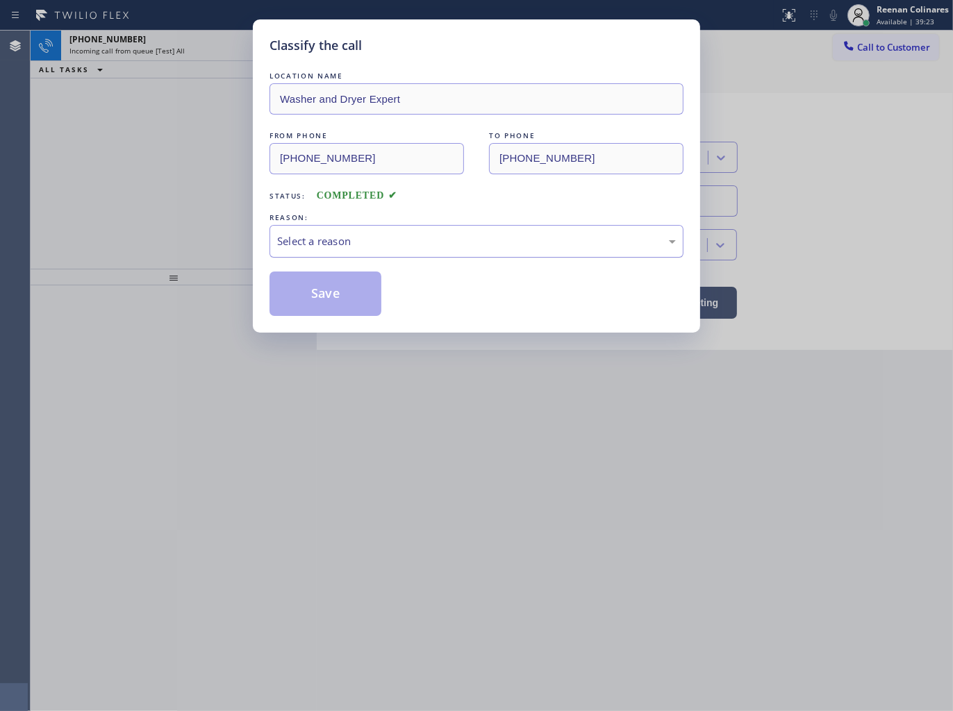
click at [313, 246] on div "Select a reason" at bounding box center [476, 241] width 399 height 16
drag, startPoint x: 308, startPoint y: 302, endPoint x: 276, endPoint y: 267, distance: 47.2
click at [308, 301] on button "Save" at bounding box center [325, 294] width 112 height 44
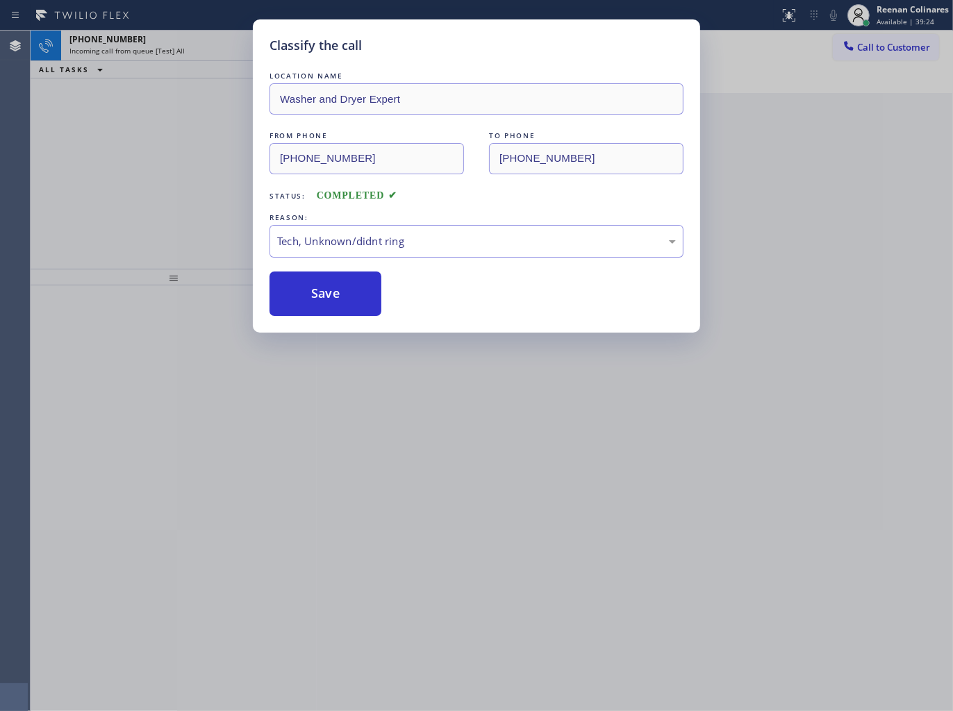
drag, startPoint x: 207, startPoint y: 146, endPoint x: 193, endPoint y: 93, distance: 54.6
click at [204, 133] on div "Classify the call LOCATION NAME Washer and Dryer Expert FROM PHONE (929) 394-69…" at bounding box center [476, 355] width 953 height 711
click at [190, 44] on div "Classify the call LOCATION NAME Washer and Dryer Expert FROM PHONE (929) 394-69…" at bounding box center [476, 355] width 953 height 711
click at [190, 44] on div "+19142684508" at bounding box center [163, 39] width 189 height 12
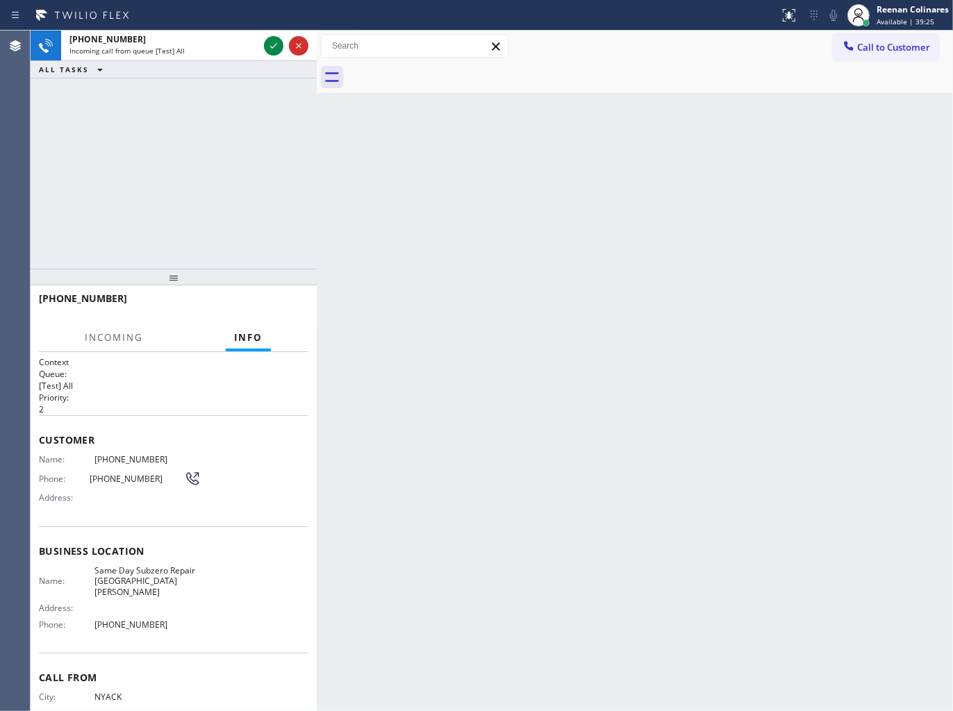
click at [190, 44] on div "+19142684508" at bounding box center [163, 39] width 189 height 12
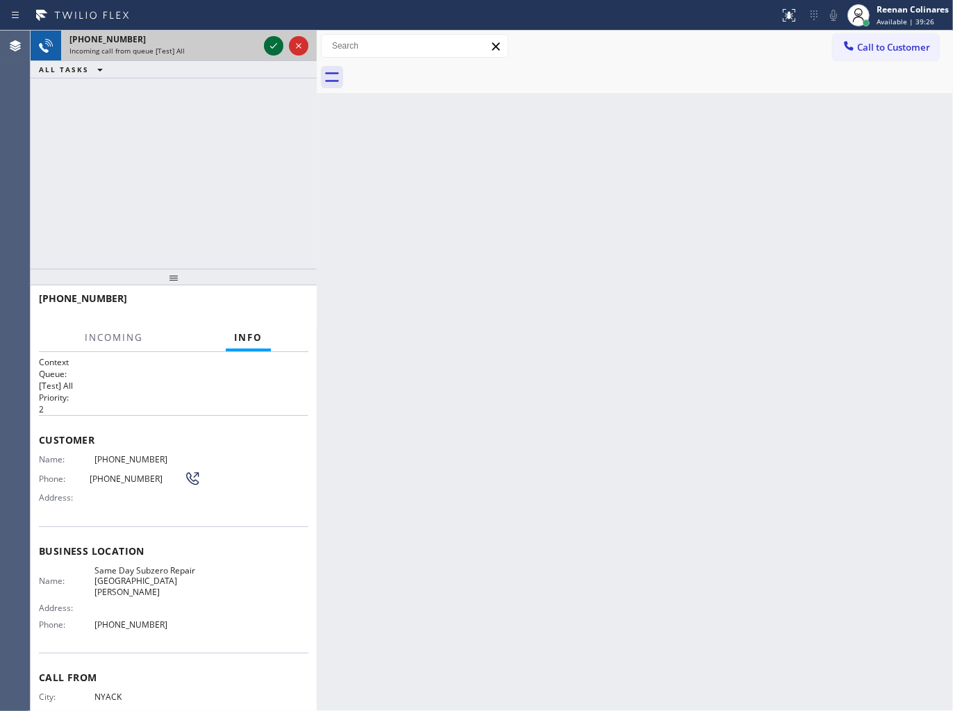
click at [274, 39] on icon at bounding box center [273, 46] width 17 height 17
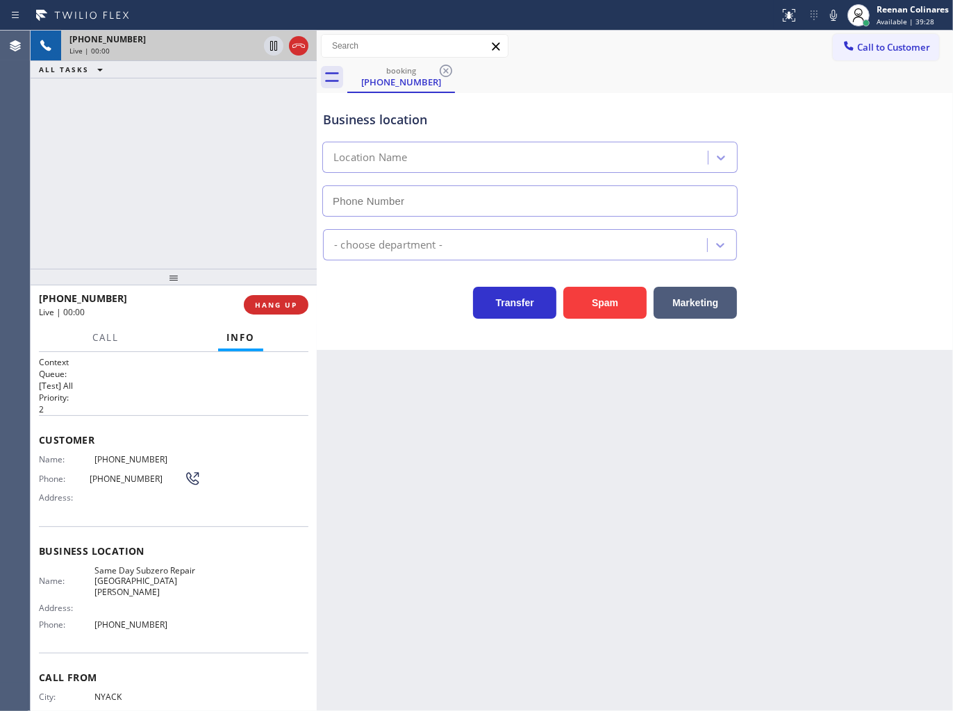
type input "(914) 677-1788"
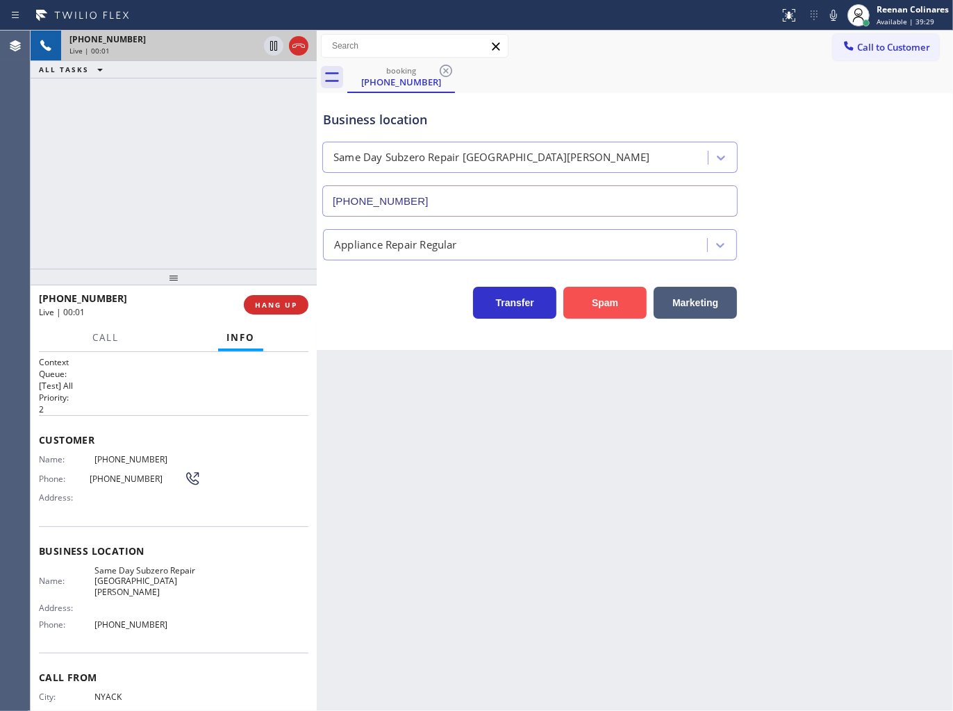
click at [610, 304] on button "Spam" at bounding box center [604, 303] width 83 height 32
click at [588, 313] on button "Spam" at bounding box center [604, 303] width 83 height 32
drag, startPoint x: 588, startPoint y: 313, endPoint x: 605, endPoint y: 285, distance: 33.4
click at [588, 313] on button "Spam" at bounding box center [604, 303] width 83 height 32
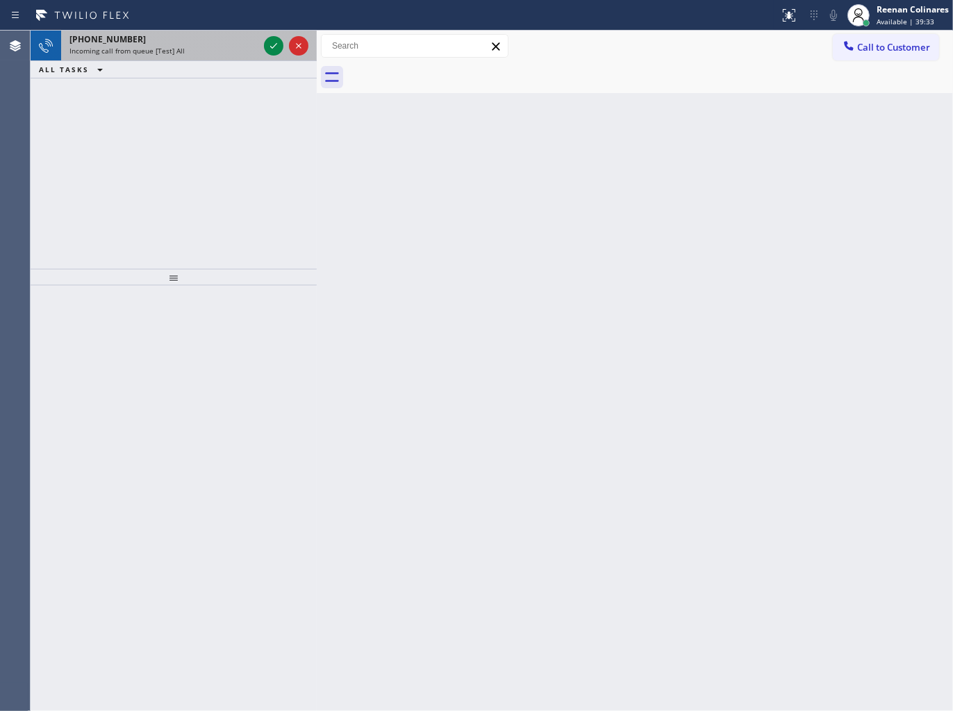
click at [211, 44] on div "+17543366803" at bounding box center [163, 39] width 189 height 12
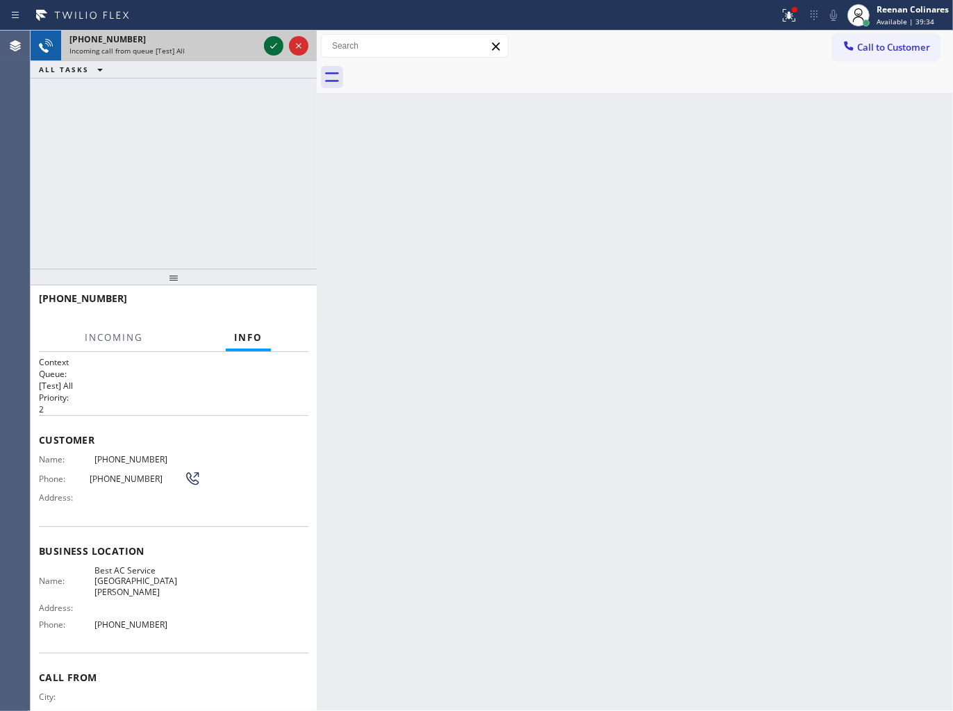
click at [271, 49] on icon at bounding box center [273, 46] width 17 height 17
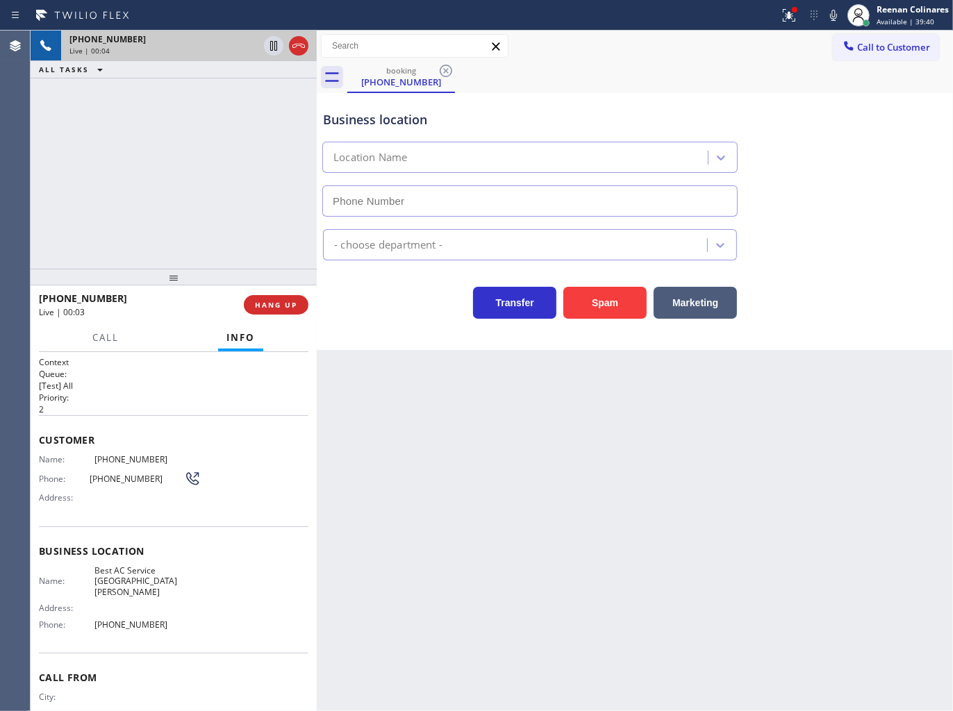
drag, startPoint x: 788, startPoint y: 14, endPoint x: 783, endPoint y: 31, distance: 18.0
click at [788, 14] on icon at bounding box center [789, 15] width 13 height 13
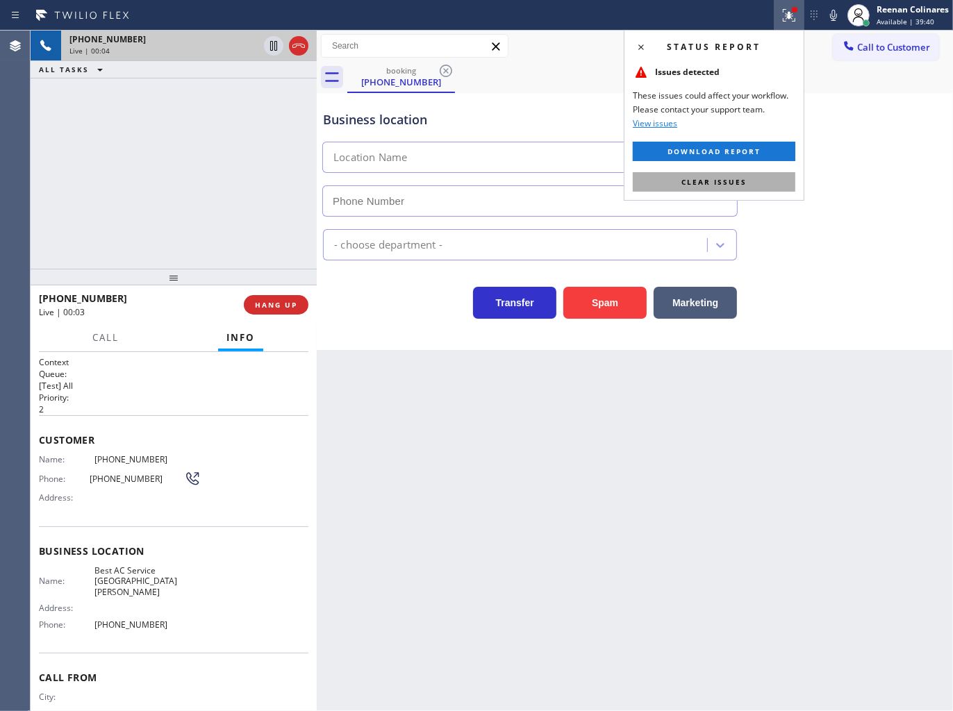
click at [751, 179] on button "Clear issues" at bounding box center [714, 181] width 163 height 19
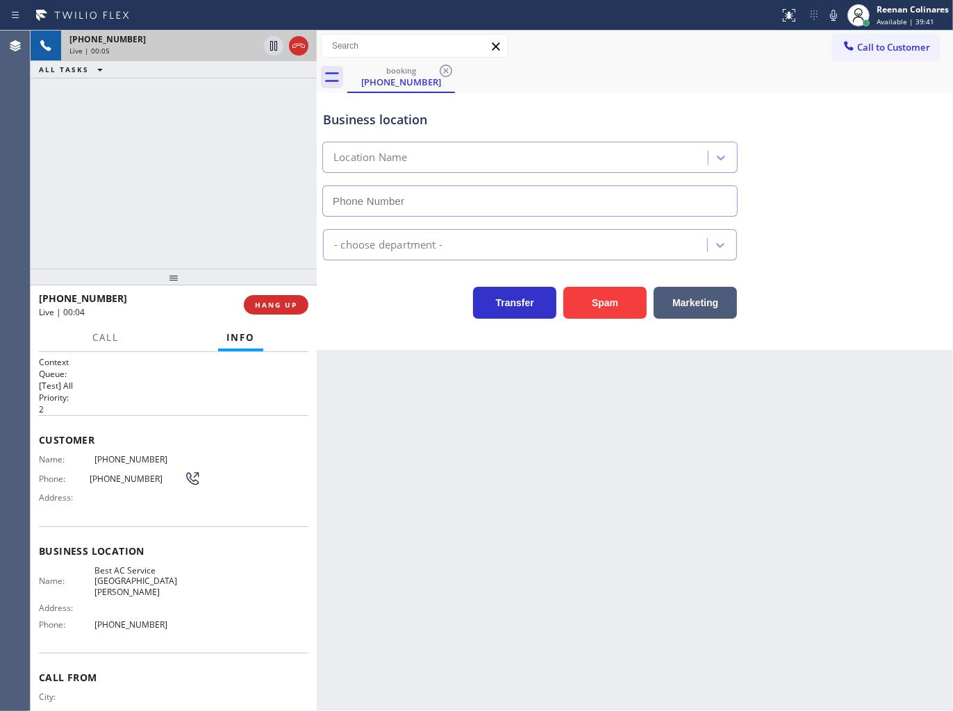
click at [838, 15] on icon at bounding box center [833, 15] width 17 height 17
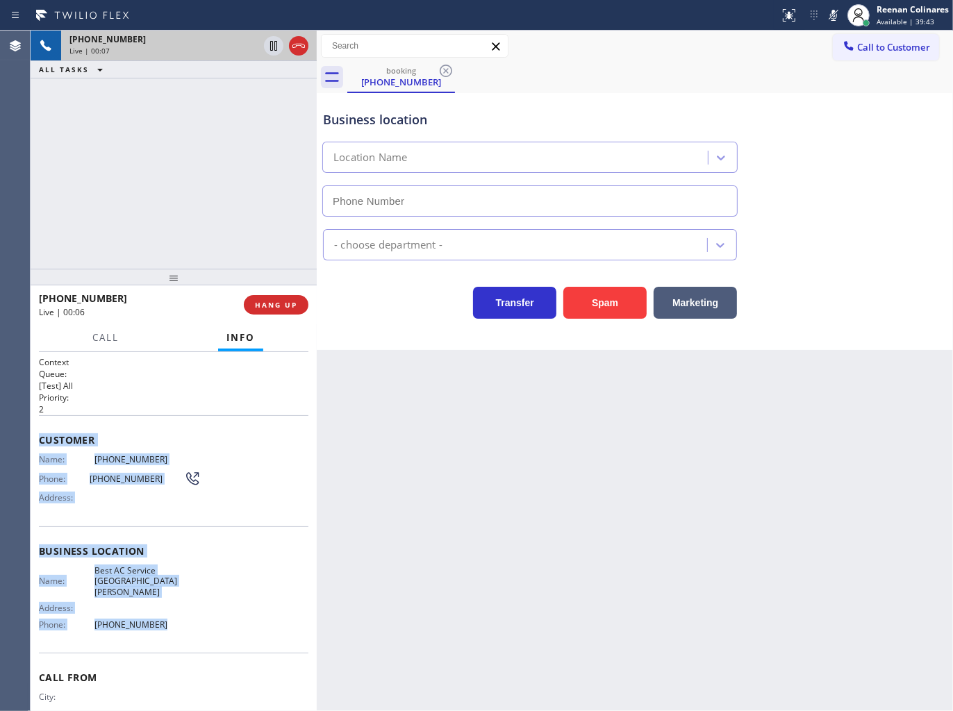
type input "(408) 609-3873"
drag, startPoint x: 51, startPoint y: 454, endPoint x: 273, endPoint y: 622, distance: 278.1
click at [226, 625] on div "Context Queue: [Test] All Priority: 2 Customer Name: (754) 336-6803 Phone: (754…" at bounding box center [173, 557] width 269 height 402
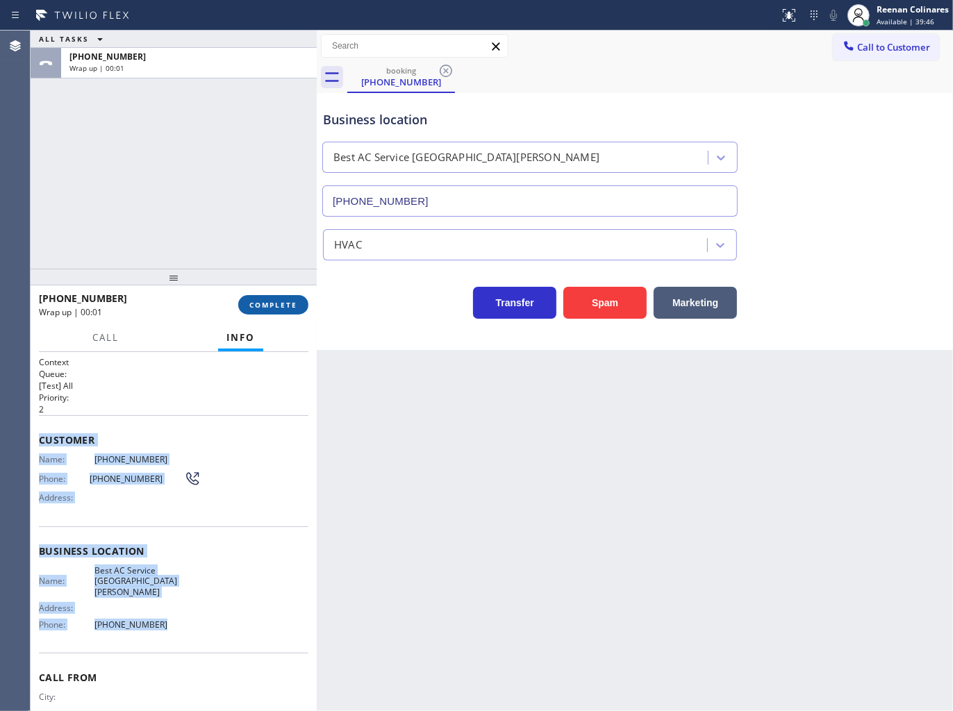
click at [293, 307] on span "COMPLETE" at bounding box center [273, 305] width 48 height 10
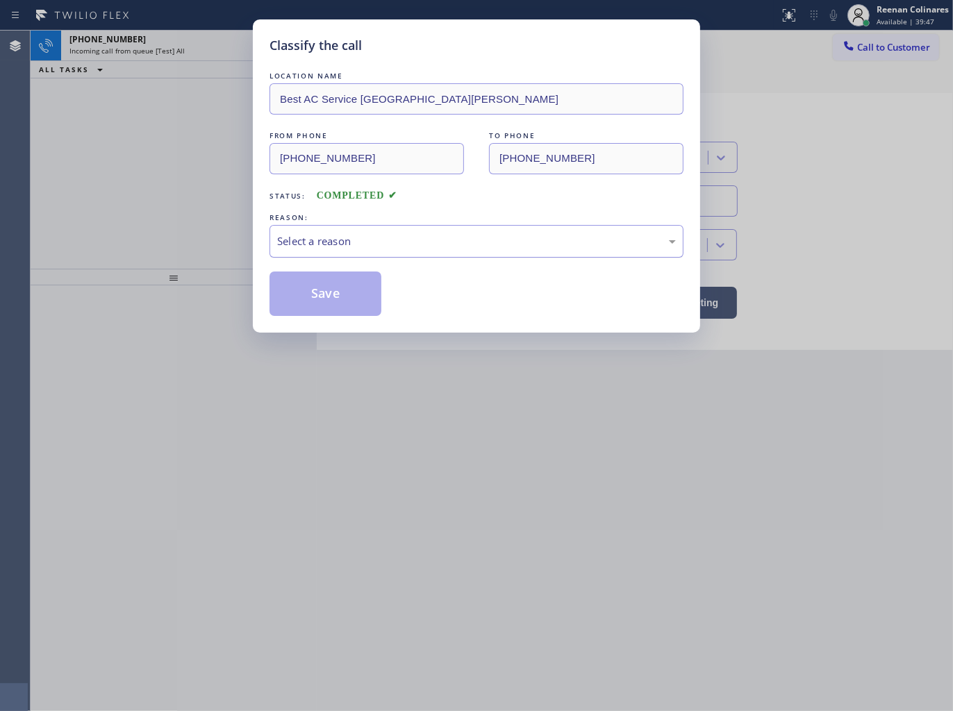
click at [343, 245] on div "Select a reason" at bounding box center [476, 241] width 399 height 16
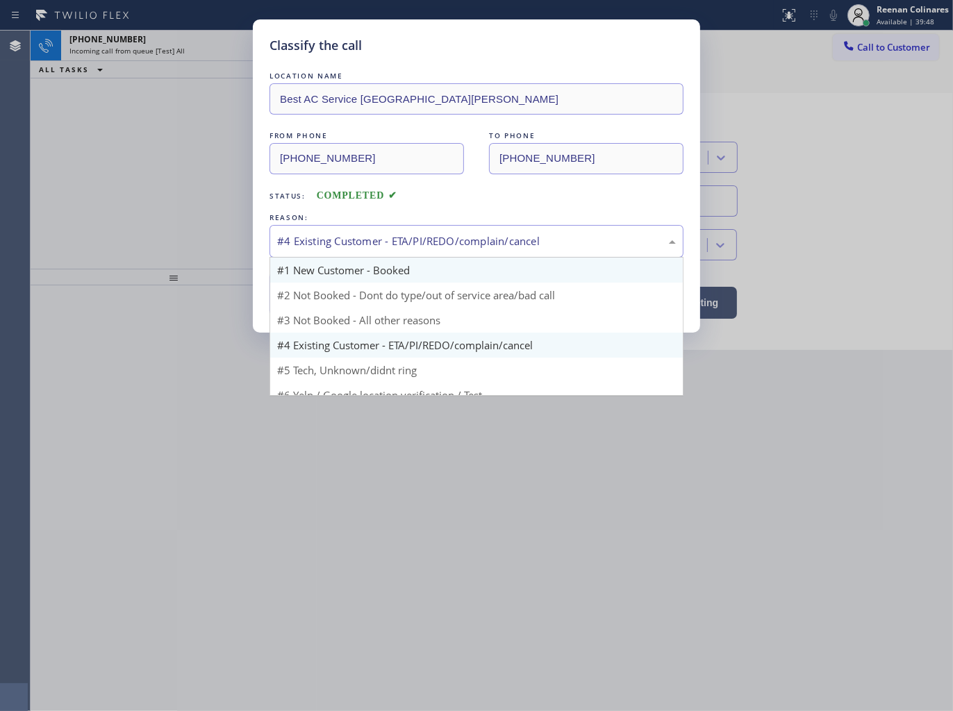
drag, startPoint x: 317, startPoint y: 247, endPoint x: 310, endPoint y: 265, distance: 18.7
click at [317, 247] on div "#4 Existing Customer - ETA/PI/REDO/complain/cancel" at bounding box center [476, 241] width 399 height 16
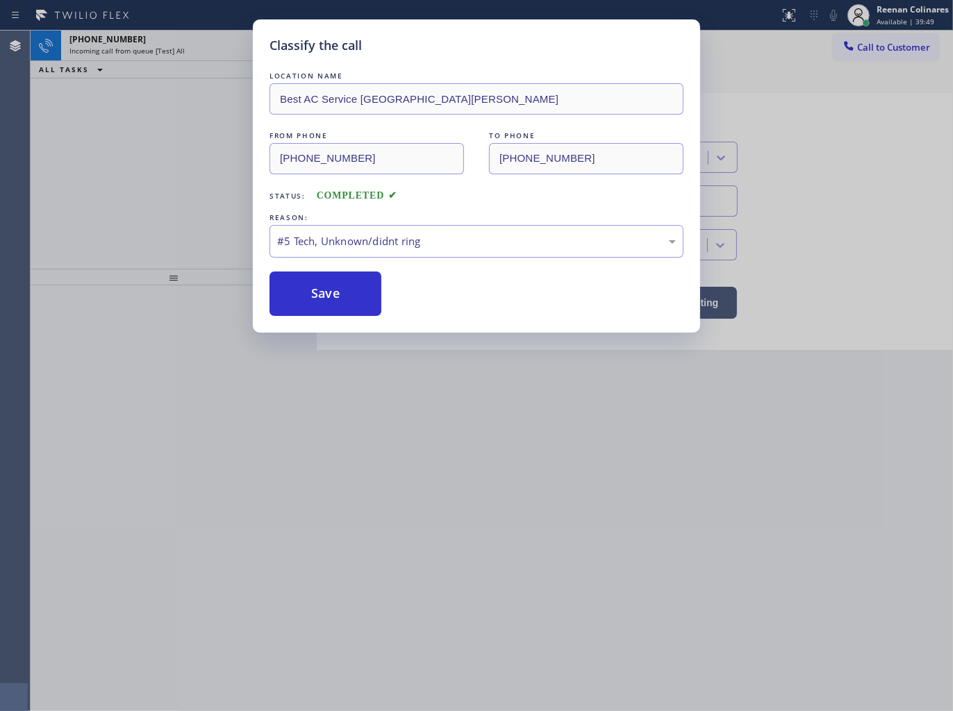
click at [321, 283] on button "Save" at bounding box center [325, 294] width 112 height 44
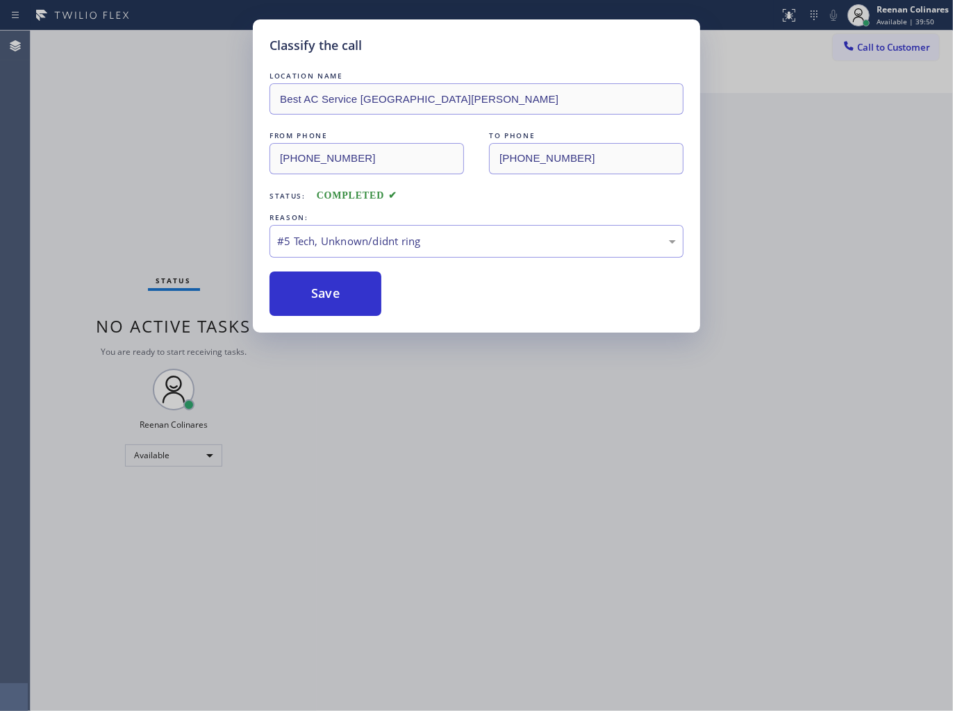
click at [233, 153] on div "Classify the call LOCATION NAME Best AC Service San Jose FROM PHONE (754) 336-6…" at bounding box center [476, 355] width 953 height 711
click at [211, 73] on div "Classify the call LOCATION NAME Best AC Service San Jose FROM PHONE (754) 336-6…" at bounding box center [476, 355] width 953 height 711
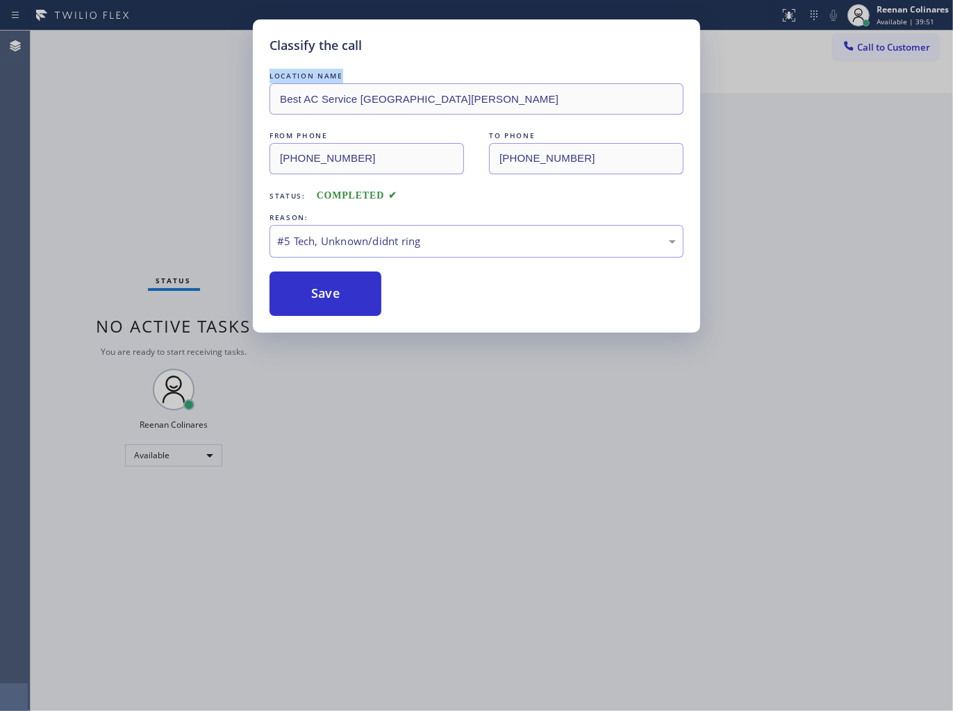
click at [211, 73] on div "Classify the call LOCATION NAME Best AC Service San Jose FROM PHONE (754) 336-6…" at bounding box center [476, 355] width 953 height 711
click at [341, 293] on button "Save" at bounding box center [325, 294] width 112 height 44
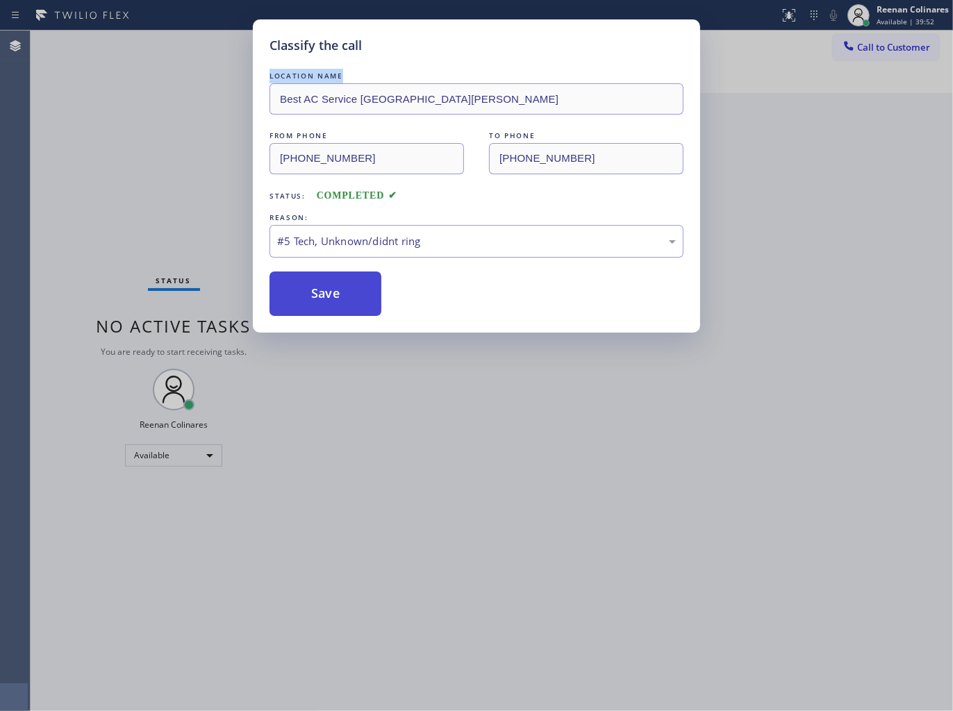
click at [341, 293] on button "Save" at bounding box center [325, 294] width 112 height 44
click at [341, 293] on div "Classify the call LOCATION NAME Neon UV FROM PHONE (502) 235-4806 TO PHONE (206…" at bounding box center [492, 371] width 922 height 681
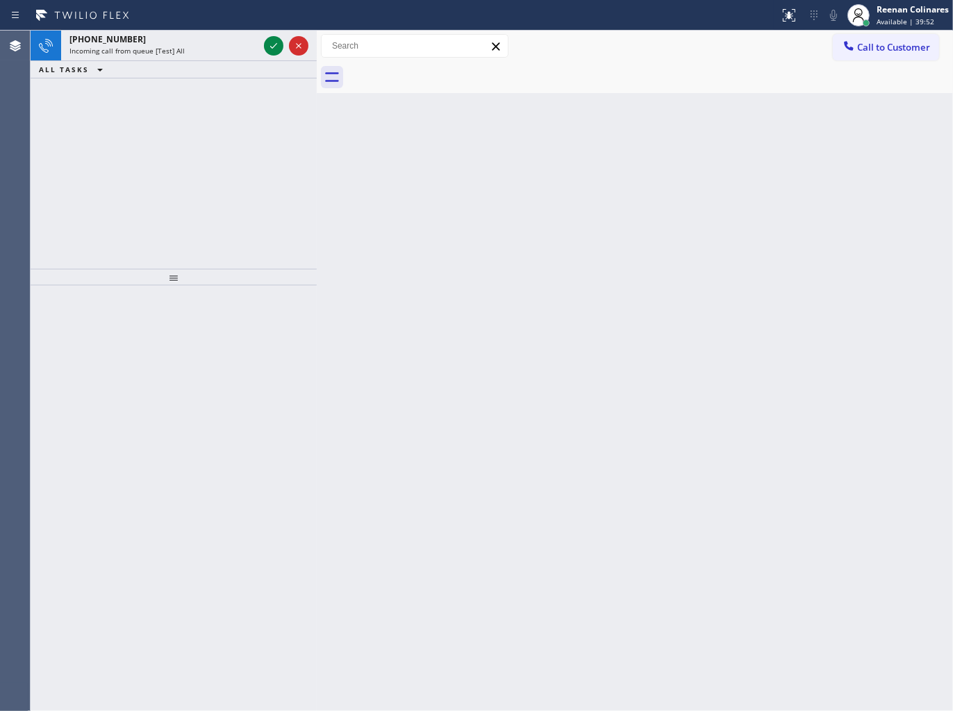
click at [341, 293] on div "Back to Dashboard Change Sender ID Customers Technicians Select a contact Outbo…" at bounding box center [635, 371] width 636 height 681
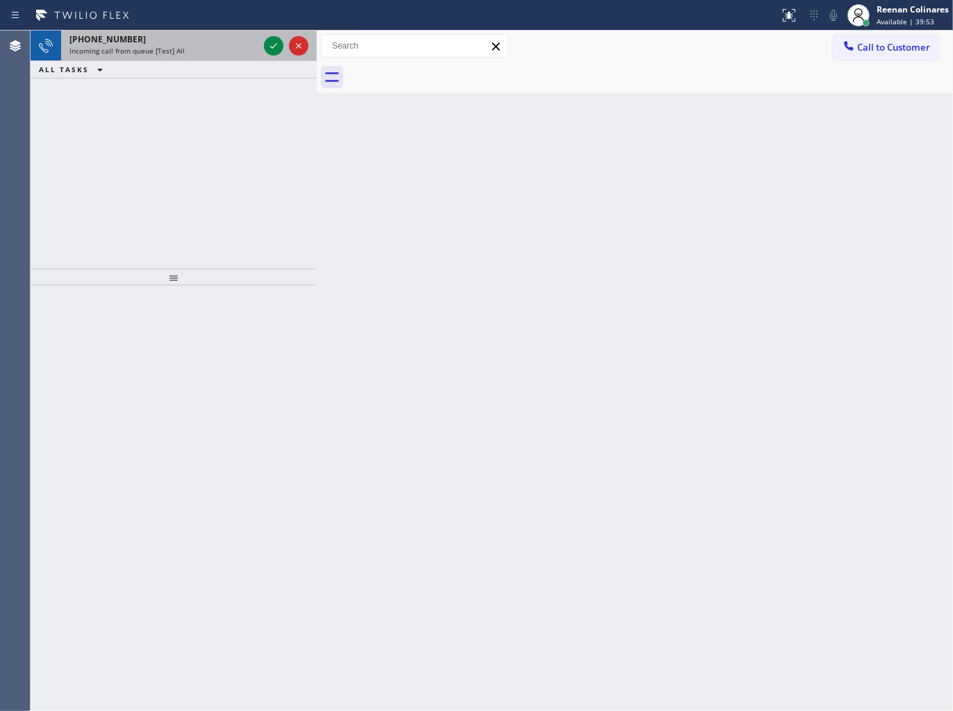
click at [192, 58] on div "+17543366802 Incoming call from queue [Test] All" at bounding box center [161, 46] width 200 height 31
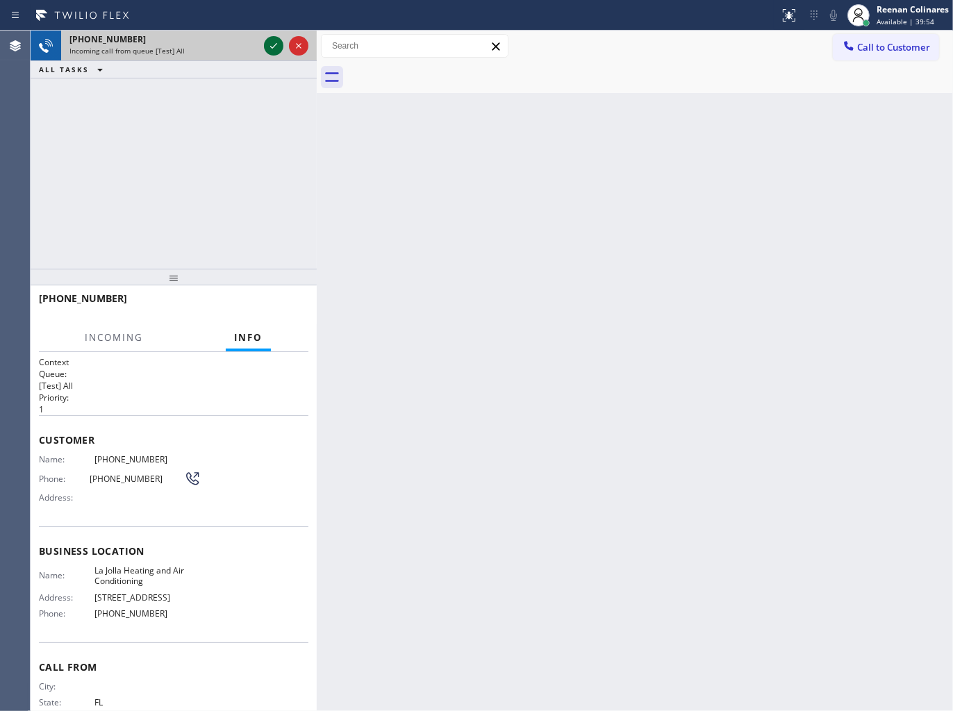
click at [267, 38] on icon at bounding box center [273, 46] width 17 height 17
click at [272, 56] on div at bounding box center [286, 46] width 50 height 31
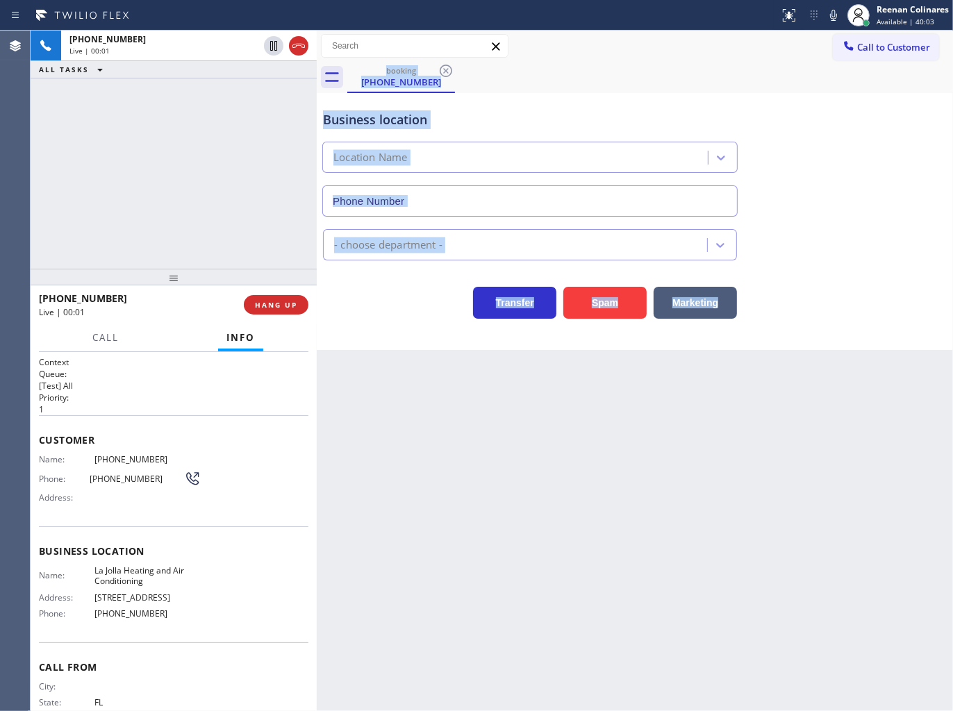
click at [410, 358] on div "Back to Dashboard Change Sender ID Customers Technicians Select a contact Outbo…" at bounding box center [635, 371] width 636 height 681
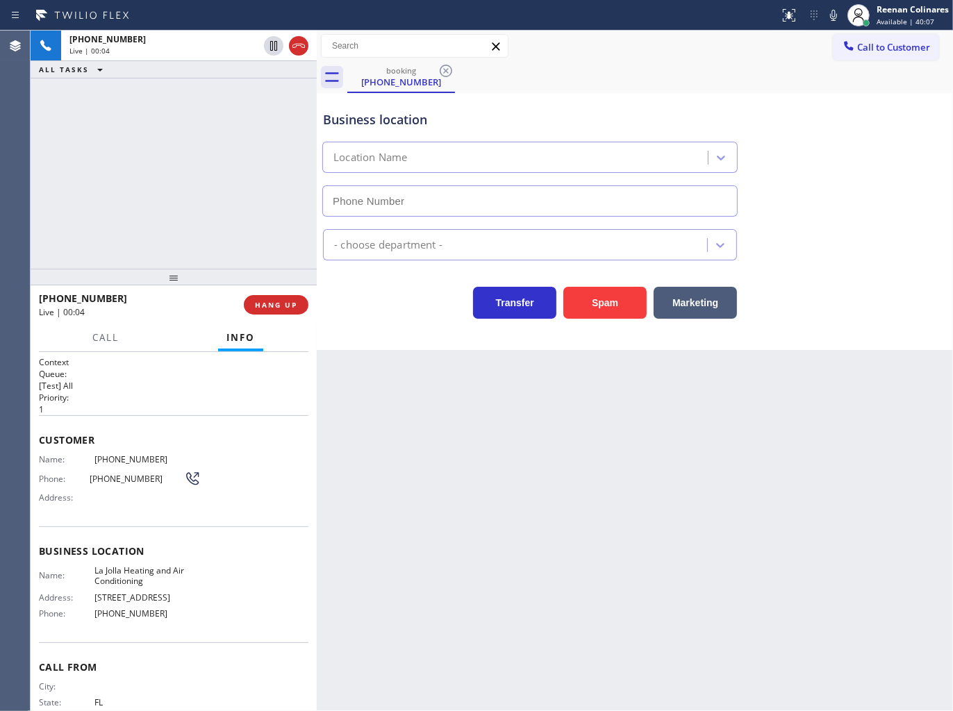
type input "(858) 201-4467"
click at [831, 17] on icon at bounding box center [833, 15] width 17 height 17
click at [831, 15] on rect at bounding box center [834, 14] width 10 height 10
click at [276, 304] on span "HANG UP" at bounding box center [276, 305] width 42 height 10
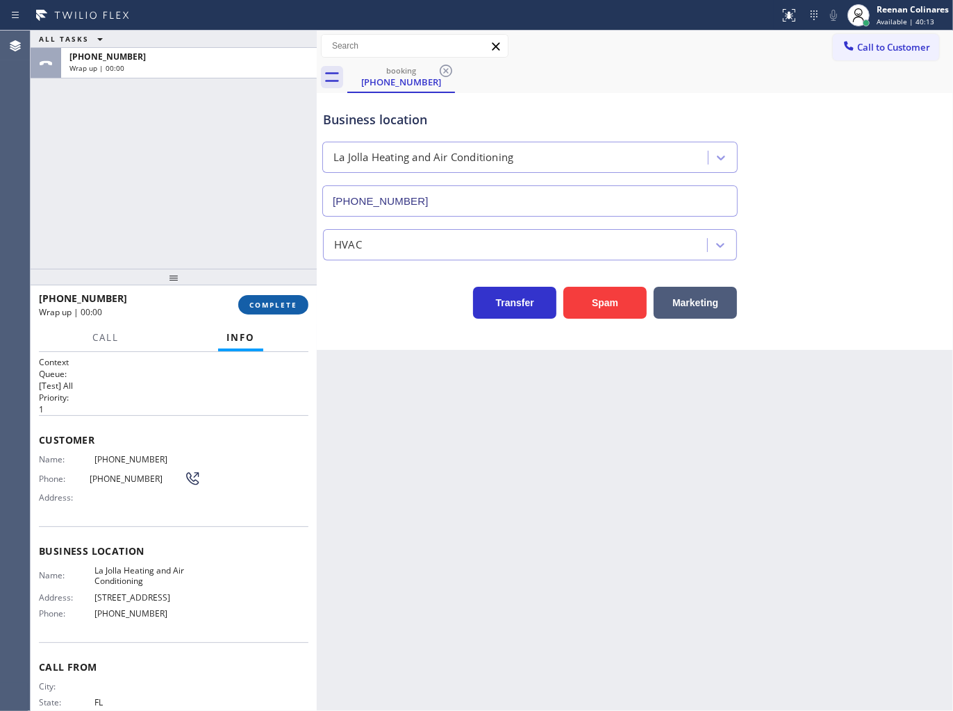
click at [285, 308] on span "COMPLETE" at bounding box center [273, 305] width 48 height 10
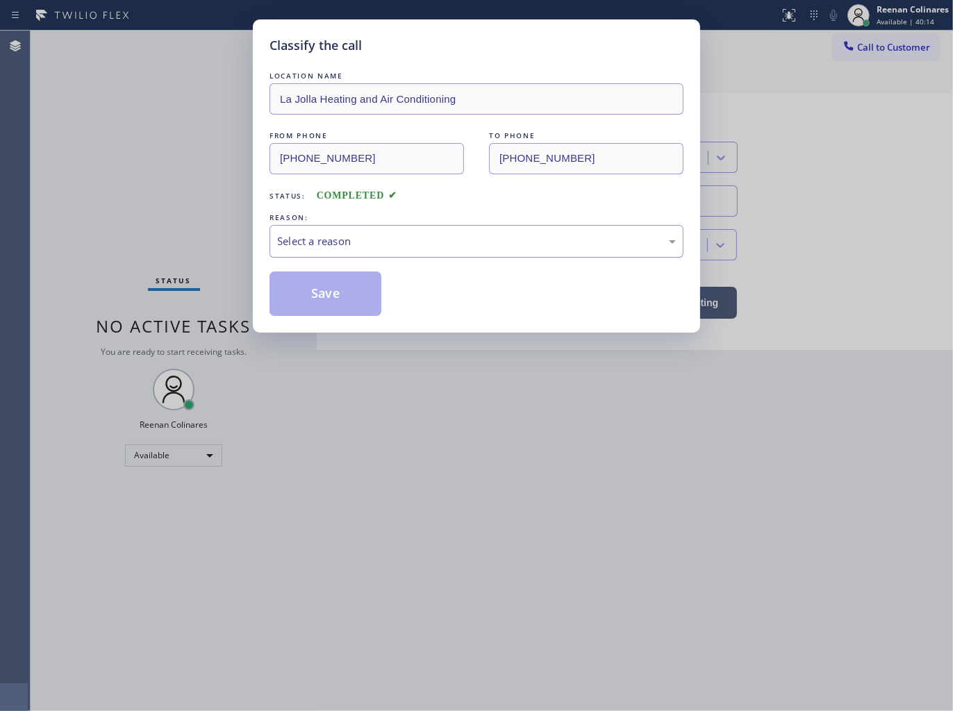
click at [343, 244] on div "Select a reason" at bounding box center [476, 241] width 399 height 16
click at [321, 296] on button "Save" at bounding box center [325, 294] width 112 height 44
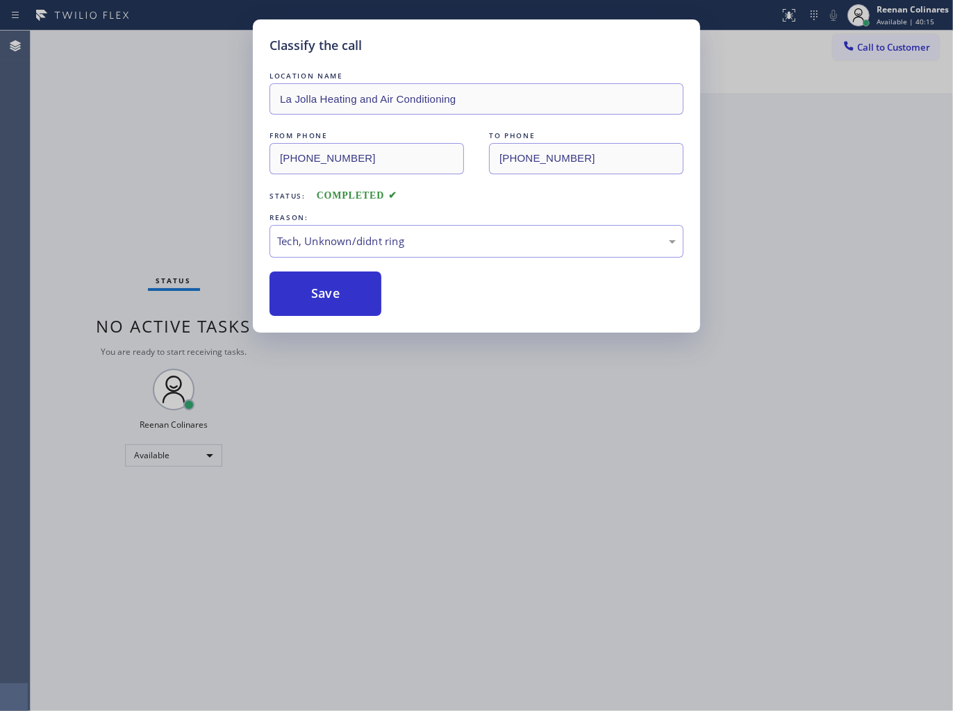
click at [853, 181] on div "Classify the call LOCATION NAME La Jolla Heating and Air Conditioning FROM PHON…" at bounding box center [476, 355] width 953 height 711
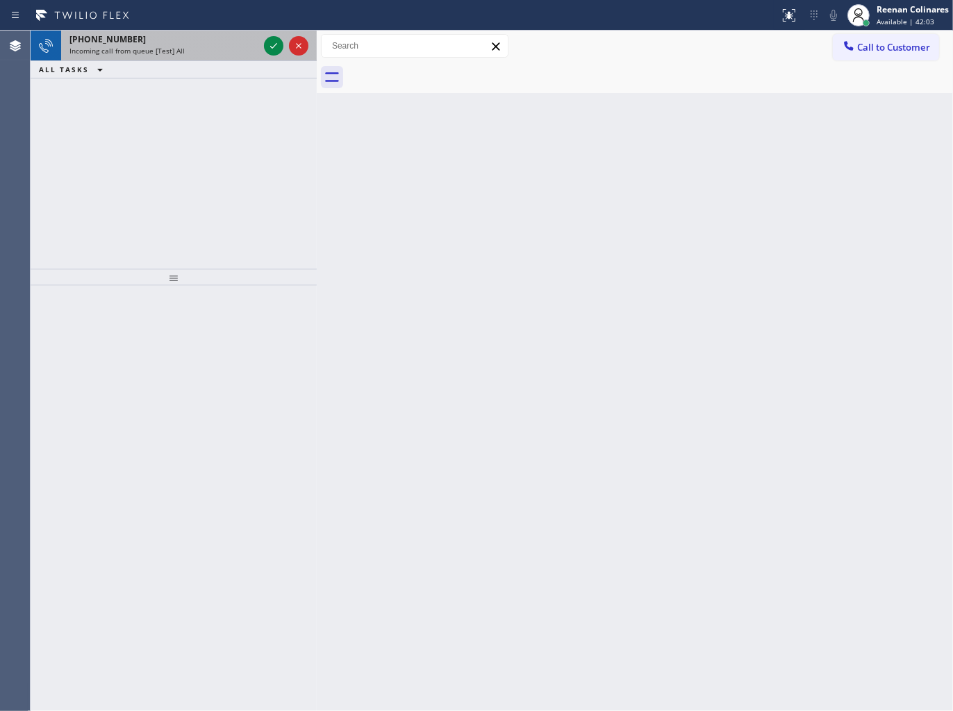
click at [223, 46] on div "Incoming call from queue [Test] All" at bounding box center [163, 51] width 189 height 10
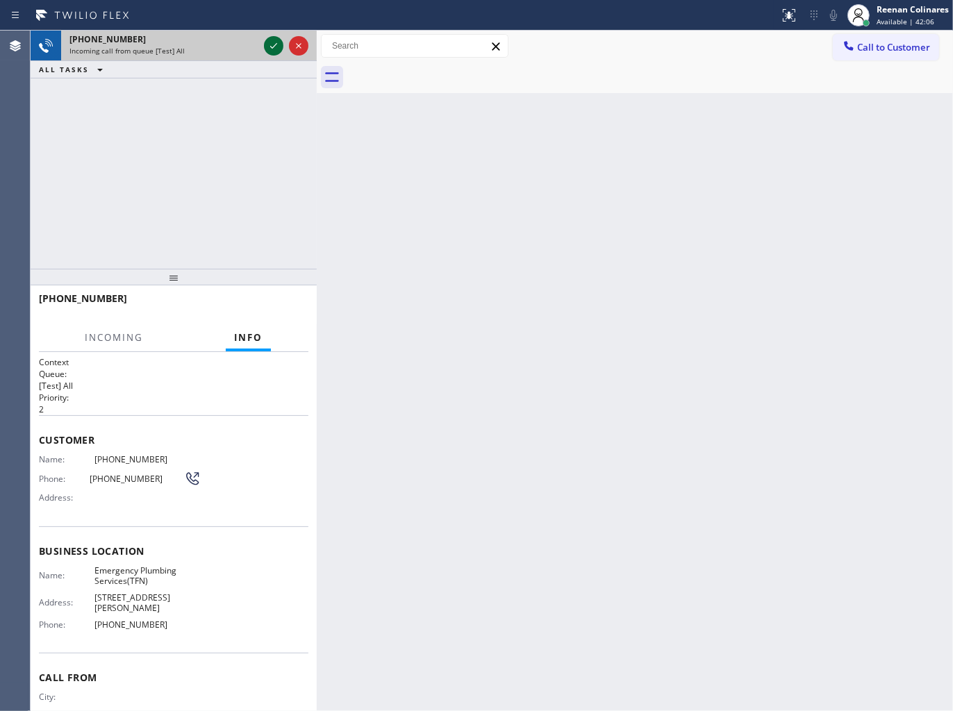
click at [276, 47] on icon at bounding box center [273, 46] width 17 height 17
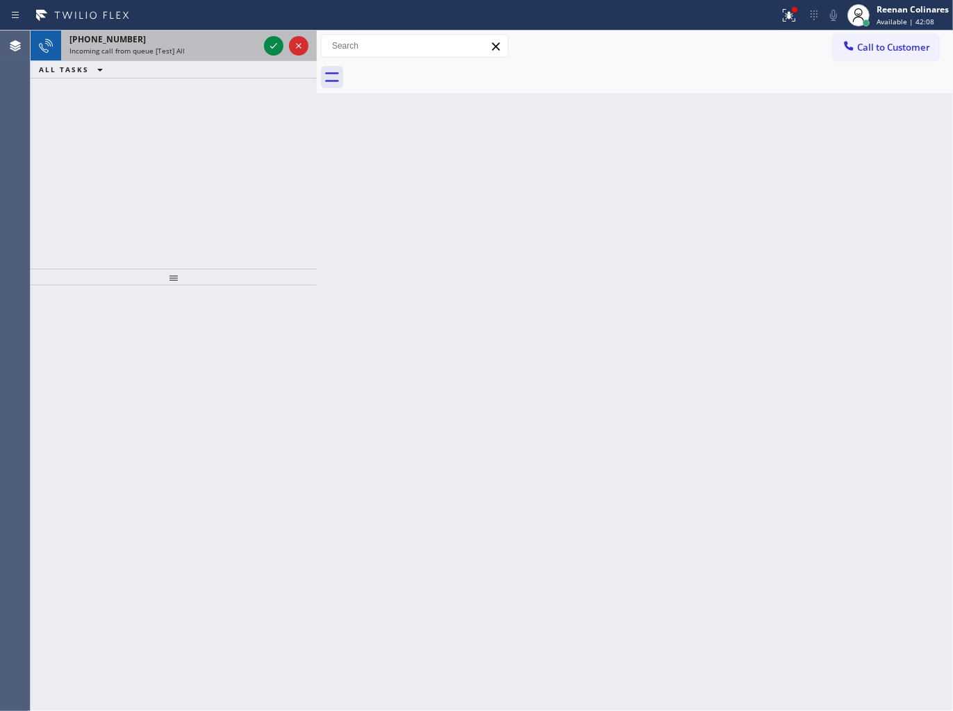
drag, startPoint x: 188, startPoint y: 51, endPoint x: 248, endPoint y: 52, distance: 59.7
click at [190, 51] on div "Incoming call from queue [Test] All" at bounding box center [163, 51] width 189 height 10
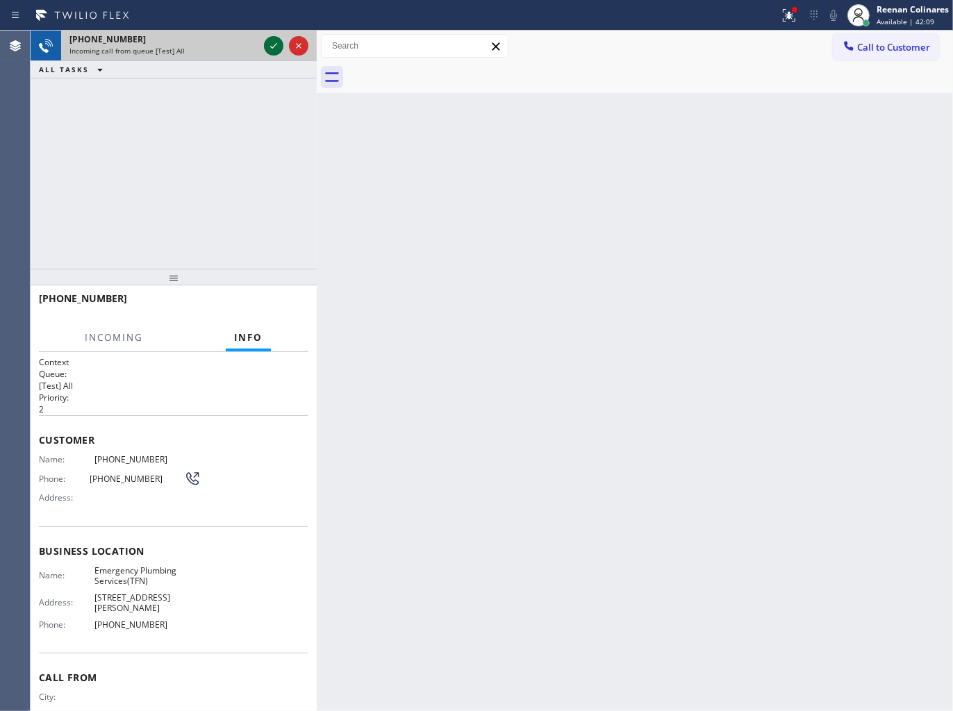
click at [272, 44] on icon at bounding box center [273, 46] width 17 height 17
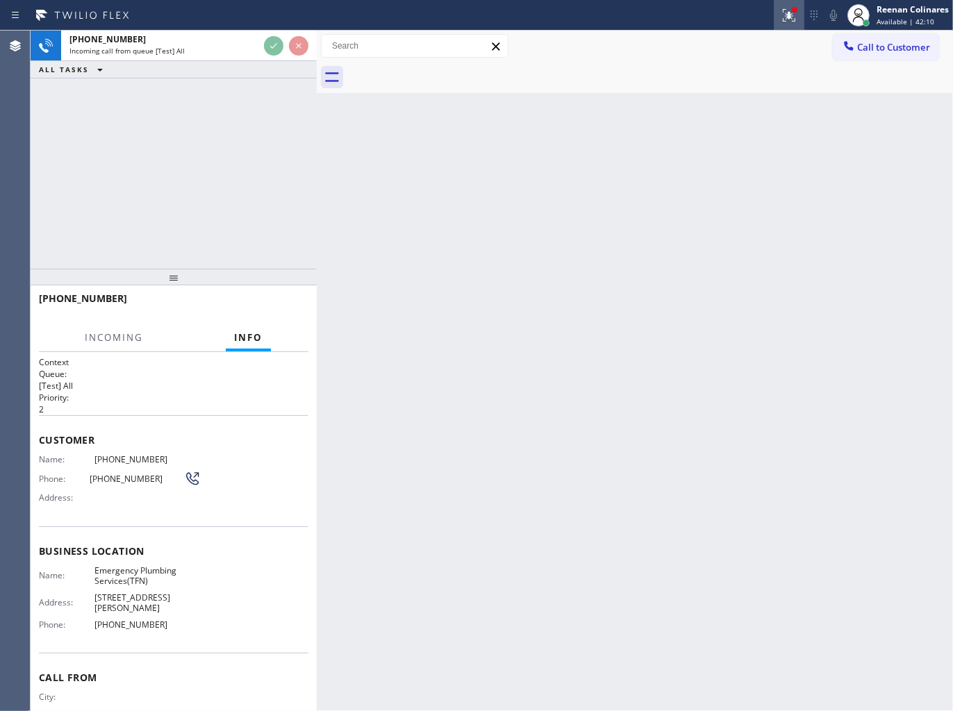
click at [792, 17] on icon at bounding box center [789, 15] width 17 height 17
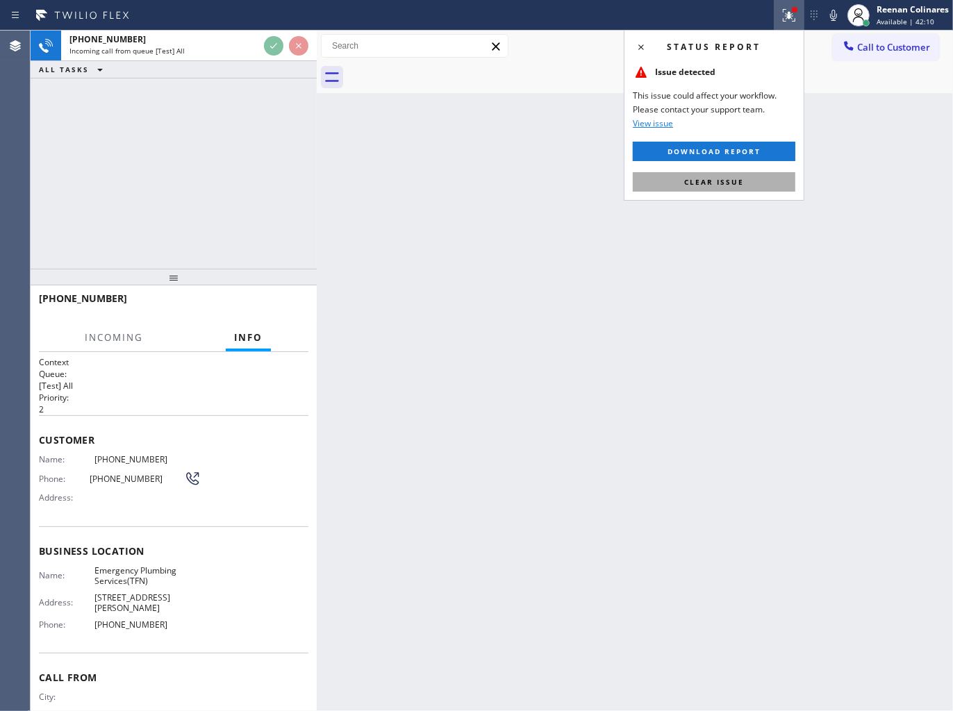
click at [737, 178] on span "Clear issue" at bounding box center [714, 182] width 60 height 10
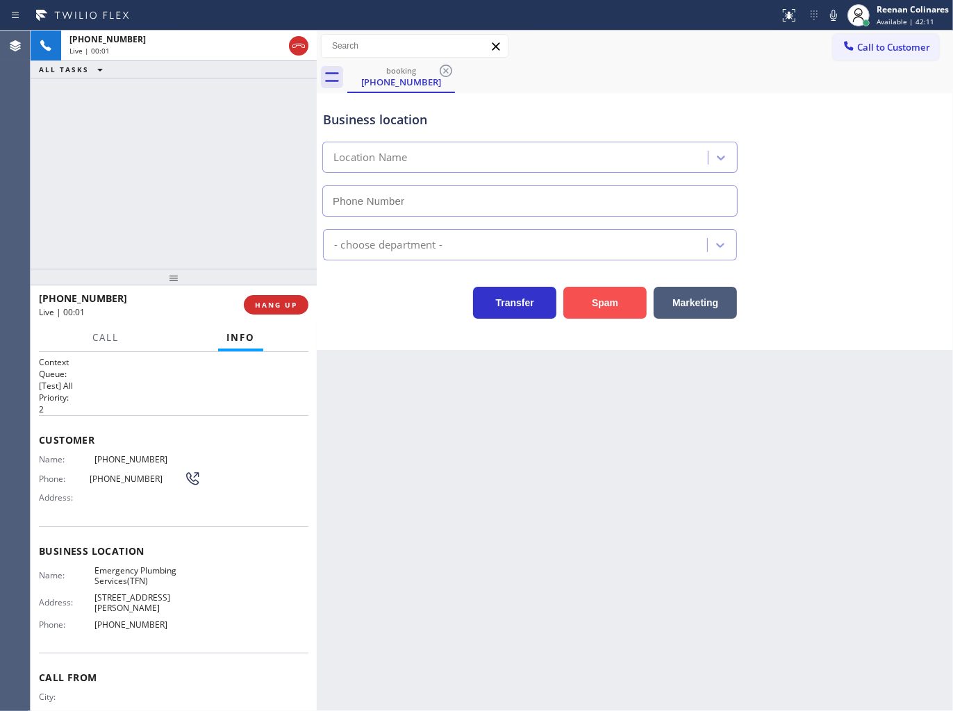
type input "(877) 786-0677"
drag, startPoint x: 613, startPoint y: 307, endPoint x: 908, endPoint y: 99, distance: 361.3
click at [615, 306] on button "Spam" at bounding box center [604, 303] width 83 height 32
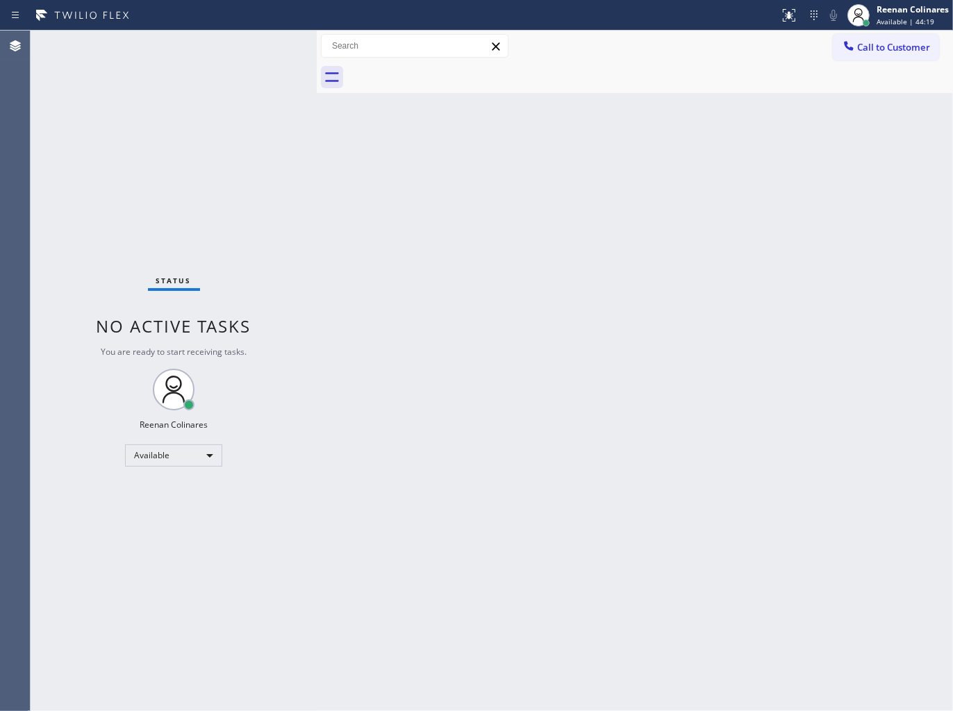
click at [487, 265] on div "Back to Dashboard Change Sender ID Customers Technicians Select a contact Outbo…" at bounding box center [635, 371] width 636 height 681
click at [557, 326] on div "Back to Dashboard Change Sender ID Customers Technicians Select a contact Outbo…" at bounding box center [635, 371] width 636 height 681
click at [558, 290] on div "Back to Dashboard Change Sender ID Customers Technicians Select a contact Outbo…" at bounding box center [635, 371] width 636 height 681
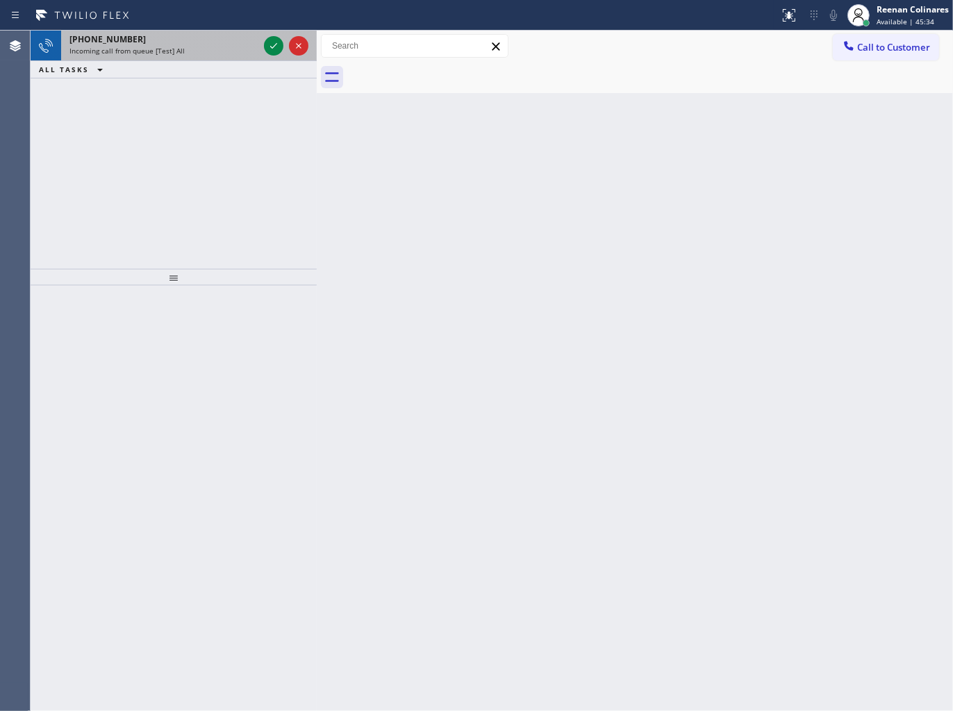
click at [198, 49] on div "Incoming call from queue [Test] All" at bounding box center [163, 51] width 189 height 10
click at [229, 33] on div "+12094333109" at bounding box center [163, 39] width 189 height 12
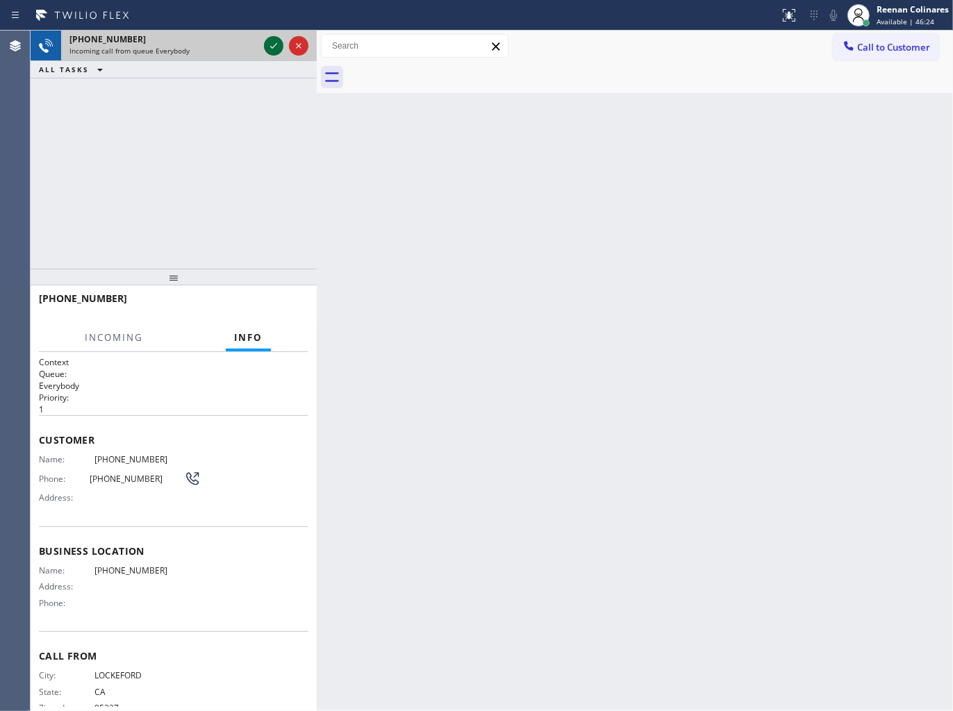
click at [278, 44] on icon at bounding box center [273, 46] width 17 height 17
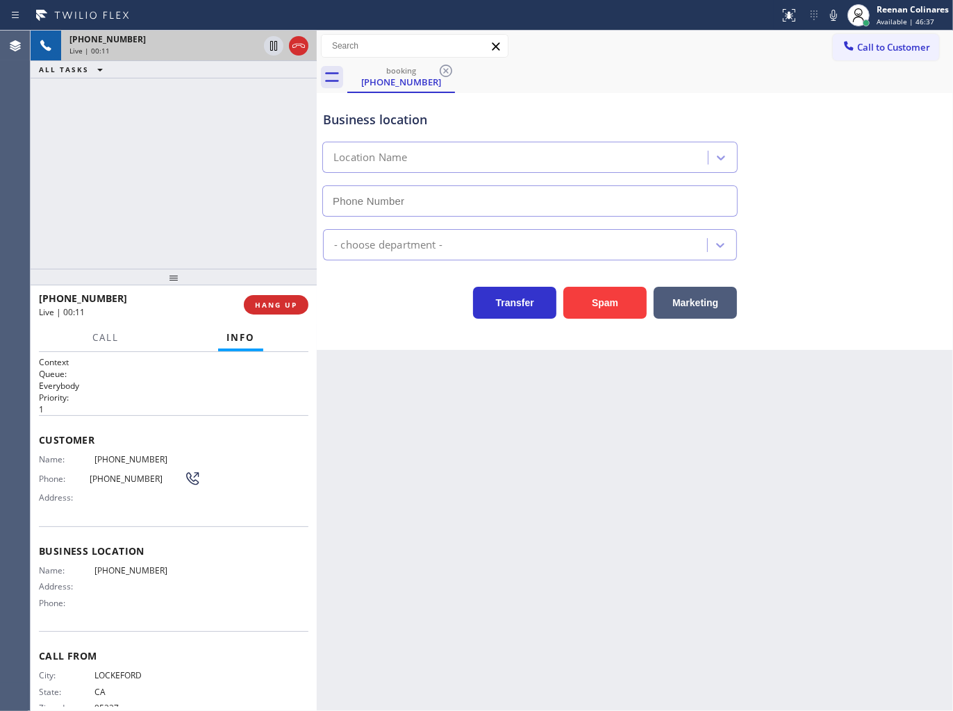
click at [840, 14] on icon at bounding box center [833, 15] width 17 height 17
click at [280, 301] on span "HANG UP" at bounding box center [276, 305] width 42 height 10
click at [292, 301] on span "HANG UP" at bounding box center [276, 305] width 42 height 10
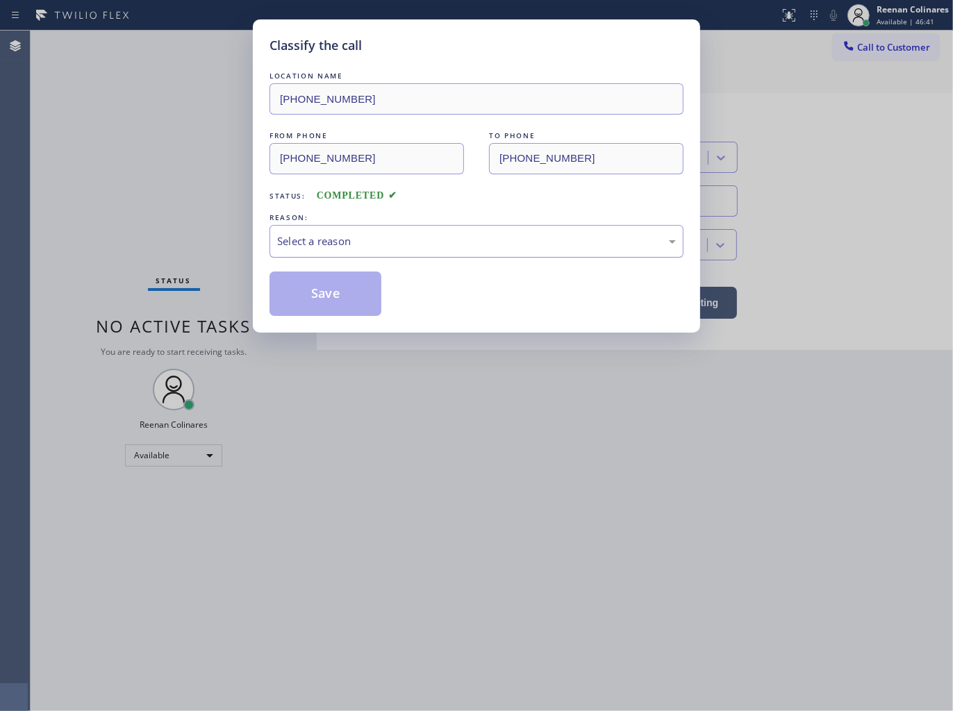
click at [348, 240] on div "Select a reason" at bounding box center [476, 241] width 399 height 16
drag, startPoint x: 294, startPoint y: 341, endPoint x: 297, endPoint y: 308, distance: 32.8
drag, startPoint x: 299, startPoint y: 307, endPoint x: 233, endPoint y: 241, distance: 93.3
click at [299, 306] on button "Save" at bounding box center [325, 294] width 112 height 44
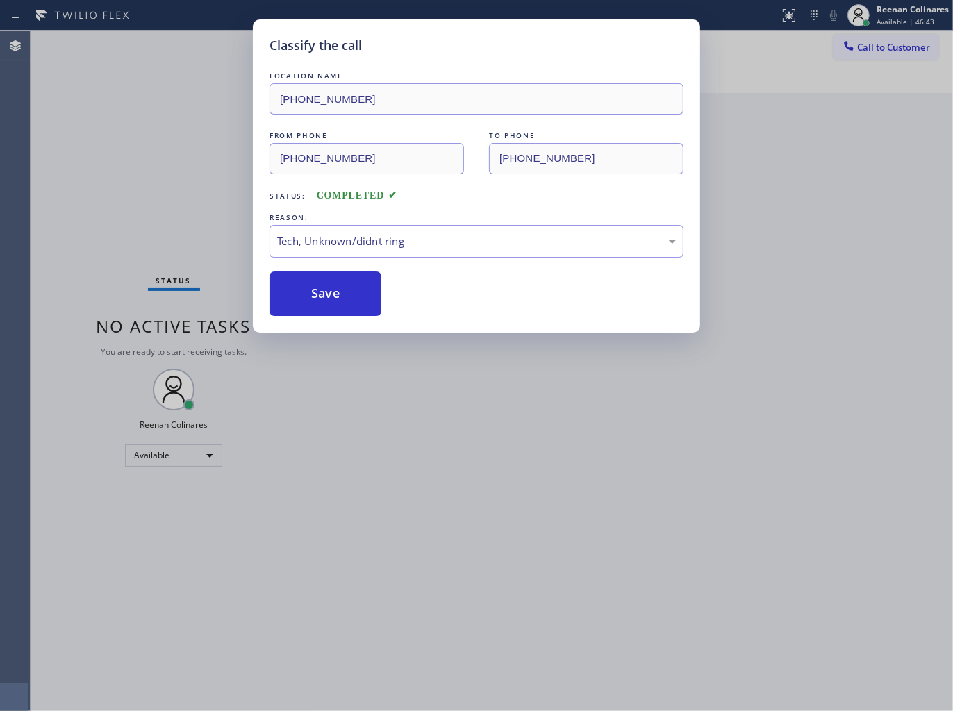
click at [184, 192] on div "Classify the call LOCATION NAME (424) 346-8986 FROM PHONE (209) 433-3109 TO PHO…" at bounding box center [476, 355] width 953 height 711
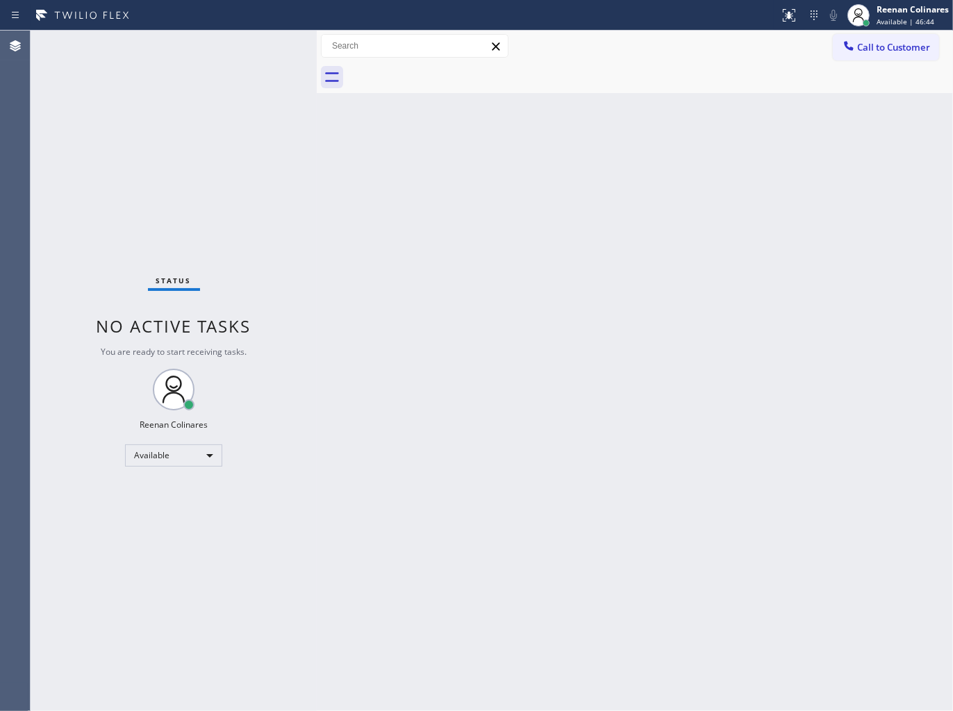
drag, startPoint x: 774, startPoint y: 219, endPoint x: 751, endPoint y: 226, distance: 23.3
click at [773, 219] on div "Back to Dashboard Change Sender ID Customers Technicians Select a contact Outbo…" at bounding box center [635, 371] width 636 height 681
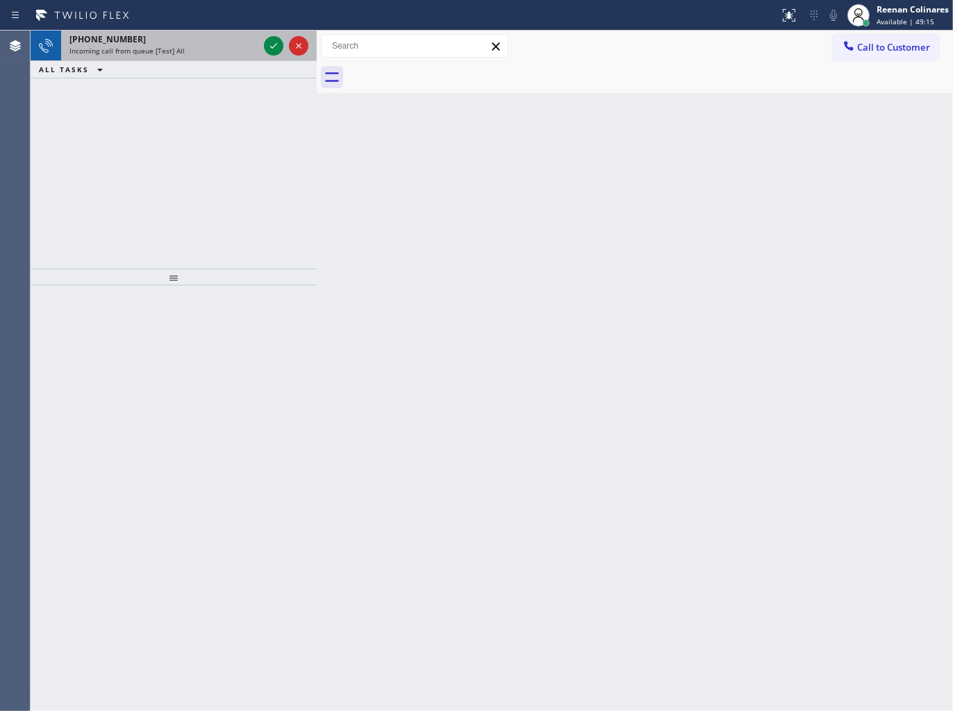
click at [238, 51] on div "Incoming call from queue [Test] All" at bounding box center [163, 51] width 189 height 10
click at [240, 42] on div "+14792875794" at bounding box center [163, 39] width 189 height 12
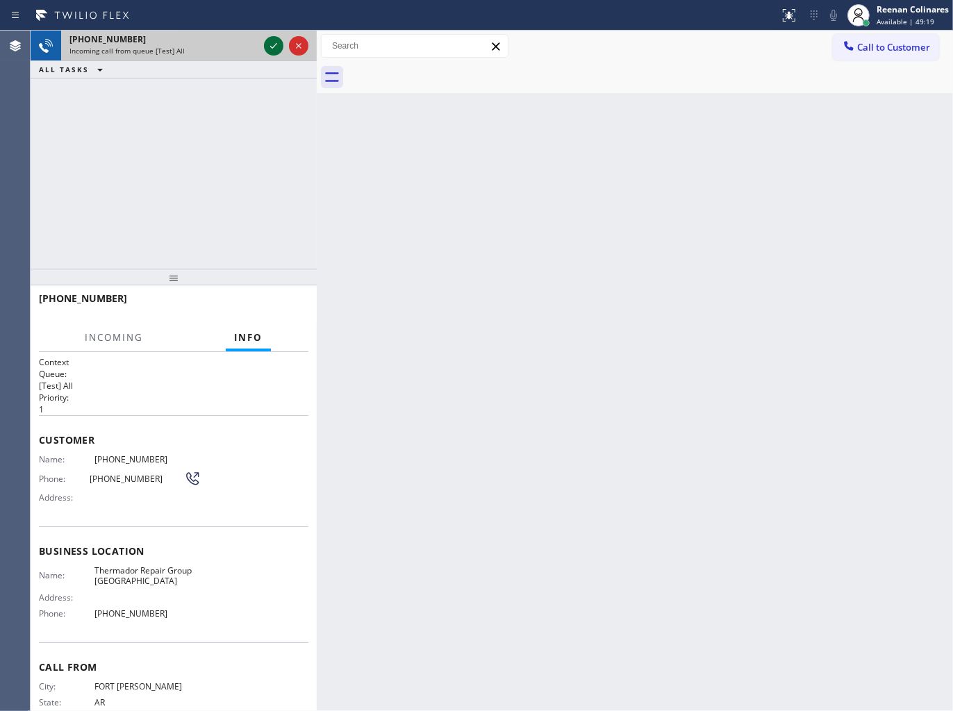
click at [268, 44] on icon at bounding box center [273, 46] width 17 height 17
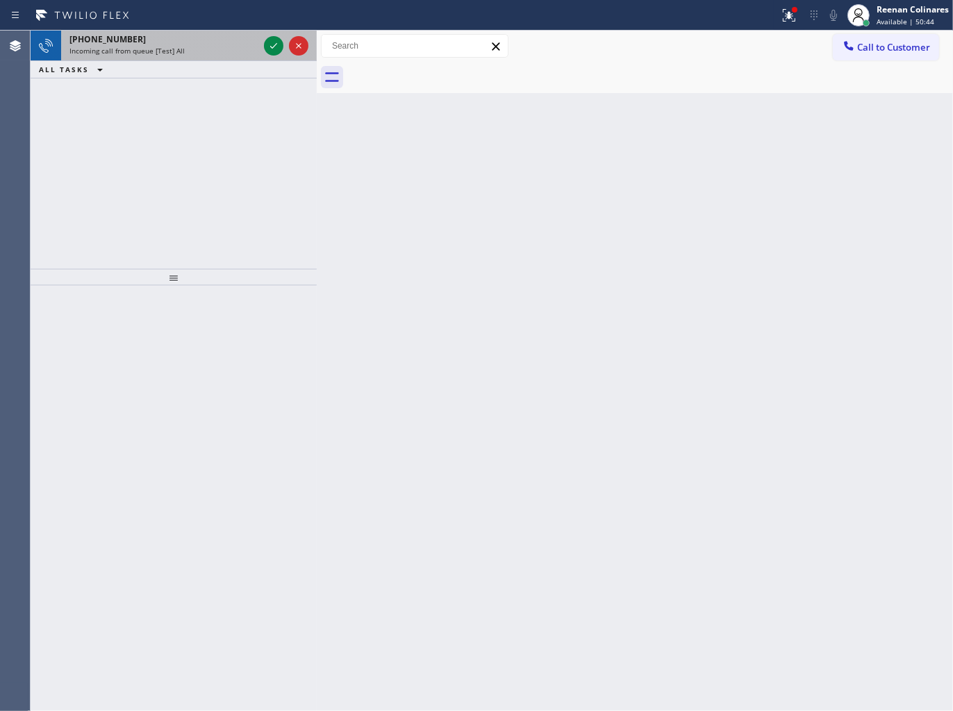
click at [207, 42] on div "+16192301968" at bounding box center [163, 39] width 189 height 12
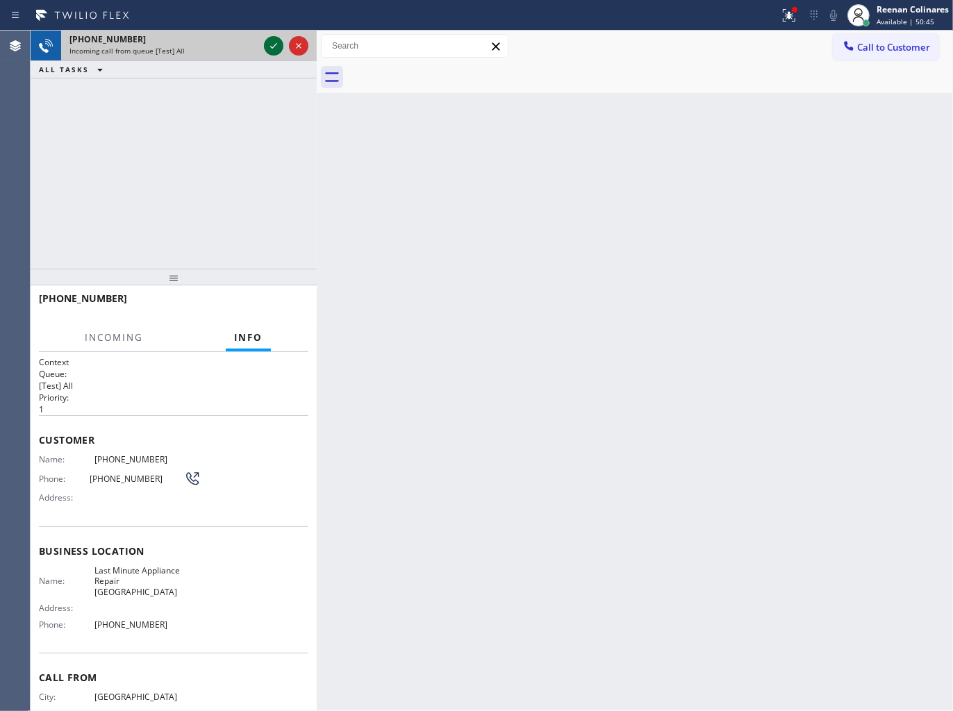
click at [272, 44] on icon at bounding box center [273, 46] width 17 height 17
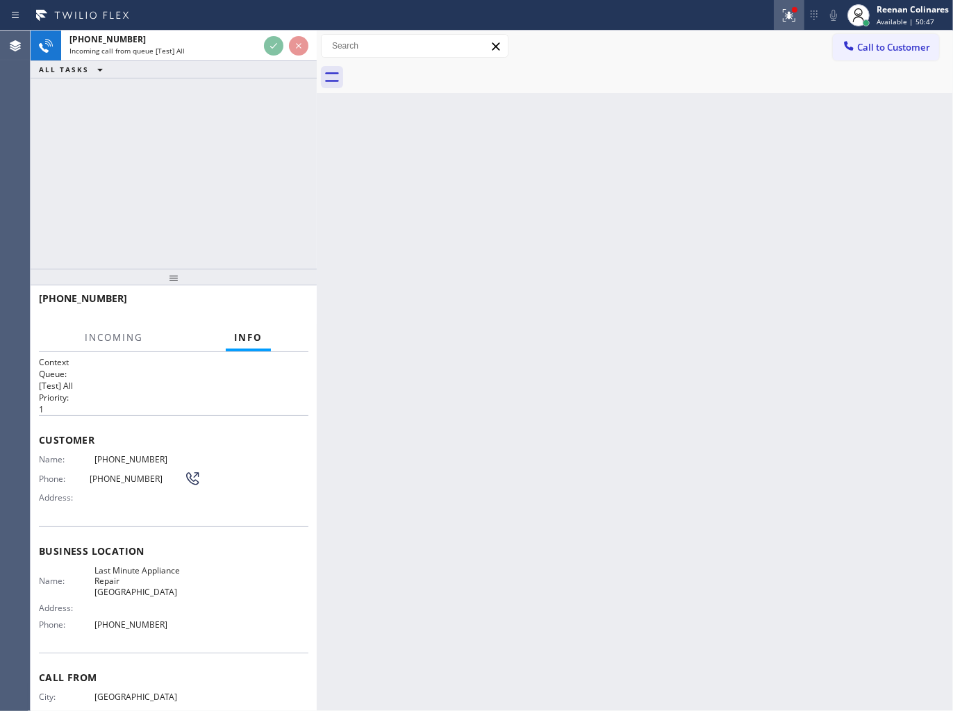
click at [788, 22] on icon at bounding box center [789, 15] width 17 height 17
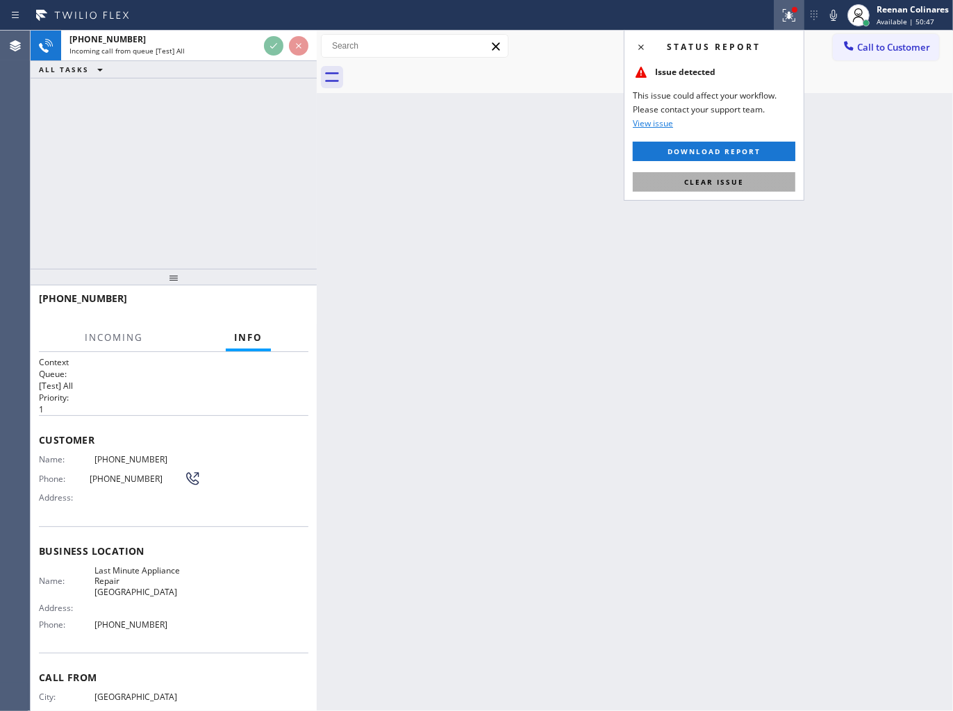
click at [731, 181] on span "Clear issue" at bounding box center [714, 182] width 60 height 10
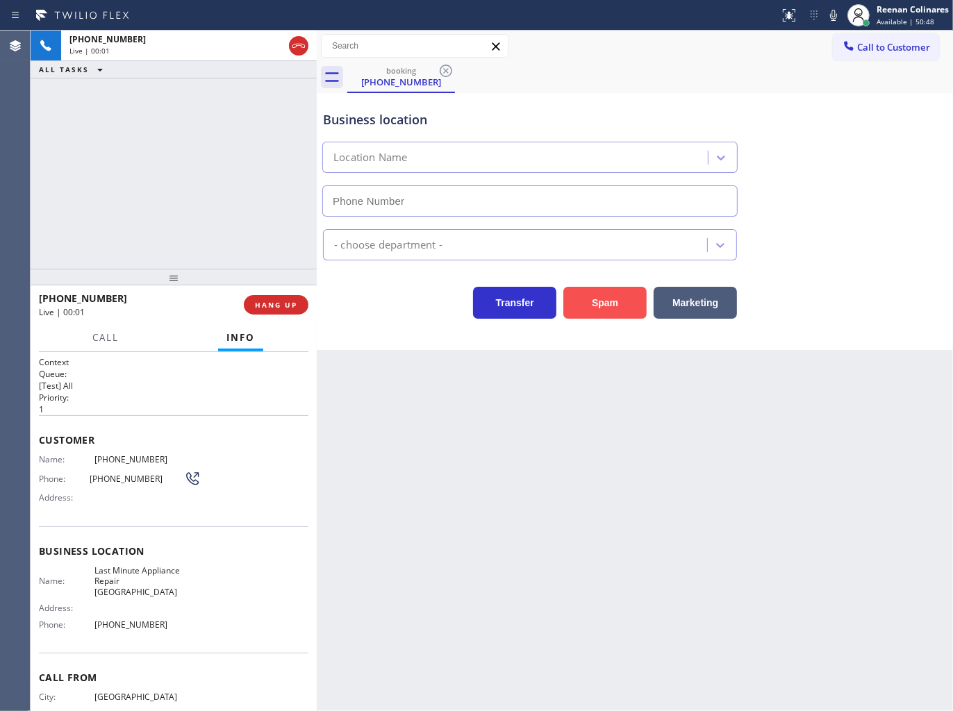
click at [607, 303] on button "Spam" at bounding box center [604, 303] width 83 height 32
click at [585, 297] on button "Spam" at bounding box center [604, 303] width 83 height 32
type input "(818) 960-0089"
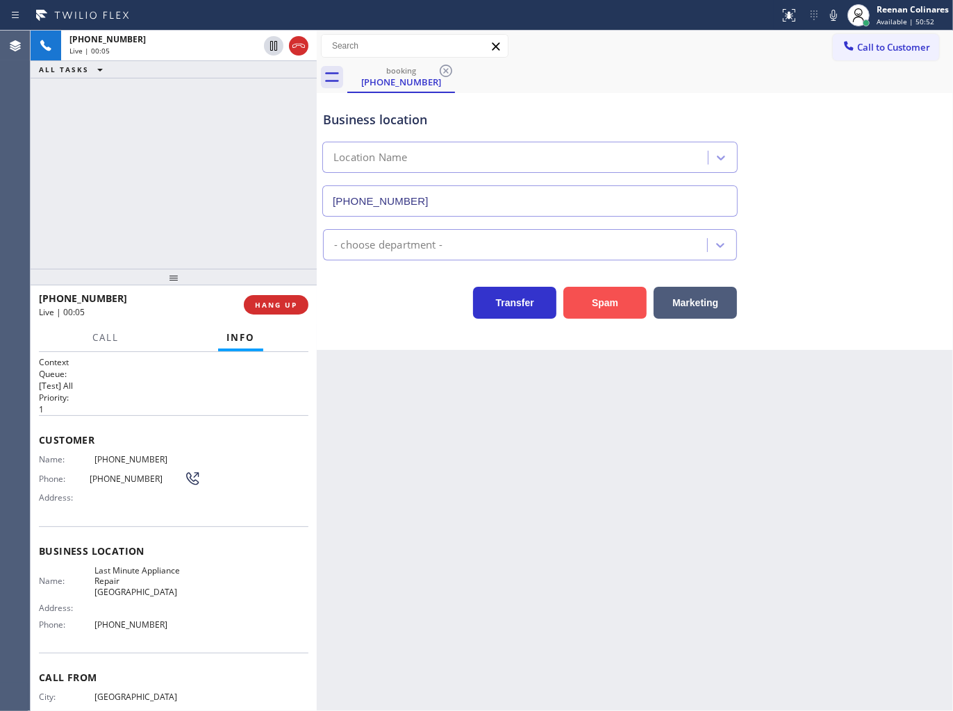
click at [600, 304] on button "Spam" at bounding box center [604, 303] width 83 height 32
click at [601, 302] on button "Spam" at bounding box center [604, 303] width 83 height 32
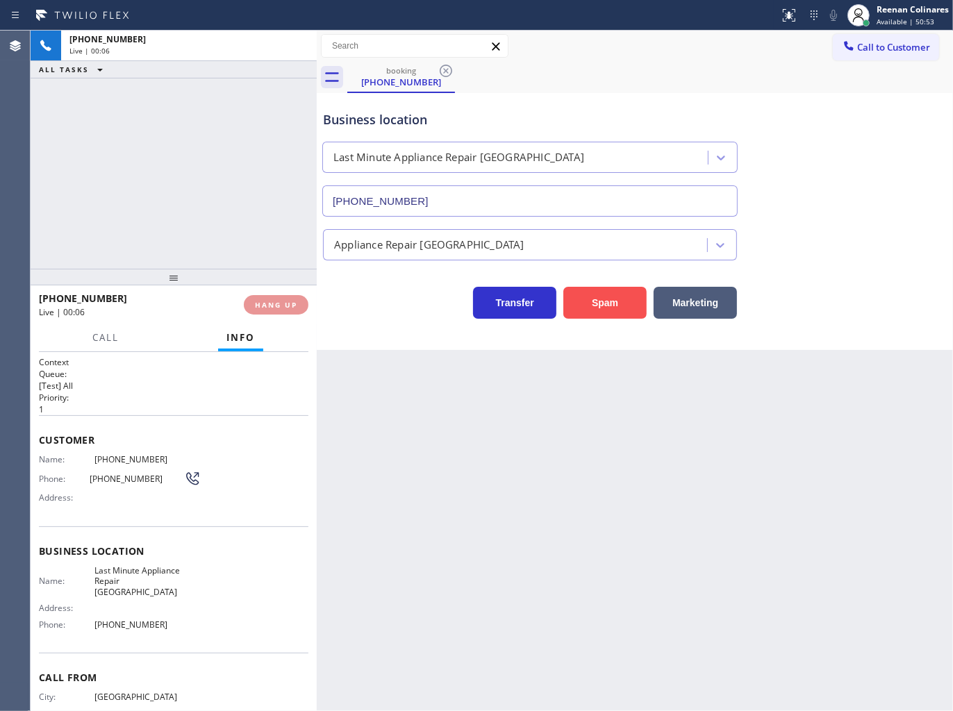
click at [601, 302] on button "Spam" at bounding box center [604, 303] width 83 height 32
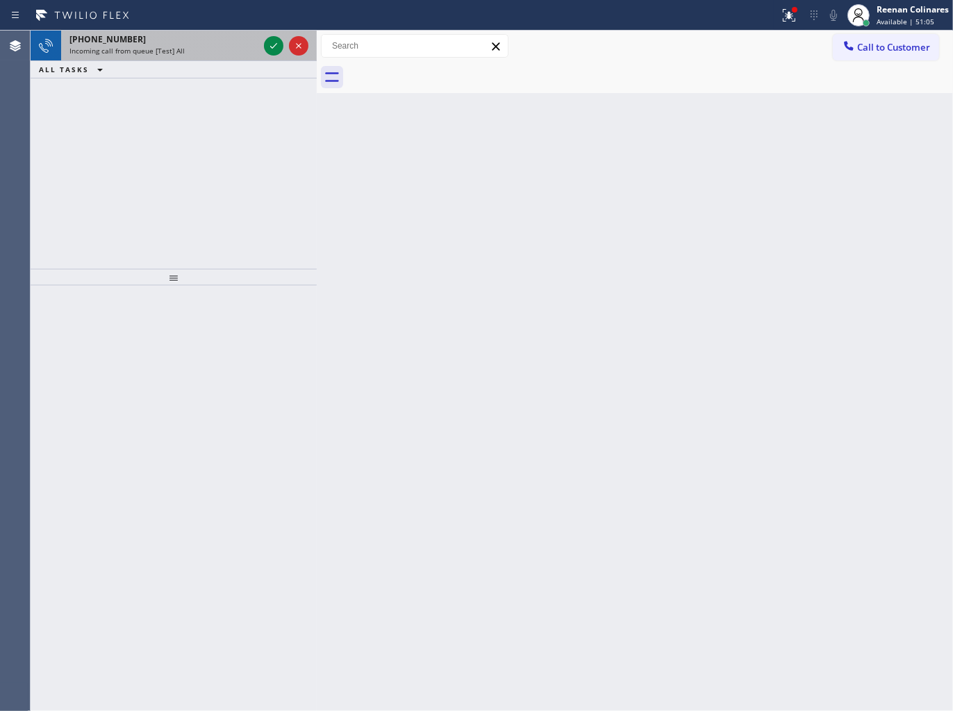
click at [218, 53] on div "Incoming call from queue [Test] All" at bounding box center [163, 51] width 189 height 10
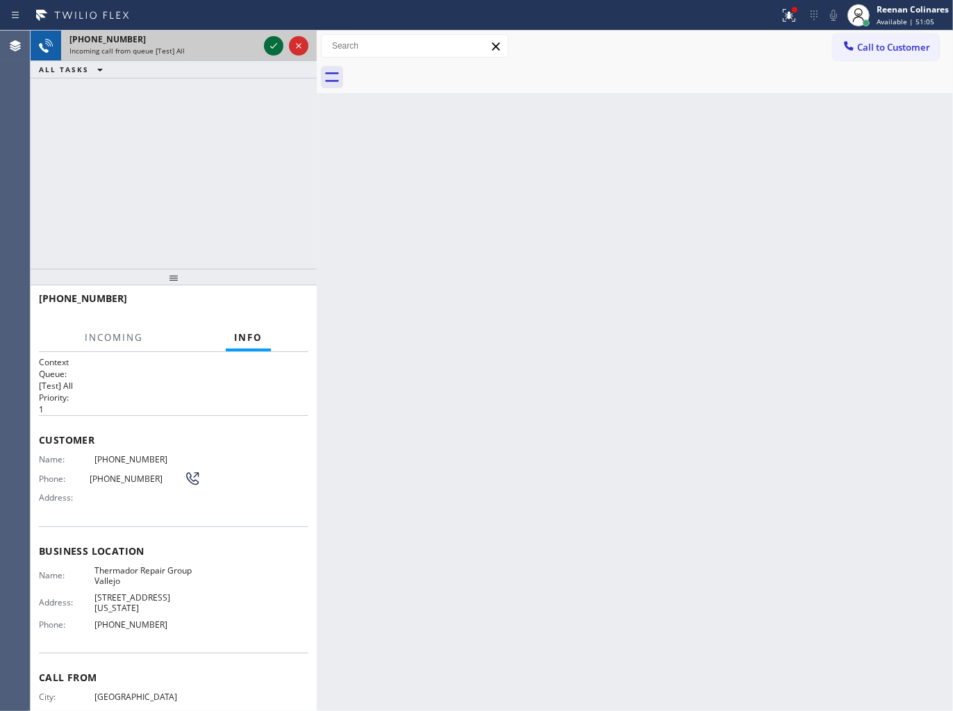
click at [274, 39] on icon at bounding box center [273, 46] width 17 height 17
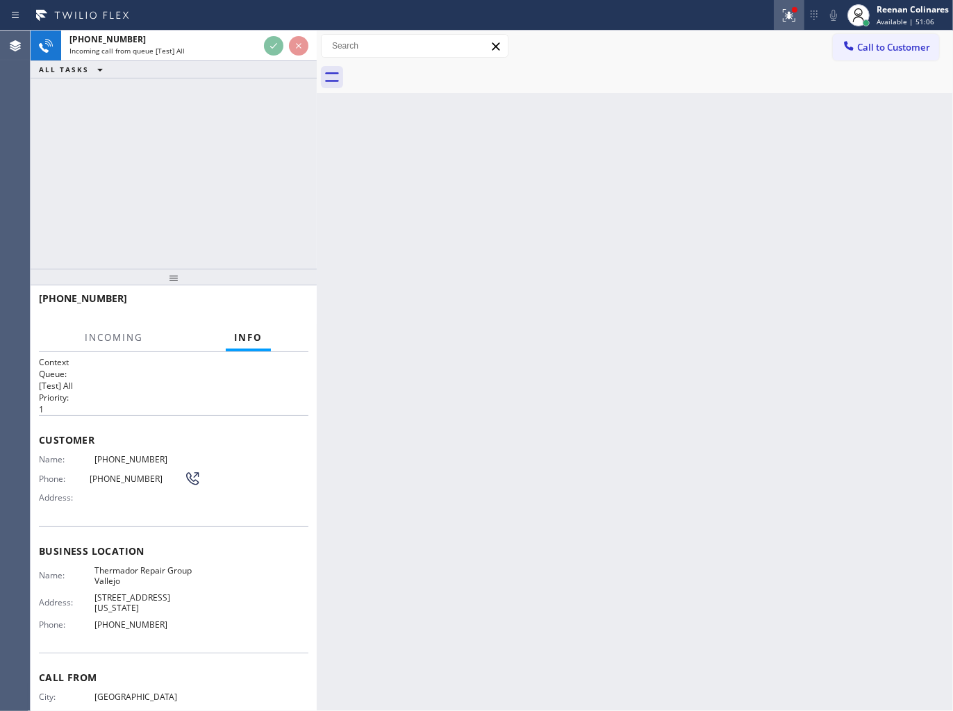
click at [783, 17] on icon at bounding box center [789, 15] width 17 height 17
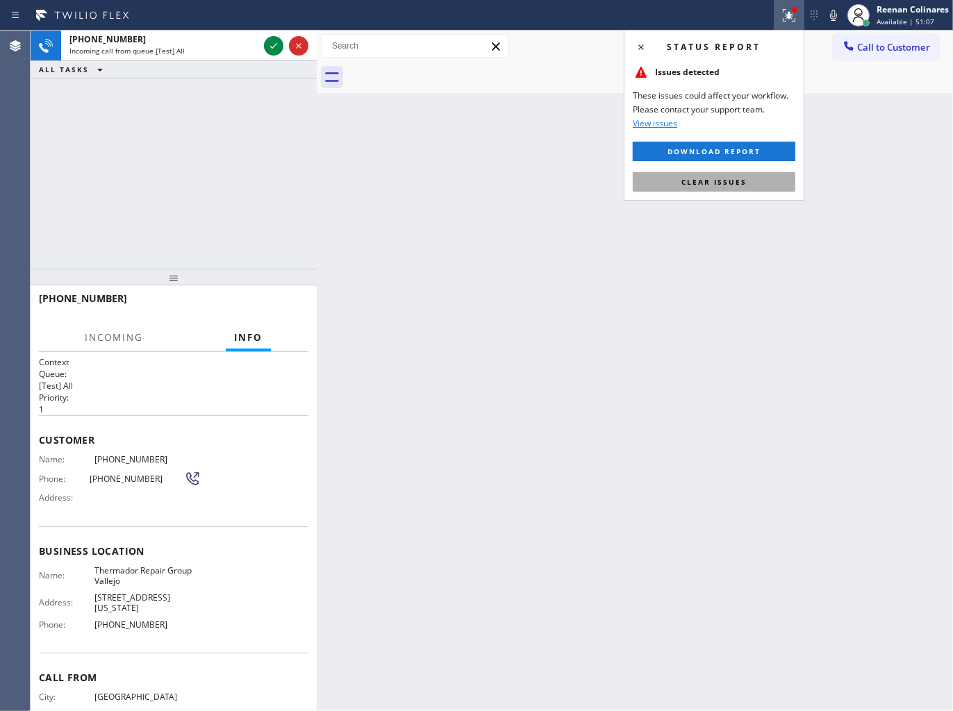
click at [726, 178] on span "Clear issues" at bounding box center [713, 182] width 65 height 10
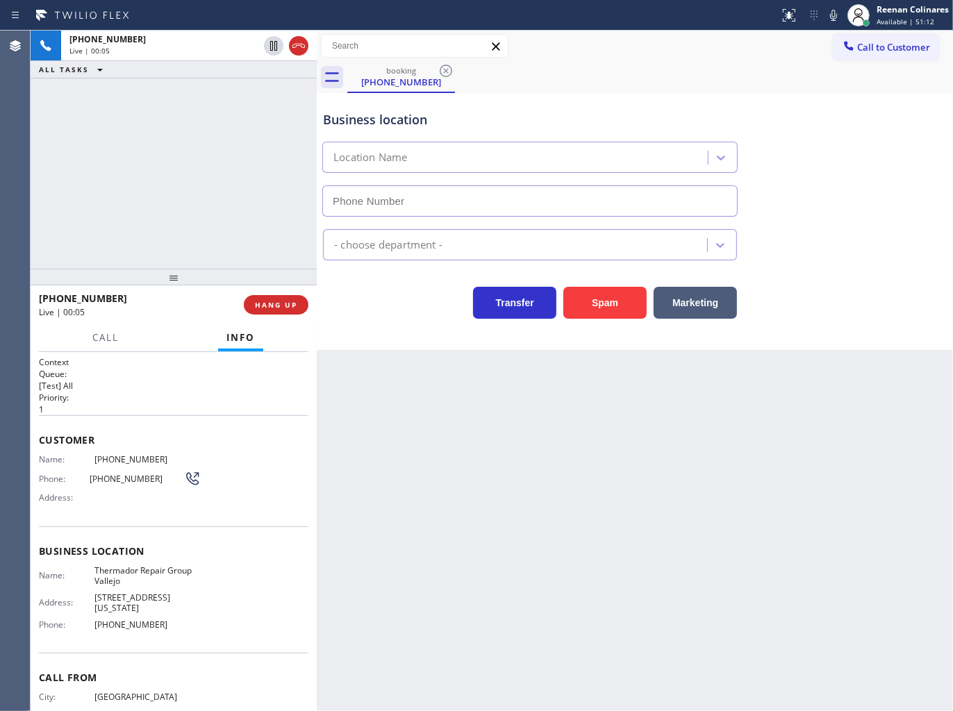
click at [834, 23] on icon at bounding box center [833, 15] width 17 height 17
type input "(707) 504-3963"
click at [831, 15] on rect at bounding box center [834, 14] width 10 height 10
click at [831, 17] on icon at bounding box center [833, 15] width 7 height 11
click at [830, 15] on icon at bounding box center [833, 15] width 7 height 11
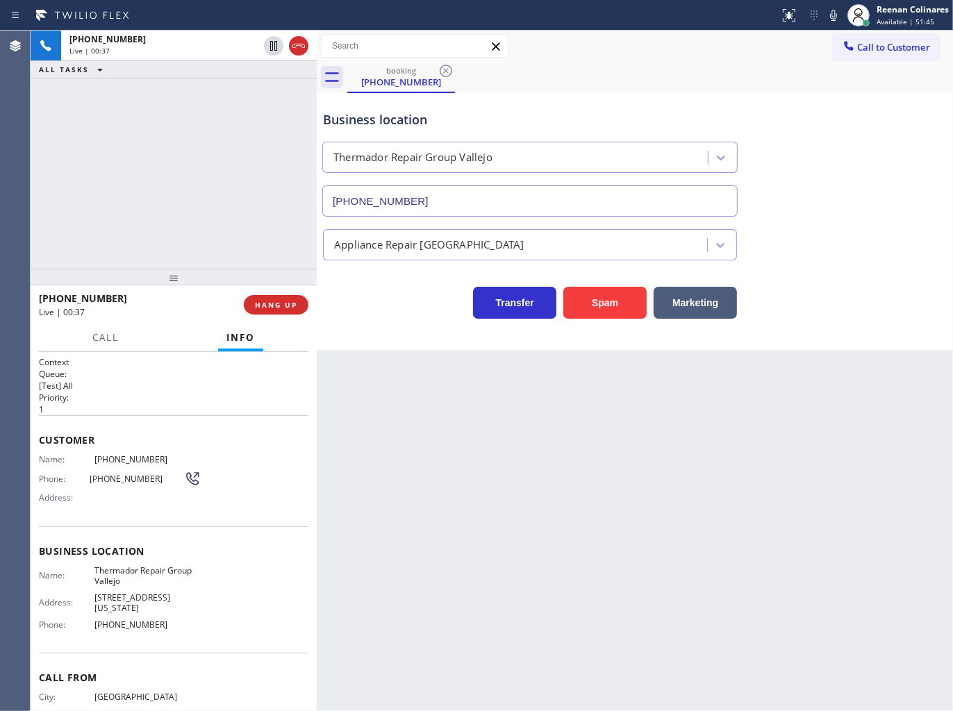
click at [830, 16] on icon at bounding box center [833, 15] width 7 height 11
click at [835, 14] on icon at bounding box center [833, 15] width 17 height 17
click at [294, 304] on span "HANG UP" at bounding box center [276, 305] width 42 height 10
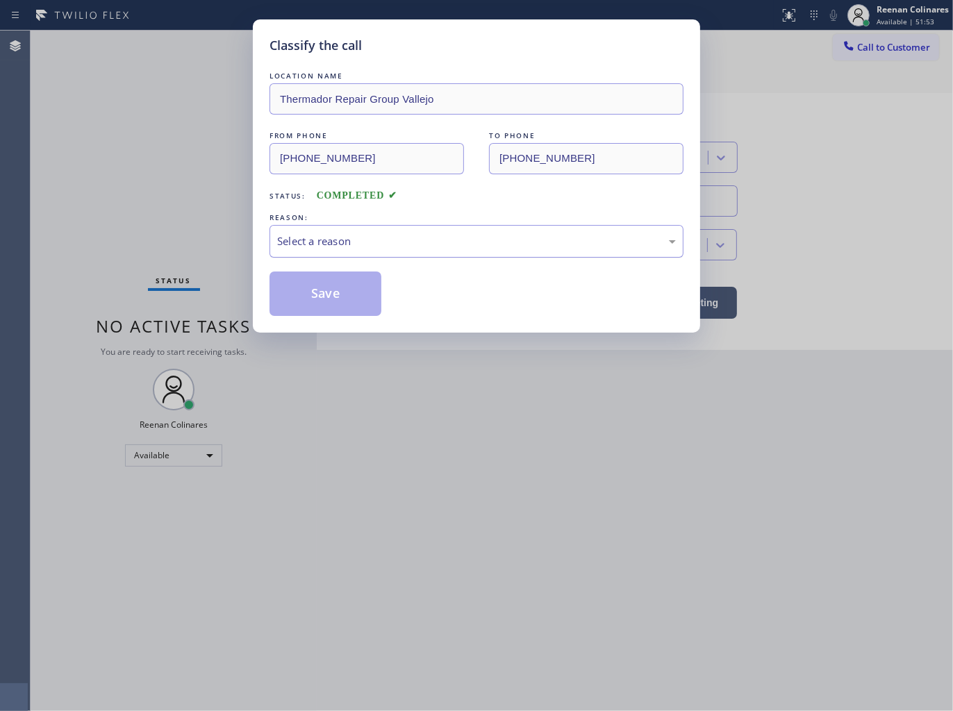
click at [318, 251] on div "Select a reason" at bounding box center [476, 241] width 414 height 33
click at [299, 294] on button "Save" at bounding box center [325, 294] width 112 height 44
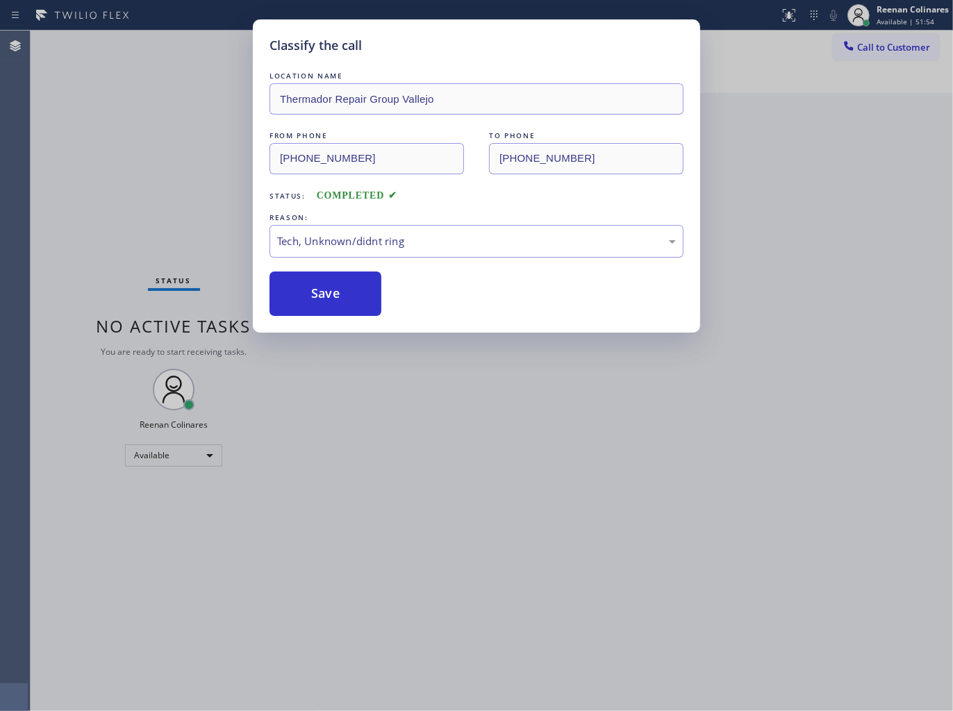
click at [221, 214] on div "Classify the call LOCATION NAME Thermador Repair Group Vallejo FROM PHONE (510)…" at bounding box center [476, 355] width 953 height 711
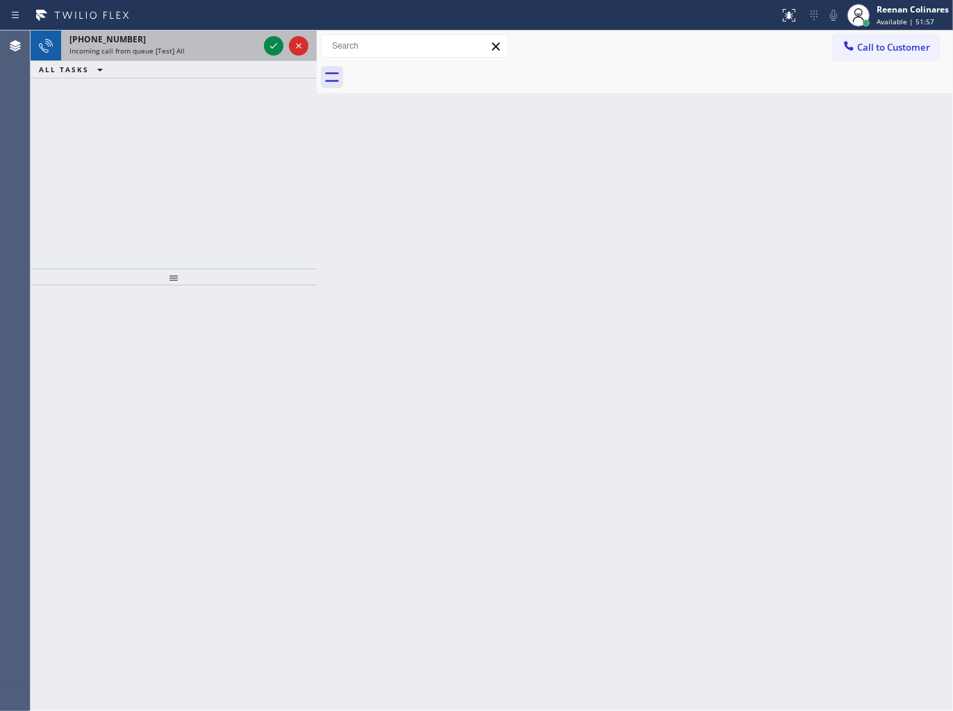
click at [211, 60] on div "+14124164656 Incoming call from queue [Test] All" at bounding box center [161, 46] width 200 height 31
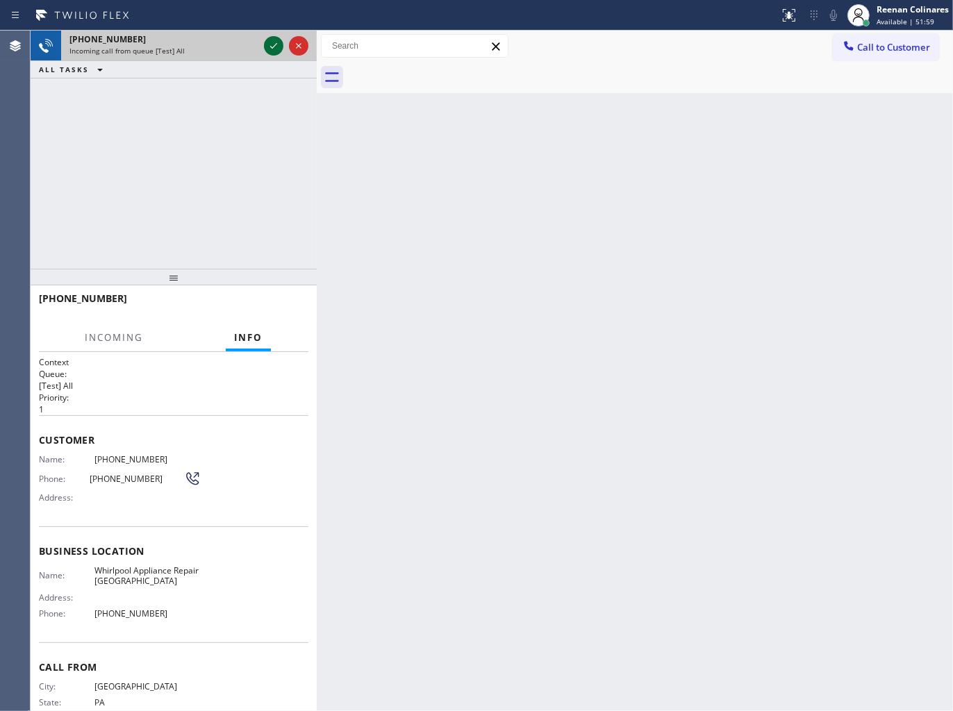
click at [268, 47] on icon at bounding box center [273, 46] width 17 height 17
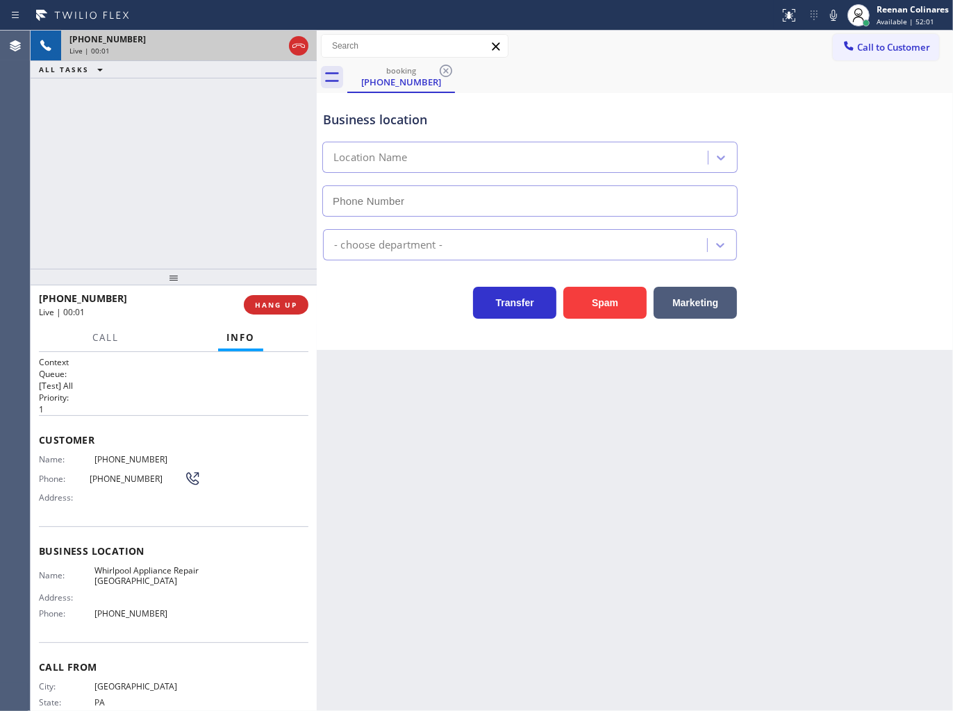
type input "(267) 651-9943"
drag, startPoint x: 610, startPoint y: 299, endPoint x: 621, endPoint y: 292, distance: 13.1
click at [621, 292] on button "Spam" at bounding box center [604, 303] width 83 height 32
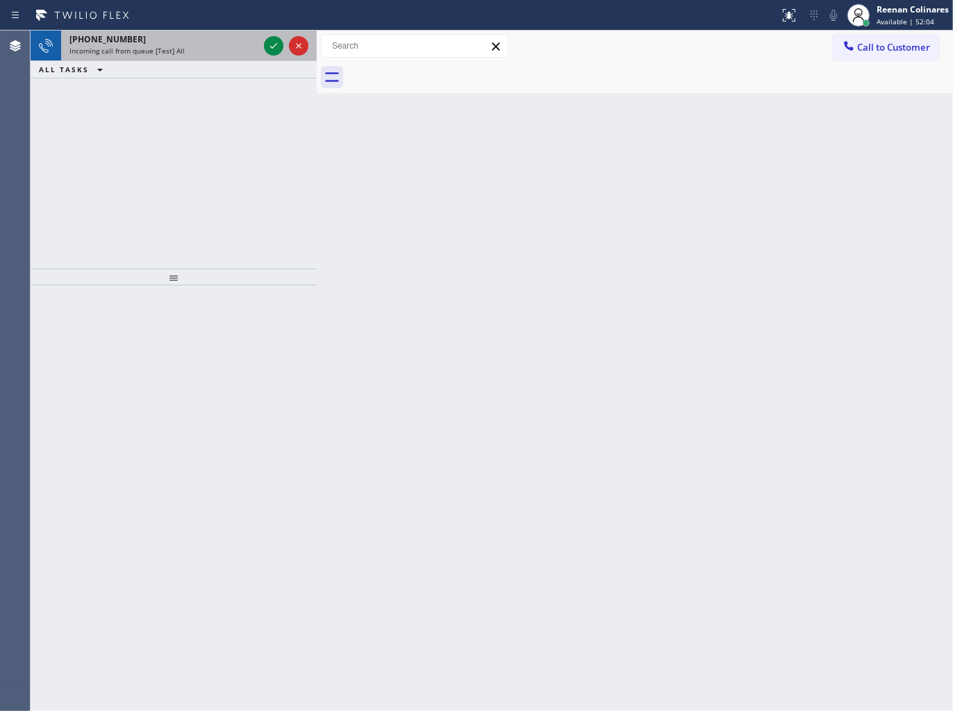
click at [213, 51] on div "Incoming call from queue [Test] All" at bounding box center [163, 51] width 189 height 10
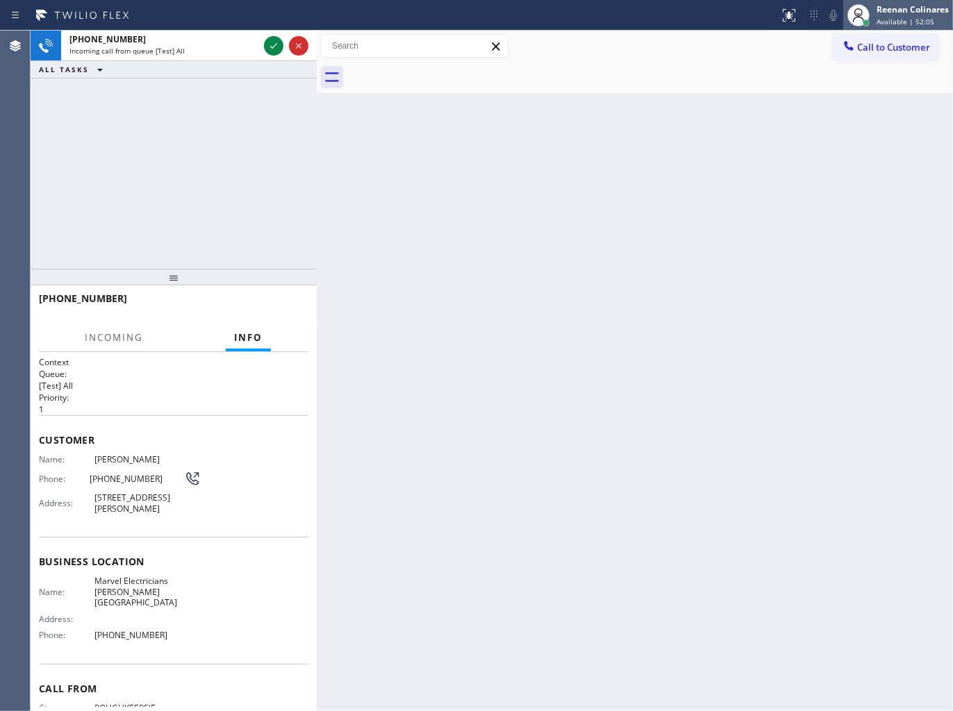
click at [863, 14] on icon at bounding box center [858, 15] width 17 height 17
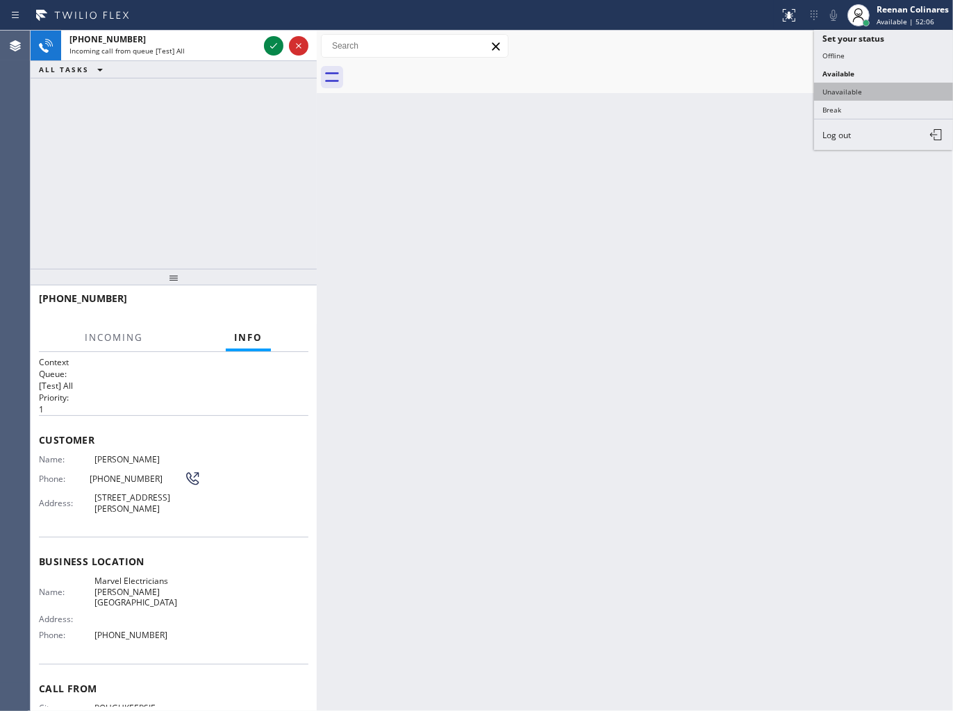
click at [857, 94] on button "Unavailable" at bounding box center [883, 92] width 139 height 18
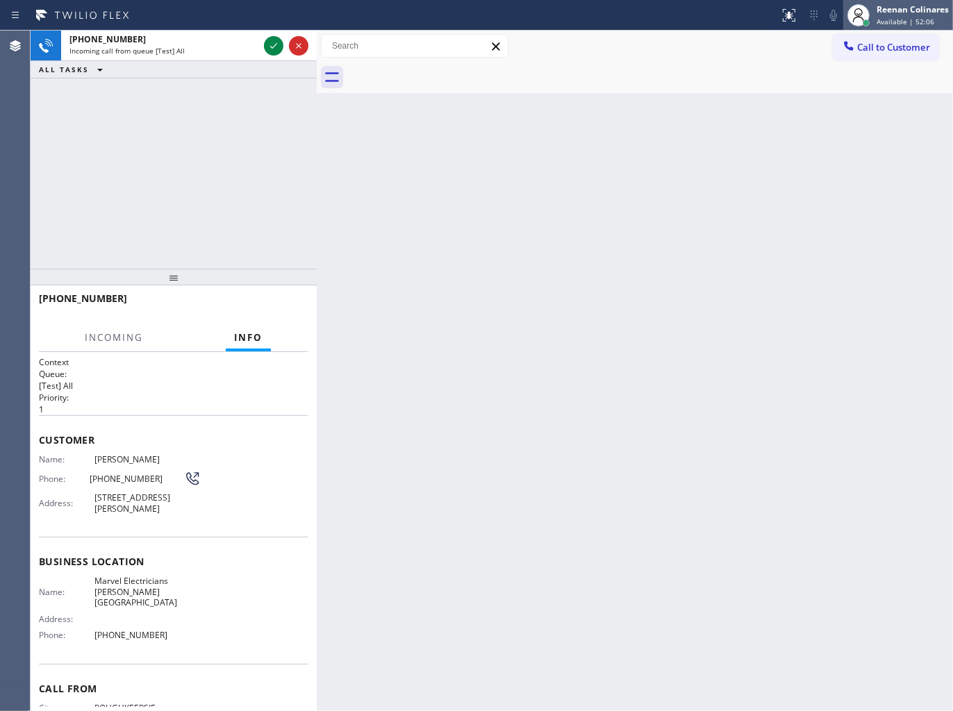
click at [889, 24] on span "Available | 52:06" at bounding box center [905, 22] width 58 height 10
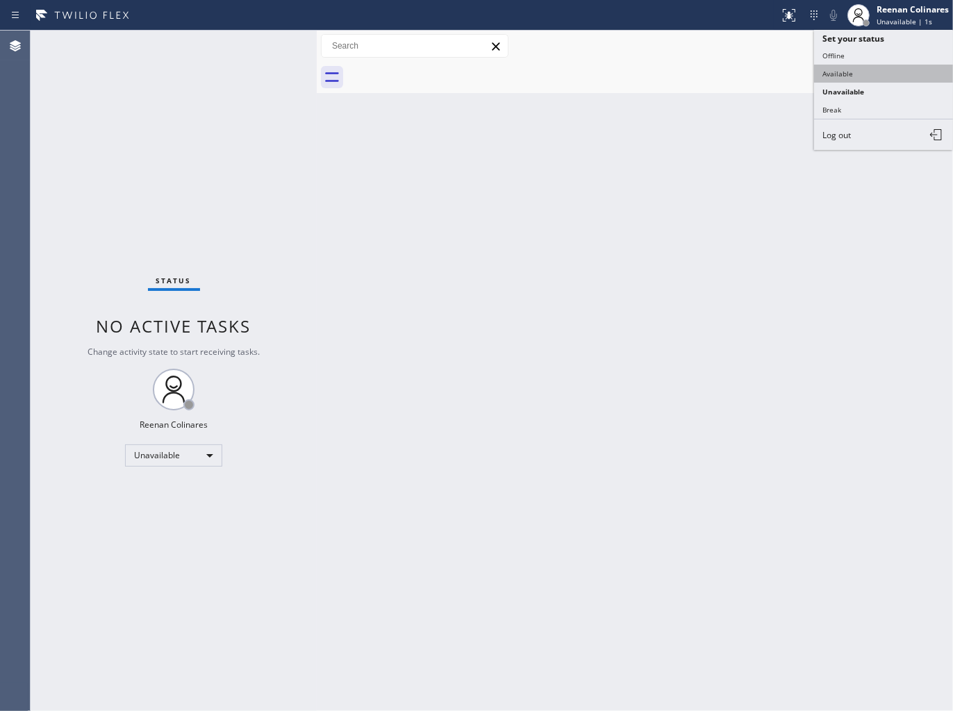
click at [847, 72] on button "Available" at bounding box center [883, 74] width 139 height 18
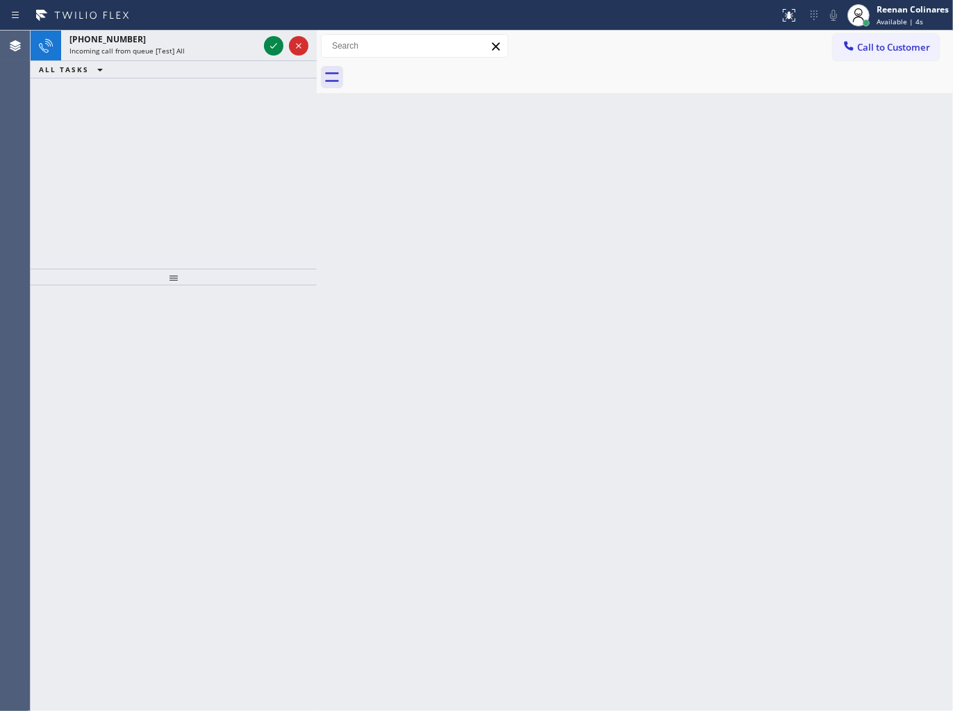
click at [169, 65] on div "ALL TASKS ALL TASKS ACTIVE TASKS TASKS IN WRAP UP" at bounding box center [174, 69] width 286 height 17
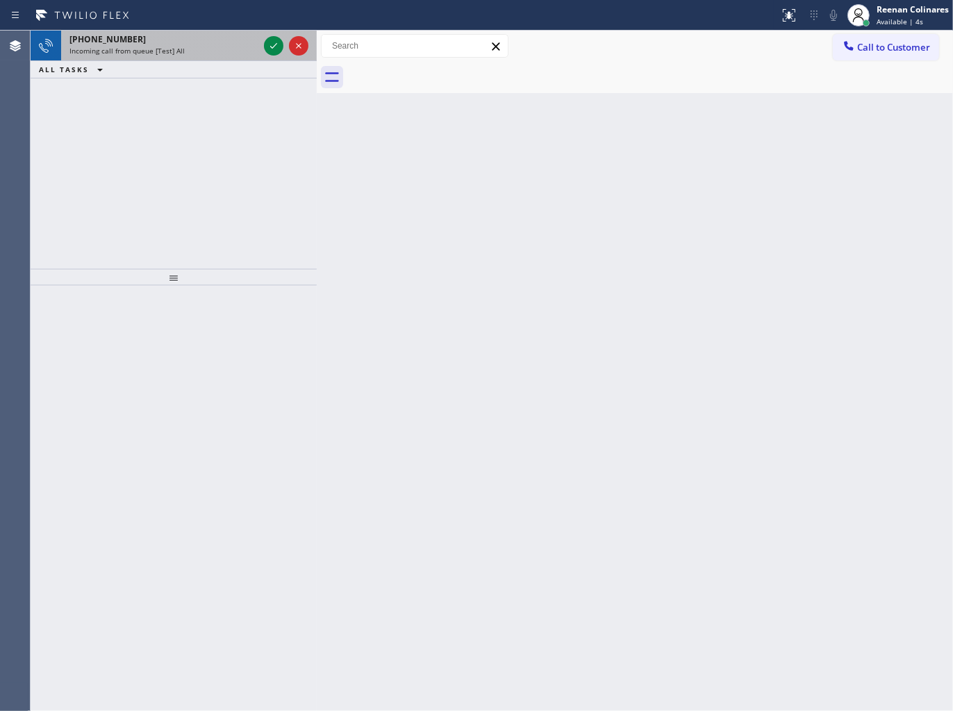
click at [174, 54] on span "Incoming call from queue [Test] All" at bounding box center [126, 51] width 115 height 10
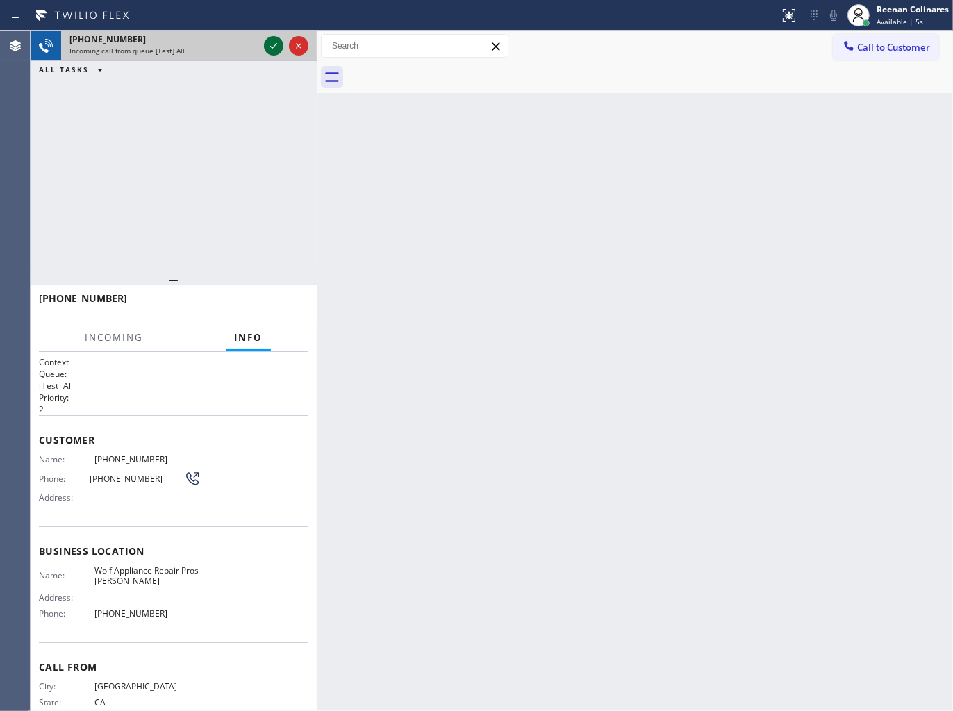
click at [267, 40] on icon at bounding box center [273, 46] width 17 height 17
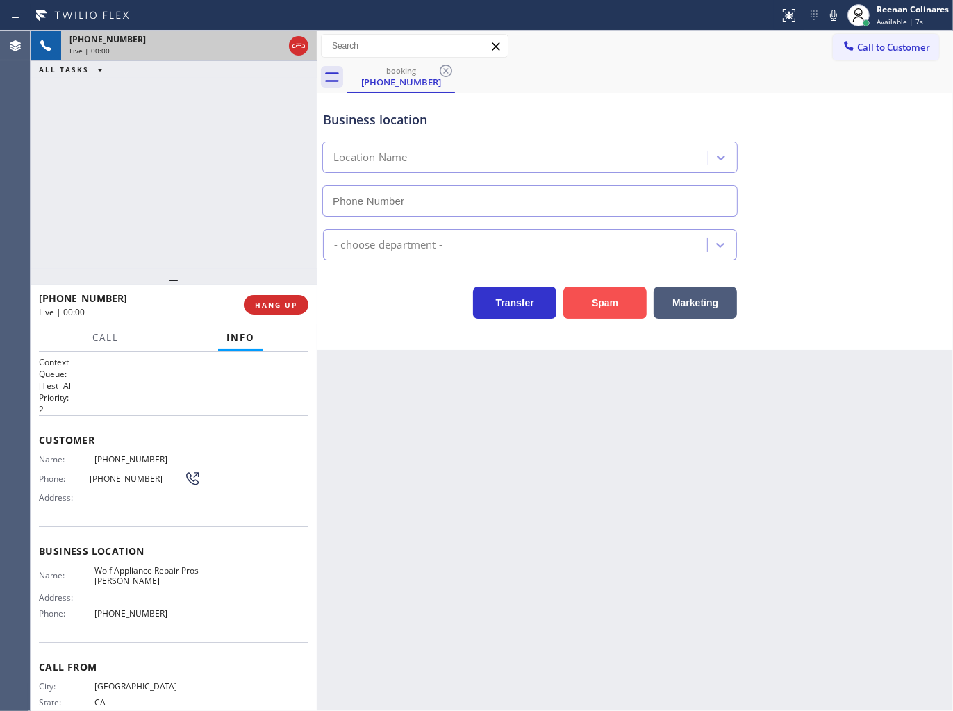
type input "(510) 880-1588"
drag, startPoint x: 599, startPoint y: 301, endPoint x: 948, endPoint y: 66, distance: 420.7
click at [621, 297] on button "Spam" at bounding box center [604, 303] width 83 height 32
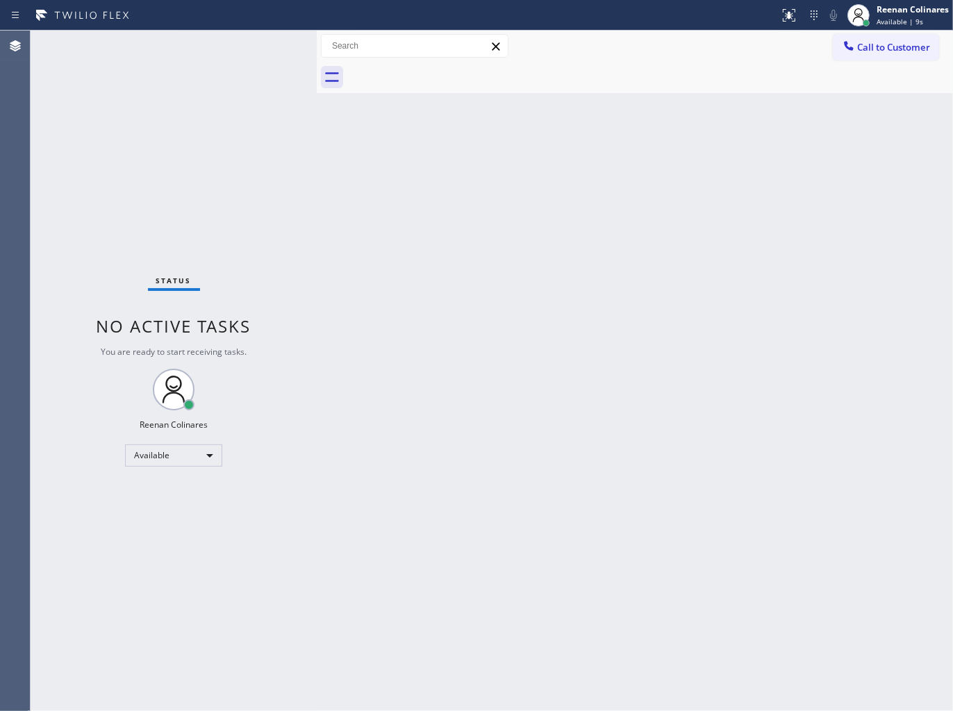
click at [586, 274] on div "Back to Dashboard Change Sender ID Customers Technicians Select a contact Outbo…" at bounding box center [635, 371] width 636 height 681
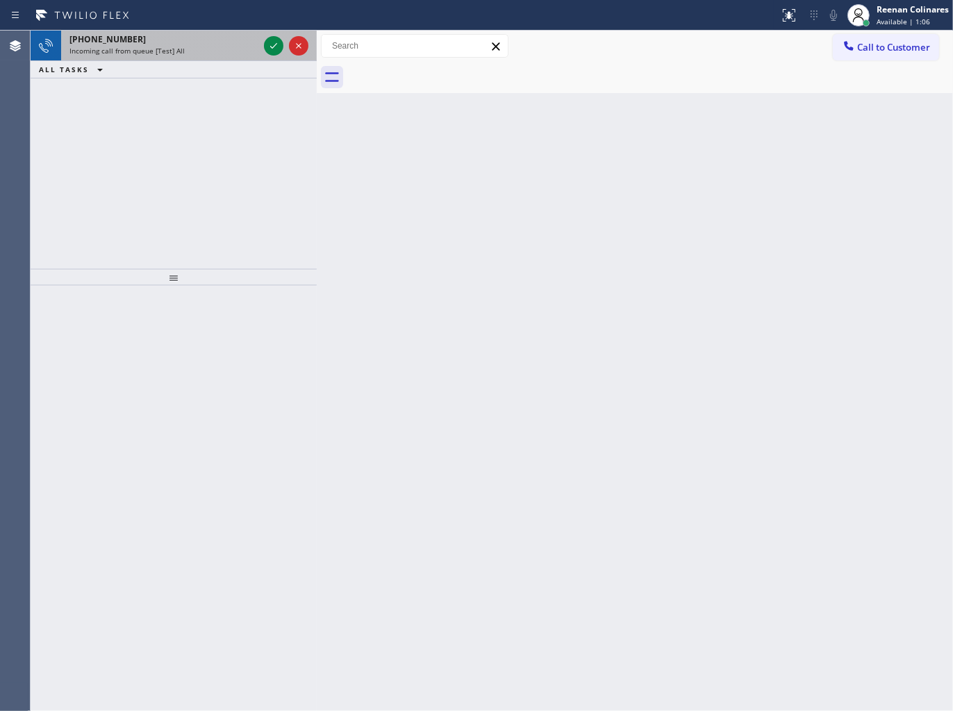
click at [217, 31] on div "+15109634719 Incoming call from queue [Test] All" at bounding box center [161, 46] width 200 height 31
click at [243, 44] on div "+15109634719" at bounding box center [163, 39] width 189 height 12
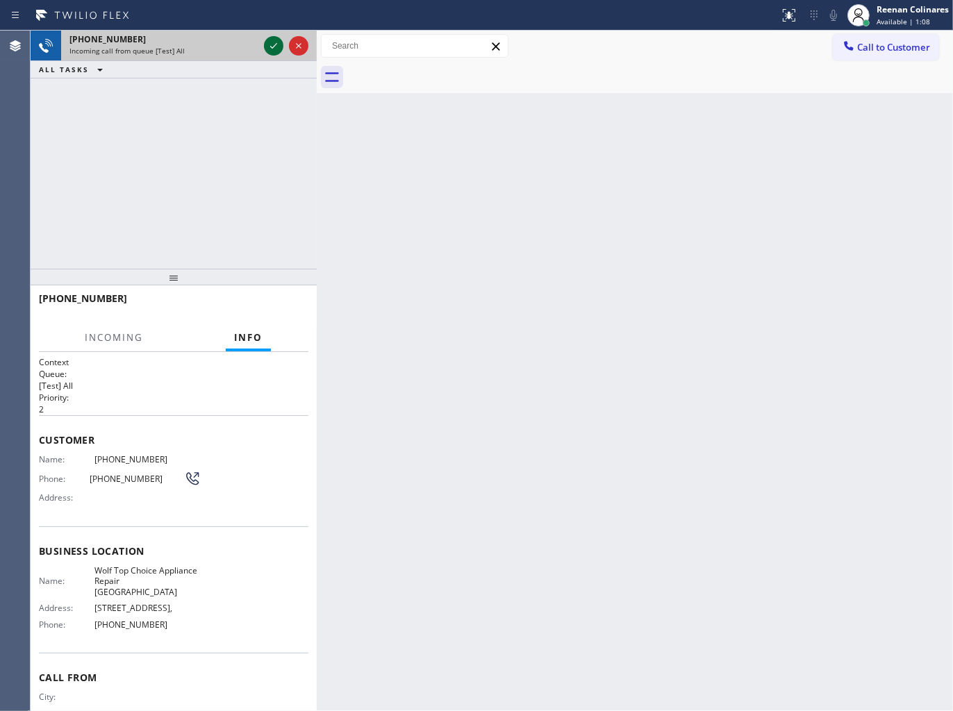
click at [267, 43] on icon at bounding box center [273, 46] width 17 height 17
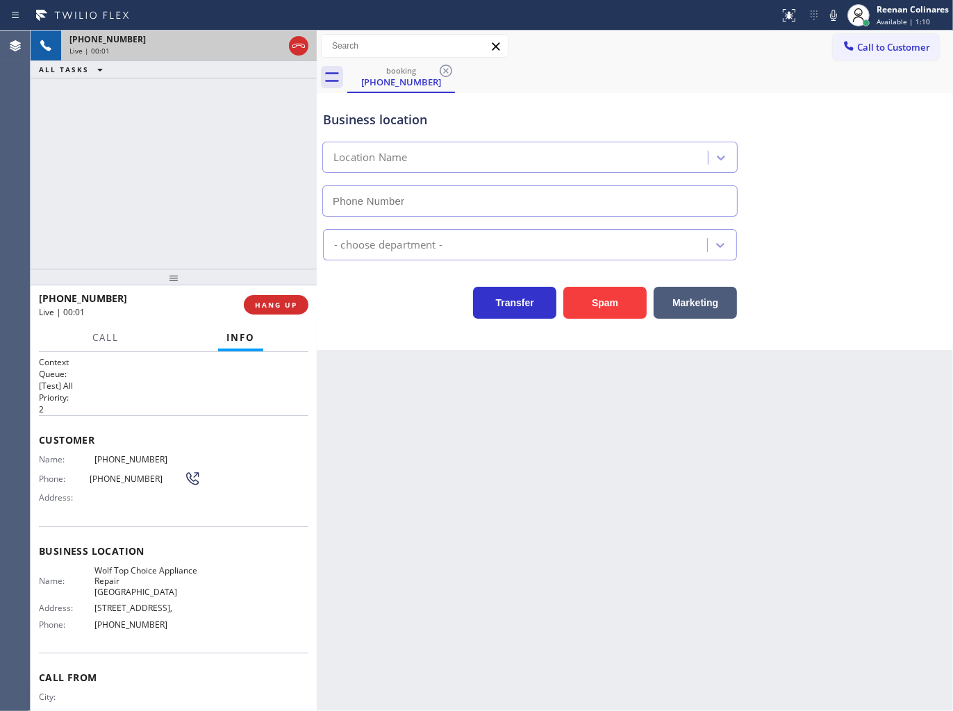
type input "(510) 851-8664"
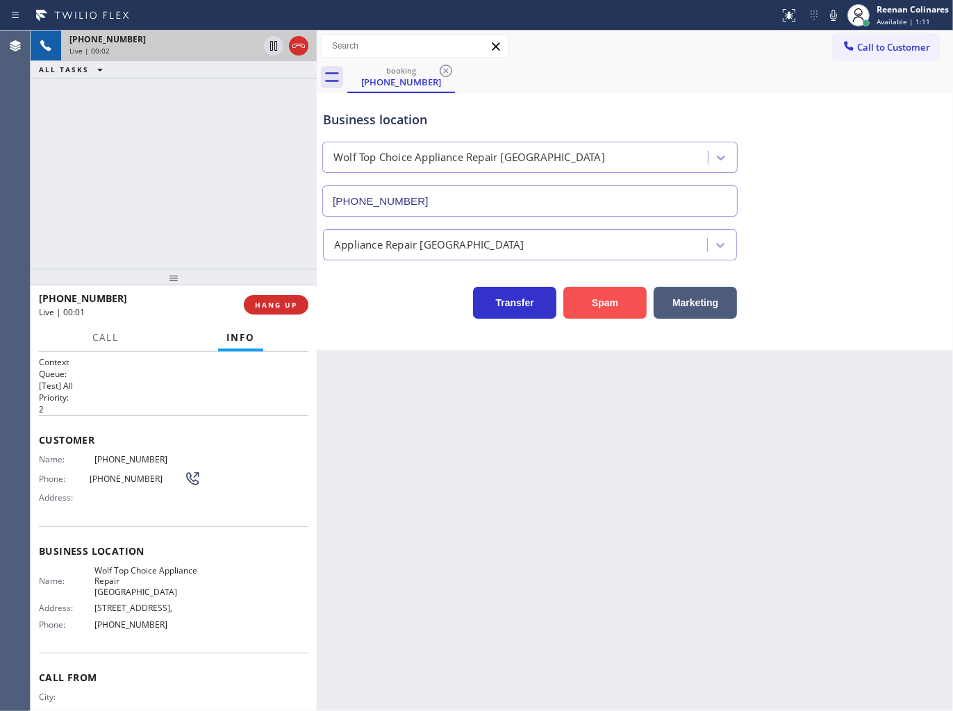
click at [623, 314] on button "Spam" at bounding box center [604, 303] width 83 height 32
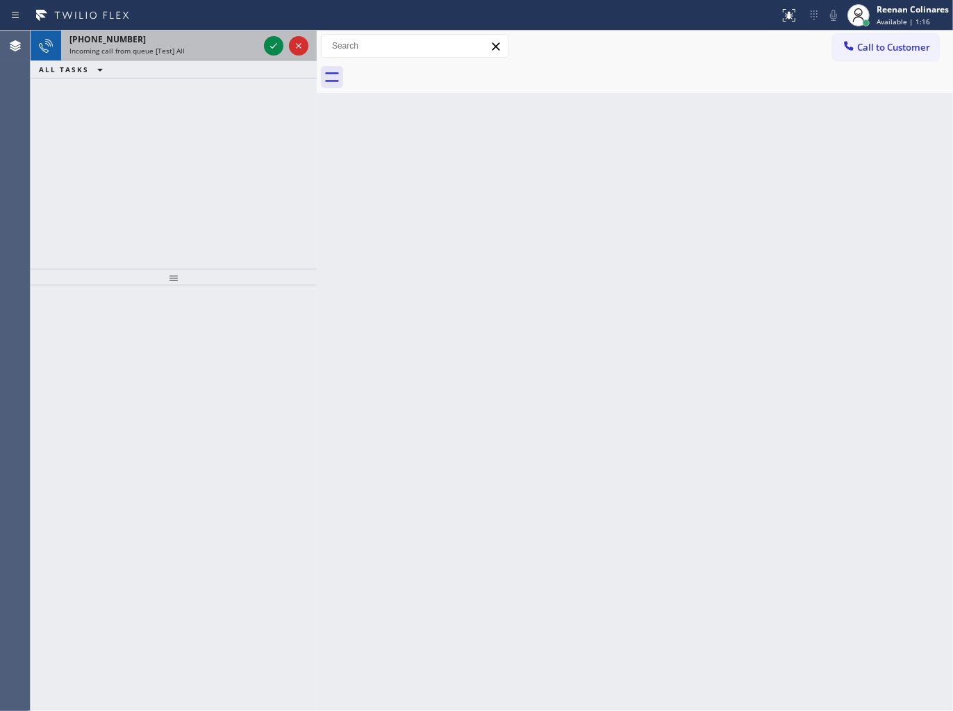
click at [197, 47] on div "Incoming call from queue [Test] All" at bounding box center [163, 51] width 189 height 10
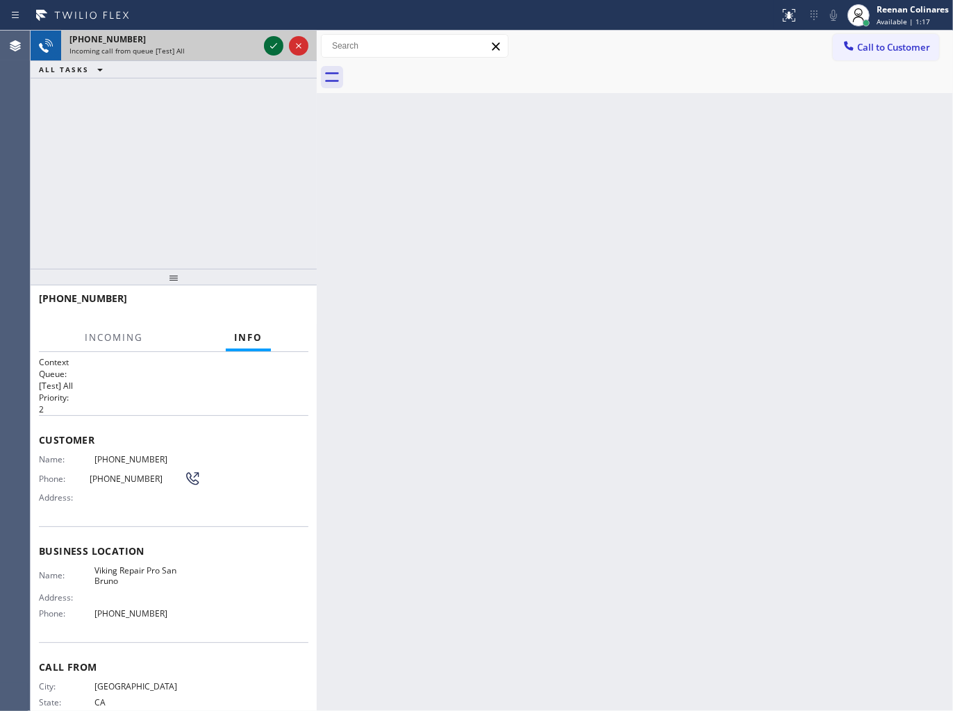
drag, startPoint x: 258, startPoint y: 47, endPoint x: 274, endPoint y: 43, distance: 16.3
click at [264, 44] on div "+16503741192 Incoming call from queue [Test] All" at bounding box center [174, 46] width 286 height 31
click at [274, 43] on icon at bounding box center [273, 46] width 17 height 17
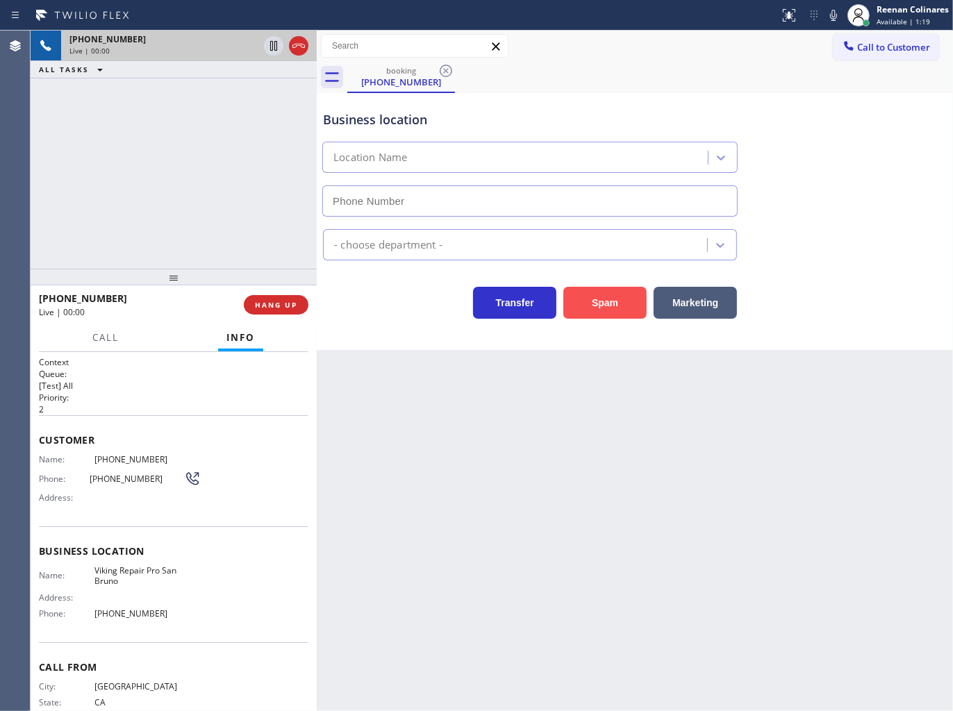
type input "(650) 534-0355"
click at [608, 294] on button "Spam" at bounding box center [604, 303] width 83 height 32
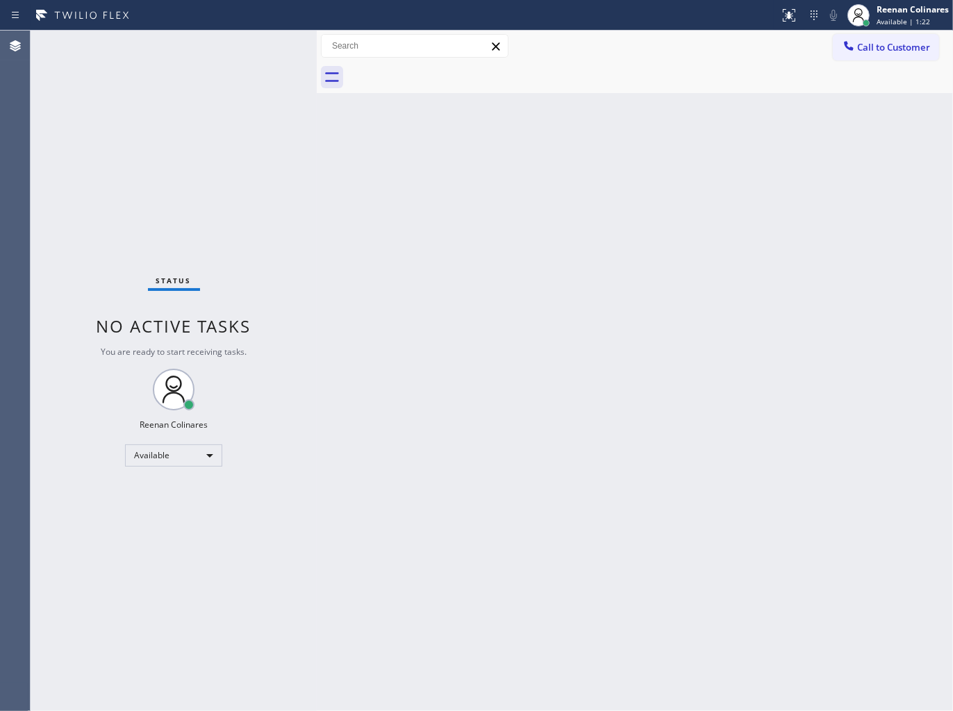
click at [556, 185] on div "Back to Dashboard Change Sender ID Customers Technicians Select a contact Outbo…" at bounding box center [635, 371] width 636 height 681
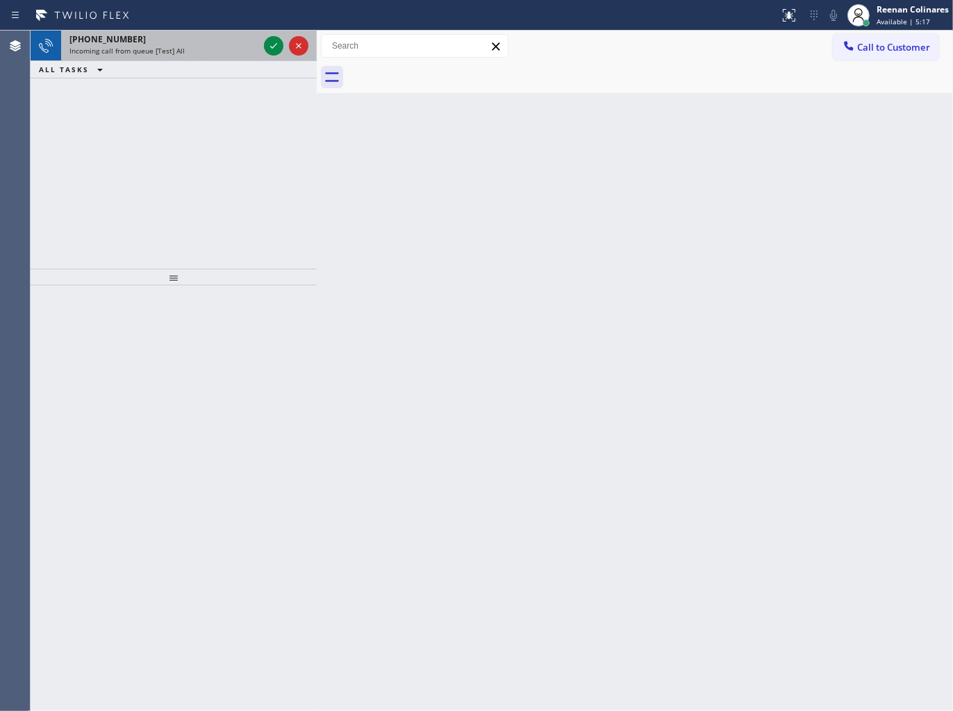
click at [221, 46] on div "Incoming call from queue [Test] All" at bounding box center [163, 51] width 189 height 10
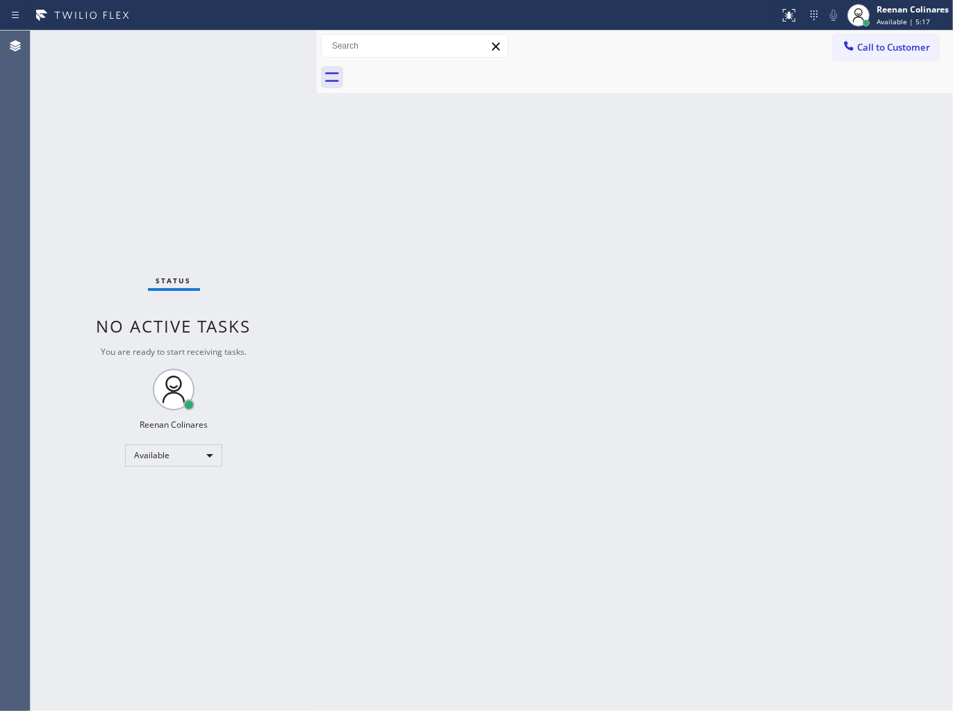
click at [271, 47] on div "Status No active tasks You are ready to start receiving tasks. Reenan Colinares…" at bounding box center [174, 371] width 286 height 681
click at [201, 51] on div "Status No active tasks You are ready to start receiving tasks. Reenan Colinares…" at bounding box center [174, 371] width 286 height 681
click at [128, 33] on div "Status No active tasks You are ready to start receiving tasks. Reenan Colinares…" at bounding box center [174, 371] width 286 height 681
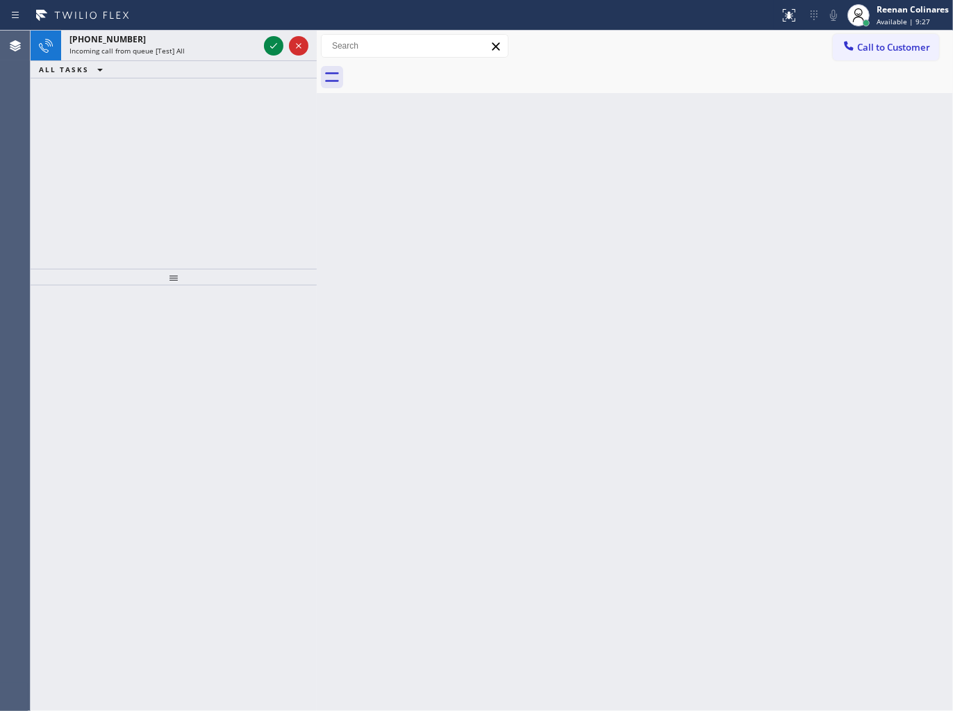
click at [135, 43] on div "+18007460082" at bounding box center [163, 39] width 189 height 12
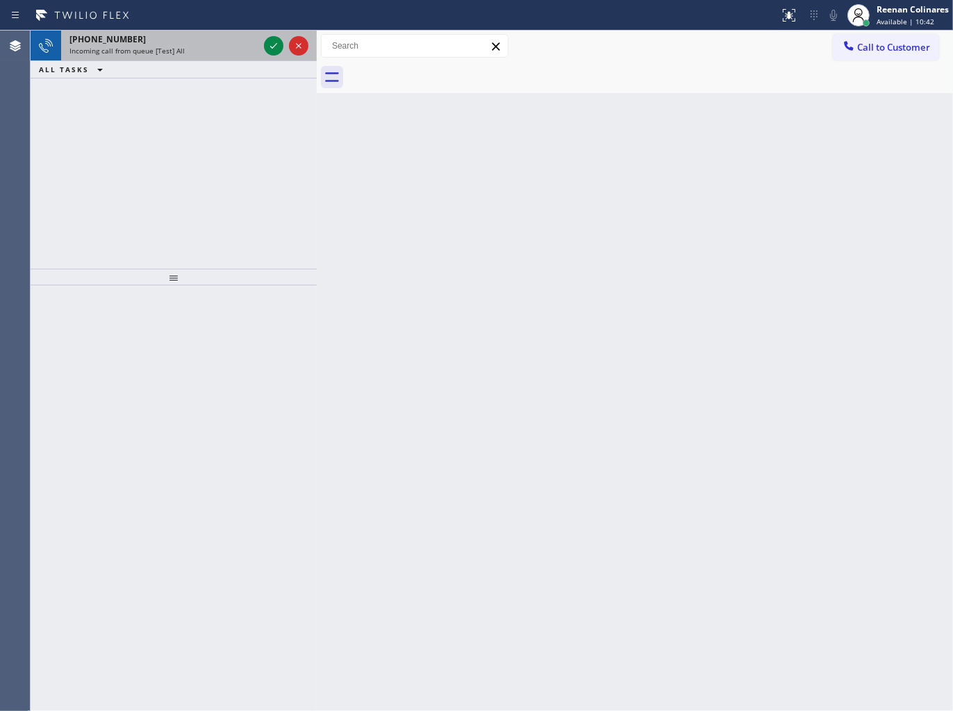
click at [174, 47] on span "Incoming call from queue [Test] All" at bounding box center [126, 51] width 115 height 10
click at [223, 42] on div "+18479873313" at bounding box center [163, 39] width 189 height 12
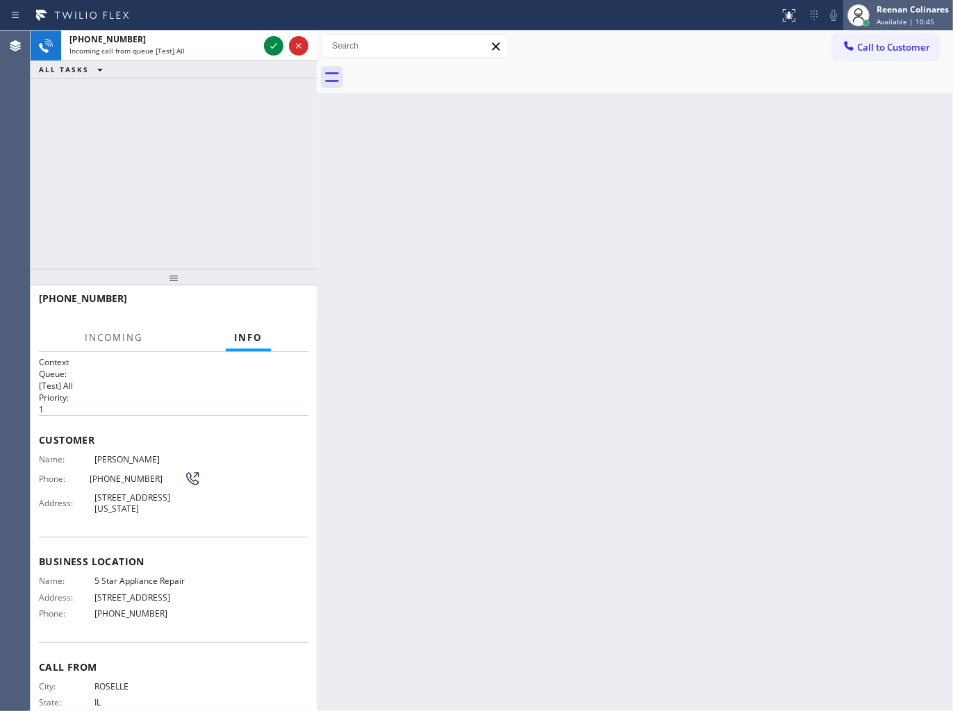
click at [922, 17] on span "Available | 10:45" at bounding box center [905, 22] width 58 height 10
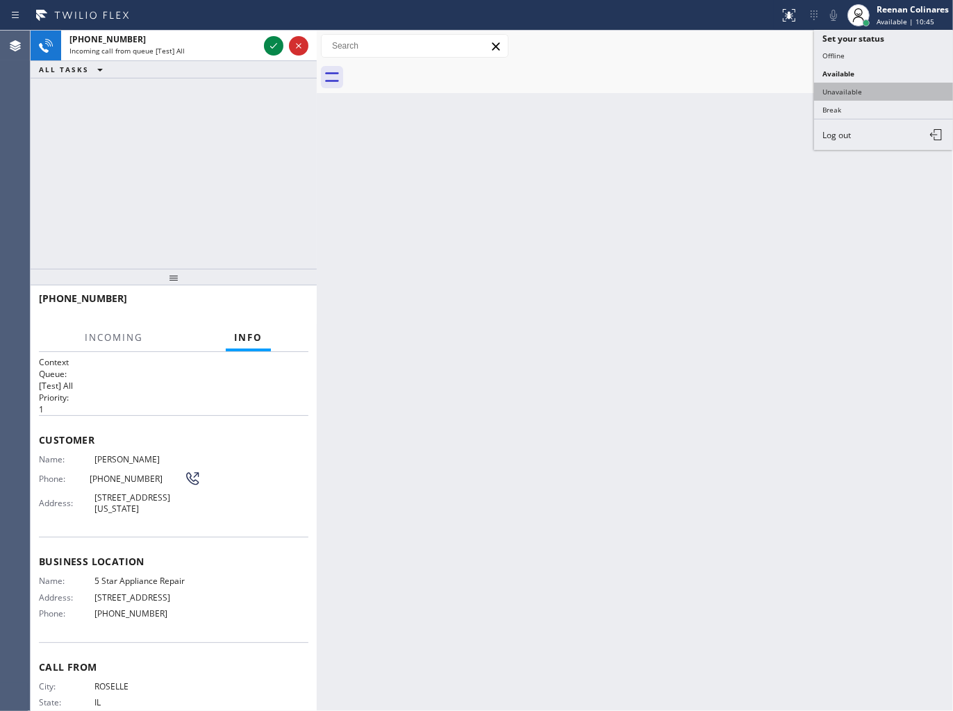
click at [860, 92] on button "Unavailable" at bounding box center [883, 92] width 139 height 18
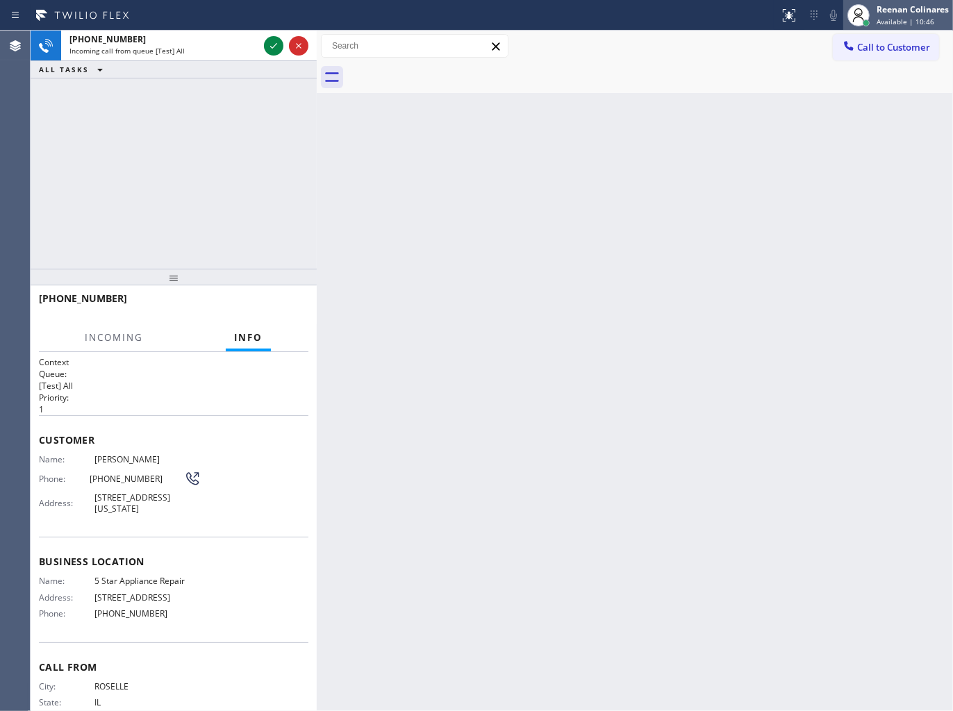
click at [894, 13] on div "Reenan Colinares" at bounding box center [912, 9] width 72 height 12
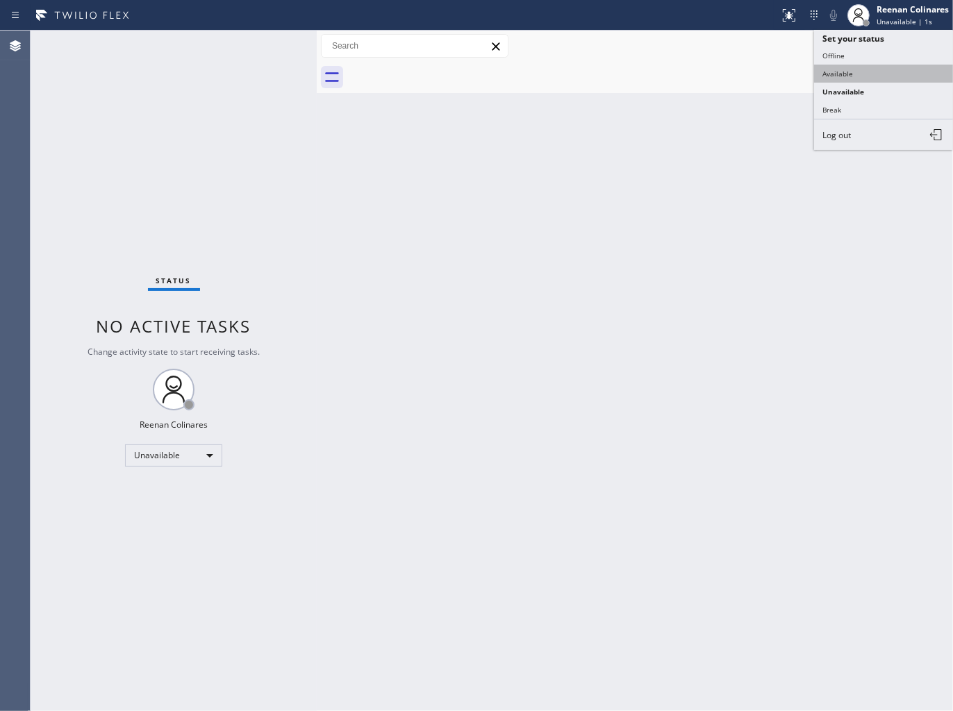
click at [847, 70] on button "Available" at bounding box center [883, 74] width 139 height 18
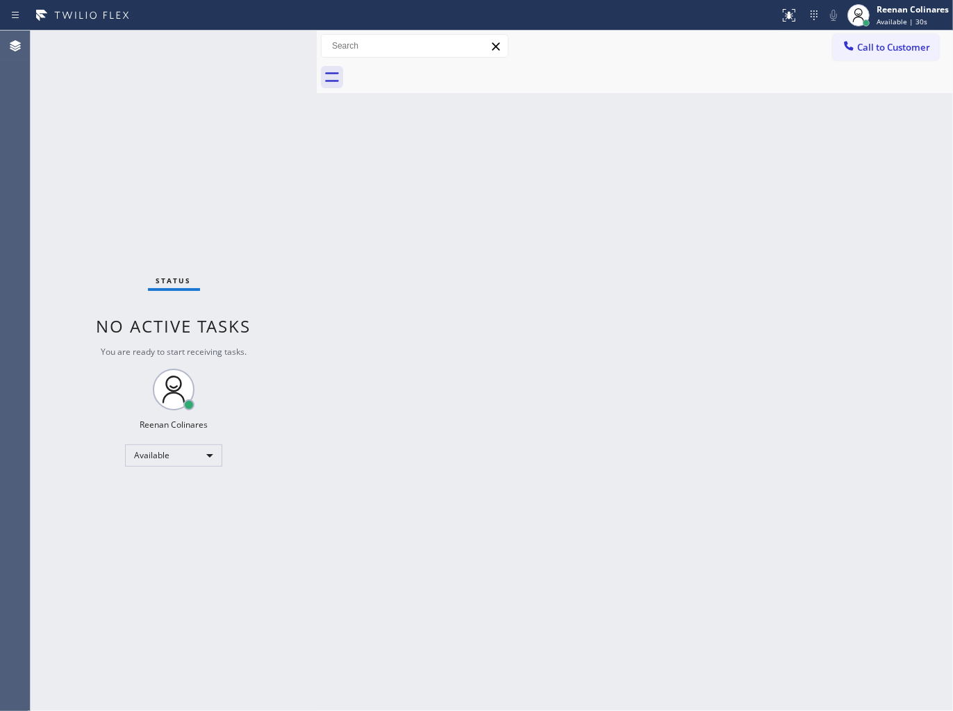
click at [501, 190] on div "Back to Dashboard Change Sender ID Customers Technicians Select a contact Outbo…" at bounding box center [635, 371] width 636 height 681
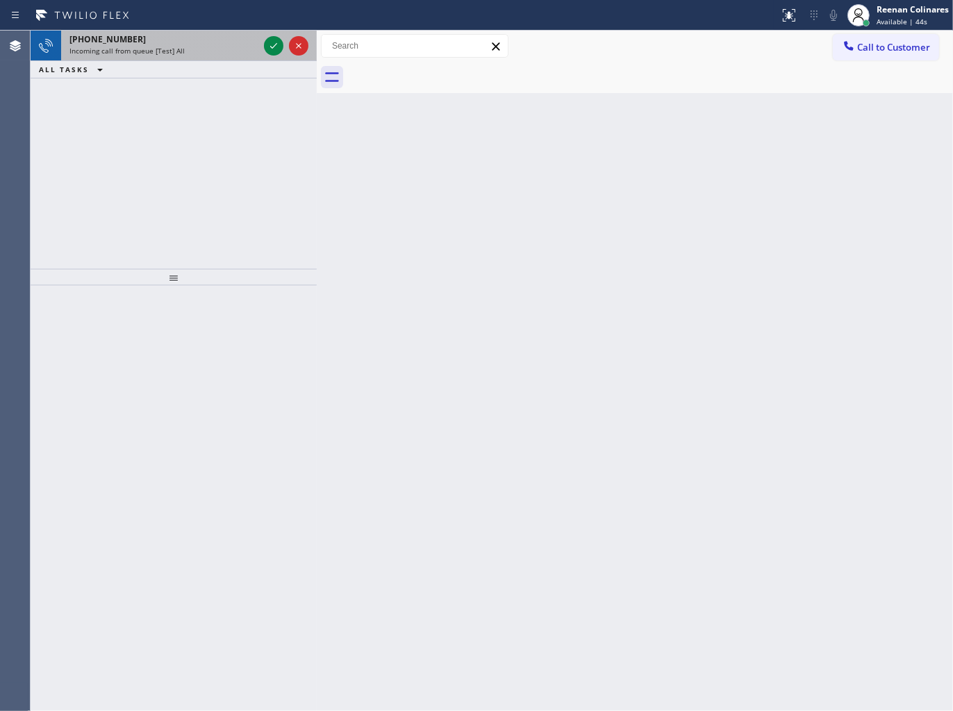
click at [178, 52] on span "Incoming call from queue [Test] All" at bounding box center [126, 51] width 115 height 10
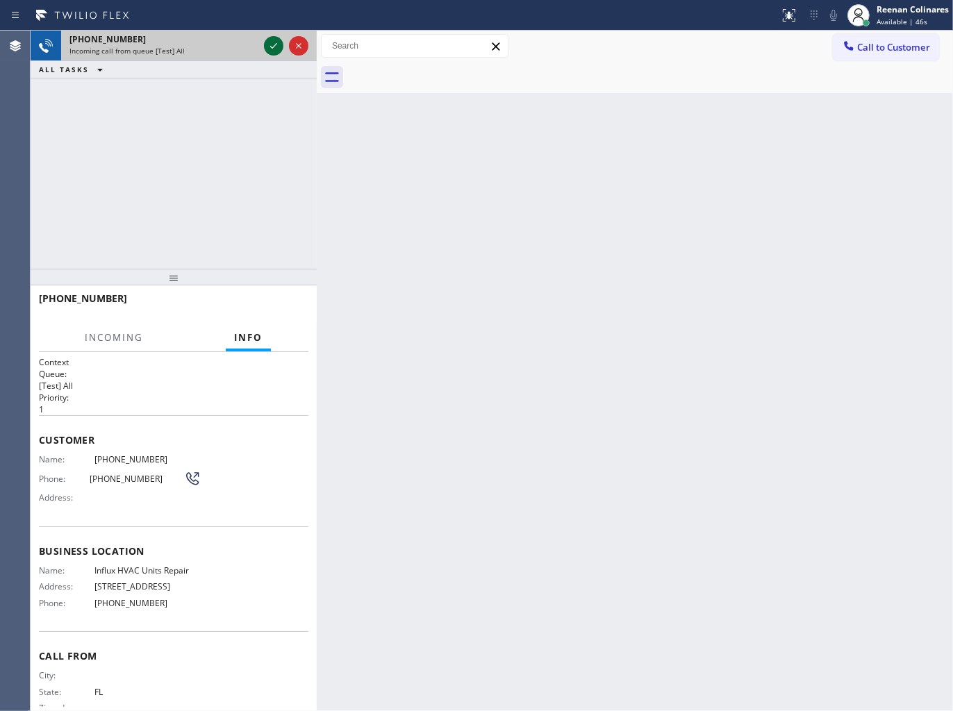
drag, startPoint x: 266, startPoint y: 42, endPoint x: 325, endPoint y: 88, distance: 74.7
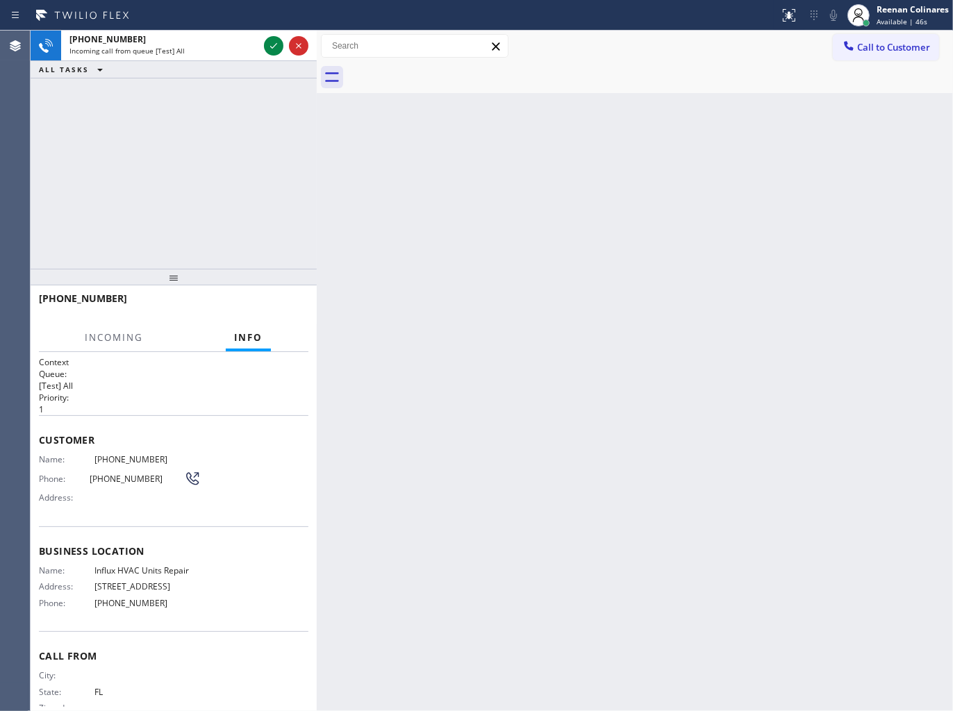
click at [266, 44] on icon at bounding box center [273, 46] width 17 height 17
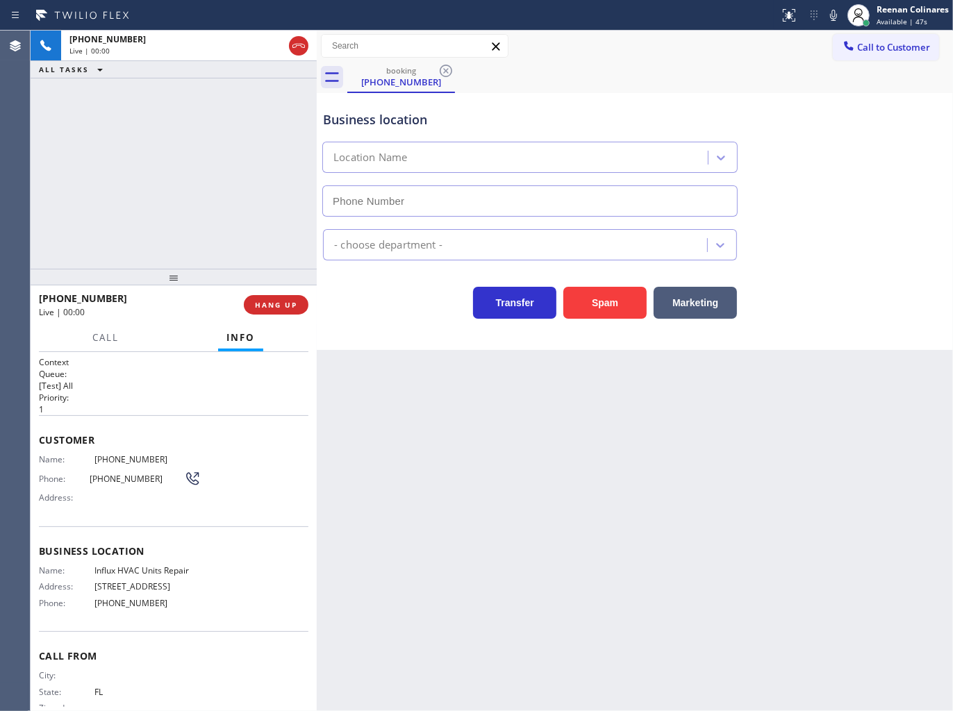
type input "(718) 808-9435"
click at [832, 15] on icon at bounding box center [833, 15] width 17 height 17
click at [829, 16] on icon at bounding box center [833, 15] width 17 height 17
click at [282, 308] on span "HANG UP" at bounding box center [276, 305] width 42 height 10
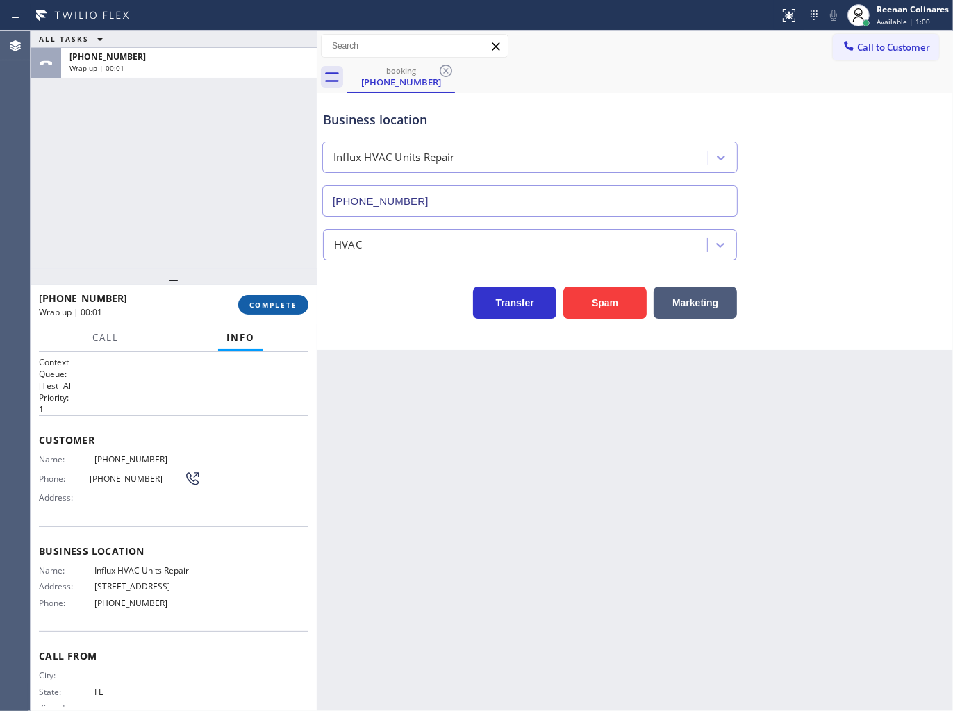
click at [289, 306] on span "COMPLETE" at bounding box center [273, 305] width 48 height 10
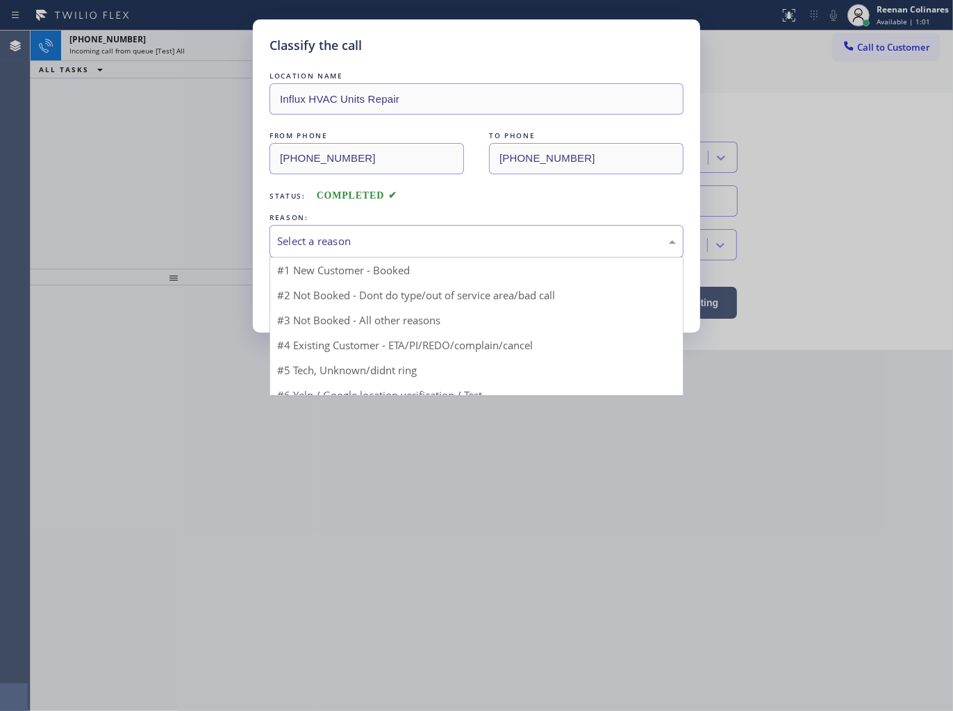
click at [357, 247] on div "Select a reason" at bounding box center [476, 241] width 399 height 16
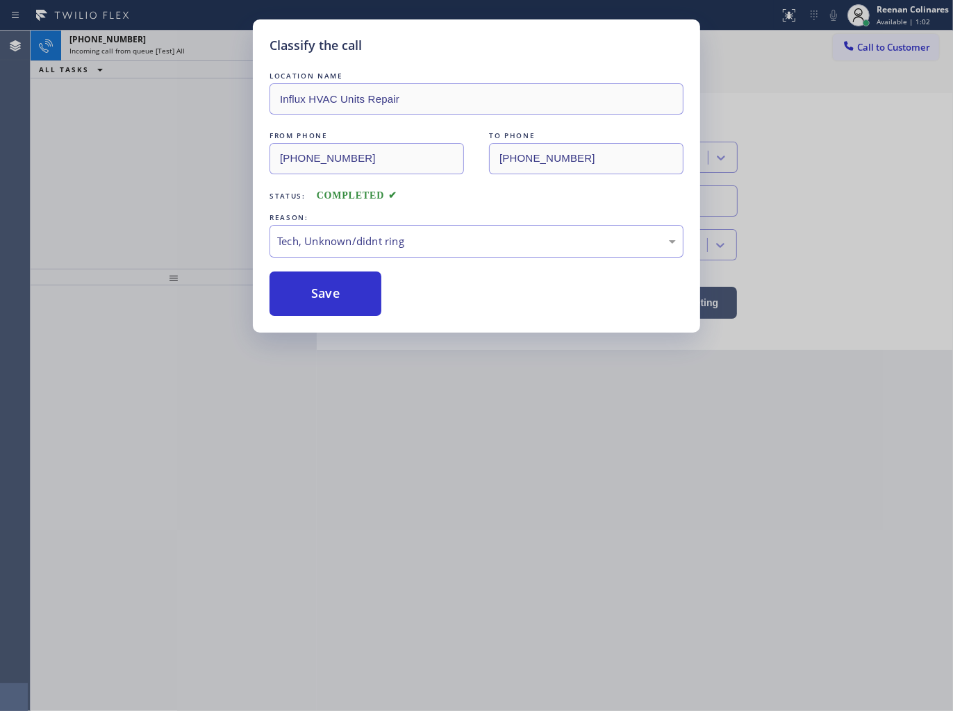
click at [322, 297] on button "Save" at bounding box center [325, 294] width 112 height 44
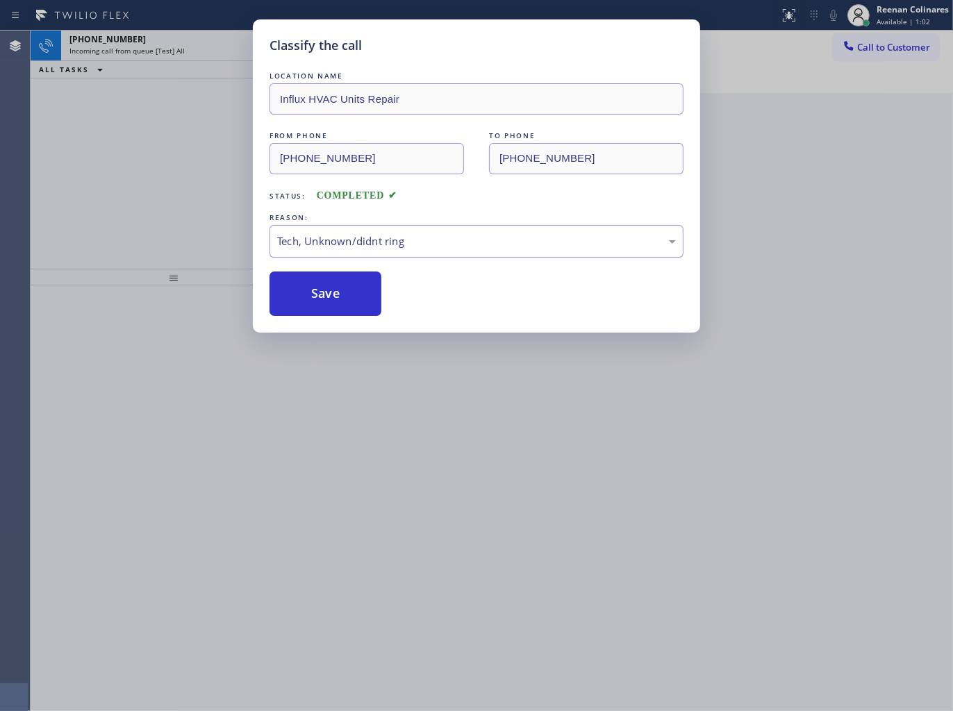
click at [167, 191] on div "Classify the call LOCATION NAME Influx HVAC Units Repair FROM PHONE (754) 336-6…" at bounding box center [476, 355] width 953 height 711
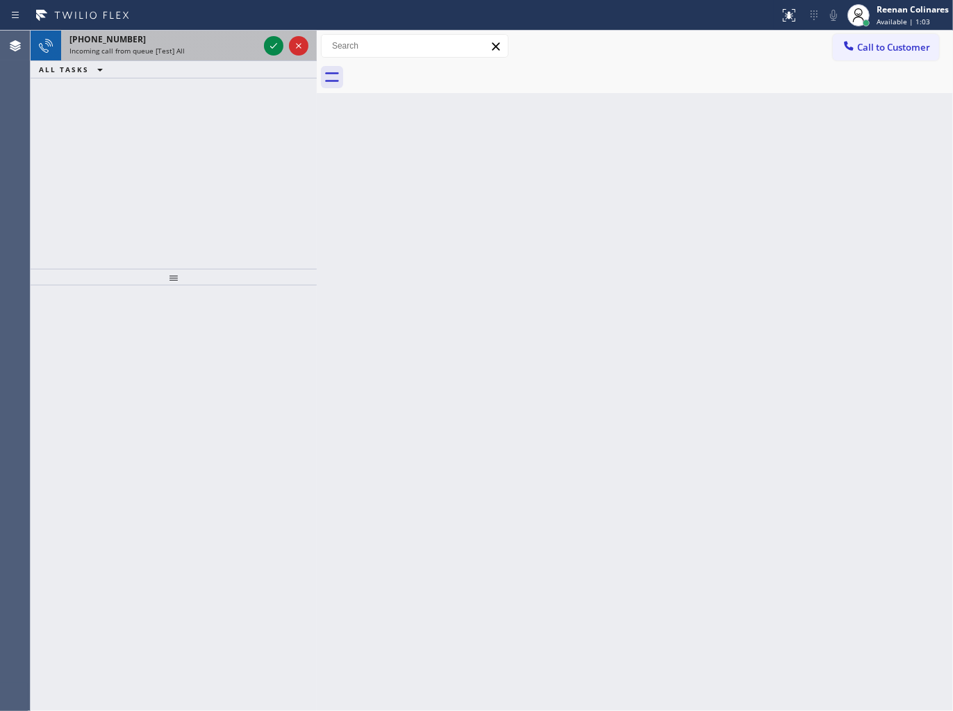
click at [197, 46] on div "Incoming call from queue [Test] All" at bounding box center [163, 51] width 189 height 10
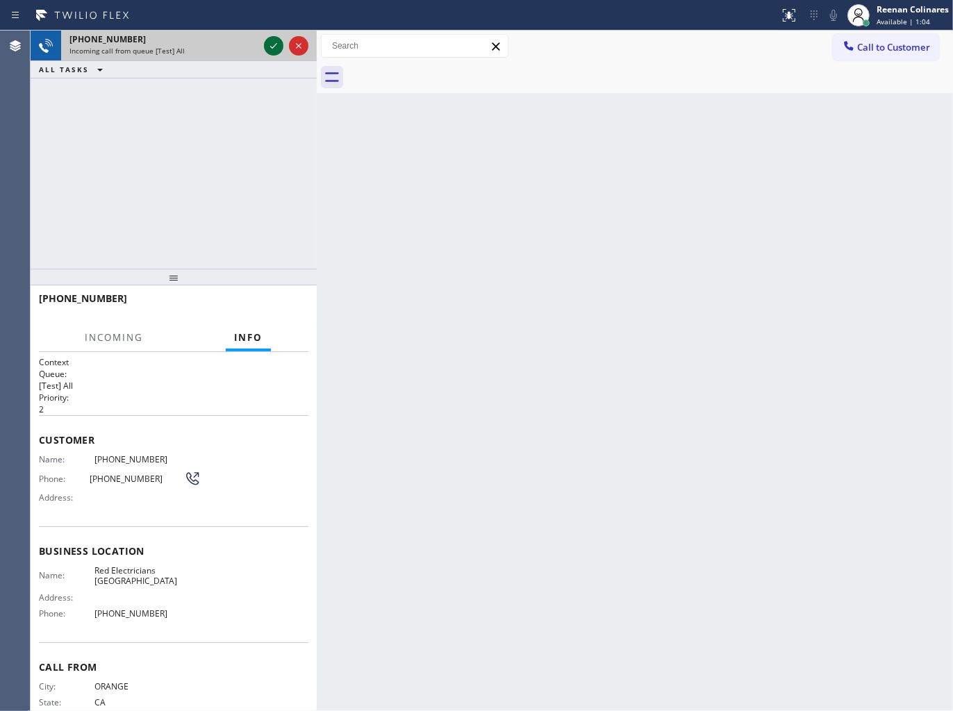
click at [269, 43] on icon at bounding box center [273, 46] width 17 height 17
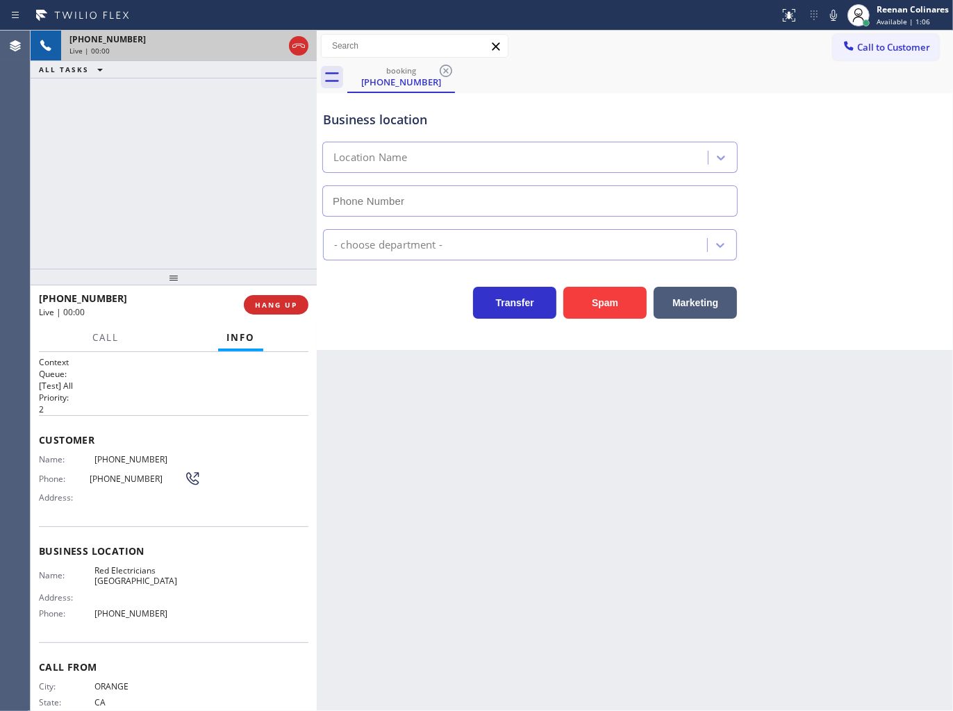
type input "(714) 463-1800"
click at [596, 302] on button "Spam" at bounding box center [604, 303] width 83 height 32
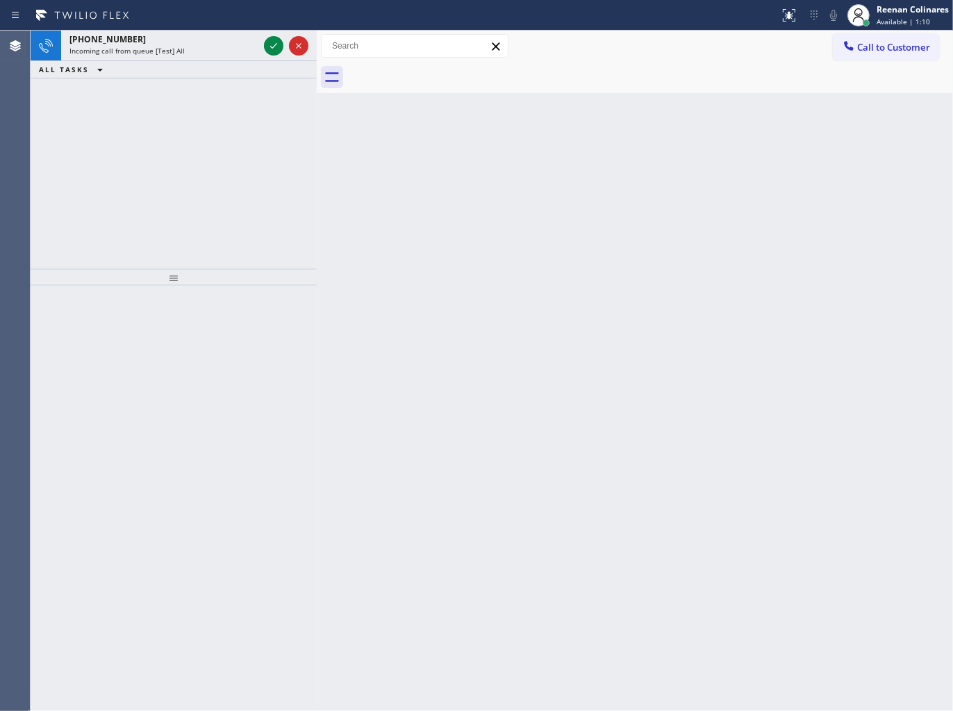
drag, startPoint x: 335, startPoint y: 300, endPoint x: 290, endPoint y: 250, distance: 67.4
click at [303, 265] on div "+13105278772 Incoming call from queue [Test] All ALL TASKS ALL TASKS ACTIVE TAS…" at bounding box center [492, 371] width 922 height 681
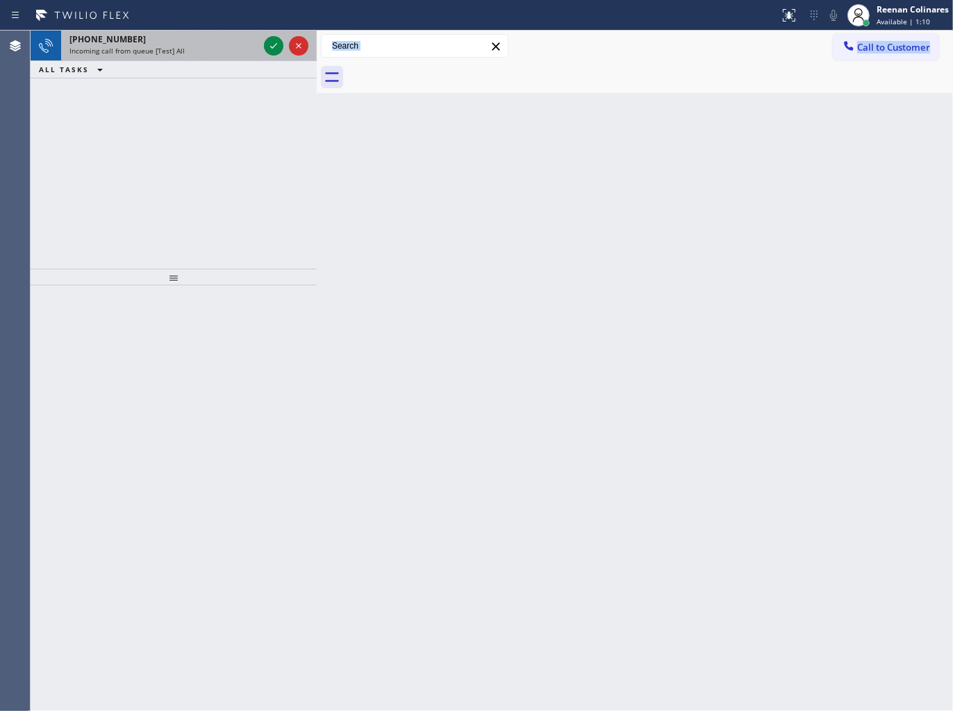
click at [191, 51] on div "Incoming call from queue [Test] All" at bounding box center [163, 51] width 189 height 10
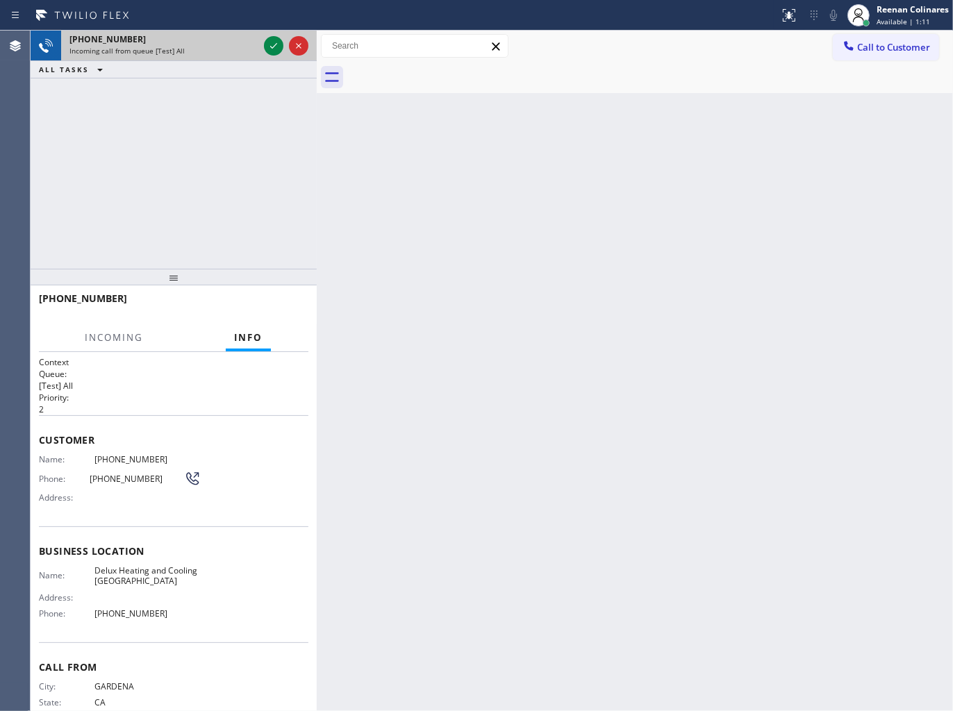
drag, startPoint x: 210, startPoint y: 130, endPoint x: 233, endPoint y: 58, distance: 75.3
click at [211, 130] on div "+13105278772 Incoming call from queue [Test] All ALL TASKS ALL TASKS ACTIVE TAS…" at bounding box center [174, 150] width 286 height 238
click at [269, 47] on icon at bounding box center [273, 46] width 17 height 17
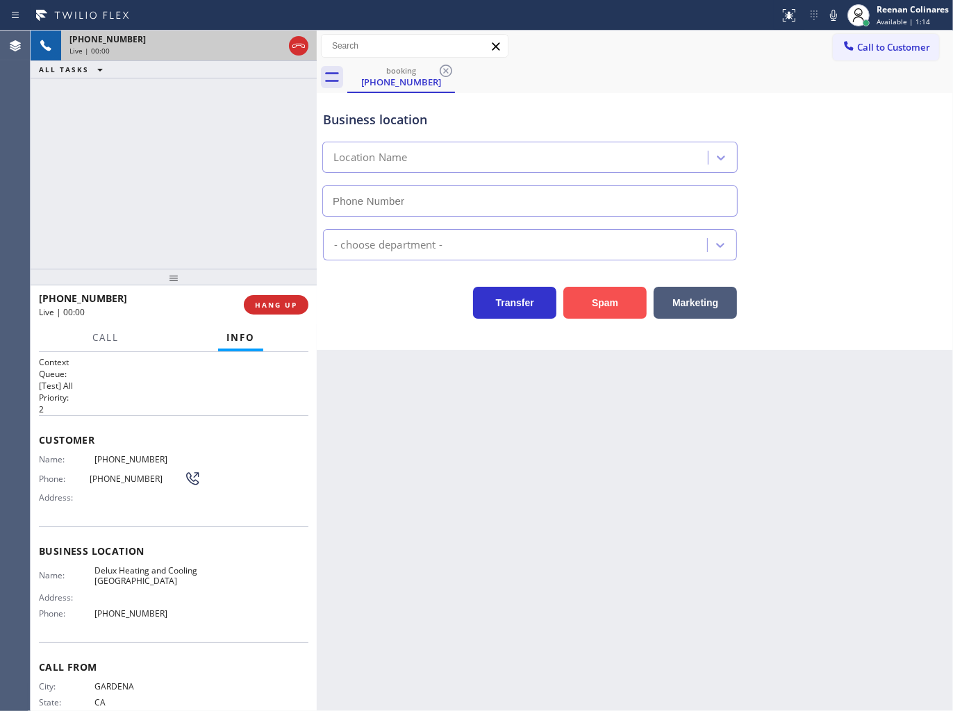
type input "(310) 742-8727"
drag, startPoint x: 594, startPoint y: 309, endPoint x: 733, endPoint y: 184, distance: 187.4
click at [594, 309] on button "Spam" at bounding box center [604, 303] width 83 height 32
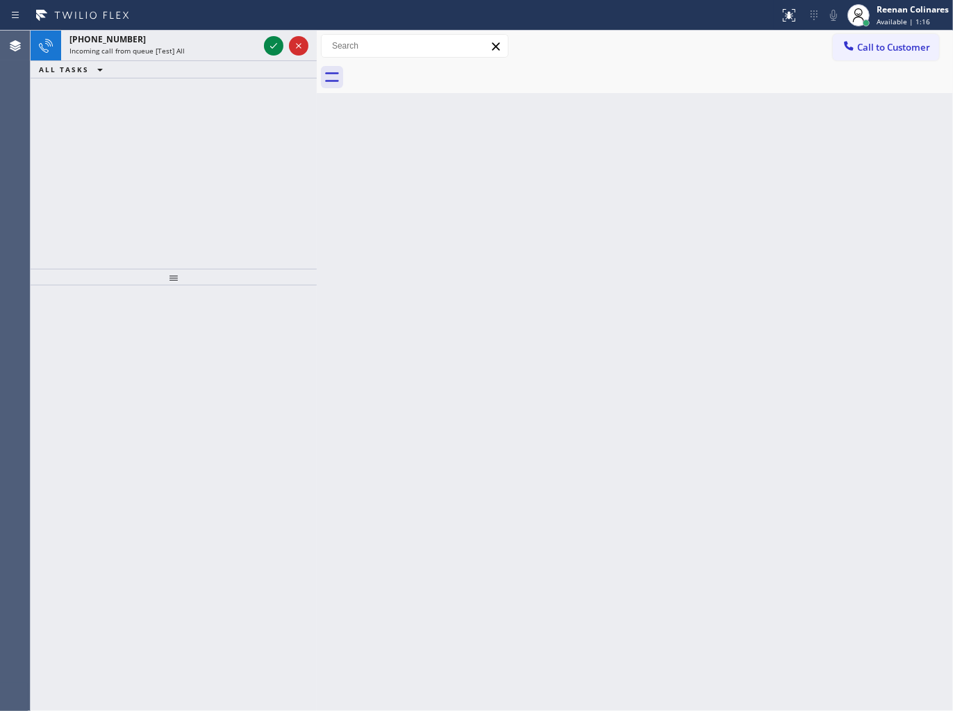
drag, startPoint x: 599, startPoint y: 208, endPoint x: 579, endPoint y: 198, distance: 22.7
click at [592, 206] on div "Back to Dashboard Change Sender ID Customers Technicians Select a contact Outbo…" at bounding box center [635, 371] width 636 height 681
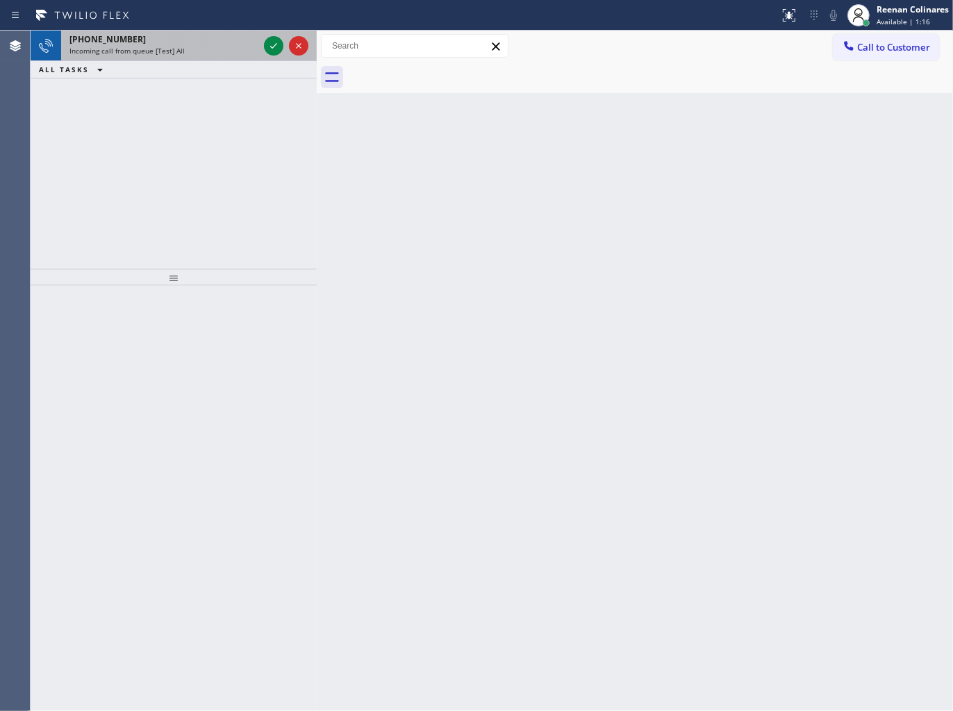
drag, startPoint x: 223, startPoint y: 38, endPoint x: 254, endPoint y: 43, distance: 31.6
click at [223, 39] on div "+18055180234" at bounding box center [163, 39] width 189 height 12
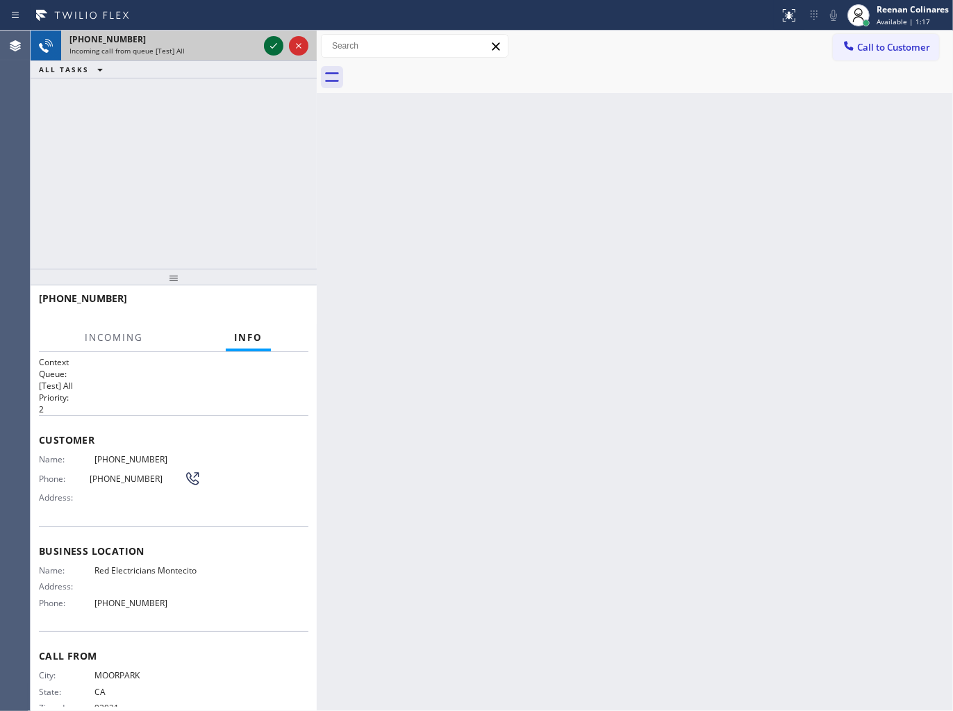
click at [269, 47] on icon at bounding box center [273, 46] width 17 height 17
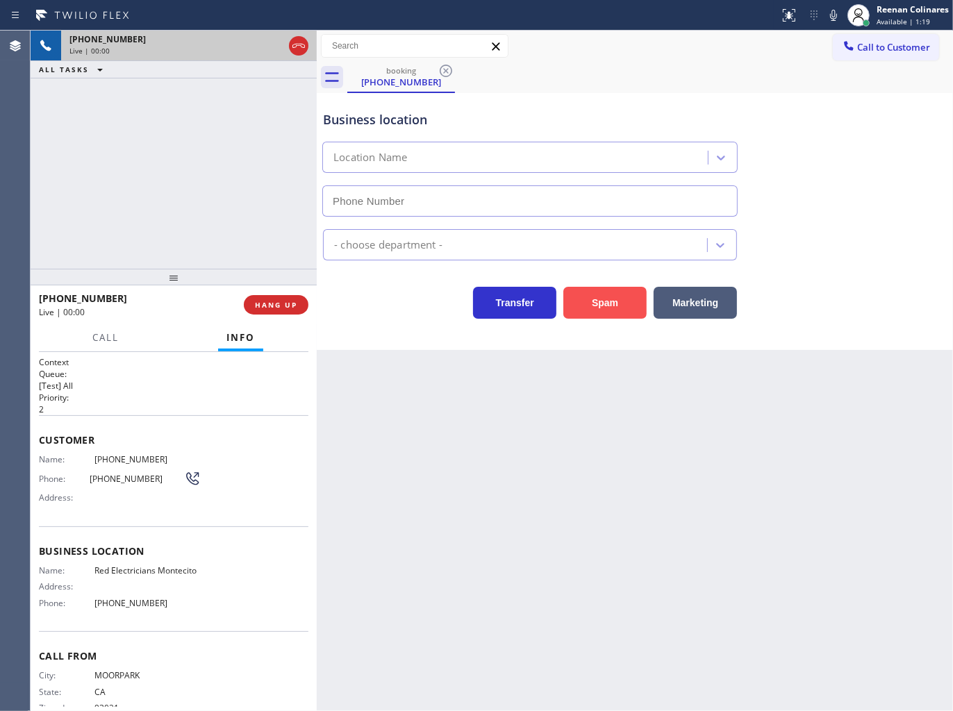
type input "(805) 222-7597"
click at [838, 16] on icon at bounding box center [833, 15] width 17 height 17
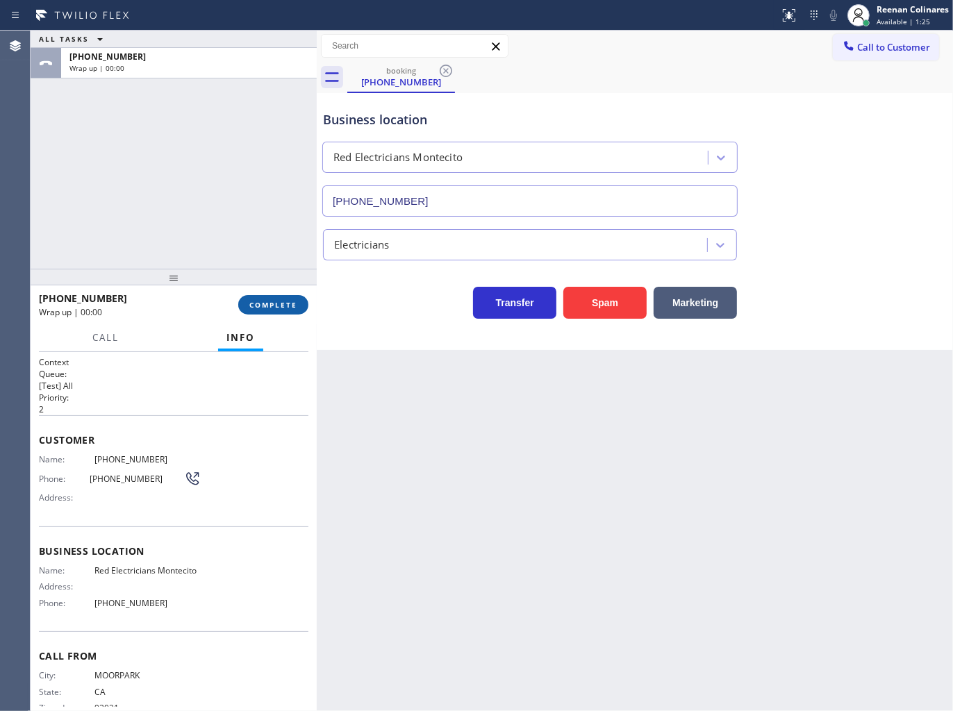
click at [288, 309] on span "COMPLETE" at bounding box center [273, 305] width 48 height 10
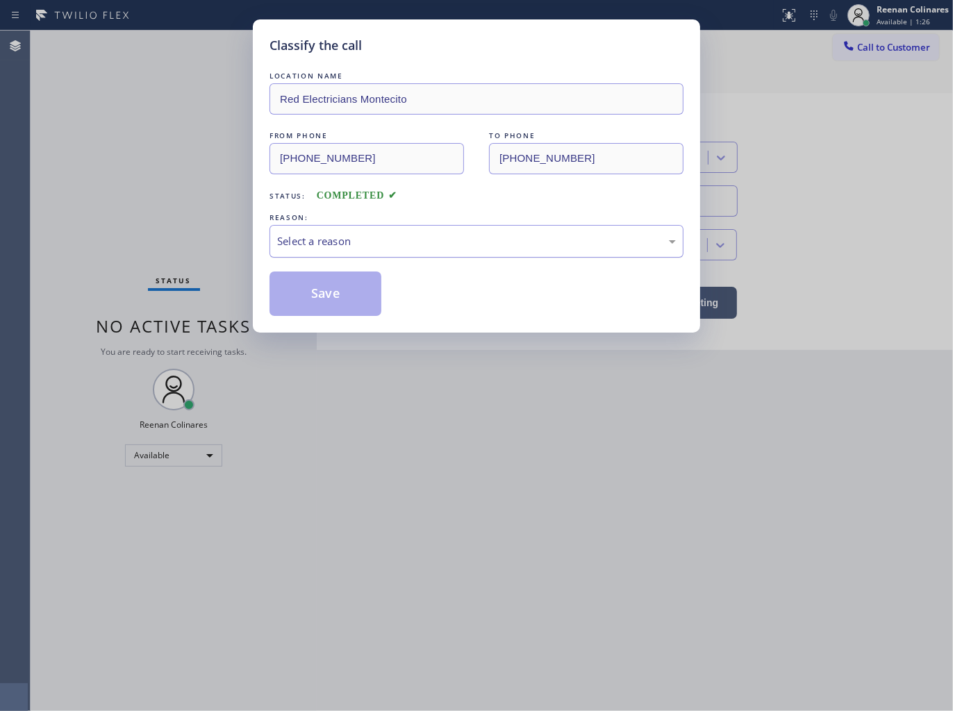
click at [327, 232] on div "Select a reason" at bounding box center [476, 241] width 414 height 33
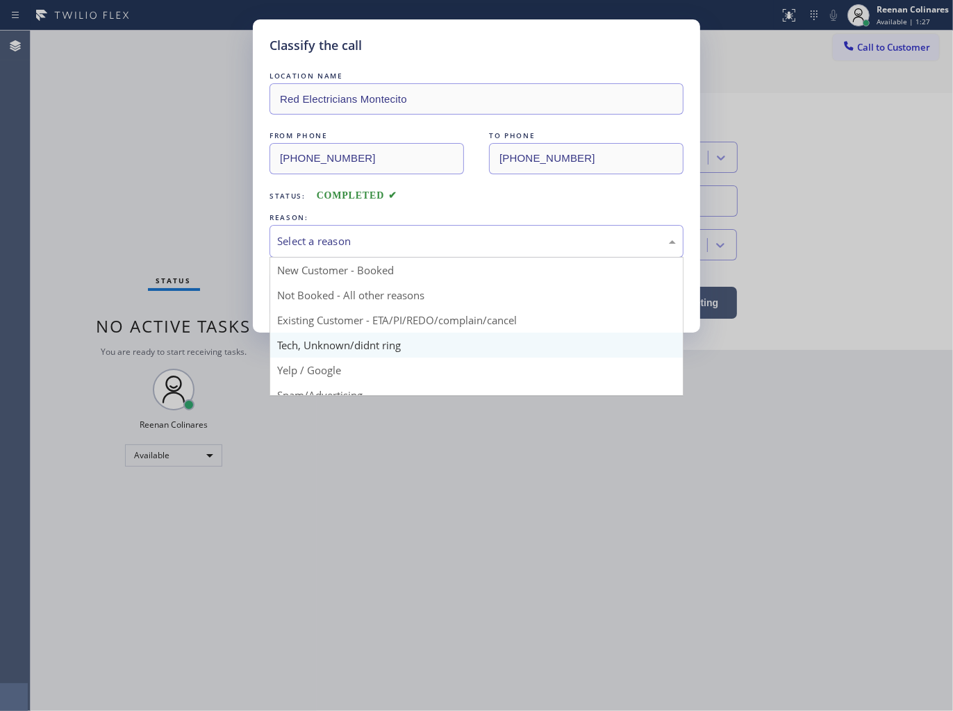
scroll to position [77, 0]
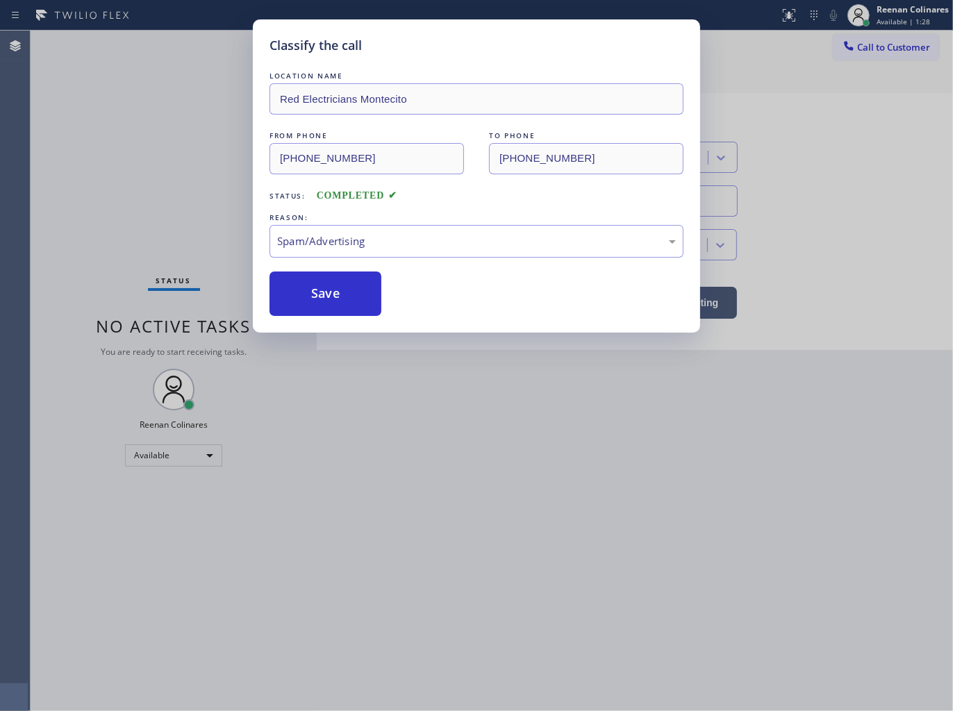
click at [321, 294] on button "Save" at bounding box center [325, 294] width 112 height 44
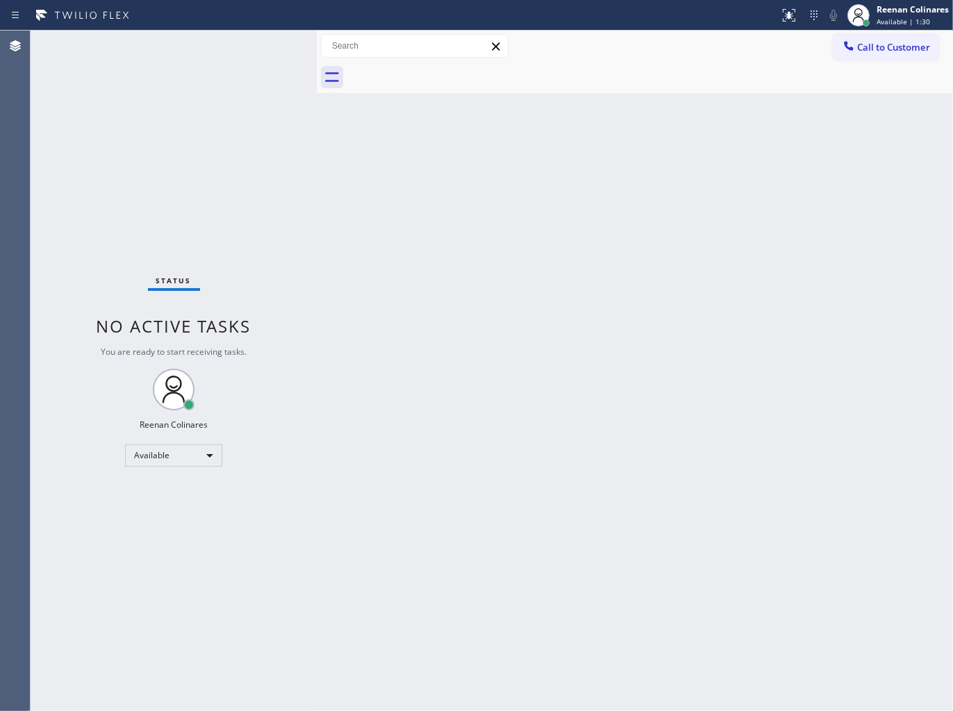
click at [747, 217] on div "Back to Dashboard Change Sender ID Customers Technicians Select a contact Outbo…" at bounding box center [635, 371] width 636 height 681
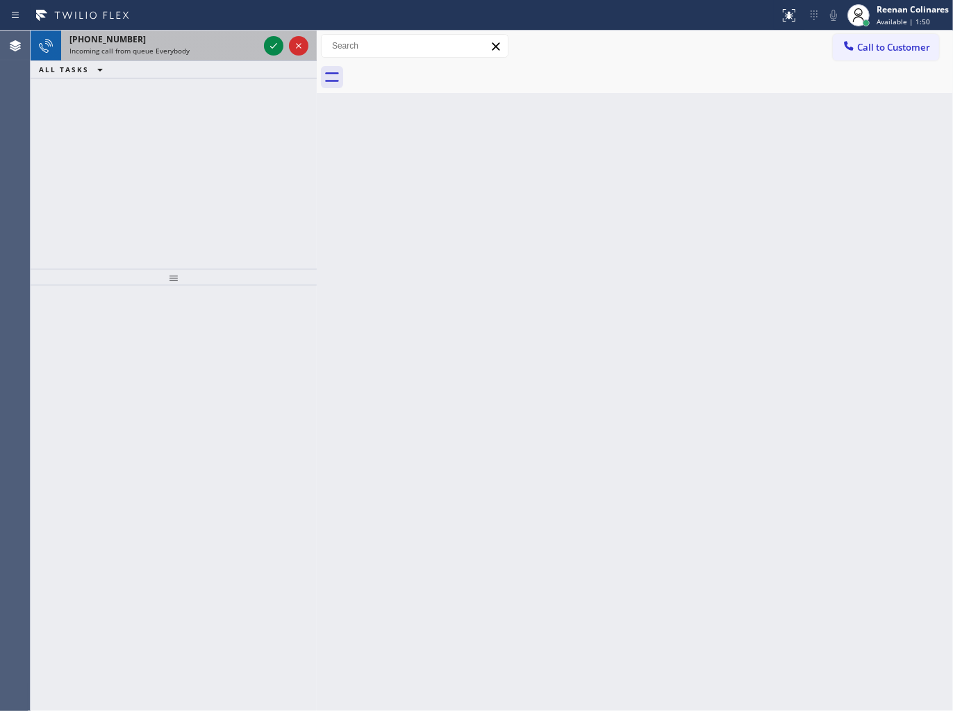
click at [213, 47] on div "Incoming call from queue Everybody" at bounding box center [163, 51] width 189 height 10
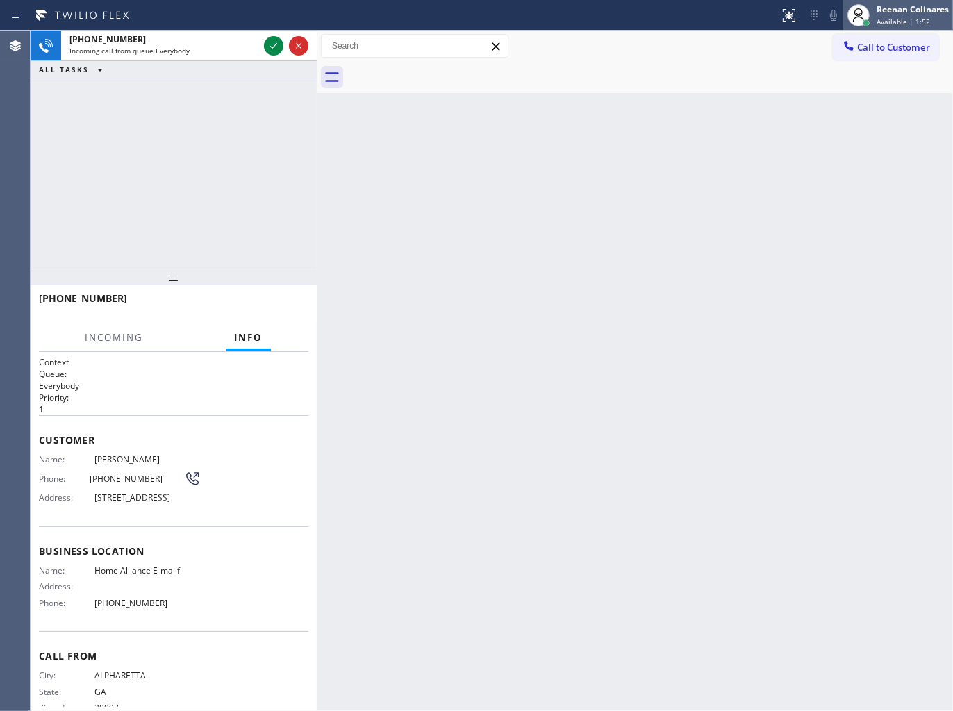
click at [883, 8] on div "Reenan Colinares" at bounding box center [912, 9] width 72 height 12
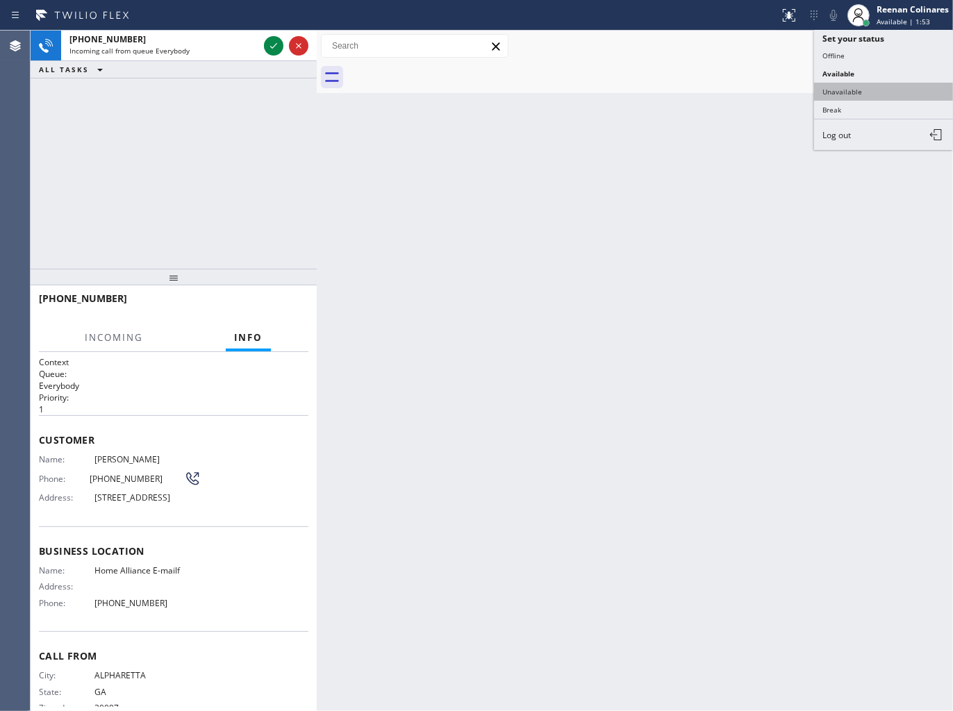
click at [857, 88] on button "Unavailable" at bounding box center [883, 92] width 139 height 18
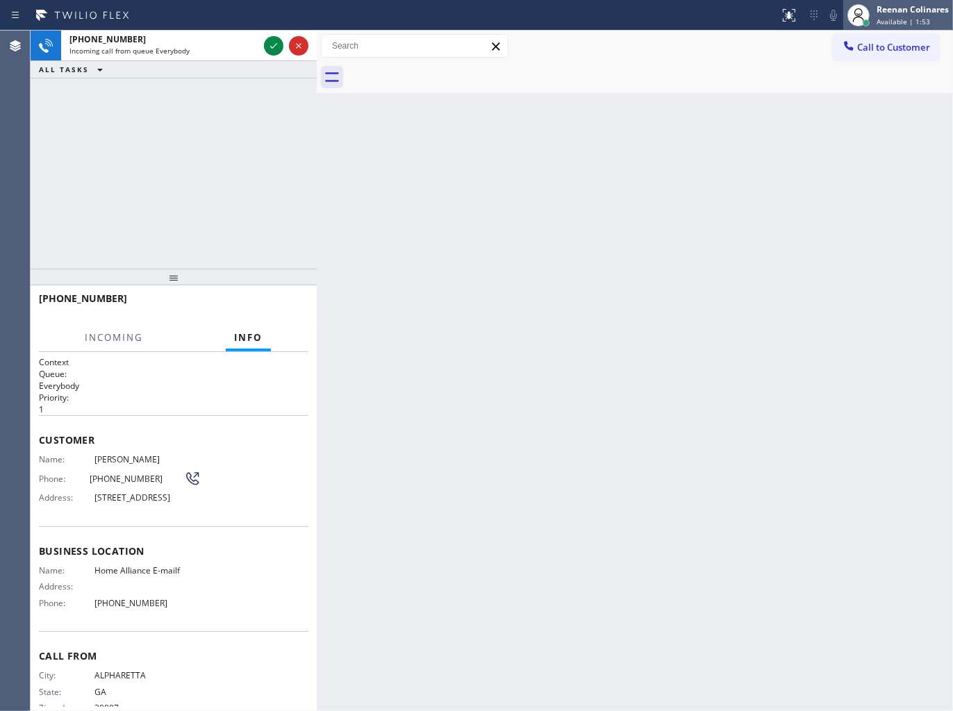
click at [898, 14] on div "Reenan Colinares" at bounding box center [912, 9] width 72 height 12
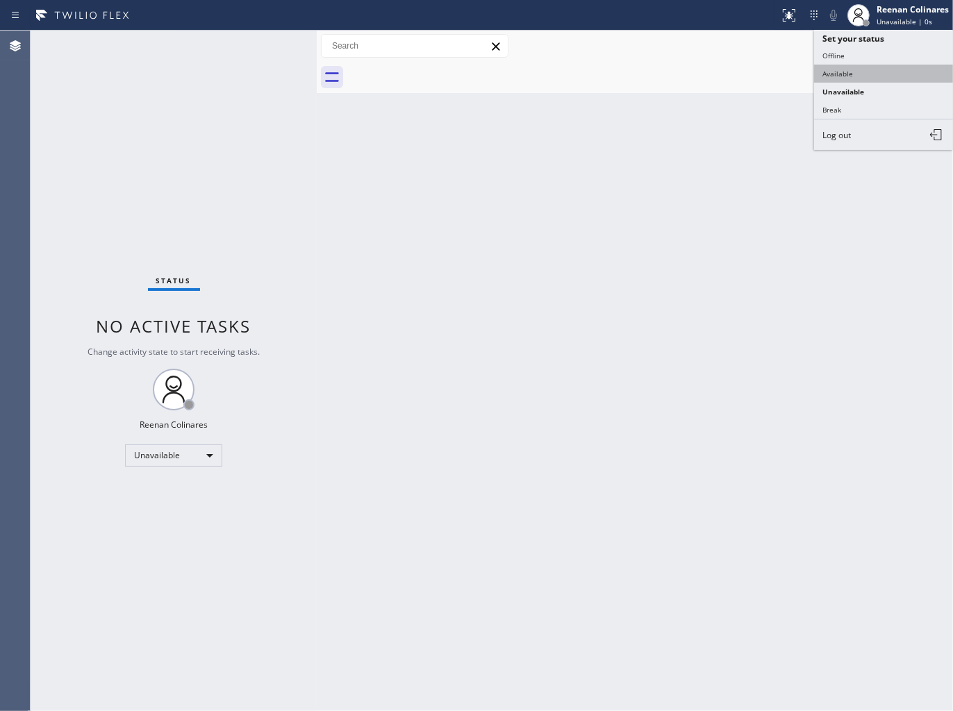
click at [856, 67] on button "Available" at bounding box center [883, 74] width 139 height 18
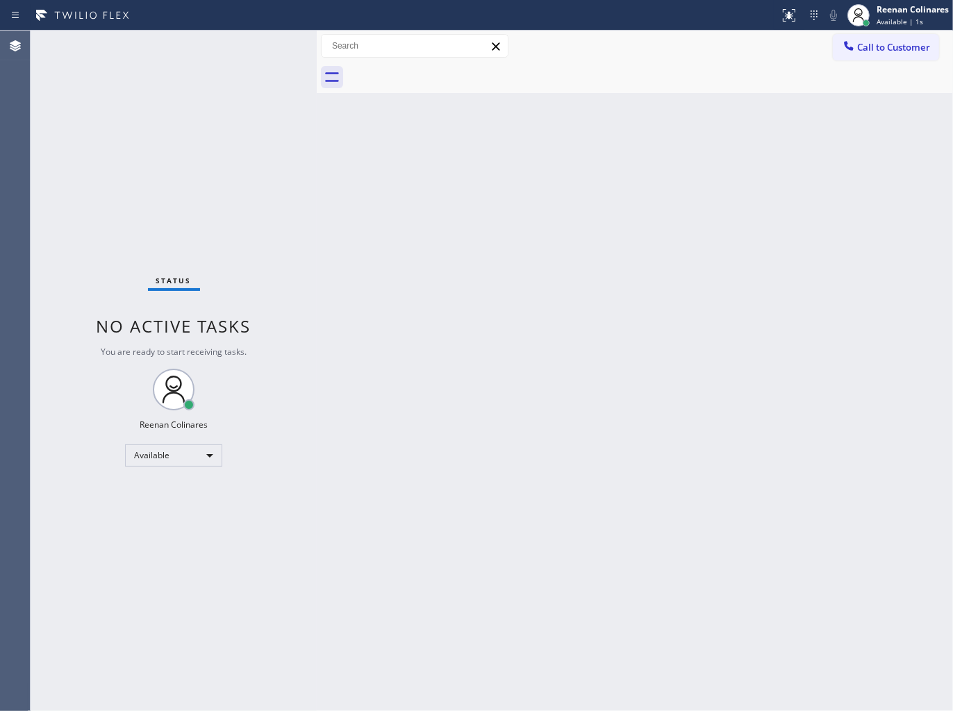
click at [622, 483] on div "Back to Dashboard Change Sender ID Customers Technicians Select a contact Outbo…" at bounding box center [635, 371] width 636 height 681
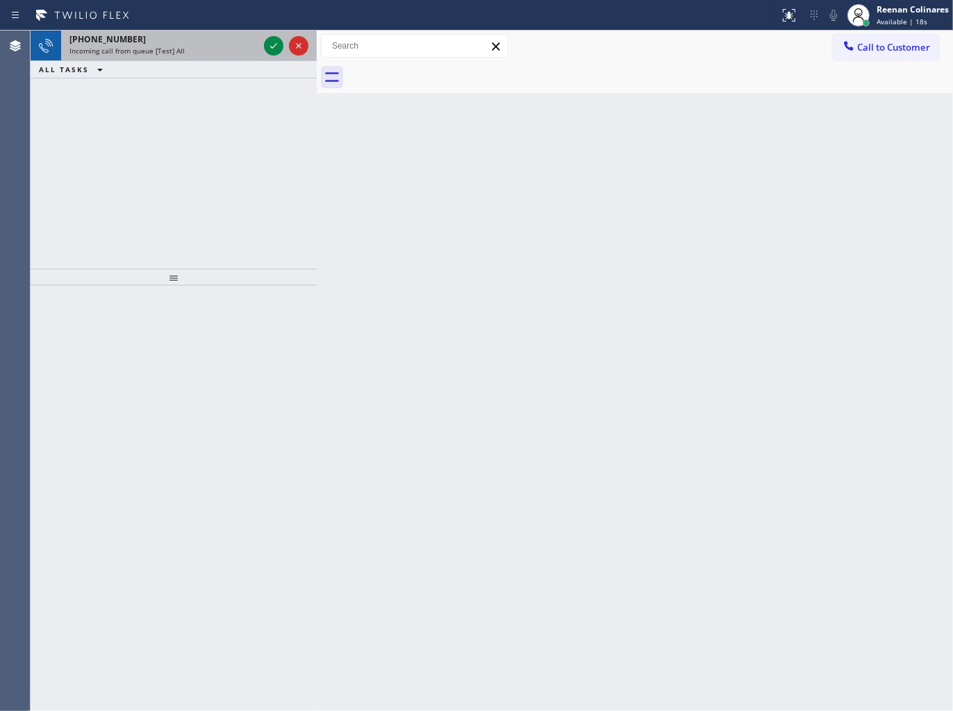
click at [175, 39] on div "+18178804518" at bounding box center [163, 39] width 189 height 12
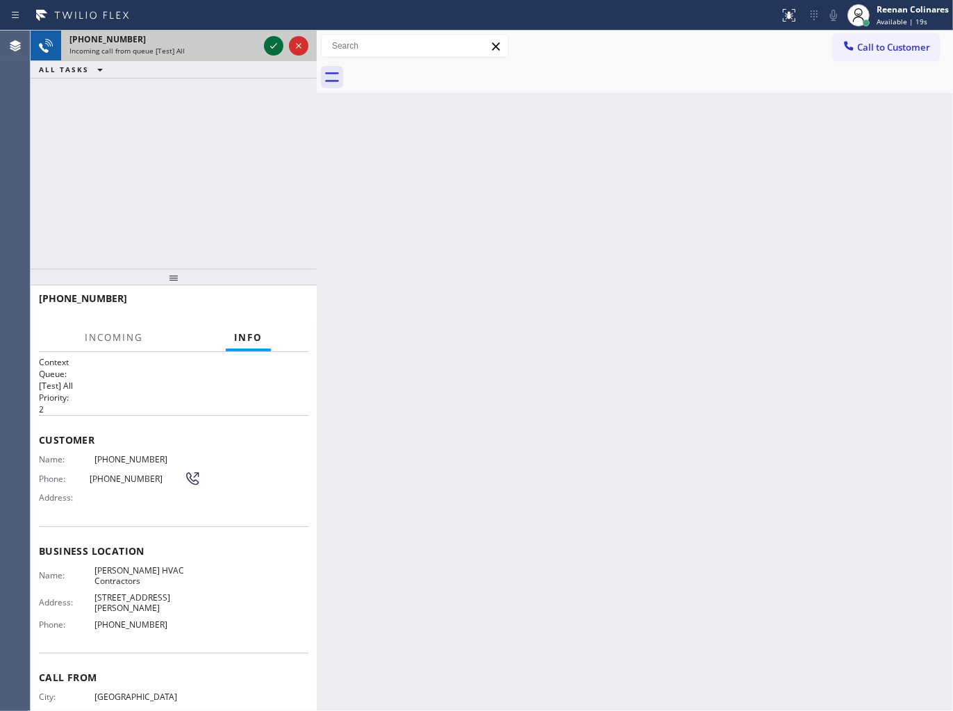
click at [269, 45] on icon at bounding box center [273, 46] width 17 height 17
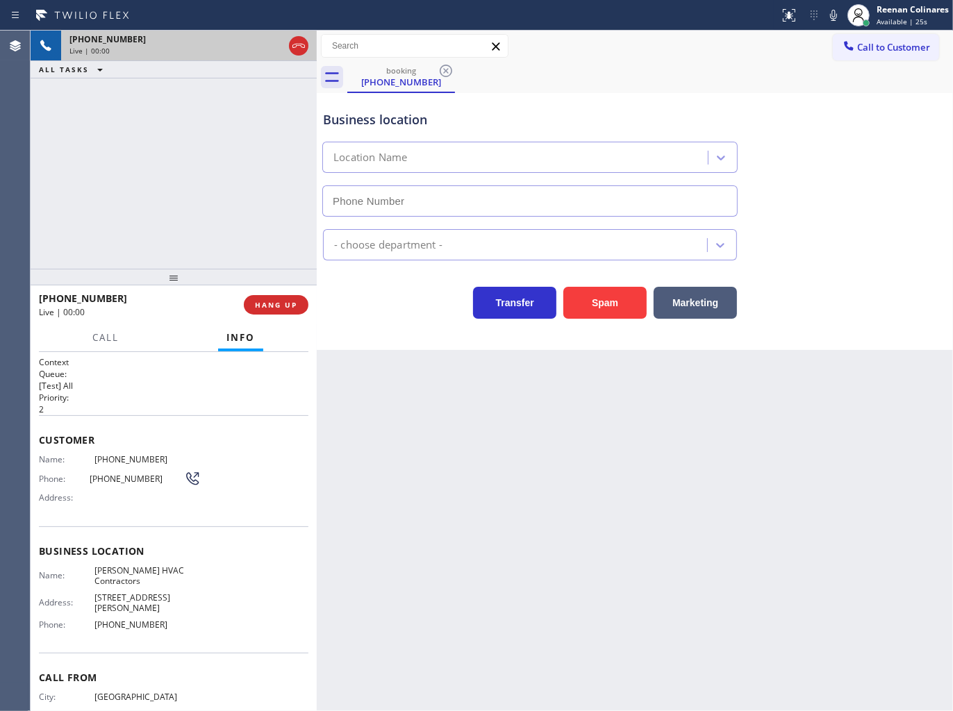
type input "(817) 839-2140"
click at [836, 14] on icon at bounding box center [833, 15] width 7 height 11
click at [836, 13] on icon at bounding box center [833, 15] width 17 height 17
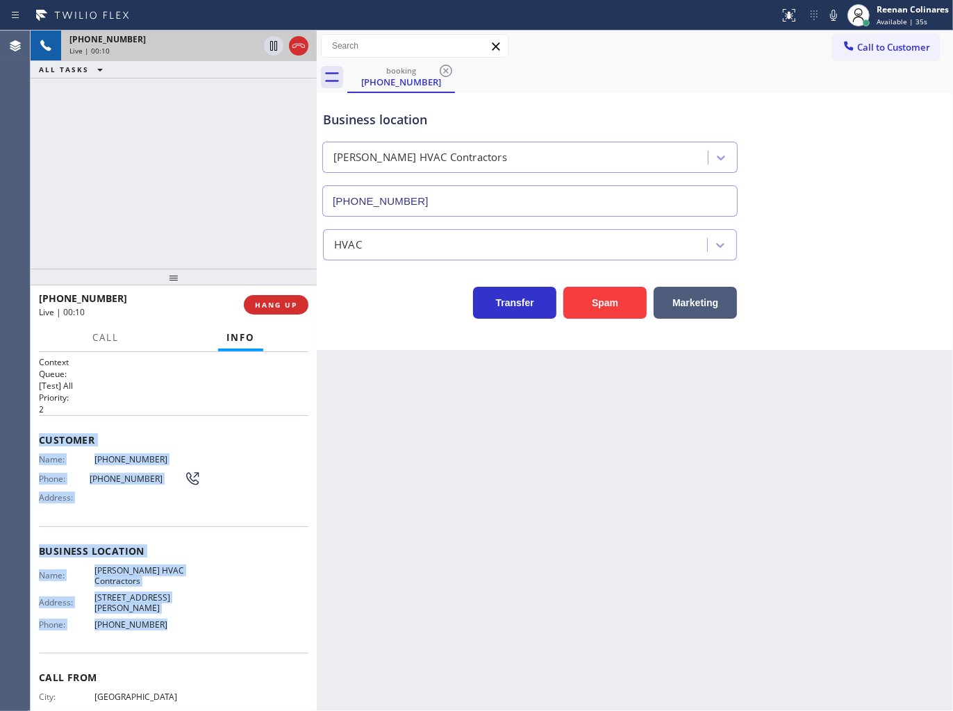
drag, startPoint x: 40, startPoint y: 433, endPoint x: 240, endPoint y: 617, distance: 271.9
click at [237, 619] on div "Context Queue: [Test] All Priority: 2 Customer Name: (817) 880-4518 Phone: (817…" at bounding box center [173, 557] width 269 height 402
drag, startPoint x: 834, startPoint y: 16, endPoint x: 595, endPoint y: 99, distance: 253.0
click at [834, 16] on icon at bounding box center [833, 15] width 7 height 11
click at [99, 340] on span "Call" at bounding box center [105, 337] width 26 height 13
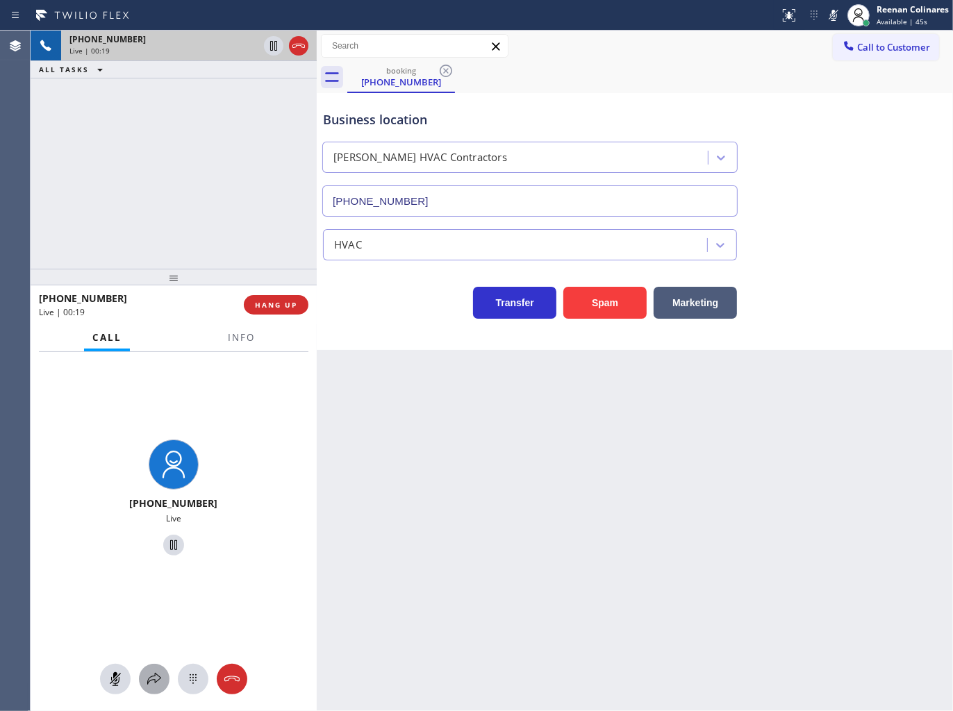
click at [161, 679] on icon at bounding box center [154, 679] width 17 height 17
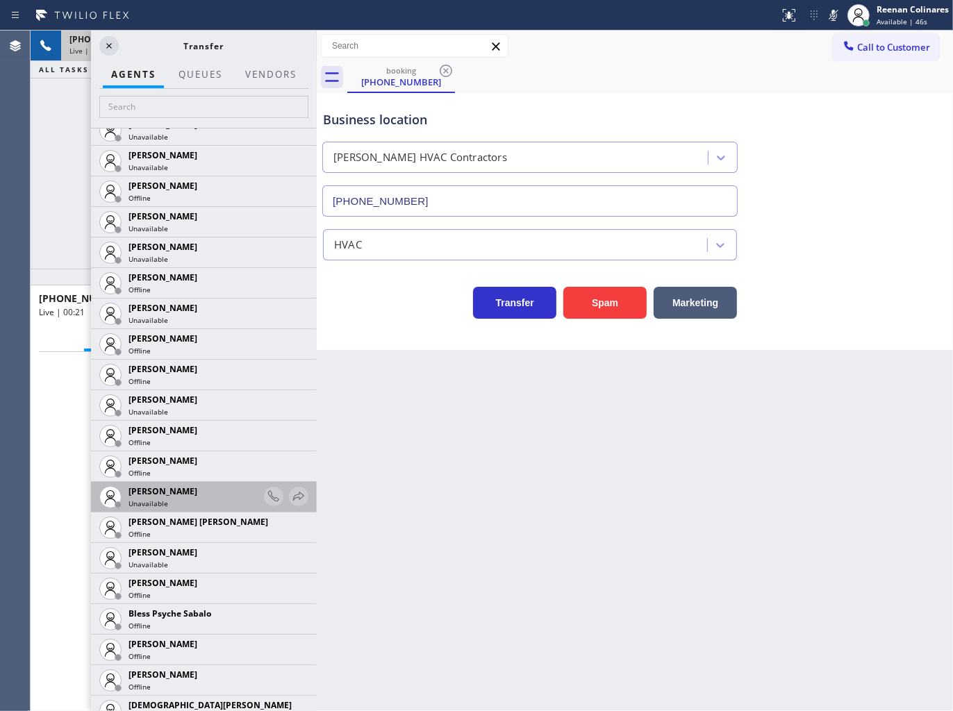
scroll to position [231, 0]
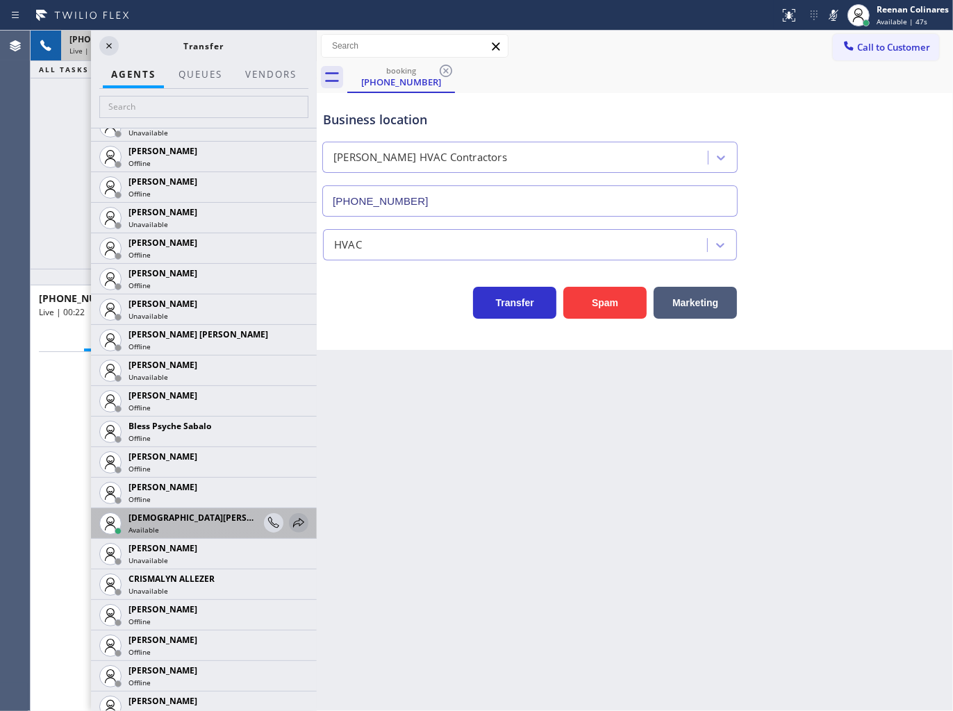
click at [290, 522] on icon at bounding box center [298, 523] width 17 height 17
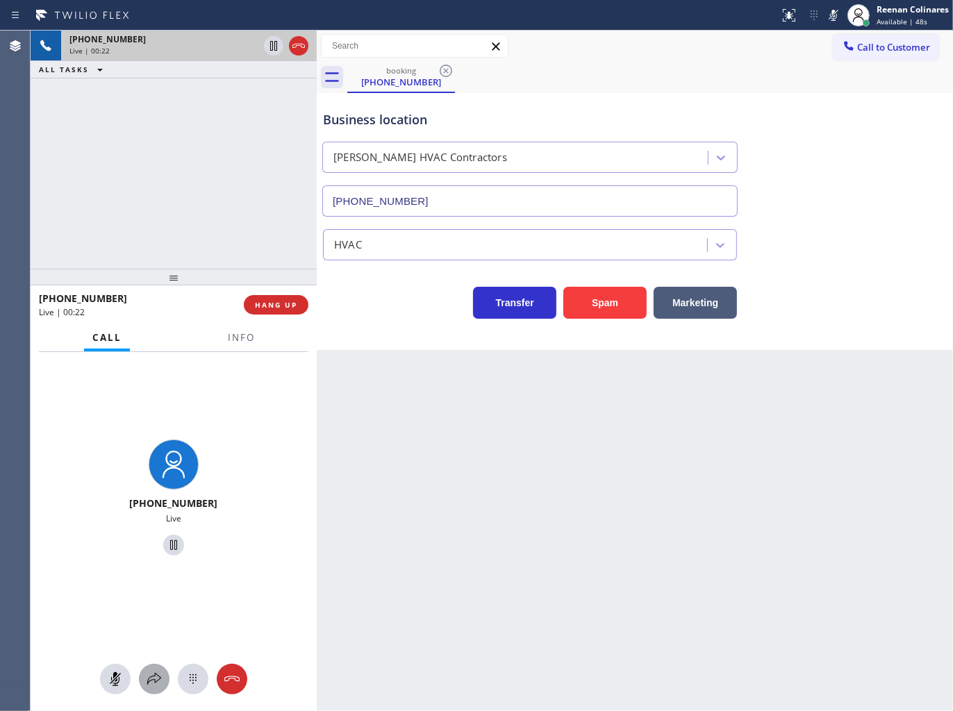
click at [153, 675] on icon at bounding box center [154, 679] width 17 height 17
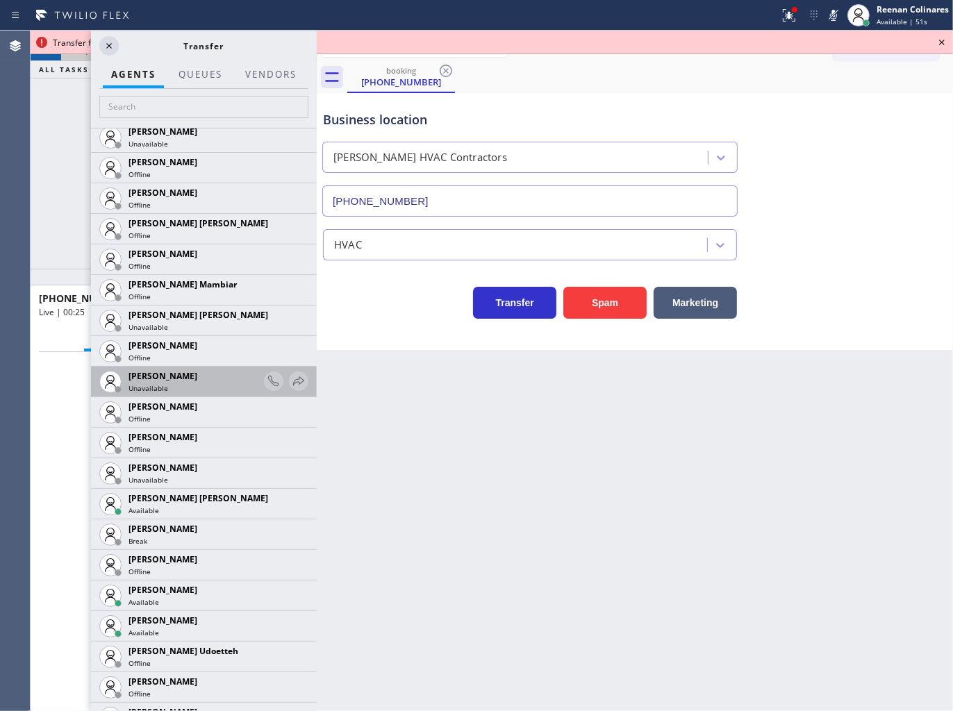
scroll to position [1003, 0]
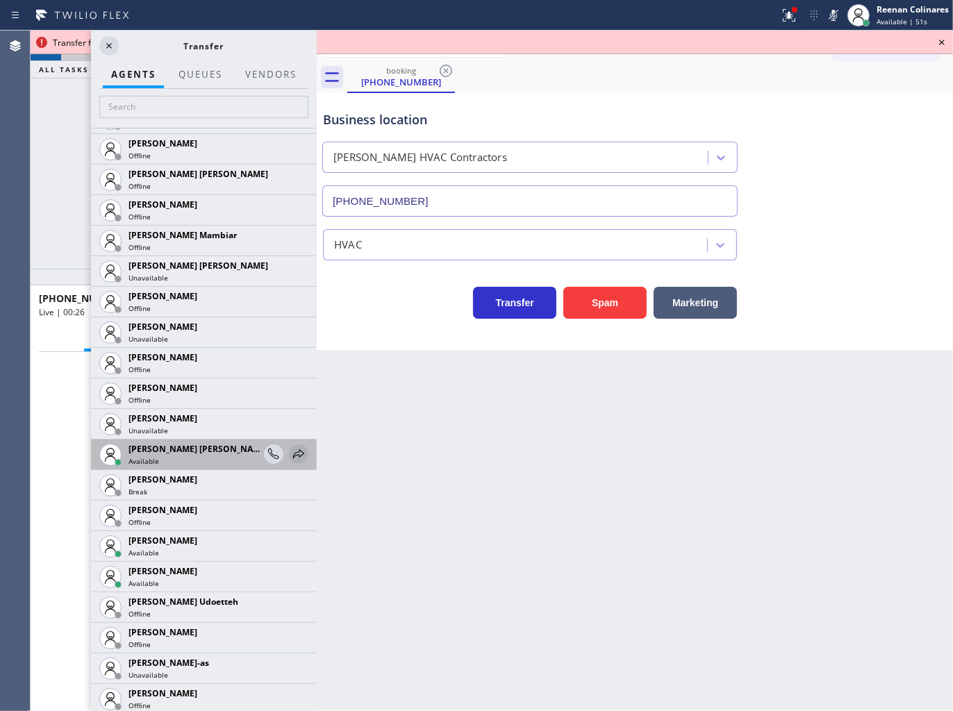
click at [290, 454] on icon at bounding box center [298, 454] width 17 height 17
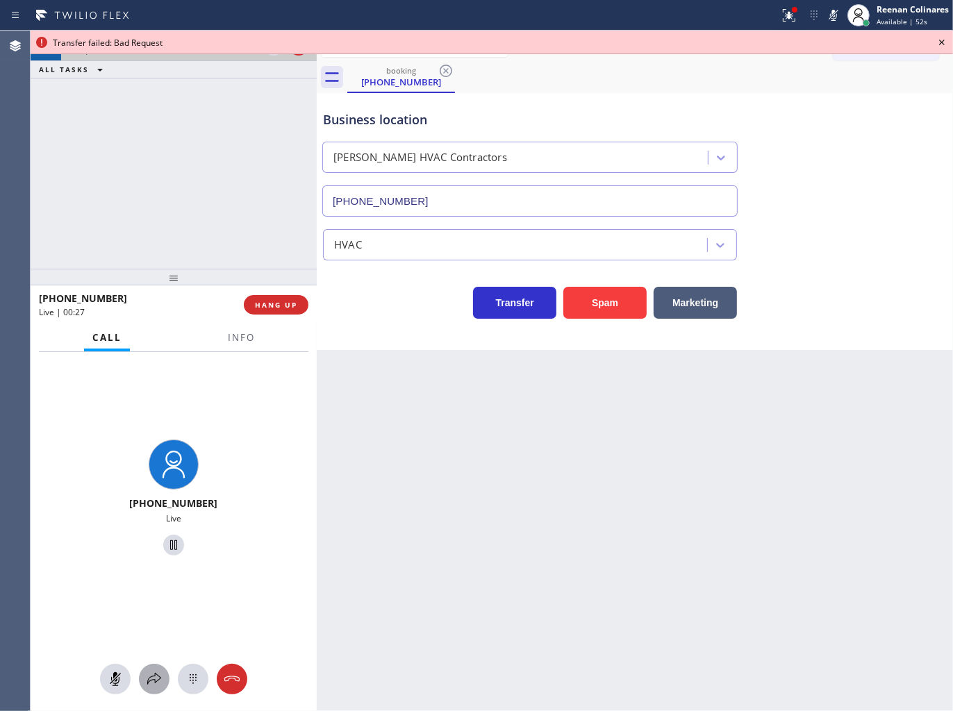
click at [147, 679] on icon at bounding box center [154, 679] width 17 height 17
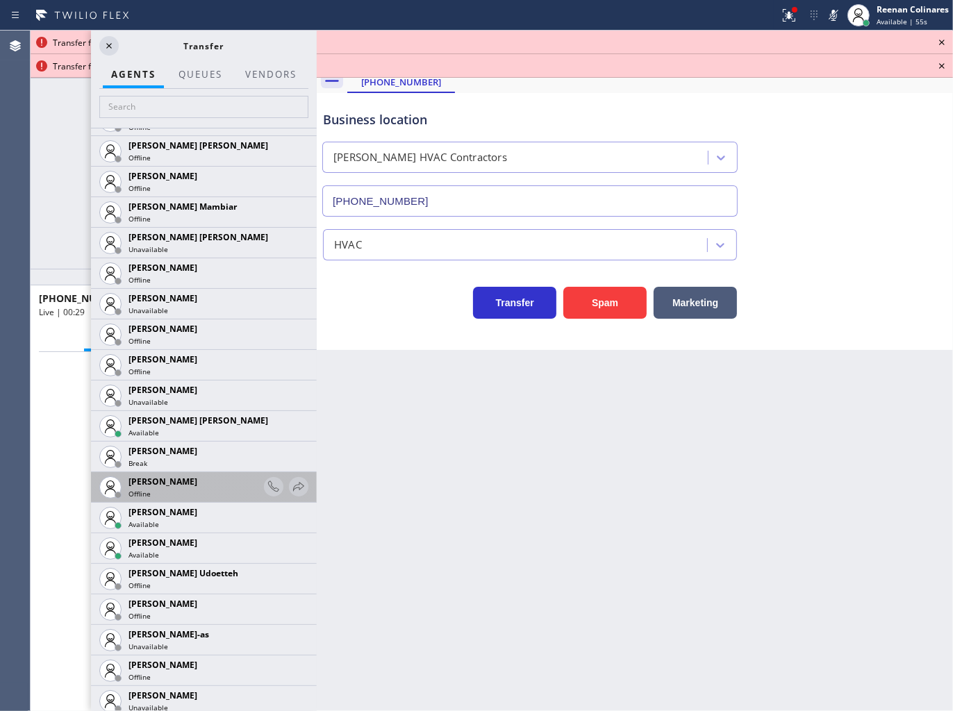
scroll to position [1080, 0]
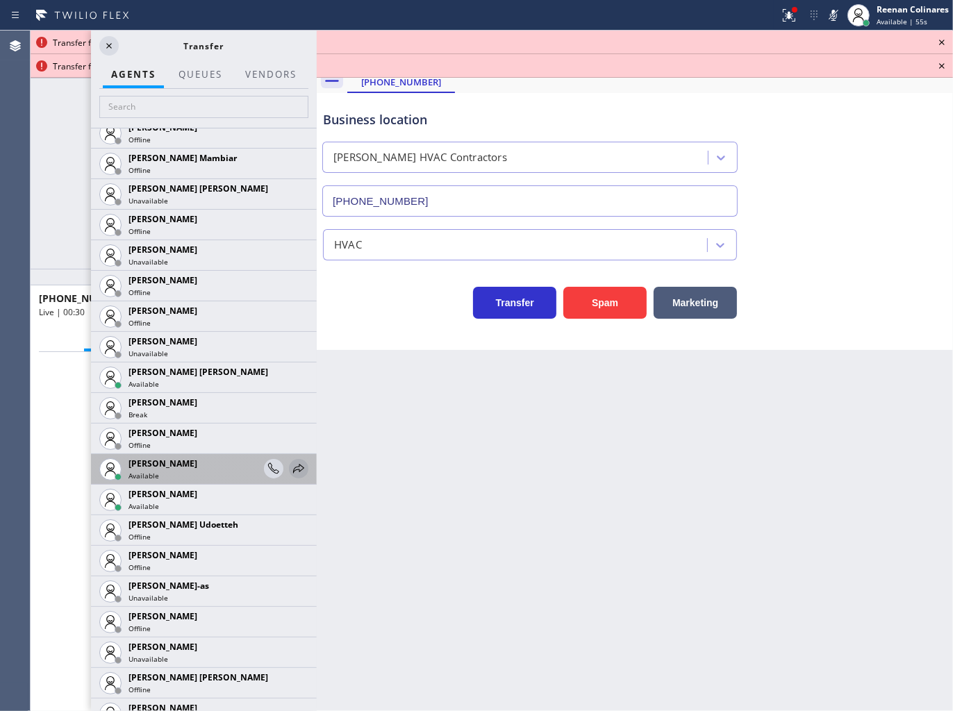
click at [293, 469] on icon at bounding box center [298, 468] width 11 height 9
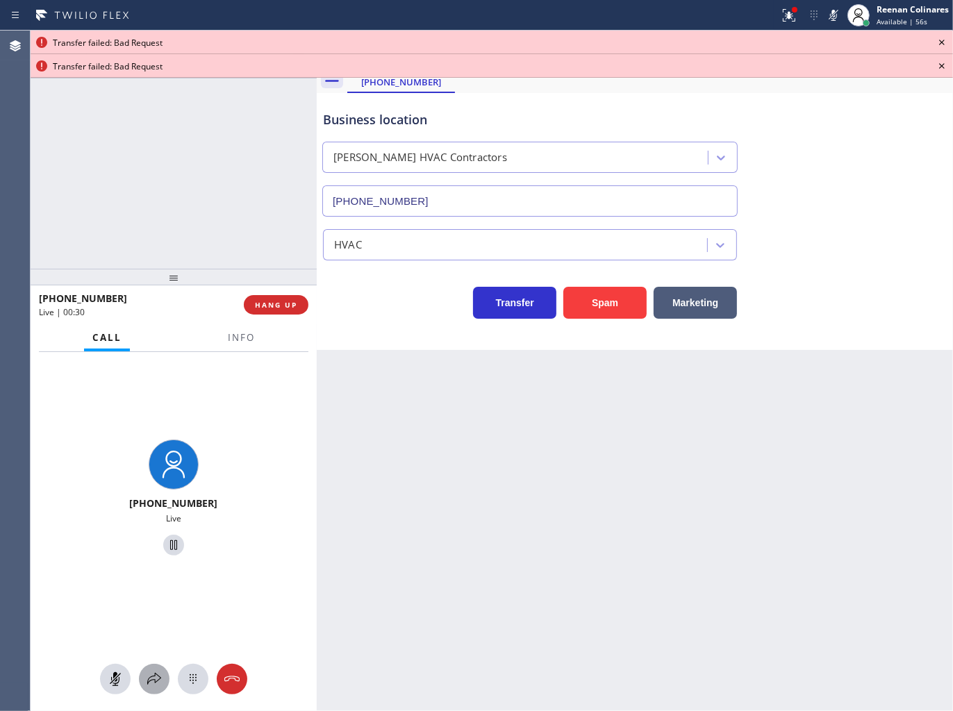
click at [160, 685] on icon at bounding box center [154, 679] width 17 height 17
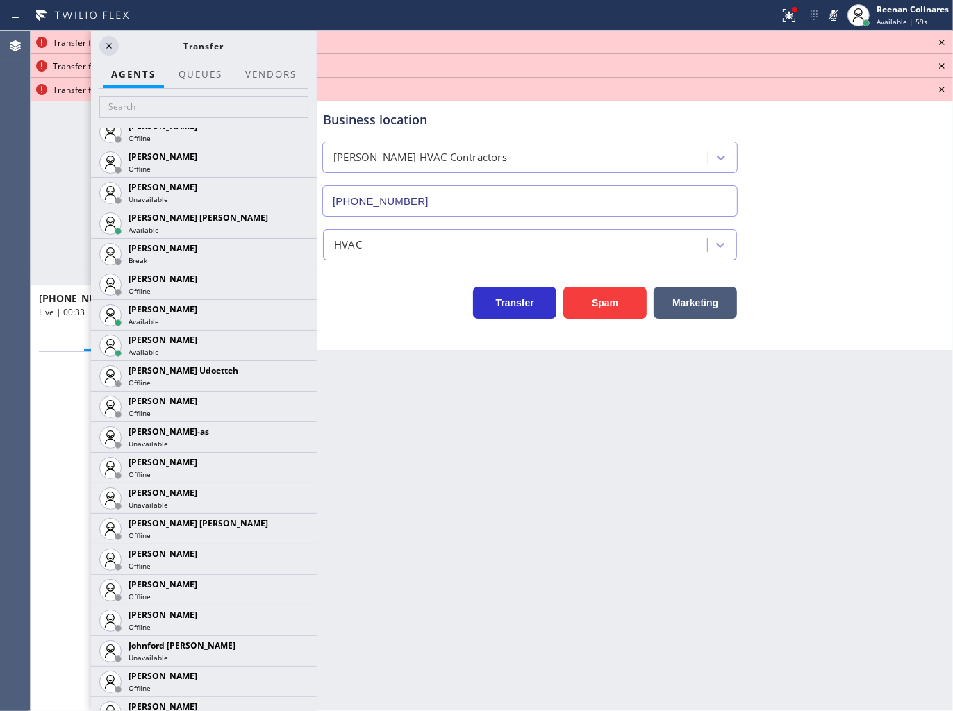
scroll to position [1466, 0]
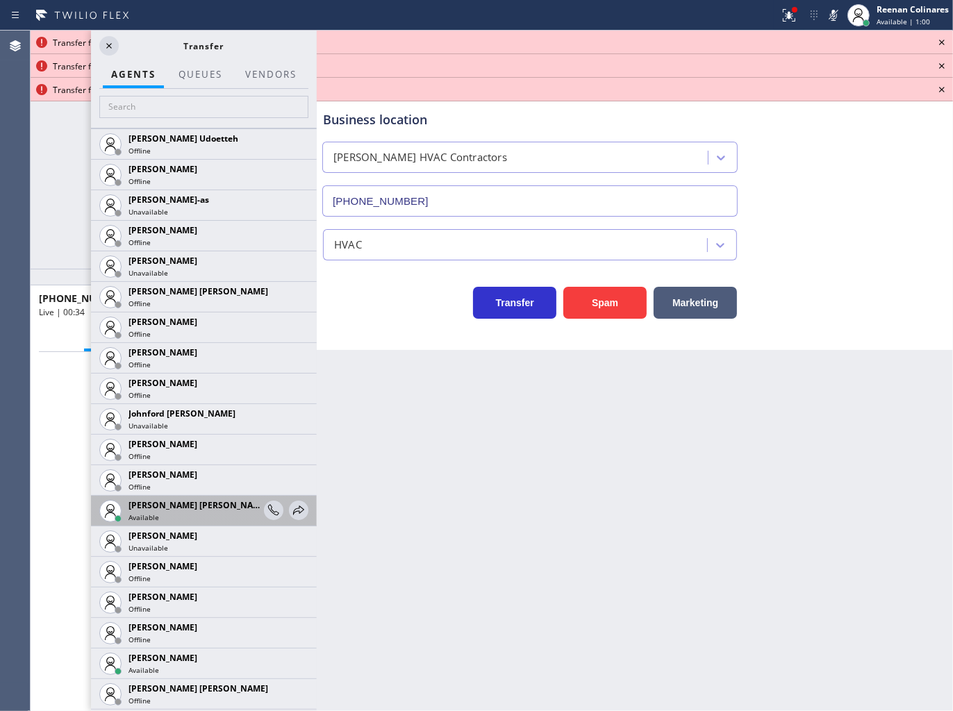
click at [297, 508] on div "Joshua Jake Dahil Available" at bounding box center [204, 511] width 226 height 31
click at [0, 0] on icon at bounding box center [0, 0] width 0 height 0
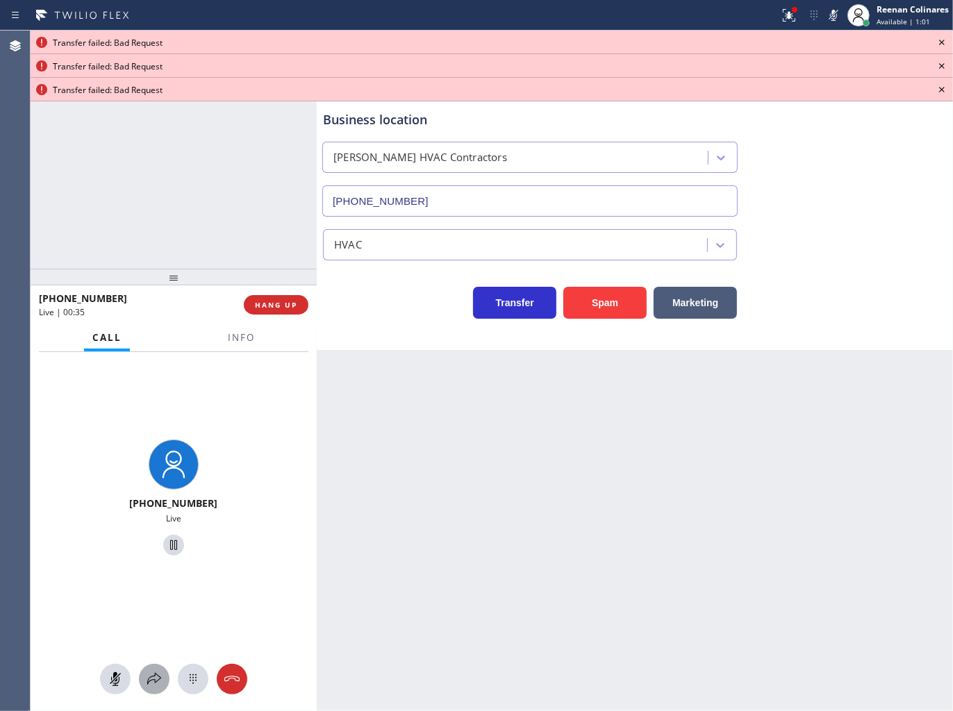
click at [149, 685] on icon at bounding box center [154, 679] width 17 height 17
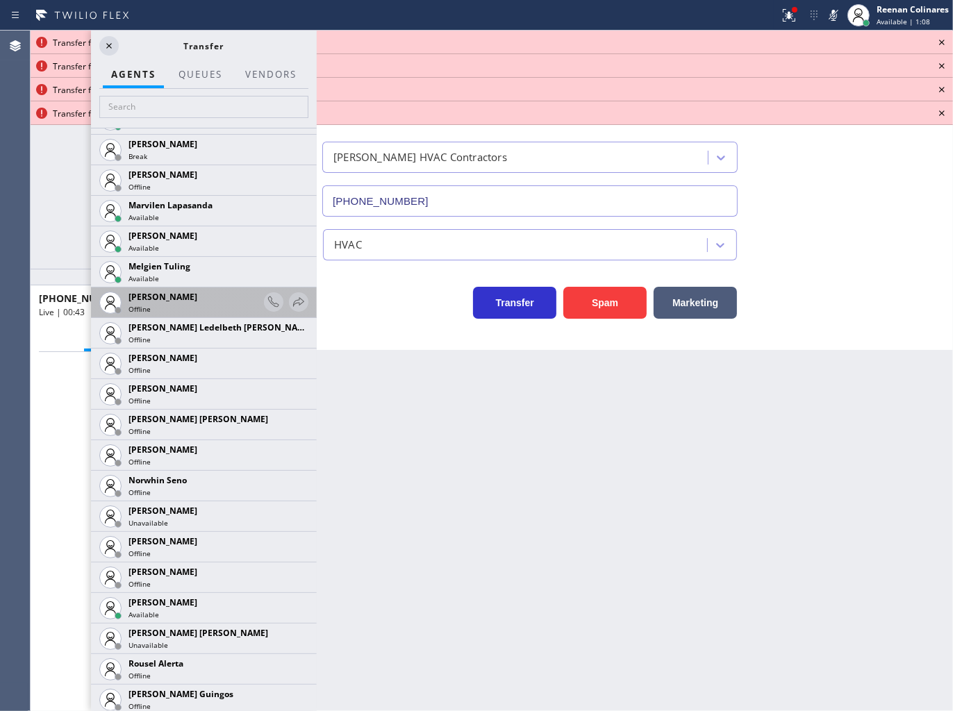
scroll to position [2546, 0]
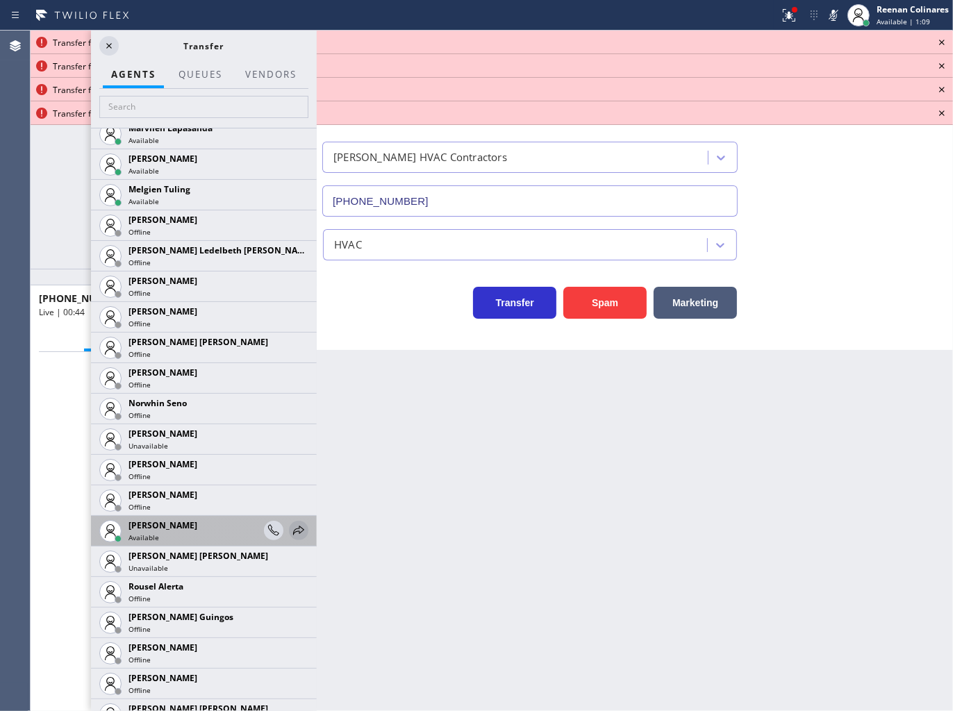
click at [290, 524] on icon at bounding box center [298, 530] width 17 height 17
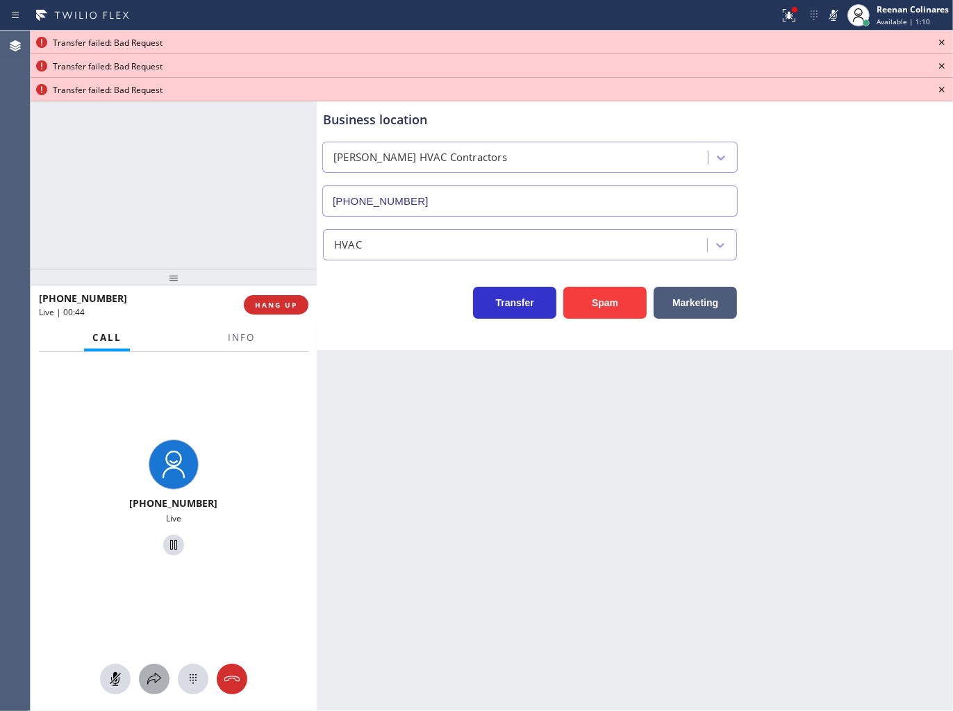
click at [155, 683] on icon at bounding box center [154, 679] width 17 height 17
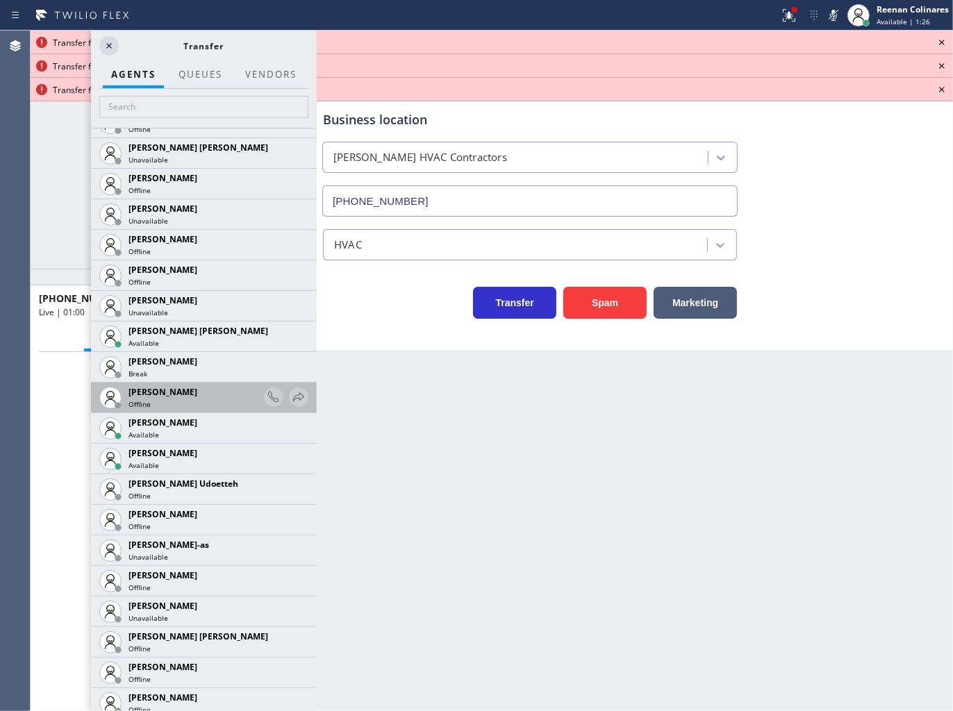
scroll to position [1141, 0]
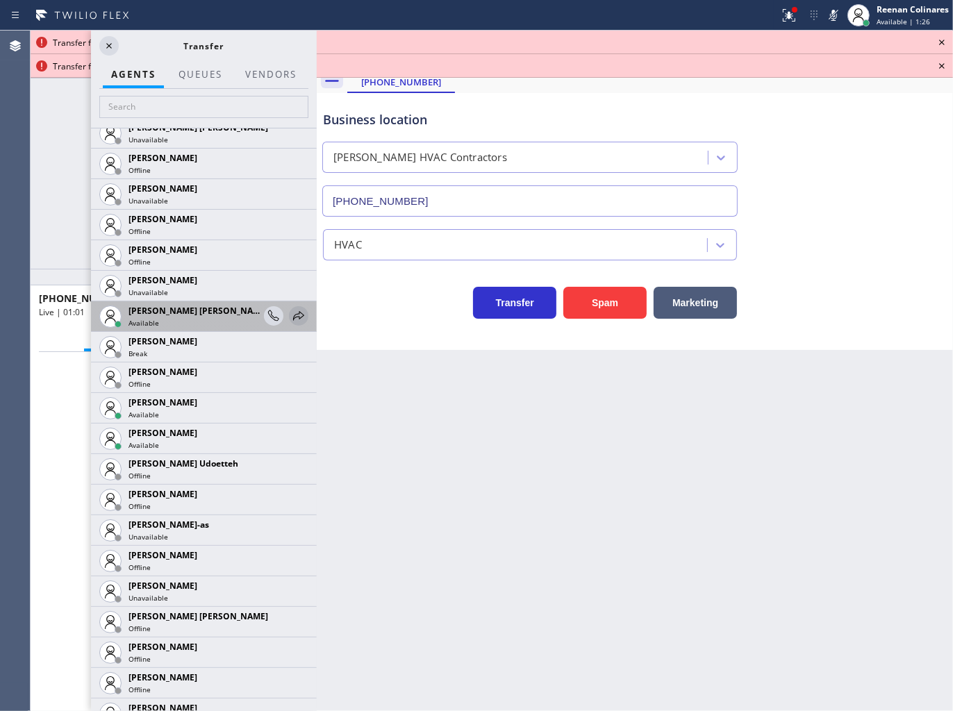
click at [293, 316] on icon at bounding box center [298, 315] width 11 height 9
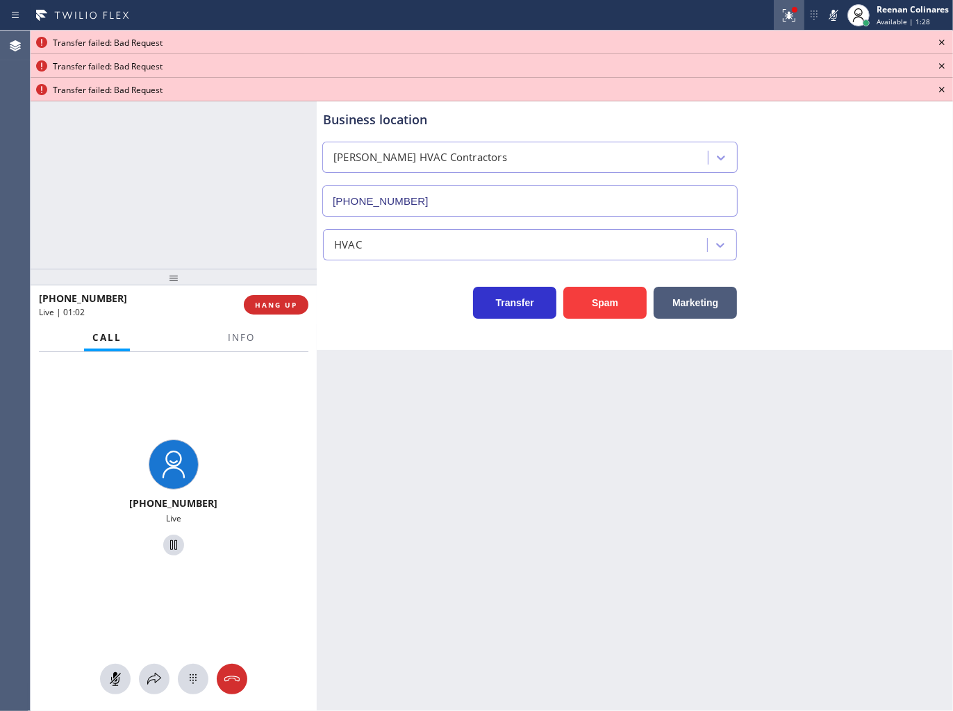
click at [789, 19] on icon at bounding box center [789, 15] width 17 height 17
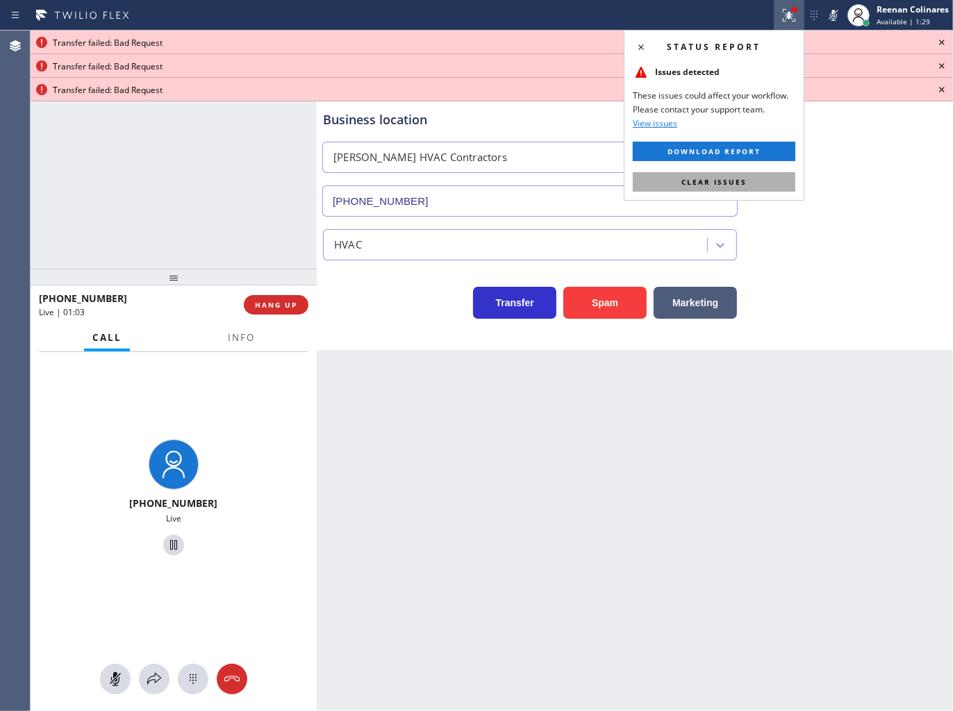
click at [779, 185] on button "Clear issues" at bounding box center [714, 181] width 163 height 19
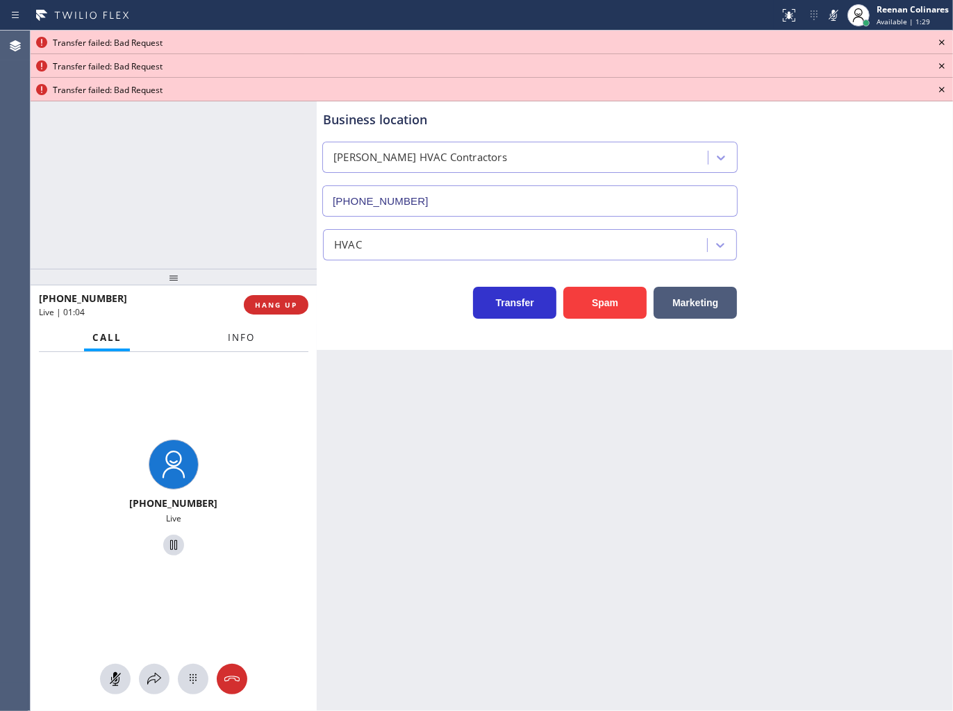
click at [250, 335] on span "Info" at bounding box center [241, 337] width 27 height 13
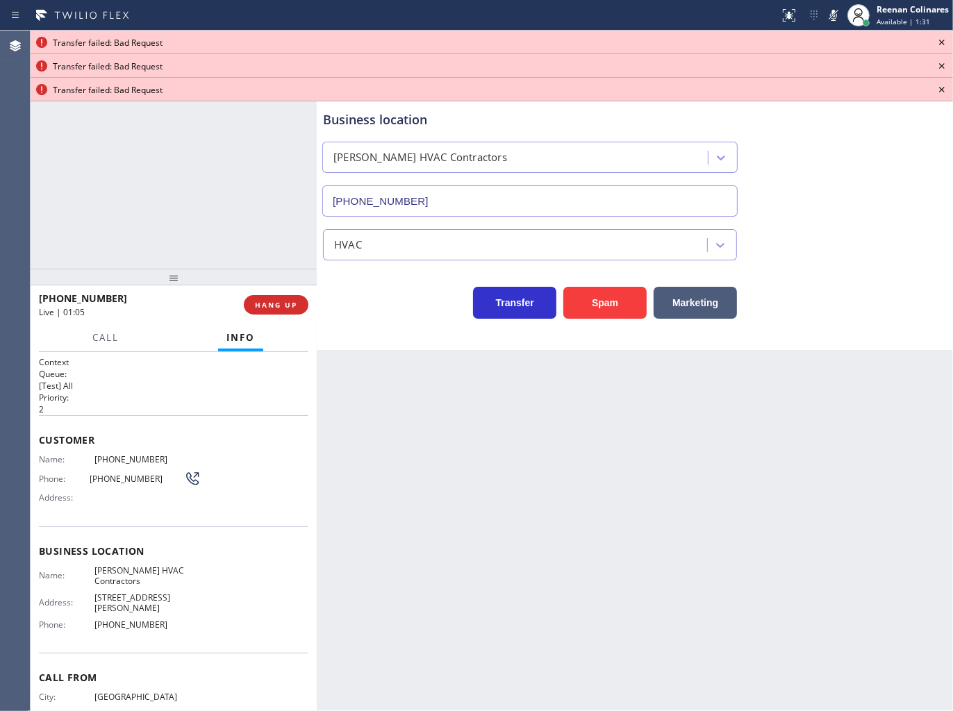
click at [941, 43] on icon at bounding box center [942, 43] width 6 height 6
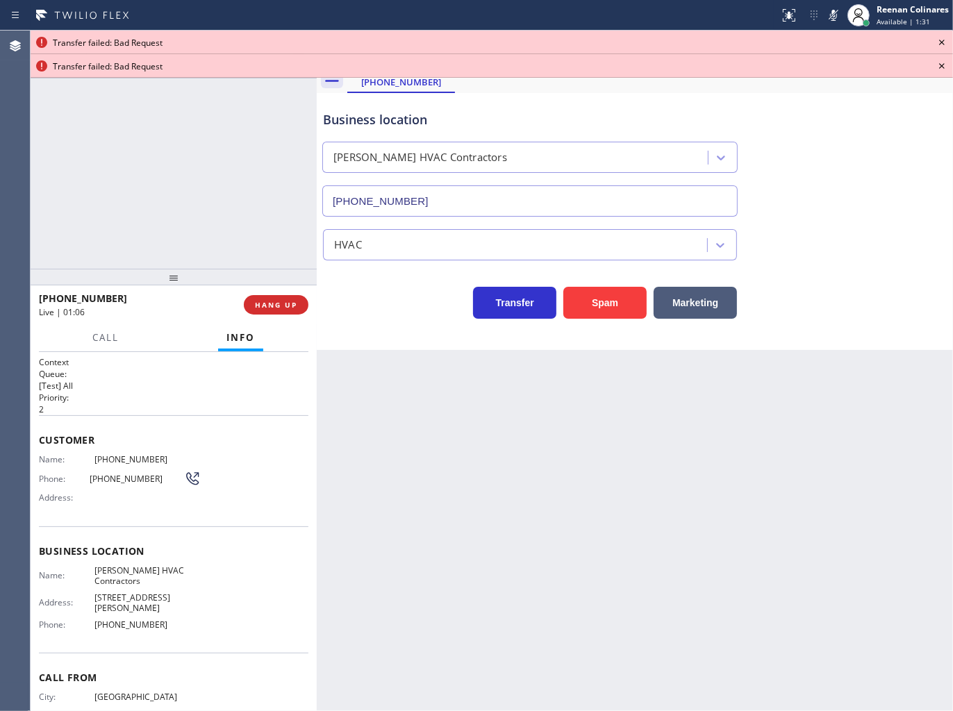
click at [941, 43] on icon at bounding box center [942, 43] width 6 height 6
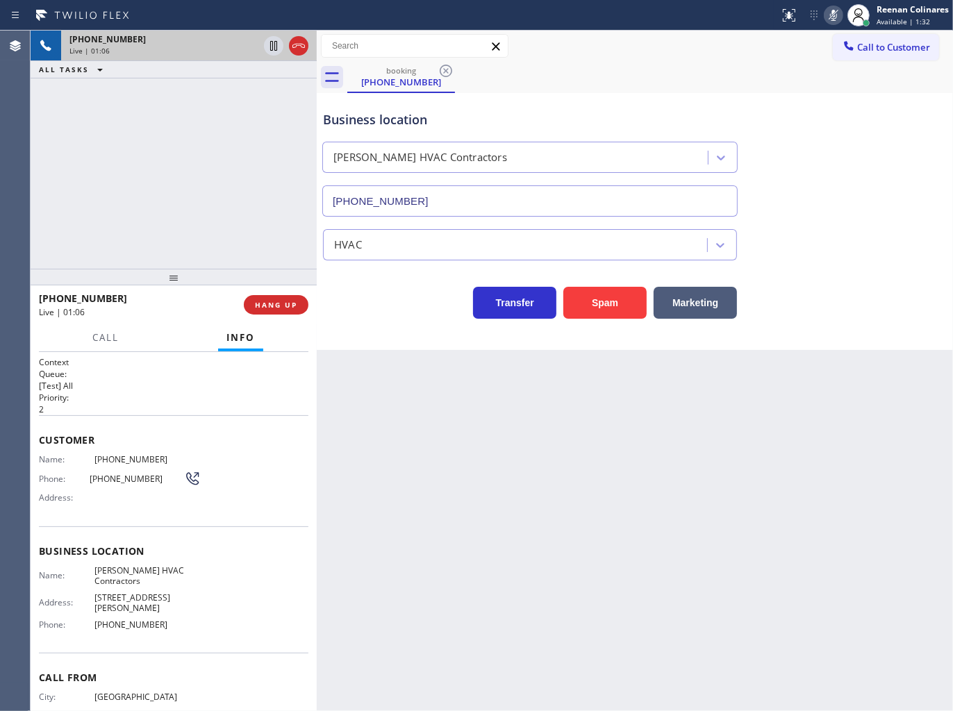
click at [828, 14] on icon at bounding box center [833, 15] width 17 height 17
click at [172, 106] on div "(310) 985-8300 Reserved" at bounding box center [161, 93] width 200 height 31
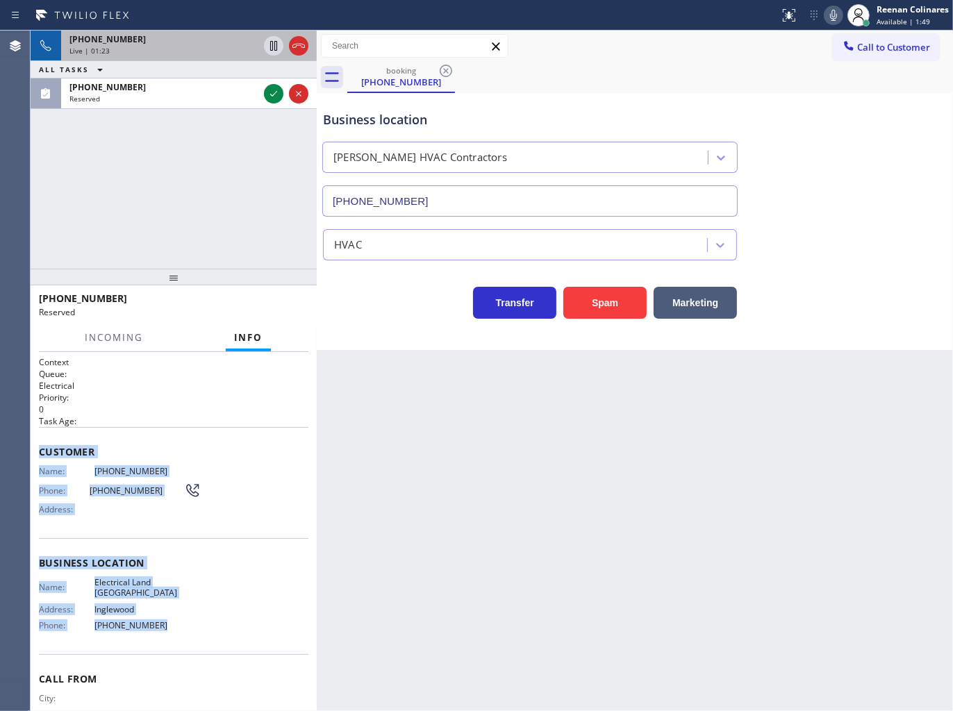
drag, startPoint x: 40, startPoint y: 443, endPoint x: 336, endPoint y: 609, distance: 339.8
click at [233, 622] on div "Context Queue: Electrical Priority: 0 Task Age: Customer Name: (310) 985-8300 P…" at bounding box center [173, 557] width 269 height 403
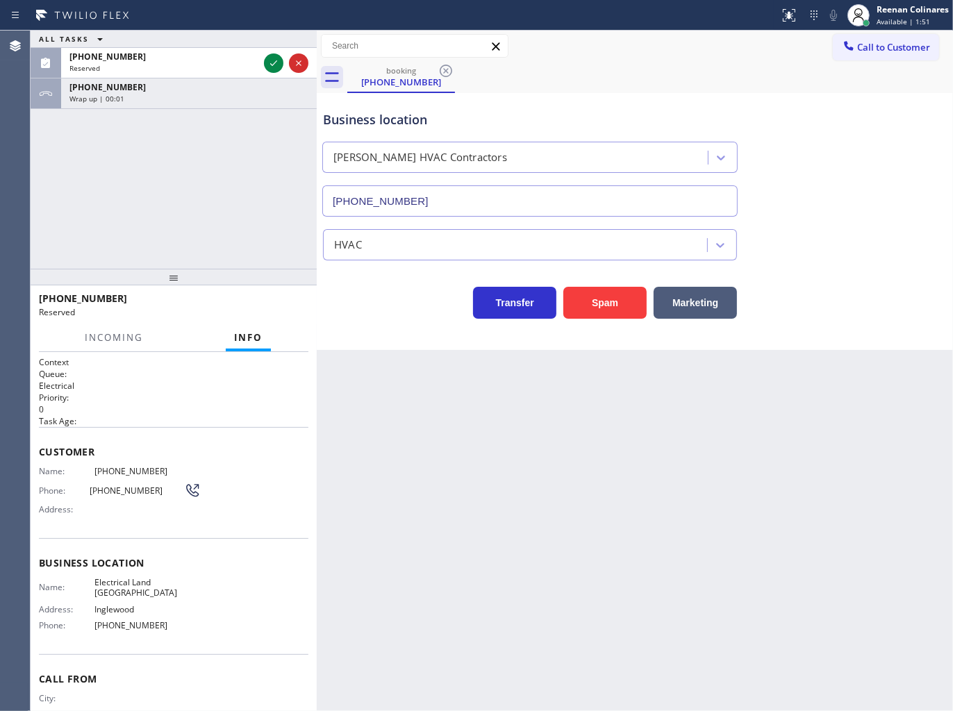
drag, startPoint x: 114, startPoint y: 379, endPoint x: 60, endPoint y: 408, distance: 61.5
click at [111, 383] on p "Electrical" at bounding box center [173, 386] width 269 height 12
click at [32, 438] on div "Context Queue: Electrical Priority: 0 Task Age: Customer Name: (310) 985-8300 P…" at bounding box center [174, 532] width 286 height 360
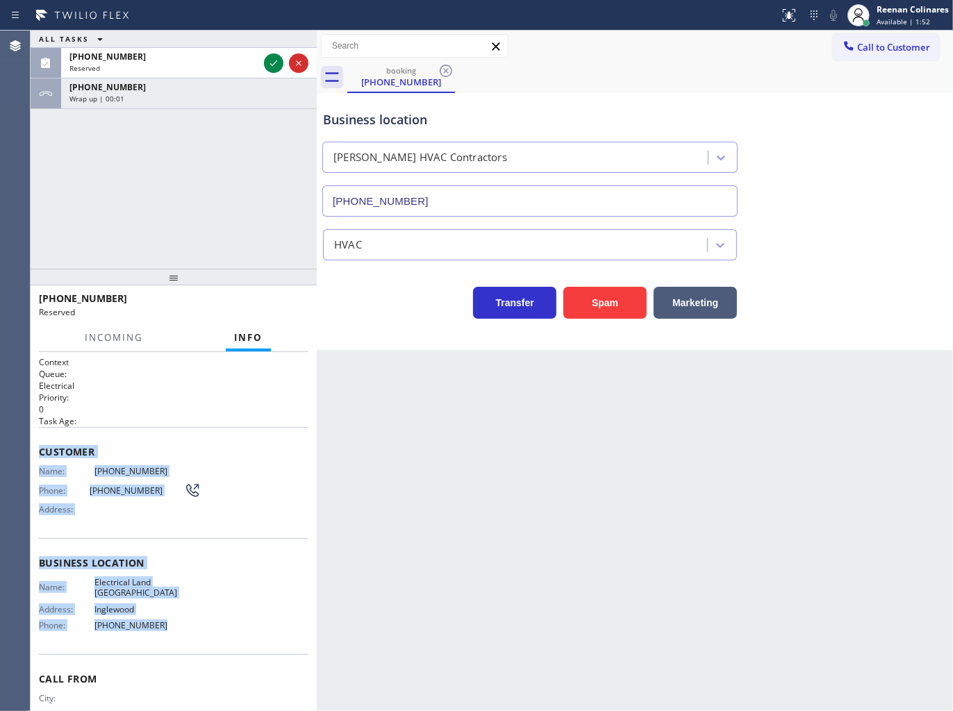
drag, startPoint x: 35, startPoint y: 438, endPoint x: 274, endPoint y: 620, distance: 299.9
click at [280, 625] on div "Context Queue: Electrical Priority: 0 Task Age: Customer Name: (310) 985-8300 P…" at bounding box center [174, 532] width 286 height 360
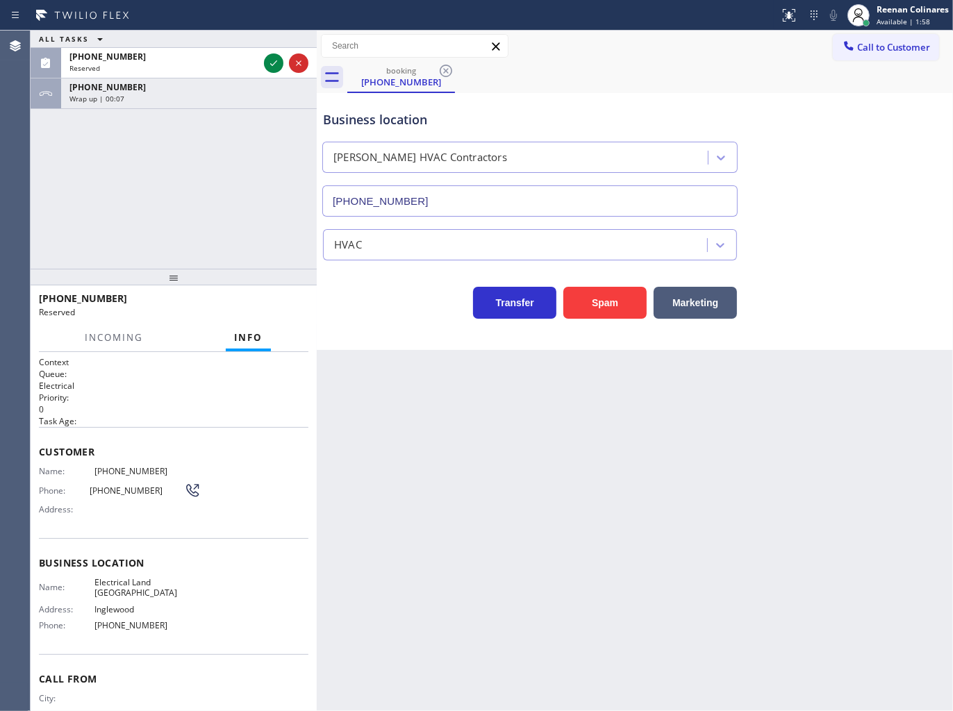
click at [792, 92] on div "Business location Crowley HVAC Contractors (817) 839-2140" at bounding box center [634, 154] width 629 height 126
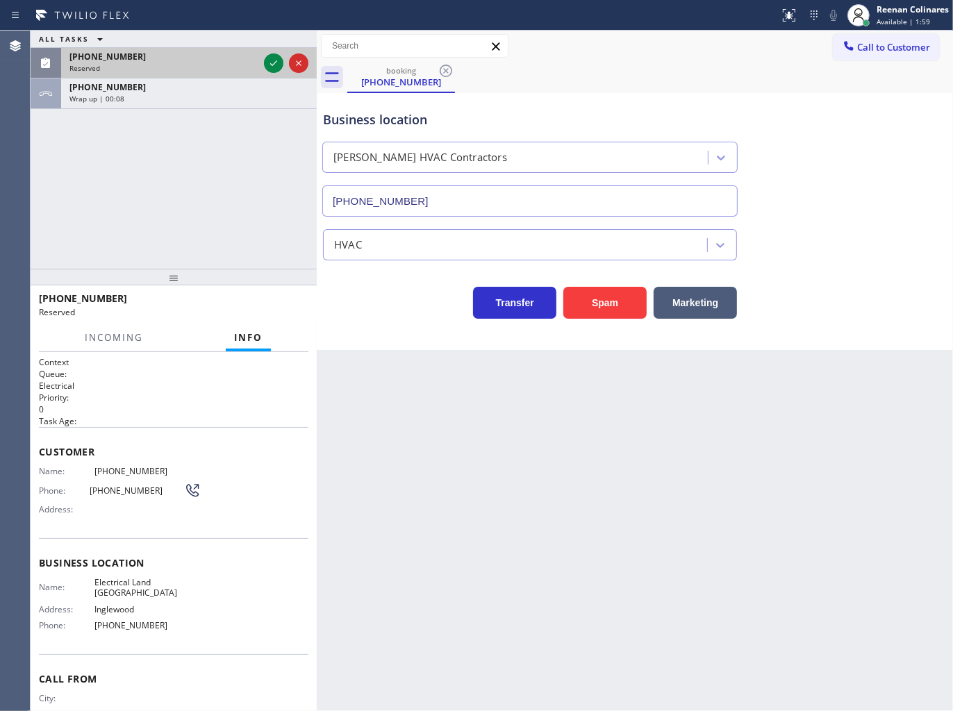
click at [241, 56] on div "(310) 985-8300" at bounding box center [163, 57] width 189 height 12
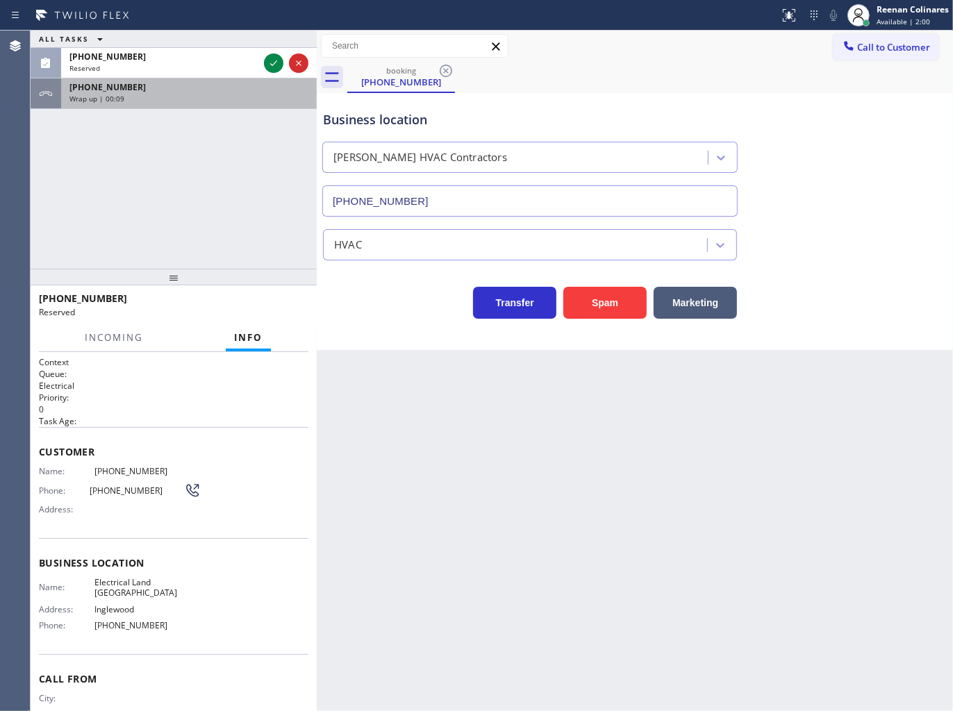
click at [158, 101] on div "Wrap up | 00:09" at bounding box center [188, 99] width 239 height 10
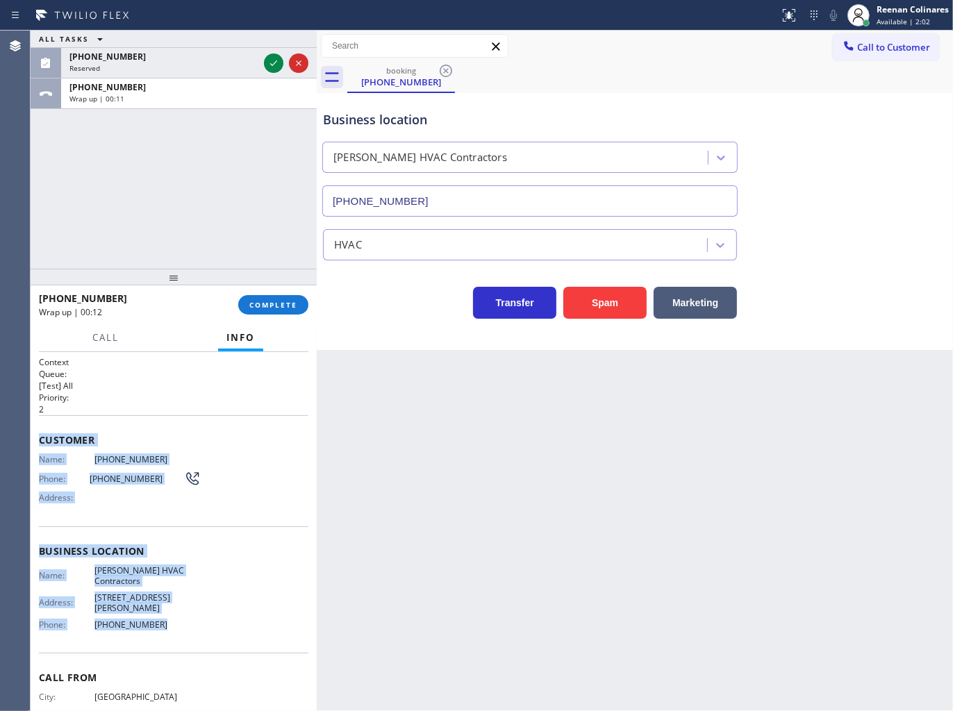
drag, startPoint x: 37, startPoint y: 435, endPoint x: 227, endPoint y: 638, distance: 278.1
click at [227, 638] on div "Context Queue: [Test] All Priority: 2 Customer Name: (817) 880-4518 Phone: (817…" at bounding box center [174, 532] width 286 height 360
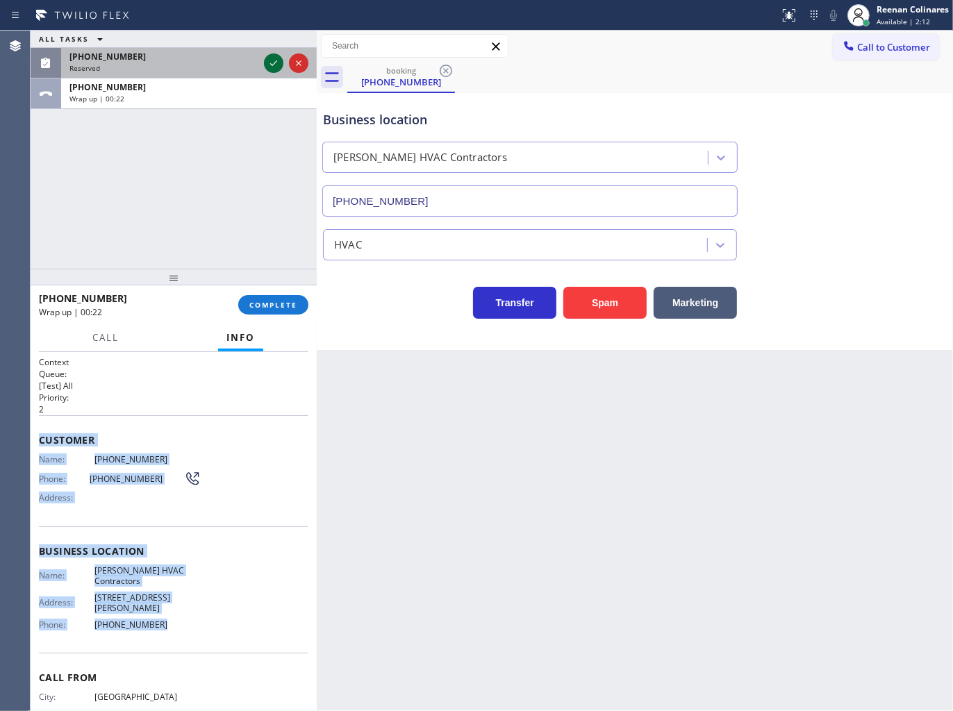
click at [264, 59] on div at bounding box center [273, 63] width 19 height 17
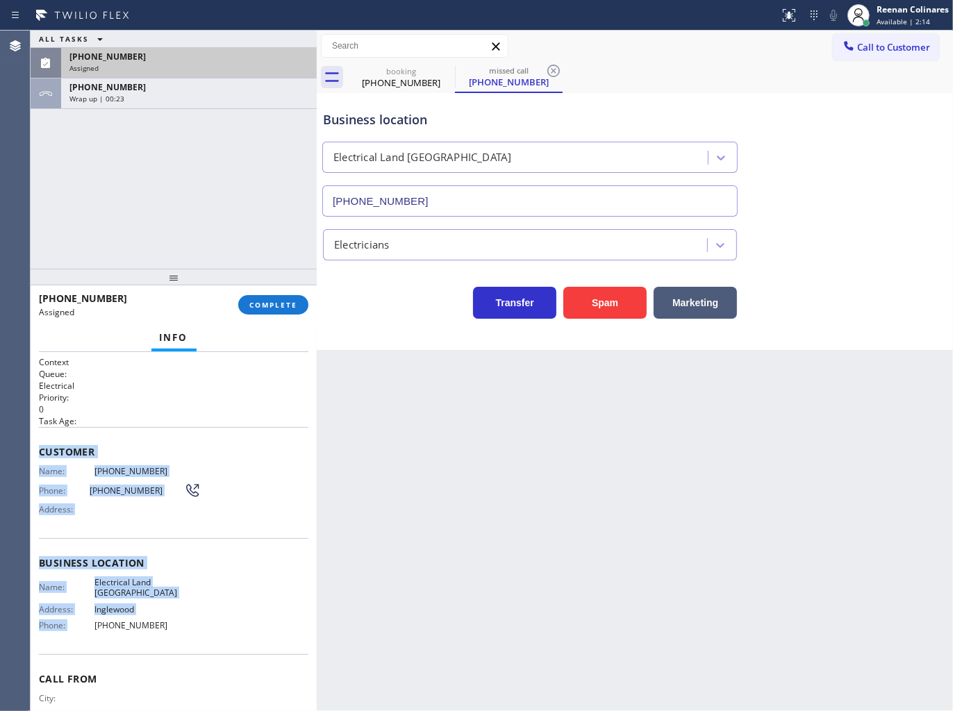
type input "(310) 409-4493"
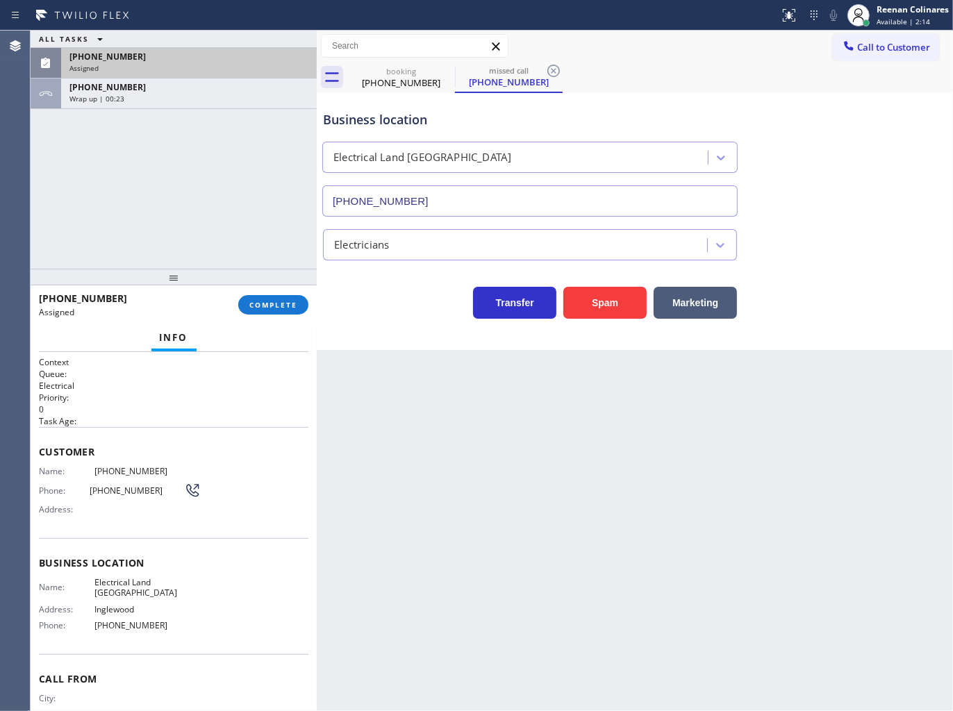
drag, startPoint x: 265, startPoint y: 324, endPoint x: 272, endPoint y: 311, distance: 14.9
click at [265, 324] on div "Info" at bounding box center [173, 338] width 269 height 28
click at [272, 311] on button "COMPLETE" at bounding box center [273, 304] width 70 height 19
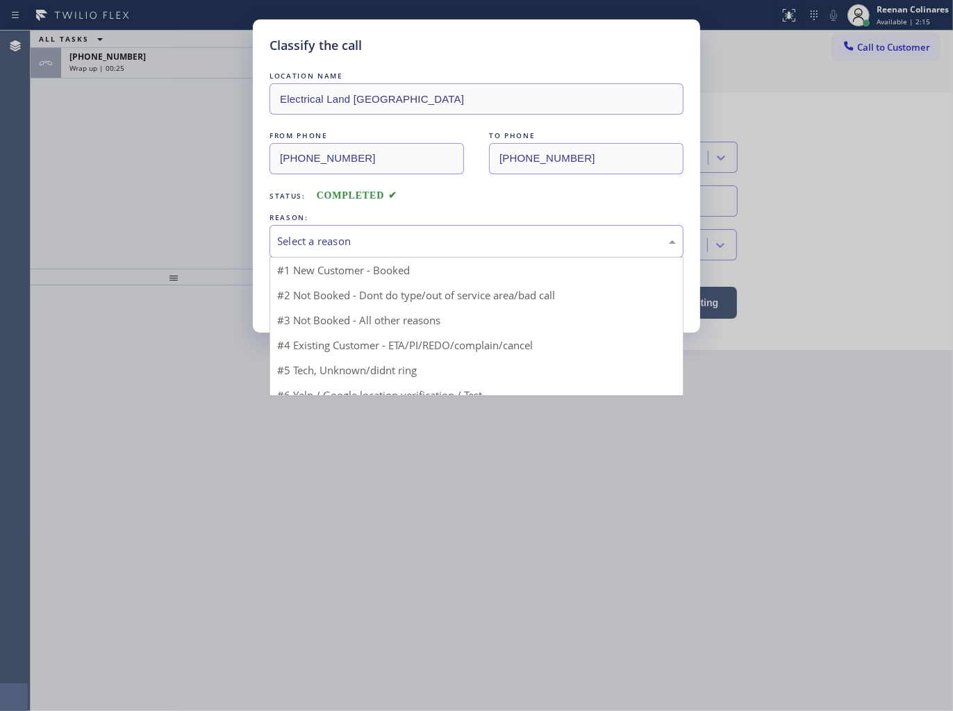
click at [356, 228] on div "Select a reason" at bounding box center [476, 241] width 414 height 33
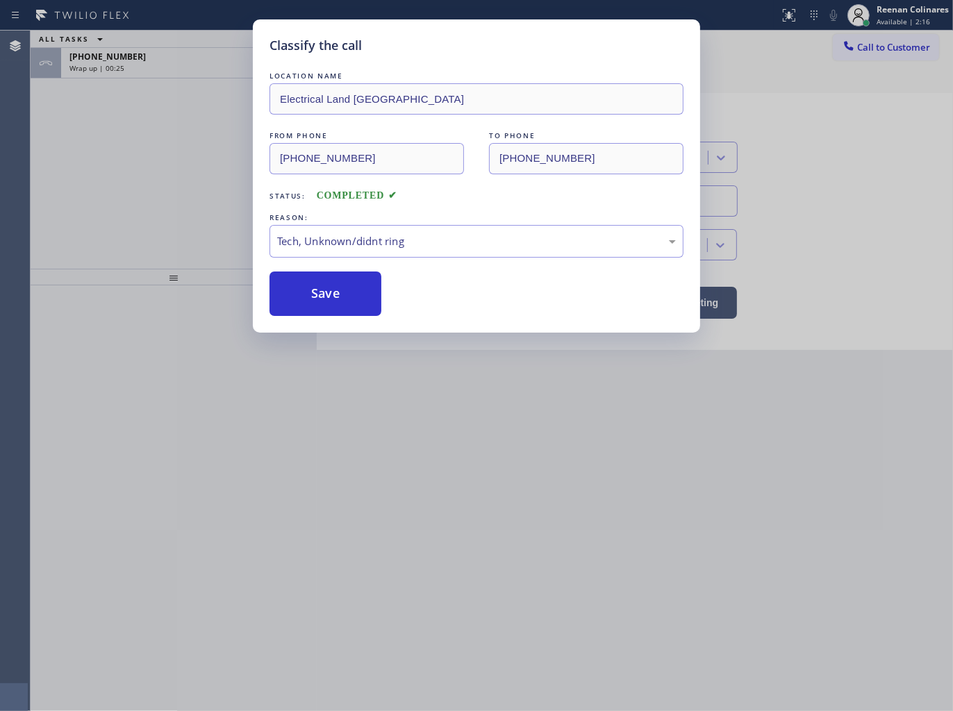
click at [314, 301] on button "Save" at bounding box center [325, 294] width 112 height 44
click at [169, 63] on div "Classify the call LOCATION NAME Electrical Land Inglewood FROM PHONE (310) 985-…" at bounding box center [476, 355] width 953 height 711
click at [169, 63] on div "Classify the call LOCATION NAME Neon UV FROM PHONE (502) 235-4806 TO PHONE (206…" at bounding box center [492, 371] width 922 height 681
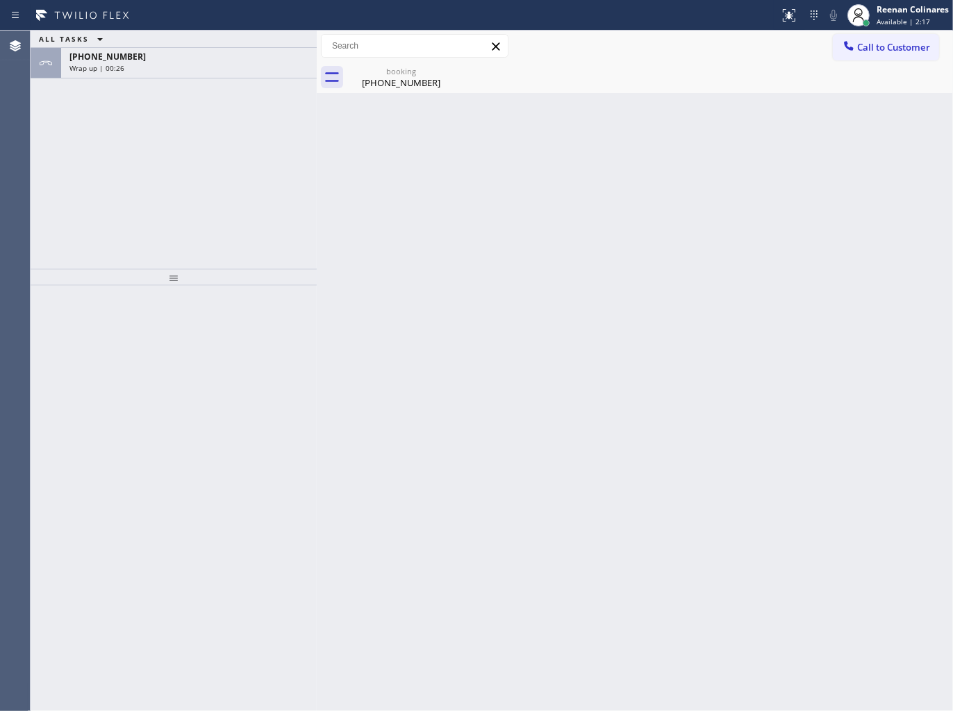
click at [169, 63] on div "Wrap up | 00:26" at bounding box center [188, 68] width 239 height 10
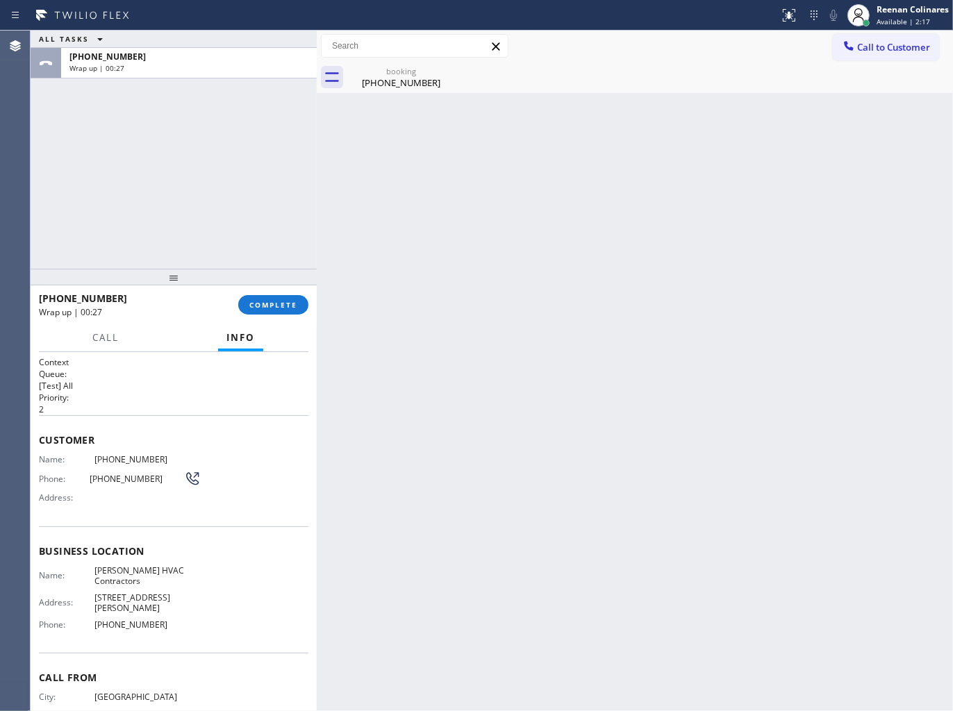
click at [169, 63] on div "Wrap up | 00:27" at bounding box center [188, 68] width 239 height 10
click at [281, 301] on span "COMPLETE" at bounding box center [273, 305] width 48 height 10
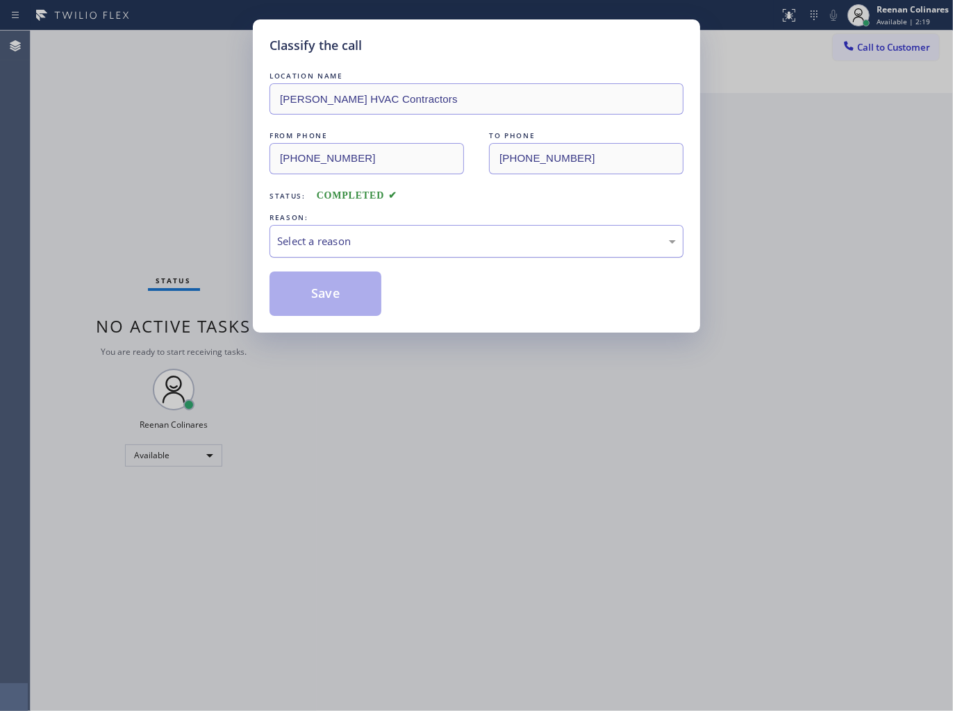
click at [376, 233] on div "Select a reason" at bounding box center [476, 241] width 399 height 16
click at [324, 307] on button "Save" at bounding box center [325, 294] width 112 height 44
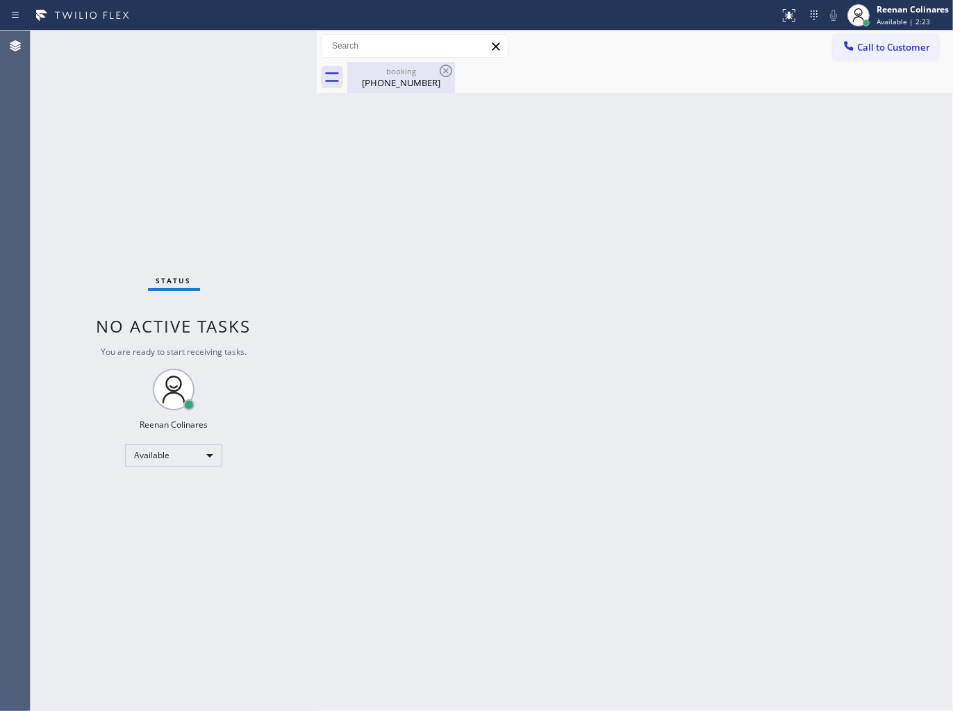
click at [404, 83] on div "(817) 880-4518" at bounding box center [401, 82] width 105 height 13
click at [917, 11] on div "Reenan Colinares" at bounding box center [912, 9] width 72 height 12
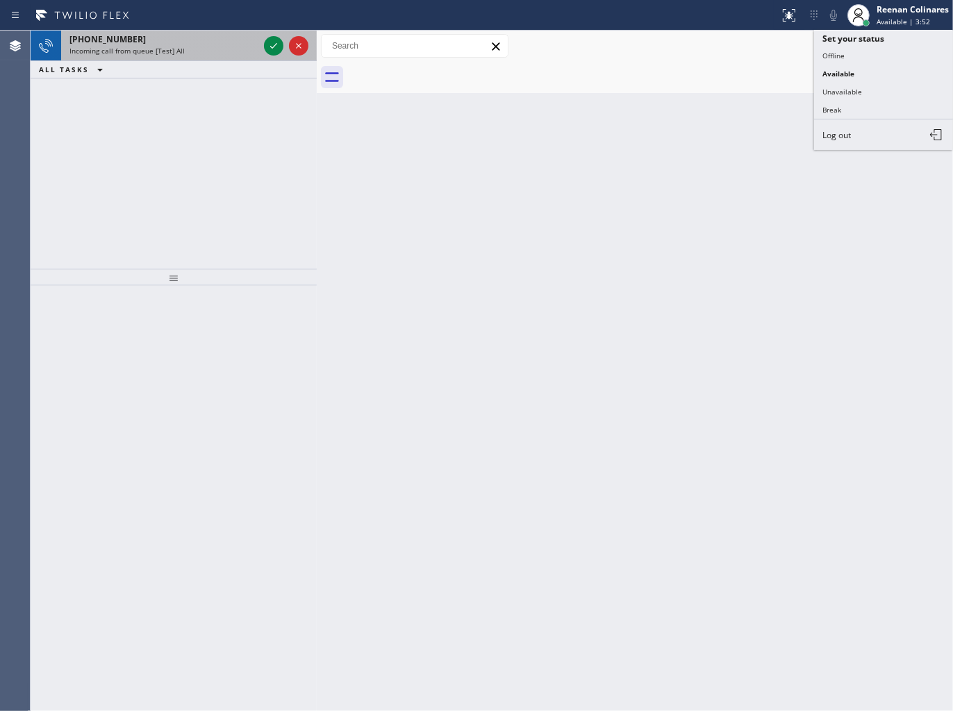
click at [193, 50] on div "Incoming call from queue [Test] All" at bounding box center [163, 51] width 189 height 10
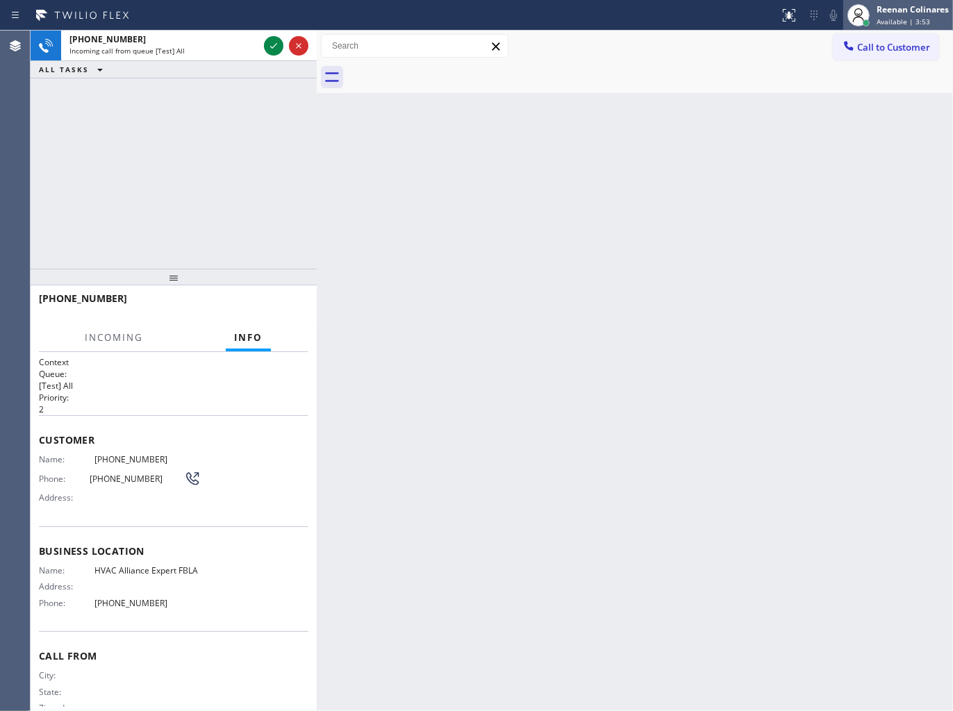
click at [865, 11] on icon at bounding box center [858, 15] width 17 height 17
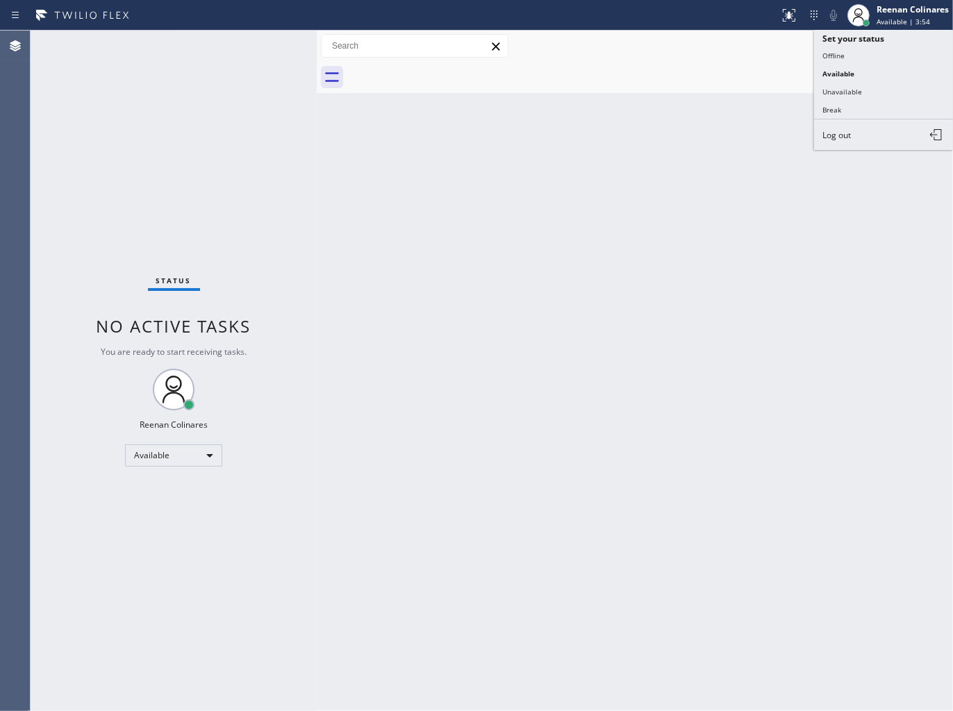
click at [842, 108] on button "Break" at bounding box center [883, 110] width 139 height 18
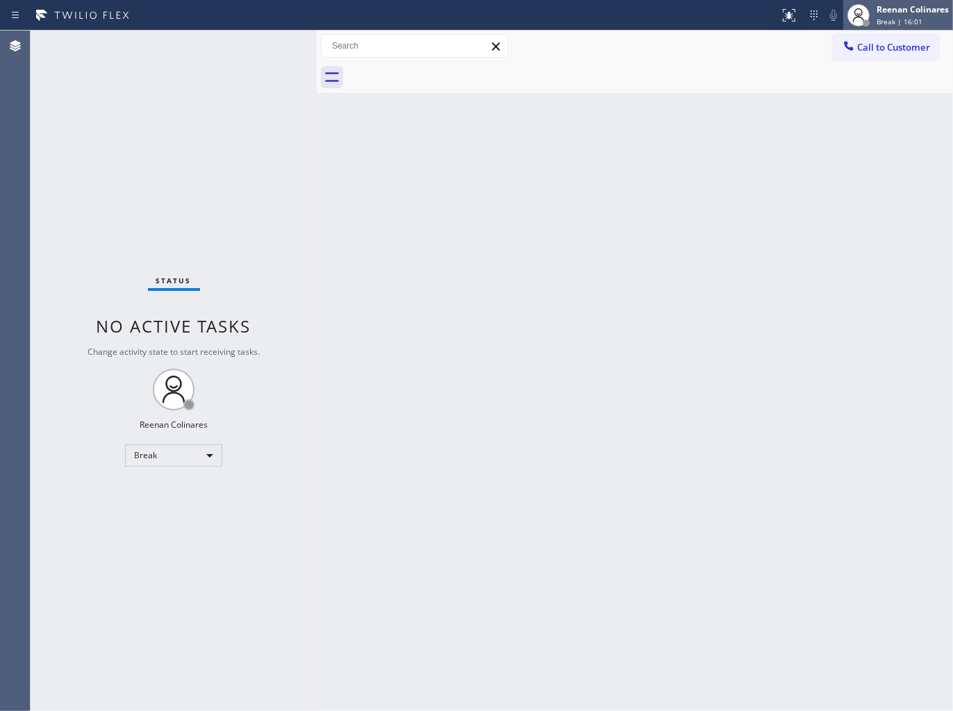
click at [887, 19] on span "Break | 16:01" at bounding box center [899, 22] width 46 height 10
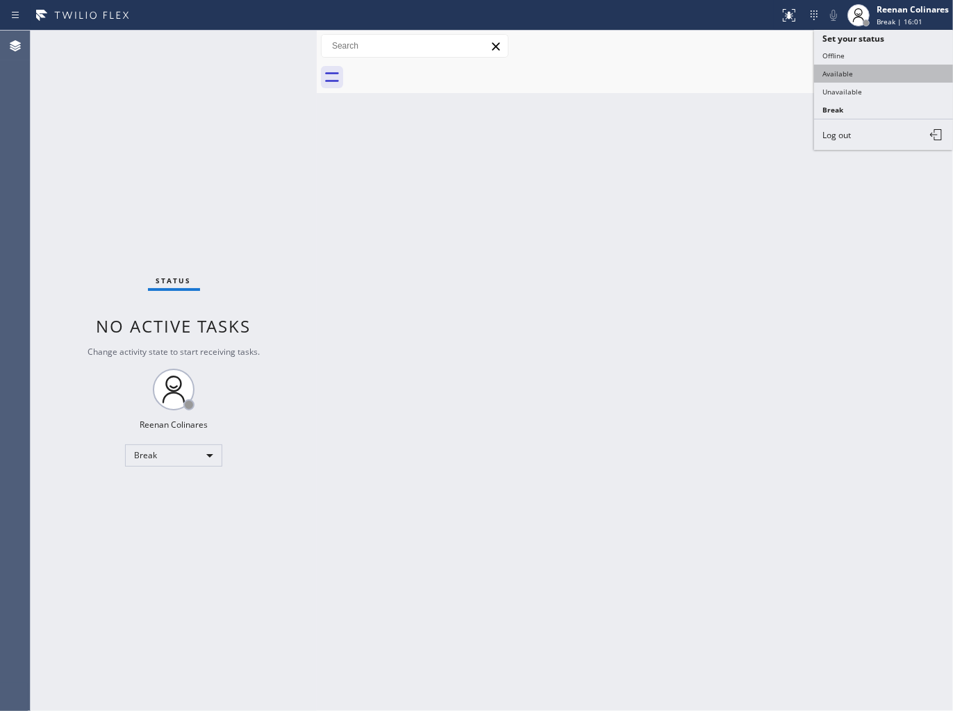
click at [843, 76] on button "Available" at bounding box center [883, 74] width 139 height 18
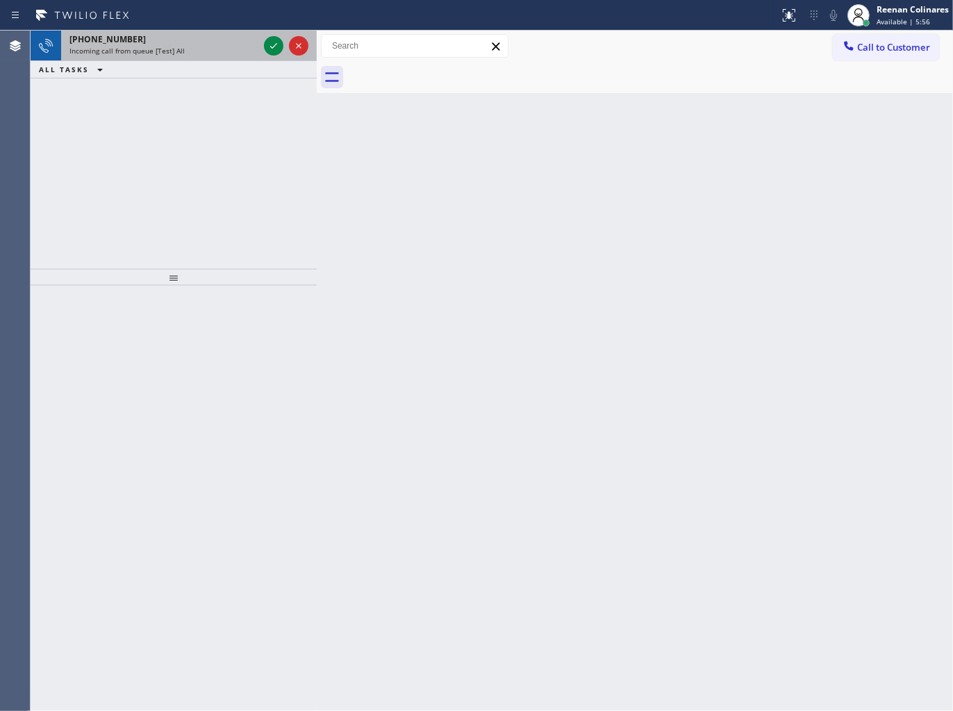
click at [197, 44] on div "+17142471005" at bounding box center [163, 39] width 189 height 12
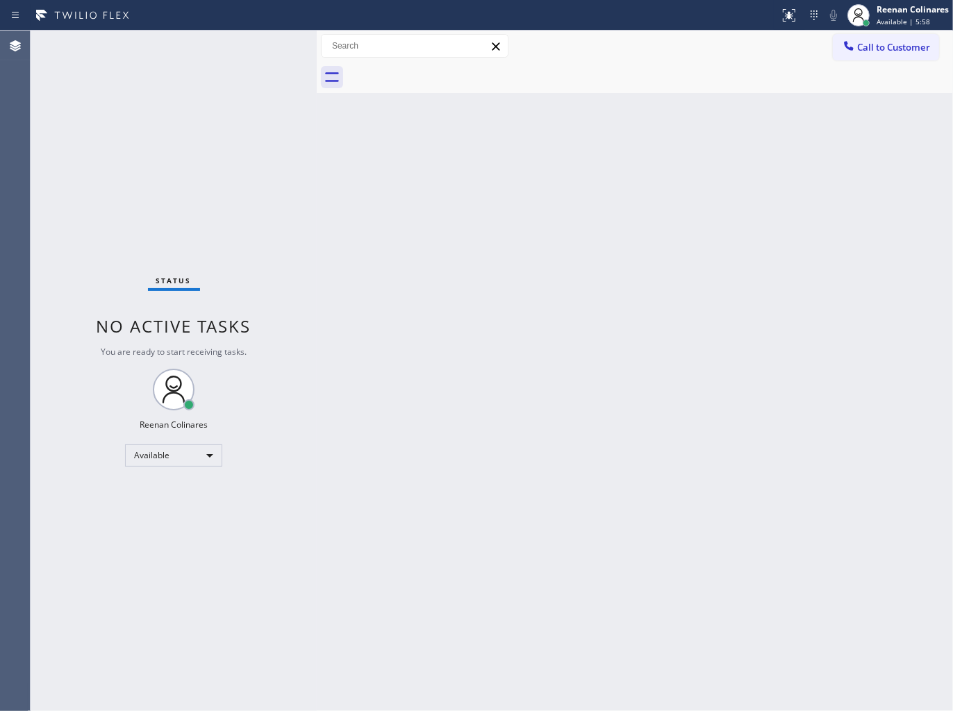
click at [266, 47] on div "Status No active tasks You are ready to start receiving tasks. Reenan Colinares…" at bounding box center [174, 371] width 286 height 681
click at [246, 47] on div "Status No active tasks You are ready to start receiving tasks. Reenan Colinares…" at bounding box center [174, 371] width 286 height 681
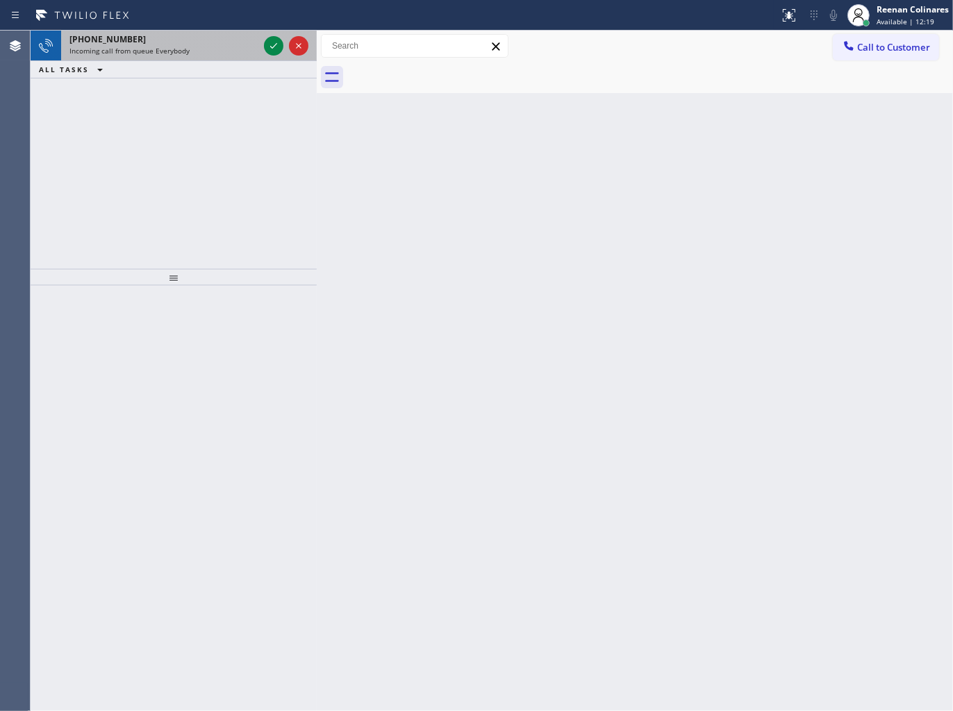
click at [186, 46] on span "Incoming call from queue Everybody" at bounding box center [129, 51] width 120 height 10
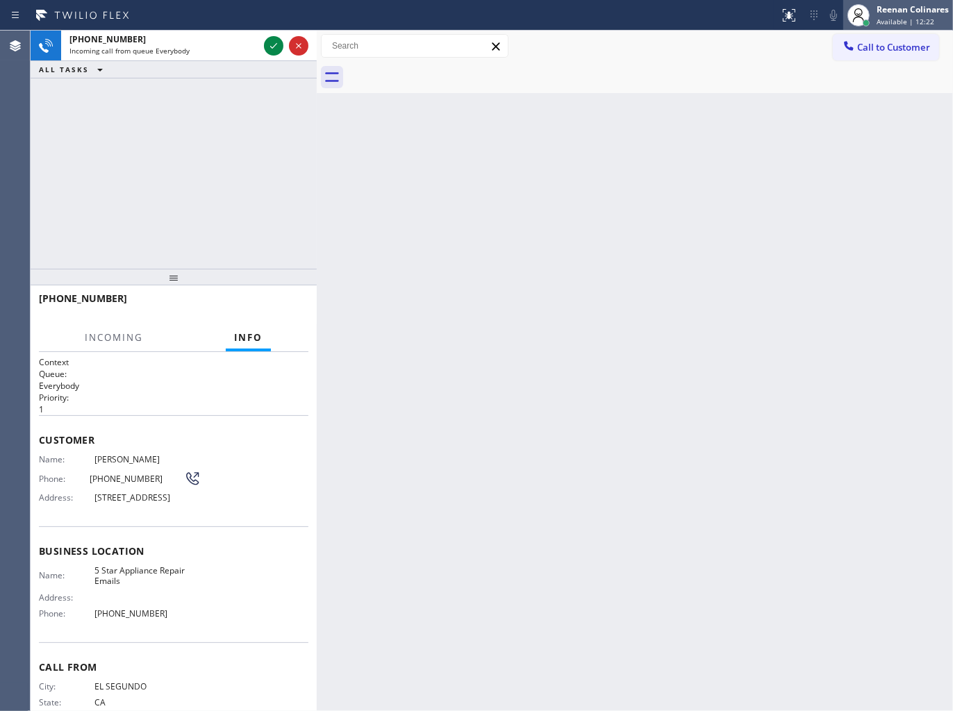
click at [892, 10] on div "Reenan Colinares" at bounding box center [912, 9] width 72 height 12
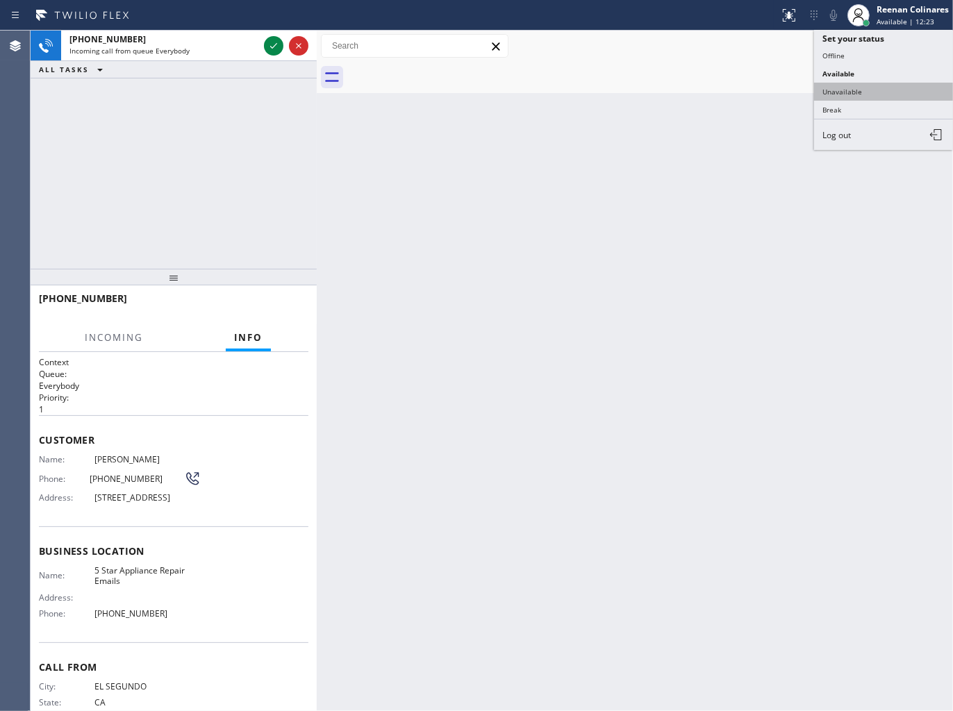
click at [842, 92] on button "Unavailable" at bounding box center [883, 92] width 139 height 18
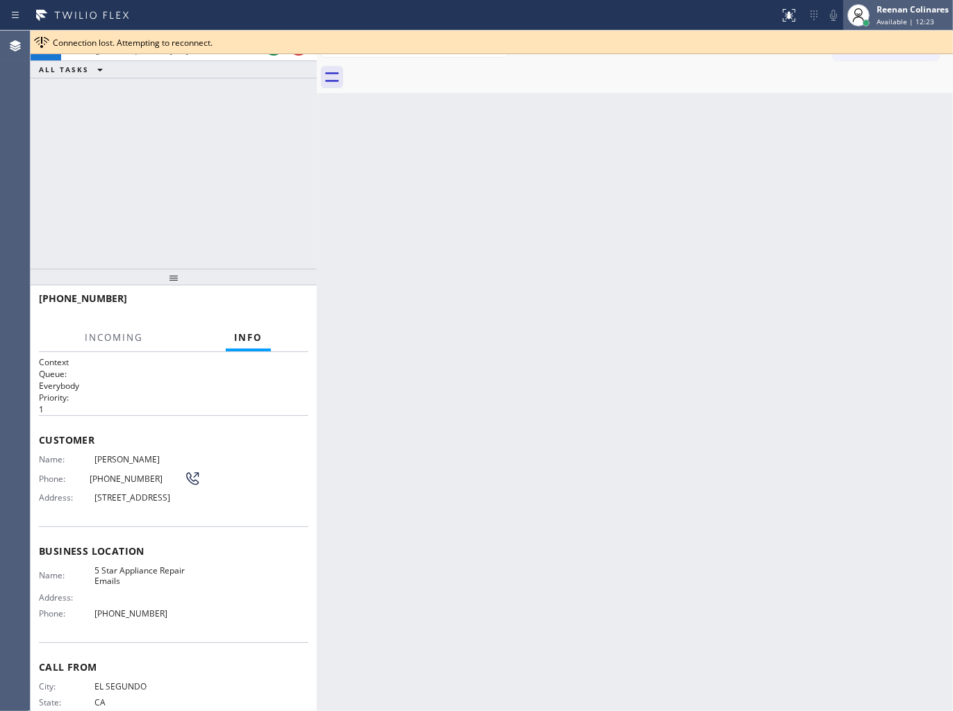
click at [885, 17] on span "Available | 12:23" at bounding box center [905, 22] width 58 height 10
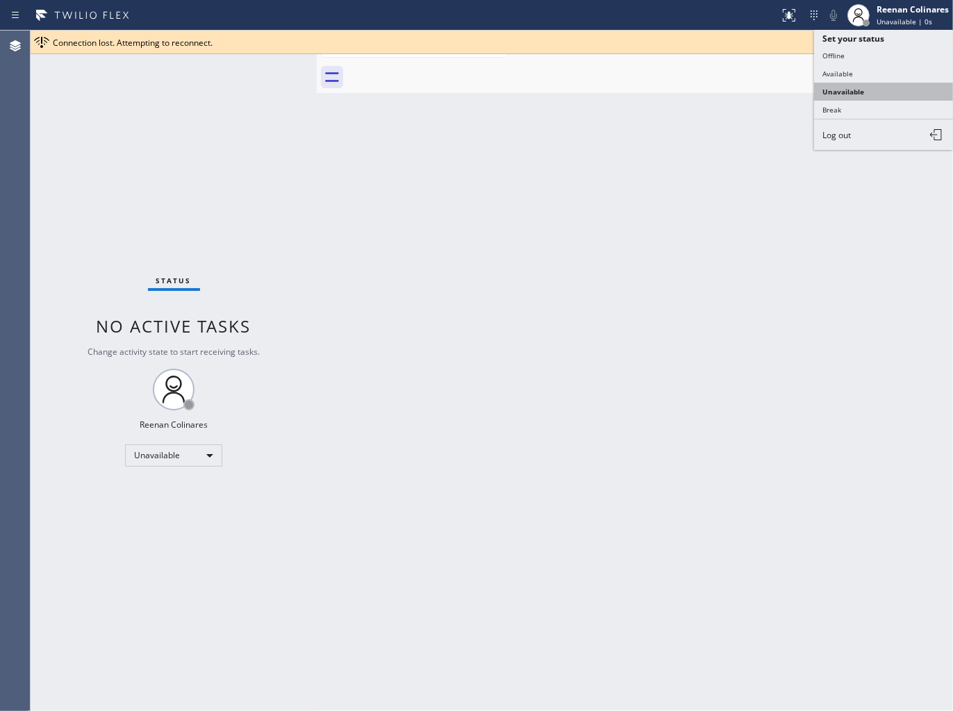
click at [847, 84] on button "Unavailable" at bounding box center [883, 92] width 139 height 18
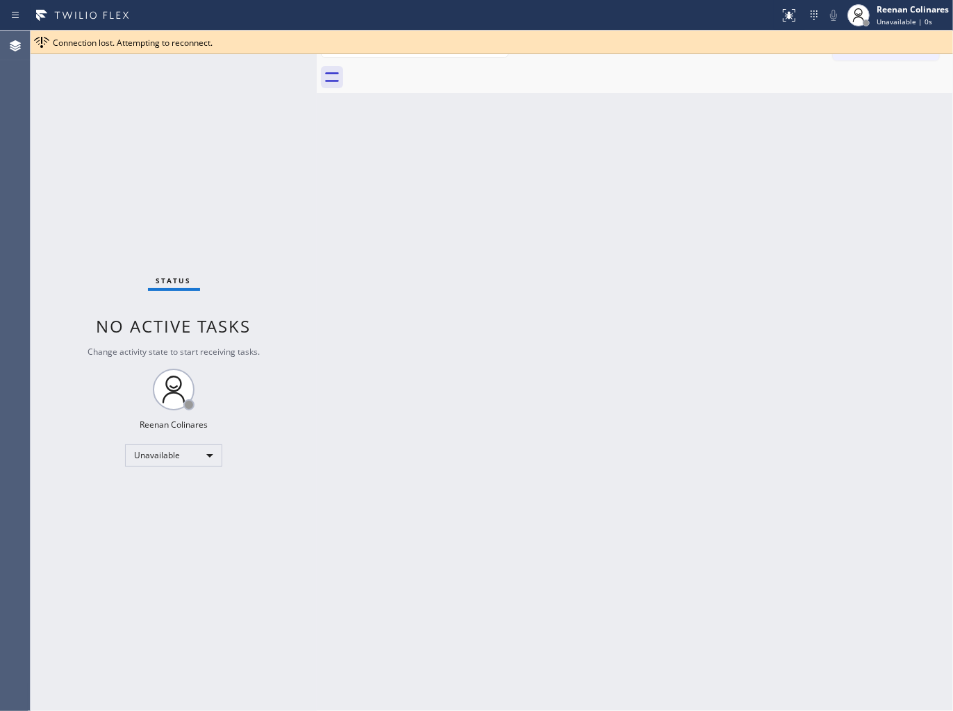
click at [849, 72] on div at bounding box center [650, 77] width 606 height 31
click at [897, 8] on div "Reenan Colinares" at bounding box center [912, 9] width 72 height 12
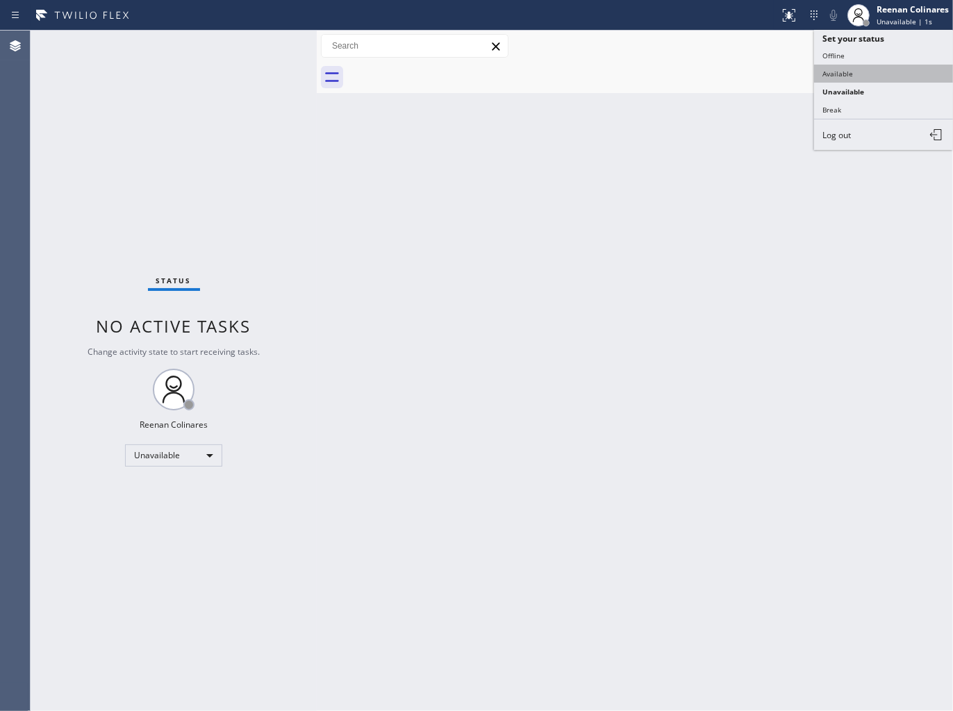
click at [834, 78] on button "Available" at bounding box center [883, 74] width 139 height 18
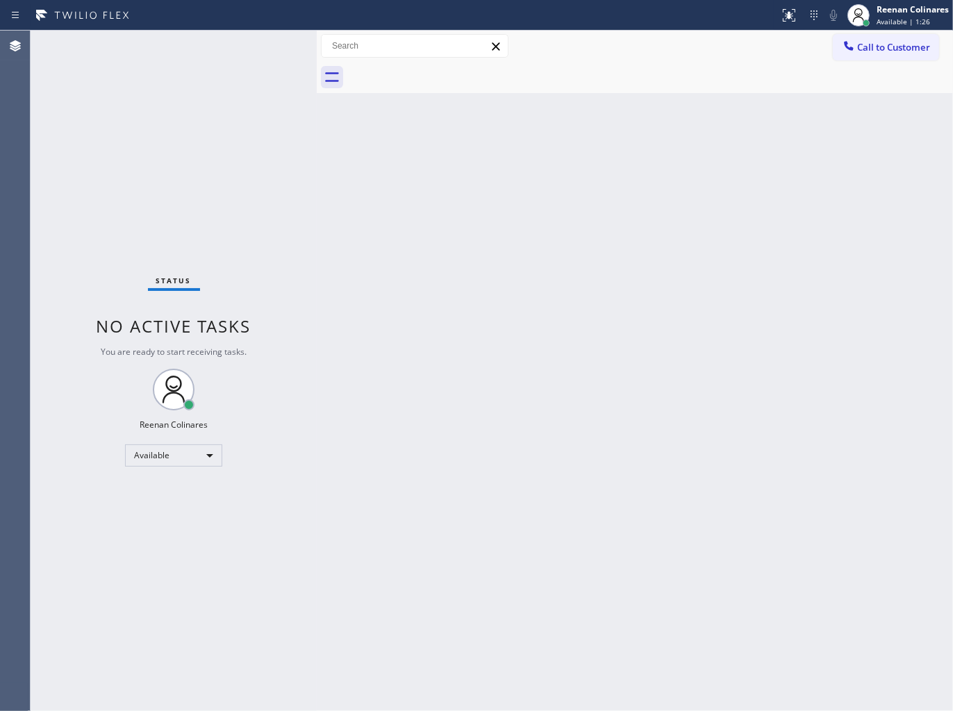
click at [501, 344] on div "Back to Dashboard Change Sender ID Customers Technicians Select a contact Outbo…" at bounding box center [635, 371] width 636 height 681
click at [636, 204] on div "Back to Dashboard Change Sender ID Customers Technicians Select a contact Outbo…" at bounding box center [635, 371] width 636 height 681
click at [246, 58] on div "Status No active tasks You are ready to start receiving tasks. Reenan Colinares…" at bounding box center [174, 371] width 286 height 681
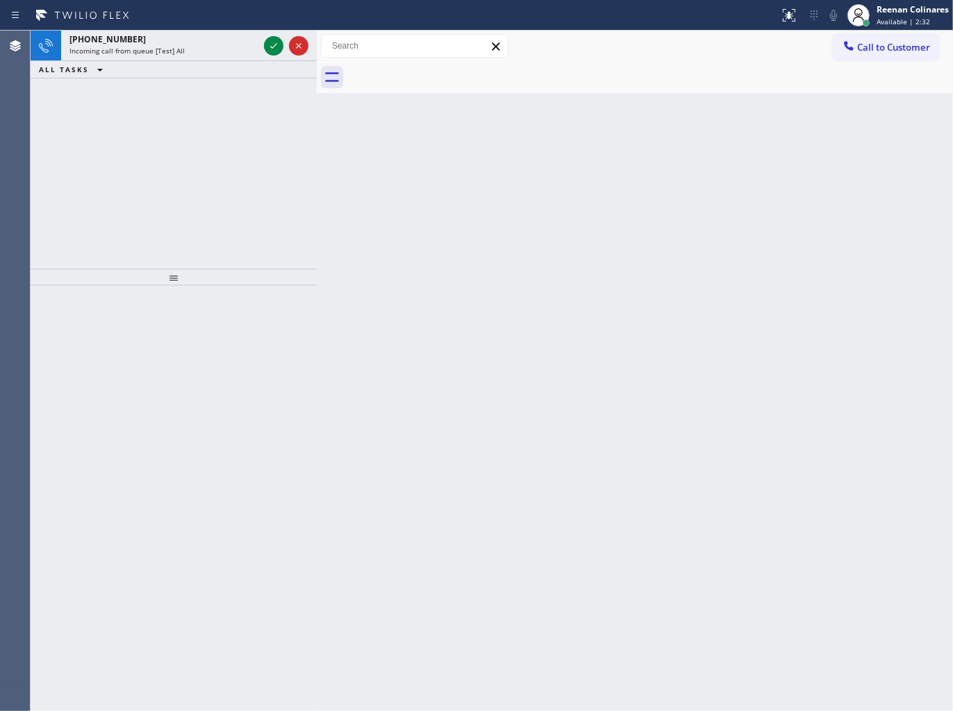
click at [220, 67] on div "ALL TASKS ALL TASKS ACTIVE TASKS TASKS IN WRAP UP" at bounding box center [174, 69] width 286 height 17
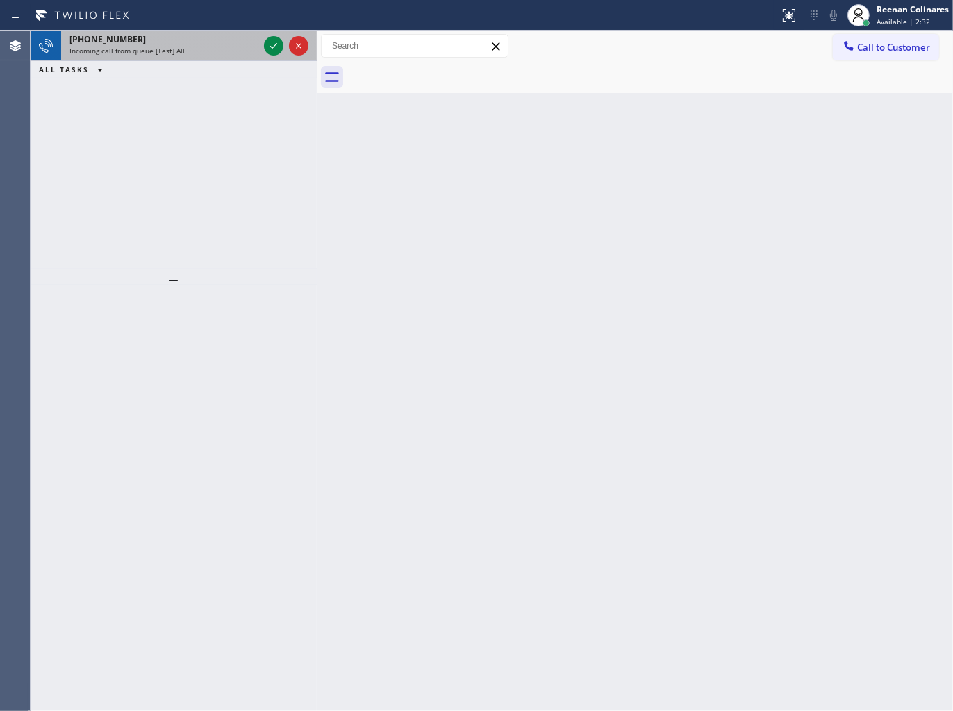
click at [227, 57] on div "+18188137737 Incoming call from queue [Test] All" at bounding box center [161, 46] width 200 height 31
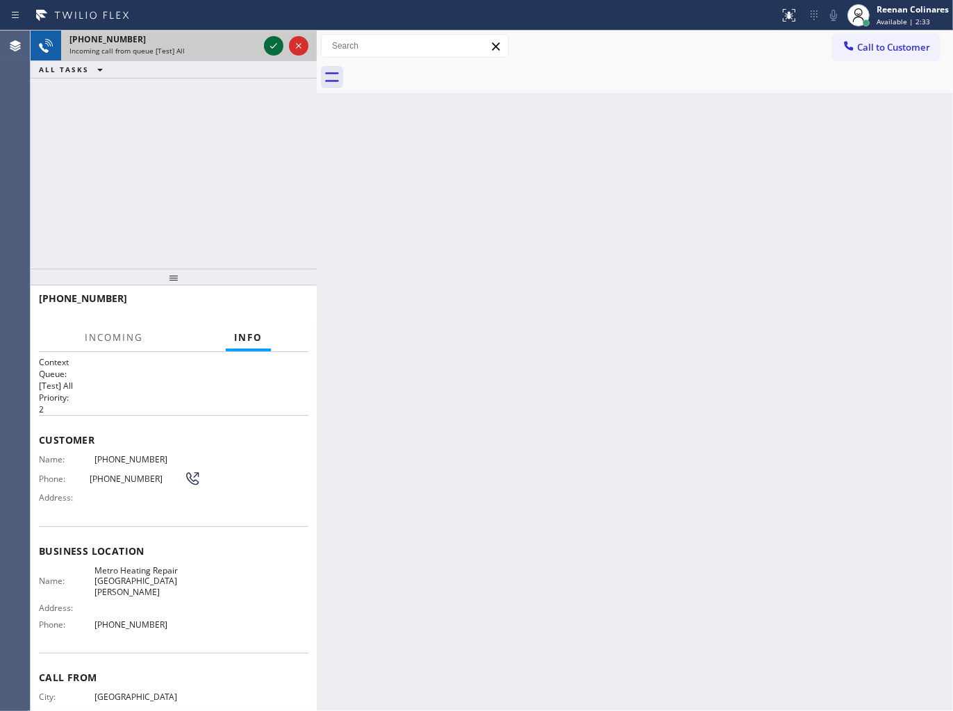
click at [267, 45] on icon at bounding box center [273, 46] width 17 height 17
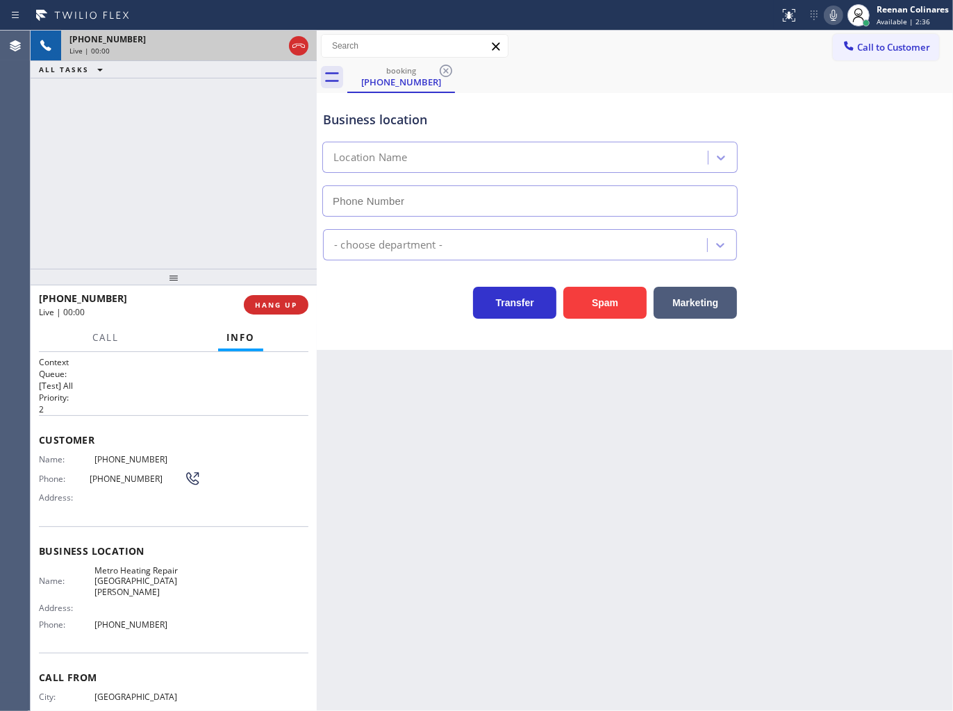
drag, startPoint x: 598, startPoint y: 299, endPoint x: 790, endPoint y: 102, distance: 274.5
click at [606, 294] on button "Spam" at bounding box center [604, 303] width 83 height 32
click at [613, 299] on button "Spam" at bounding box center [604, 303] width 83 height 32
click at [618, 308] on button "Spam" at bounding box center [604, 303] width 83 height 32
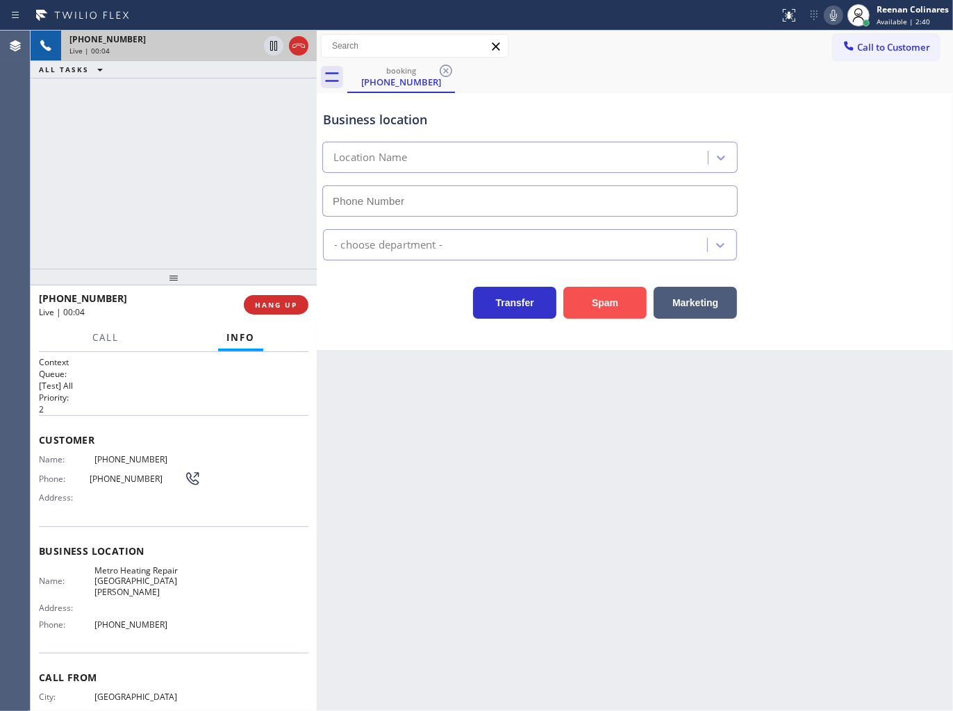
click at [618, 308] on button "Spam" at bounding box center [604, 303] width 83 height 32
click at [618, 307] on button "Spam" at bounding box center [604, 303] width 83 height 32
click at [617, 306] on button "Spam" at bounding box center [604, 303] width 83 height 32
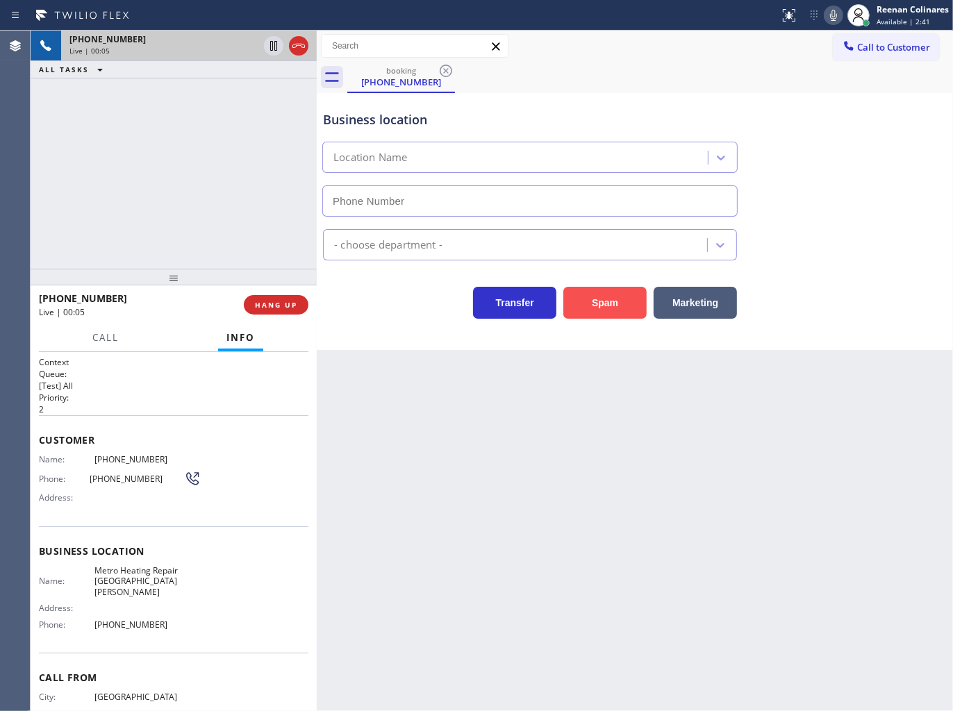
click at [615, 306] on button "Spam" at bounding box center [604, 303] width 83 height 32
click at [615, 304] on button "Spam" at bounding box center [604, 303] width 83 height 32
click at [614, 301] on button "Spam" at bounding box center [604, 303] width 83 height 32
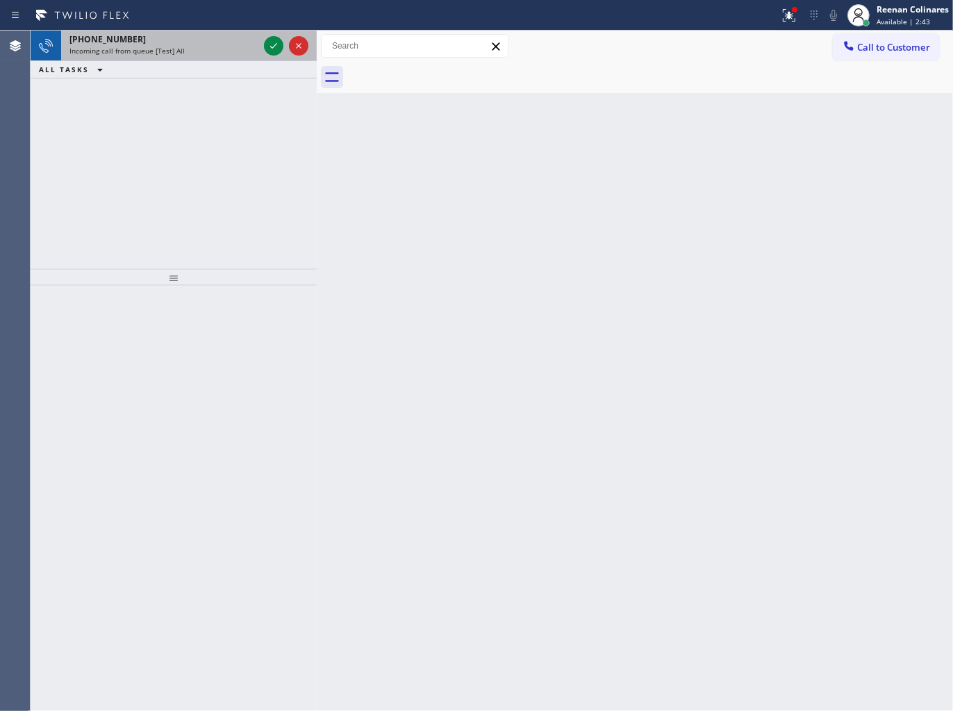
click at [212, 49] on div "Incoming call from queue [Test] All" at bounding box center [163, 51] width 189 height 10
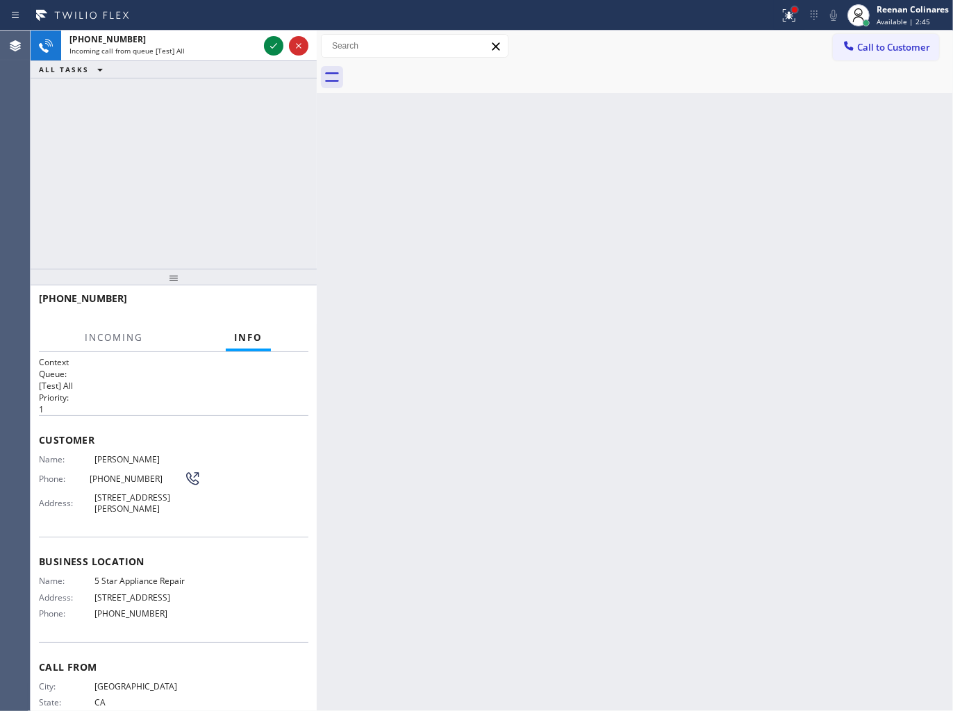
click at [793, 13] on div at bounding box center [794, 10] width 8 height 8
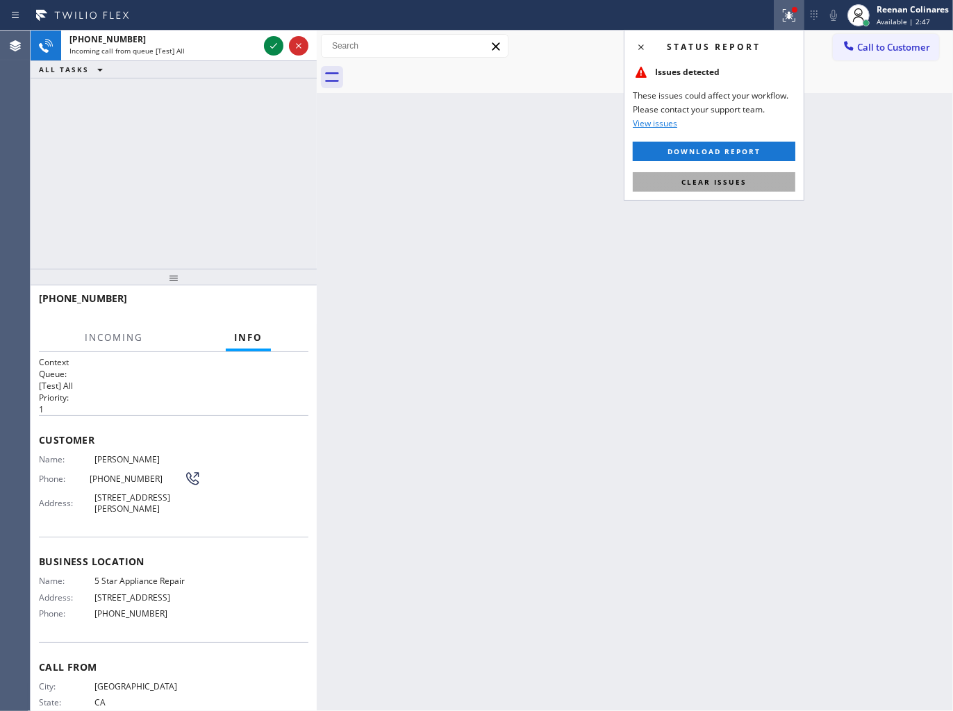
click at [691, 178] on span "Clear issues" at bounding box center [713, 182] width 65 height 10
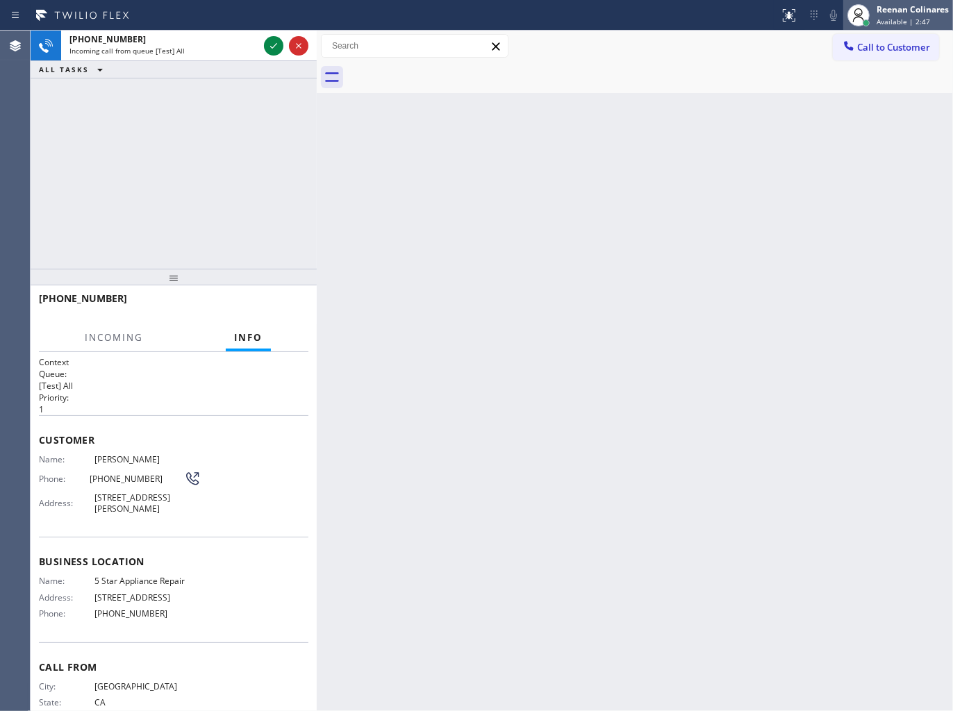
click at [893, 3] on div "Reenan Colinares" at bounding box center [912, 9] width 72 height 12
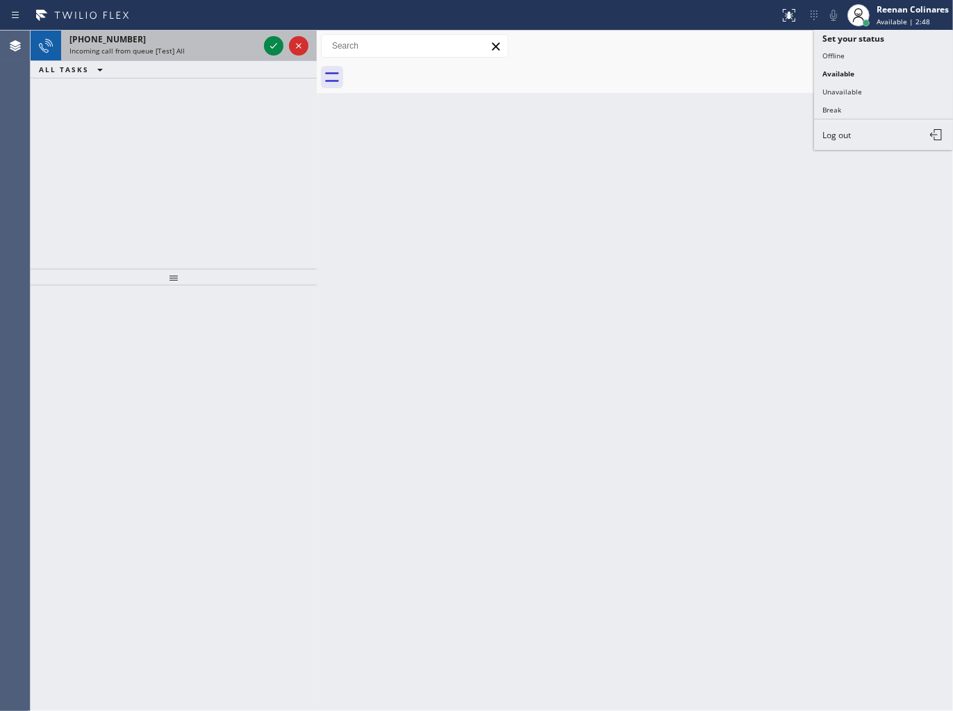
drag, startPoint x: 202, startPoint y: 38, endPoint x: 199, endPoint y: 31, distance: 8.4
click at [202, 38] on div "+15622770258" at bounding box center [163, 39] width 189 height 12
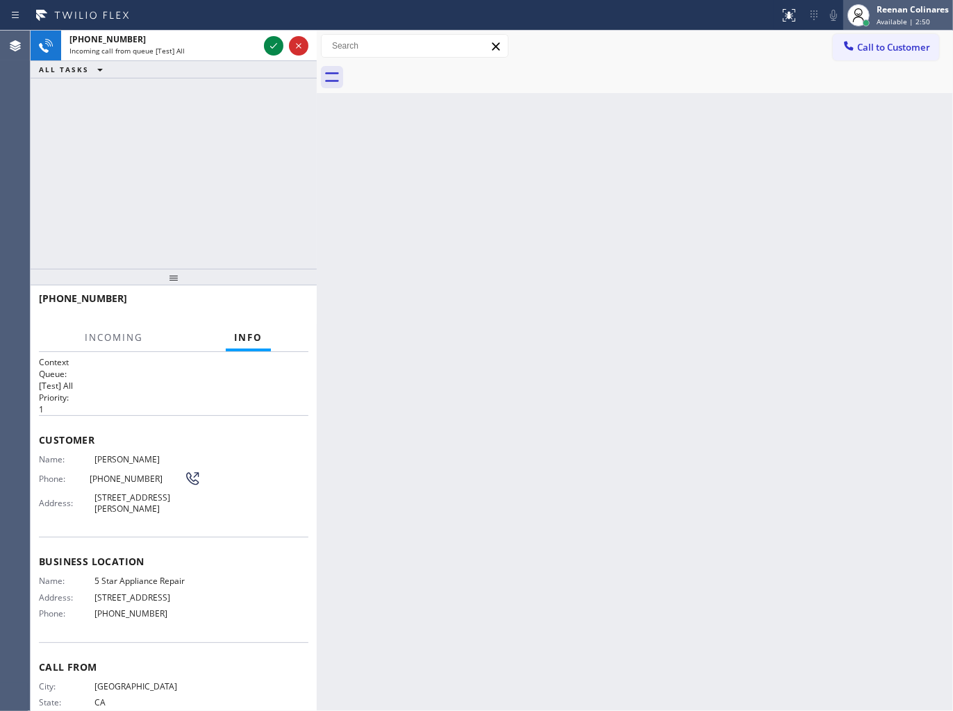
click at [889, 22] on span "Available | 2:50" at bounding box center [902, 22] width 53 height 10
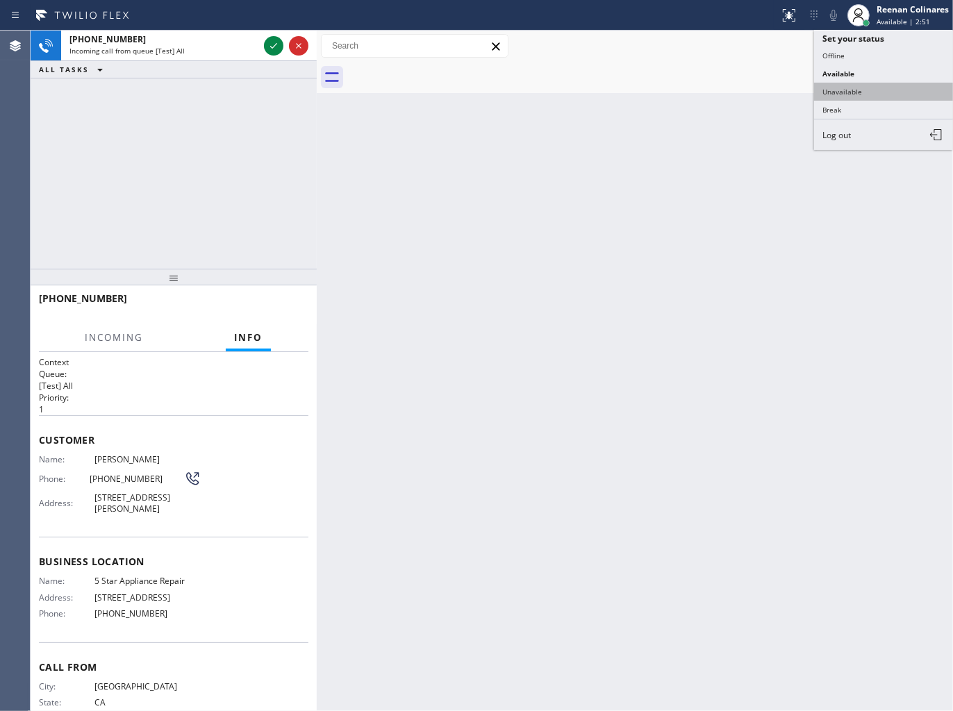
click at [835, 88] on button "Unavailable" at bounding box center [883, 92] width 139 height 18
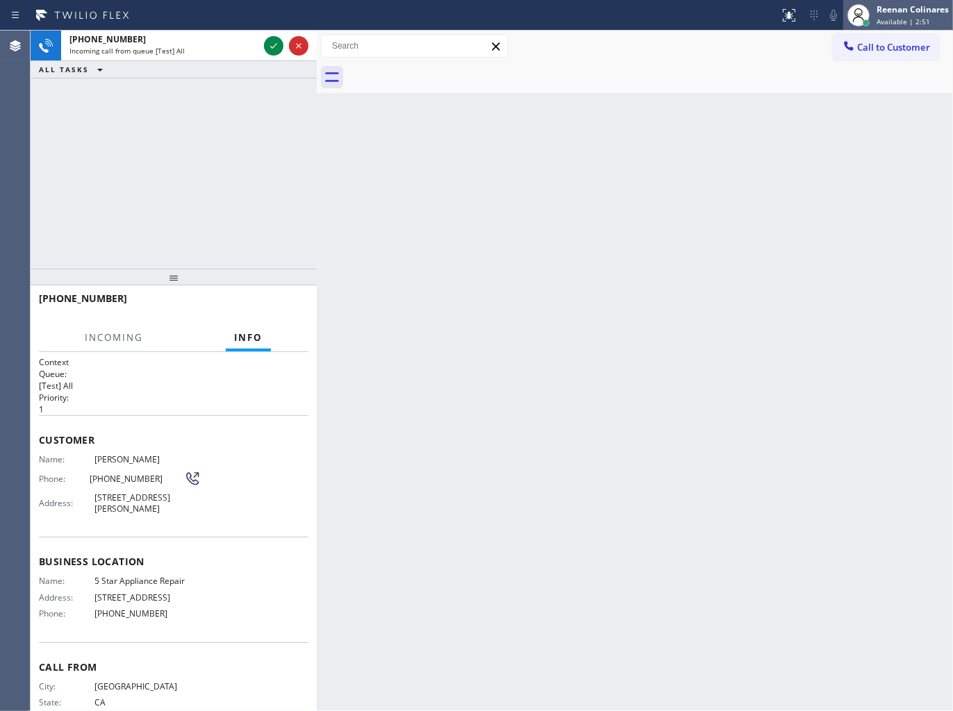
click at [911, 3] on div "Reenan Colinares" at bounding box center [912, 9] width 72 height 12
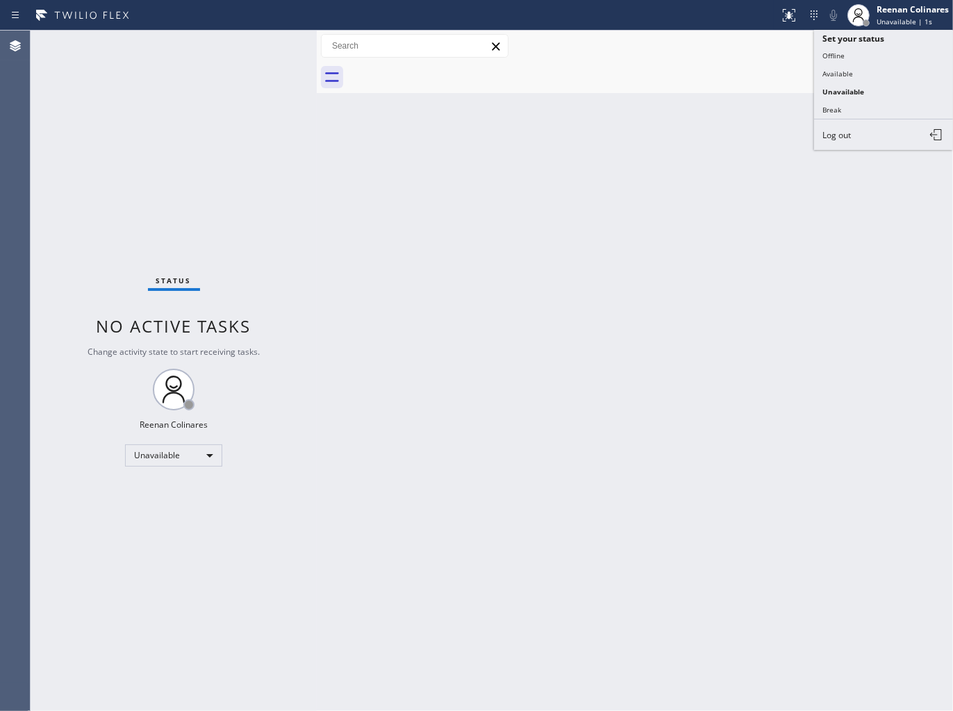
drag, startPoint x: 838, startPoint y: 67, endPoint x: 841, endPoint y: 60, distance: 7.2
click at [837, 67] on button "Available" at bounding box center [883, 74] width 139 height 18
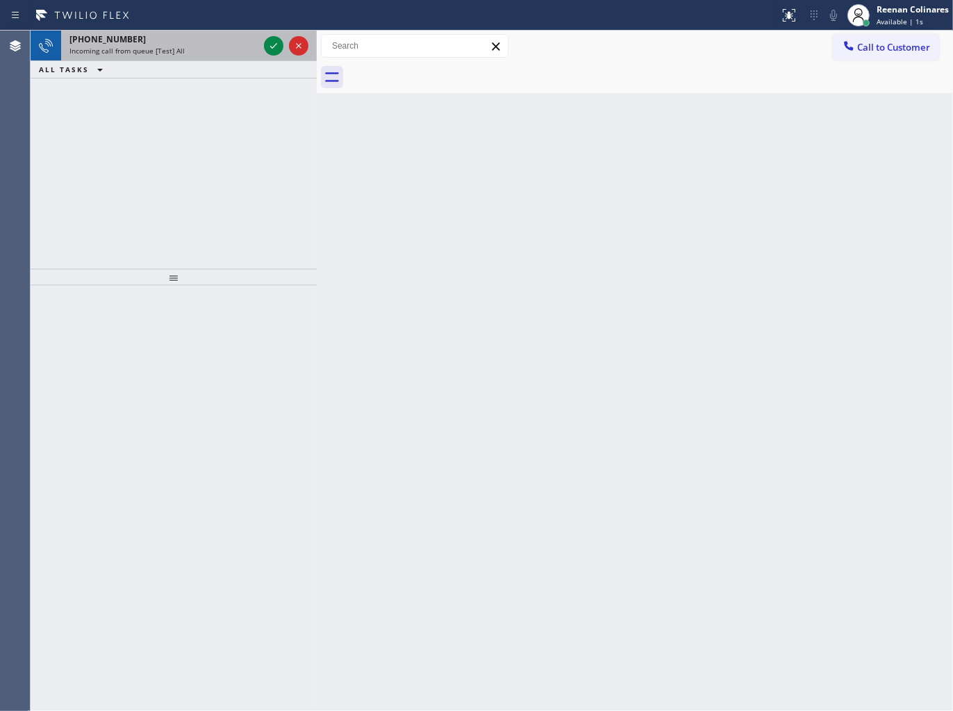
click at [189, 51] on div "Incoming call from queue [Test] All" at bounding box center [163, 51] width 189 height 10
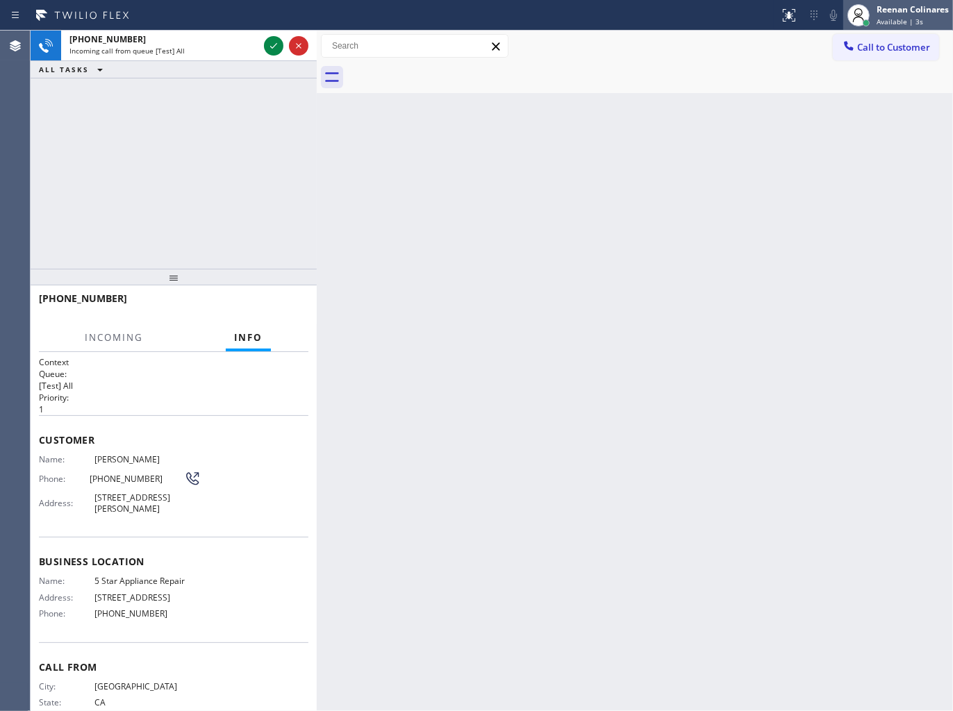
click at [911, 14] on div "Reenan Colinares" at bounding box center [912, 9] width 72 height 12
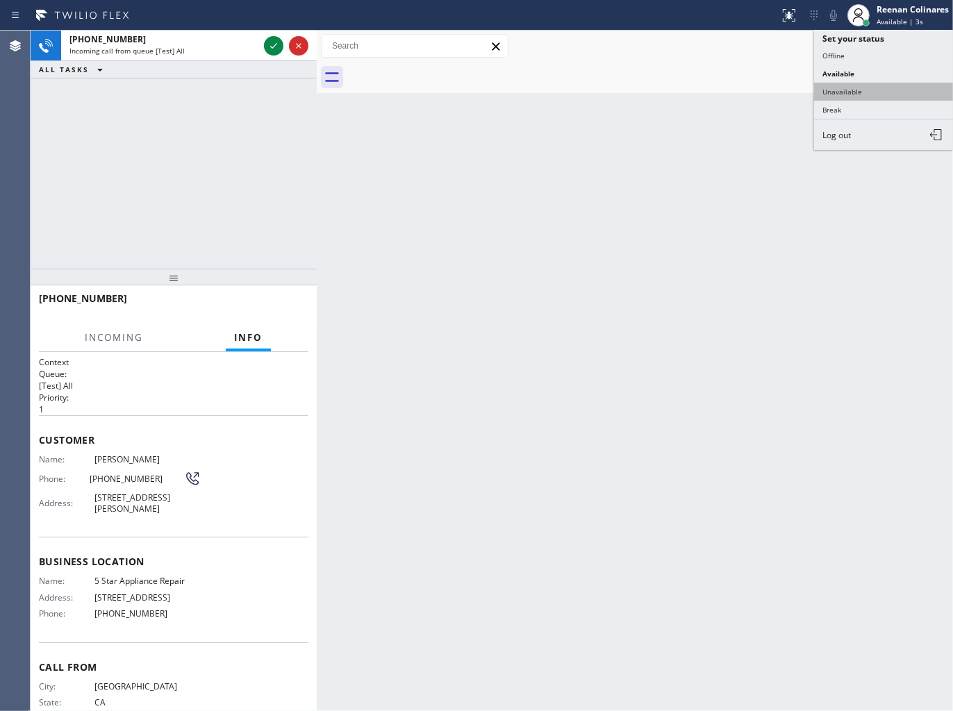
click at [839, 89] on button "Unavailable" at bounding box center [883, 92] width 139 height 18
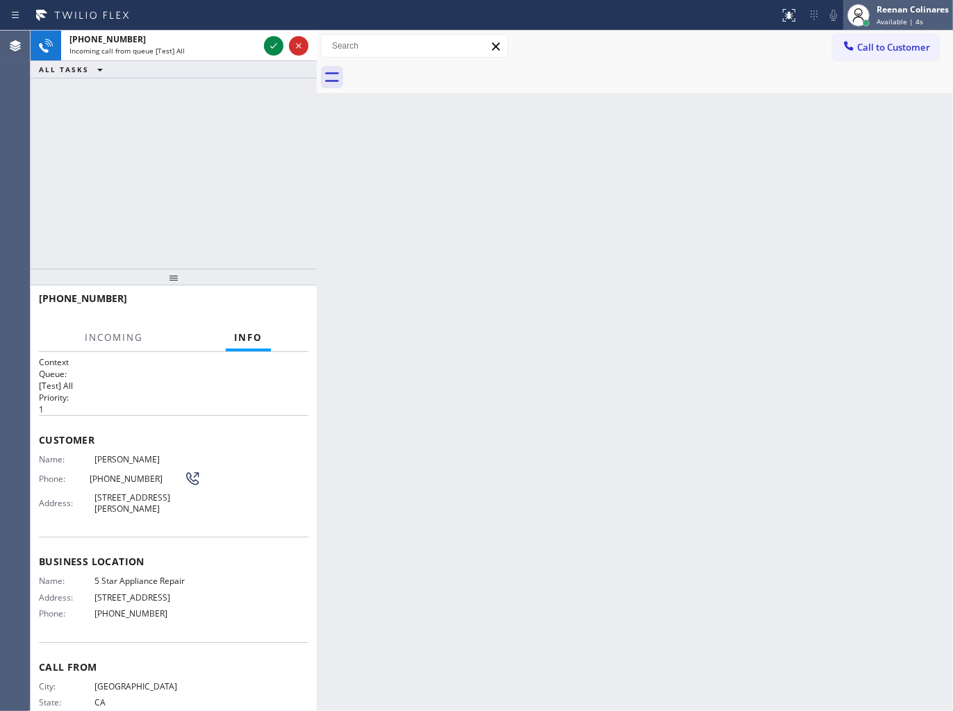
click at [883, 18] on span "Available | 4s" at bounding box center [899, 22] width 47 height 10
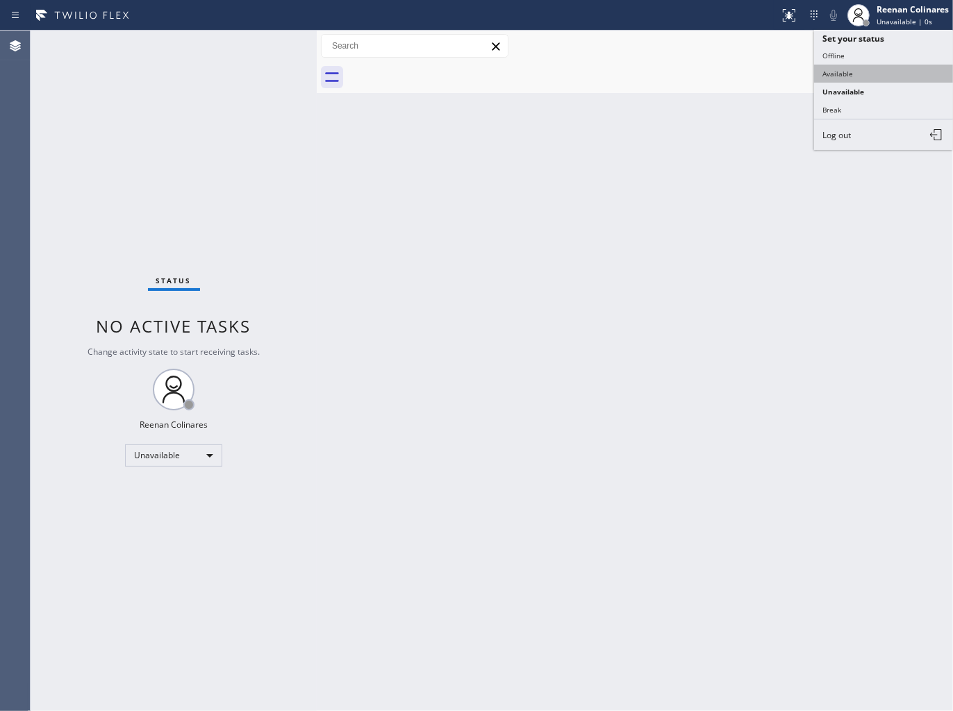
click at [838, 76] on button "Available" at bounding box center [883, 74] width 139 height 18
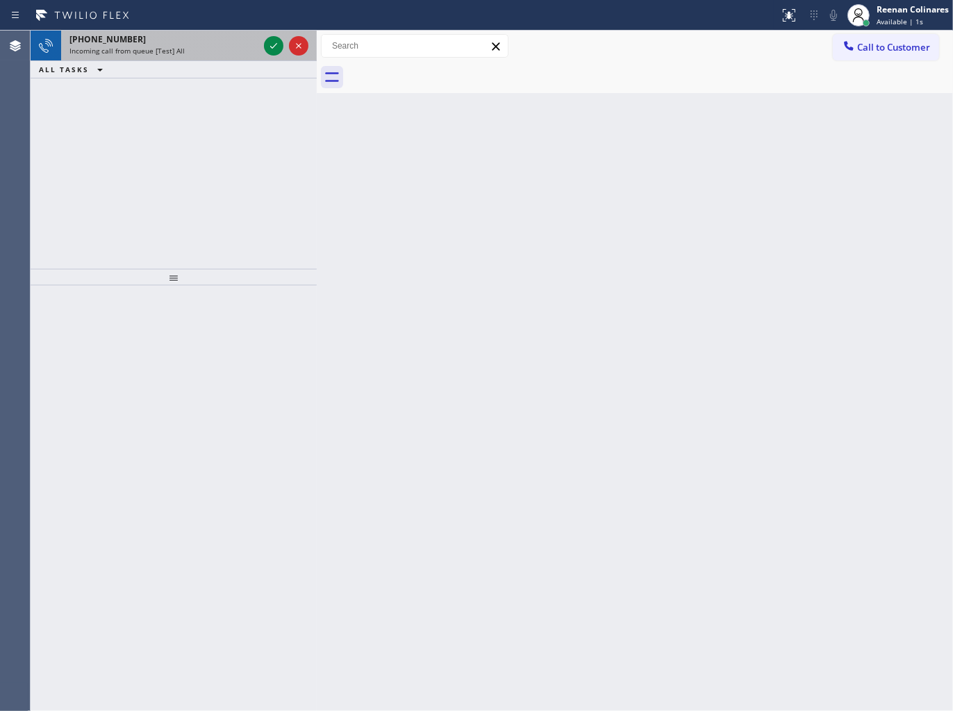
click at [204, 26] on div "Status report No issues detected If you experience an issue, please download th…" at bounding box center [476, 15] width 953 height 31
click at [197, 49] on div "Incoming call from queue [Test] All" at bounding box center [163, 51] width 189 height 10
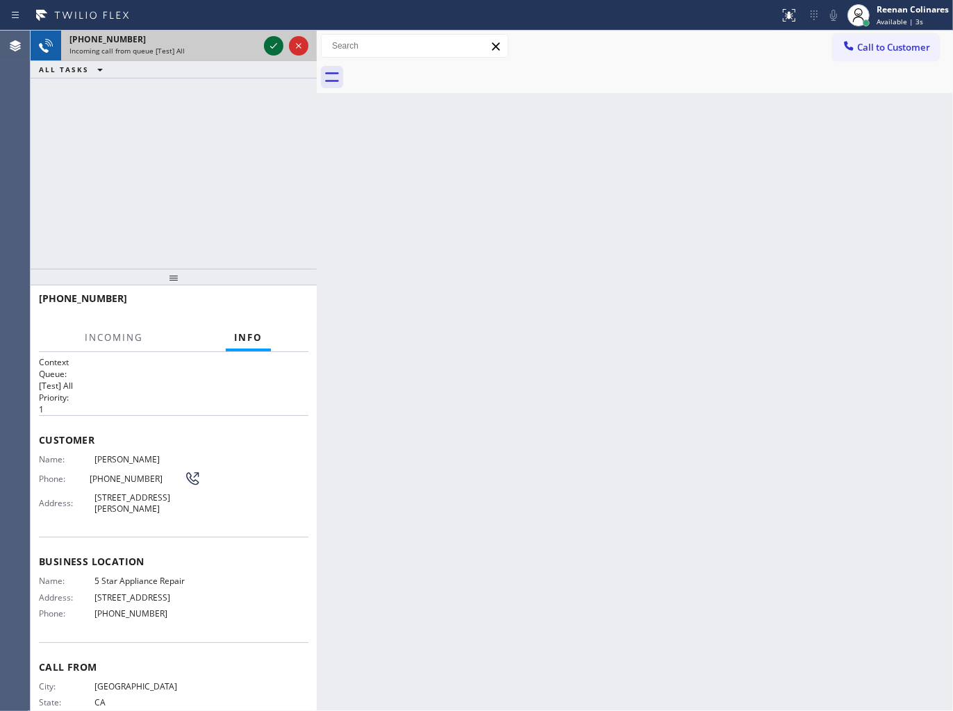
click at [269, 49] on icon at bounding box center [273, 46] width 17 height 17
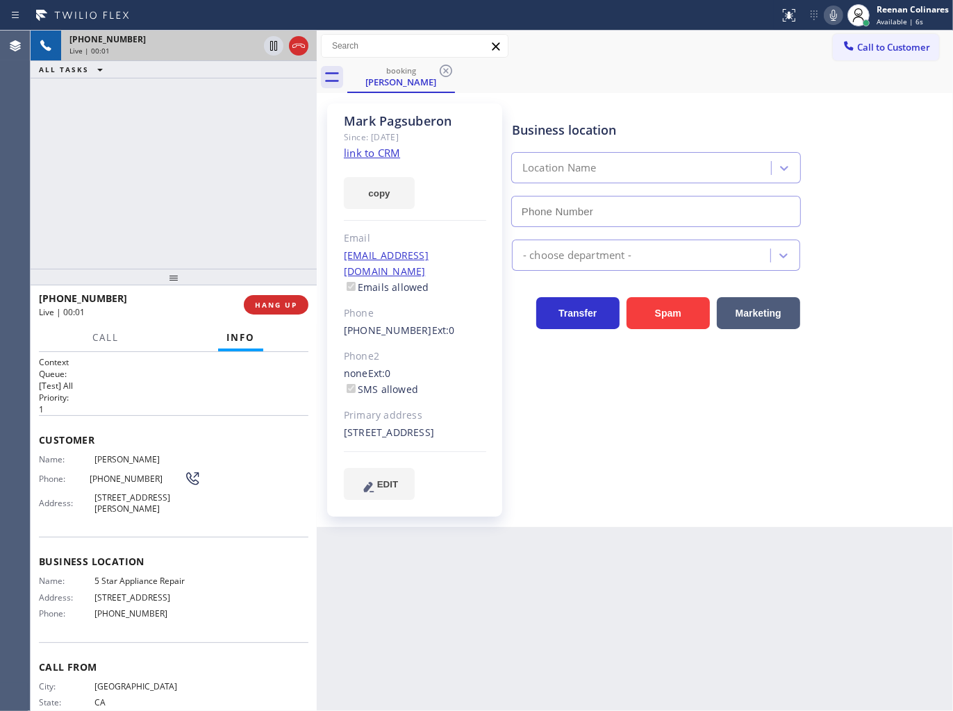
type input "(855) 731-4952"
drag, startPoint x: 365, startPoint y: 206, endPoint x: 477, endPoint y: 245, distance: 119.3
click at [365, 206] on button "copy" at bounding box center [379, 193] width 71 height 32
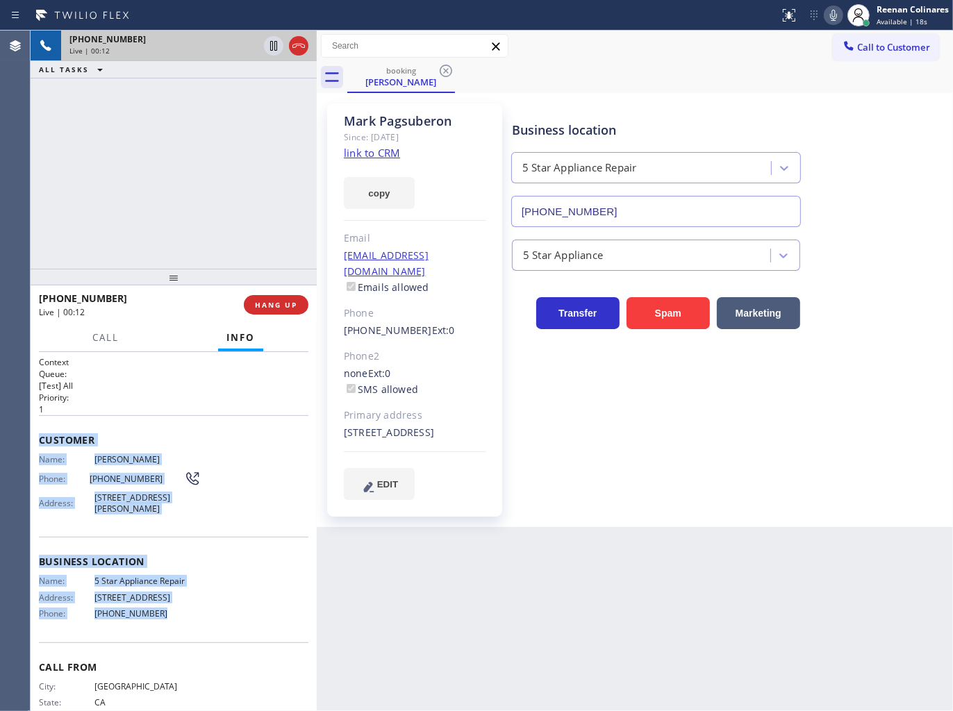
drag, startPoint x: 42, startPoint y: 435, endPoint x: 295, endPoint y: 613, distance: 309.2
click at [279, 620] on div "Context Queue: [Test] All Priority: 1 Customer Name: Mark Pagsuberon Phone: (56…" at bounding box center [173, 551] width 269 height 391
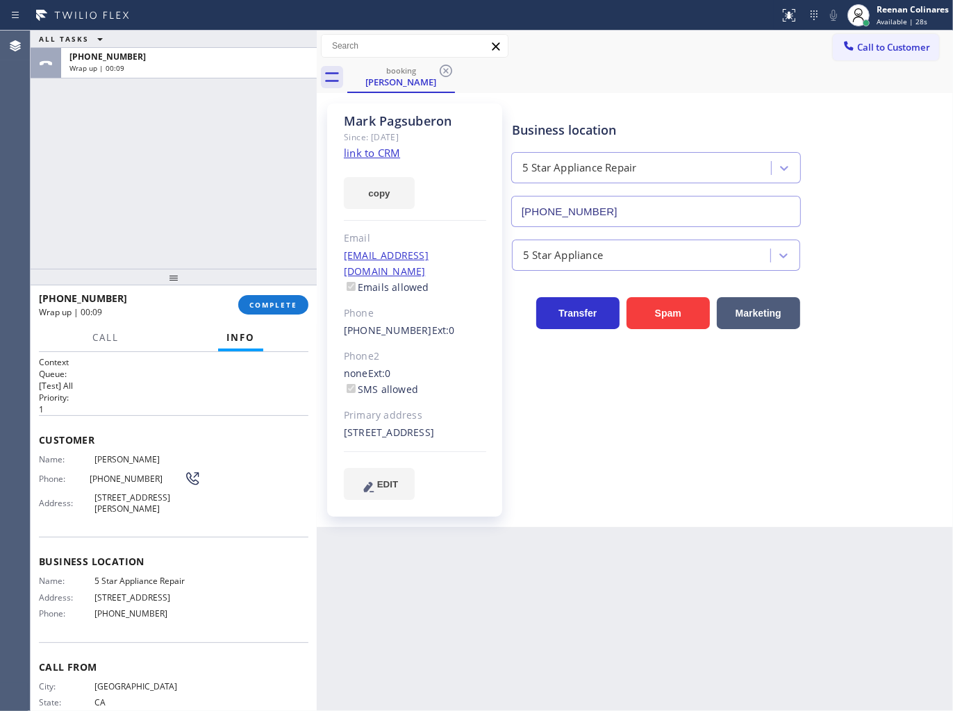
drag, startPoint x: 822, startPoint y: 84, endPoint x: 550, endPoint y: 149, distance: 279.3
click at [822, 84] on div "booking Mark Pagsuberon" at bounding box center [650, 77] width 606 height 31
click at [252, 301] on span "COMPLETE" at bounding box center [273, 305] width 48 height 10
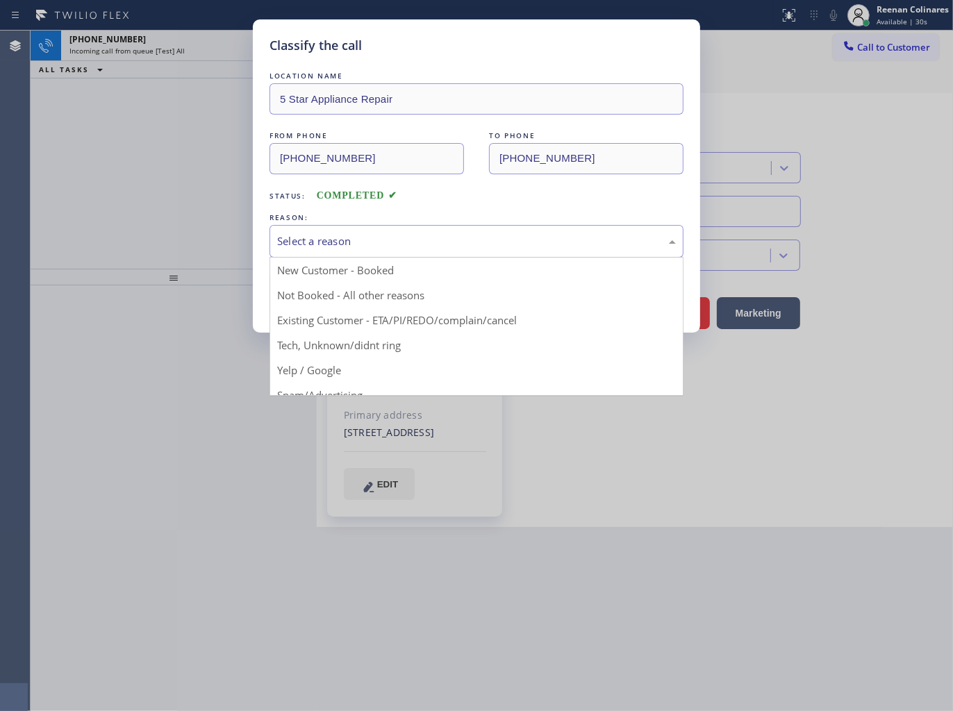
click at [320, 238] on div "Select a reason" at bounding box center [476, 241] width 399 height 16
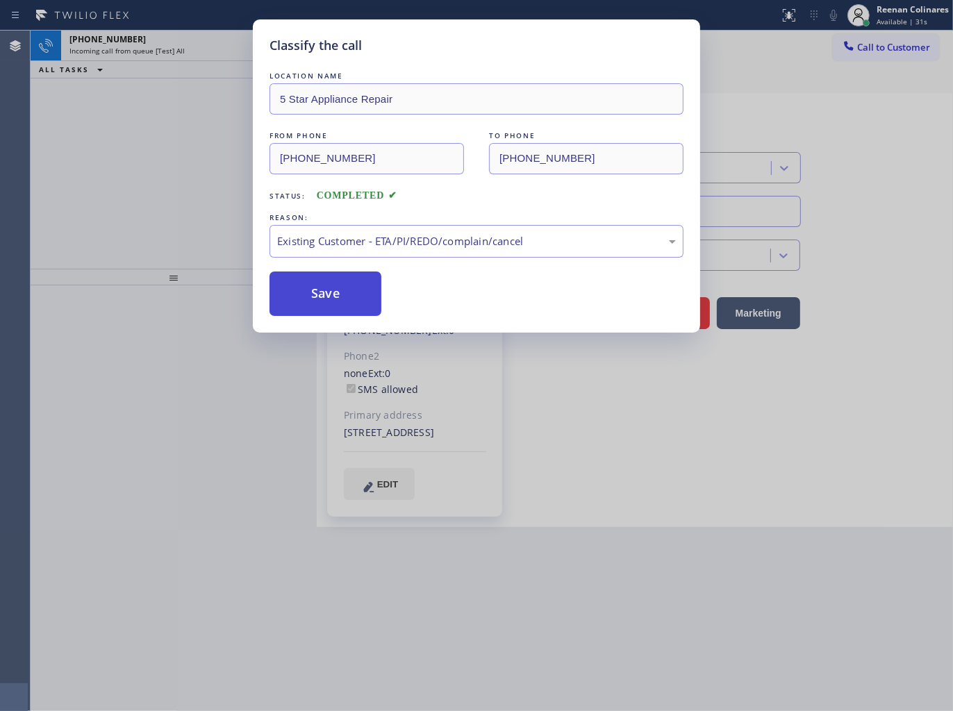
click at [301, 287] on button "Save" at bounding box center [325, 294] width 112 height 44
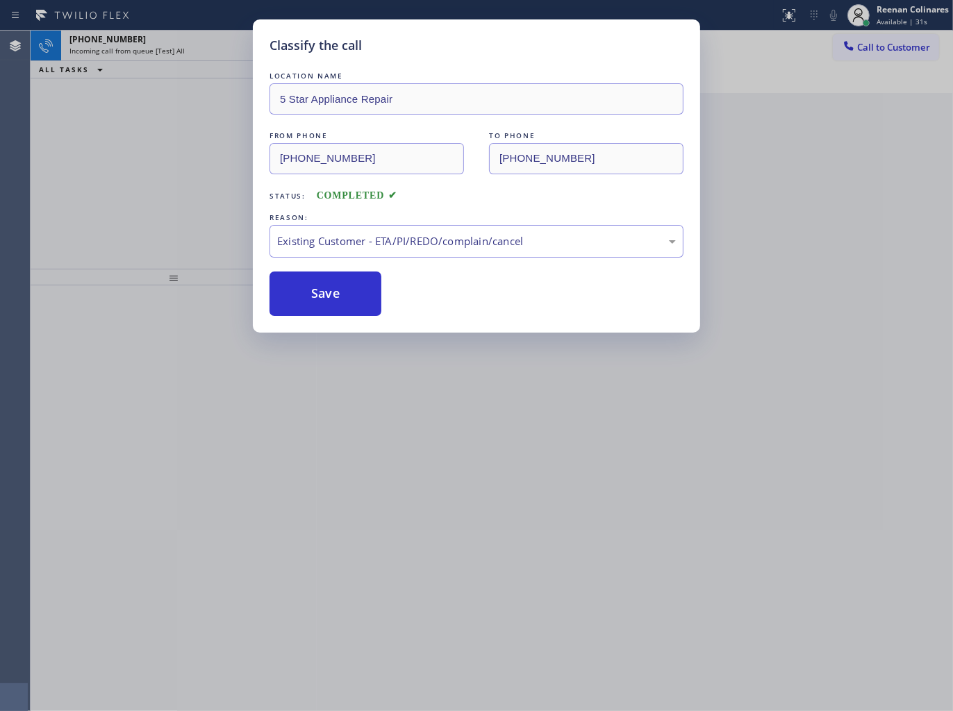
click at [203, 132] on div "Classify the call LOCATION NAME 5 Star Appliance Repair FROM PHONE (562) 277-02…" at bounding box center [476, 355] width 953 height 711
click at [193, 52] on div "Classify the call LOCATION NAME 5 Star Appliance Repair FROM PHONE (562) 277-02…" at bounding box center [476, 355] width 953 height 711
click at [193, 52] on div "Classify the call LOCATION NAME Neon UV FROM PHONE (502) 235-4806 TO PHONE (206…" at bounding box center [492, 371] width 922 height 681
click at [193, 52] on div "Incoming call from queue [Test] All" at bounding box center [163, 51] width 189 height 10
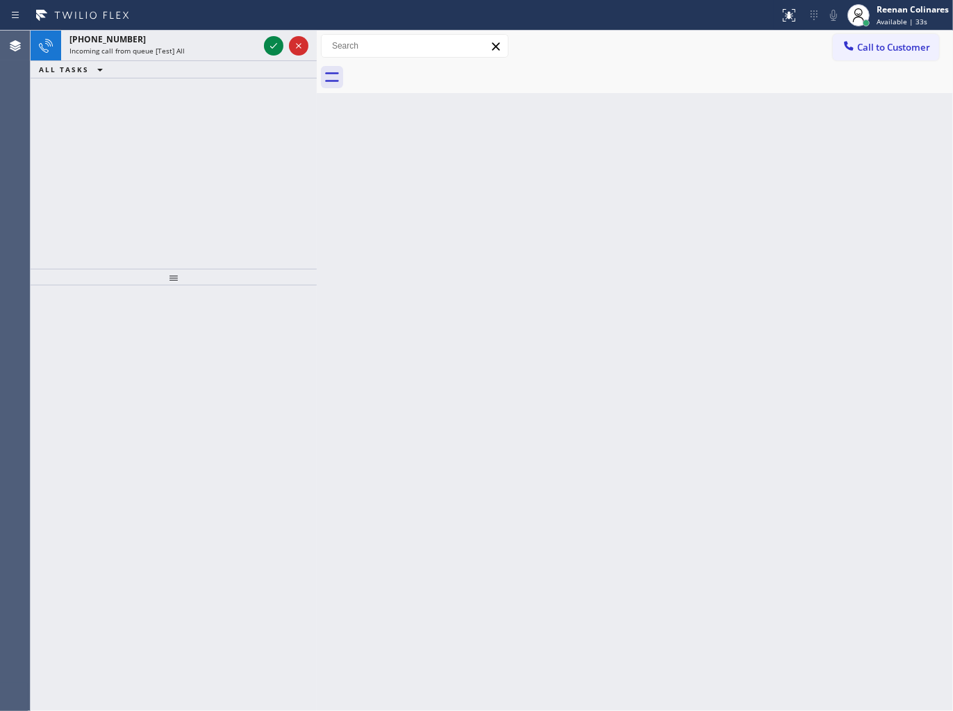
click at [272, 45] on icon at bounding box center [273, 46] width 17 height 17
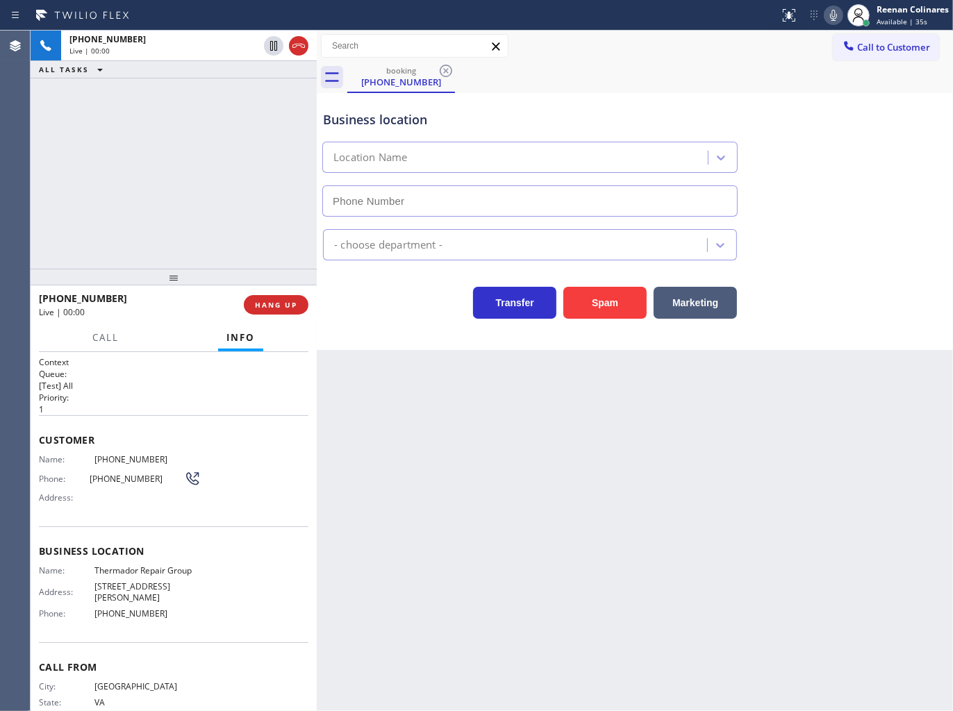
type input "(855) 920-0838"
click at [828, 10] on icon at bounding box center [833, 15] width 17 height 17
click at [828, 12] on icon at bounding box center [833, 15] width 17 height 17
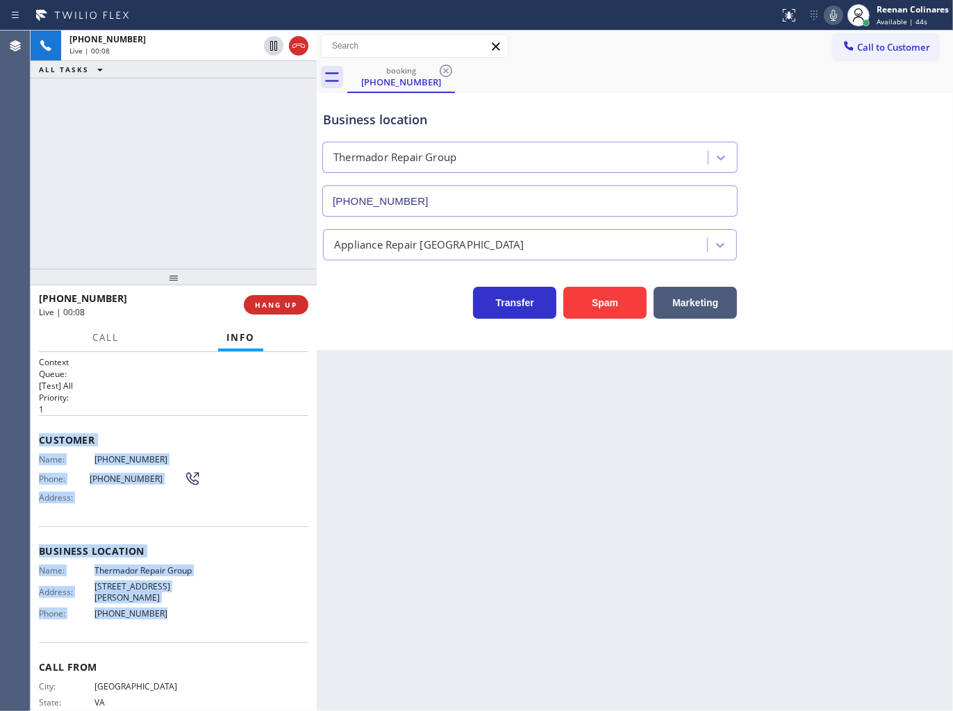
drag, startPoint x: 37, startPoint y: 435, endPoint x: 226, endPoint y: 607, distance: 255.7
click at [226, 607] on div "Context Queue: [Test] All Priority: 1 Customer Name: (703) 590-5229 Phone: (703…" at bounding box center [174, 532] width 286 height 360
drag, startPoint x: 829, startPoint y: 23, endPoint x: 765, endPoint y: 31, distance: 63.7
click at [829, 23] on icon at bounding box center [833, 15] width 17 height 17
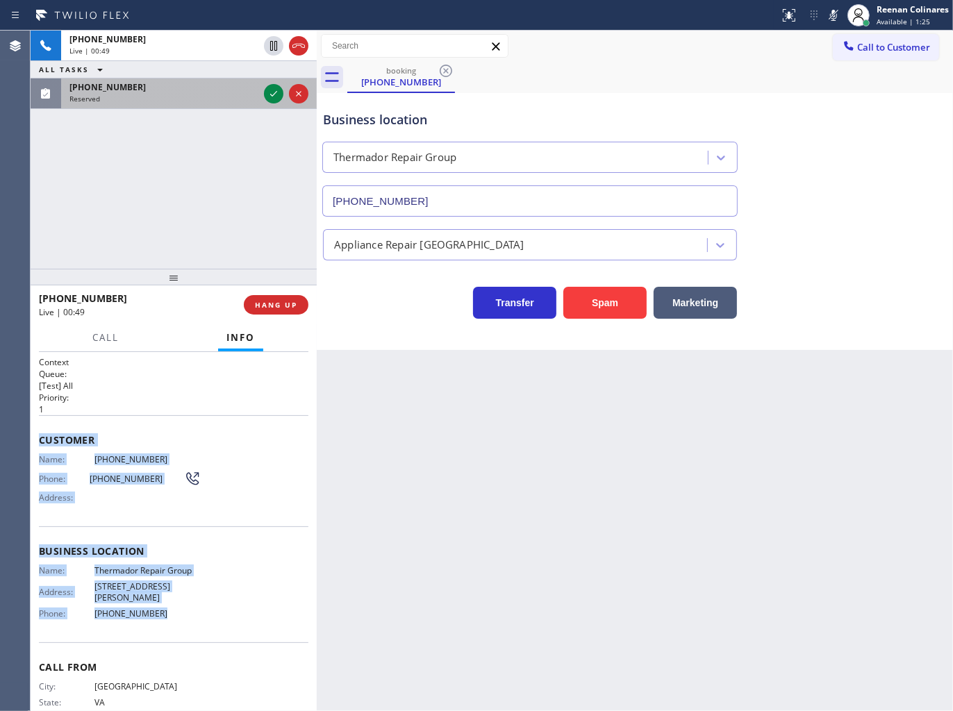
click at [189, 94] on div "Reserved" at bounding box center [163, 99] width 189 height 10
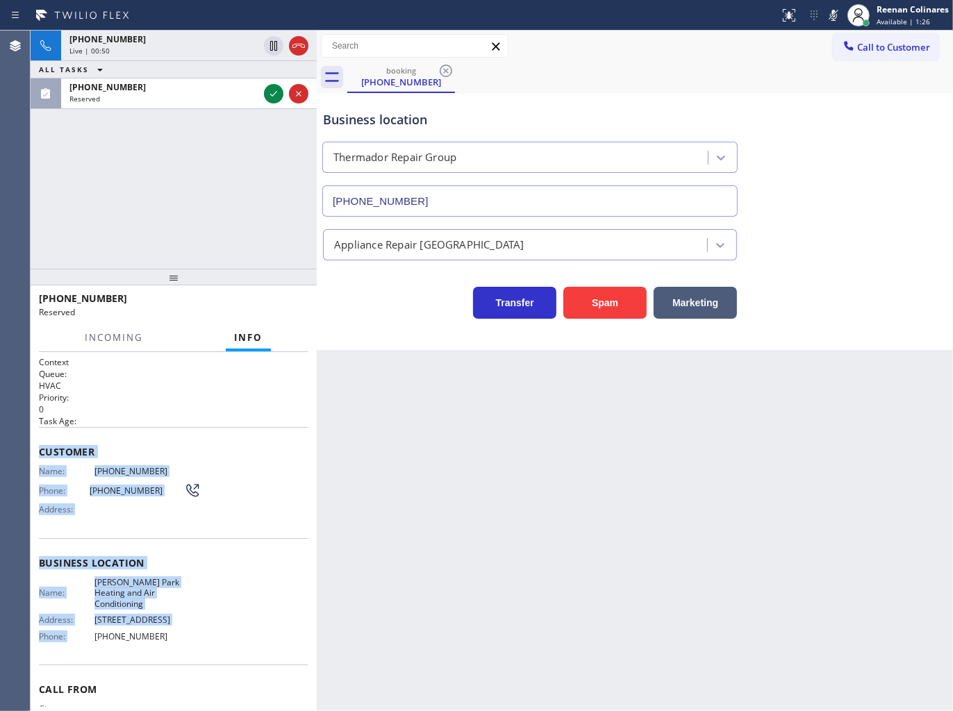
click at [154, 452] on span "Customer" at bounding box center [173, 451] width 269 height 13
drag, startPoint x: 42, startPoint y: 451, endPoint x: 383, endPoint y: 682, distance: 411.6
click at [236, 642] on div "Context Queue: HVAC Priority: 0 Task Age: Customer Name: (754) 336-6794 Phone: …" at bounding box center [174, 532] width 286 height 360
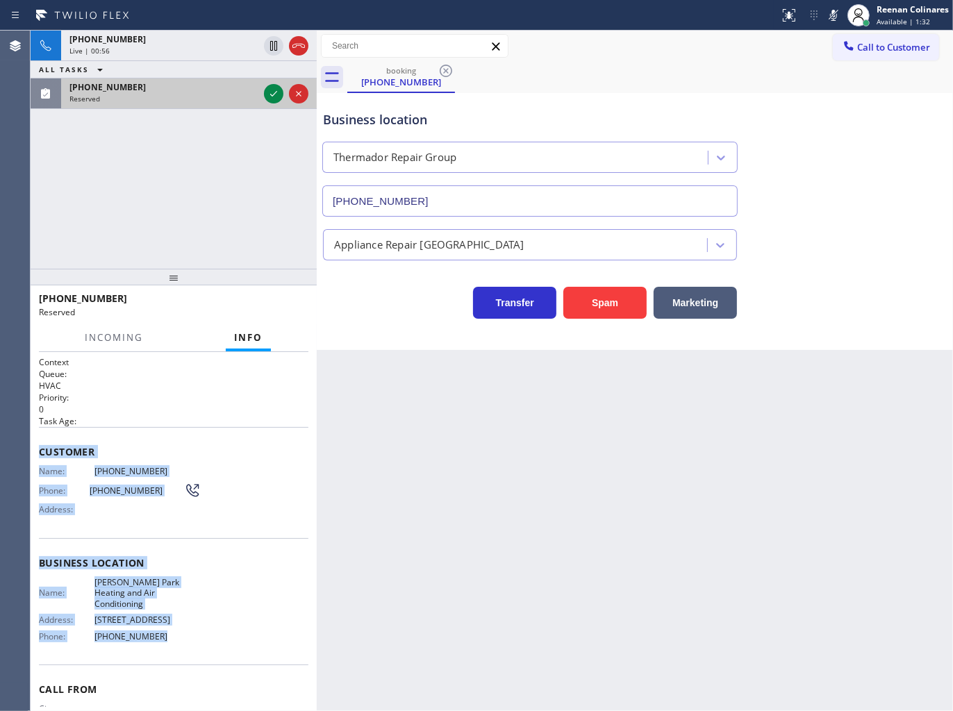
drag, startPoint x: 149, startPoint y: 131, endPoint x: 210, endPoint y: 104, distance: 65.9
click at [169, 122] on div "+17035905229 Live | 00:56 ALL TASKS ALL TASKS ACTIVE TASKS TASKS IN WRAP UP (75…" at bounding box center [174, 150] width 286 height 238
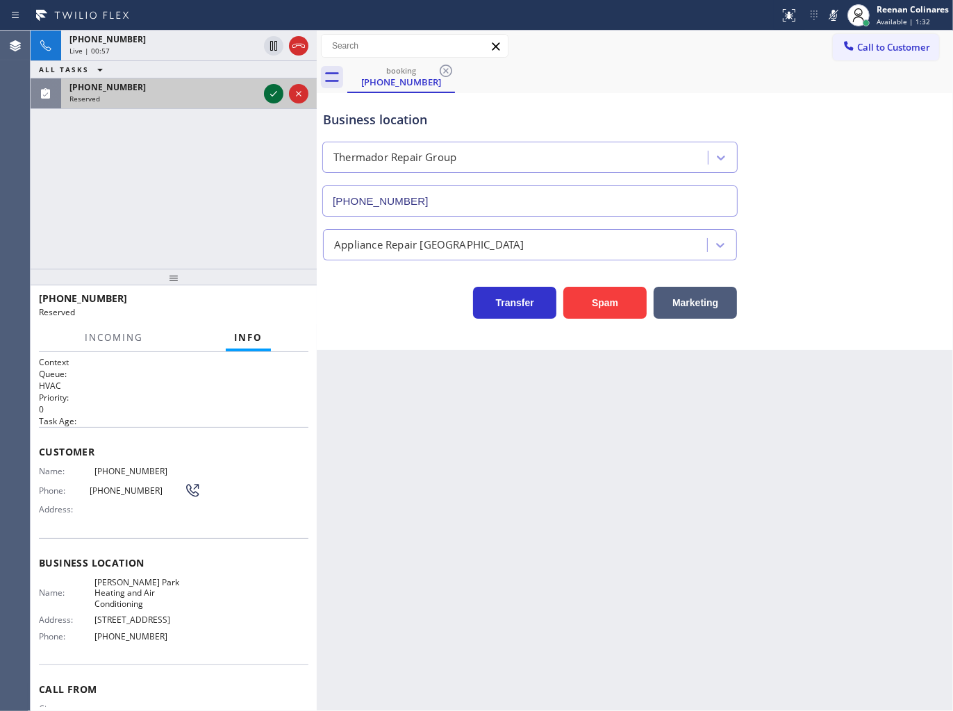
click at [272, 92] on icon at bounding box center [273, 93] width 17 height 17
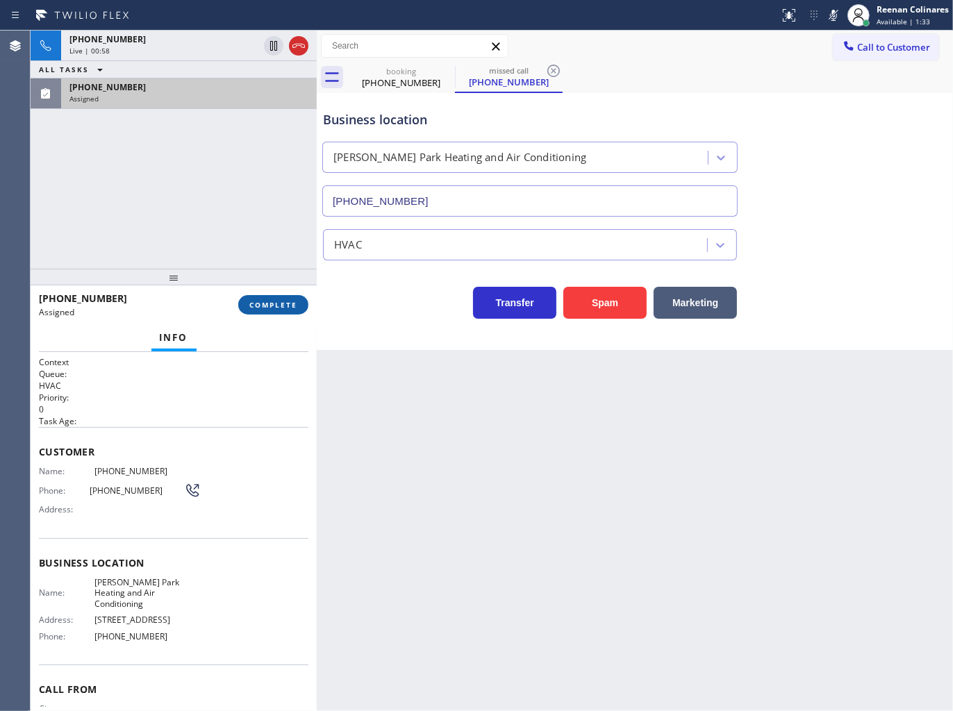
type input "(323) 870-6746"
click at [265, 306] on span "COMPLETE" at bounding box center [273, 305] width 48 height 10
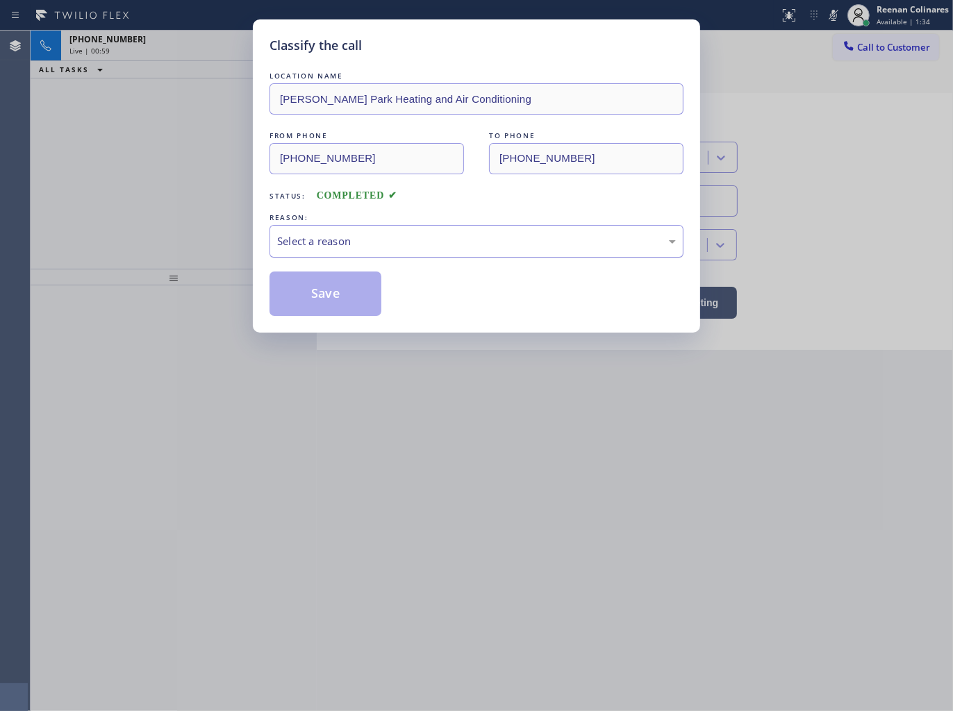
click at [313, 244] on div "Select a reason" at bounding box center [476, 241] width 399 height 16
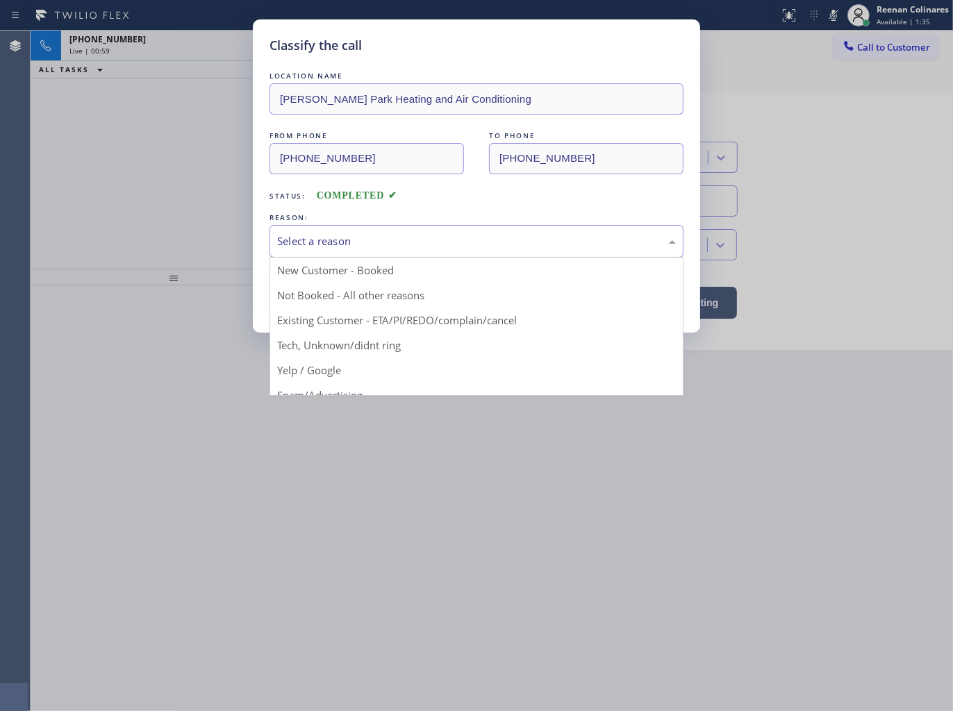
drag, startPoint x: 294, startPoint y: 342, endPoint x: 306, endPoint y: 301, distance: 42.5
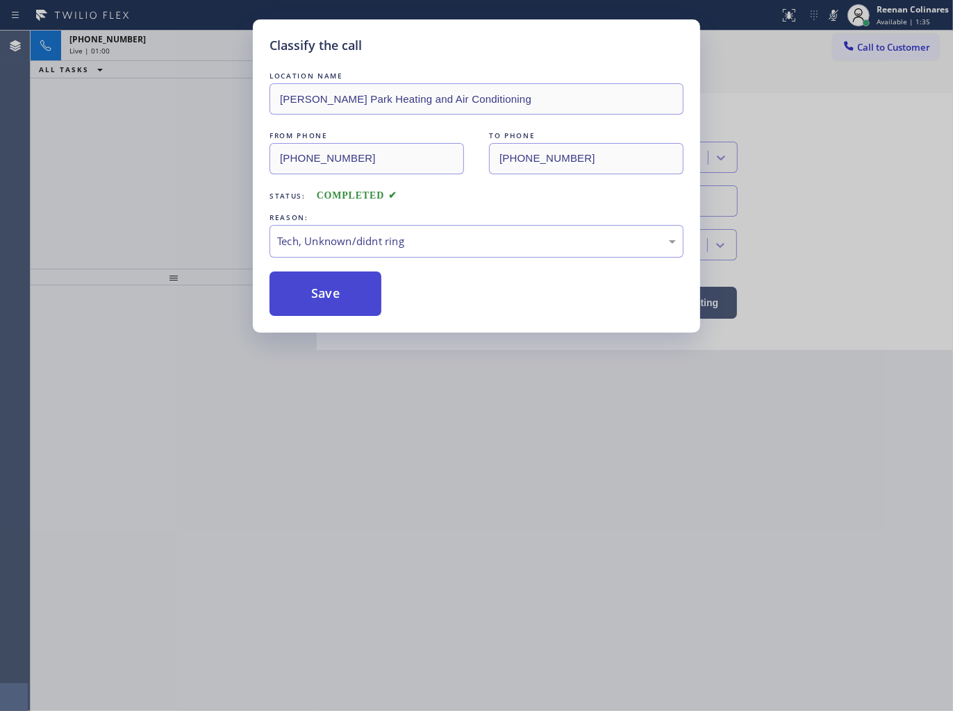
click at [306, 301] on button "Save" at bounding box center [325, 294] width 112 height 44
click at [193, 58] on div "Classify the call LOCATION NAME Griffith Park Heating and Air Conditioning FROM…" at bounding box center [476, 355] width 953 height 711
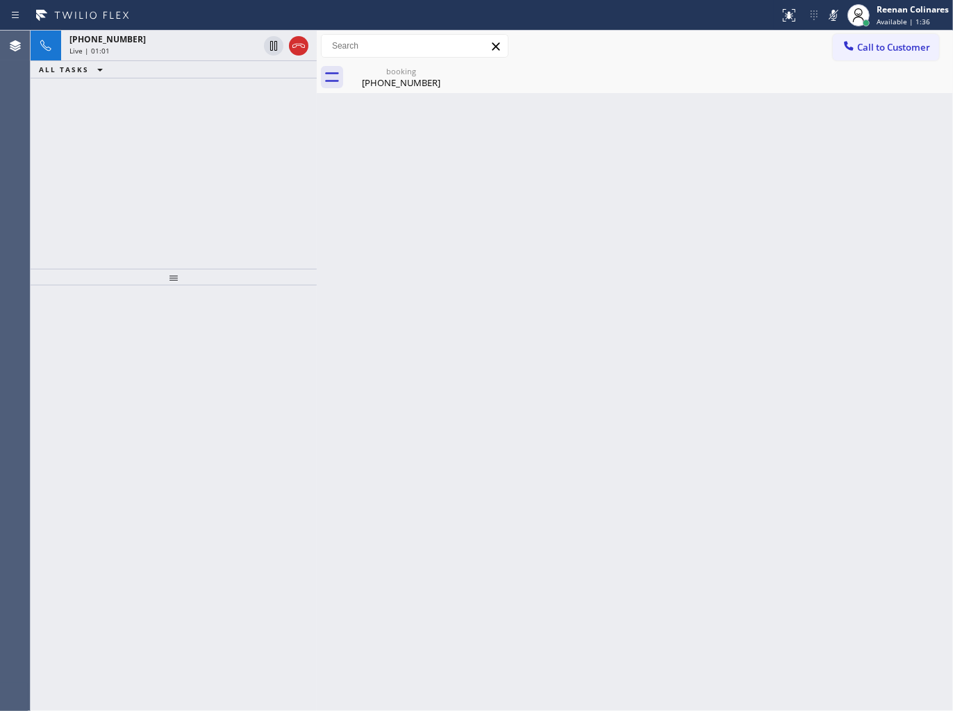
click at [193, 58] on div "+17035905229 Live | 01:01" at bounding box center [161, 46] width 200 height 31
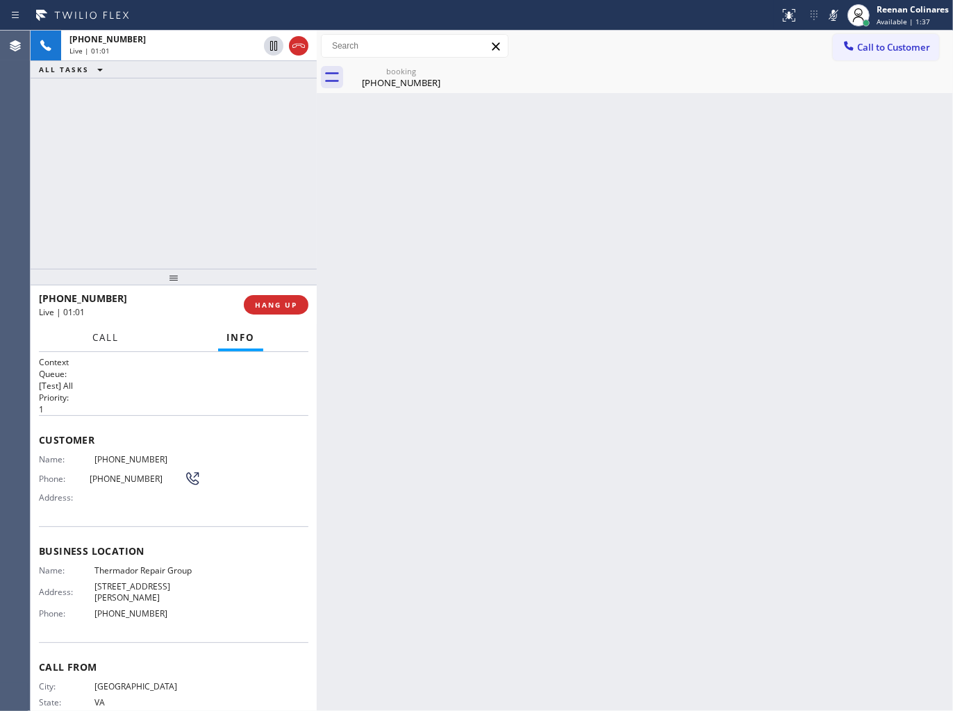
click at [100, 343] on span "Call" at bounding box center [105, 337] width 26 height 13
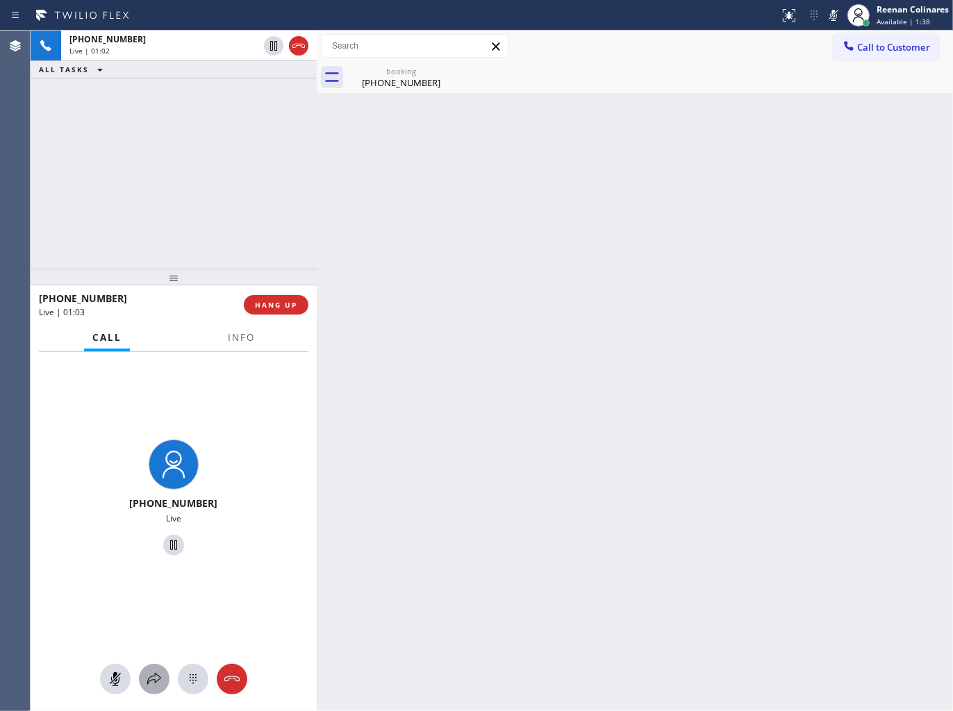
click at [153, 672] on icon at bounding box center [154, 679] width 17 height 17
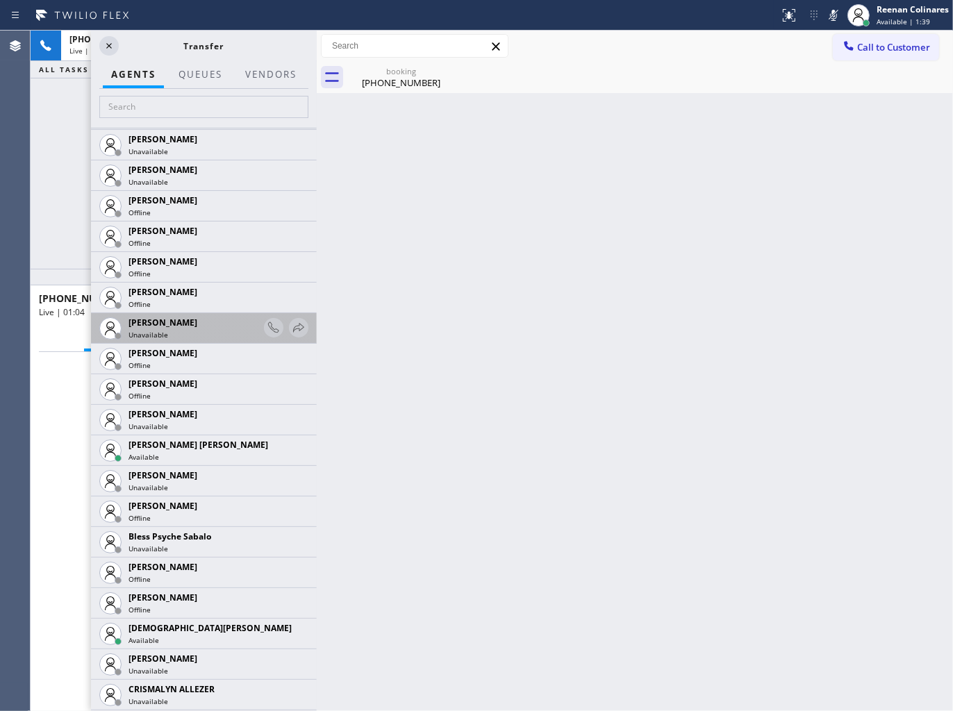
scroll to position [154, 0]
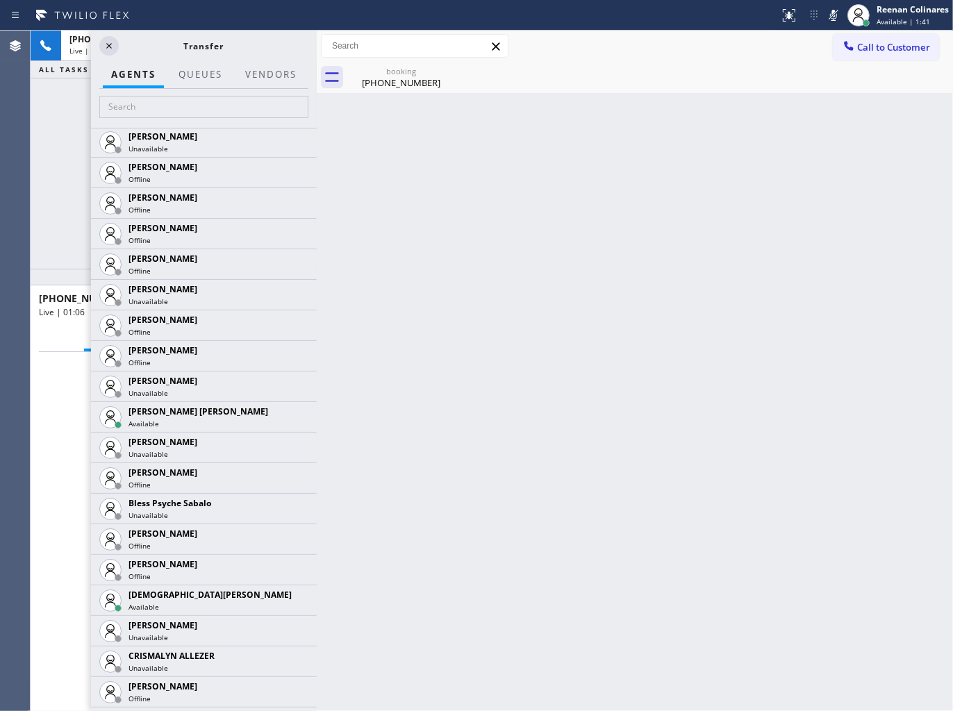
click at [0, 0] on icon at bounding box center [0, 0] width 0 height 0
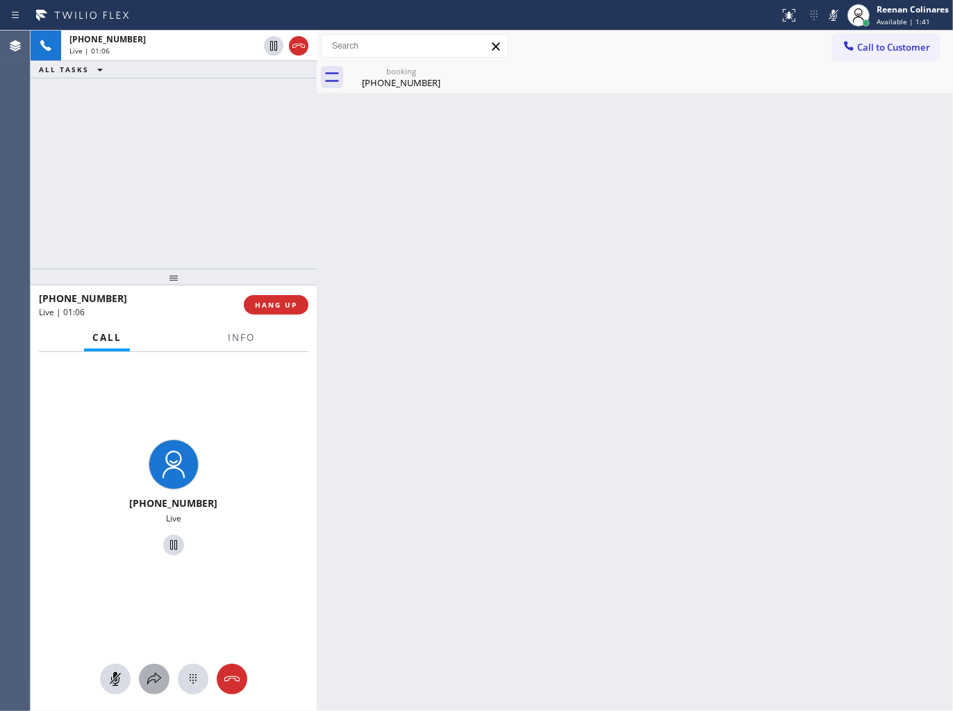
click at [144, 681] on div at bounding box center [154, 679] width 31 height 17
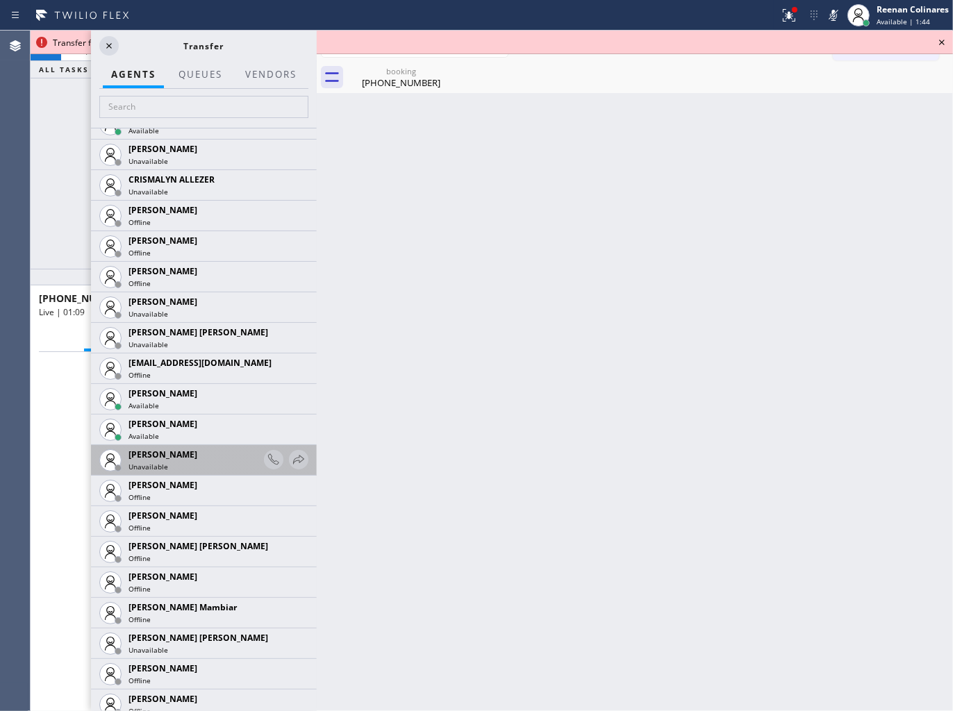
scroll to position [695, 0]
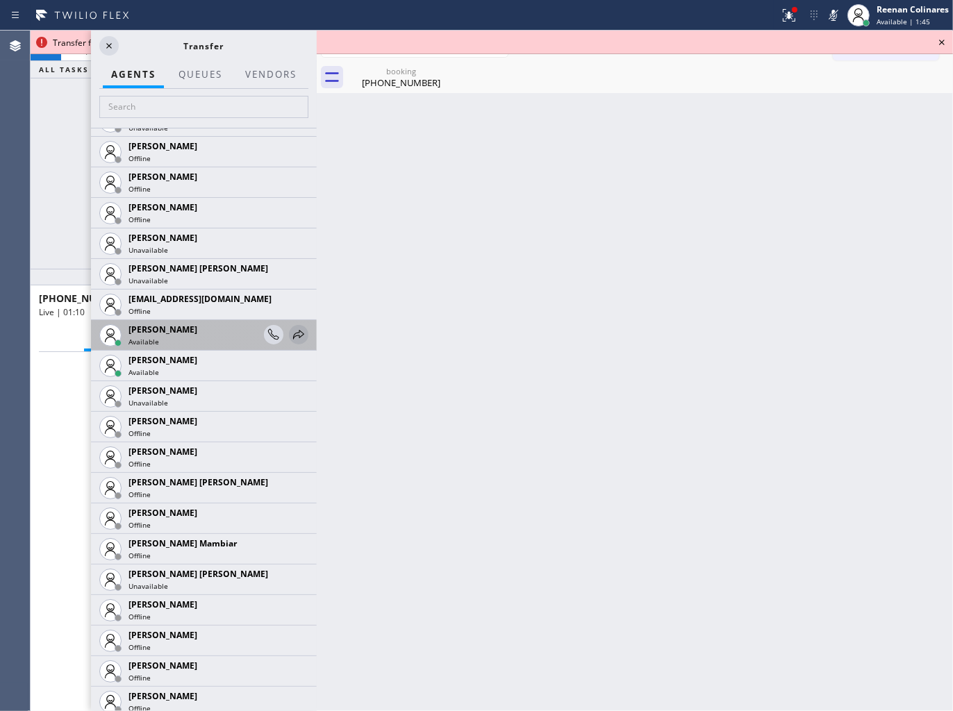
click at [293, 331] on icon at bounding box center [298, 334] width 11 height 9
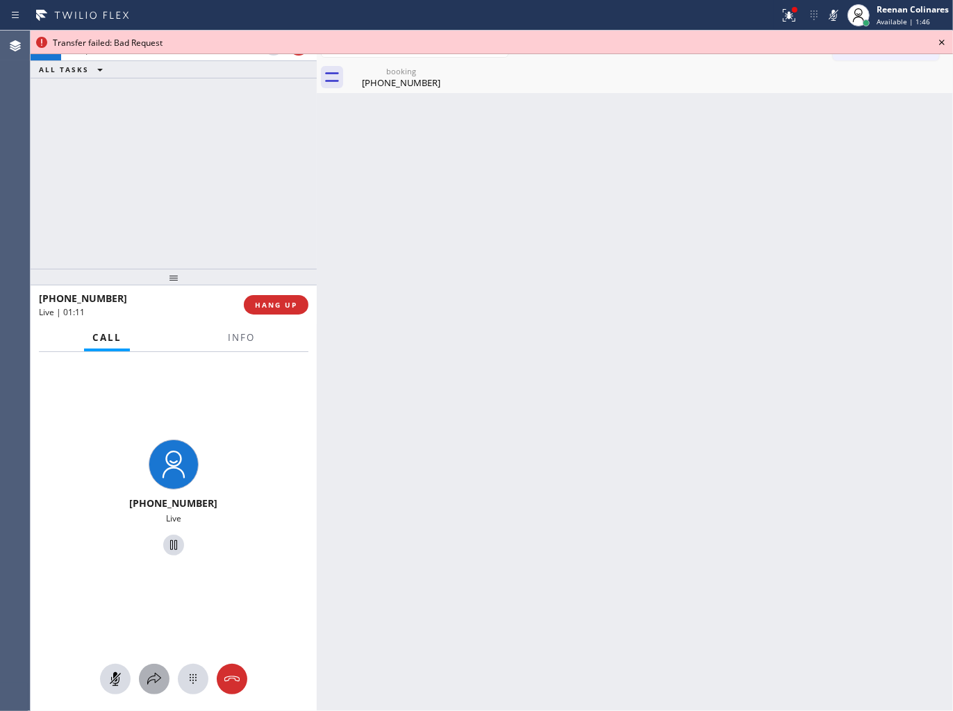
click at [151, 678] on icon at bounding box center [154, 679] width 17 height 17
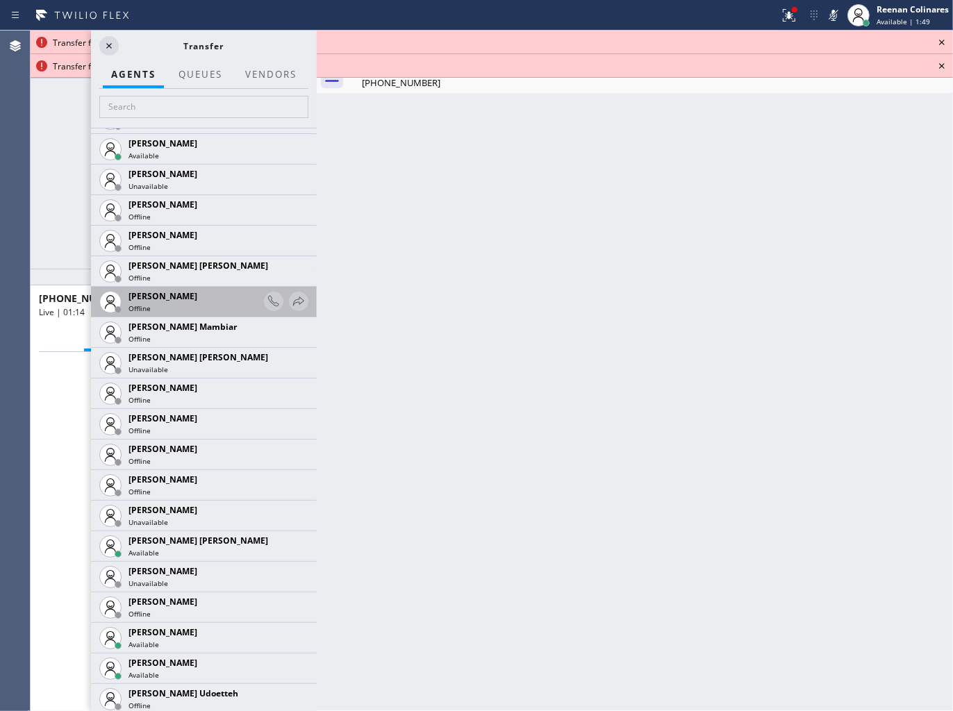
scroll to position [1003, 0]
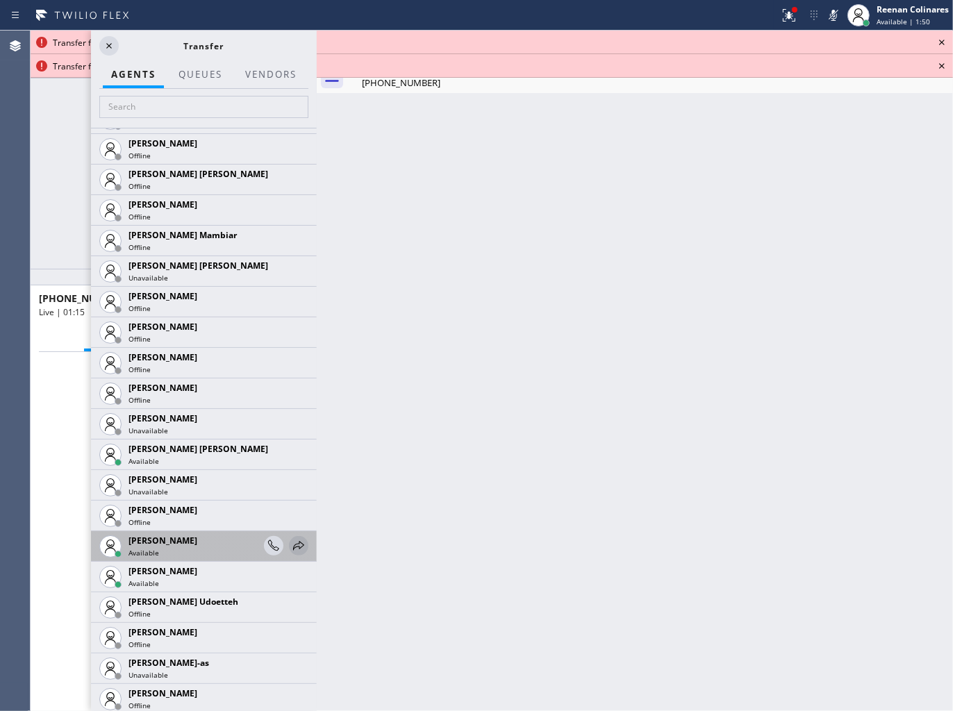
click at [290, 544] on icon at bounding box center [298, 546] width 17 height 17
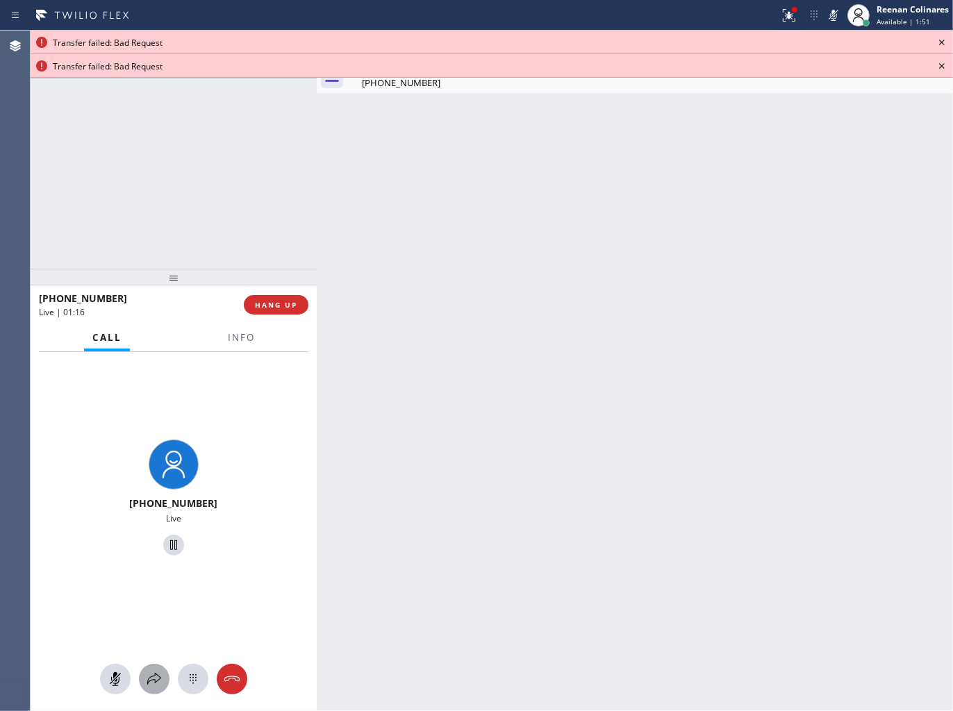
click at [164, 685] on div at bounding box center [154, 679] width 31 height 17
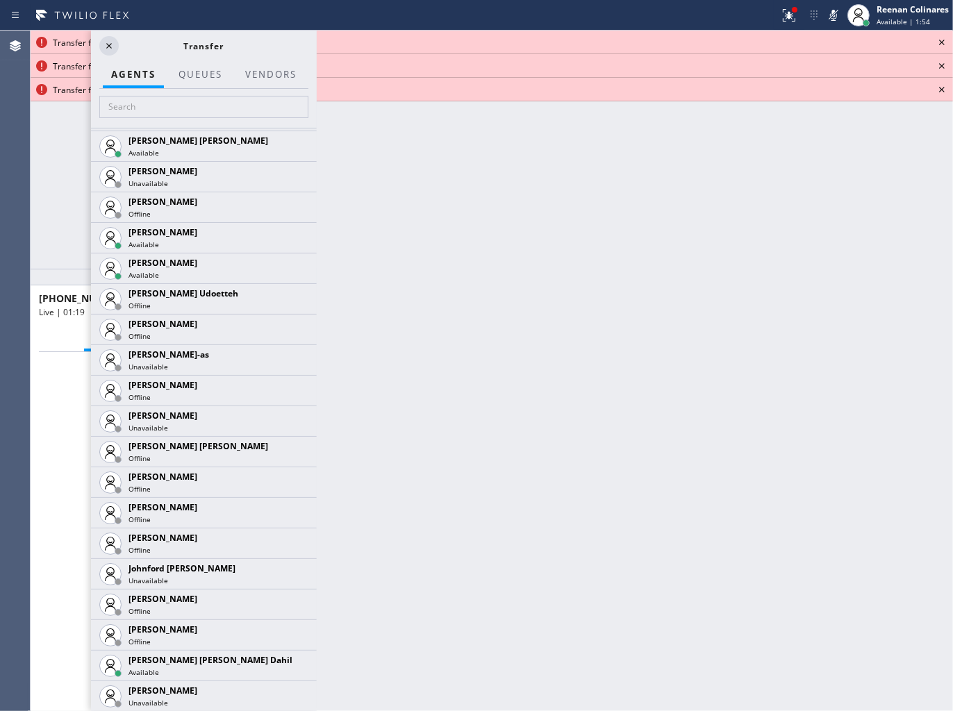
scroll to position [1466, 0]
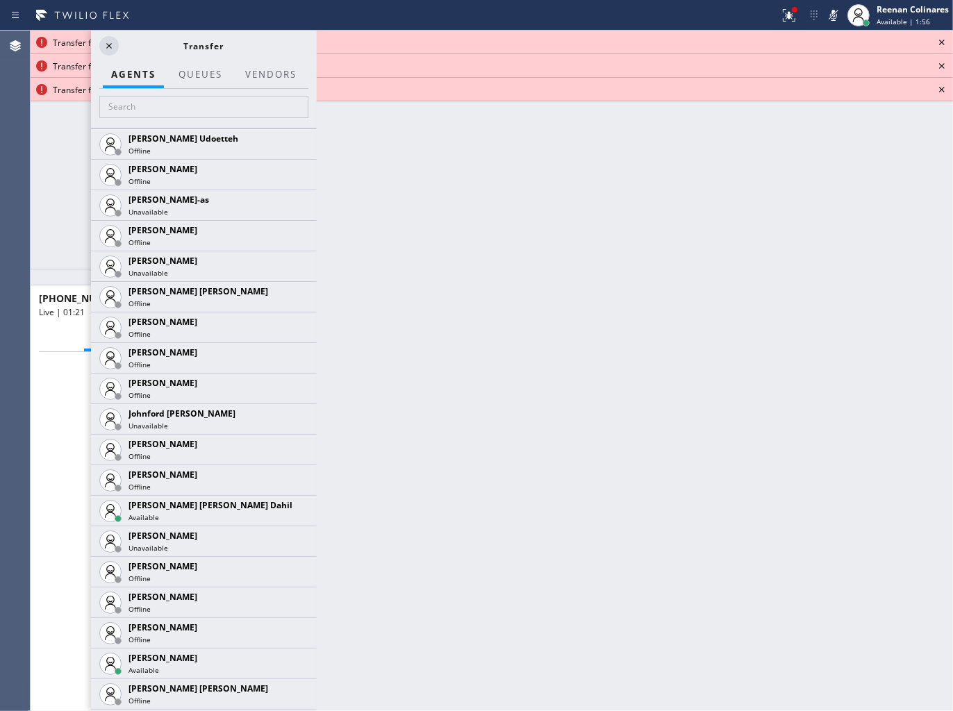
click at [0, 0] on icon at bounding box center [0, 0] width 0 height 0
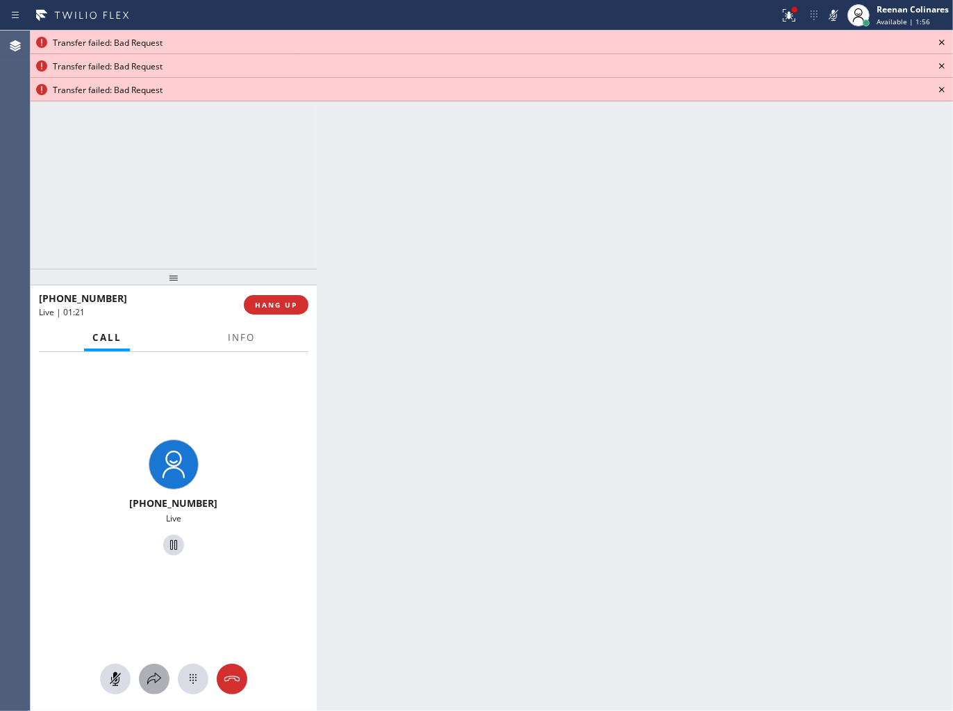
click at [153, 675] on icon at bounding box center [154, 679] width 17 height 17
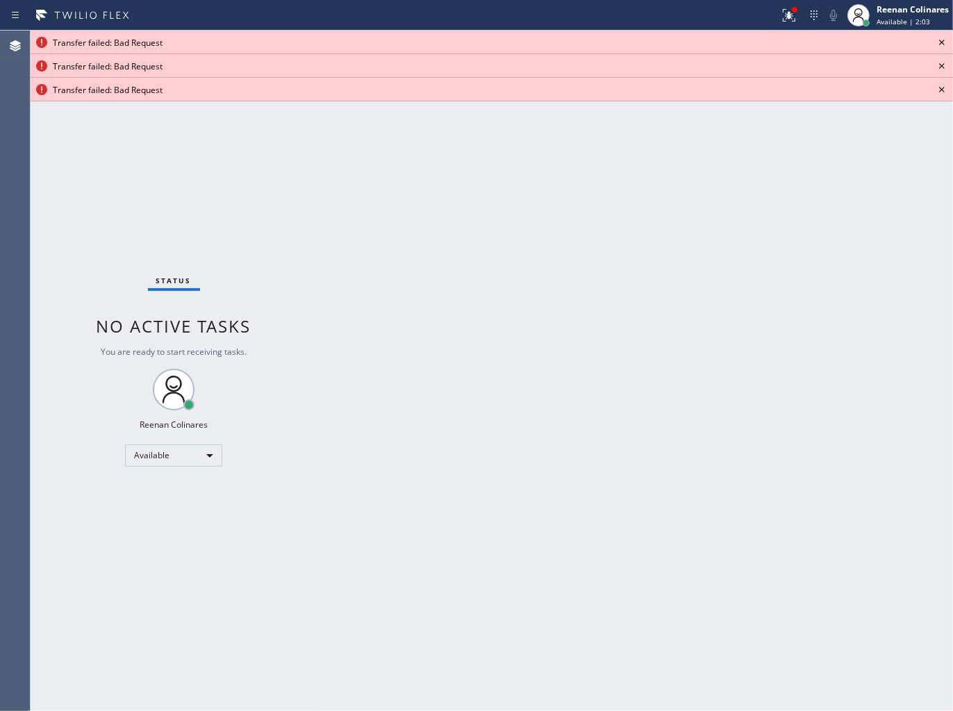
click at [941, 36] on icon at bounding box center [941, 42] width 17 height 17
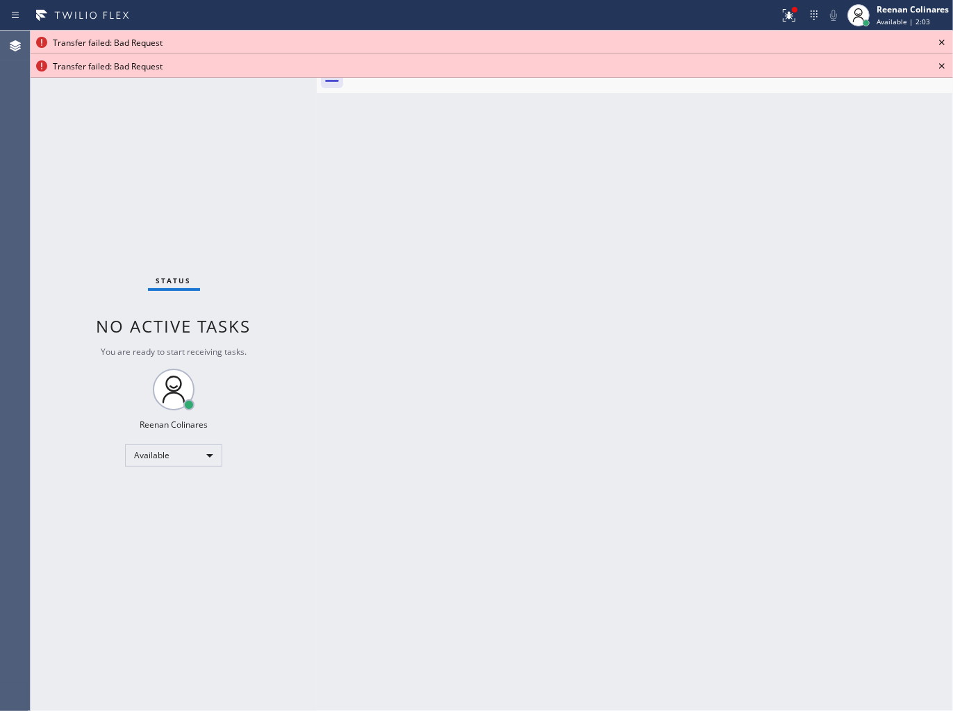
click at [941, 36] on icon at bounding box center [941, 42] width 17 height 17
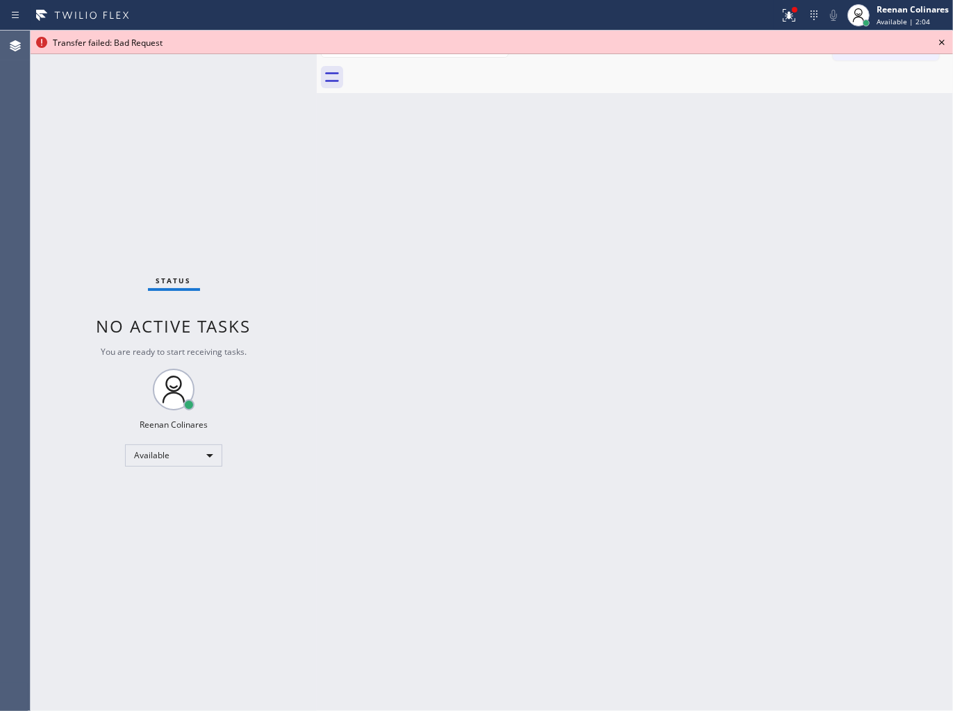
click at [940, 42] on icon at bounding box center [941, 42] width 17 height 17
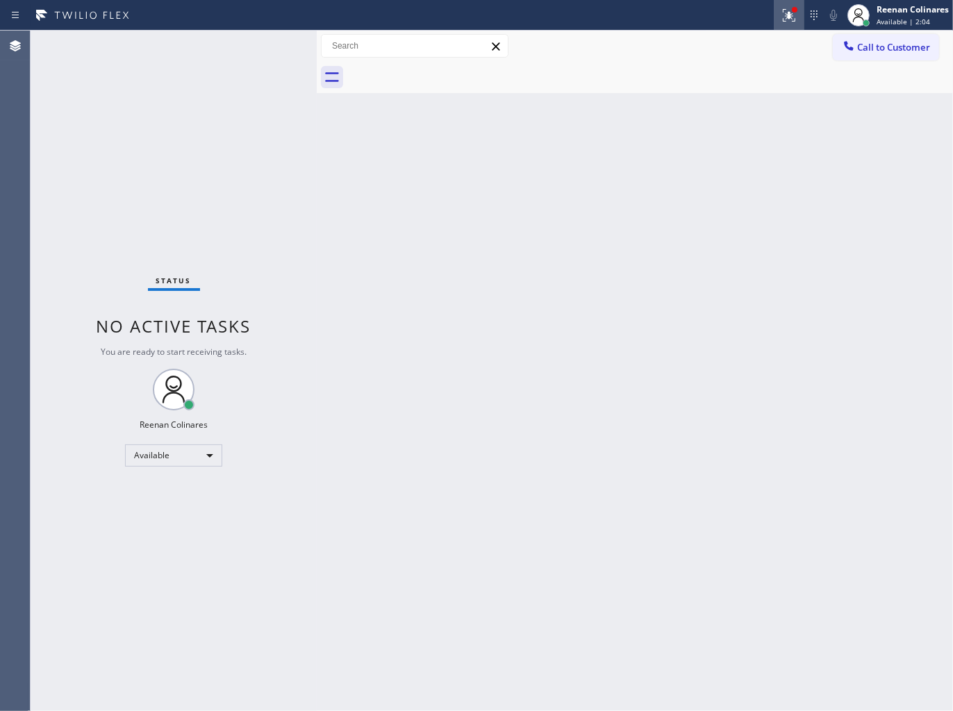
click at [792, 19] on icon at bounding box center [789, 15] width 17 height 17
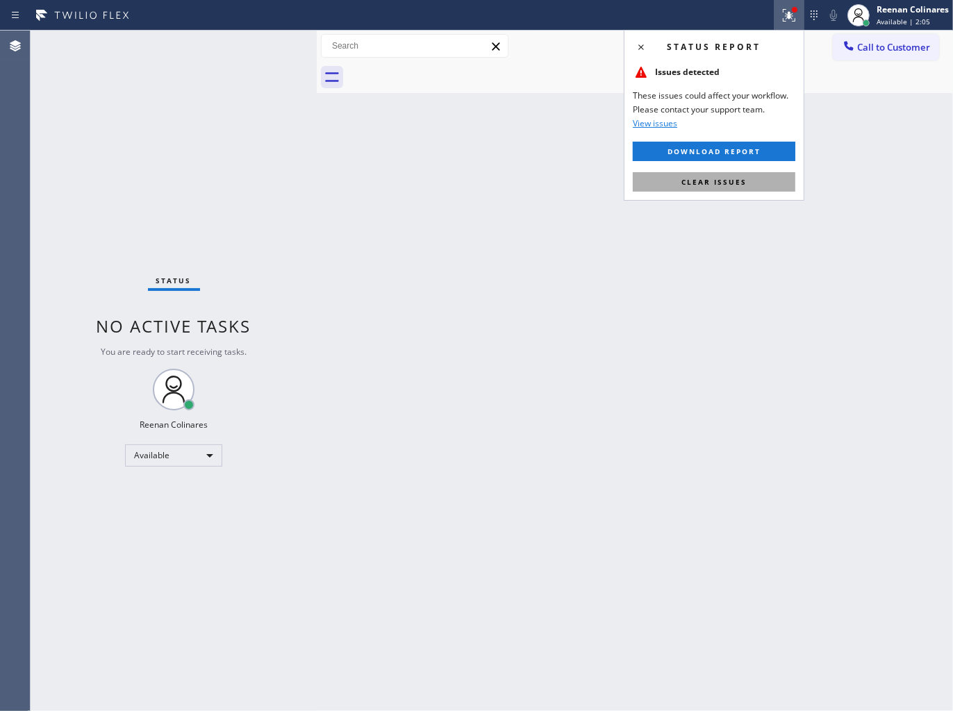
click at [747, 178] on button "Clear issues" at bounding box center [714, 181] width 163 height 19
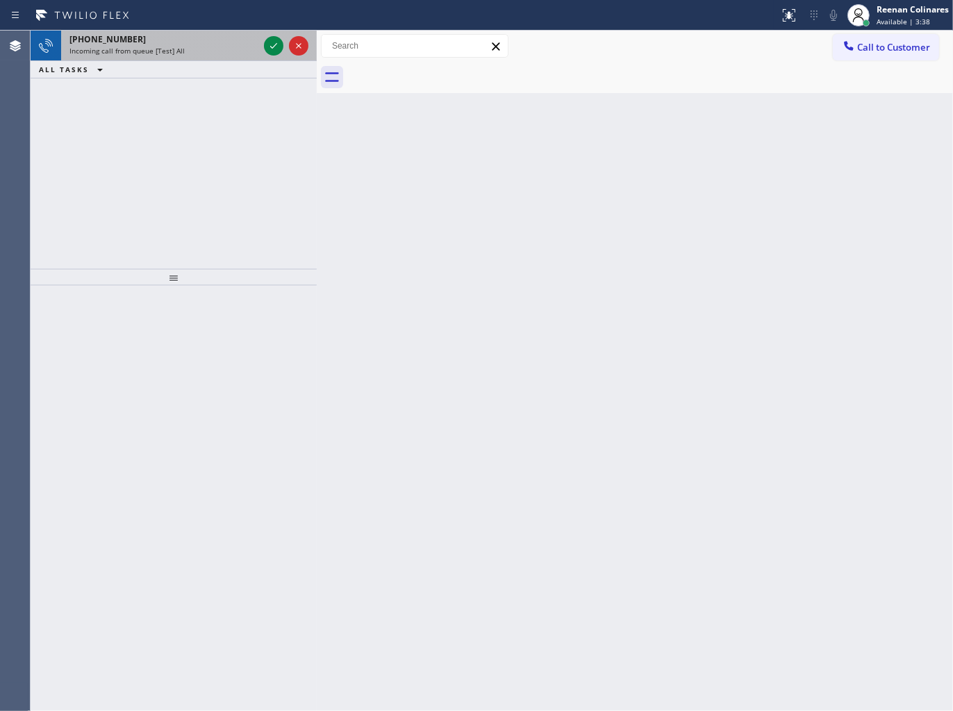
click at [148, 57] on div "+19735756661 Incoming call from queue [Test] All" at bounding box center [161, 46] width 200 height 31
click at [220, 46] on div "Incoming call from queue [Test] All" at bounding box center [163, 51] width 189 height 10
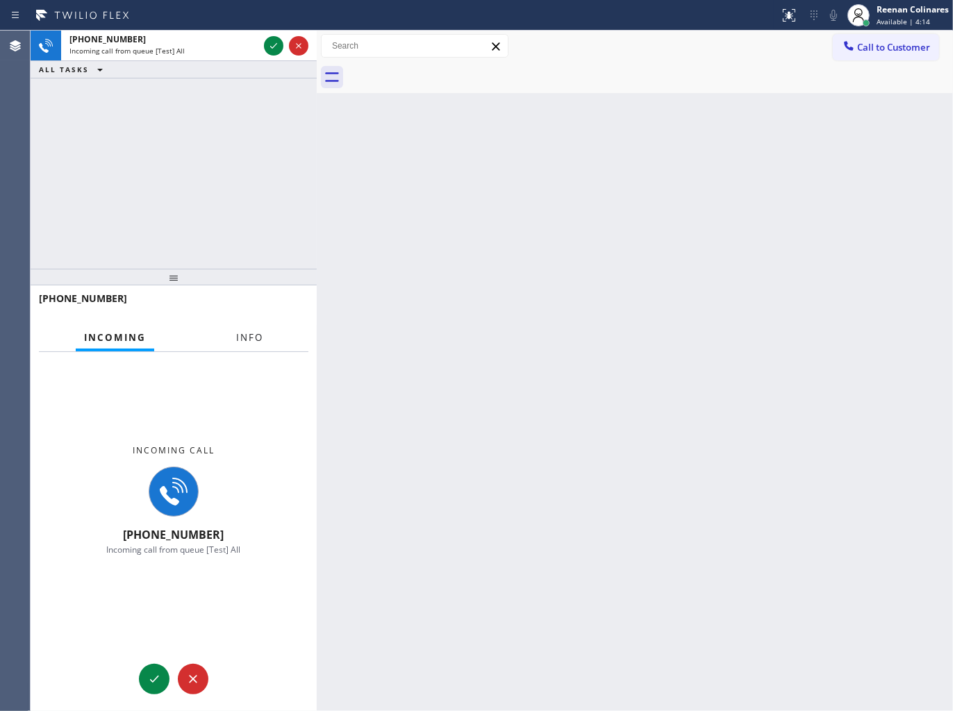
click at [245, 340] on span "Info" at bounding box center [249, 337] width 27 height 13
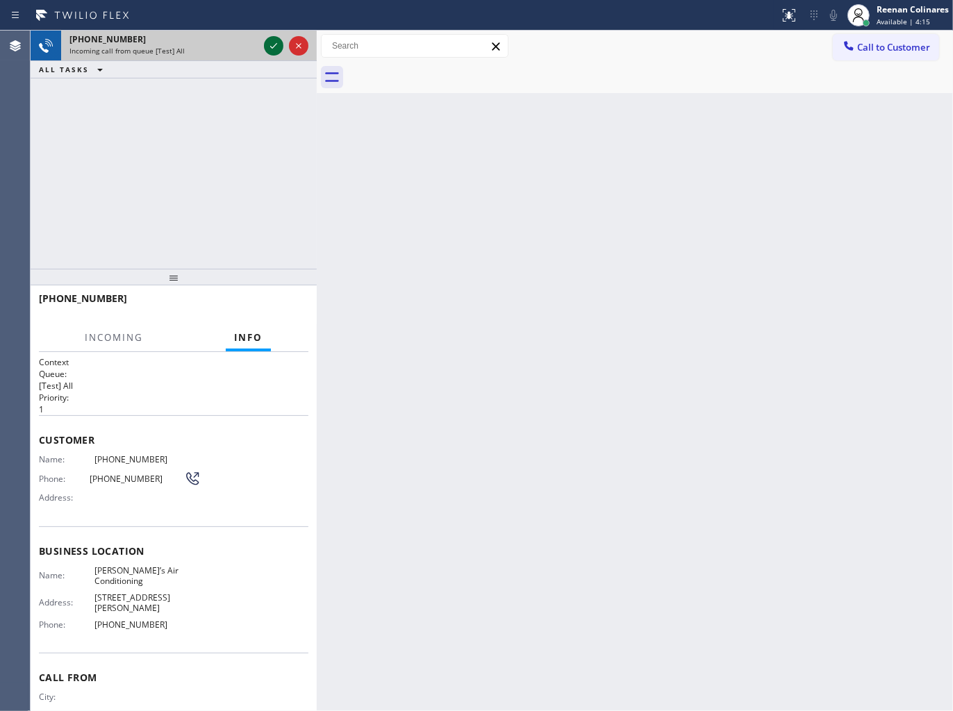
click at [272, 49] on icon at bounding box center [273, 46] width 17 height 17
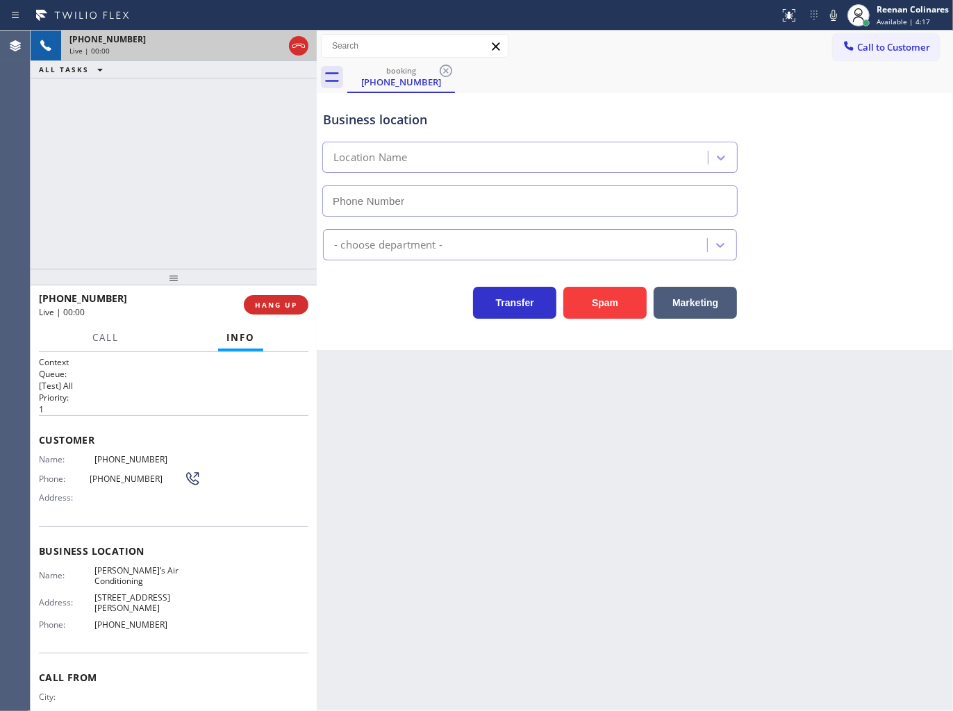
type input "(818) 853-9091"
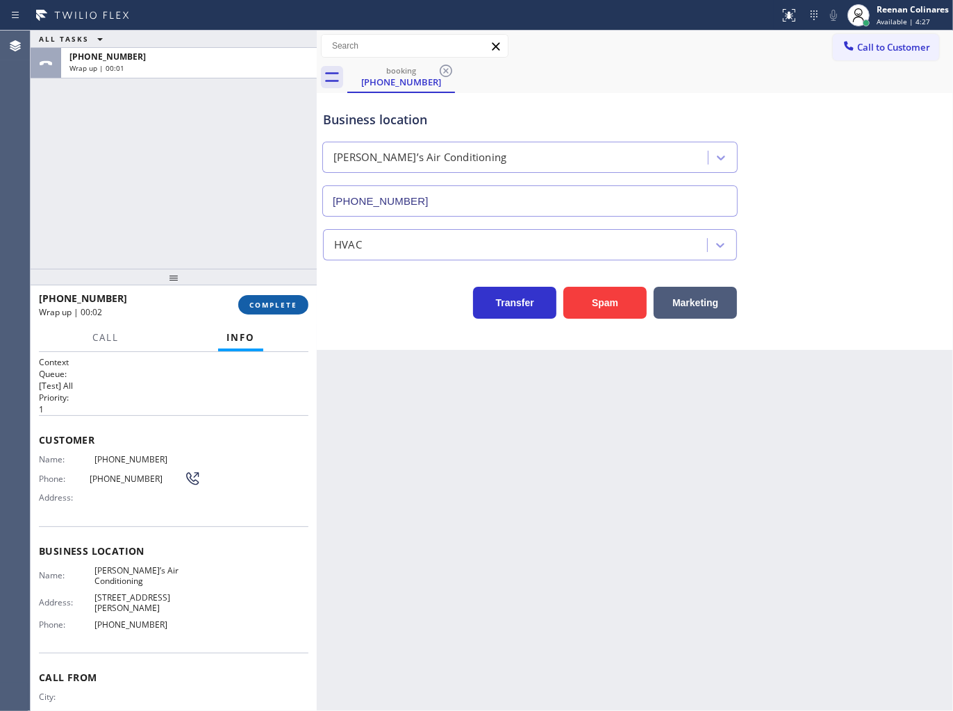
click at [268, 301] on span "COMPLETE" at bounding box center [273, 305] width 48 height 10
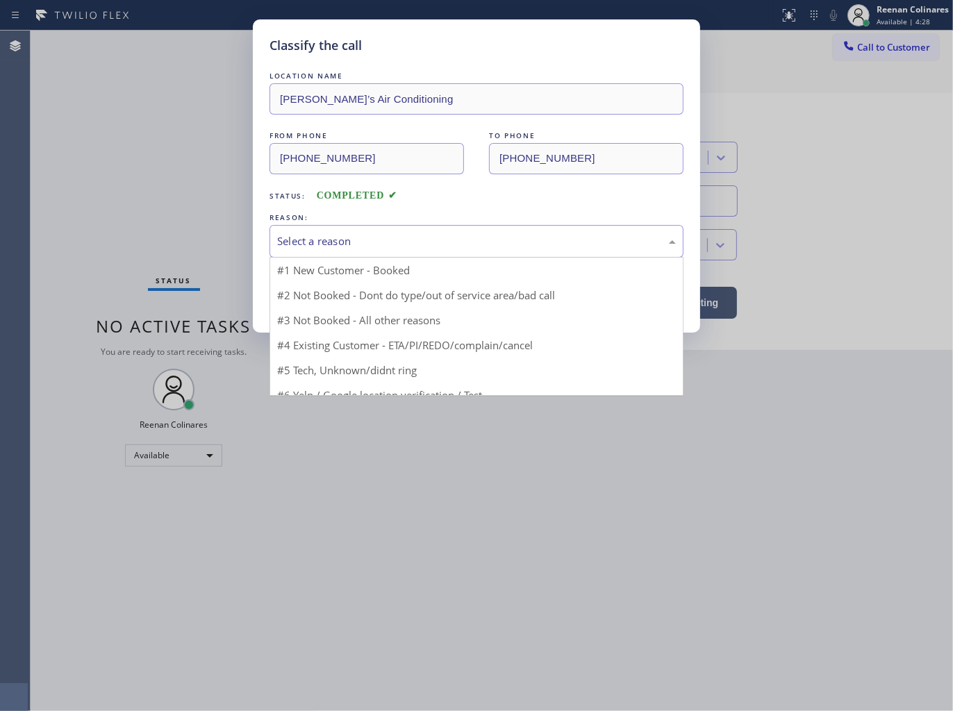
drag, startPoint x: 342, startPoint y: 233, endPoint x: 335, endPoint y: 273, distance: 40.2
click at [343, 237] on div "Select a reason" at bounding box center [476, 241] width 399 height 16
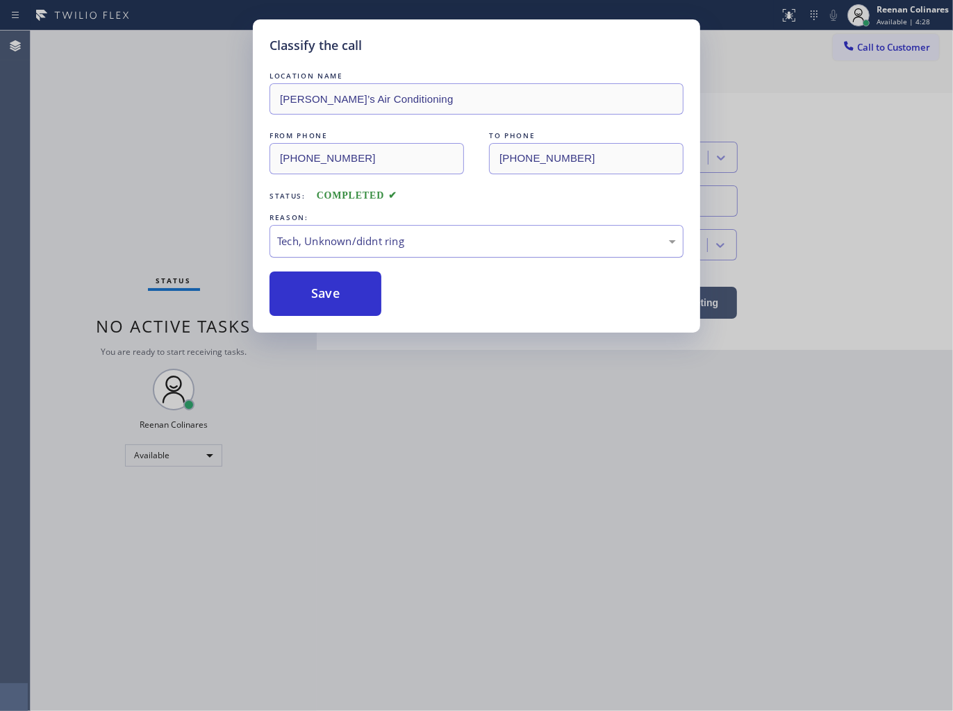
click at [330, 299] on button "Save" at bounding box center [325, 294] width 112 height 44
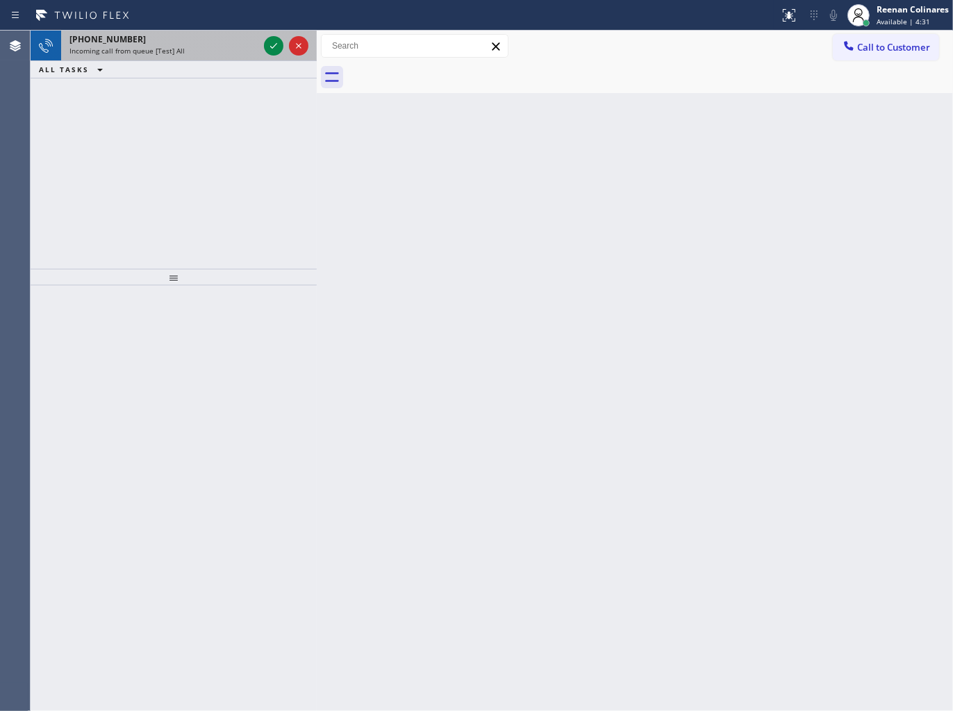
click at [185, 42] on div "+17543366799" at bounding box center [163, 39] width 189 height 12
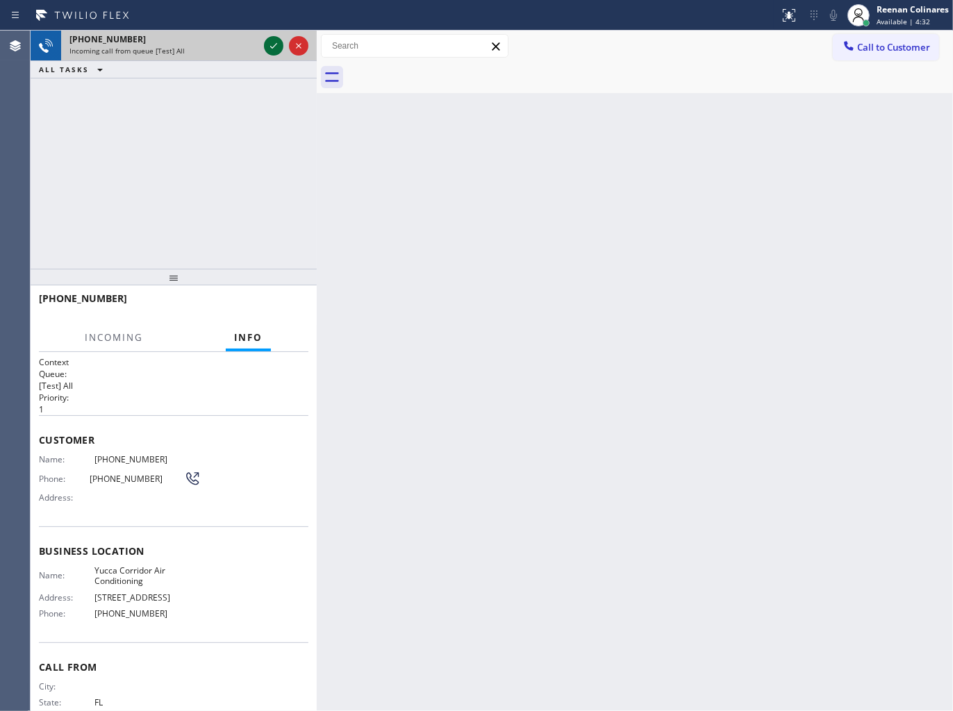
click at [275, 42] on icon at bounding box center [273, 46] width 17 height 17
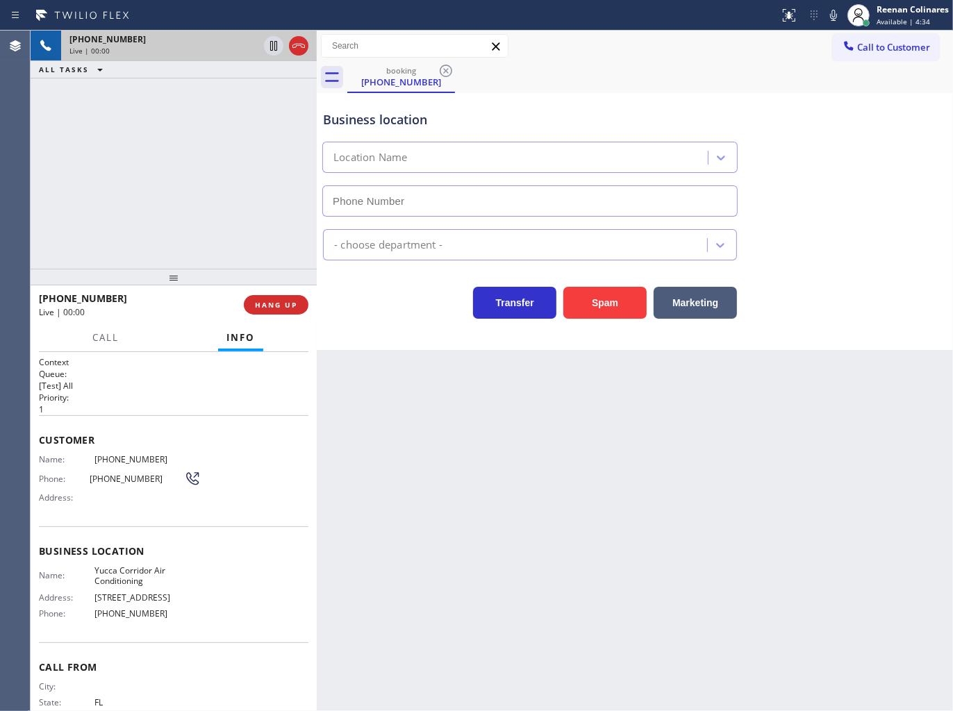
type input "(323) 843-4608"
click at [279, 304] on span "HANG UP" at bounding box center [276, 305] width 42 height 10
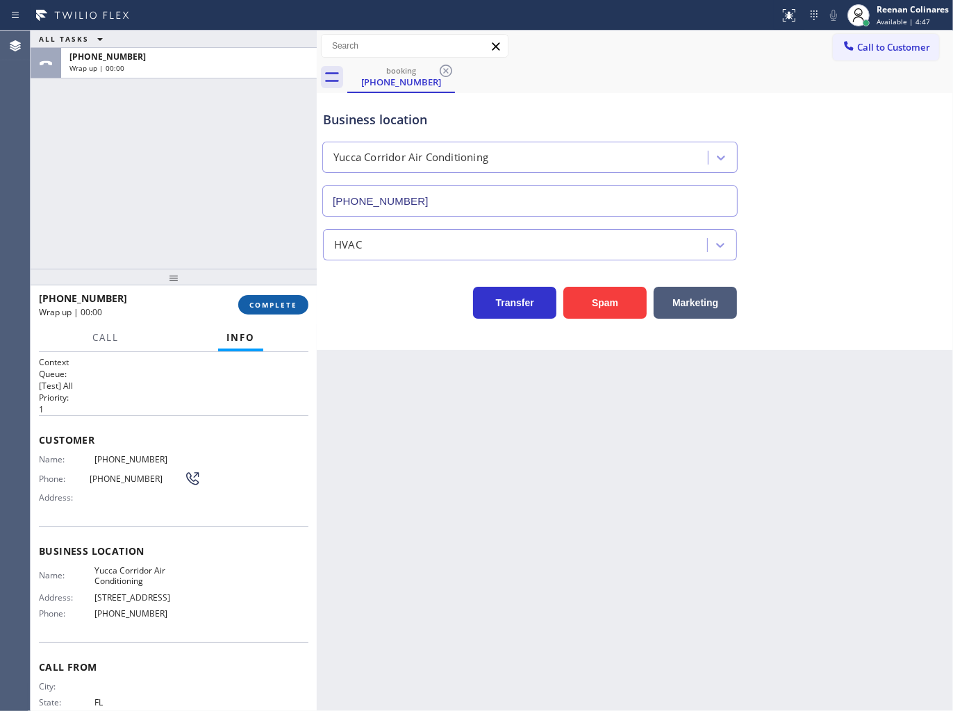
click at [272, 299] on button "COMPLETE" at bounding box center [273, 304] width 70 height 19
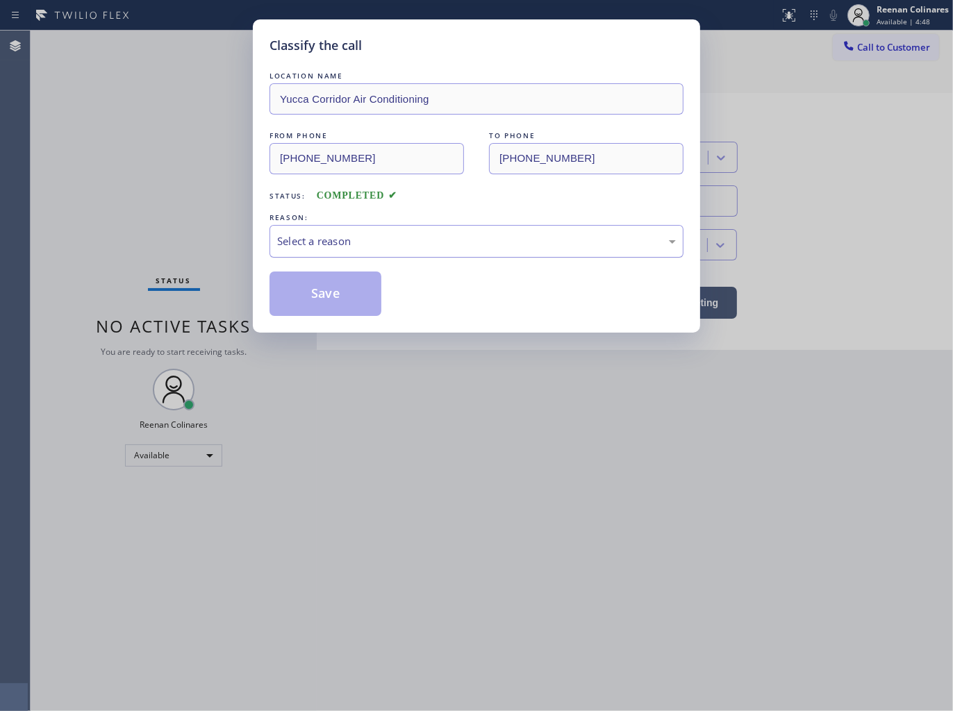
click at [324, 237] on div "Select a reason" at bounding box center [476, 241] width 399 height 16
drag, startPoint x: 324, startPoint y: 307, endPoint x: 917, endPoint y: 74, distance: 637.8
click at [335, 301] on button "Save" at bounding box center [325, 294] width 112 height 44
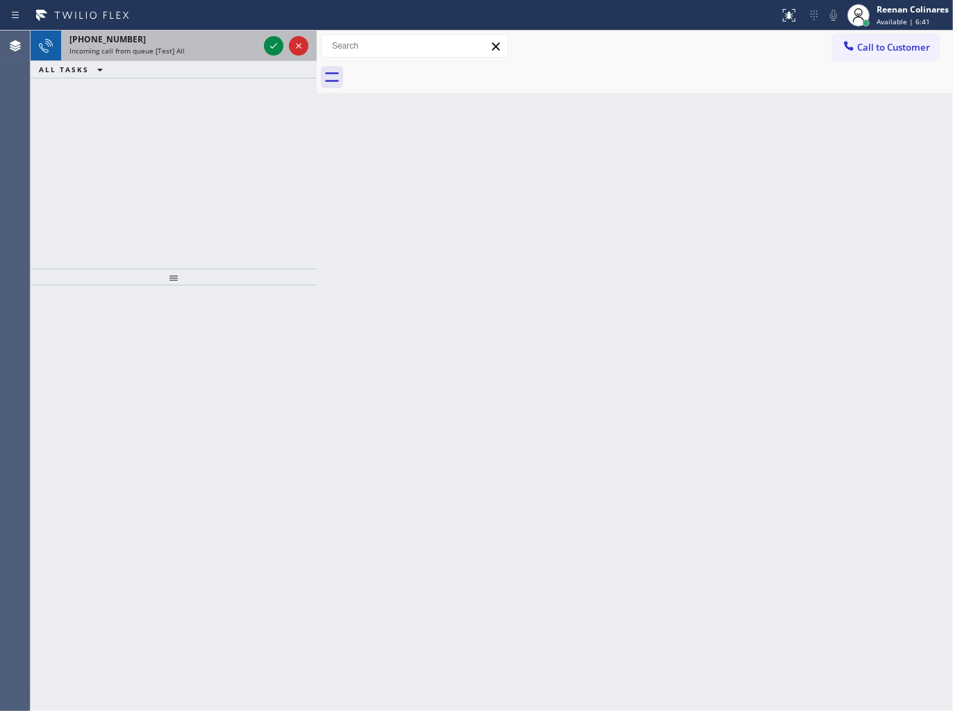
click at [214, 42] on div "+17543366892" at bounding box center [163, 39] width 189 height 12
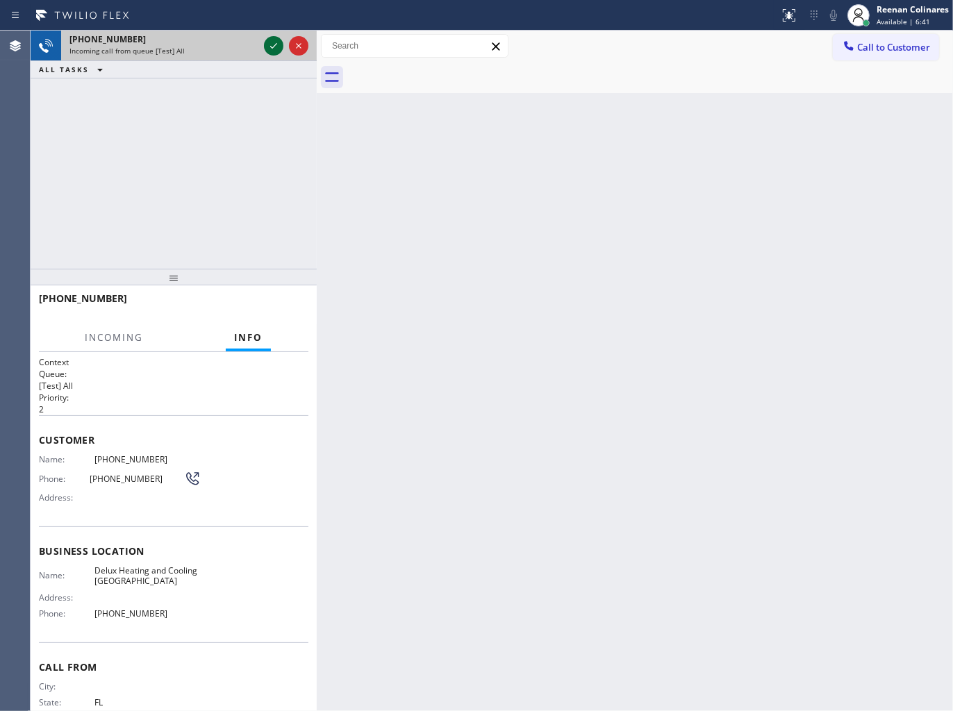
click at [269, 46] on icon at bounding box center [273, 46] width 17 height 17
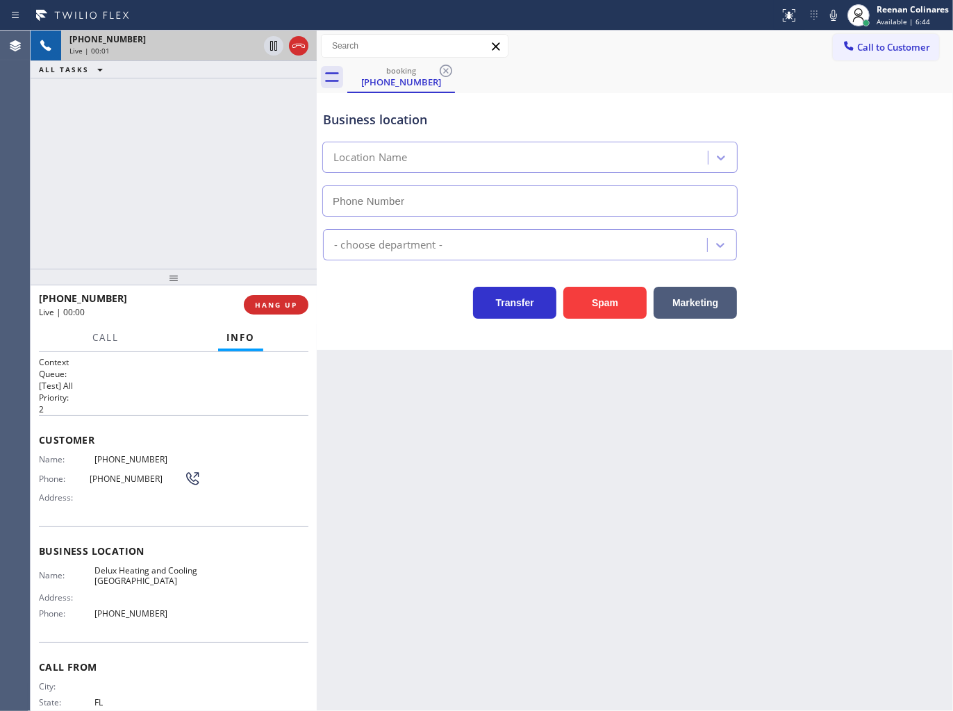
type input "(213) 513-5369"
click at [290, 310] on button "HANG UP" at bounding box center [276, 304] width 65 height 19
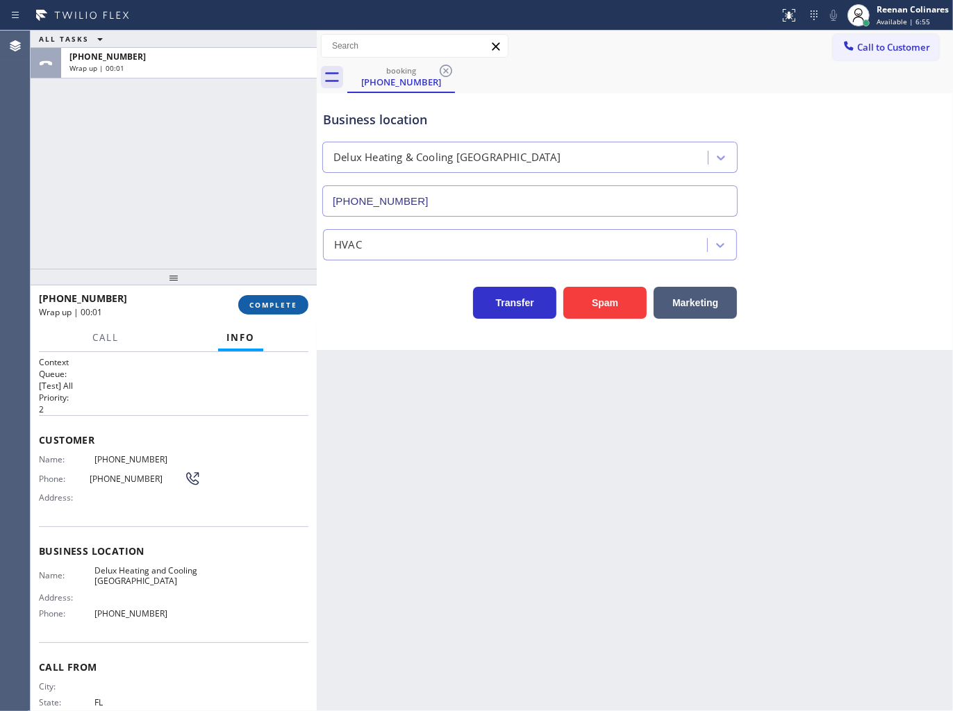
click at [290, 310] on button "COMPLETE" at bounding box center [273, 304] width 70 height 19
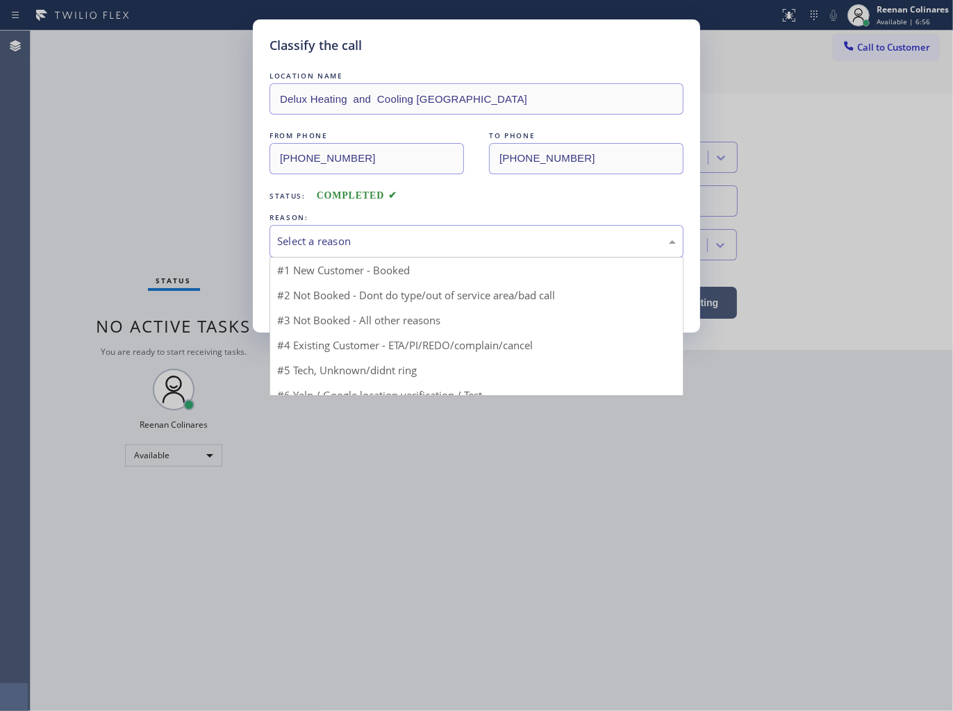
click at [338, 247] on div "Select a reason" at bounding box center [476, 241] width 399 height 16
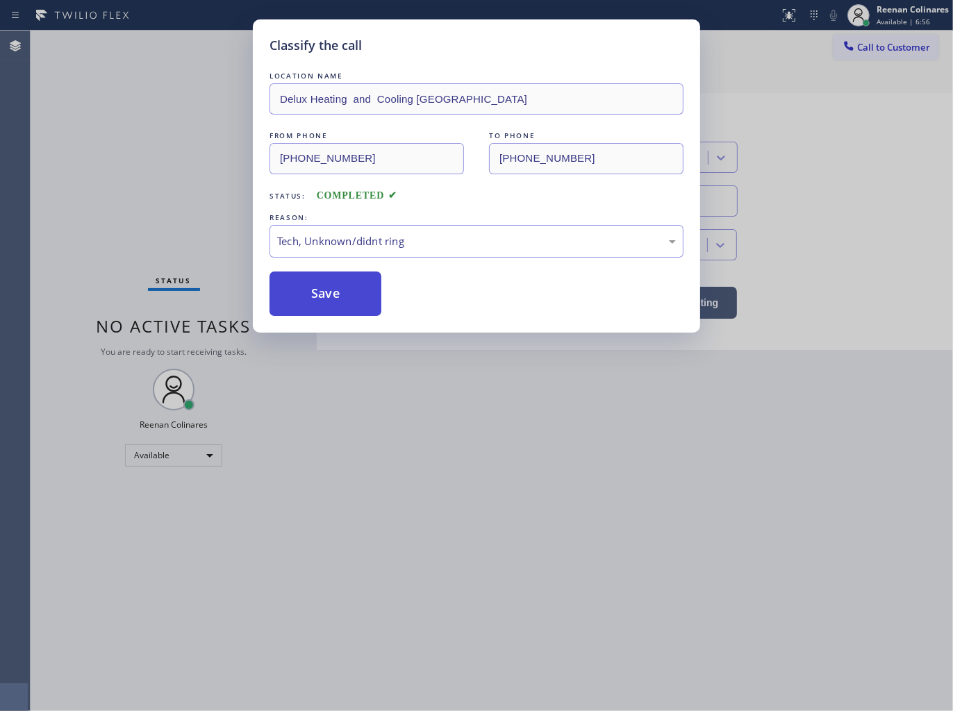
click at [315, 306] on button "Save" at bounding box center [325, 294] width 112 height 44
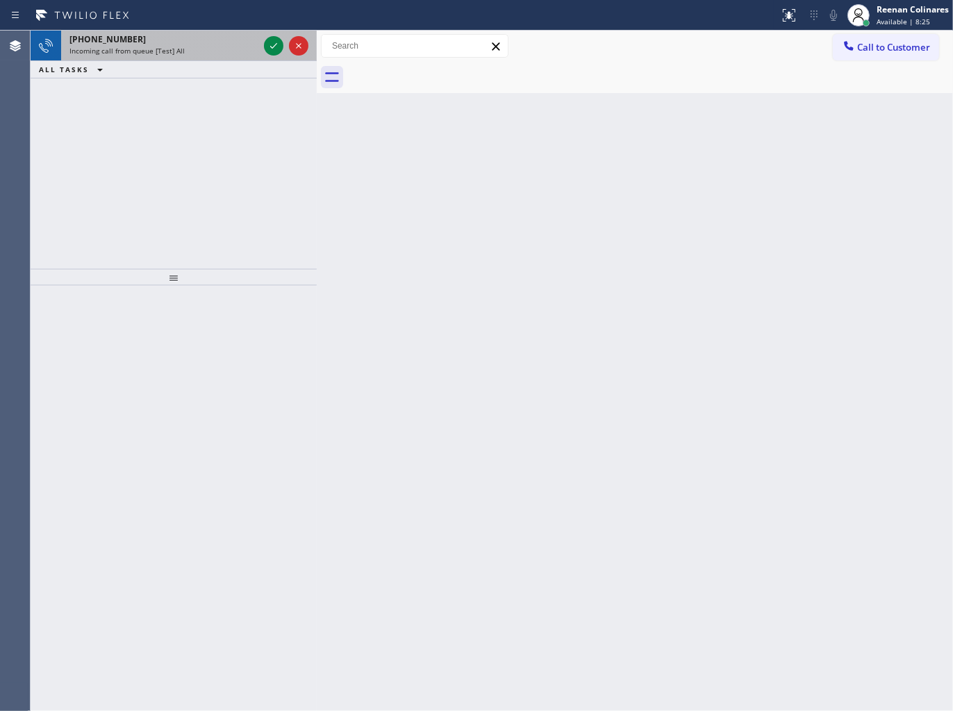
click at [156, 46] on span "Incoming call from queue [Test] All" at bounding box center [126, 51] width 115 height 10
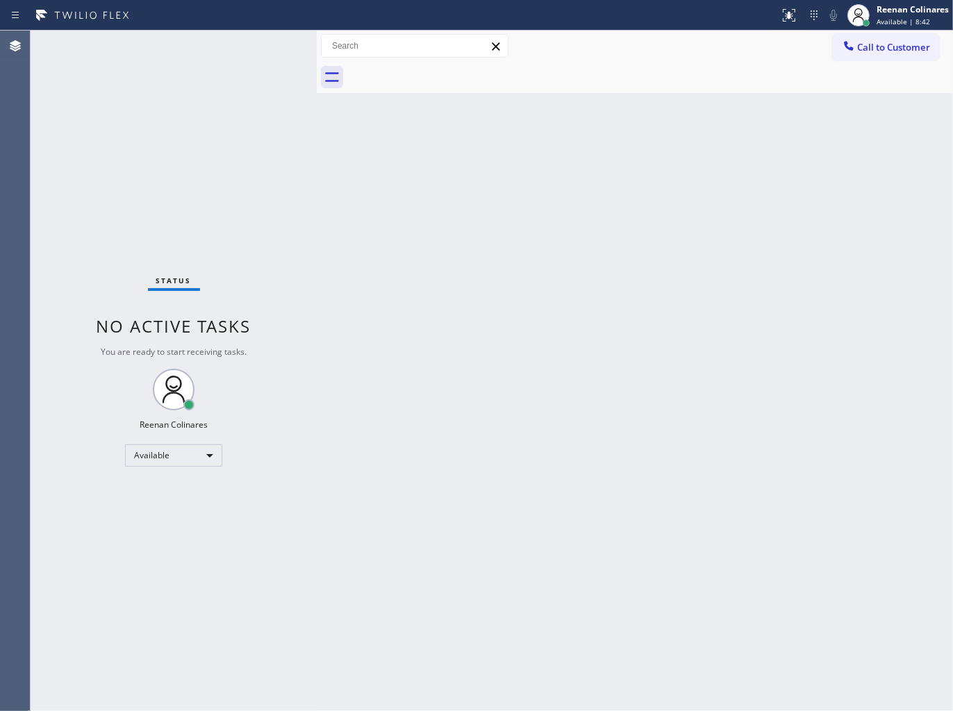
click at [131, 43] on div "Status No active tasks You are ready to start receiving tasks. Reenan Colinares…" at bounding box center [174, 371] width 286 height 681
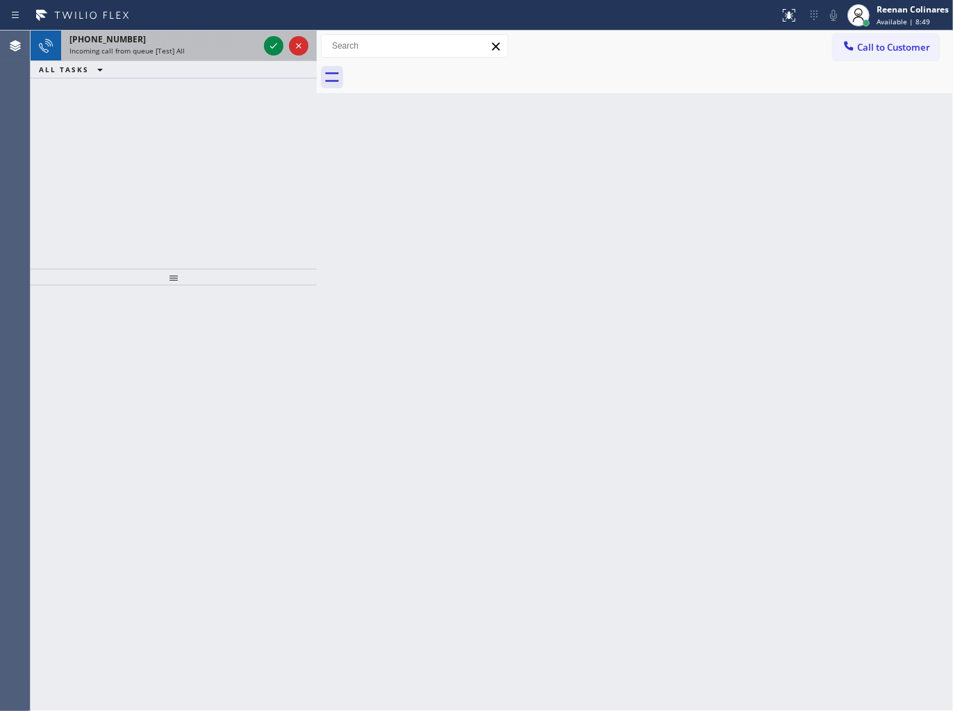
click at [199, 42] on div "+13019284669" at bounding box center [163, 39] width 189 height 12
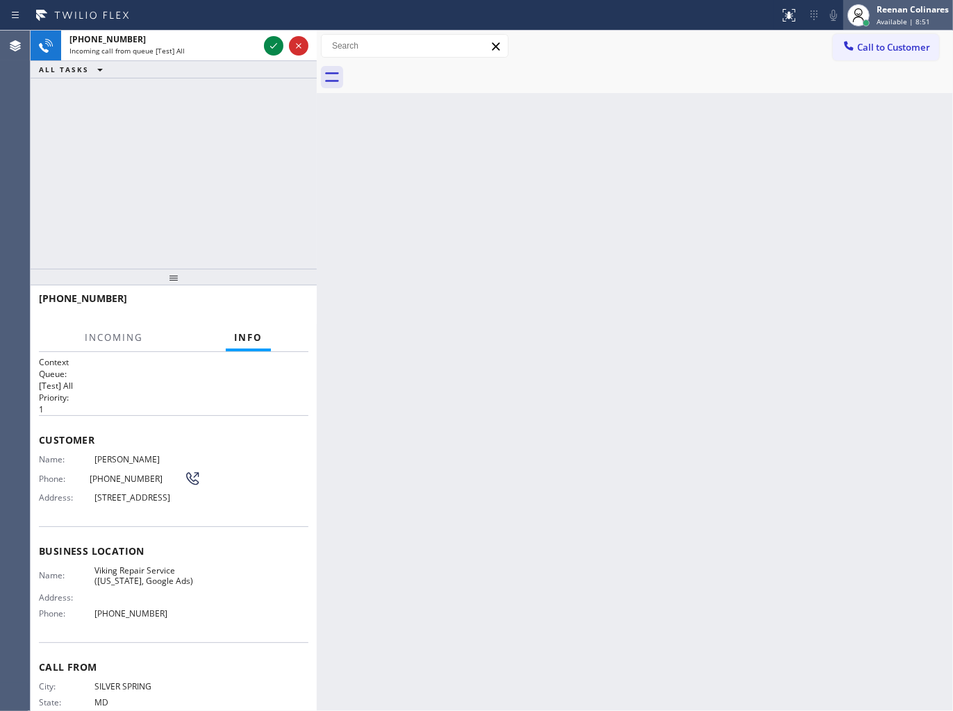
click at [890, 10] on div "Reenan Colinares" at bounding box center [912, 9] width 72 height 12
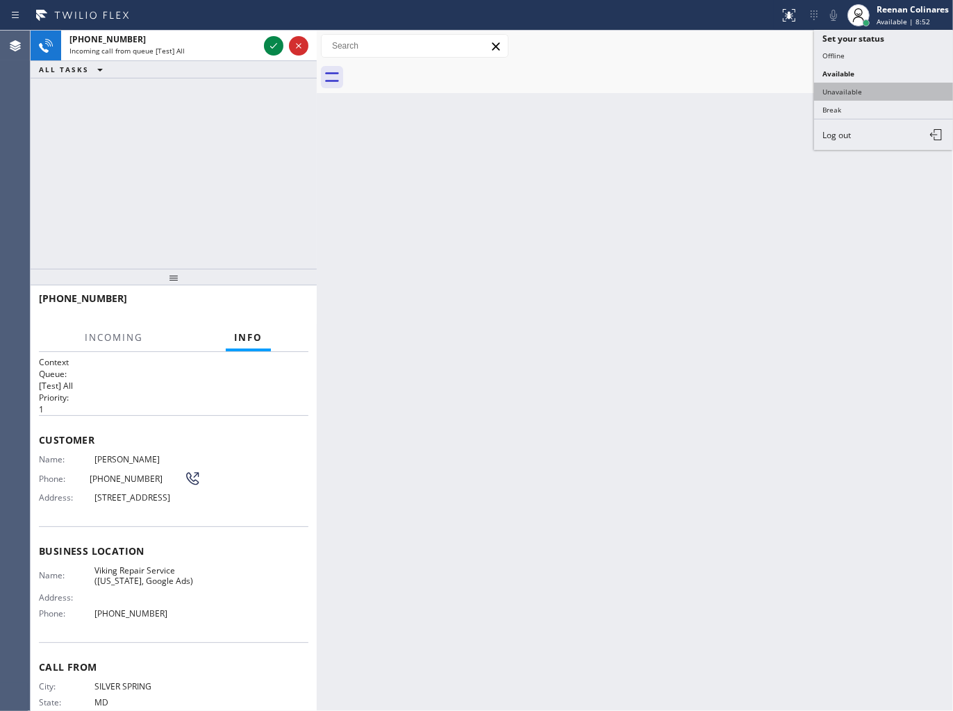
click at [835, 92] on button "Unavailable" at bounding box center [883, 92] width 139 height 18
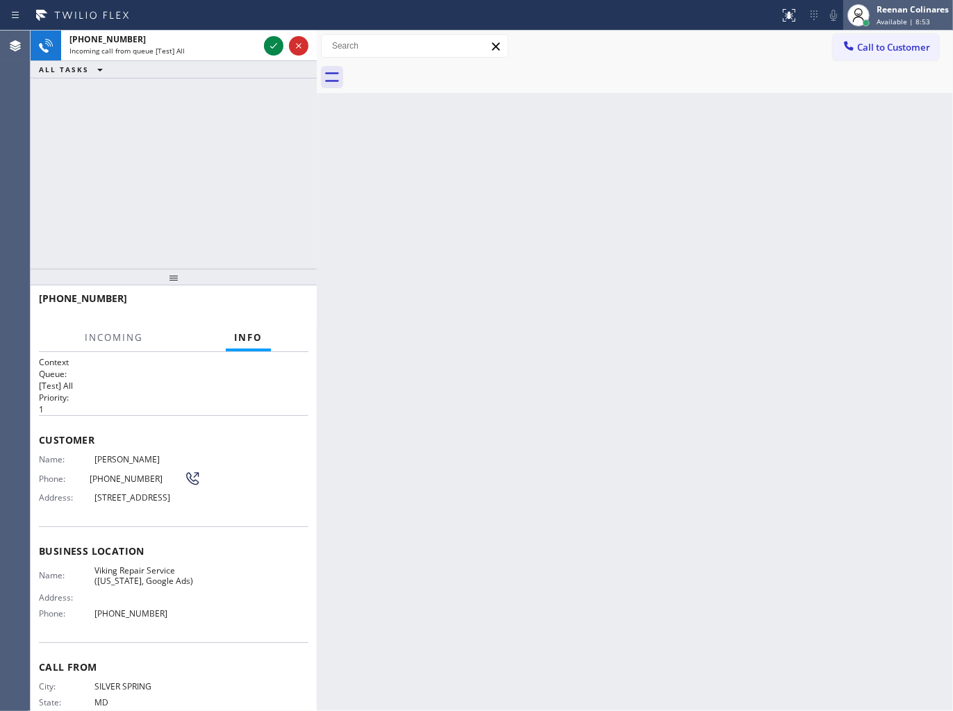
click at [890, 12] on div "Reenan Colinares" at bounding box center [912, 9] width 72 height 12
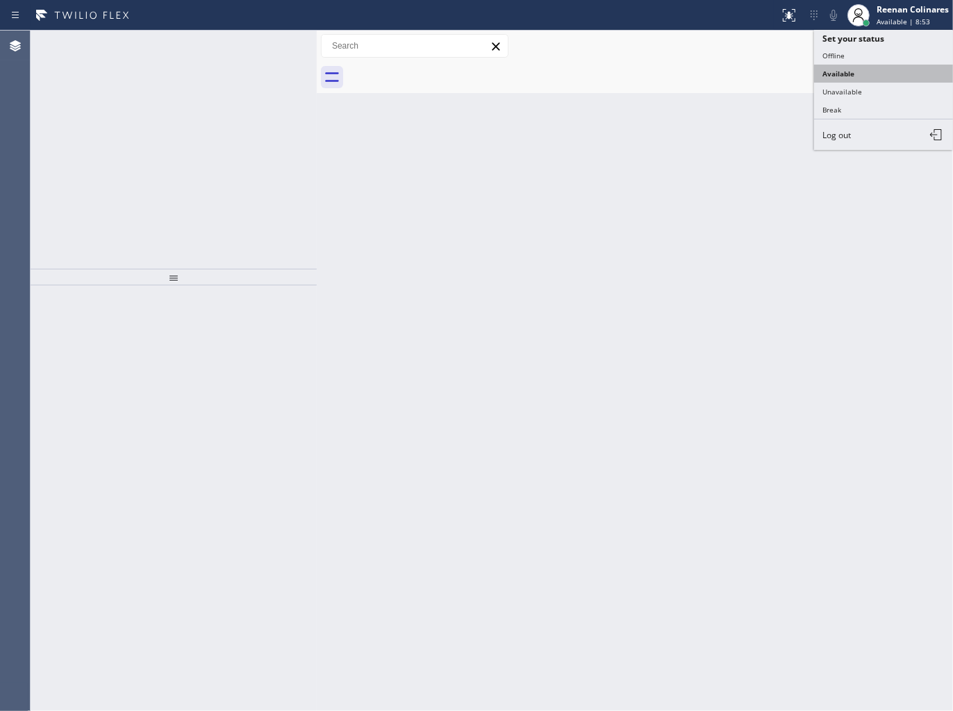
click at [846, 70] on button "Available" at bounding box center [883, 74] width 139 height 18
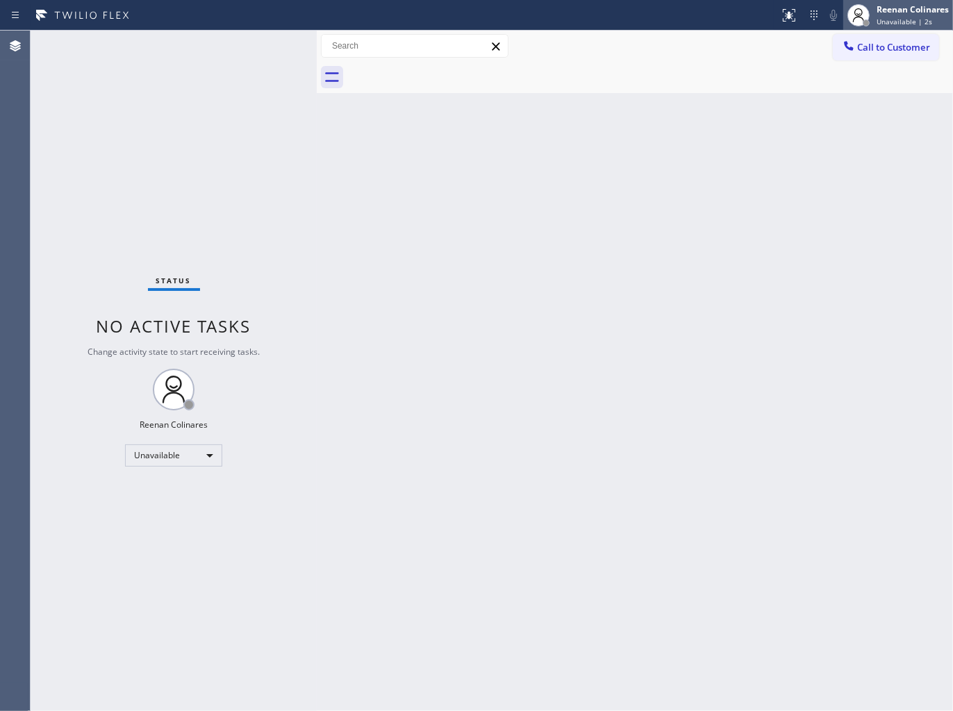
click at [915, 0] on div "Reenan Colinares Unavailable | 2s" at bounding box center [898, 15] width 110 height 31
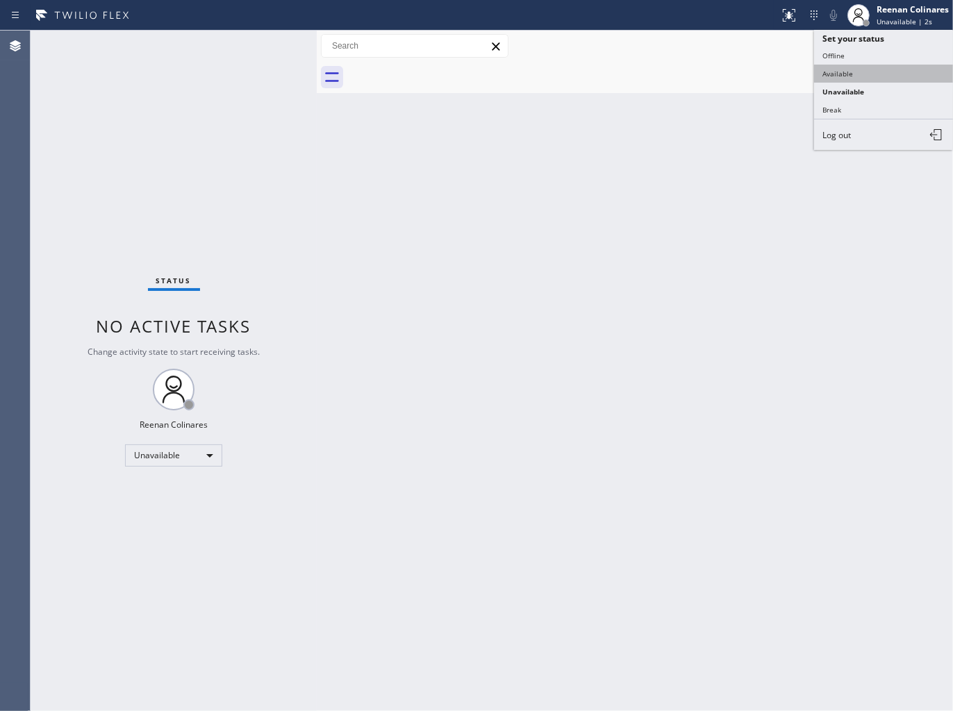
click at [836, 68] on button "Available" at bounding box center [883, 74] width 139 height 18
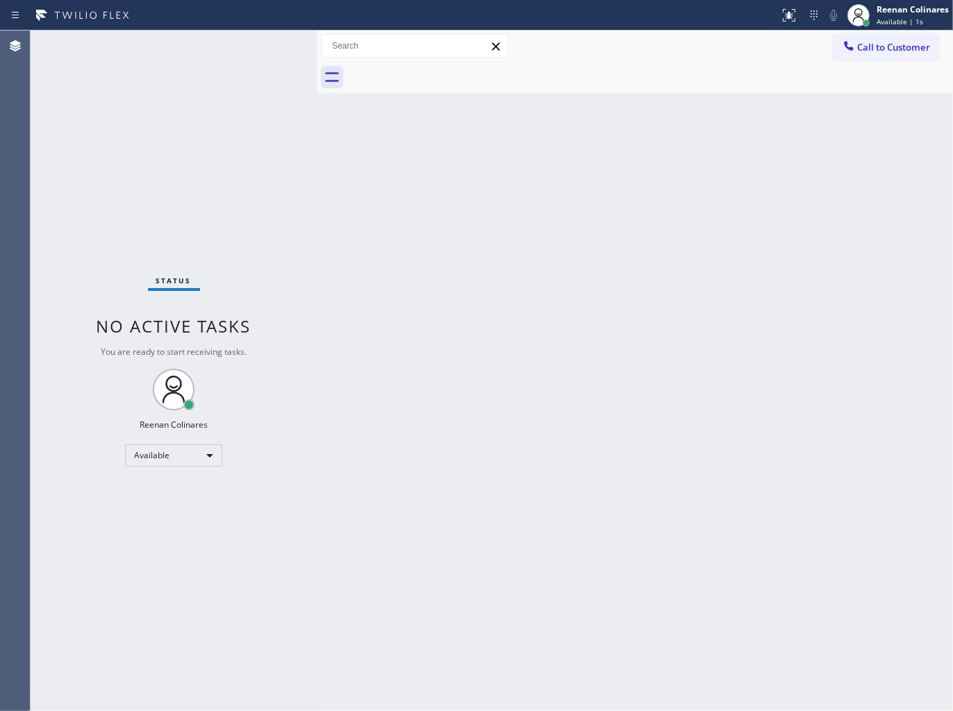
click at [185, 46] on div "Status No active tasks You are ready to start receiving tasks. Reenan Colinares…" at bounding box center [174, 371] width 286 height 681
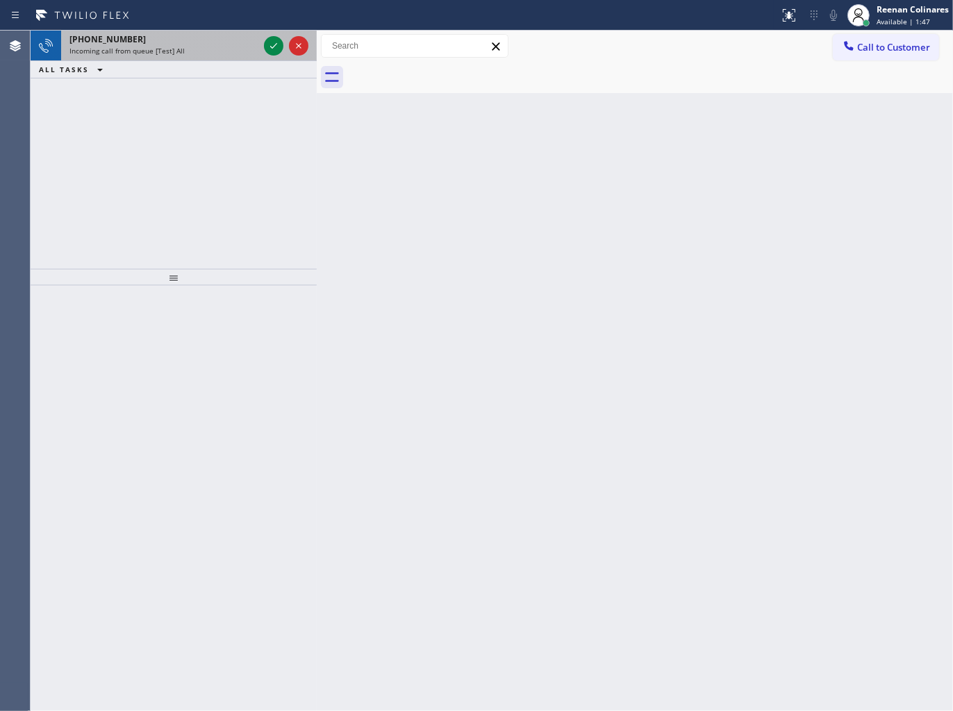
click at [174, 40] on div "+13232021138" at bounding box center [163, 39] width 189 height 12
click at [207, 33] on div "+15307825089" at bounding box center [163, 39] width 189 height 12
click at [183, 56] on div "+19175862636 Incoming call from queue [Test] All" at bounding box center [161, 46] width 200 height 31
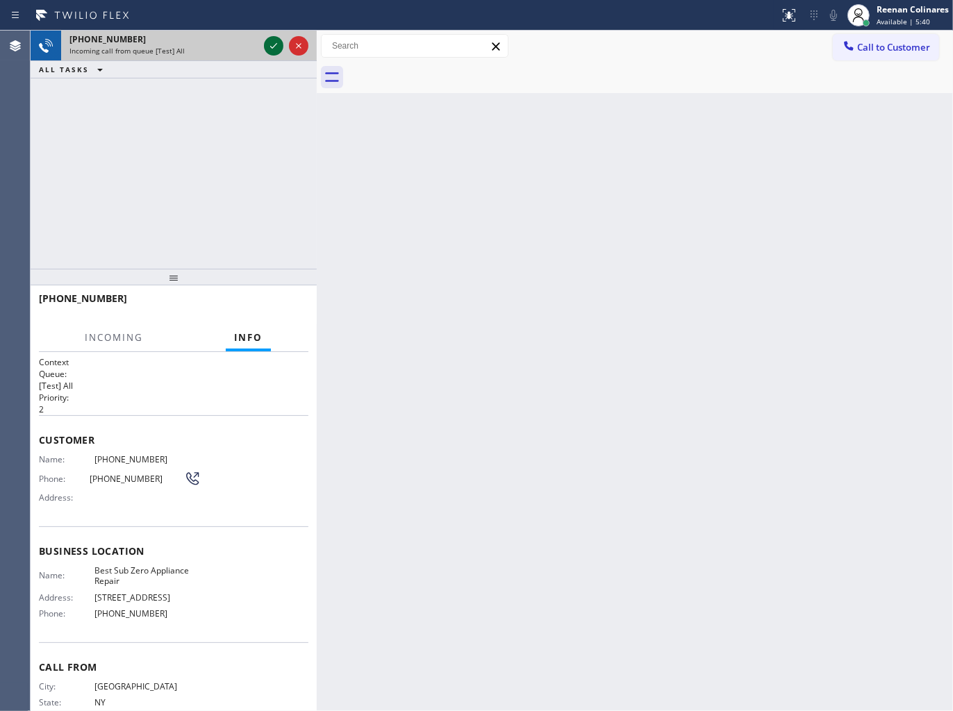
click at [267, 47] on icon at bounding box center [273, 46] width 17 height 17
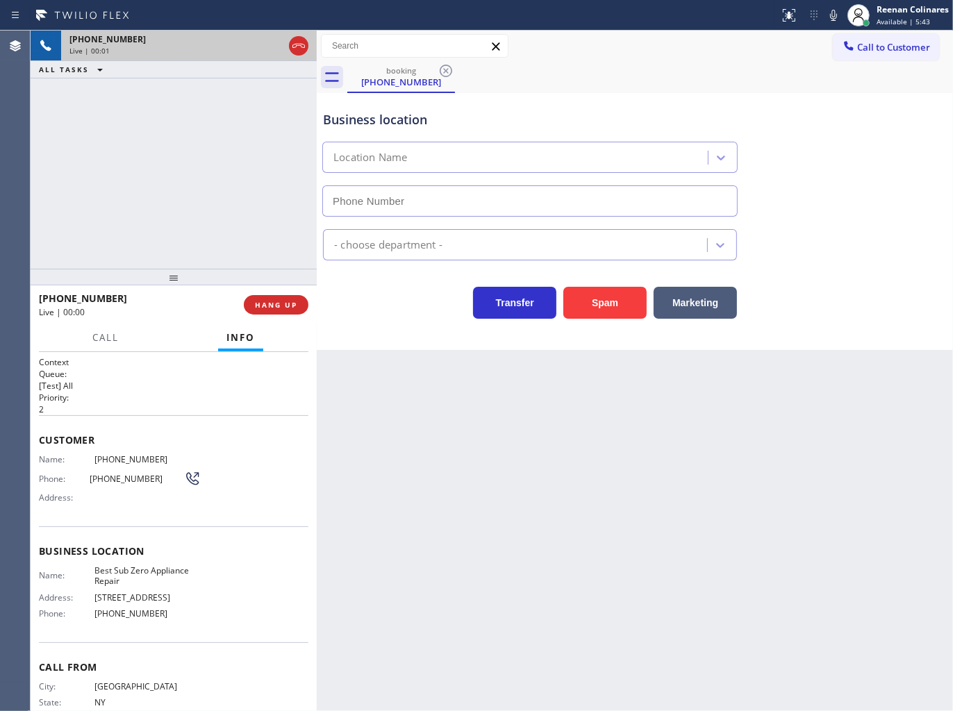
type input "(917) 979-4756"
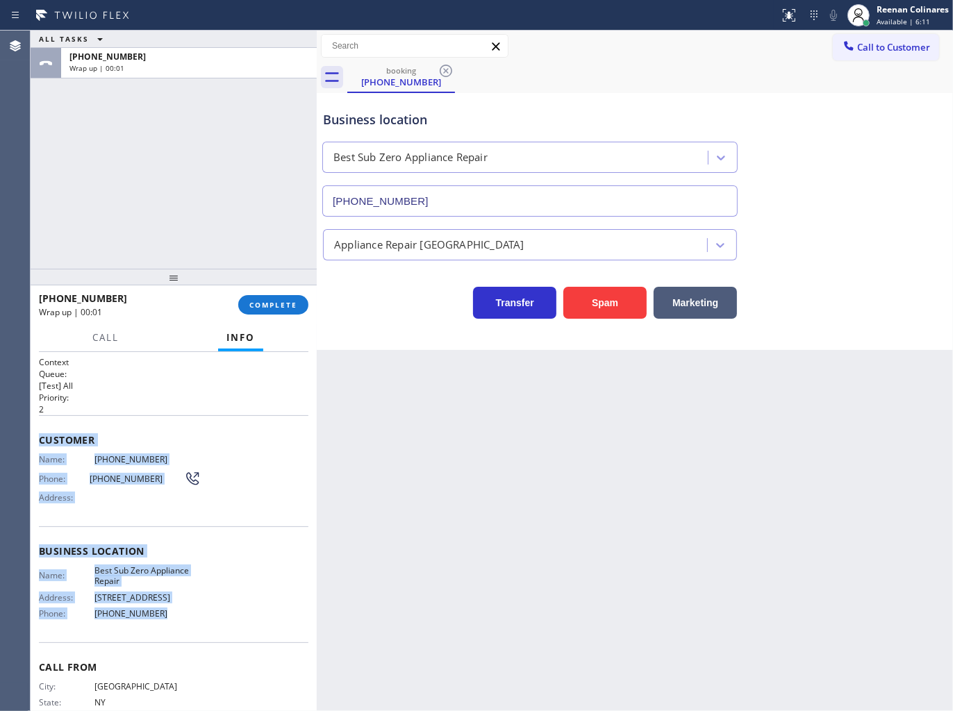
drag, startPoint x: 39, startPoint y: 434, endPoint x: 200, endPoint y: 624, distance: 248.8
click at [200, 624] on div "Context Queue: [Test] All Priority: 2 Customer Name: (917) 586-2636 Phone: (917…" at bounding box center [173, 551] width 269 height 391
click at [269, 303] on span "COMPLETE" at bounding box center [273, 305] width 48 height 10
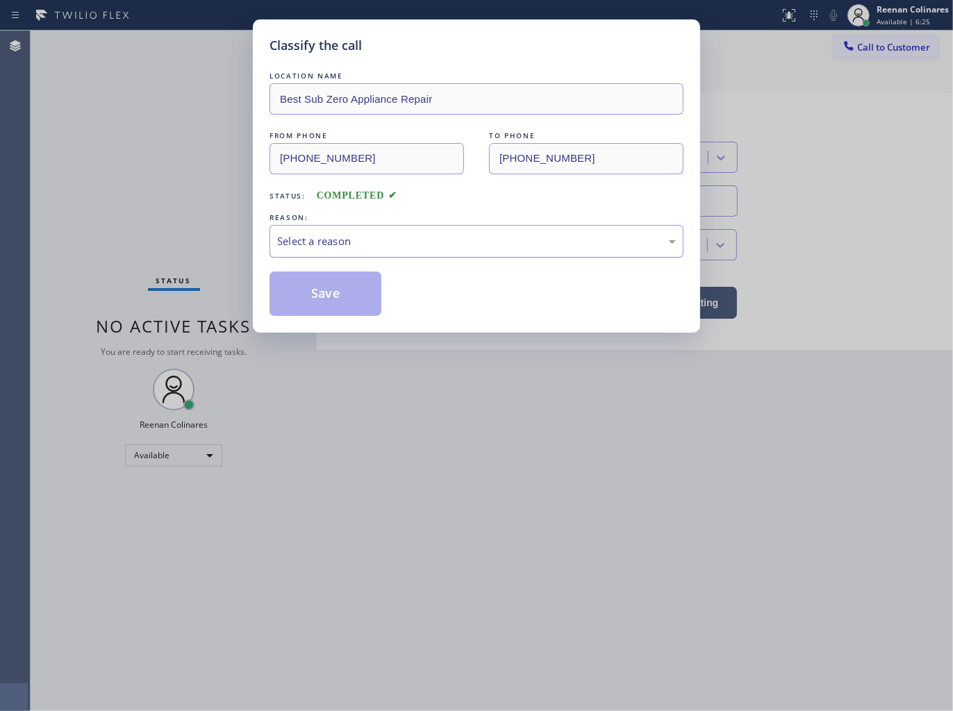
click at [373, 239] on div "Select a reason" at bounding box center [476, 241] width 399 height 16
click at [309, 293] on button "Save" at bounding box center [325, 294] width 112 height 44
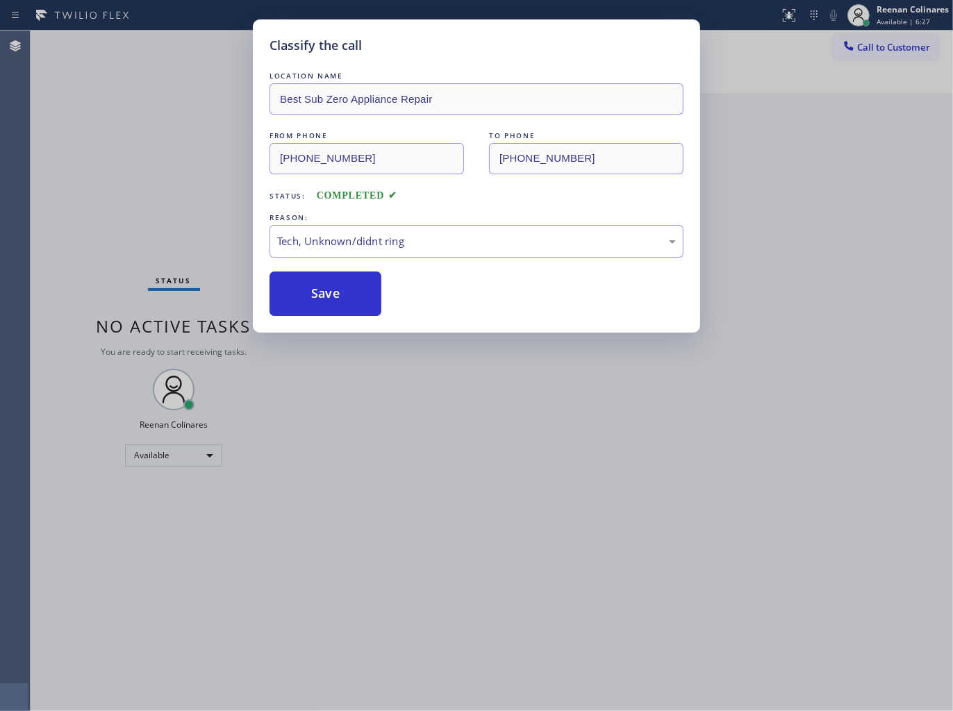
click at [112, 210] on div "Classify the call LOCATION NAME Best Sub Zero Appliance Repair FROM PHONE (917)…" at bounding box center [476, 355] width 953 height 711
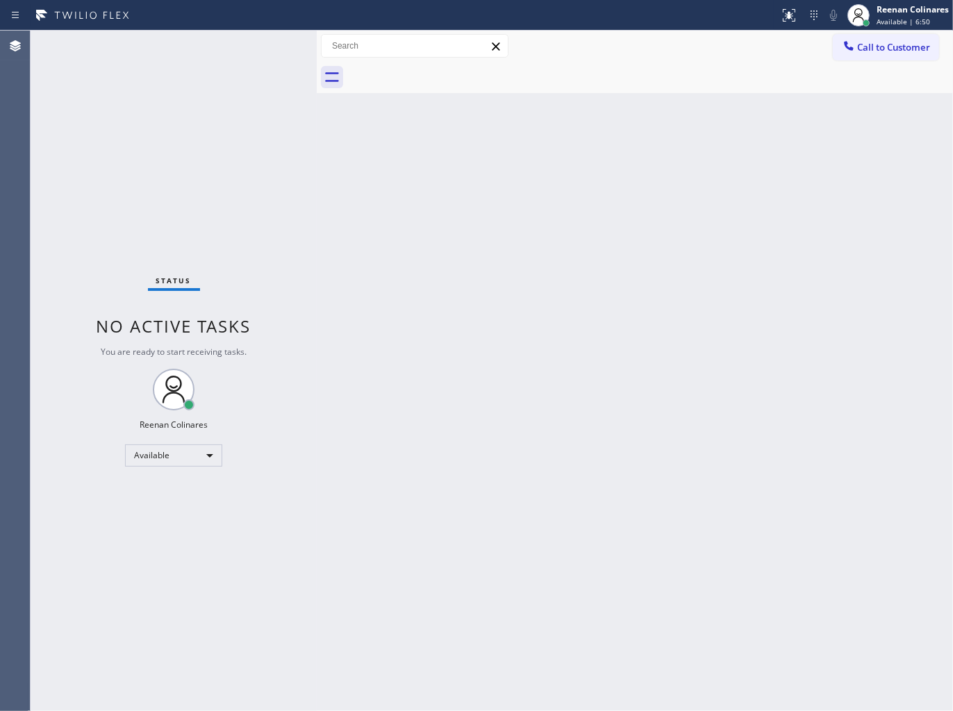
click at [202, 38] on div "Status No active tasks You are ready to start receiving tasks. Reenan Colinares…" at bounding box center [174, 371] width 286 height 681
click at [218, 42] on div "Status No active tasks You are ready to start receiving tasks. Reenan Colinares…" at bounding box center [174, 371] width 286 height 681
click at [507, 265] on div "Back to Dashboard Change Sender ID Customers Technicians Select a contact Outbo…" at bounding box center [635, 371] width 636 height 681
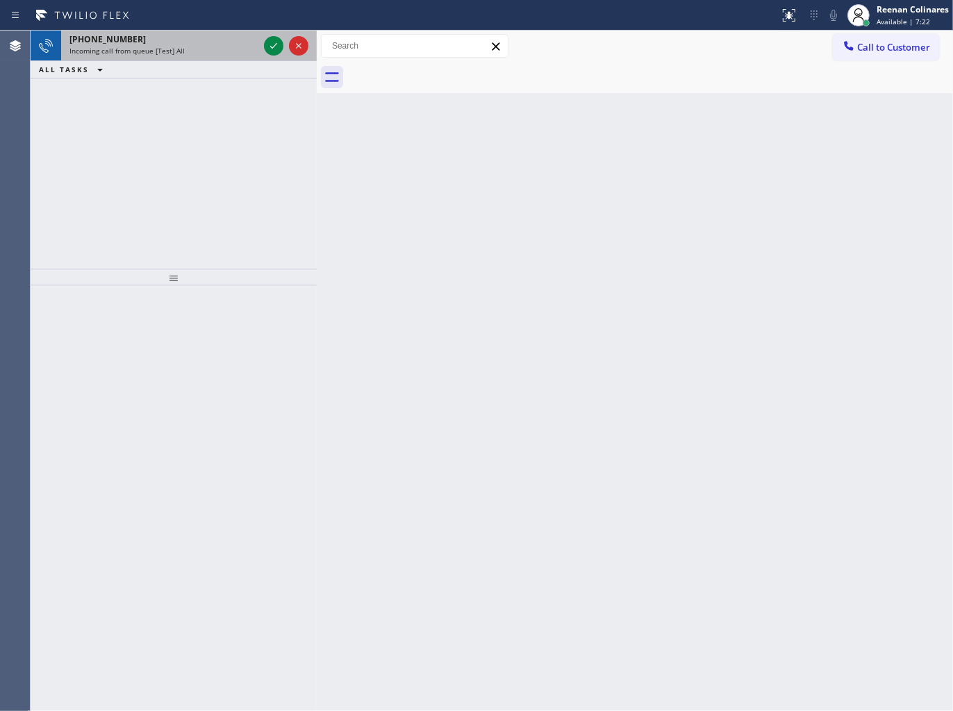
click at [219, 58] on div "+18777770796 Incoming call from queue [Test] All" at bounding box center [161, 46] width 200 height 31
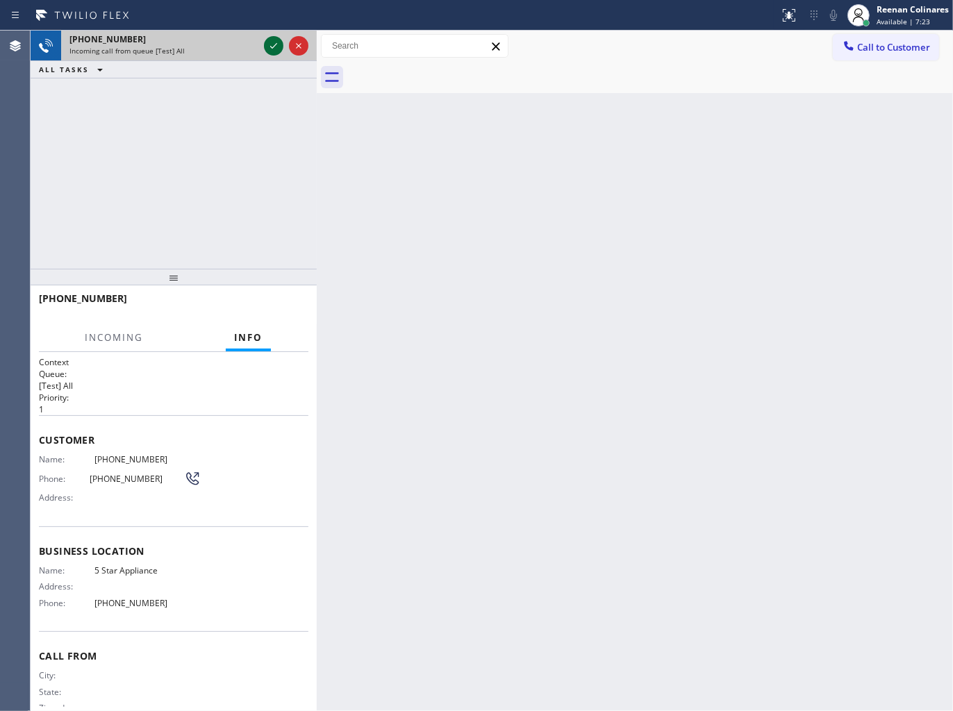
click at [276, 46] on icon at bounding box center [273, 46] width 17 height 17
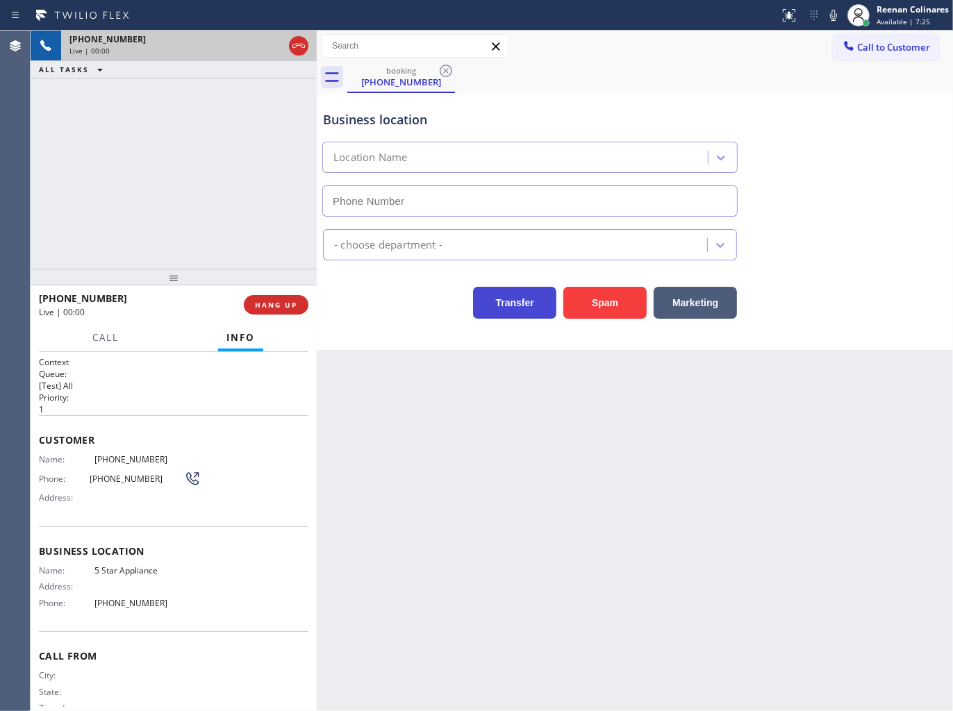
type input "(714) 790-9640"
click at [300, 304] on button "HANG UP" at bounding box center [276, 304] width 65 height 19
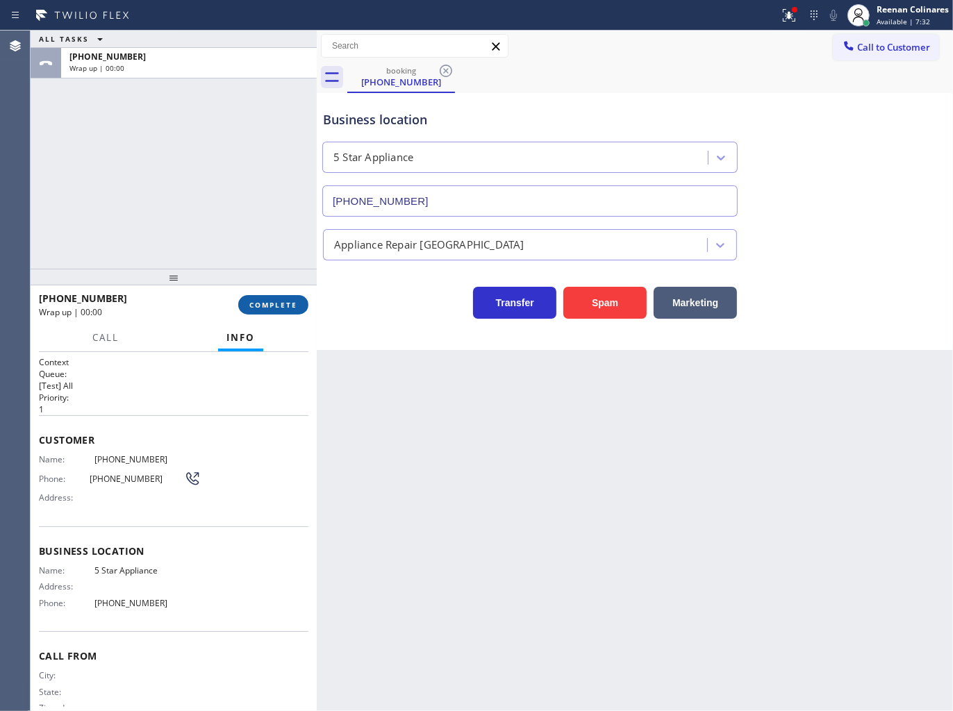
click at [297, 306] on span "COMPLETE" at bounding box center [273, 305] width 48 height 10
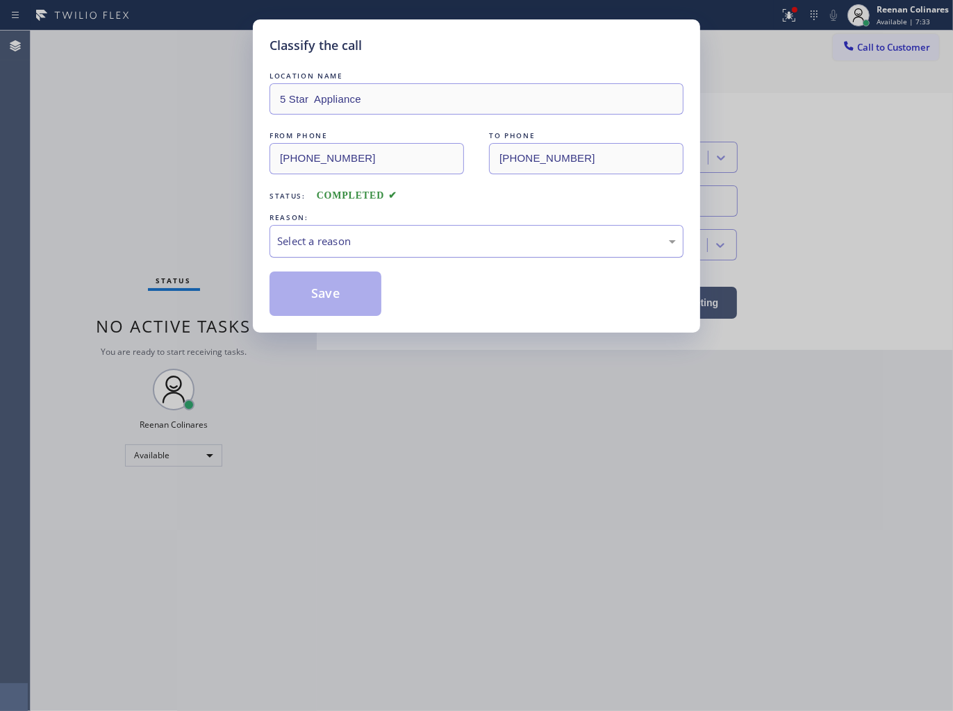
click at [376, 244] on div "Select a reason" at bounding box center [476, 241] width 399 height 16
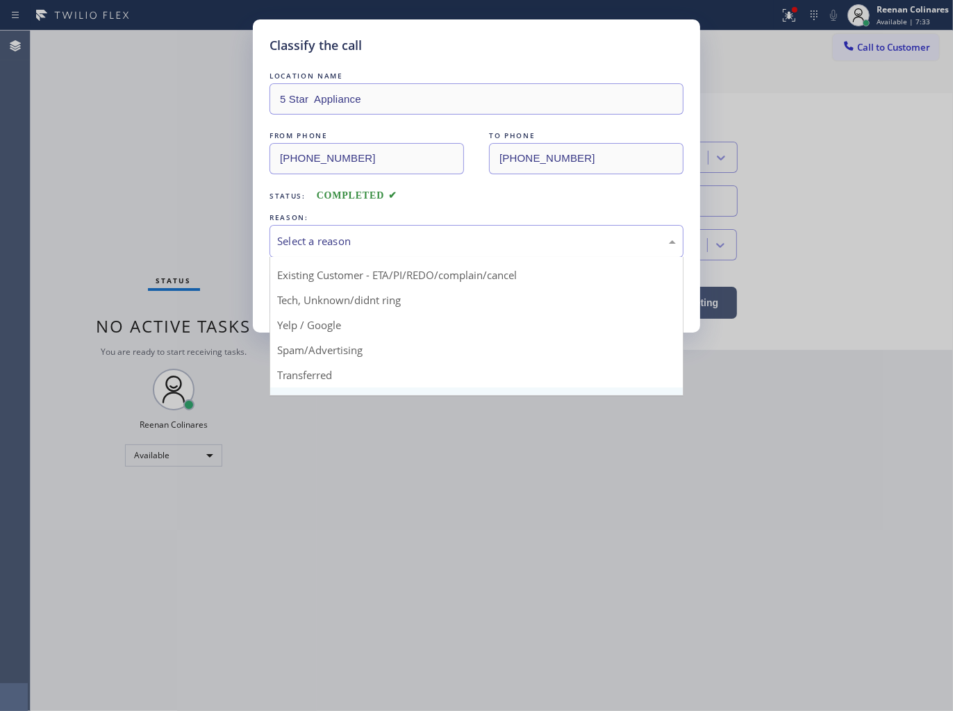
scroll to position [87, 0]
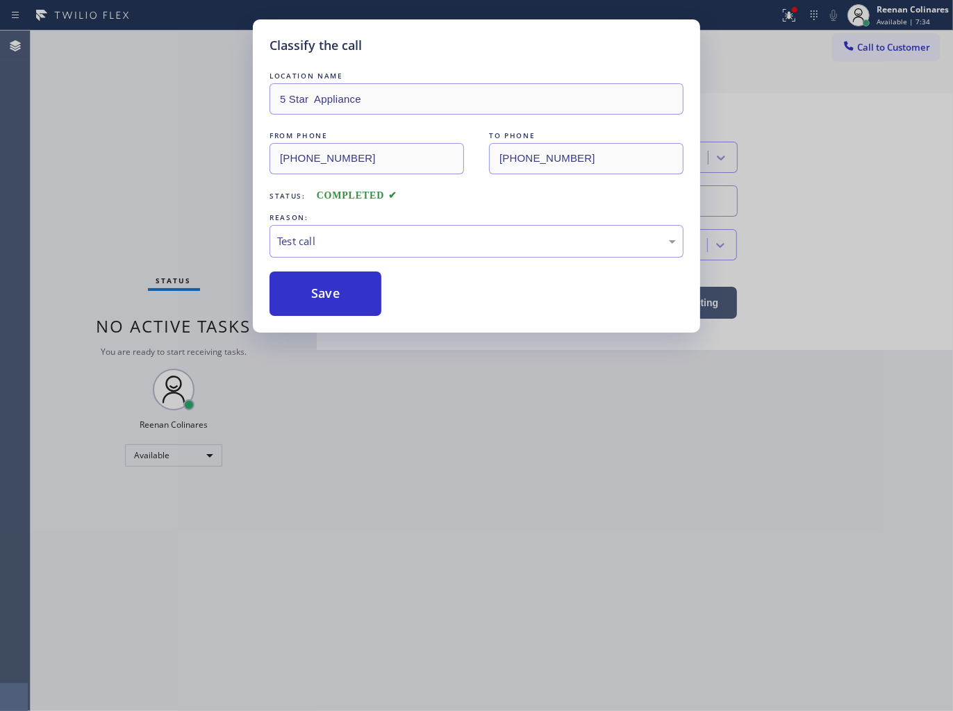
drag, startPoint x: 306, startPoint y: 296, endPoint x: 100, endPoint y: 214, distance: 221.3
click at [290, 290] on button "Save" at bounding box center [325, 294] width 112 height 44
click at [100, 214] on div "Classify the call LOCATION NAME 5 Star Appliance FROM PHONE (877) 777-0796 TO P…" at bounding box center [476, 355] width 953 height 711
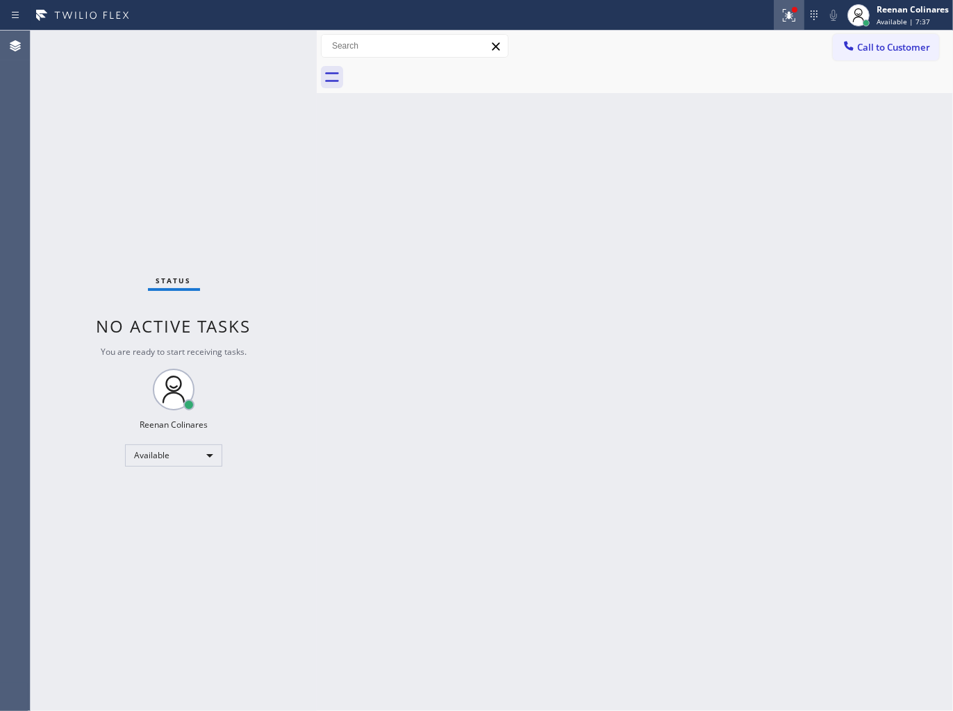
click at [790, 23] on button at bounding box center [789, 15] width 31 height 31
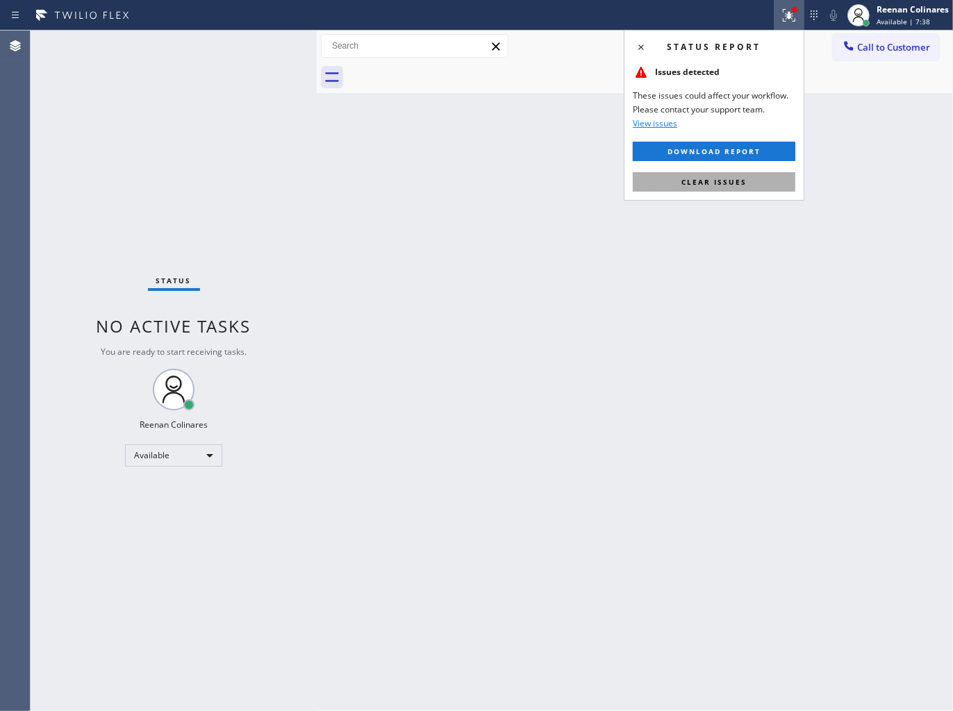
click at [684, 188] on button "Clear issues" at bounding box center [714, 181] width 163 height 19
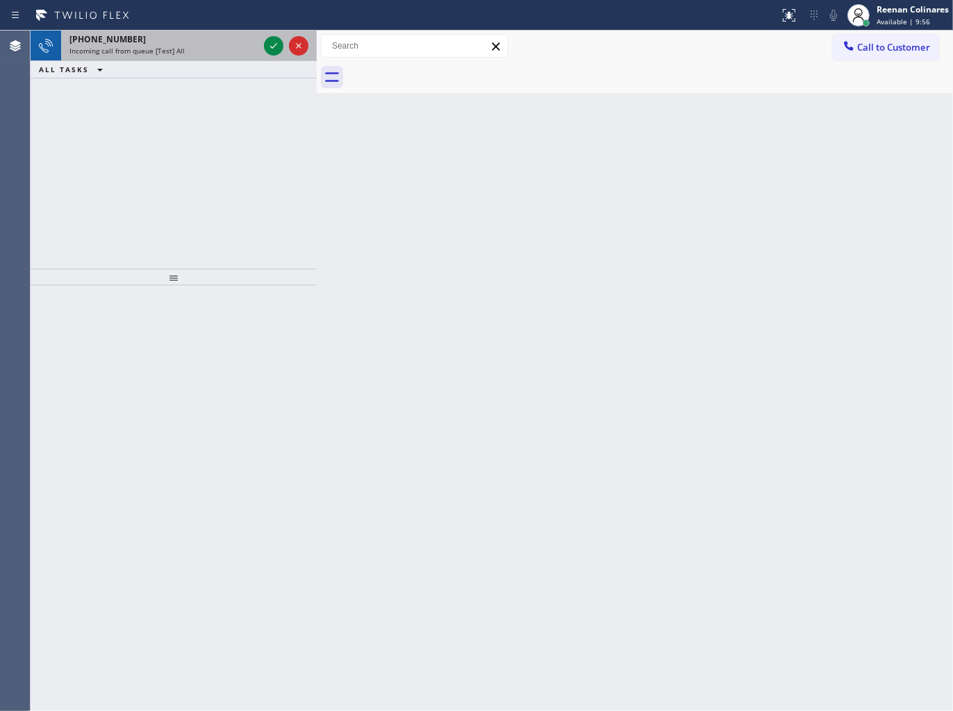
click at [198, 58] on div "+16024058985 Incoming call from queue [Test] All" at bounding box center [161, 46] width 200 height 31
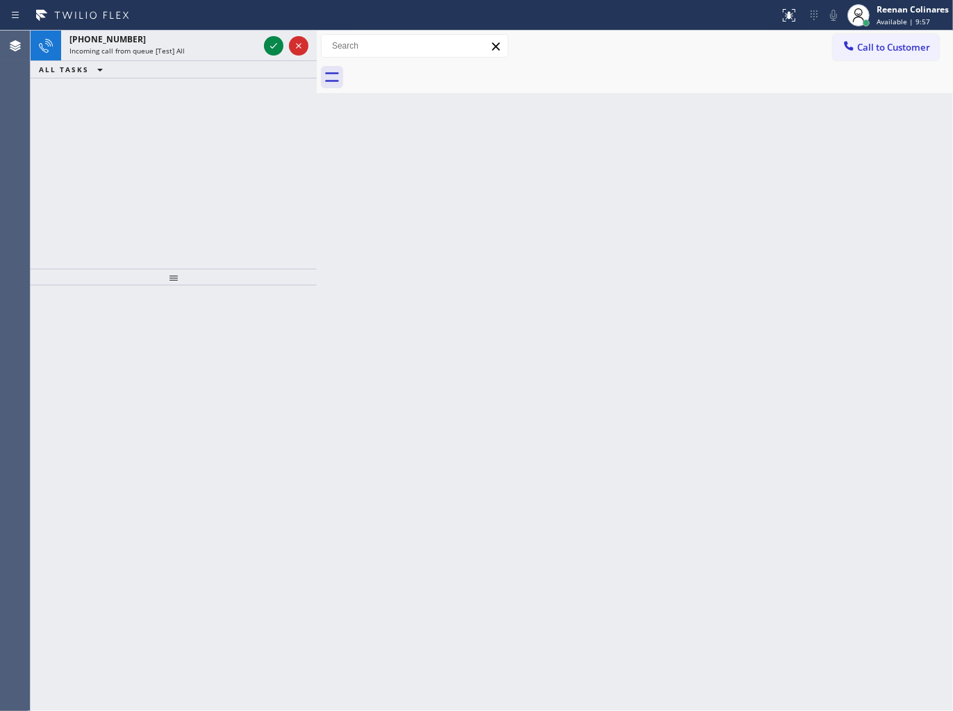
click at [216, 61] on div "ALL TASKS ALL TASKS ACTIVE TASKS TASKS IN WRAP UP" at bounding box center [174, 69] width 286 height 17
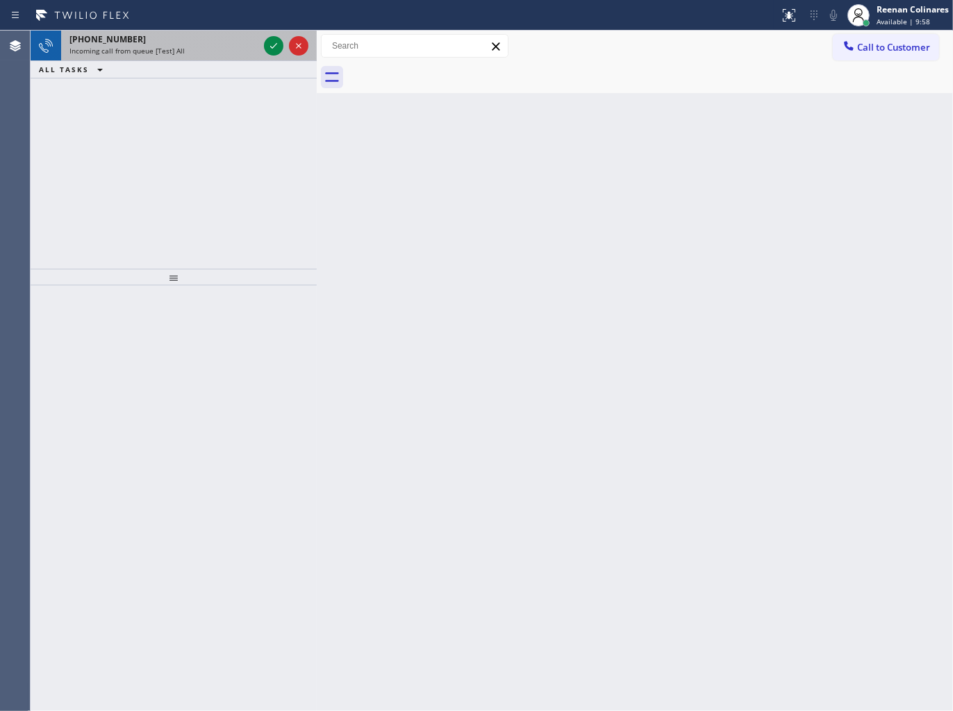
click at [221, 54] on div "Incoming call from queue [Test] All" at bounding box center [163, 51] width 189 height 10
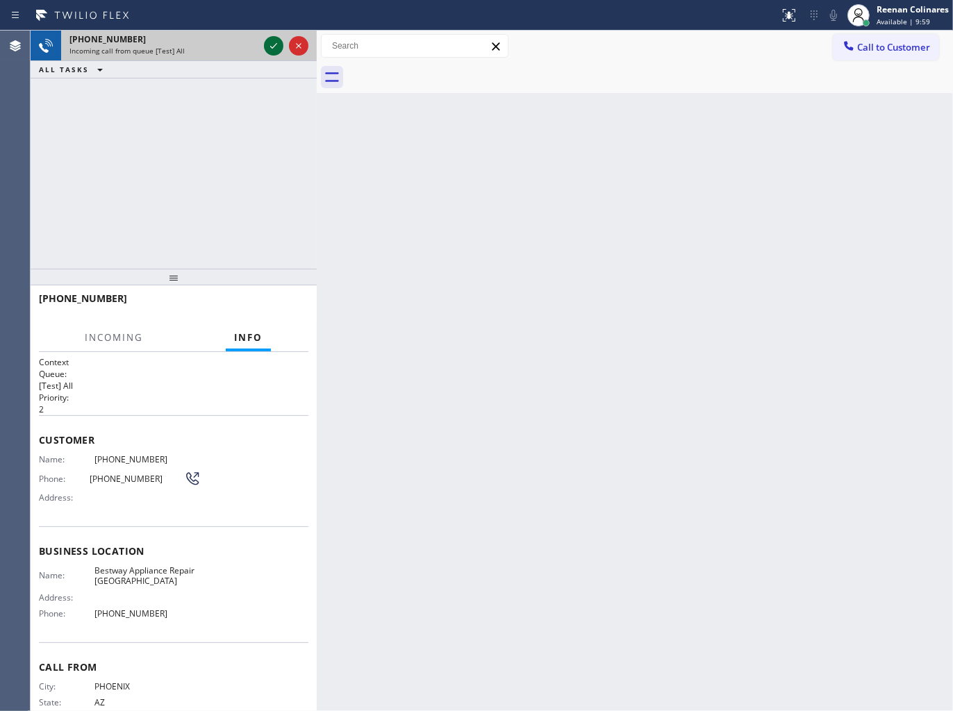
click at [268, 43] on icon at bounding box center [273, 46] width 17 height 17
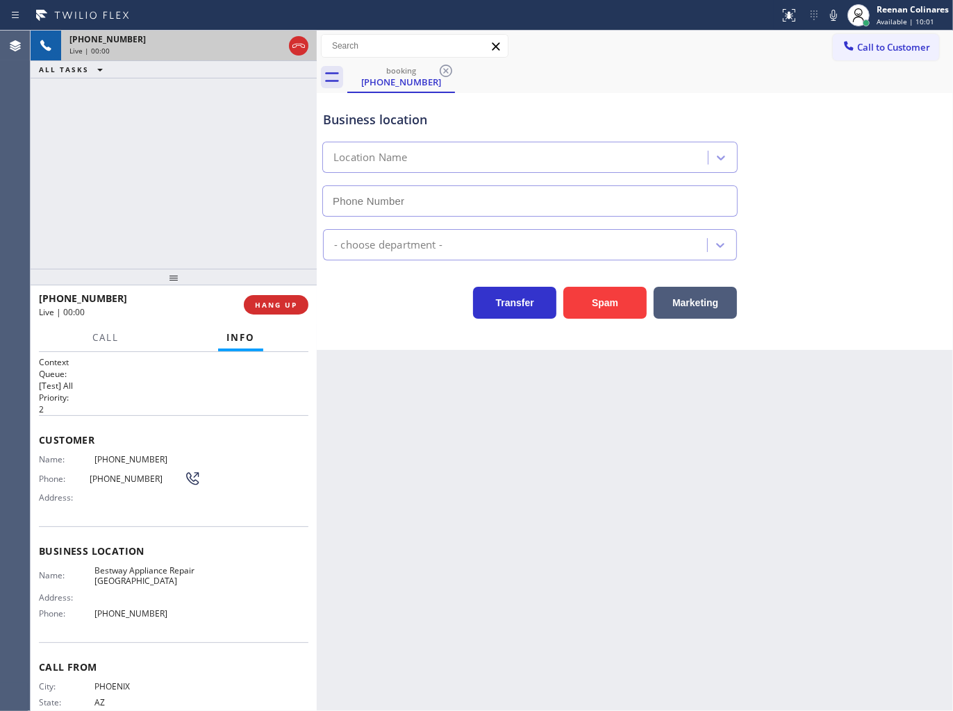
type input "(602) 975-4672"
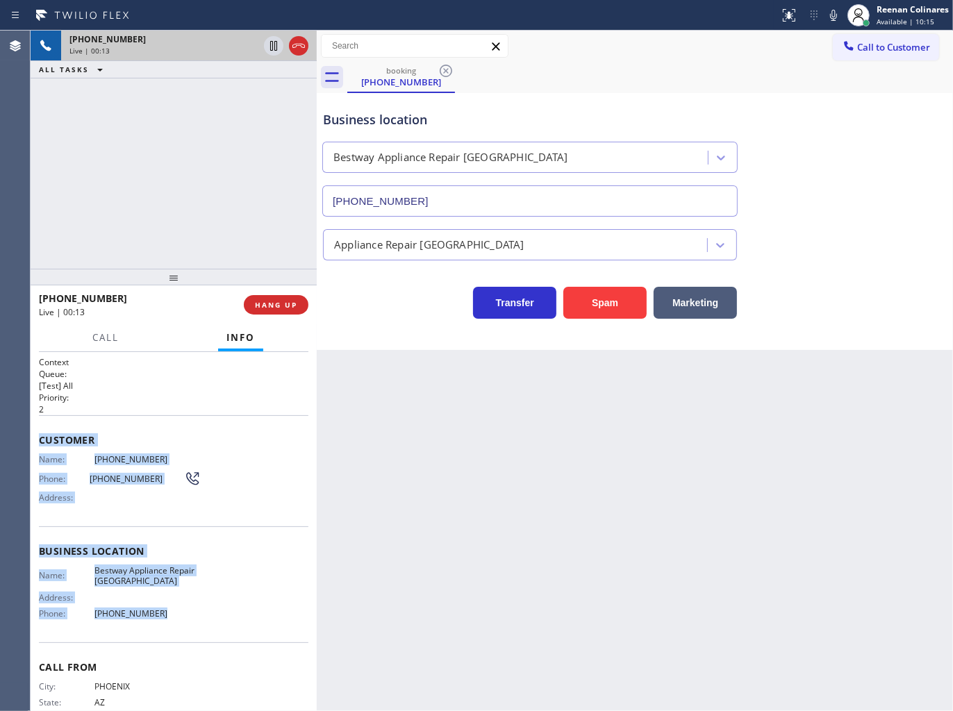
drag, startPoint x: 42, startPoint y: 438, endPoint x: 262, endPoint y: 616, distance: 283.0
click at [244, 620] on div "Context Queue: [Test] All Priority: 2 Customer Name: (602) 405-8985 Phone: (602…" at bounding box center [173, 551] width 269 height 391
click at [827, 21] on icon at bounding box center [833, 15] width 17 height 17
click at [102, 342] on span "Call" at bounding box center [105, 337] width 26 height 13
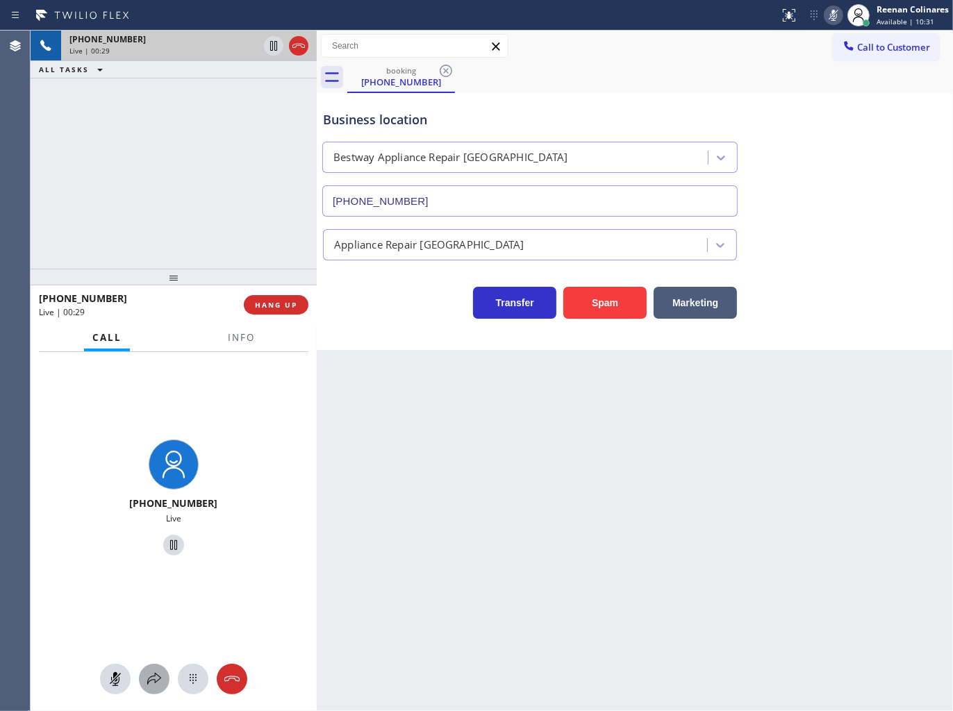
click at [155, 688] on button at bounding box center [154, 679] width 31 height 31
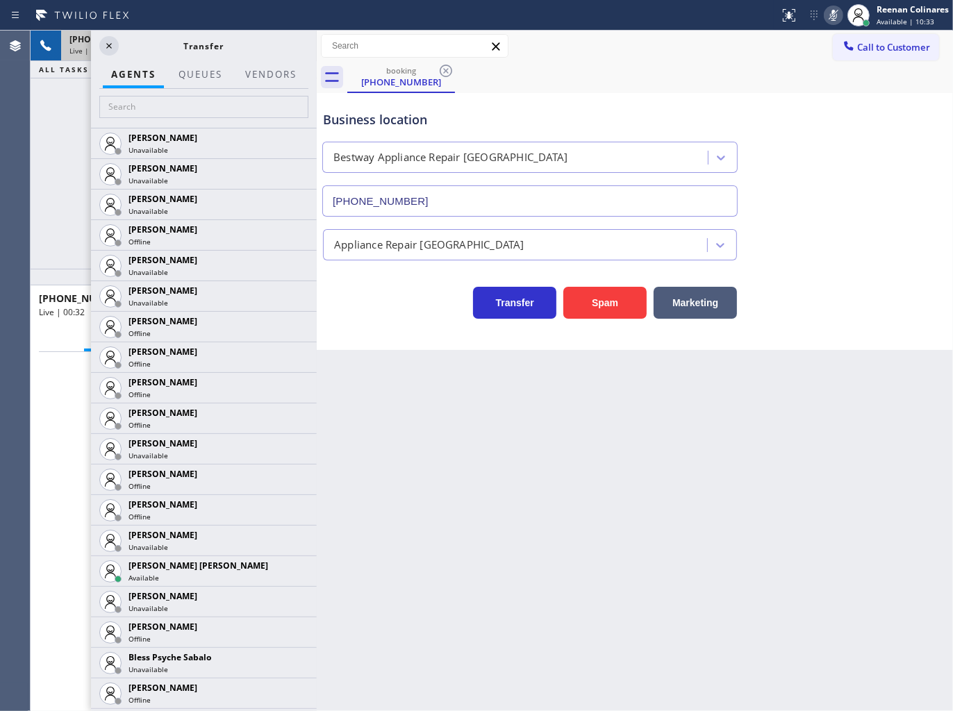
scroll to position [308, 0]
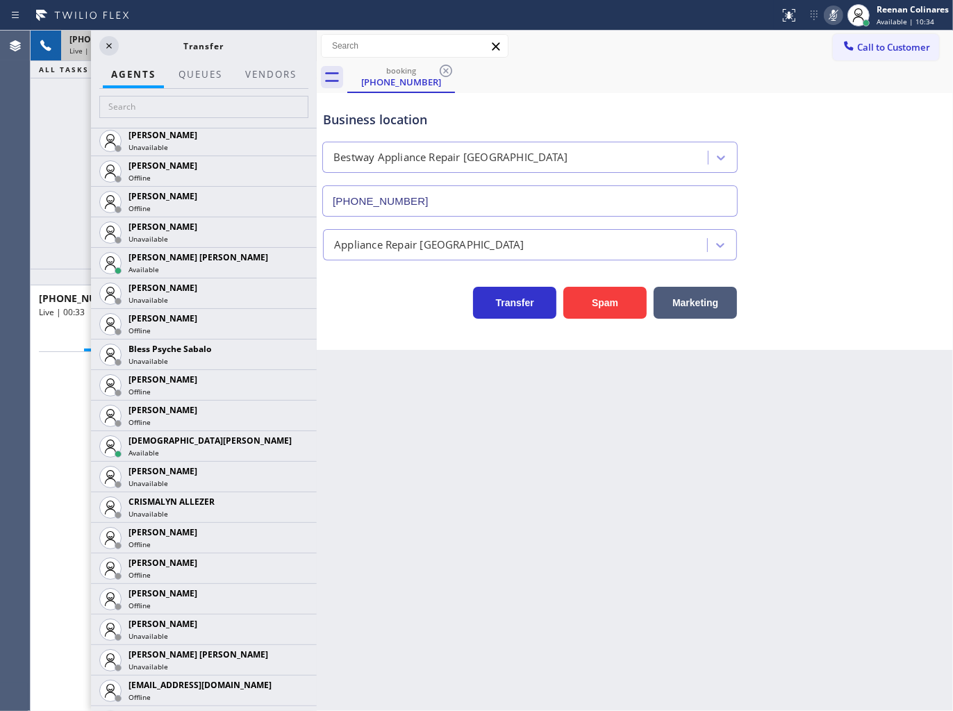
click at [0, 0] on icon at bounding box center [0, 0] width 0 height 0
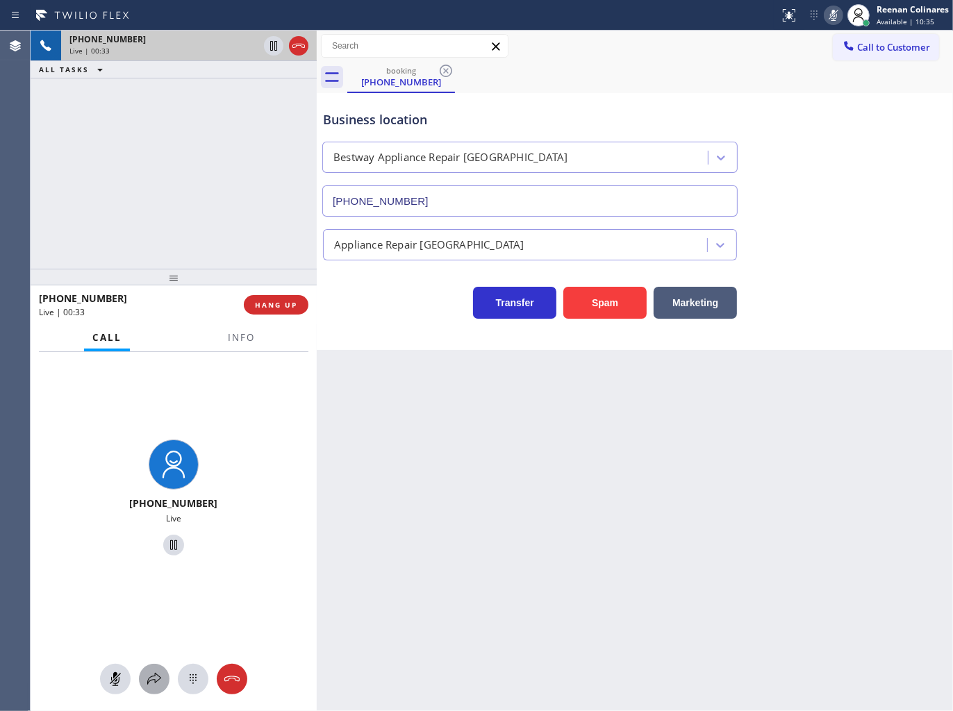
click at [150, 676] on icon at bounding box center [154, 679] width 17 height 17
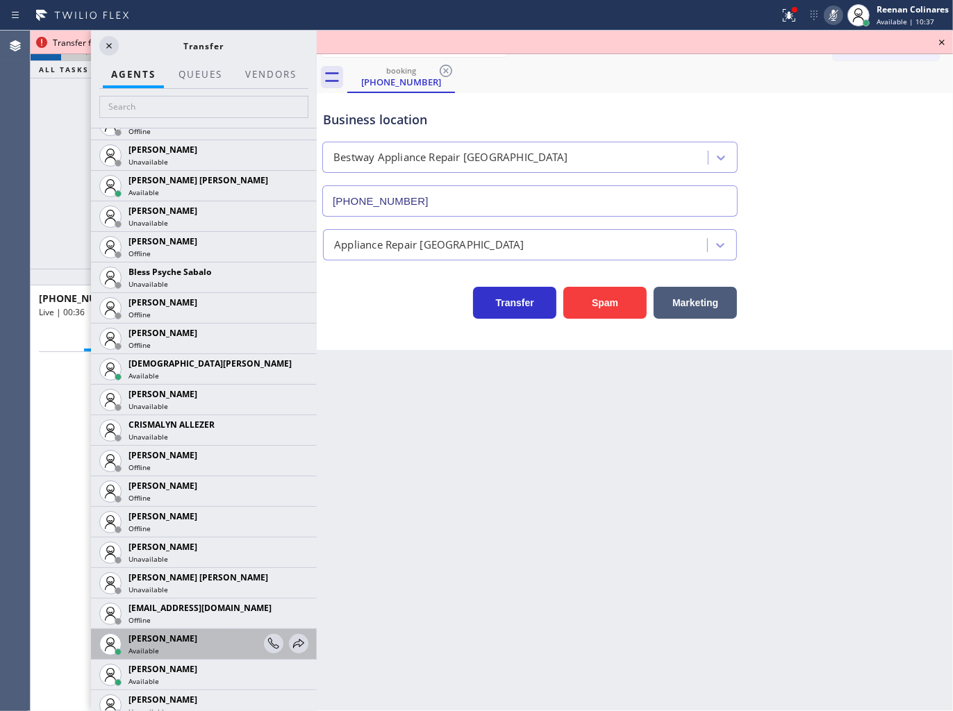
scroll to position [695, 0]
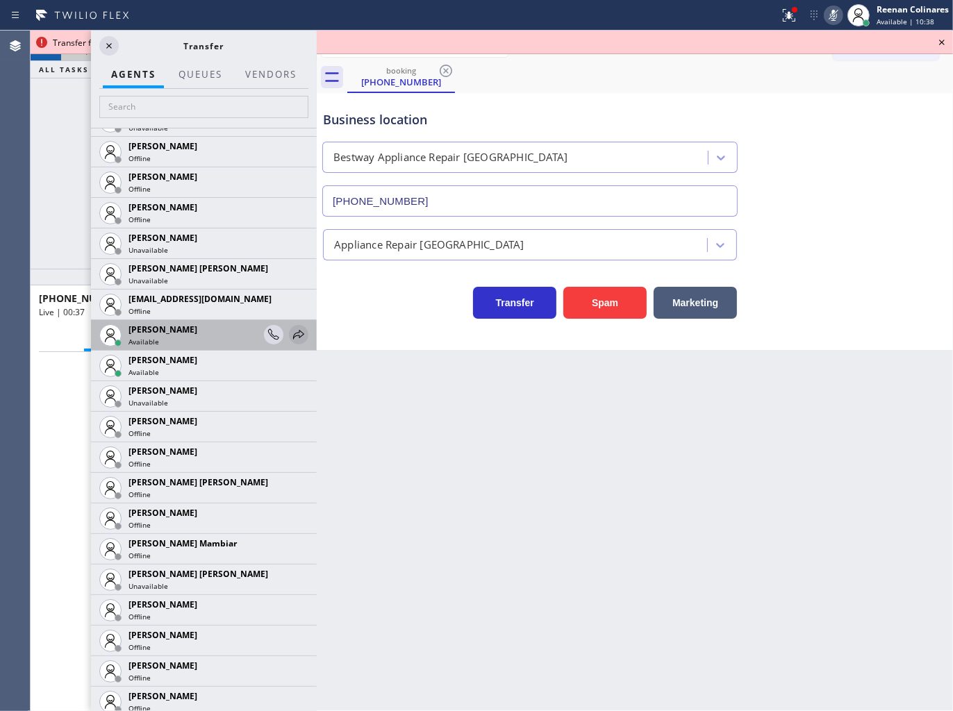
click at [290, 336] on icon at bounding box center [298, 334] width 17 height 17
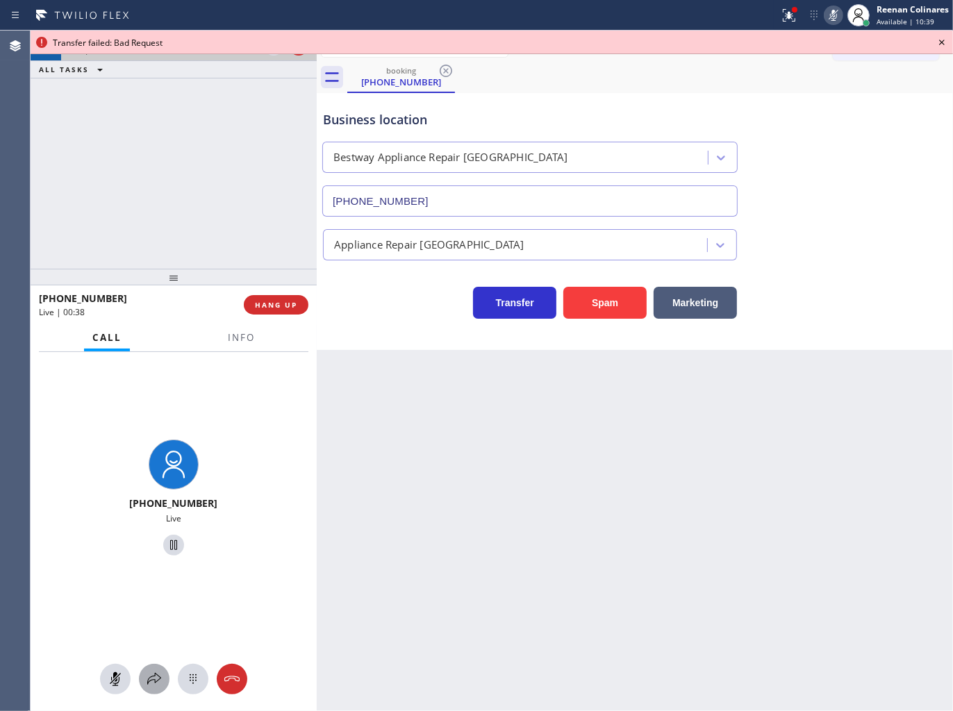
click at [153, 678] on icon at bounding box center [154, 679] width 17 height 17
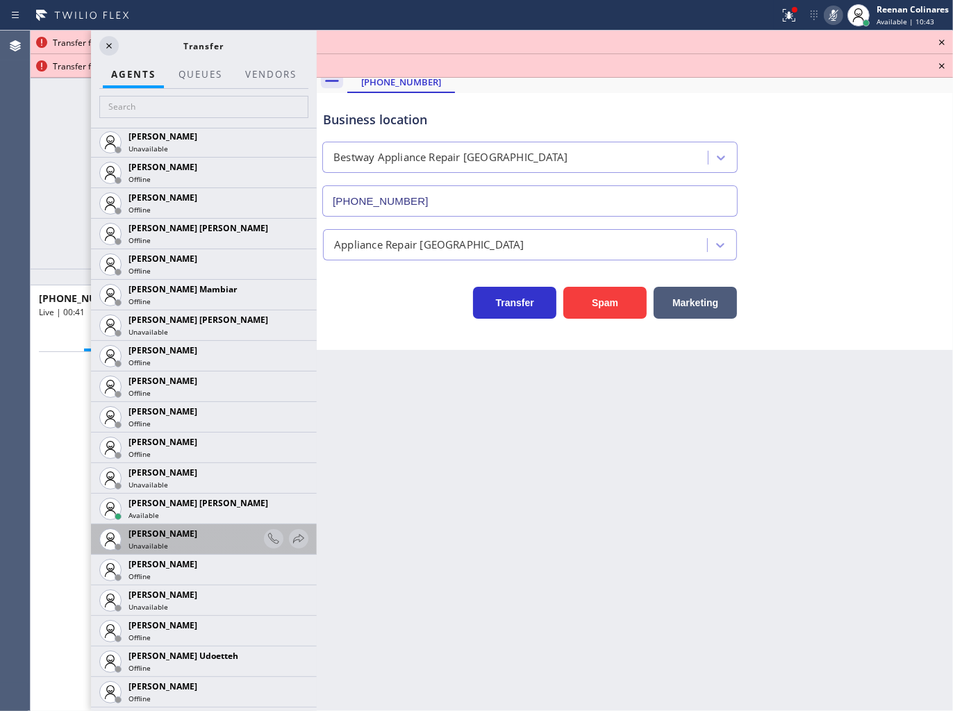
scroll to position [1003, 0]
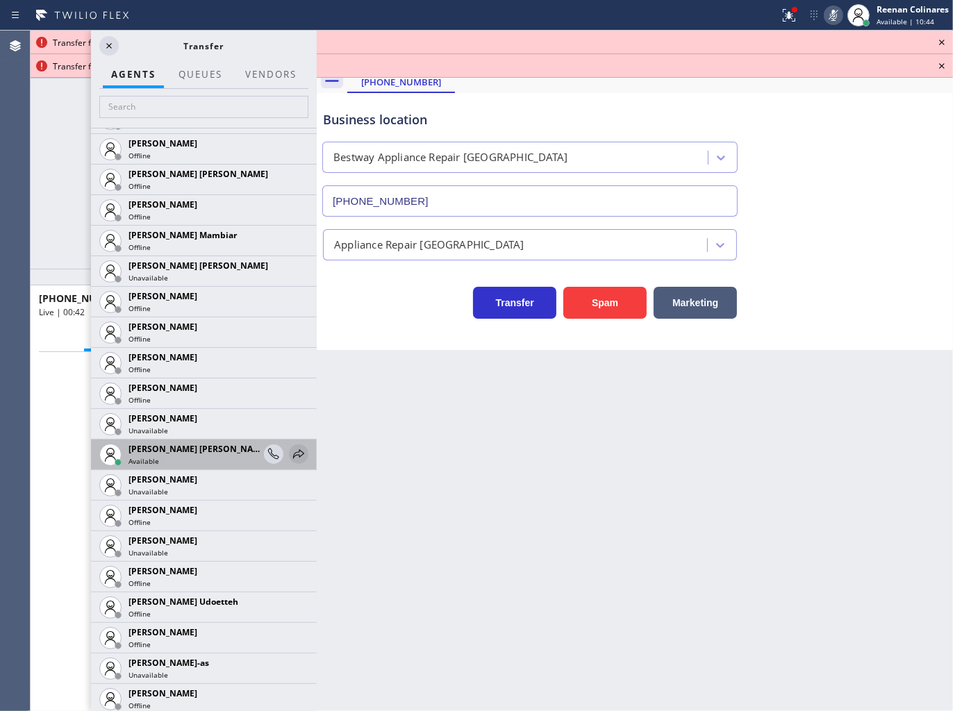
click at [293, 451] on icon at bounding box center [298, 453] width 11 height 9
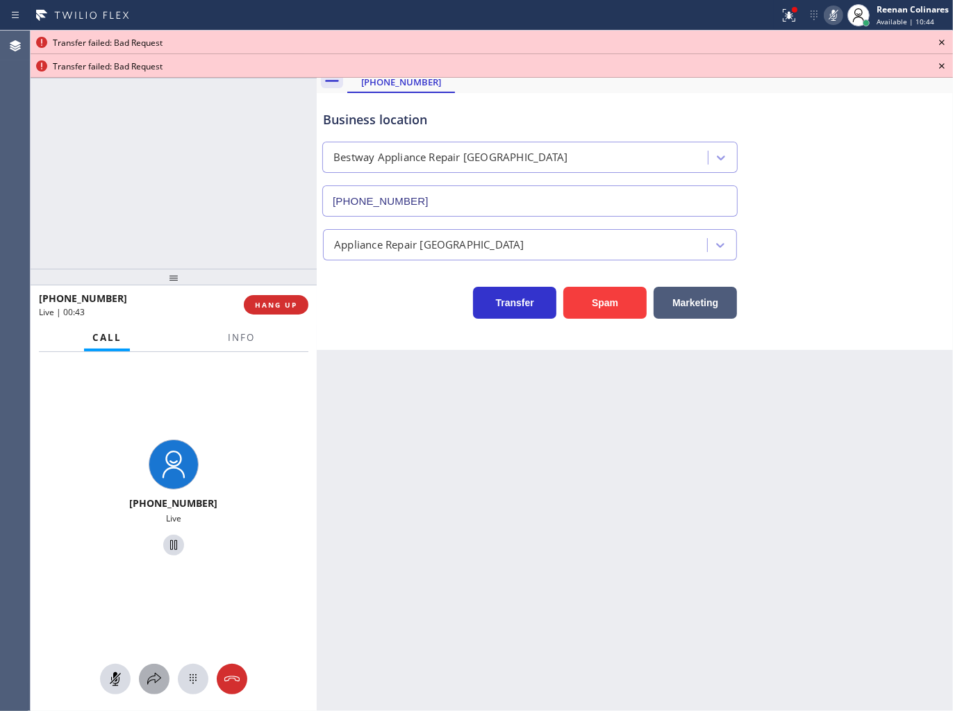
click at [153, 681] on icon at bounding box center [154, 679] width 17 height 17
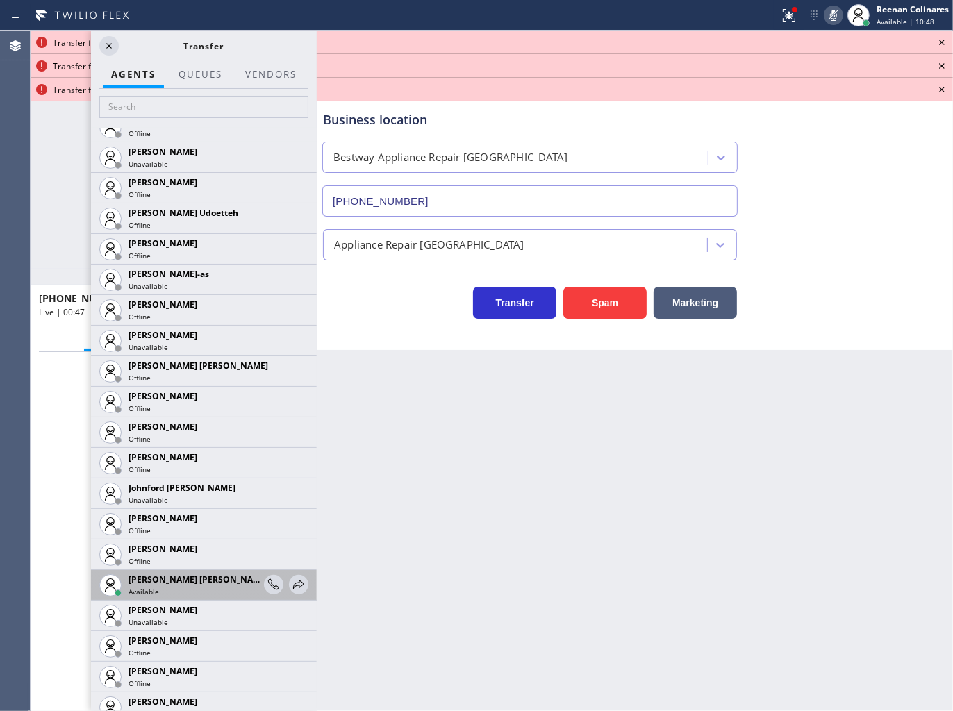
scroll to position [1466, 0]
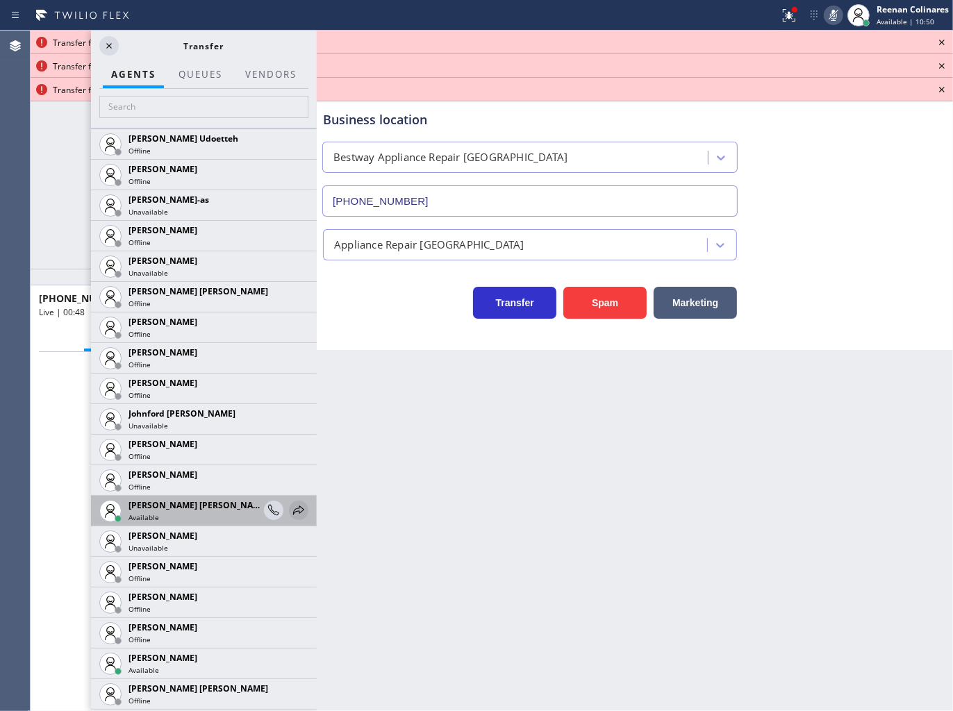
click at [290, 509] on icon at bounding box center [298, 510] width 17 height 17
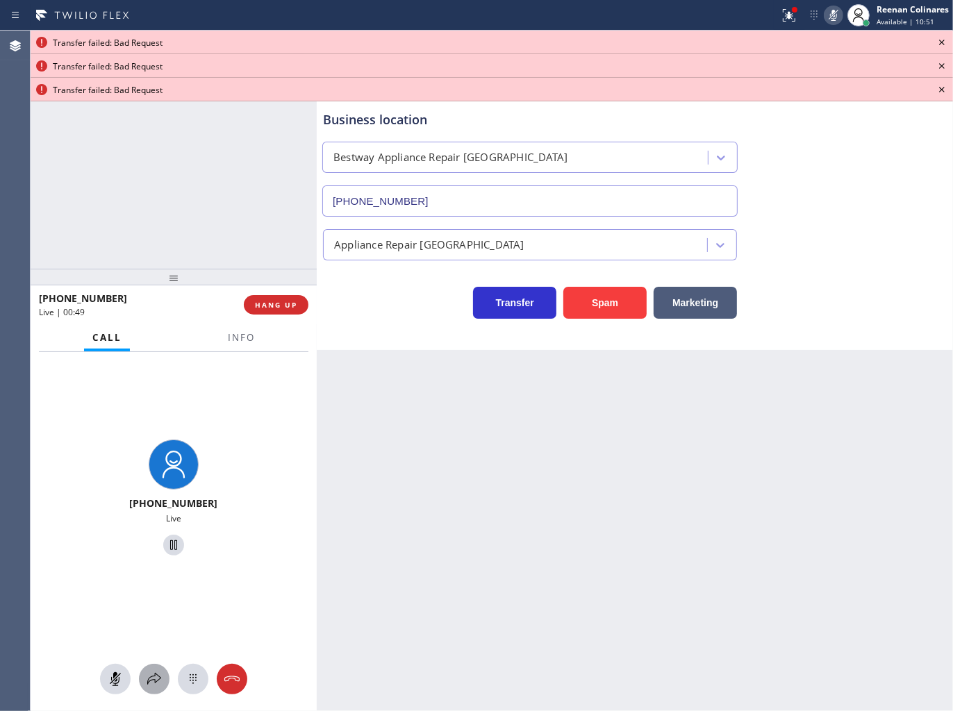
click at [153, 676] on icon at bounding box center [154, 679] width 17 height 17
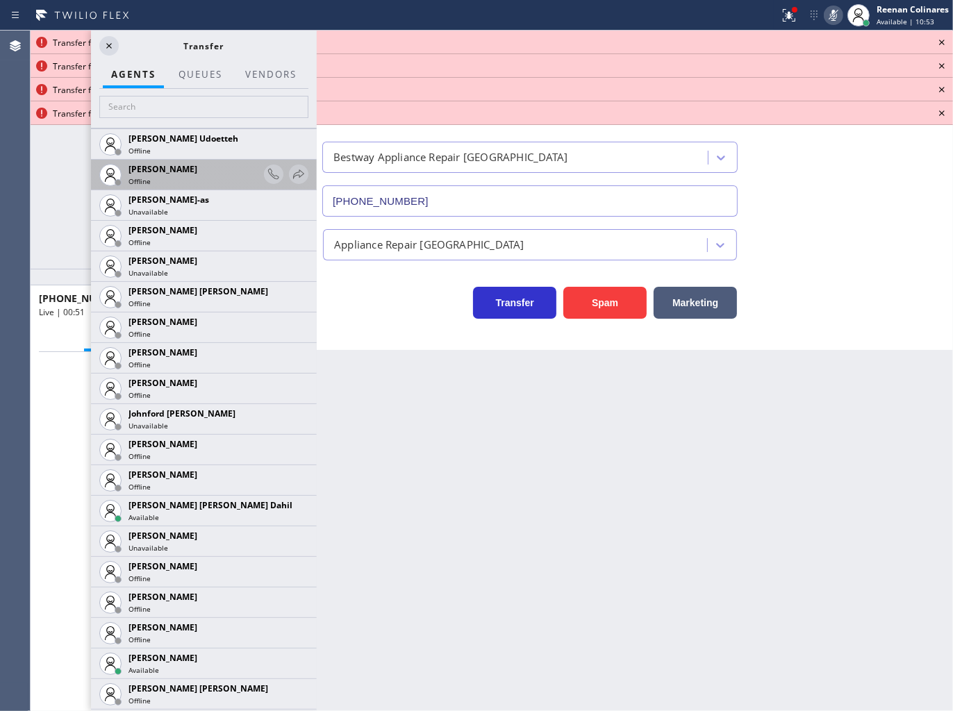
scroll to position [1774, 0]
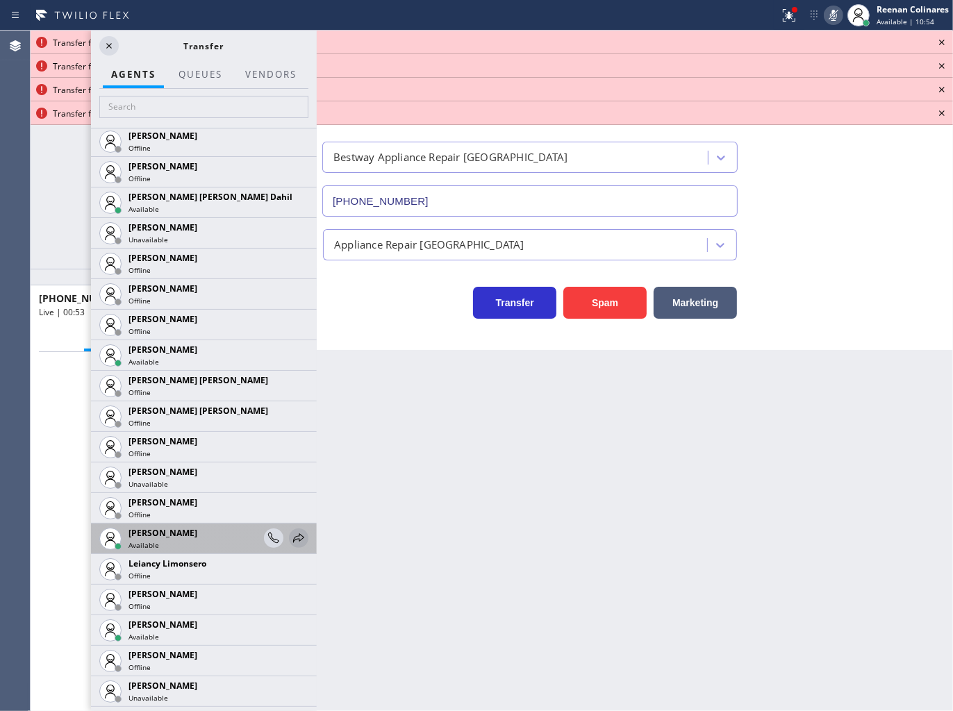
click at [293, 537] on icon at bounding box center [298, 537] width 11 height 9
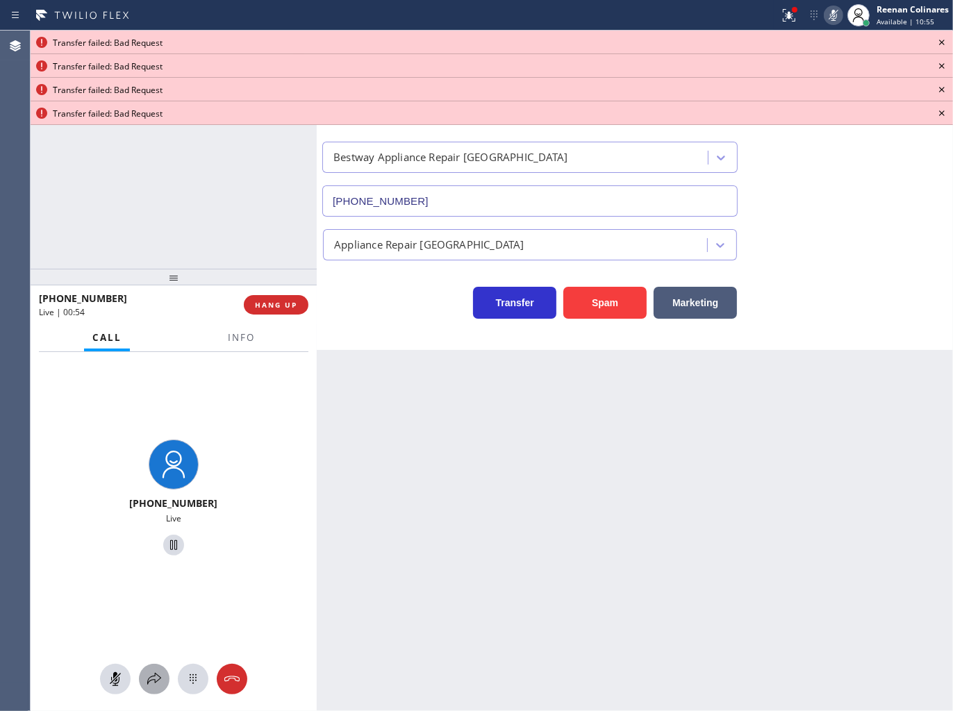
click at [144, 681] on div at bounding box center [154, 679] width 31 height 17
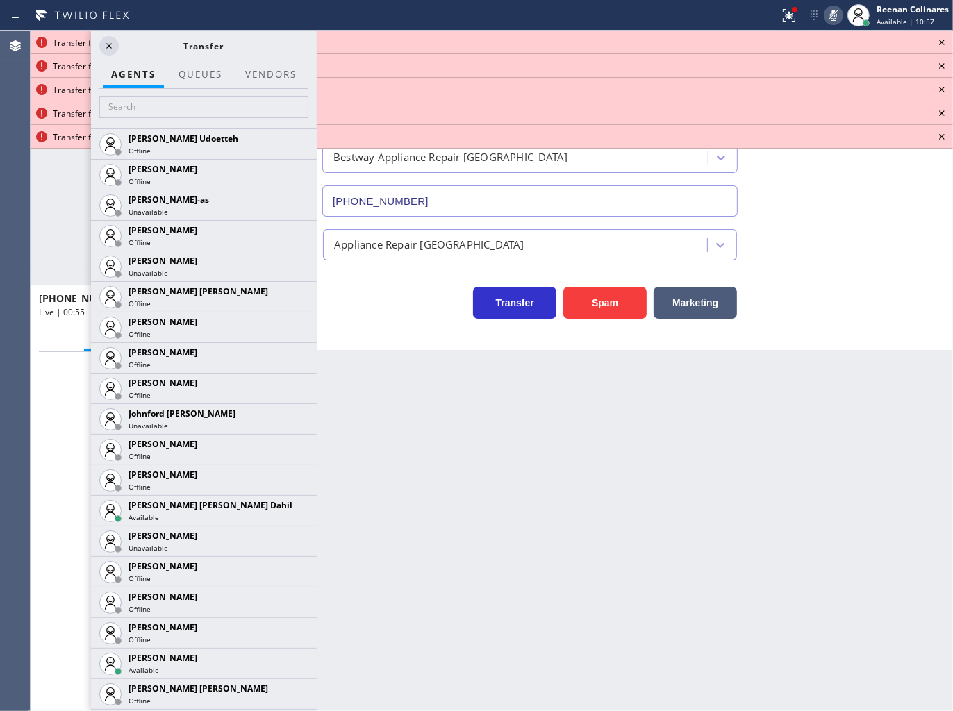
scroll to position [1929, 0]
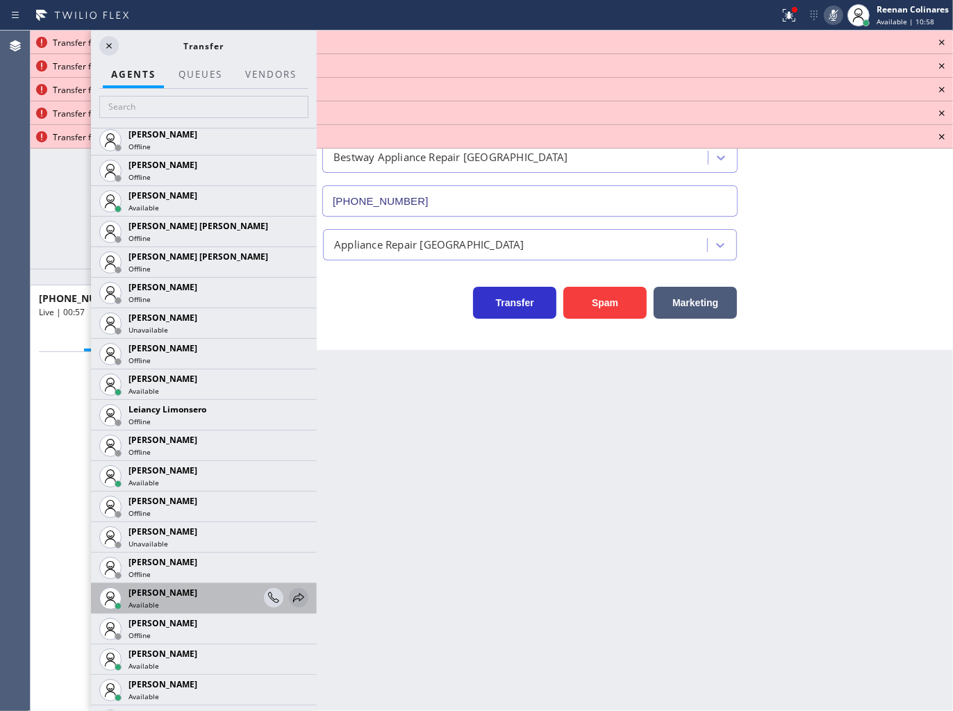
click at [290, 597] on icon at bounding box center [298, 598] width 17 height 17
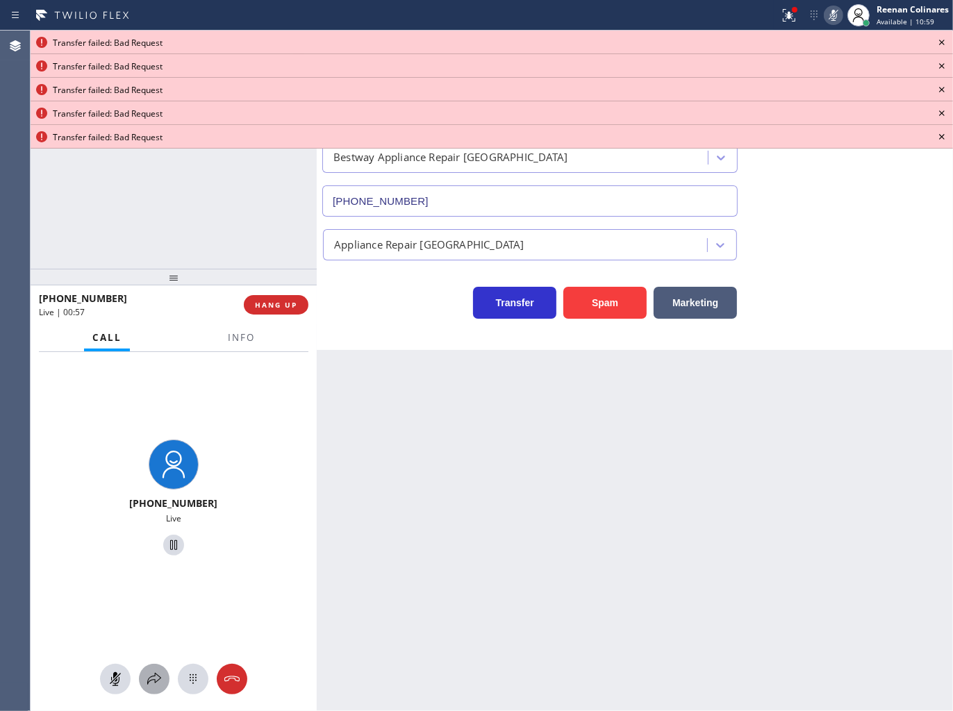
click at [153, 684] on icon at bounding box center [154, 679] width 17 height 17
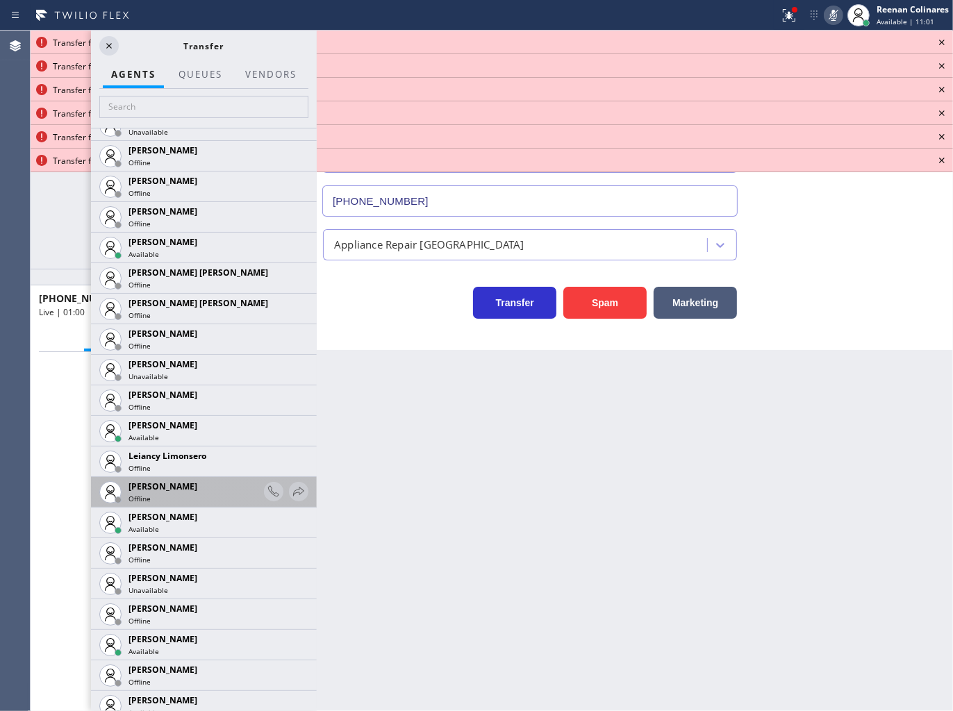
scroll to position [2084, 0]
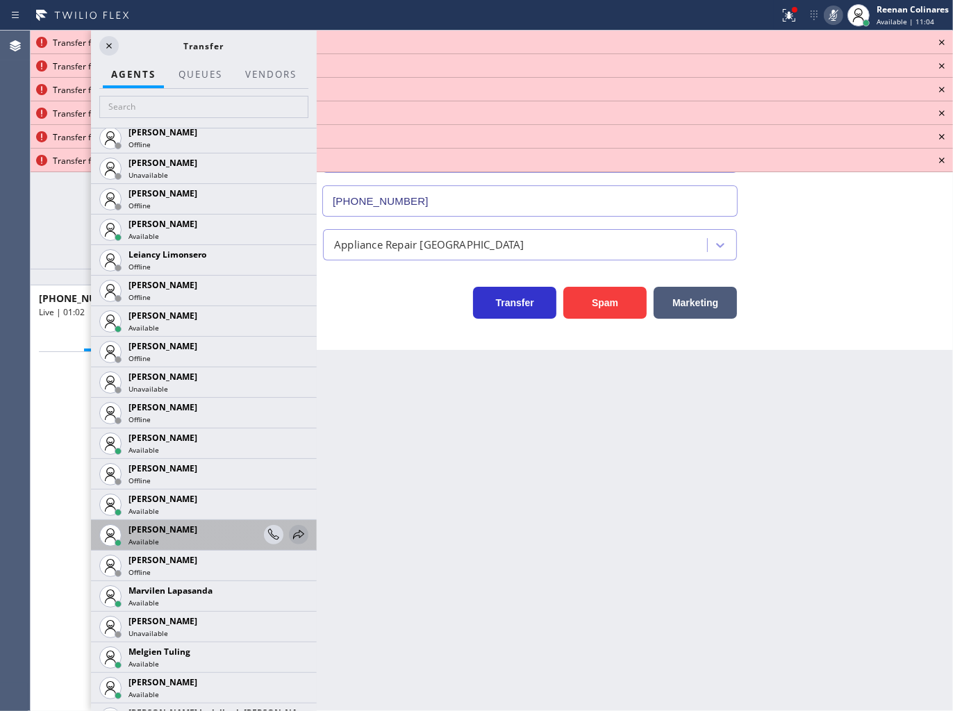
click at [293, 531] on icon at bounding box center [298, 534] width 11 height 9
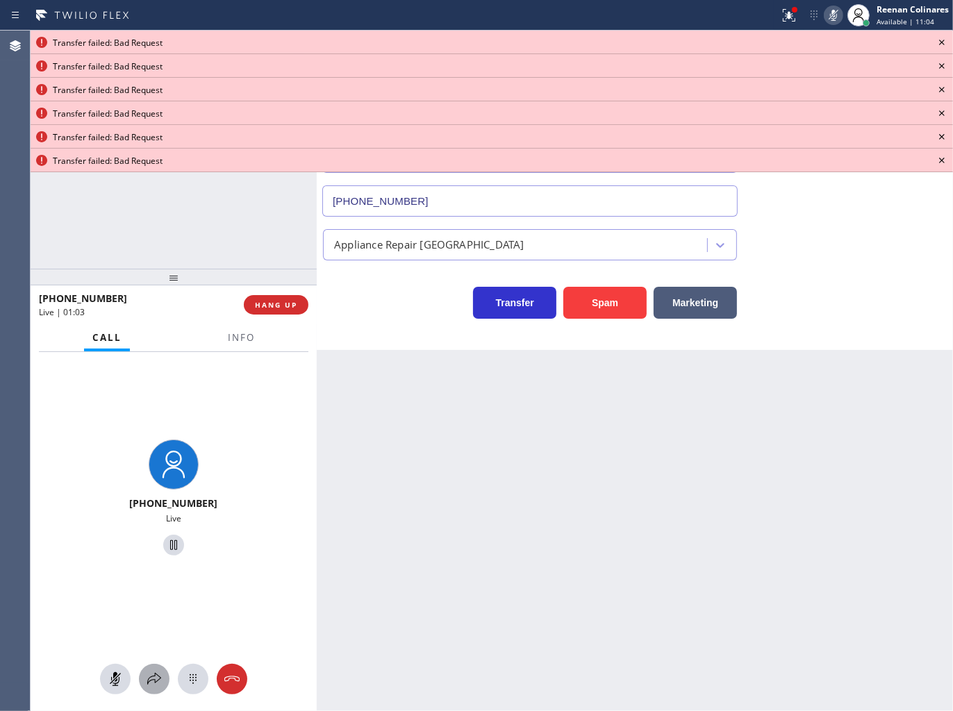
click at [151, 676] on icon at bounding box center [154, 679] width 17 height 17
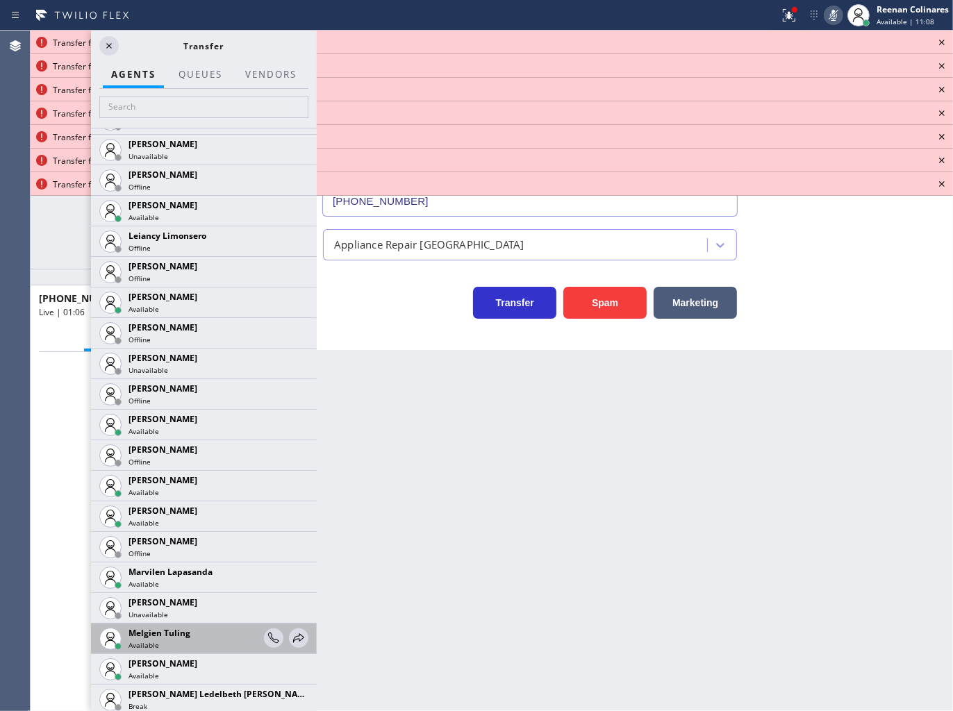
scroll to position [2161, 0]
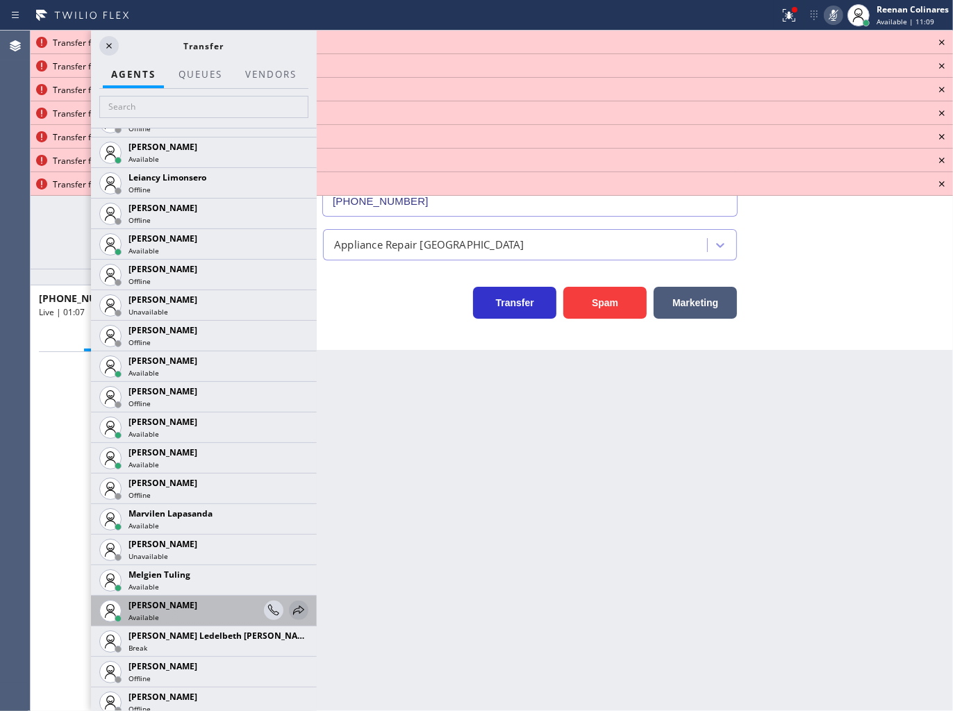
click at [290, 604] on icon at bounding box center [298, 610] width 17 height 17
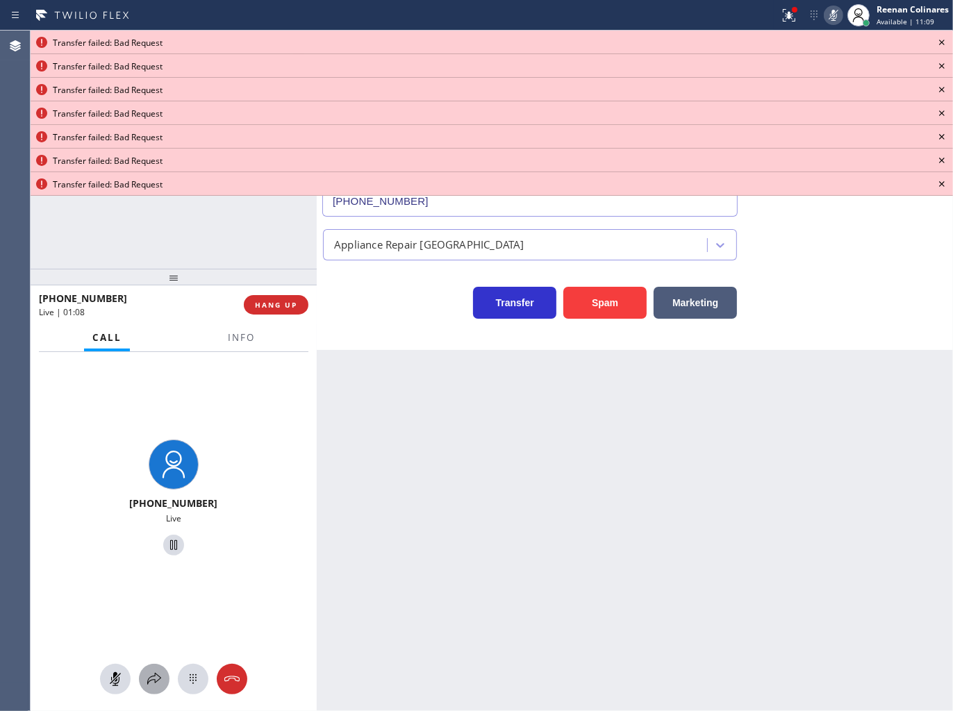
click at [147, 683] on icon at bounding box center [154, 679] width 17 height 17
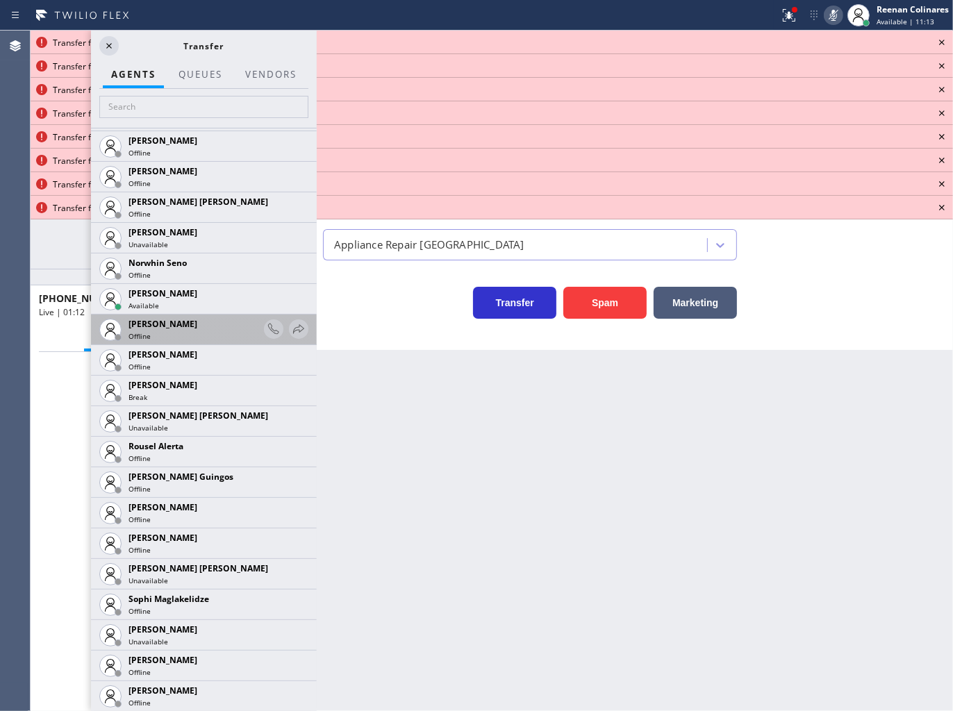
scroll to position [2700, 0]
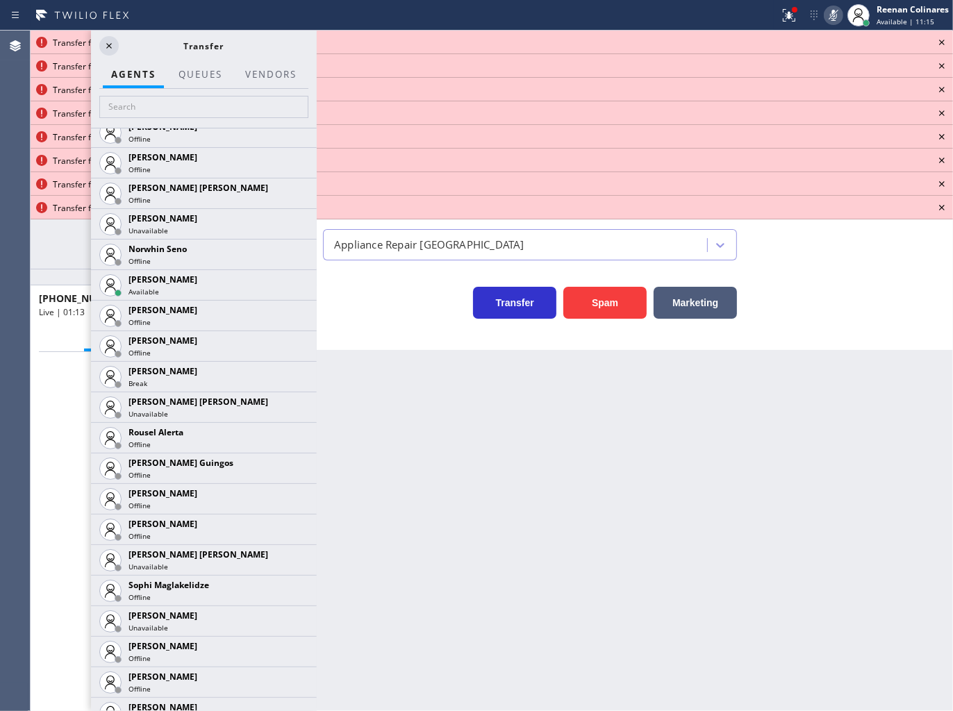
click at [940, 44] on icon at bounding box center [942, 43] width 6 height 6
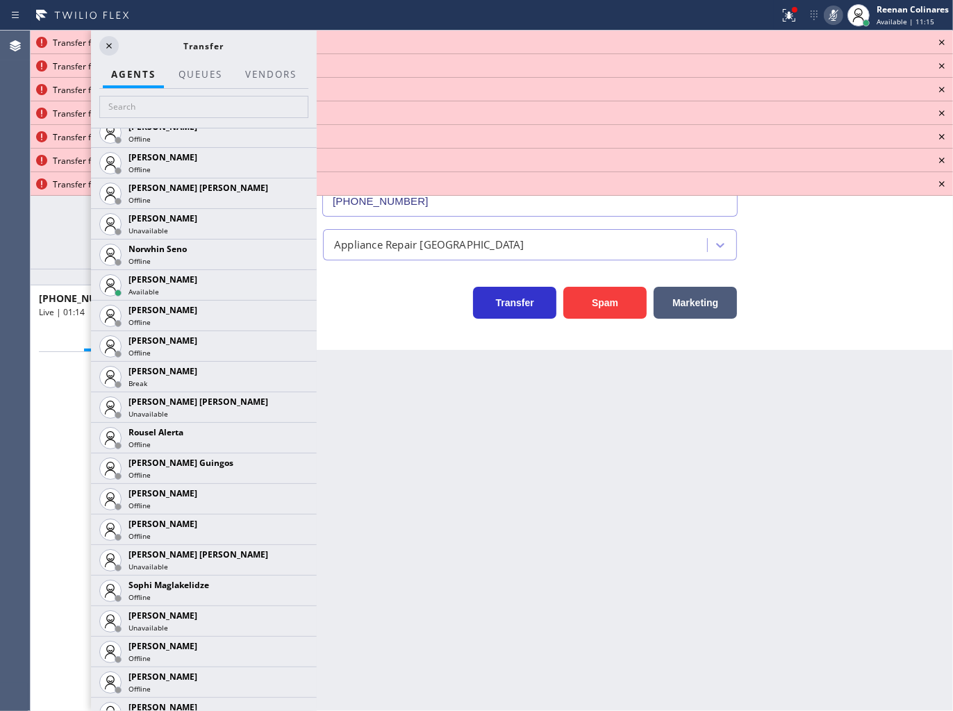
click at [940, 44] on icon at bounding box center [942, 43] width 6 height 6
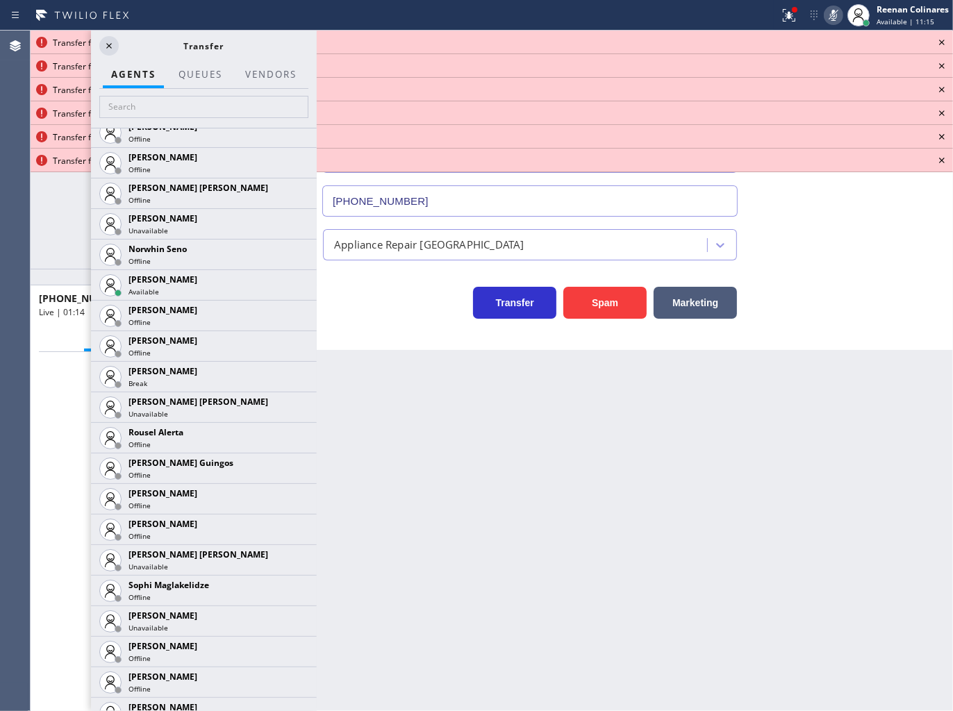
click at [940, 44] on icon at bounding box center [942, 43] width 6 height 6
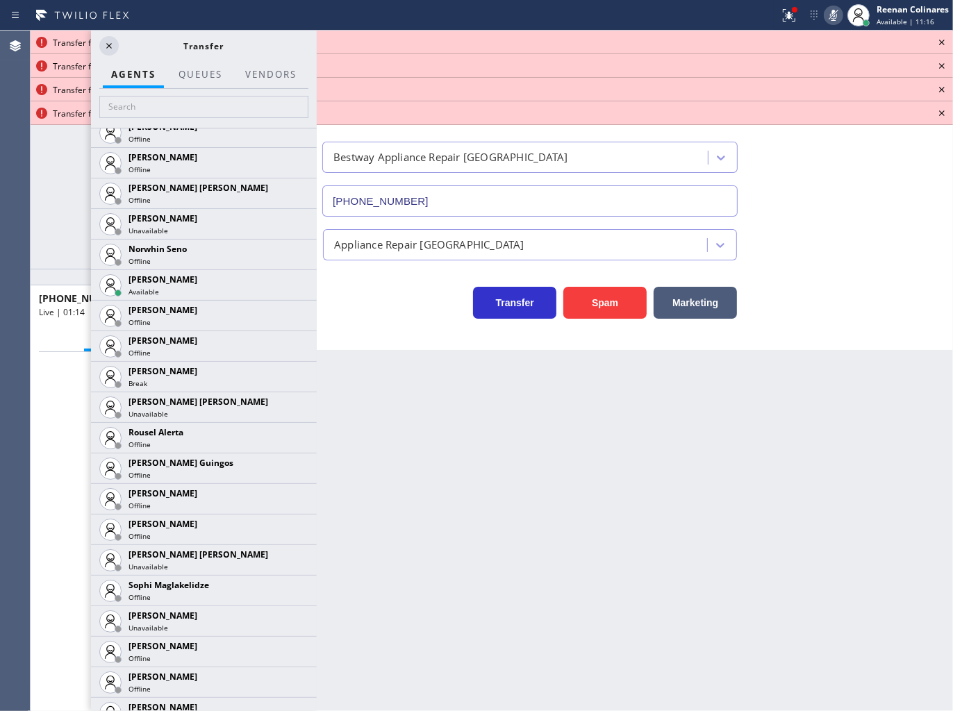
click at [940, 44] on icon at bounding box center [942, 43] width 6 height 6
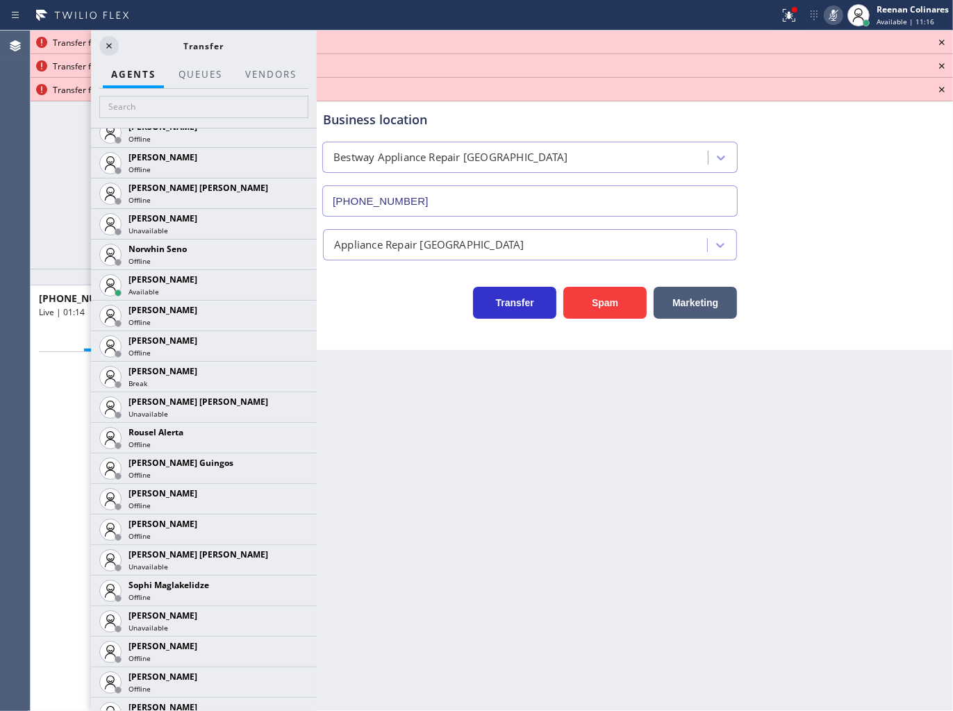
click at [940, 44] on icon at bounding box center [942, 43] width 6 height 6
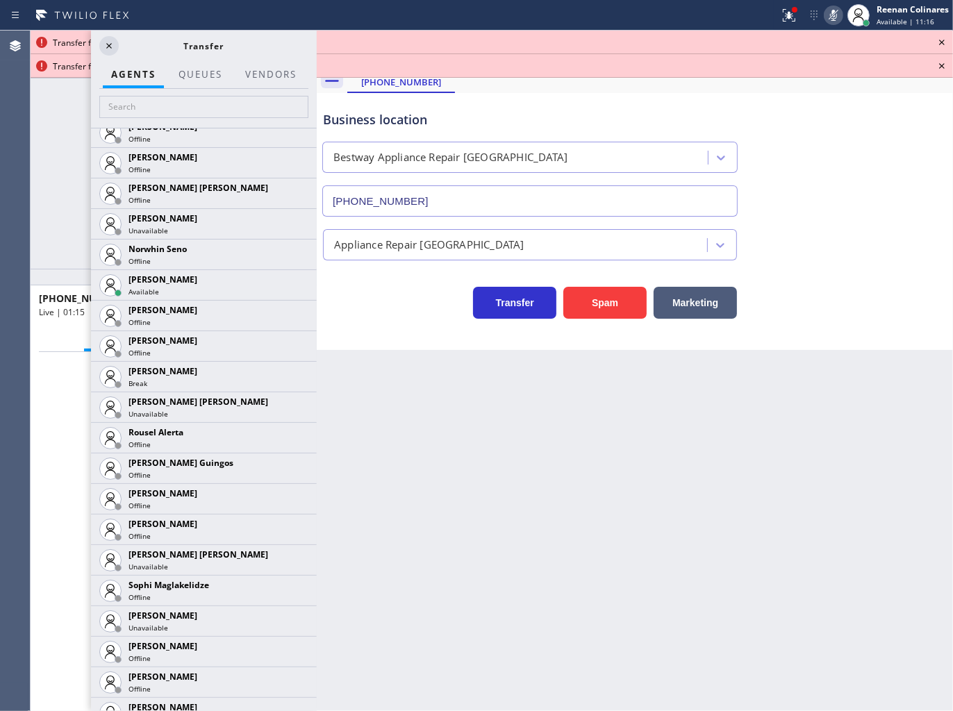
click at [940, 44] on icon at bounding box center [942, 43] width 6 height 6
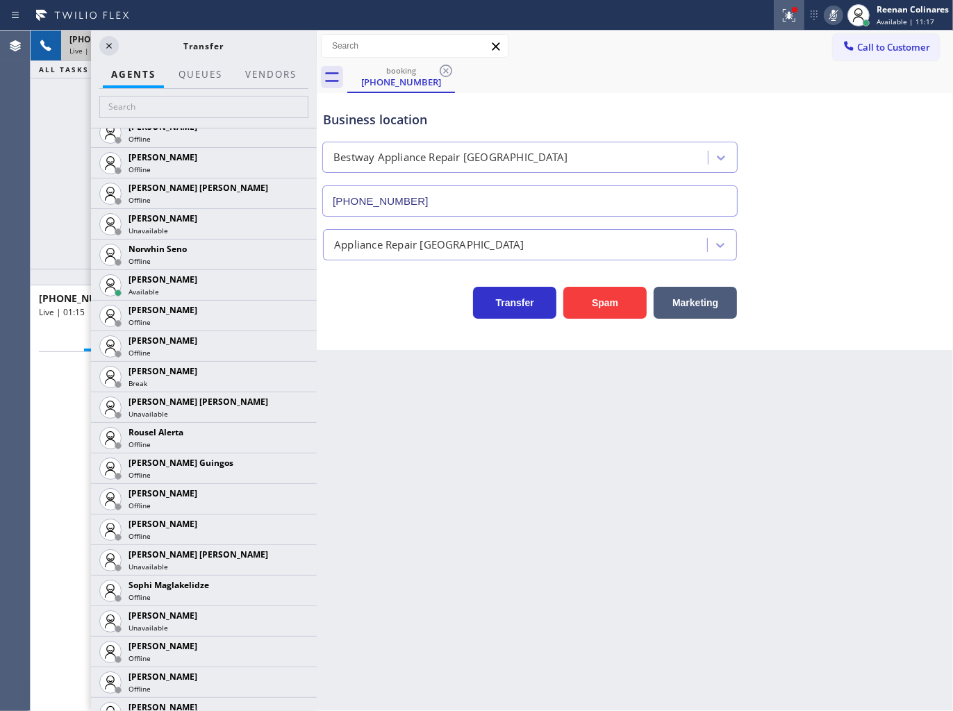
click at [779, 15] on div at bounding box center [789, 15] width 31 height 17
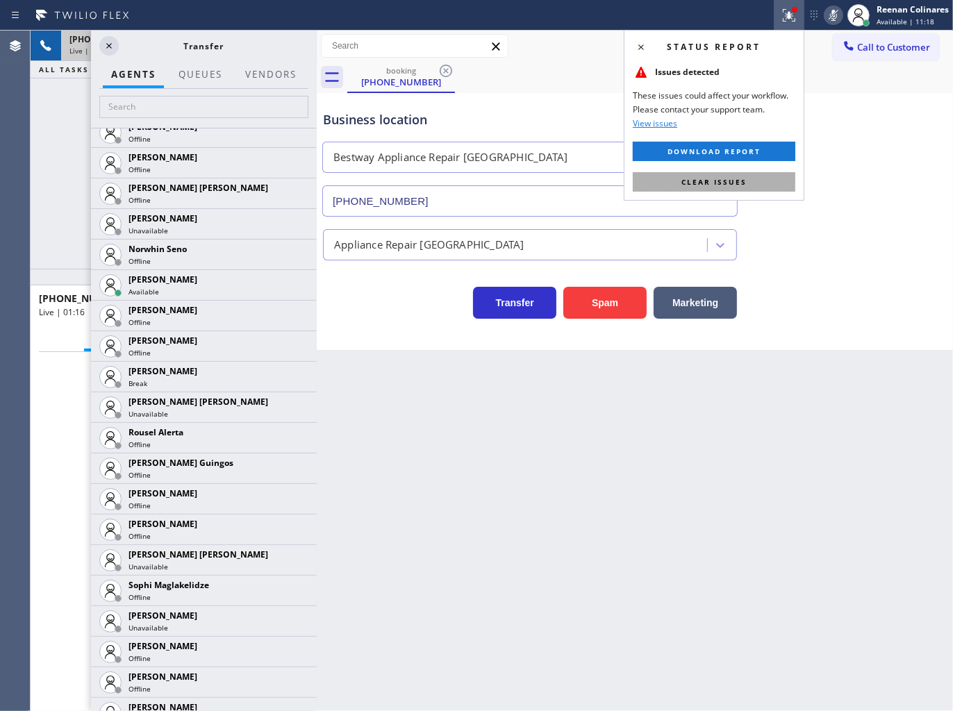
click at [770, 178] on button "Clear issues" at bounding box center [714, 181] width 163 height 19
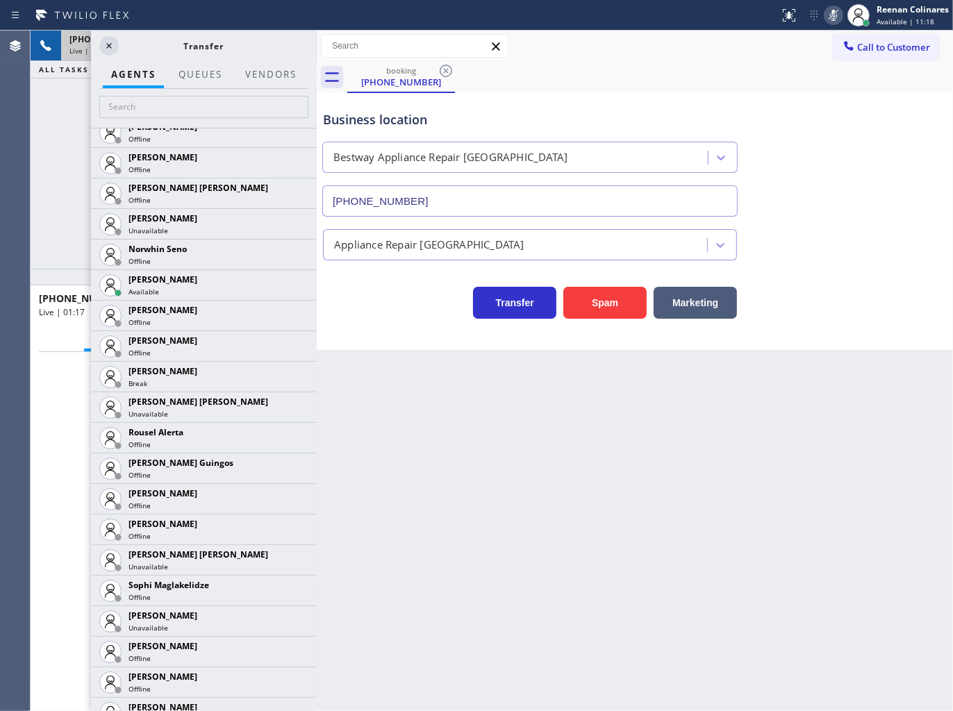
click at [831, 17] on icon at bounding box center [833, 15] width 17 height 17
click at [105, 40] on icon at bounding box center [109, 46] width 17 height 17
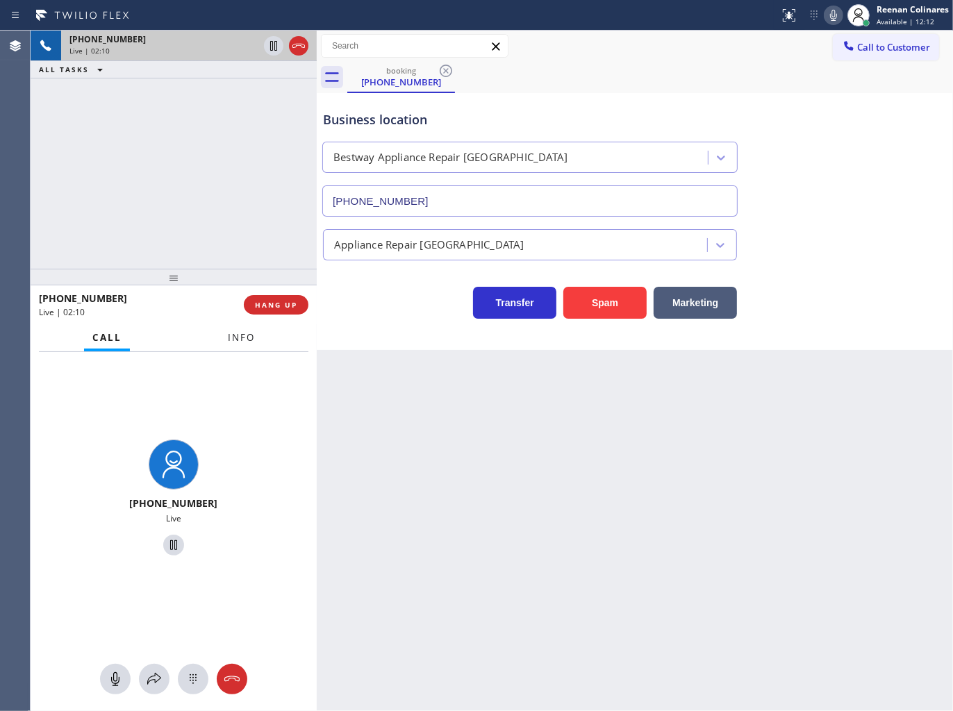
click at [261, 331] on button "Info" at bounding box center [241, 337] width 44 height 27
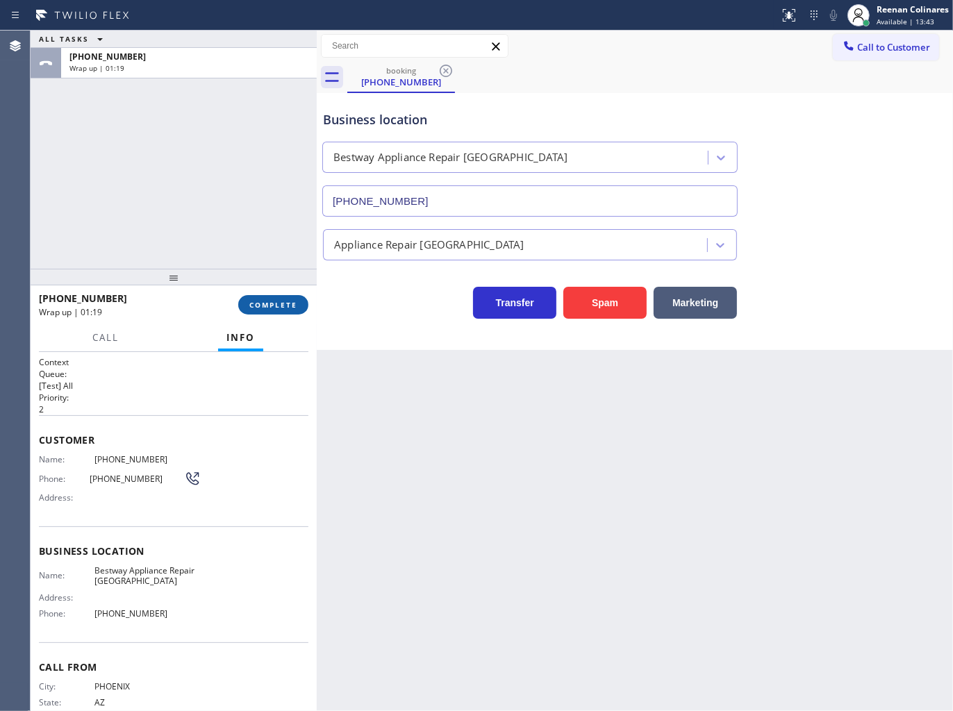
click at [274, 311] on button "COMPLETE" at bounding box center [273, 304] width 70 height 19
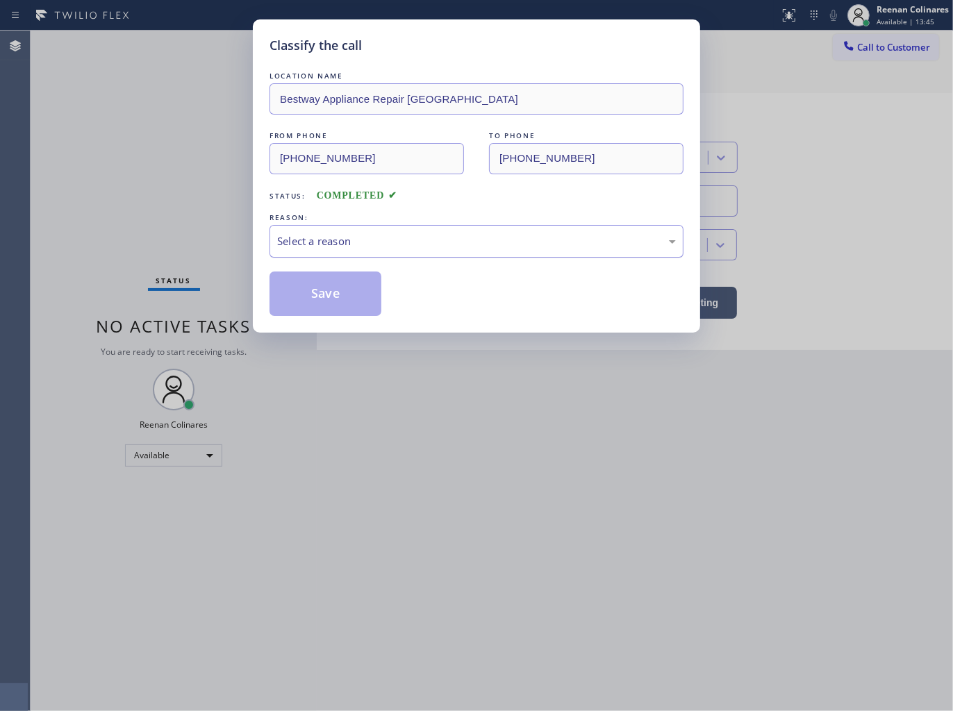
click at [340, 242] on div "Select a reason" at bounding box center [476, 241] width 399 height 16
click at [317, 300] on button "Save" at bounding box center [325, 294] width 112 height 44
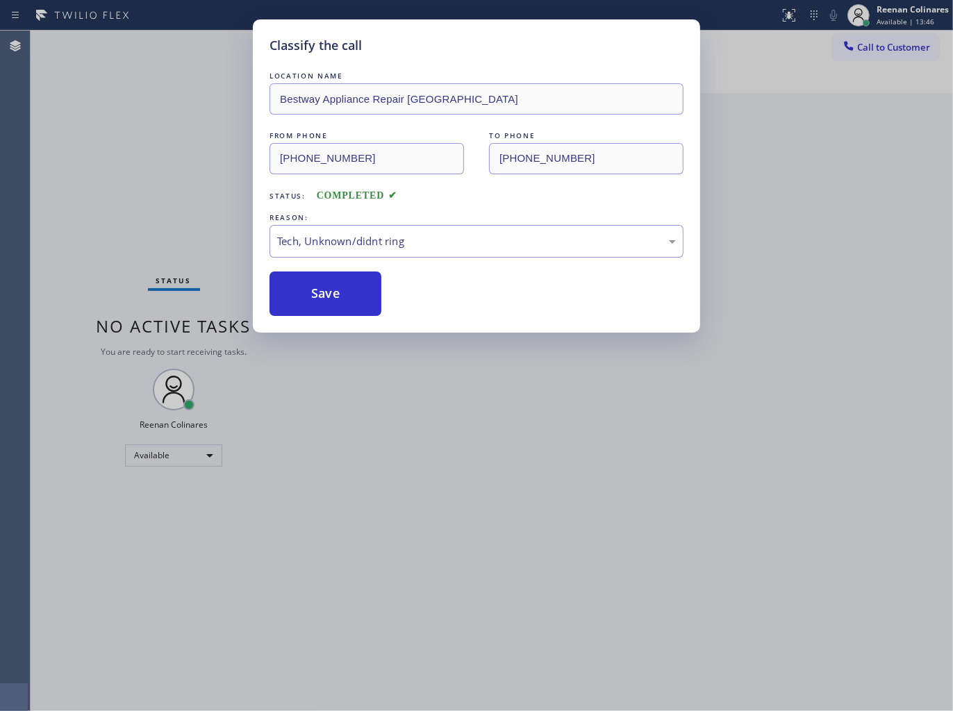
click at [128, 215] on div "Classify the call LOCATION NAME Bestway Appliance Repair Phoenix FROM PHONE (60…" at bounding box center [476, 355] width 953 height 711
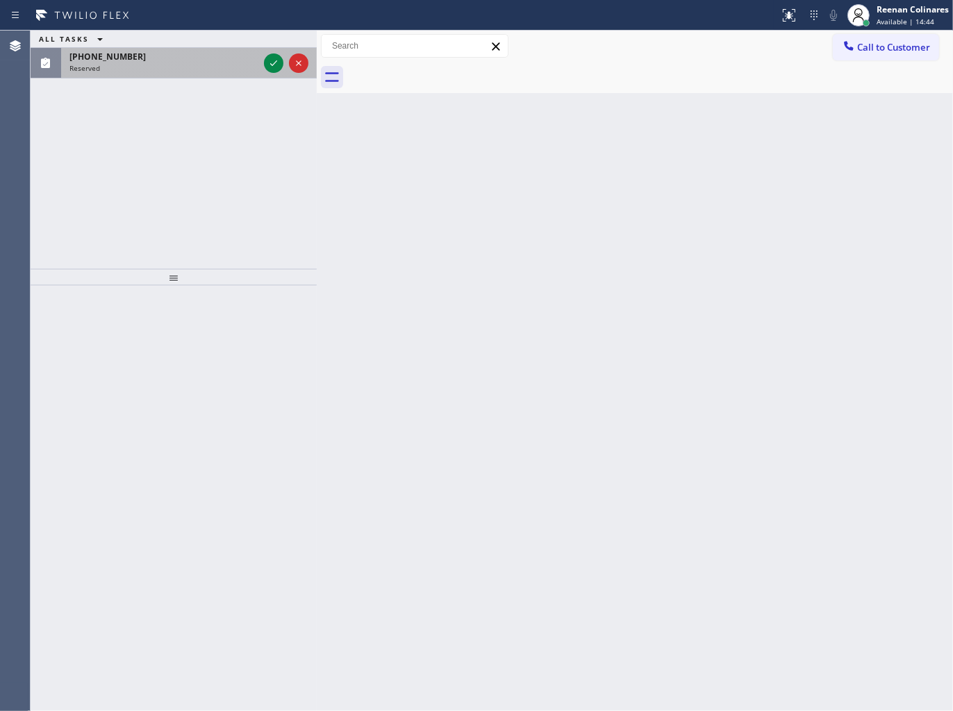
click at [151, 65] on div "Reserved" at bounding box center [163, 68] width 189 height 10
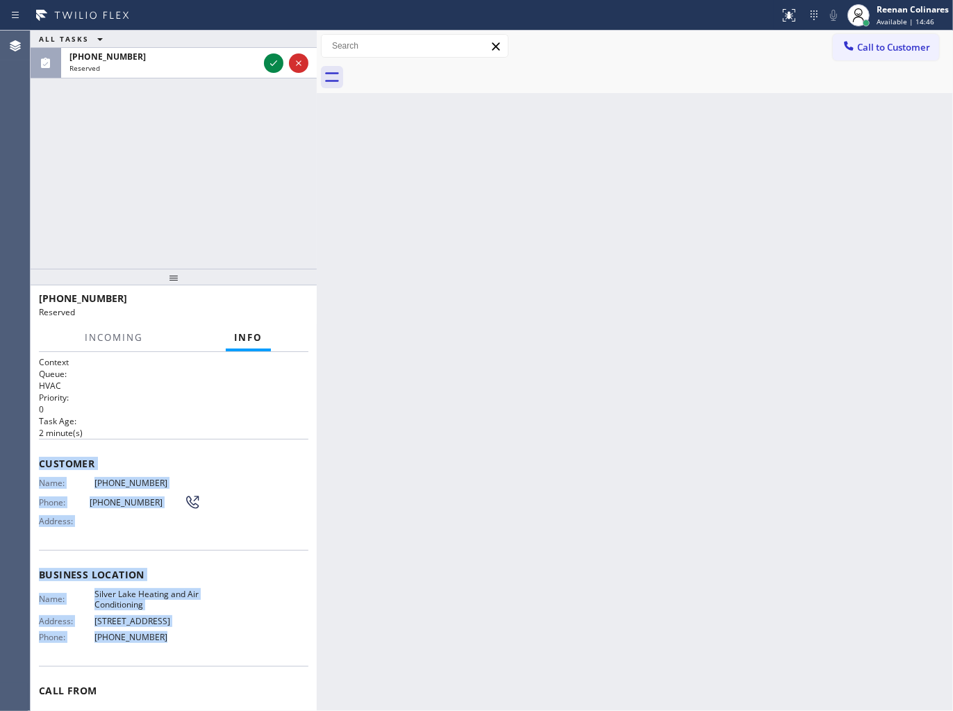
copy div "Customer Name: (754) 336-6812 Phone: (754) 336-6812 Address: Business location …"
drag, startPoint x: 42, startPoint y: 455, endPoint x: 248, endPoint y: 624, distance: 266.5
click at [239, 635] on div "Context Queue: HVAC Priority: 0 Task Age: 2 minute(s) Customer Name: (754) 336-…" at bounding box center [173, 563] width 269 height 415
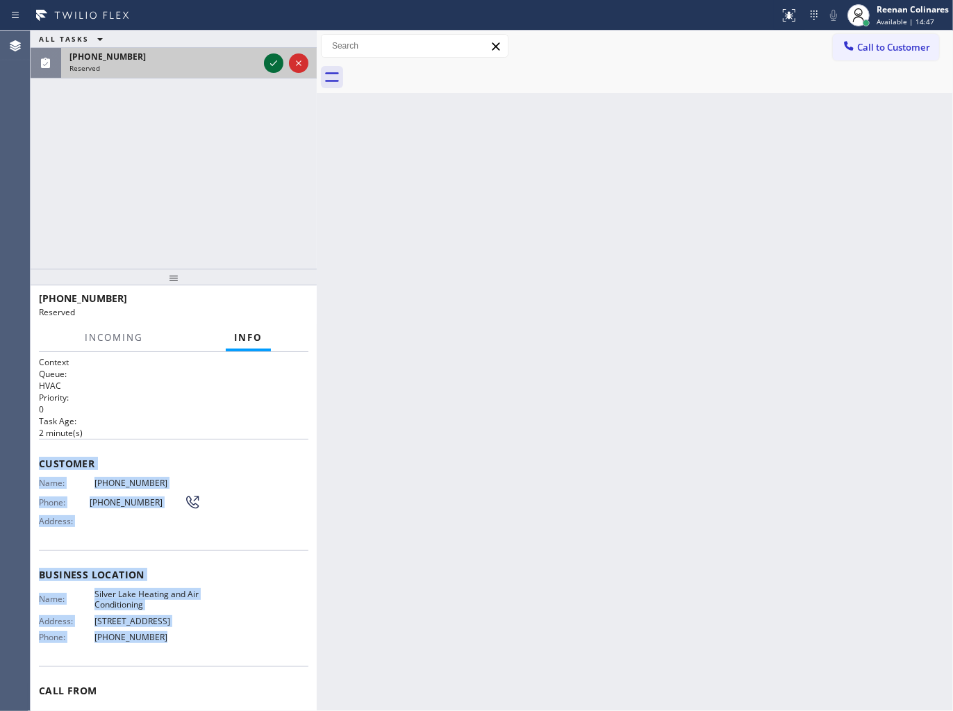
click at [276, 63] on icon at bounding box center [273, 63] width 17 height 17
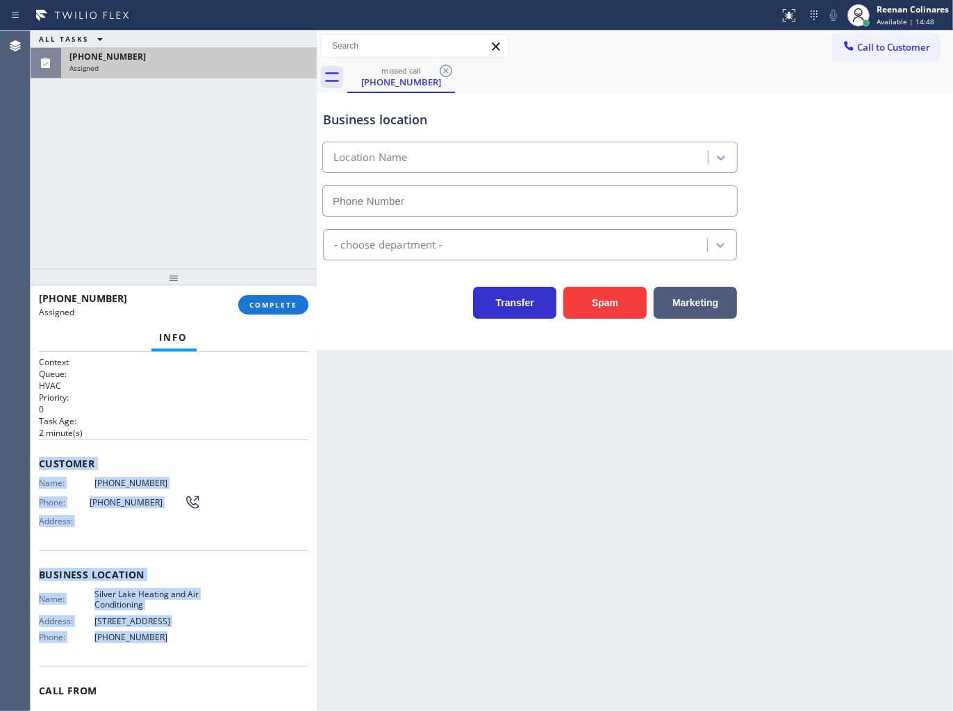
type input "(323) 310-0801"
click at [282, 313] on button "COMPLETE" at bounding box center [273, 304] width 70 height 19
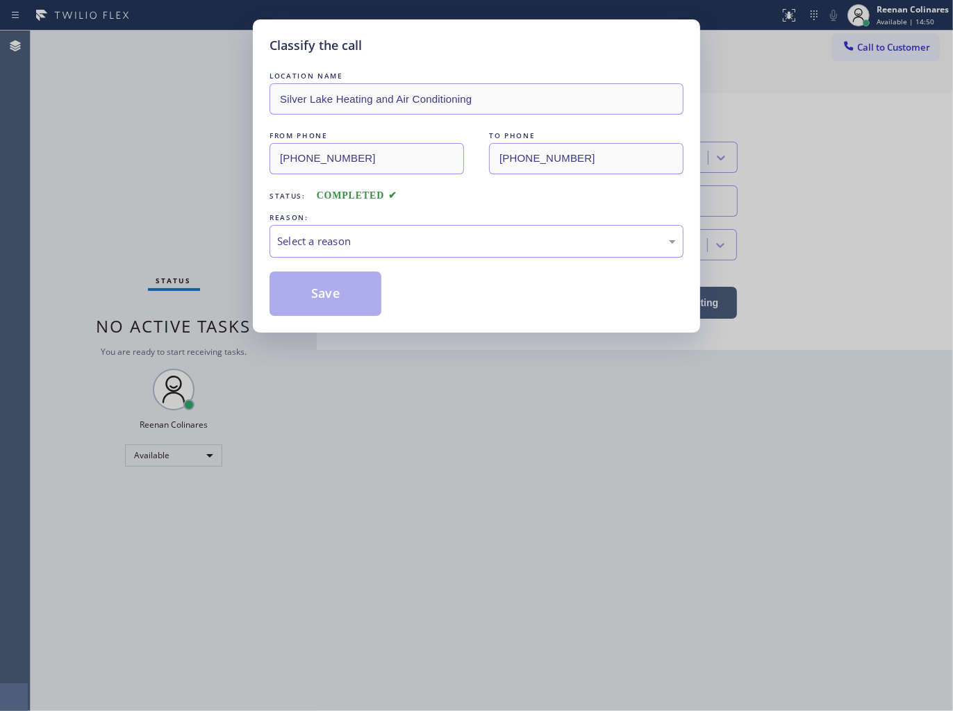
click at [330, 245] on div "Select a reason" at bounding box center [476, 241] width 399 height 16
click at [325, 311] on button "Save" at bounding box center [325, 294] width 112 height 44
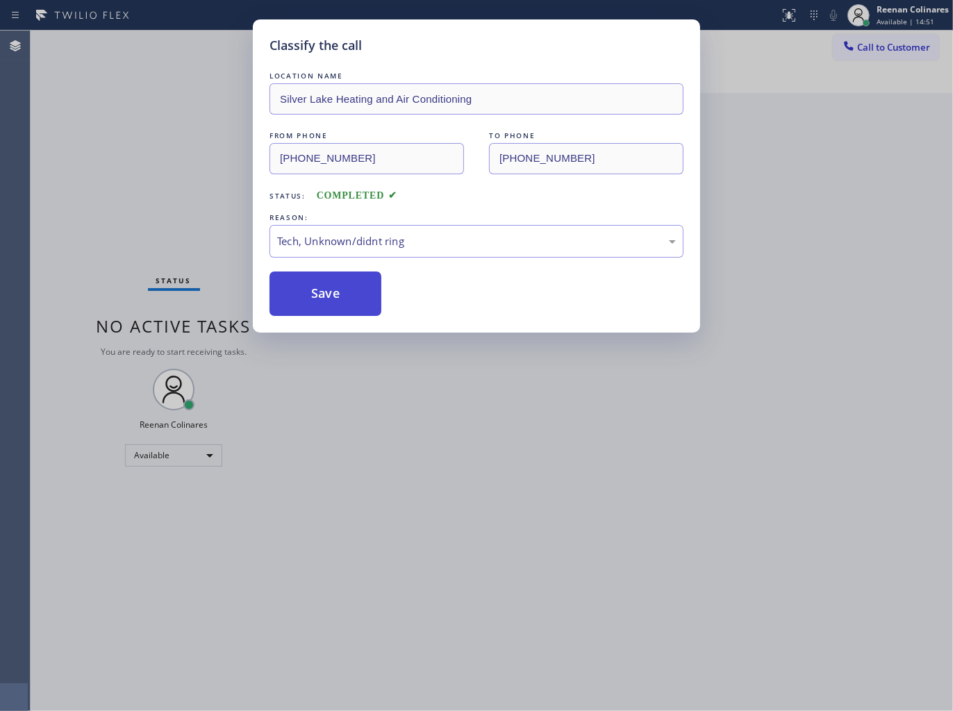
click at [327, 292] on button "Save" at bounding box center [325, 294] width 112 height 44
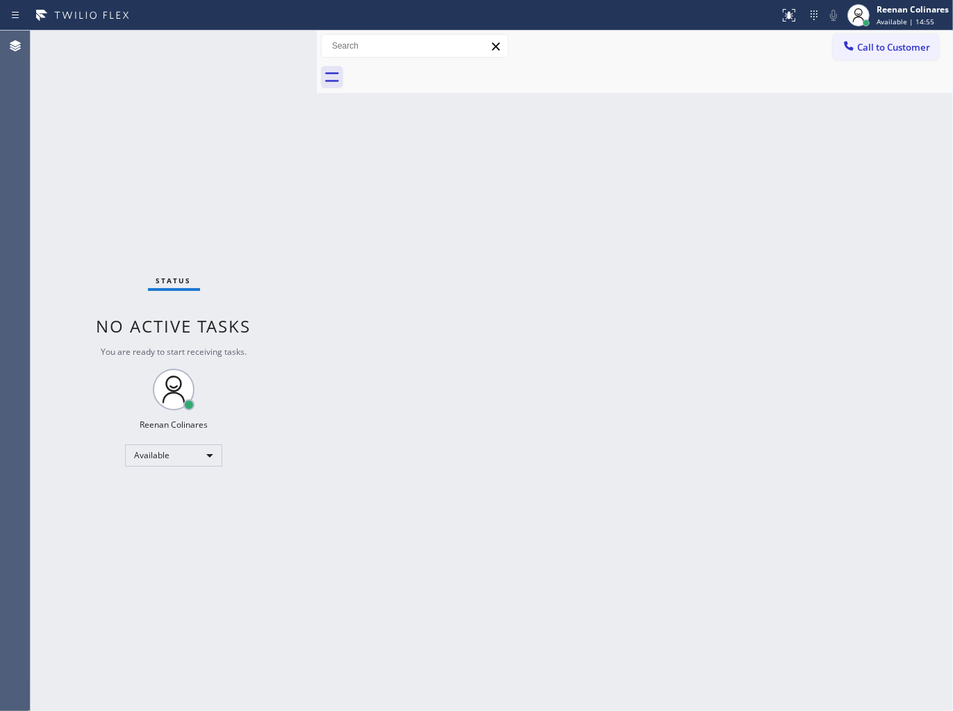
click at [730, 132] on div "Back to Dashboard Change Sender ID Customers Technicians Select a contact Outbo…" at bounding box center [635, 371] width 636 height 681
click at [641, 170] on div "Back to Dashboard Change Sender ID Customers Technicians Select a contact Outbo…" at bounding box center [635, 371] width 636 height 681
click at [176, 50] on div "Status No active tasks You are ready to start receiving tasks. Reenan Colinares…" at bounding box center [174, 371] width 286 height 681
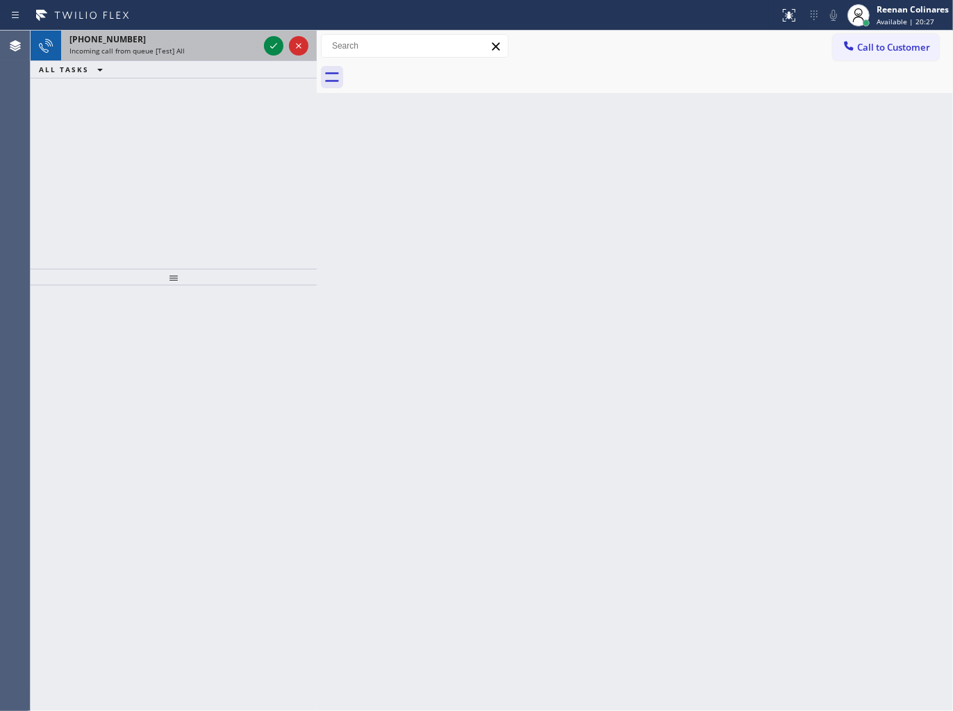
click at [156, 47] on span "Incoming call from queue [Test] All" at bounding box center [126, 51] width 115 height 10
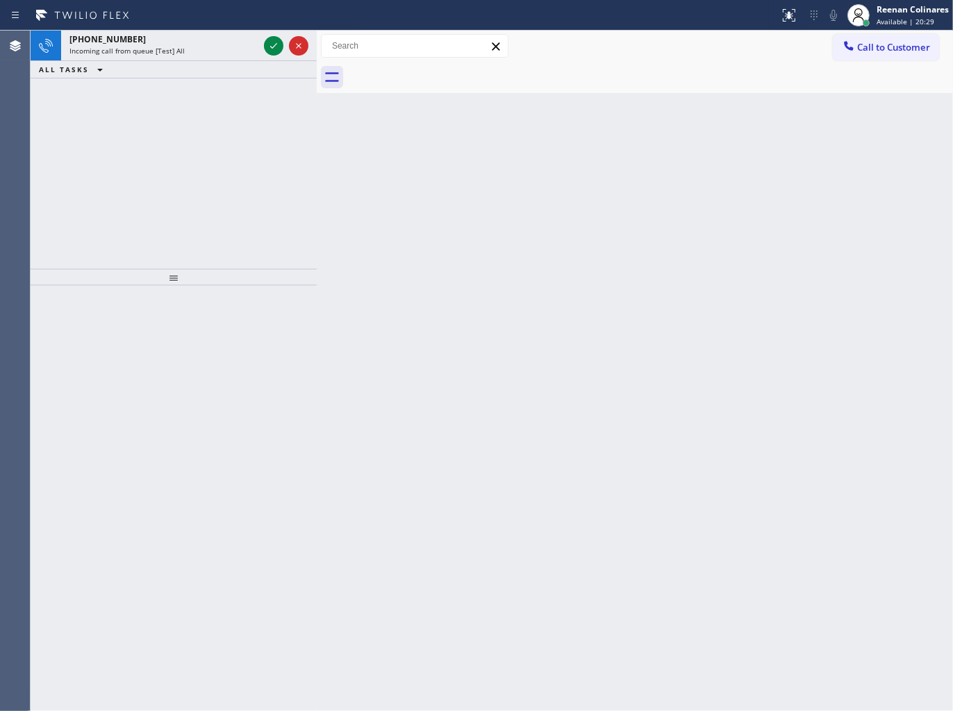
click at [276, 44] on icon at bounding box center [273, 46] width 17 height 17
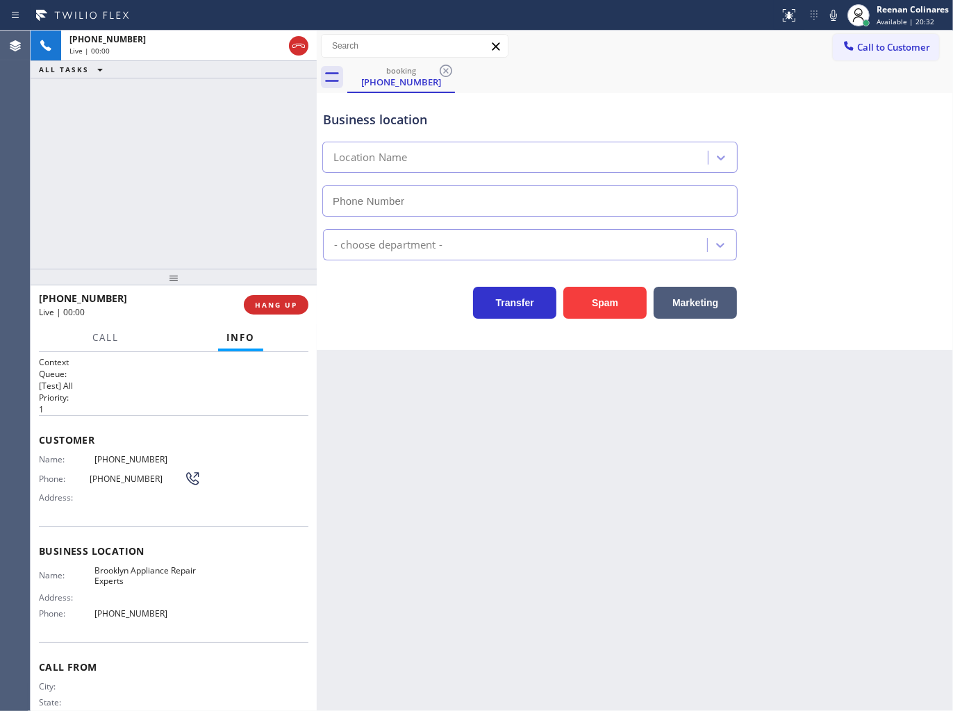
type input "(347) 757-4373"
click at [272, 307] on span "HANG UP" at bounding box center [276, 305] width 42 height 10
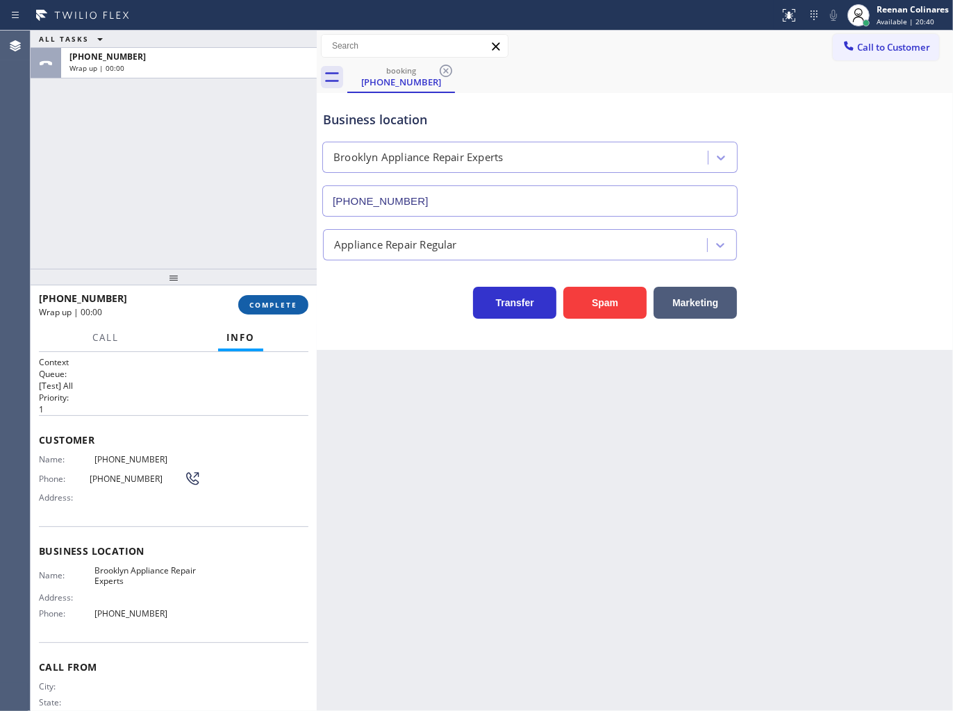
click at [278, 307] on span "COMPLETE" at bounding box center [273, 305] width 48 height 10
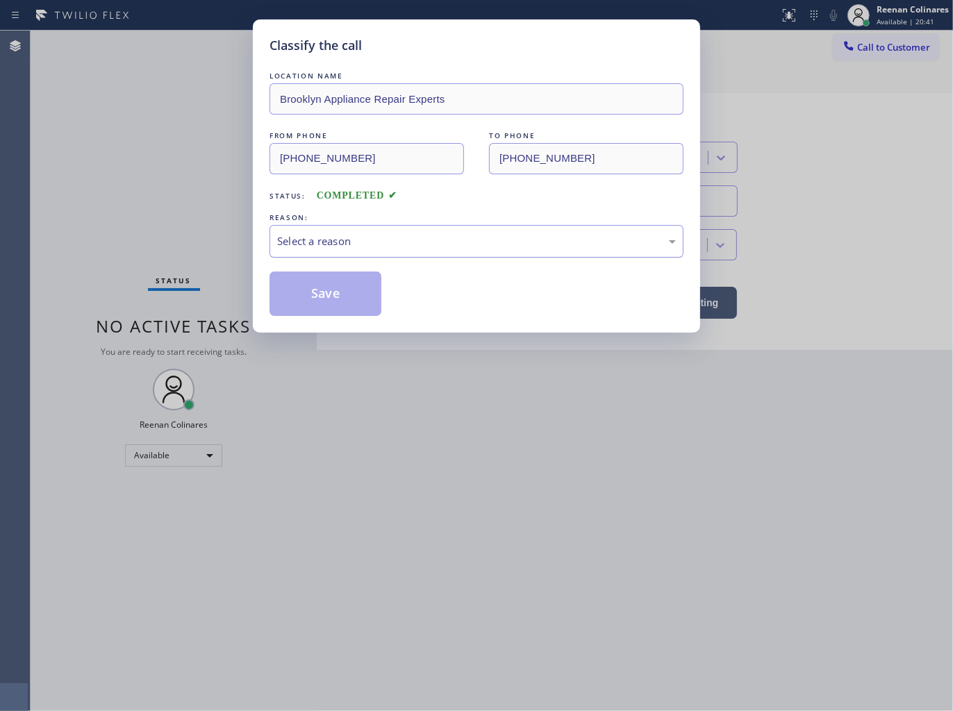
click at [366, 235] on div "Select a reason" at bounding box center [476, 241] width 399 height 16
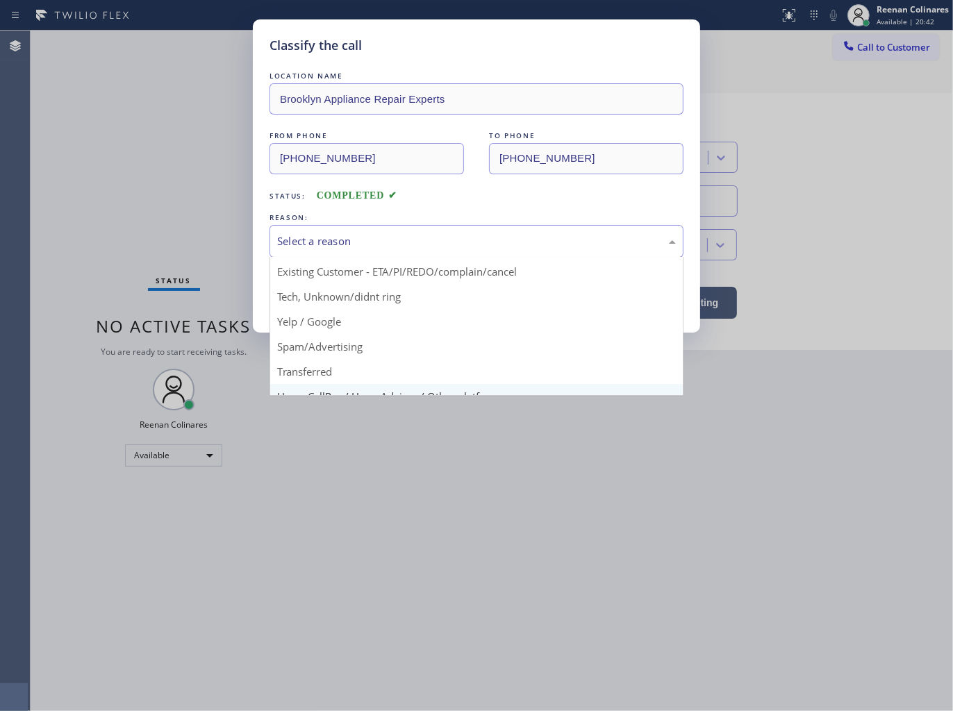
scroll to position [87, 0]
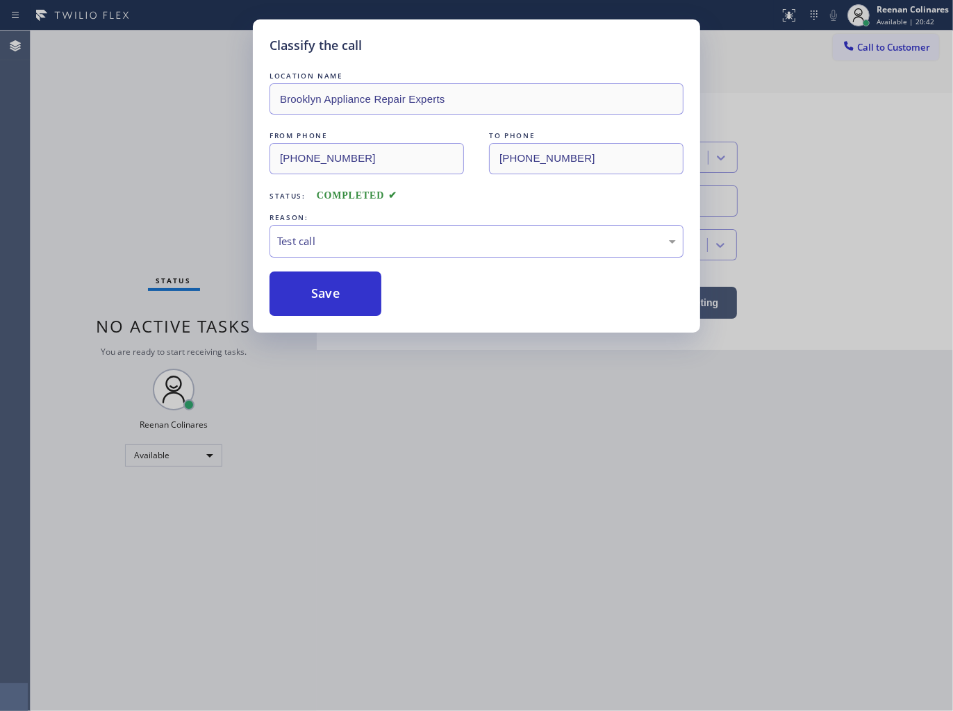
drag, startPoint x: 296, startPoint y: 385, endPoint x: 297, endPoint y: 306, distance: 79.9
drag, startPoint x: 299, startPoint y: 299, endPoint x: 140, endPoint y: 206, distance: 184.3
click at [297, 296] on button "Save" at bounding box center [325, 294] width 112 height 44
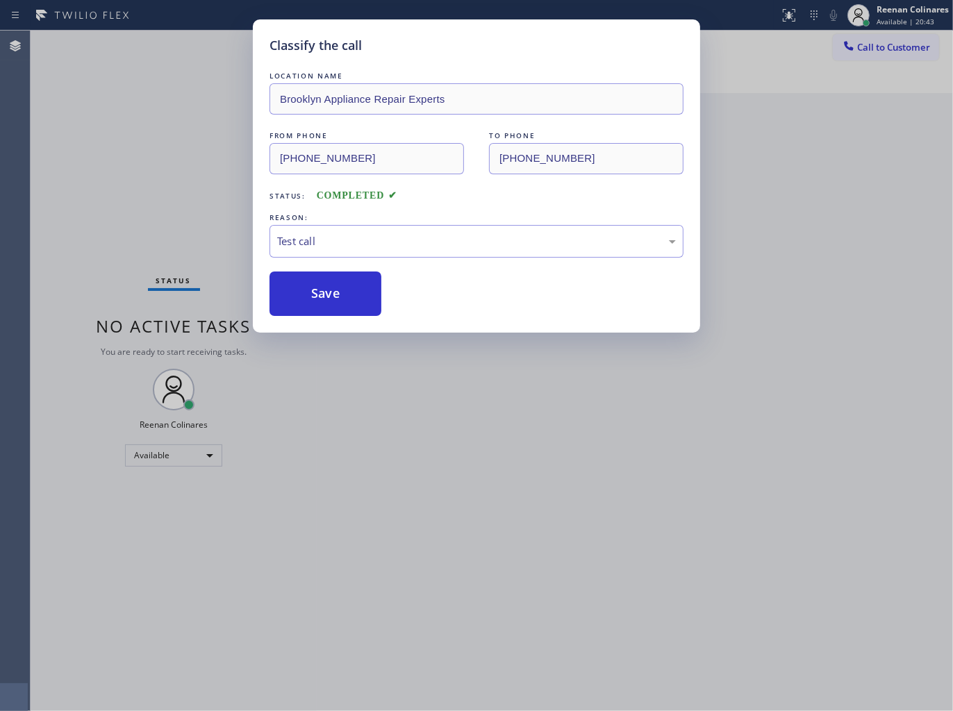
drag, startPoint x: 140, startPoint y: 206, endPoint x: 140, endPoint y: 195, distance: 11.1
click at [141, 207] on div "Classify the call LOCATION NAME Brooklyn Appliance Repair Experts FROM PHONE (8…" at bounding box center [476, 355] width 953 height 711
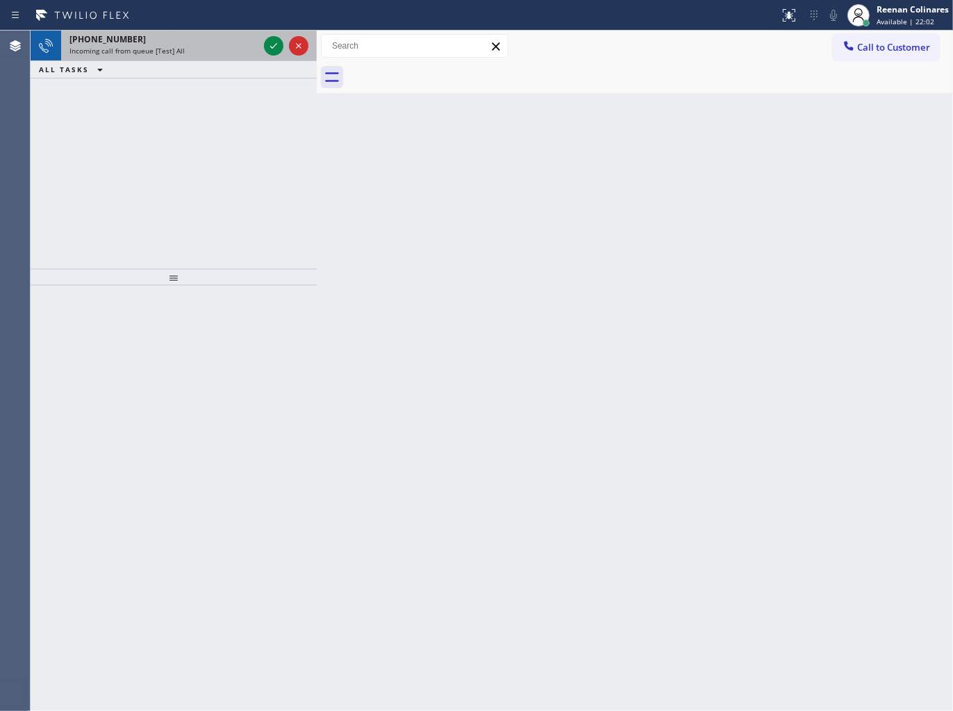
click at [206, 58] on div "+18335886556 Incoming call from queue [Test] All" at bounding box center [161, 46] width 200 height 31
click at [219, 58] on div "+18335886556 Incoming call from queue [Test] All ALL TASKS ALL TASKS ACTIVE TAS…" at bounding box center [174, 55] width 286 height 48
click at [226, 51] on div "Incoming call from queue [Test] All" at bounding box center [163, 51] width 189 height 10
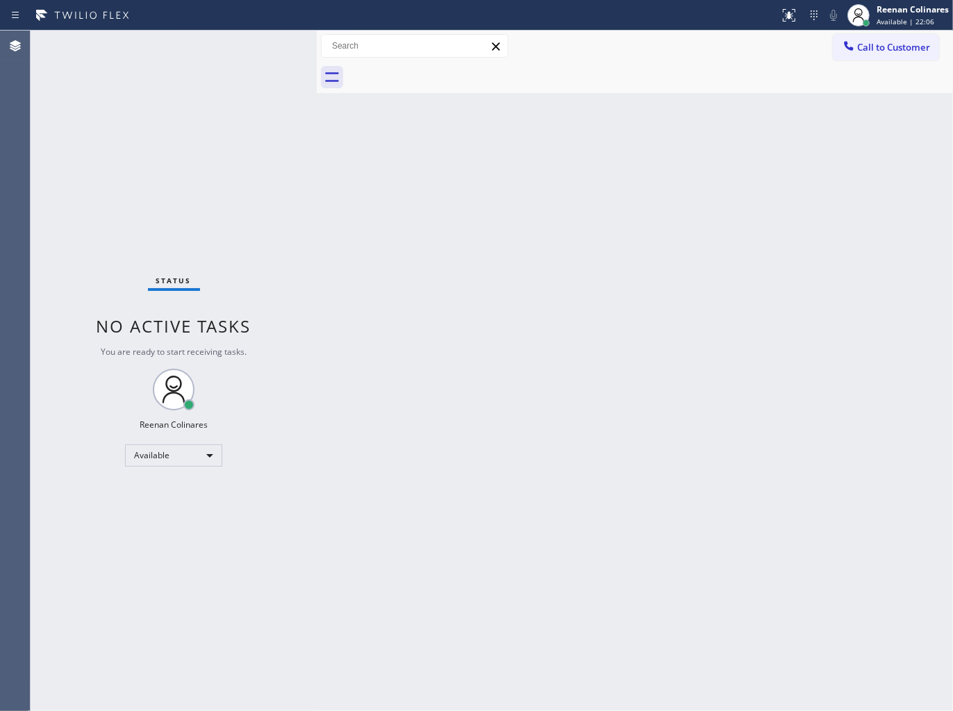
click at [244, 45] on div "Status No active tasks You are ready to start receiving tasks. Reenan Colinares…" at bounding box center [174, 371] width 286 height 681
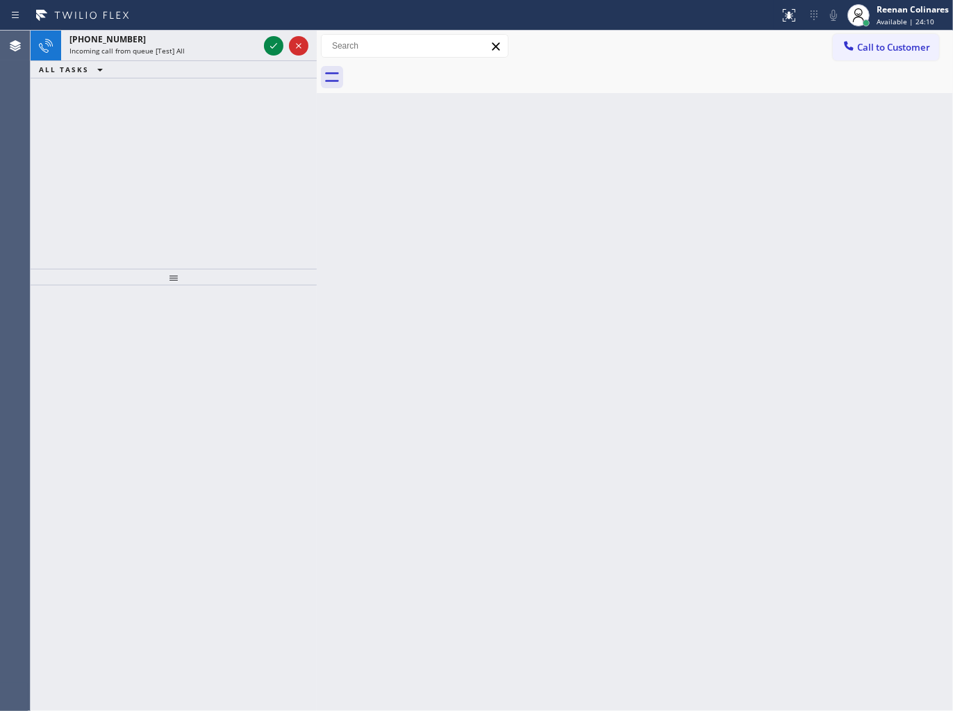
click at [244, 46] on div "Incoming call from queue [Test] All" at bounding box center [163, 51] width 189 height 10
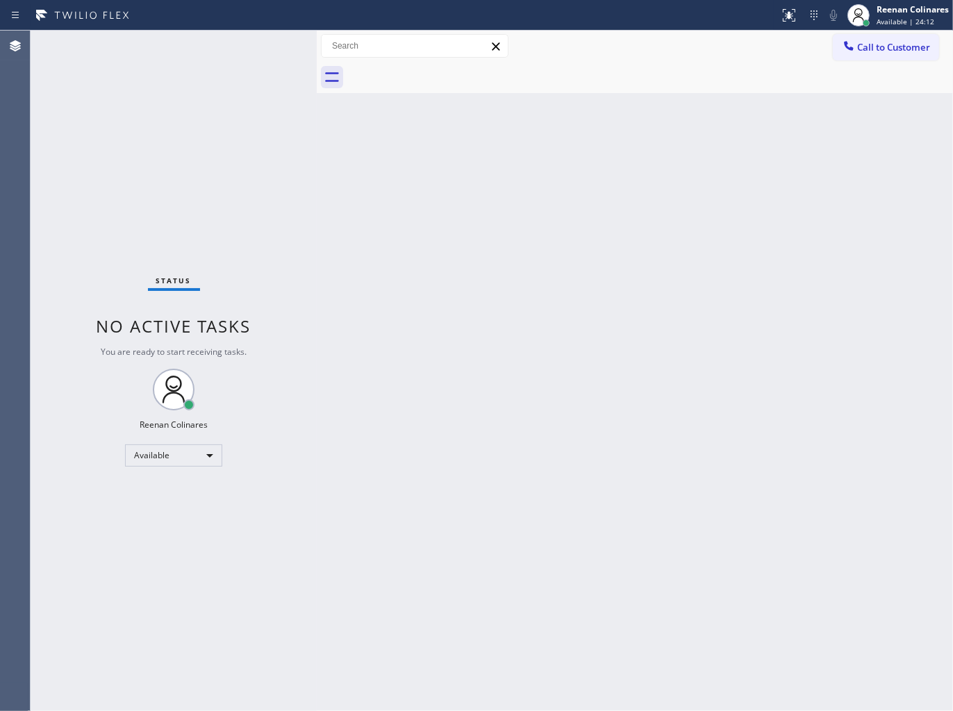
click at [217, 49] on div "Status No active tasks You are ready to start receiving tasks. Reenan Colinares…" at bounding box center [174, 371] width 286 height 681
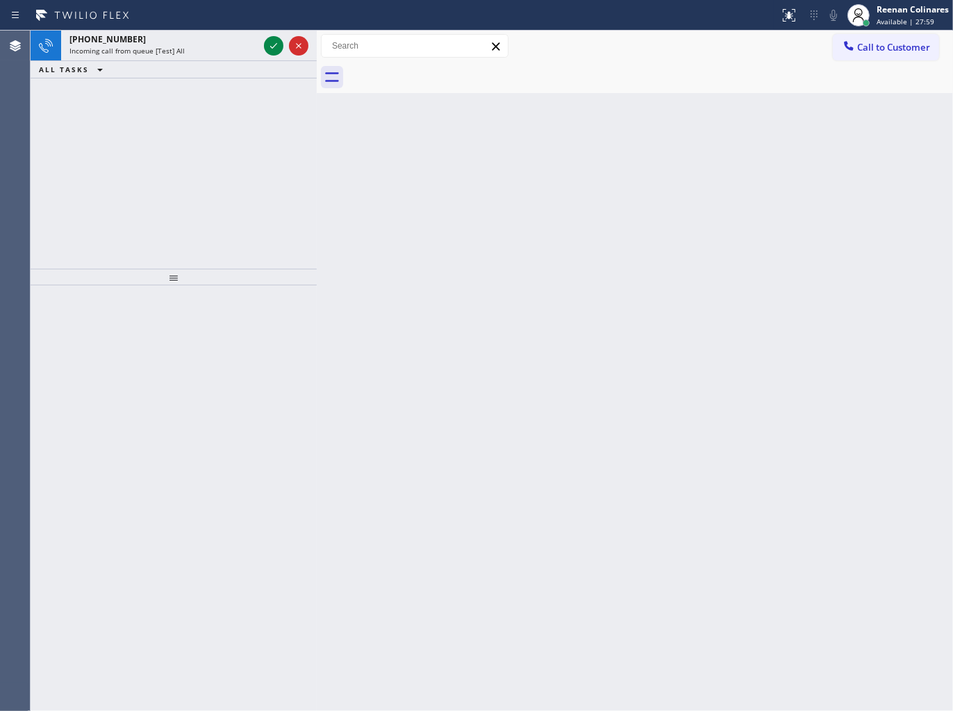
click at [218, 49] on div "Incoming call from queue [Test] All" at bounding box center [163, 51] width 189 height 10
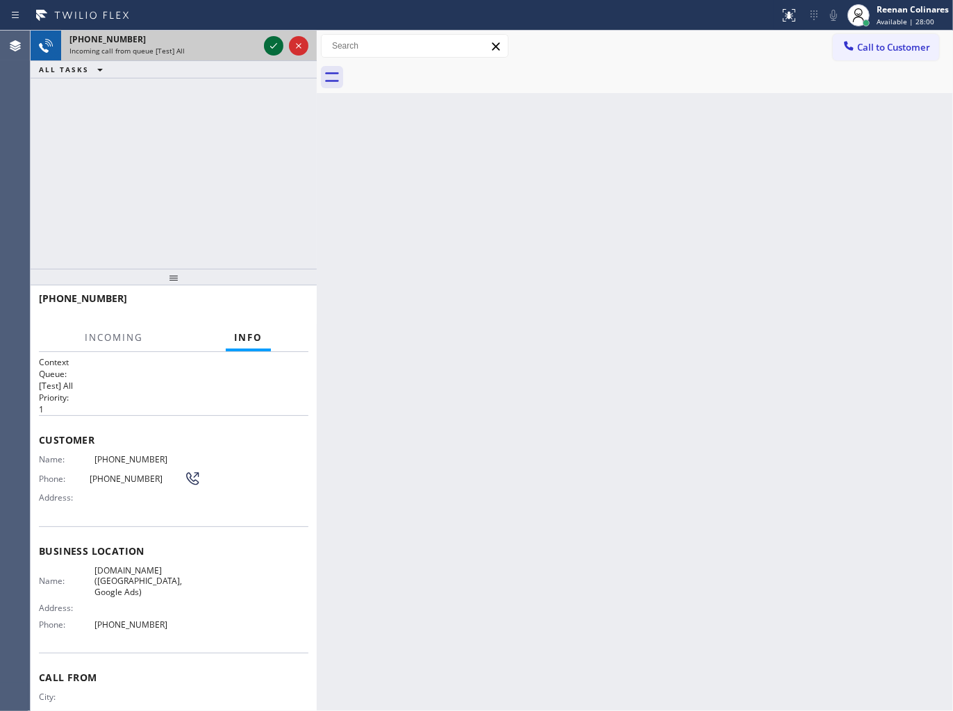
click at [269, 51] on icon at bounding box center [273, 46] width 17 height 17
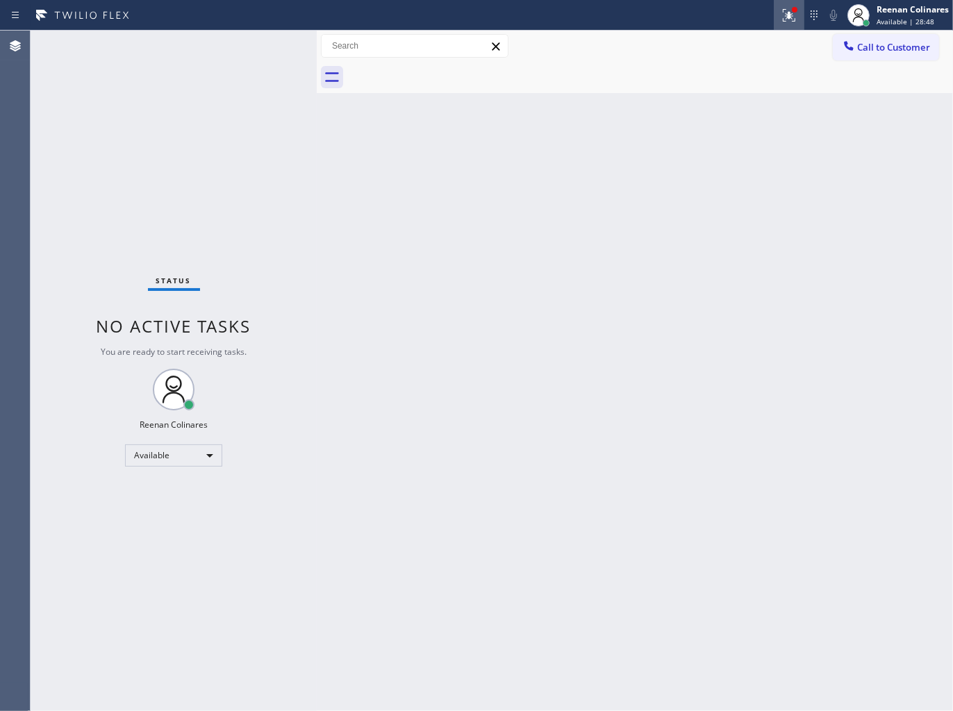
click at [790, 24] on button at bounding box center [789, 15] width 31 height 31
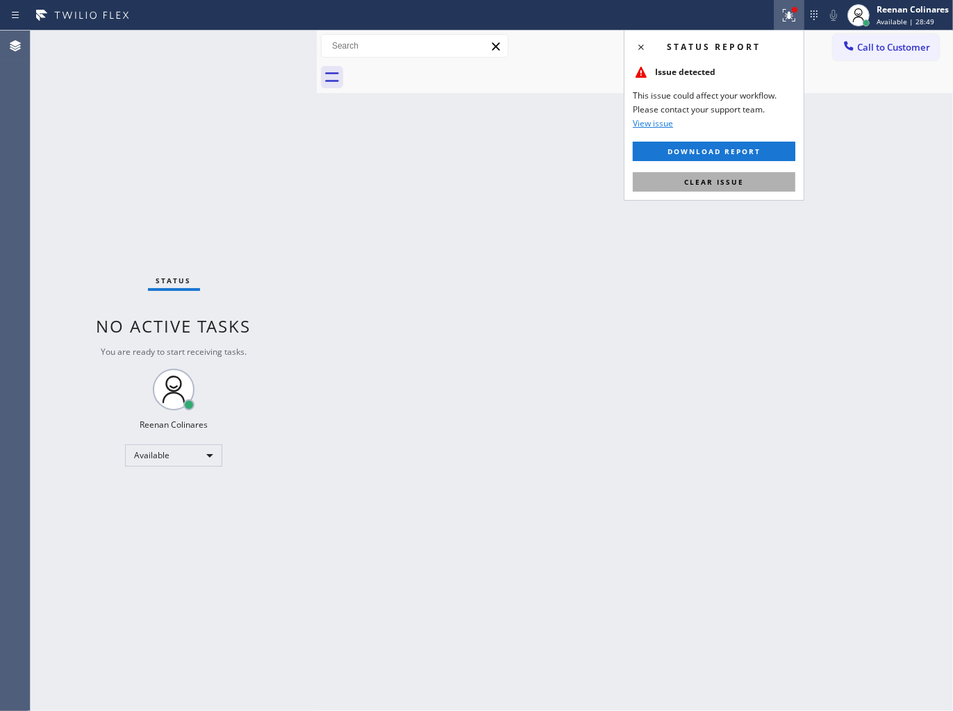
click at [722, 181] on span "Clear issue" at bounding box center [714, 182] width 60 height 10
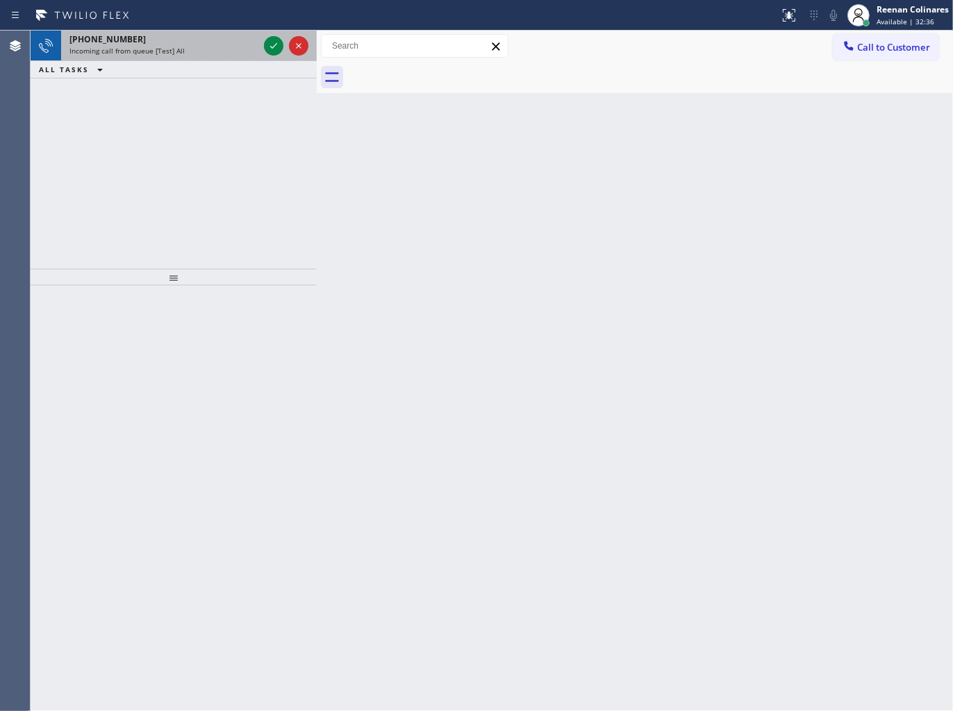
click at [225, 53] on div "Incoming call from queue [Test] All" at bounding box center [163, 51] width 189 height 10
click at [193, 47] on div "Incoming call from queue [Test] All" at bounding box center [163, 51] width 189 height 10
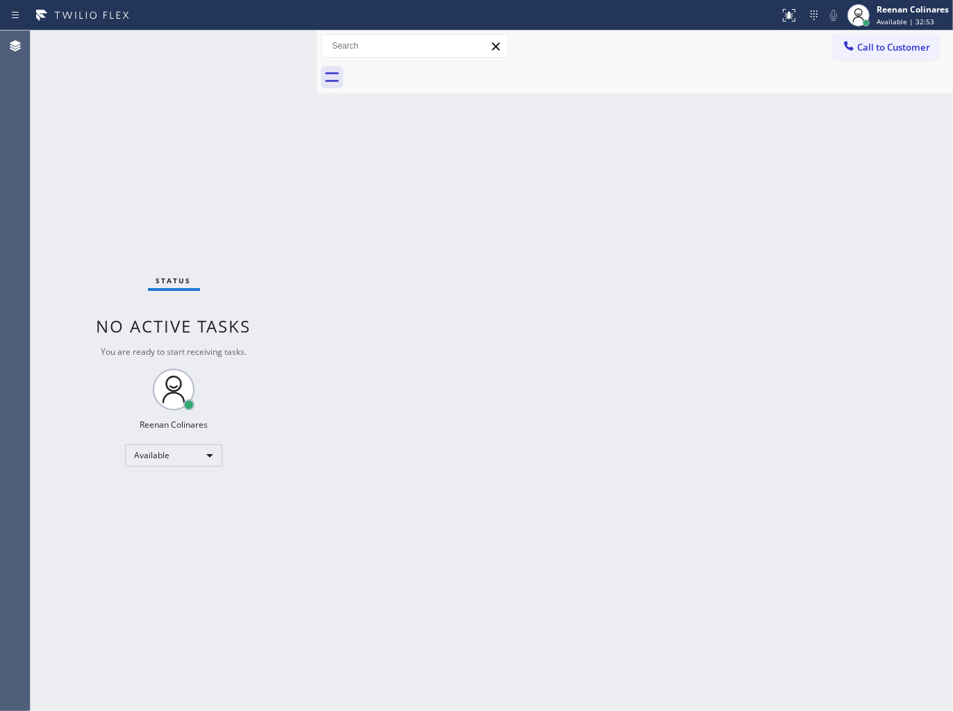
click at [772, 196] on div "Back to Dashboard Change Sender ID Customers Technicians Select a contact Outbo…" at bounding box center [635, 371] width 636 height 681
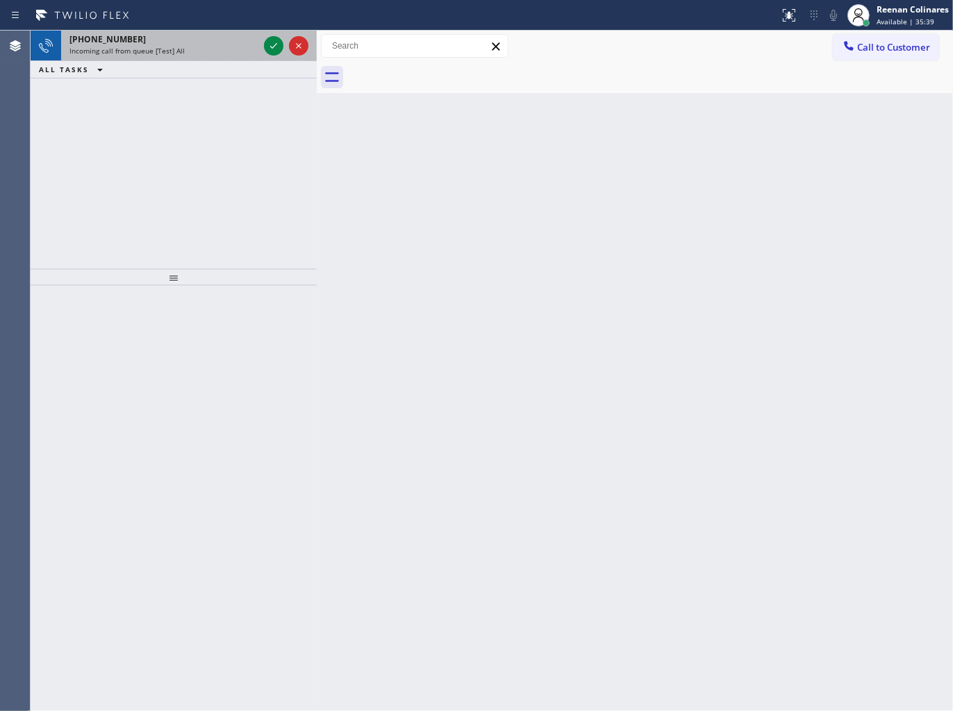
click at [191, 49] on div "Incoming call from queue [Test] All" at bounding box center [163, 51] width 189 height 10
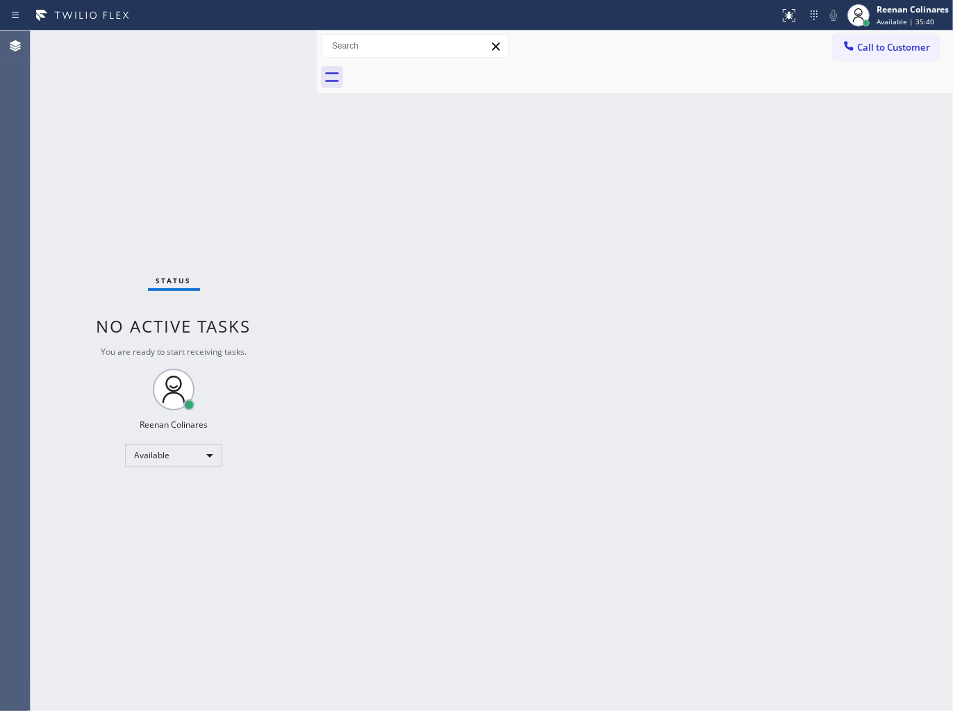
click at [191, 49] on div "Status No active tasks You are ready to start receiving tasks. Reenan Colinares…" at bounding box center [174, 371] width 286 height 681
click at [635, 184] on div "Back to Dashboard Change Sender ID Customers Technicians Select a contact Outbo…" at bounding box center [635, 371] width 636 height 681
click at [624, 139] on div "Back to Dashboard Change Sender ID Customers Technicians Select a contact Outbo…" at bounding box center [635, 371] width 636 height 681
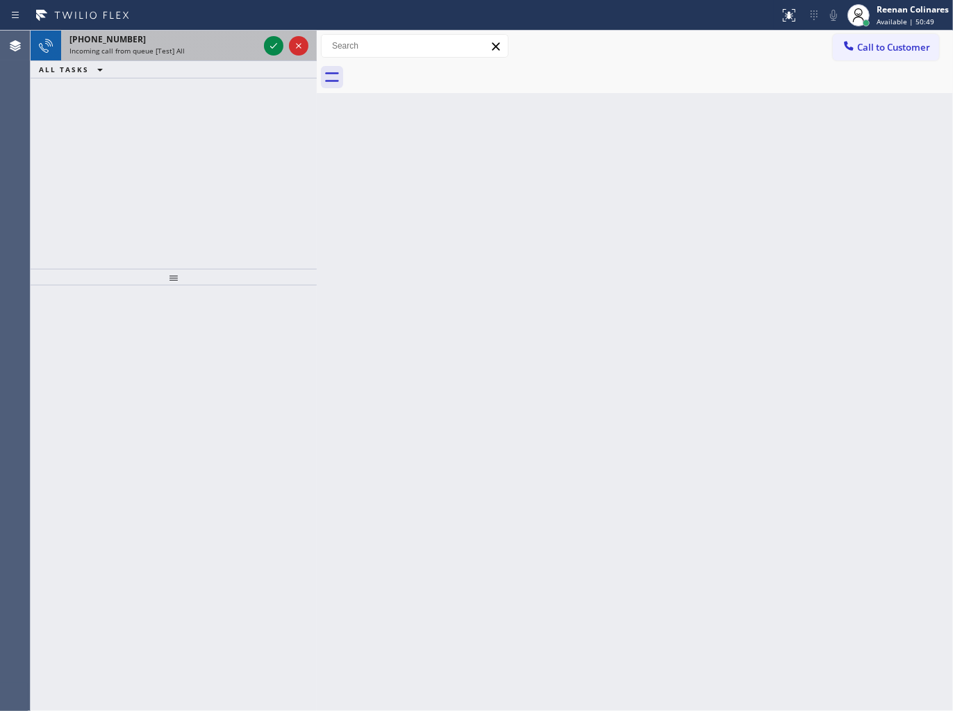
click at [185, 47] on div "Incoming call from queue [Test] All" at bounding box center [163, 51] width 189 height 10
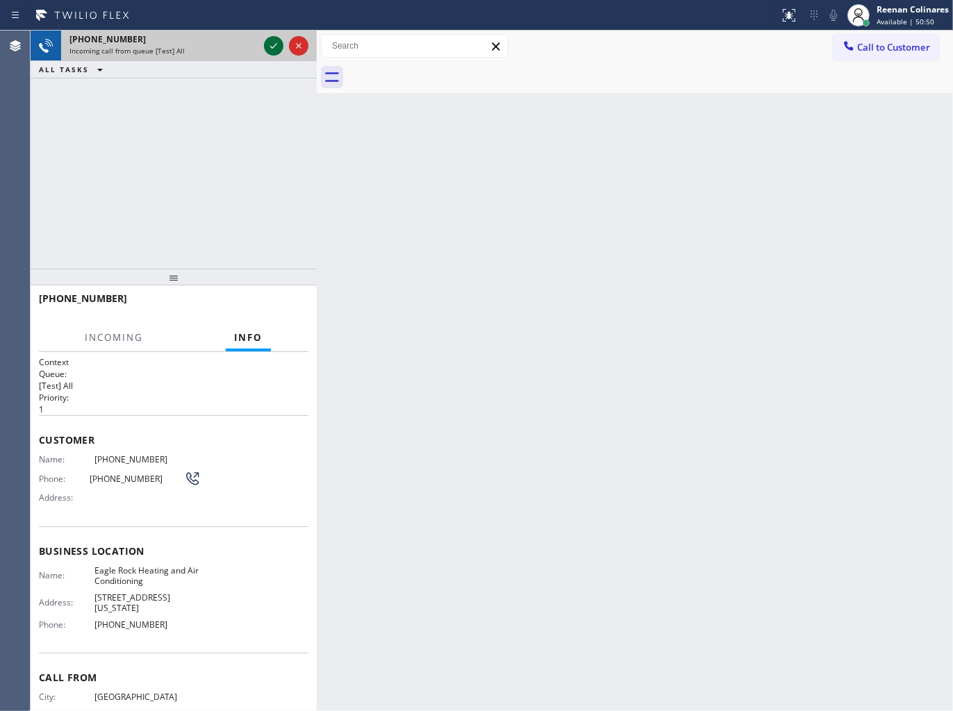
click at [272, 46] on icon at bounding box center [273, 46] width 17 height 17
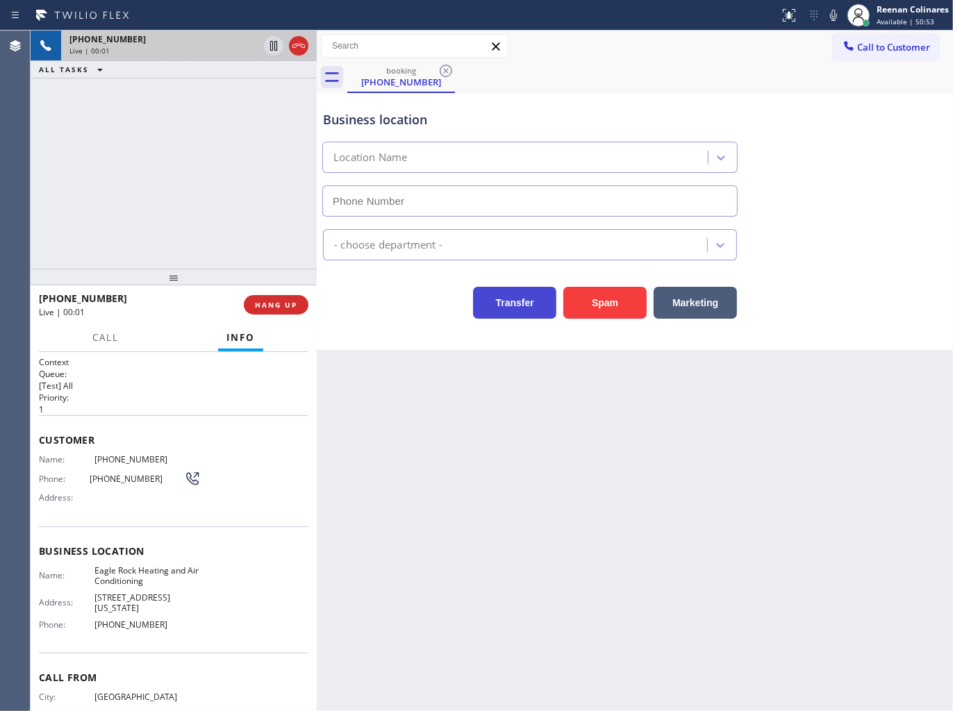
type input "(323) 210-4161"
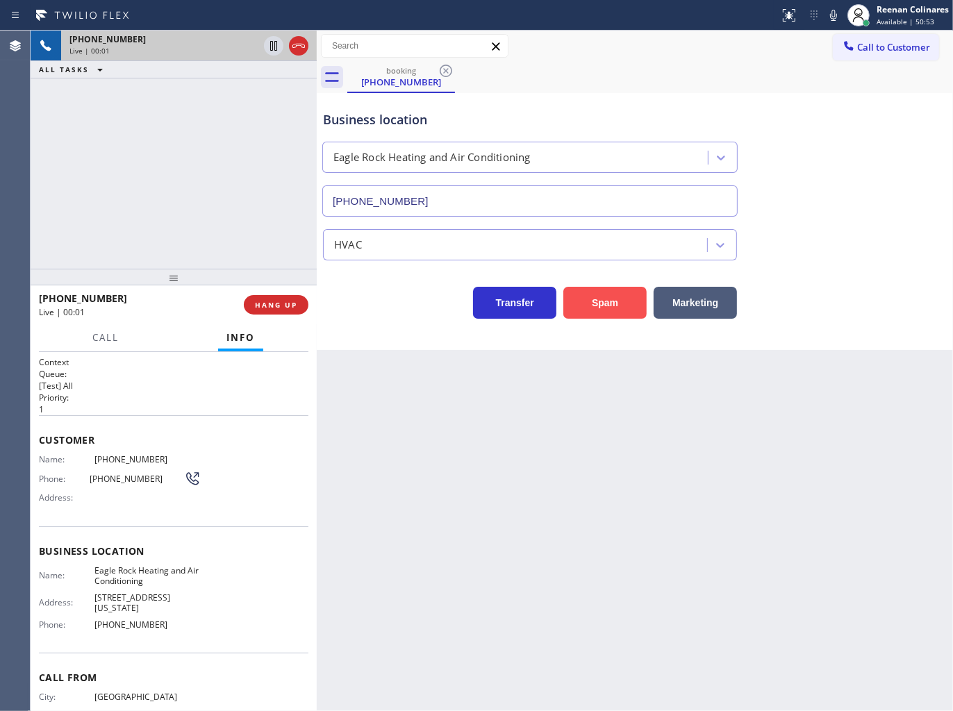
drag, startPoint x: 608, startPoint y: 313, endPoint x: 613, endPoint y: 304, distance: 11.2
click at [608, 313] on button "Spam" at bounding box center [604, 303] width 83 height 32
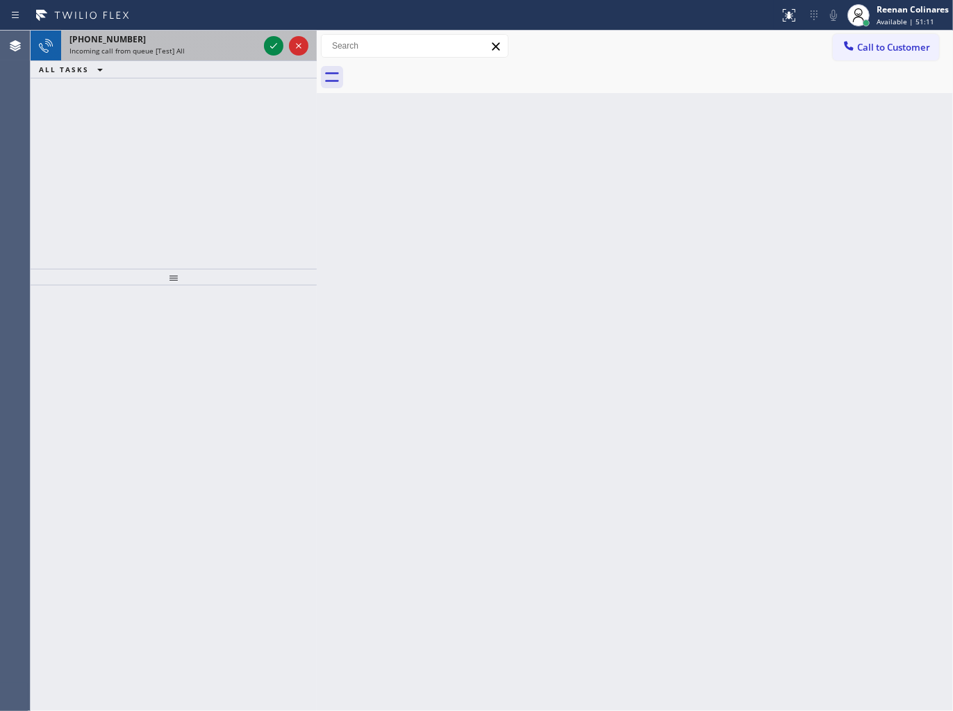
drag, startPoint x: 198, startPoint y: 31, endPoint x: 193, endPoint y: 44, distance: 13.4
click at [193, 44] on div "+13126130607" at bounding box center [163, 39] width 189 height 12
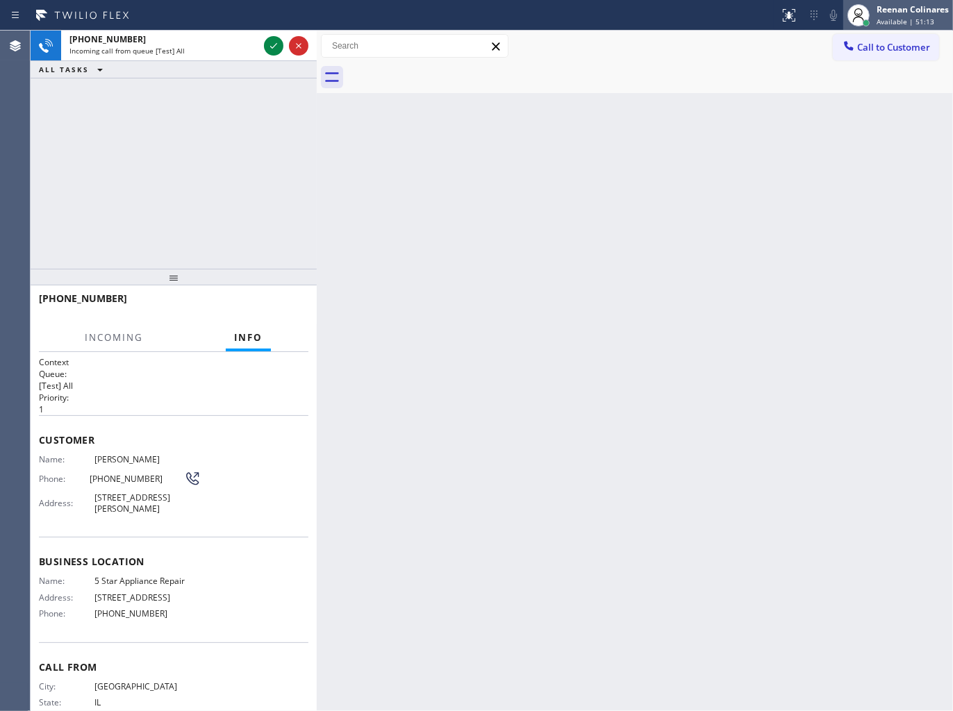
click at [906, 8] on div "Reenan Colinares" at bounding box center [912, 9] width 72 height 12
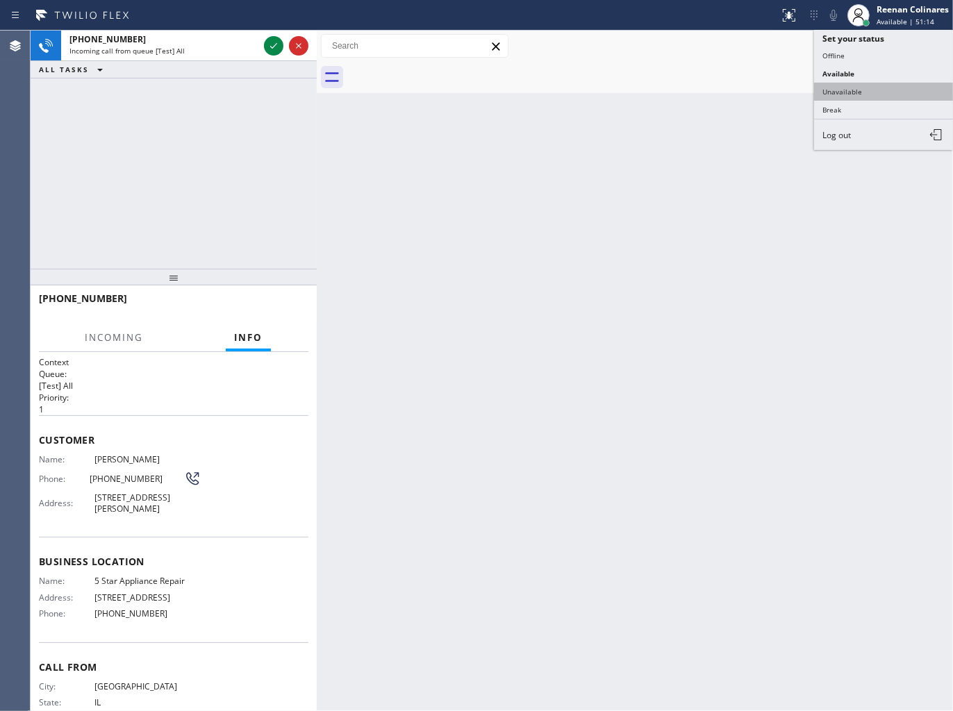
click at [834, 92] on button "Unavailable" at bounding box center [883, 92] width 139 height 18
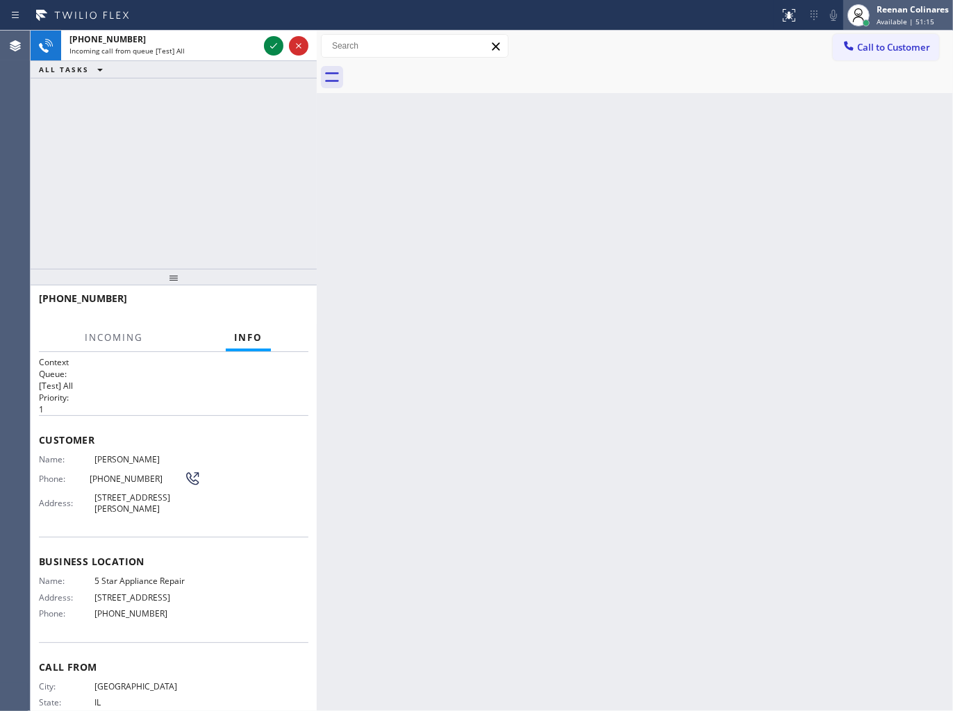
click at [897, 10] on div "Reenan Colinares" at bounding box center [912, 9] width 72 height 12
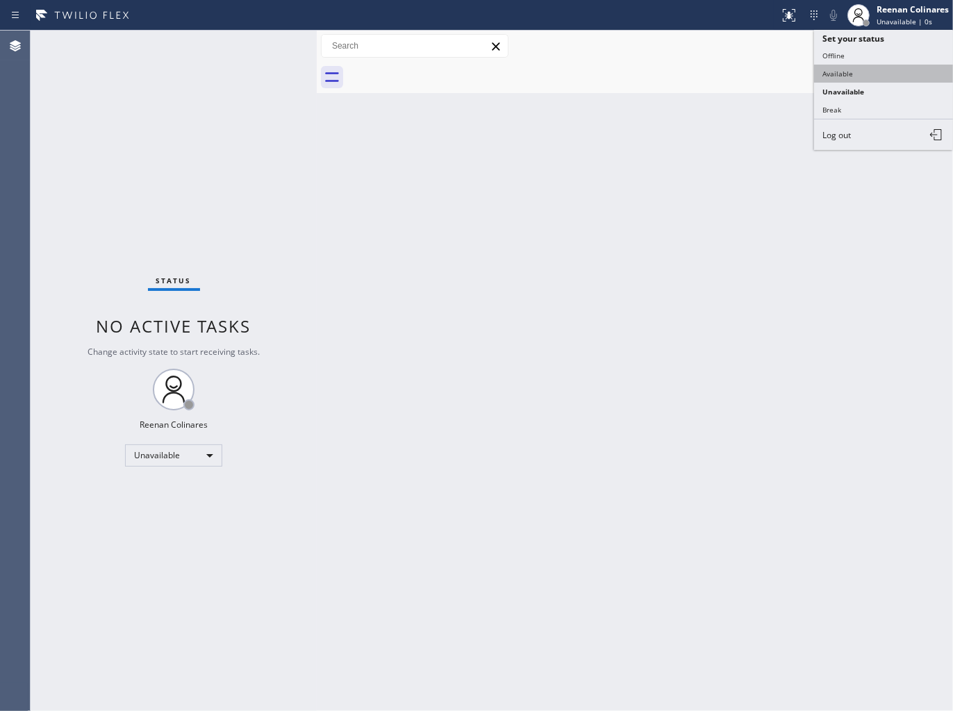
click at [832, 75] on button "Available" at bounding box center [883, 74] width 139 height 18
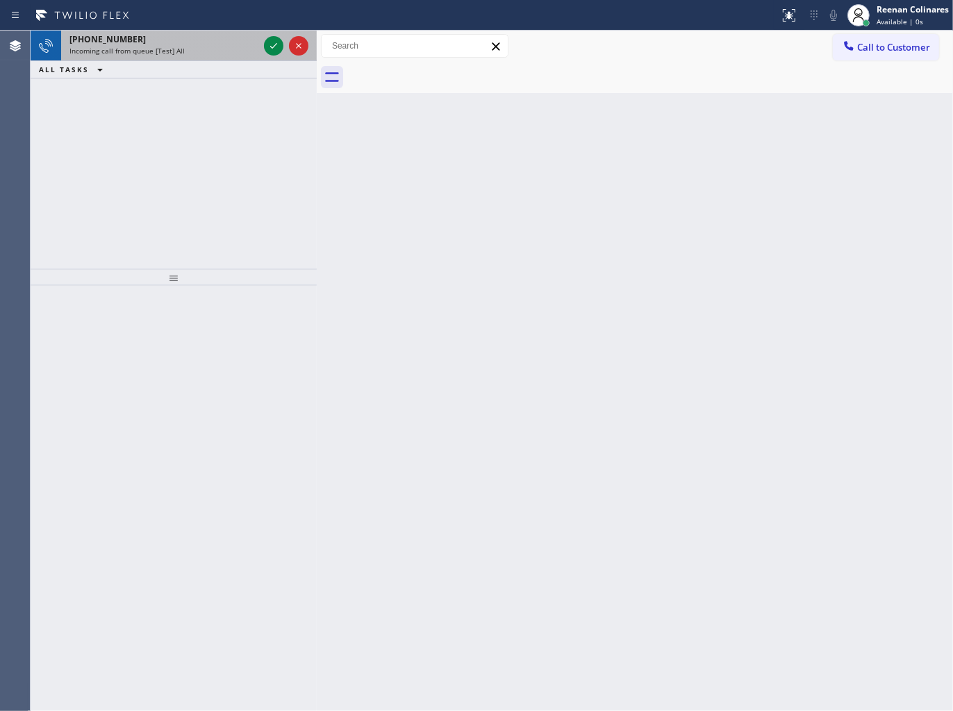
click at [179, 43] on div "+12098652317" at bounding box center [163, 39] width 189 height 12
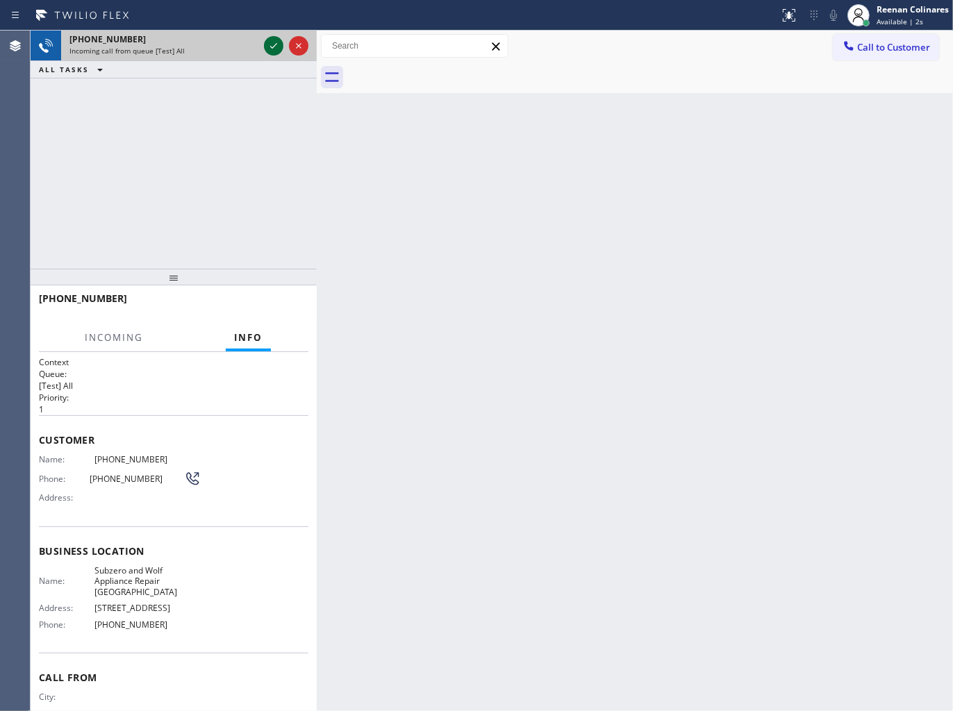
click at [274, 42] on icon at bounding box center [273, 46] width 17 height 17
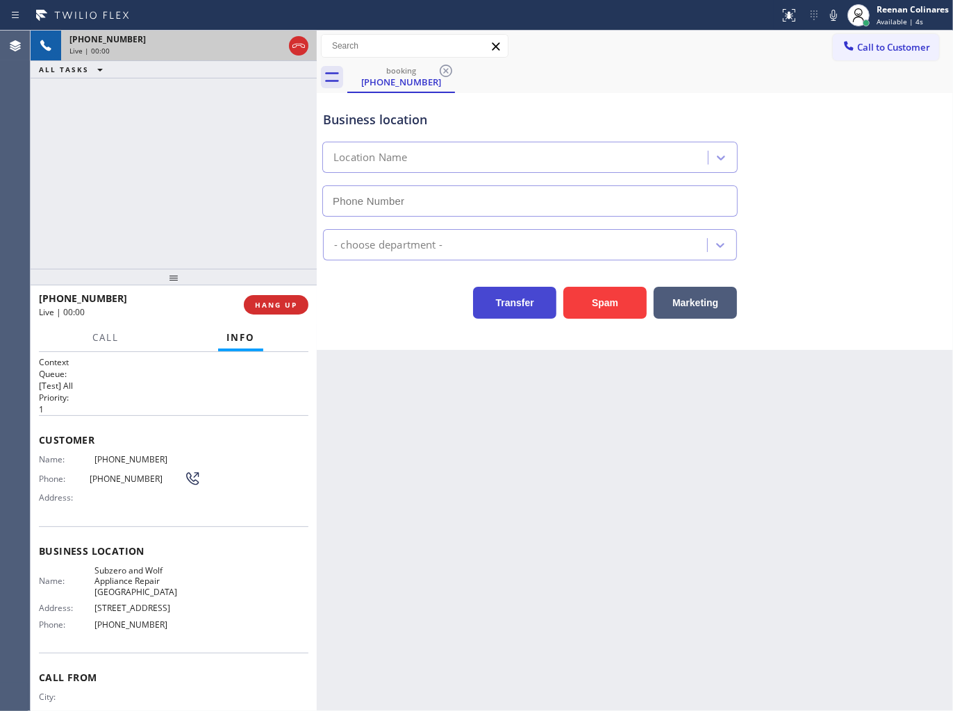
type input "(631) 336-2281"
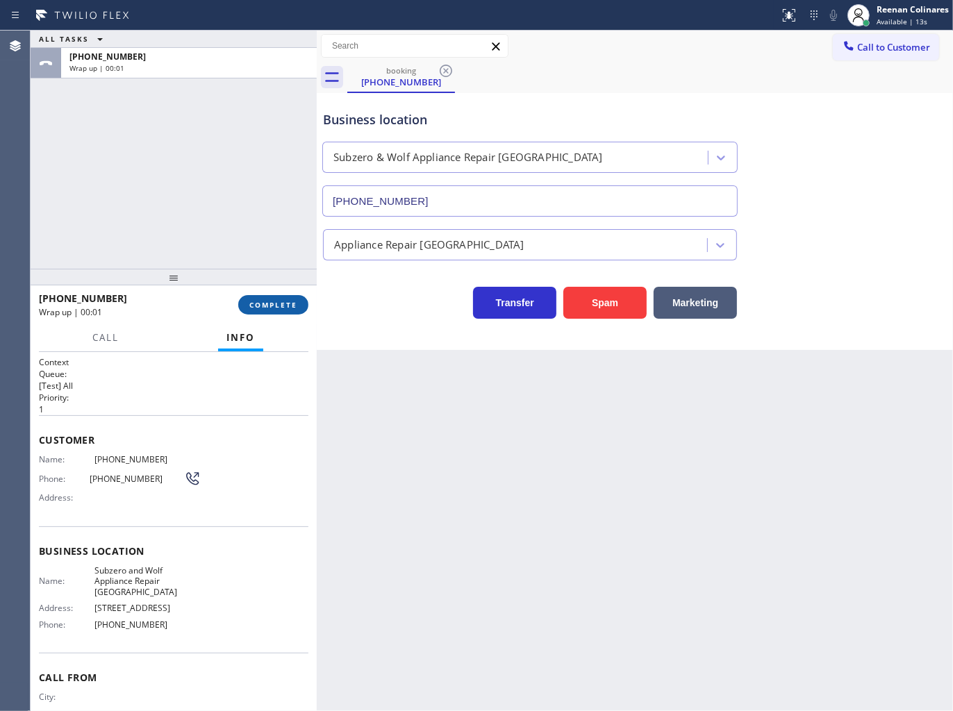
click at [273, 308] on span "COMPLETE" at bounding box center [273, 305] width 48 height 10
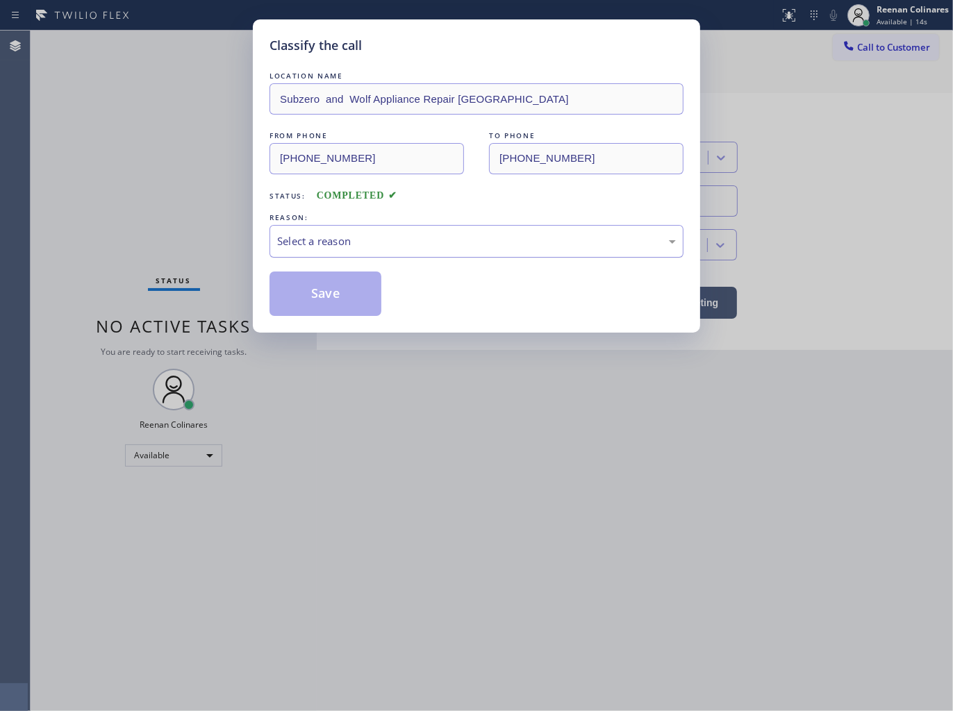
click at [360, 241] on div "Select a reason" at bounding box center [476, 241] width 399 height 16
drag, startPoint x: 317, startPoint y: 292, endPoint x: 511, endPoint y: 185, distance: 222.3
click at [318, 292] on button "Save" at bounding box center [325, 294] width 112 height 44
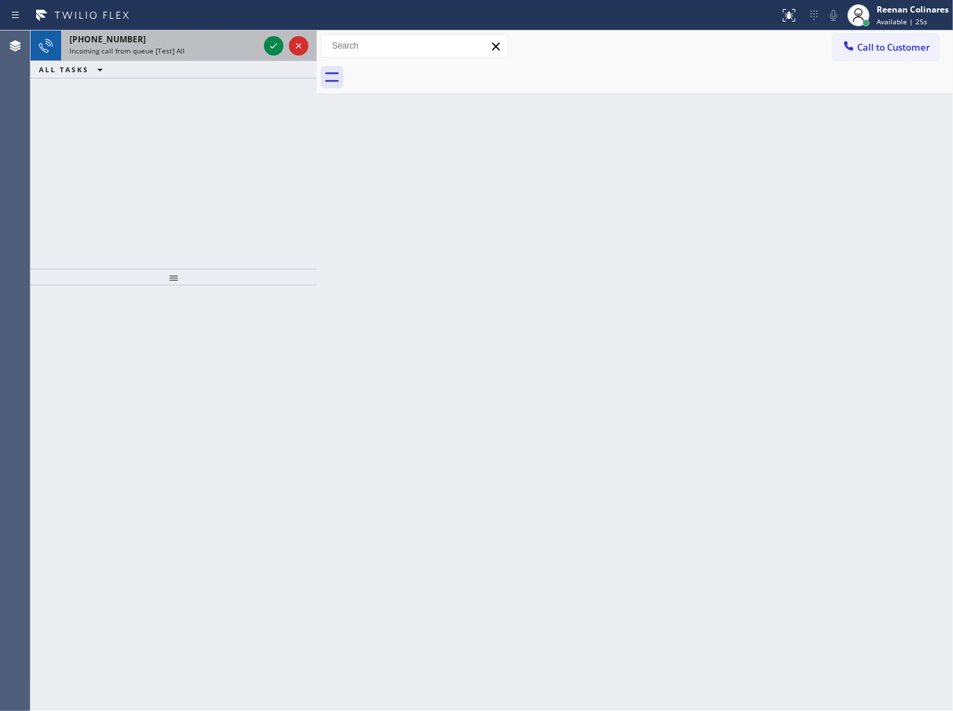
click at [186, 33] on div "+19296846868" at bounding box center [163, 39] width 189 height 12
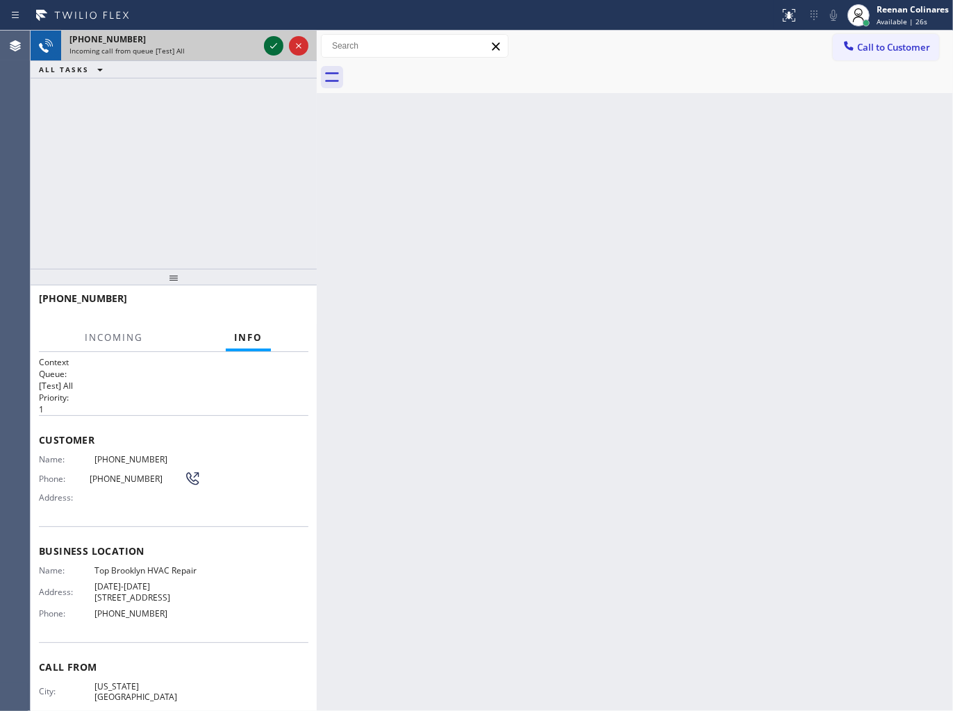
click at [267, 44] on icon at bounding box center [273, 46] width 17 height 17
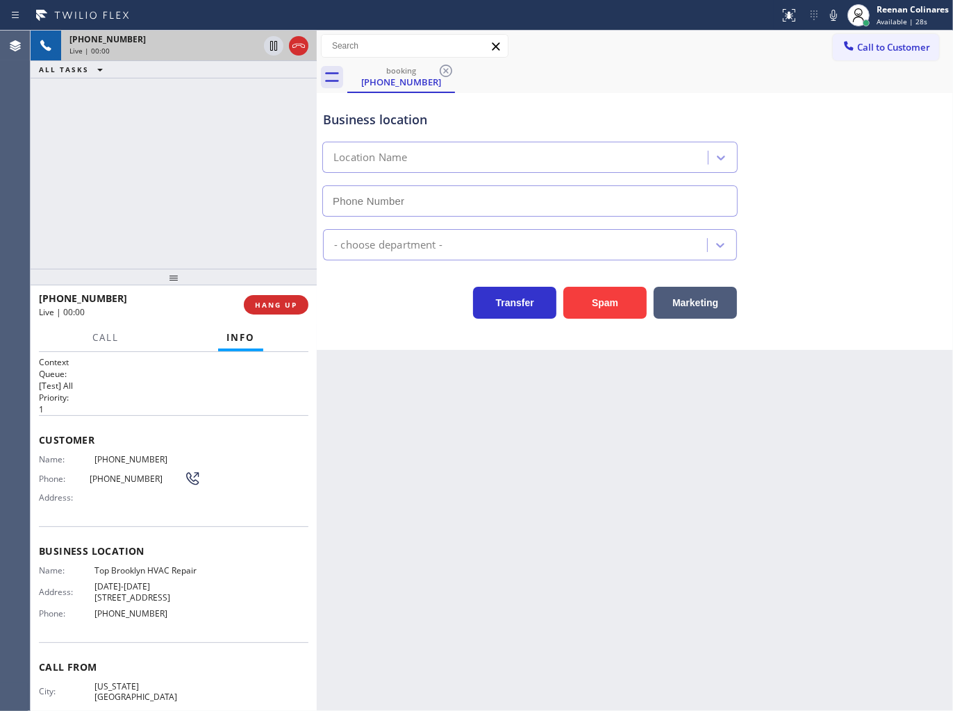
type input "(347) 236-3991"
click at [833, 12] on icon at bounding box center [833, 15] width 17 height 17
drag, startPoint x: 710, startPoint y: 308, endPoint x: 945, endPoint y: 117, distance: 303.1
click at [711, 308] on button "Marketing" at bounding box center [695, 303] width 83 height 32
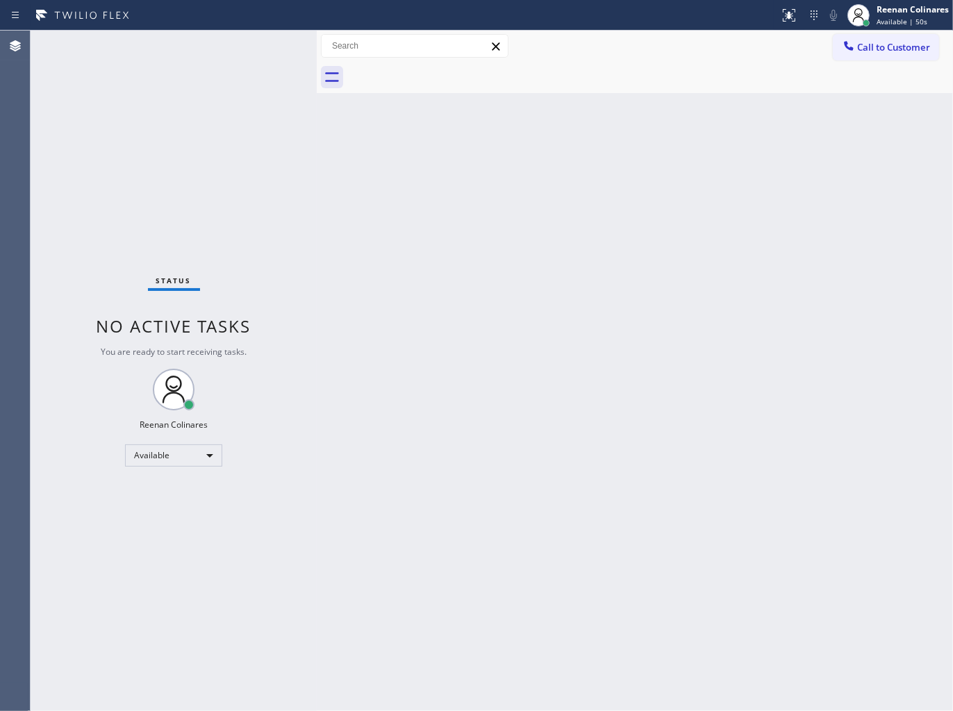
click at [547, 186] on div "Back to Dashboard Change Sender ID Customers Technicians Select a contact Outbo…" at bounding box center [635, 371] width 636 height 681
click at [615, 183] on div "Back to Dashboard Change Sender ID Customers Technicians Select a contact Outbo…" at bounding box center [635, 371] width 636 height 681
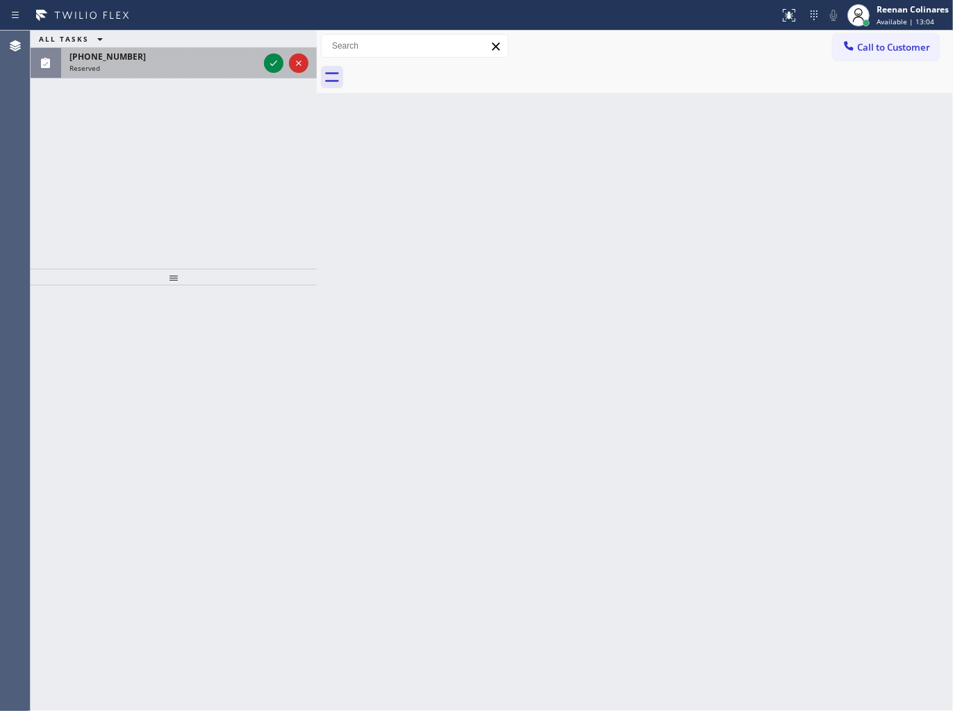
click at [220, 65] on div "Reserved" at bounding box center [163, 68] width 189 height 10
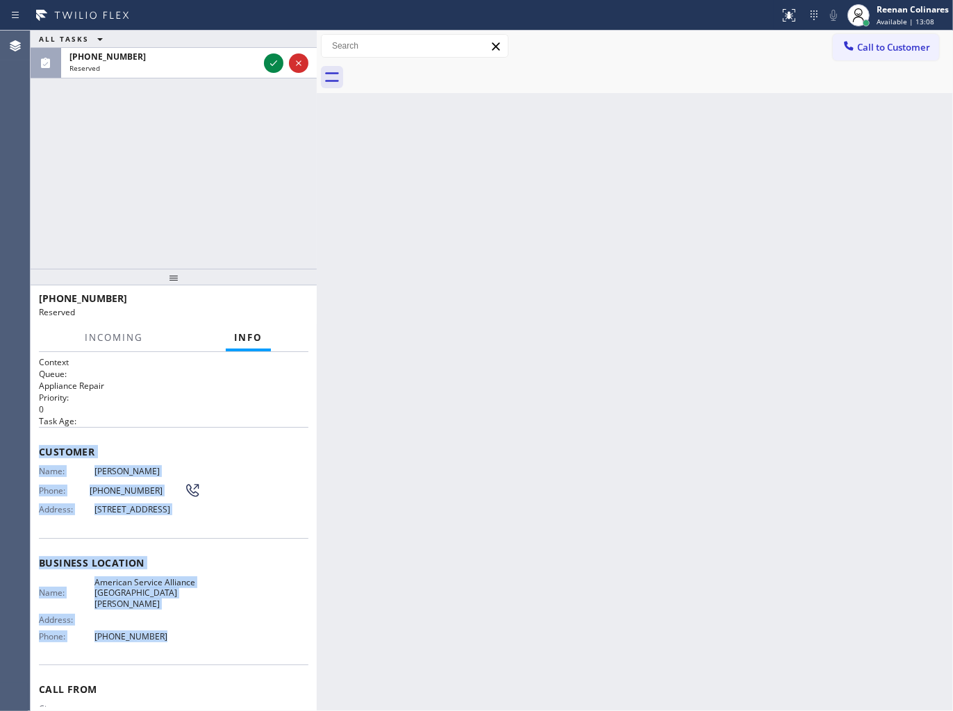
copy div "Customer Name: Helen Zajic Phone: (805) 698-8454 Address: 4654 Mint Ln, Santa B…"
drag, startPoint x: 37, startPoint y: 440, endPoint x: 269, endPoint y: 648, distance: 312.3
click at [244, 644] on div "Context Queue: Appliance Repair Priority: 0 Task Age: Customer Name: Helen Zaji…" at bounding box center [174, 532] width 286 height 360
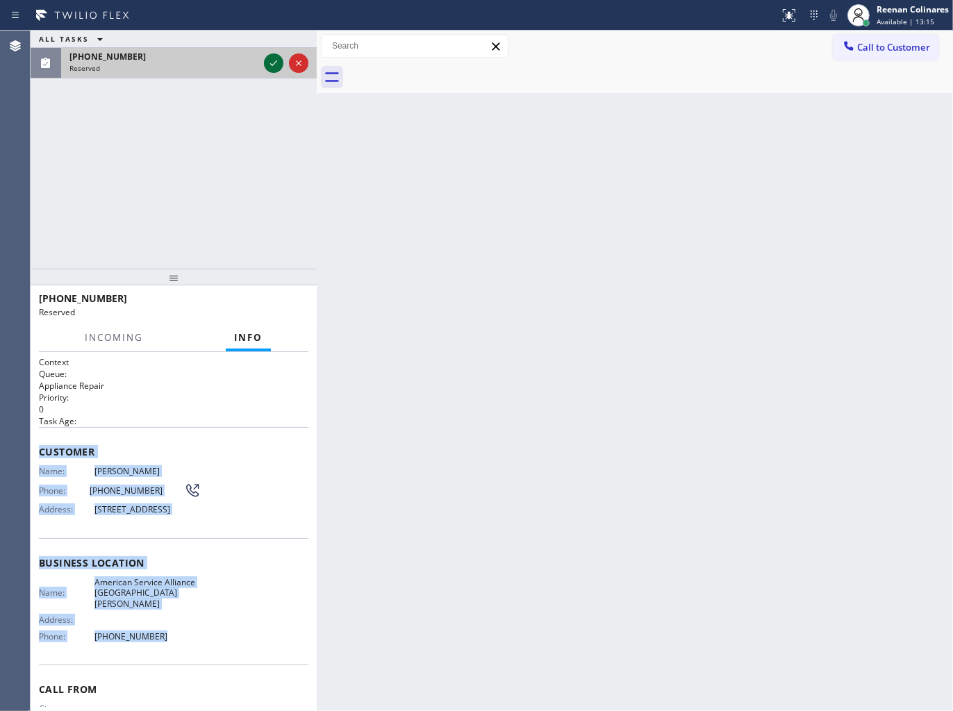
click at [269, 66] on icon at bounding box center [273, 63] width 17 height 17
click at [289, 302] on span "COMPLETE" at bounding box center [273, 305] width 48 height 10
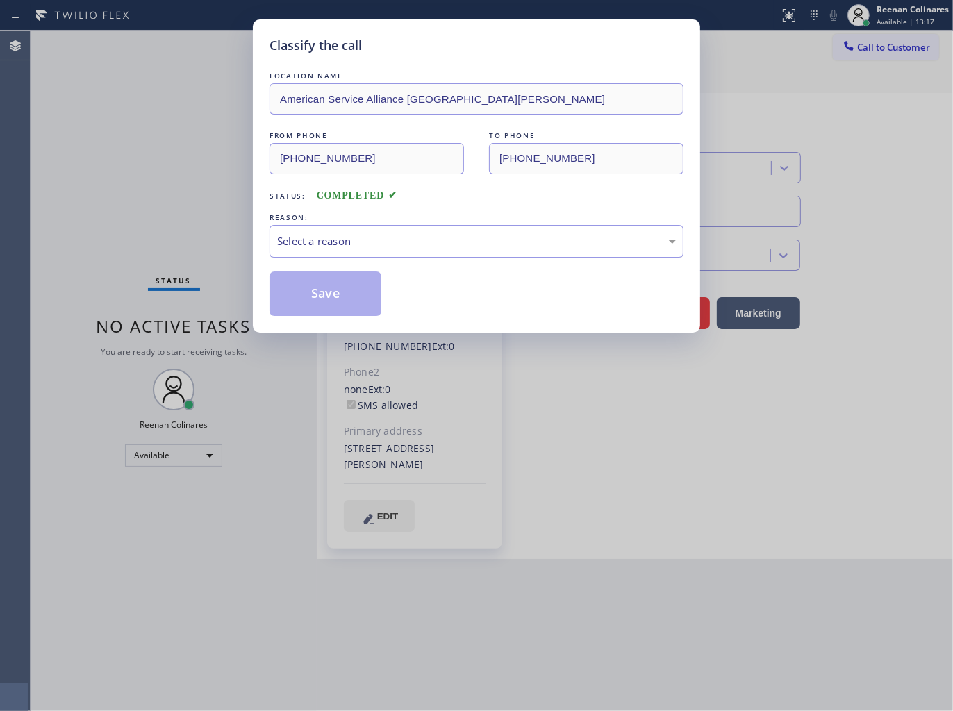
type input "(805) 420-7474"
click at [356, 247] on div "Select a reason" at bounding box center [476, 241] width 399 height 16
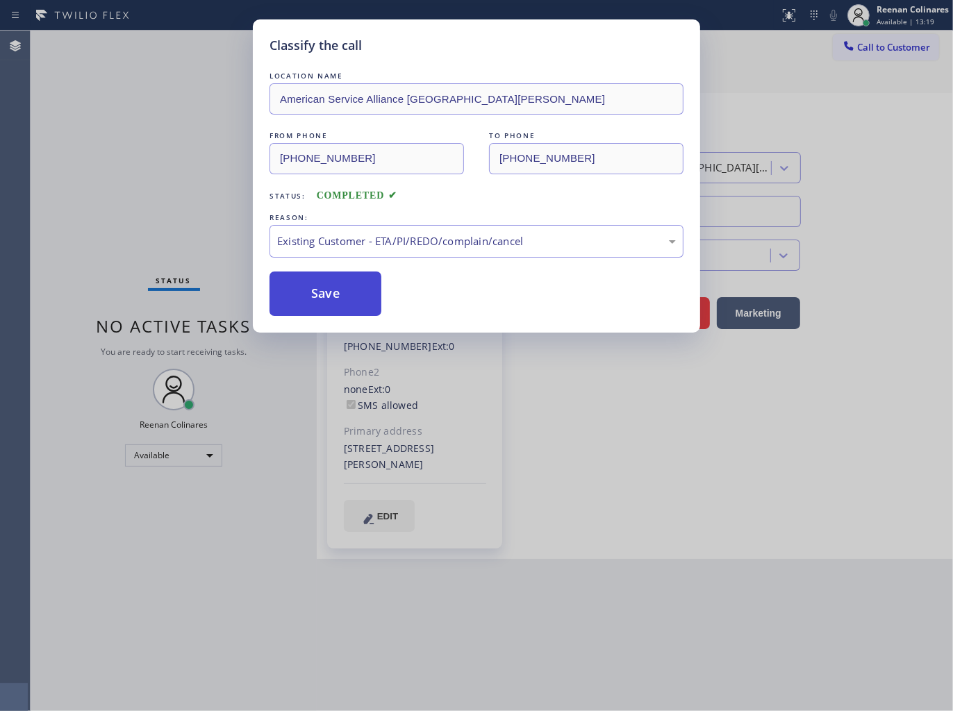
drag, startPoint x: 315, startPoint y: 287, endPoint x: 151, endPoint y: 224, distance: 176.1
click at [304, 283] on button "Save" at bounding box center [325, 294] width 112 height 44
click at [112, 196] on div "Classify the call LOCATION NAME American Service Alliance Santa Barbara FROM PH…" at bounding box center [476, 355] width 953 height 711
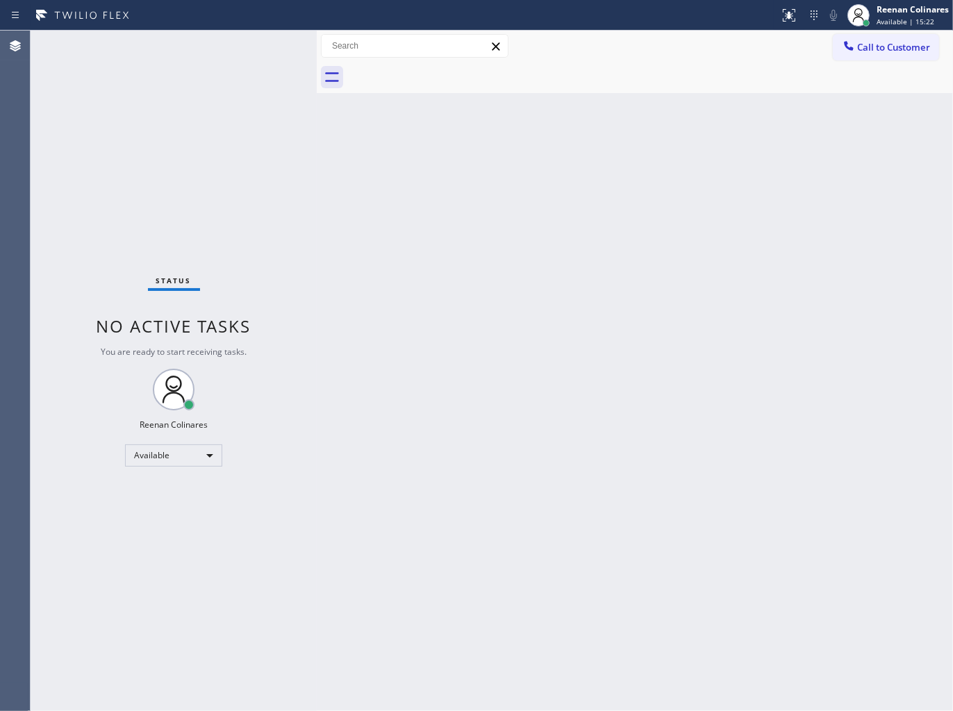
drag, startPoint x: 745, startPoint y: 176, endPoint x: 748, endPoint y: 161, distance: 15.5
click at [745, 176] on div "Back to Dashboard Change Sender ID Customers Technicians Select a contact Outbo…" at bounding box center [635, 371] width 636 height 681
click at [644, 188] on div "Back to Dashboard Change Sender ID Customers Technicians Select a contact Outbo…" at bounding box center [635, 371] width 636 height 681
click at [200, 454] on div "Available" at bounding box center [173, 455] width 97 height 22
click at [155, 524] on li "Break" at bounding box center [173, 526] width 94 height 17
